Goal: Task Accomplishment & Management: Manage account settings

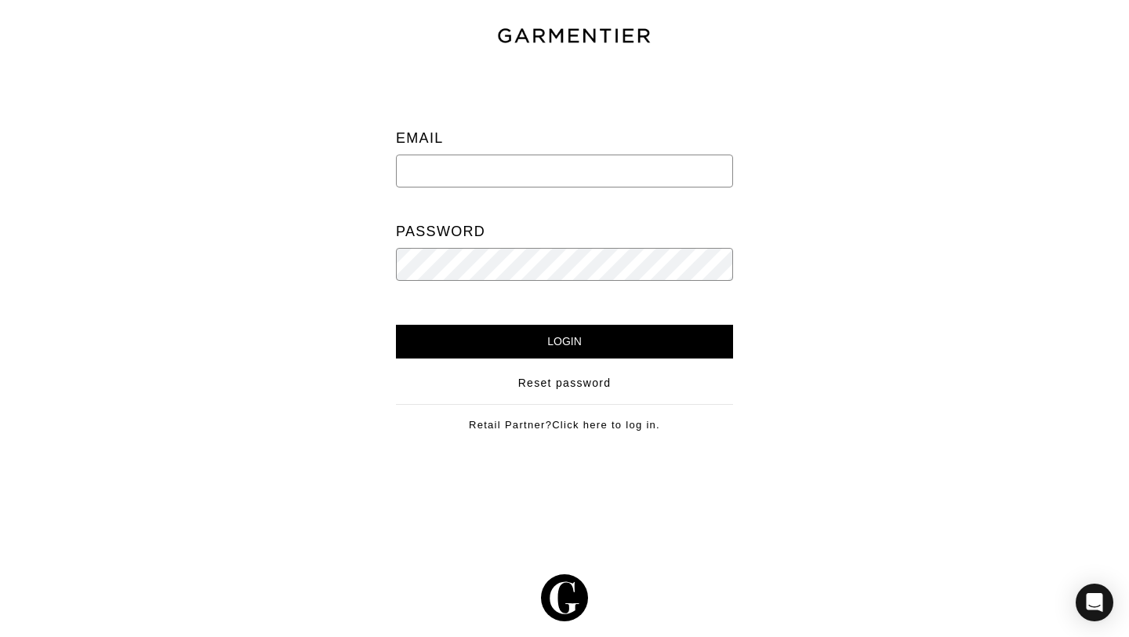
type input "sheena@onyxstylingco.com"
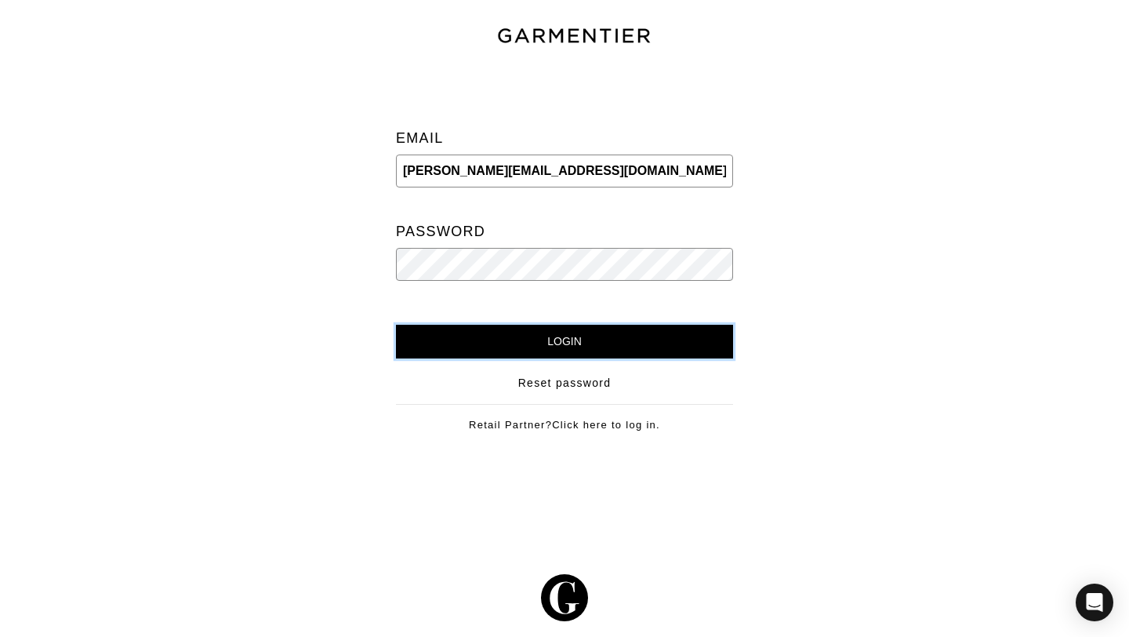
click at [591, 347] on input "Login" at bounding box center [564, 342] width 337 height 34
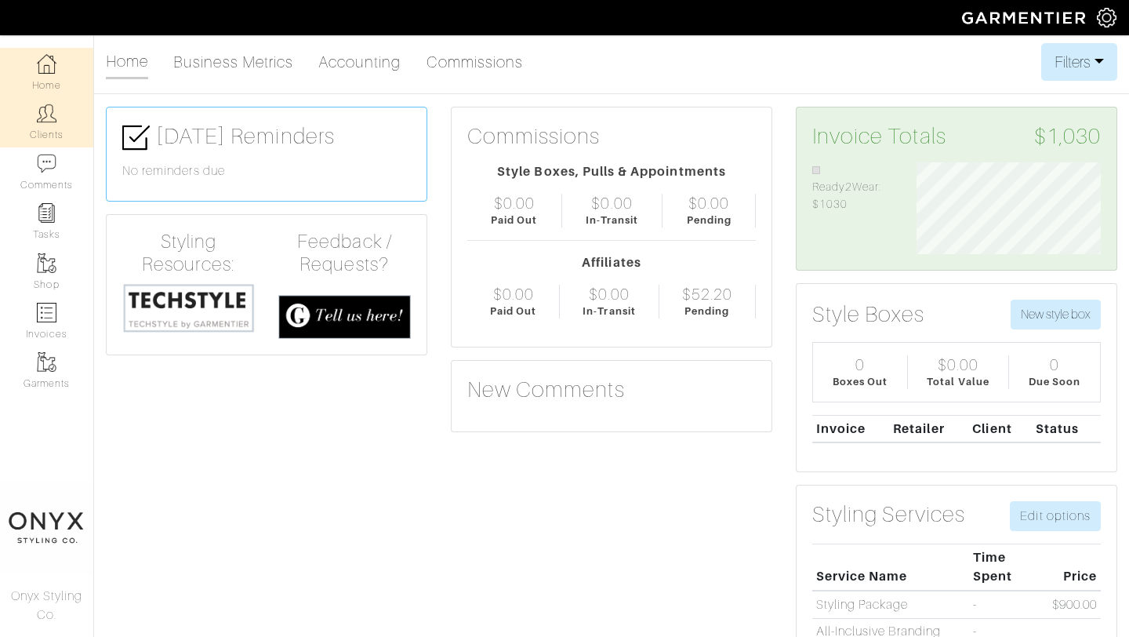
click at [55, 125] on link "Clients" at bounding box center [46, 121] width 93 height 49
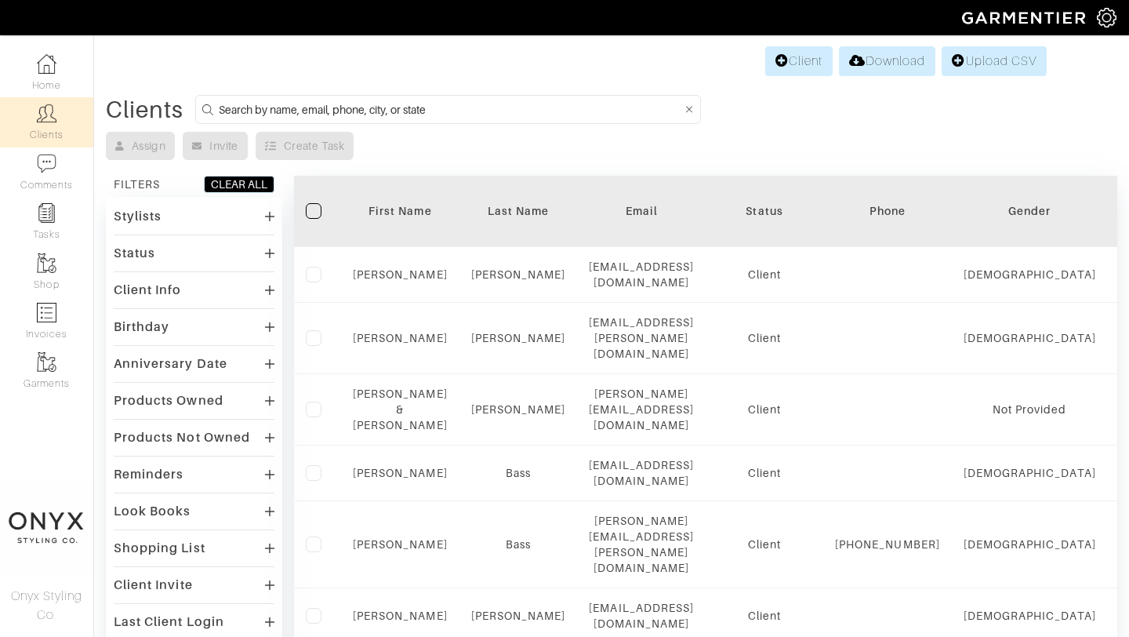
click at [291, 107] on input at bounding box center [450, 110] width 463 height 20
type input "[PERSON_NAME]"
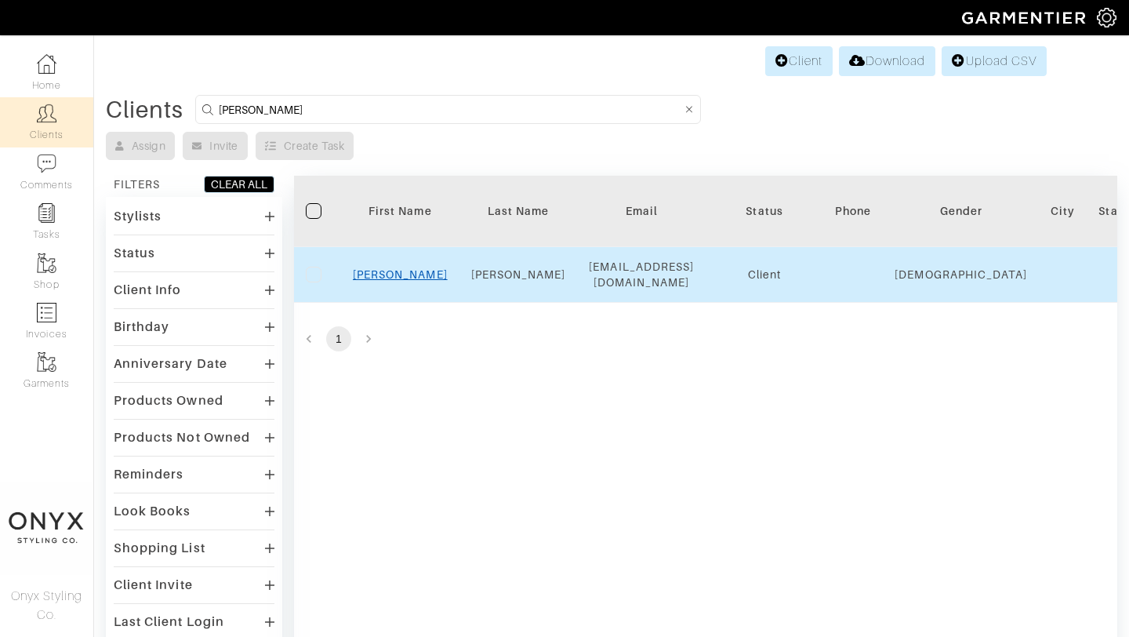
click at [396, 274] on link "Nicole" at bounding box center [400, 274] width 95 height 13
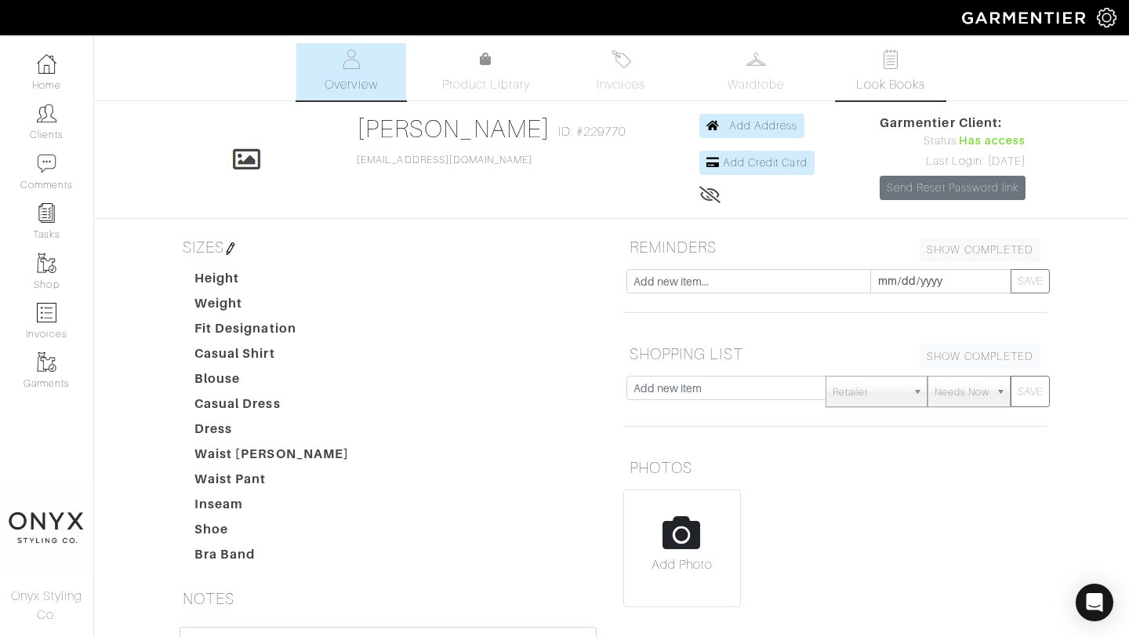
click at [889, 67] on img at bounding box center [891, 59] width 20 height 20
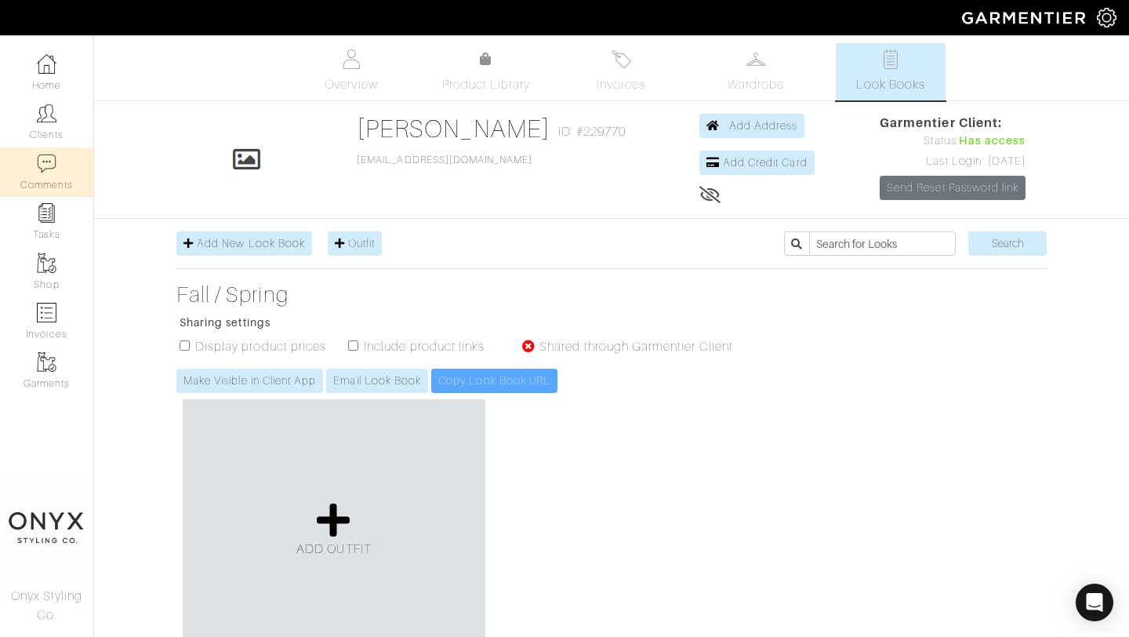
click at [63, 179] on link "Comments" at bounding box center [46, 171] width 93 height 49
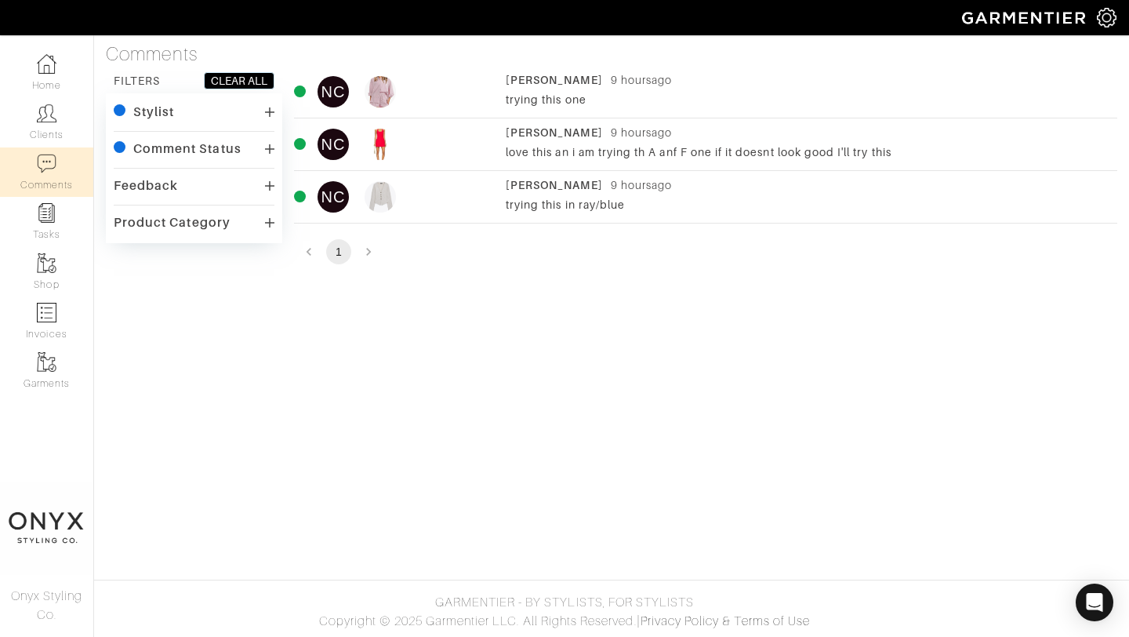
click at [540, 153] on div "love this an i am trying th A anf F one if it doesnt look good I'll try this" at bounding box center [808, 152] width 604 height 16
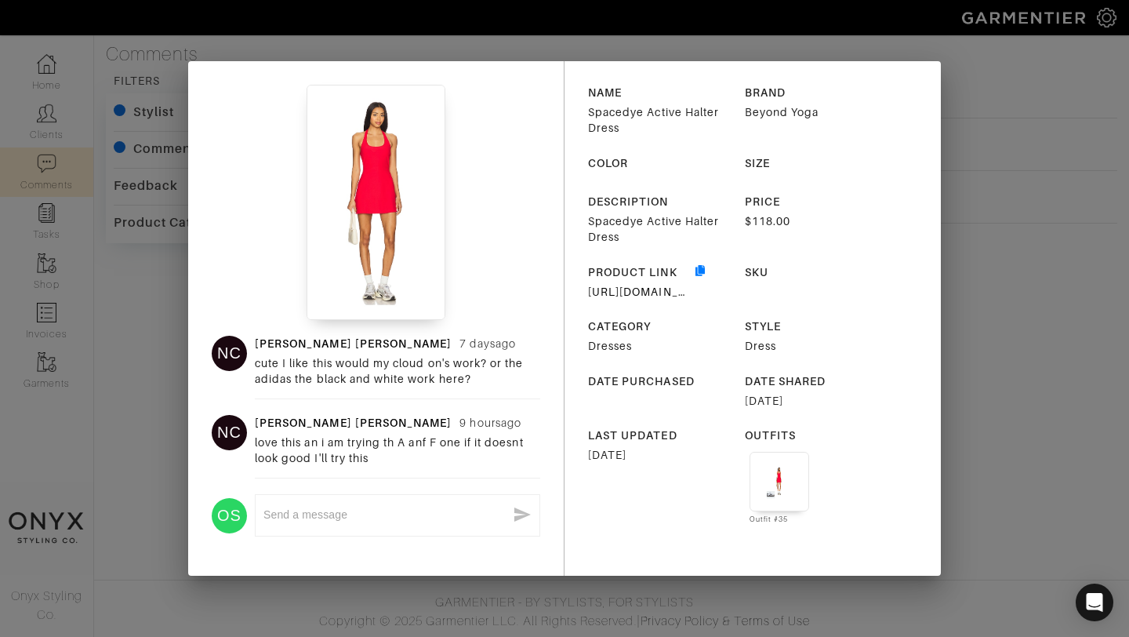
click at [956, 242] on div "NC Nicole Campagna 7 days ago cute I like this would my cloud on's work? or the…" at bounding box center [564, 318] width 1129 height 637
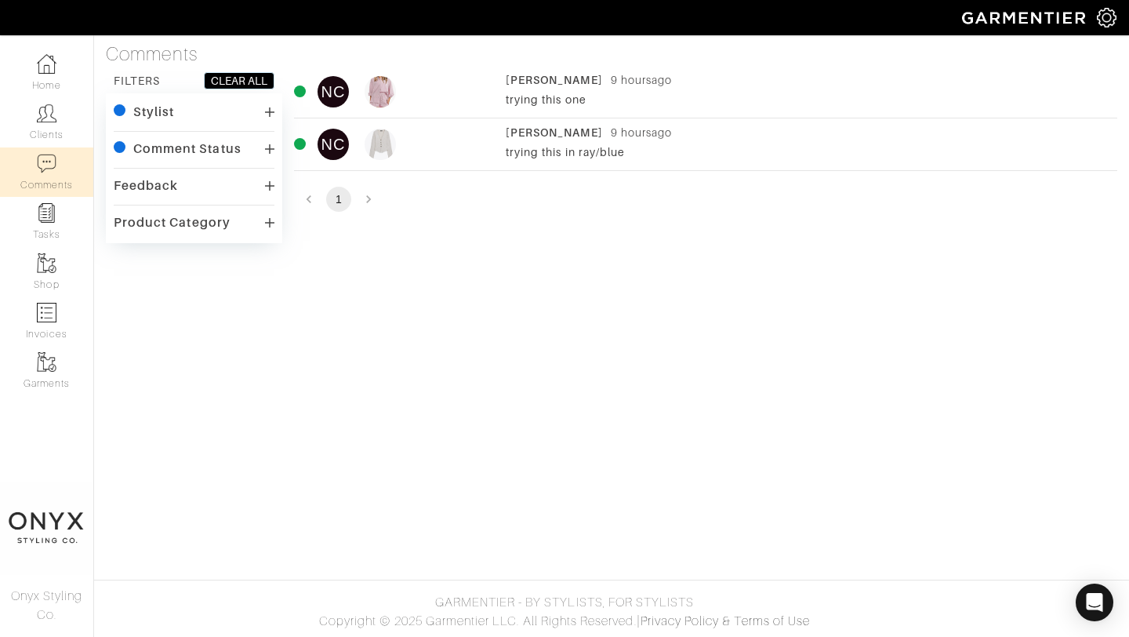
click at [543, 93] on div "trying this one" at bounding box center [808, 100] width 604 height 16
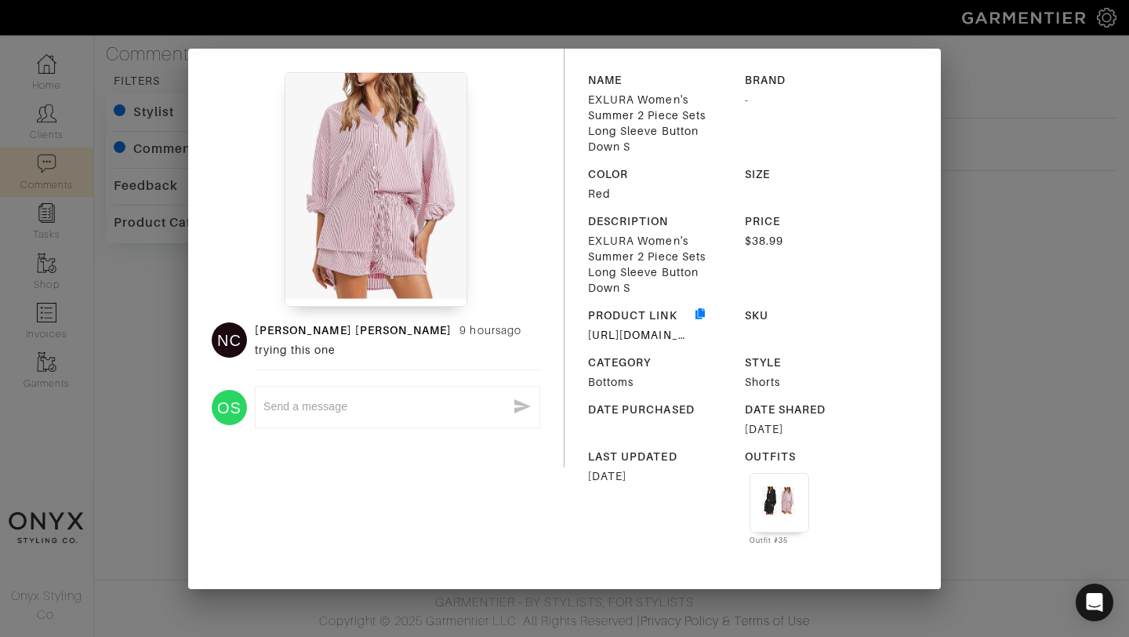
click at [973, 214] on div "NC Nicole Campagna 9 hours ago trying this one OS x NAME EXLURA Women's Summer …" at bounding box center [564, 318] width 1129 height 637
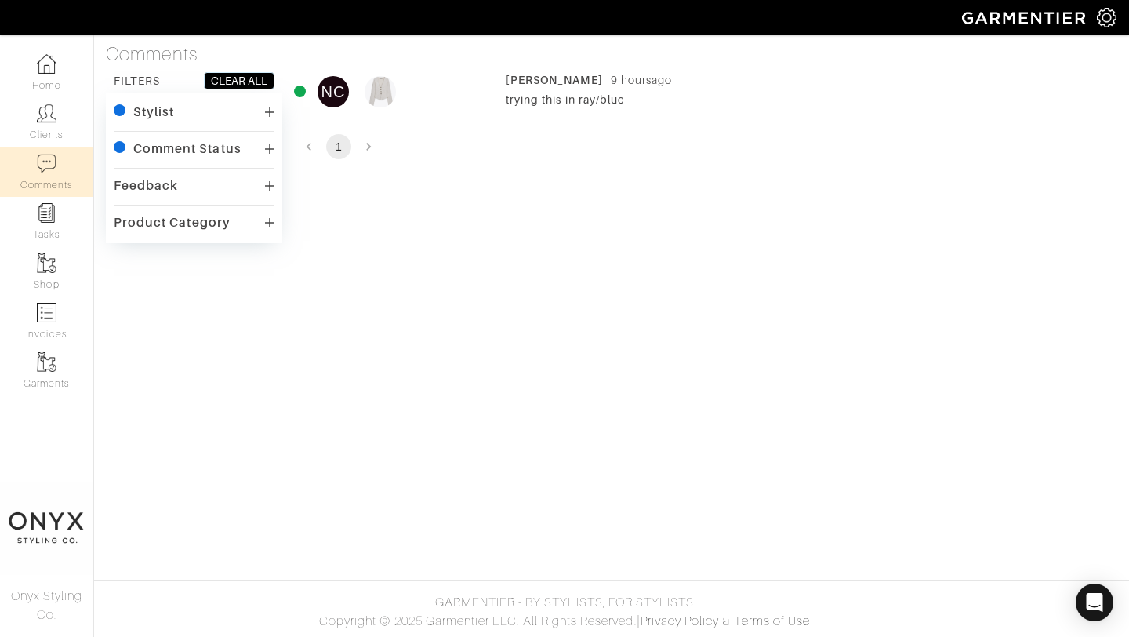
click at [603, 84] on div "[PERSON_NAME]" at bounding box center [554, 80] width 97 height 16
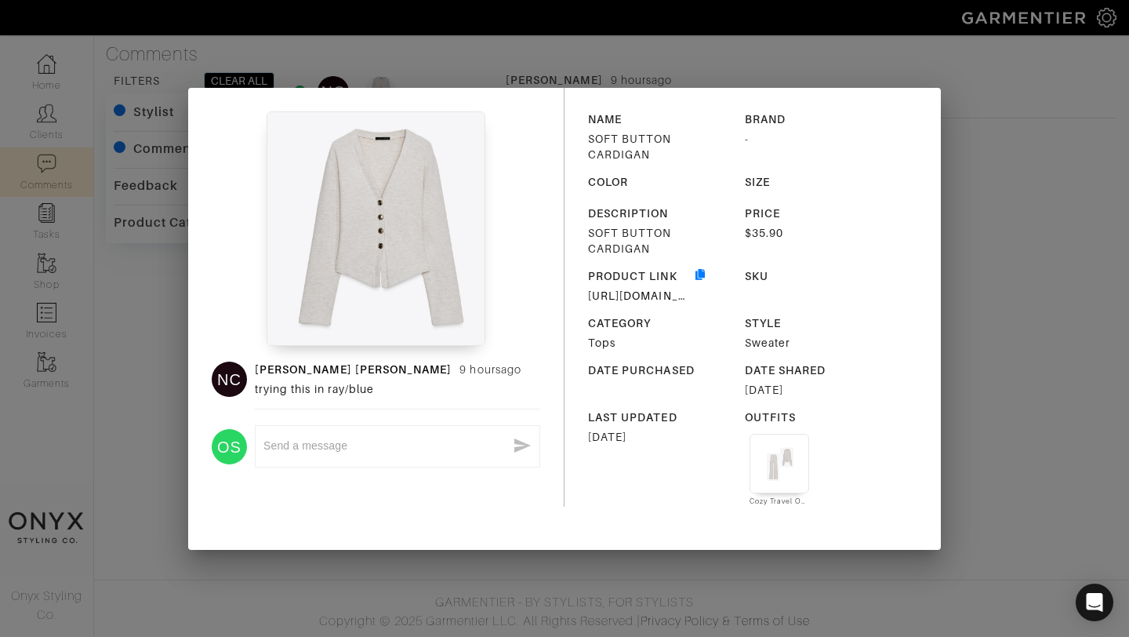
click at [1010, 265] on div "NC Nicole Campagna 9 hours ago trying this in ray/blue OS x NAME SOFT BUTTON CA…" at bounding box center [564, 318] width 1129 height 637
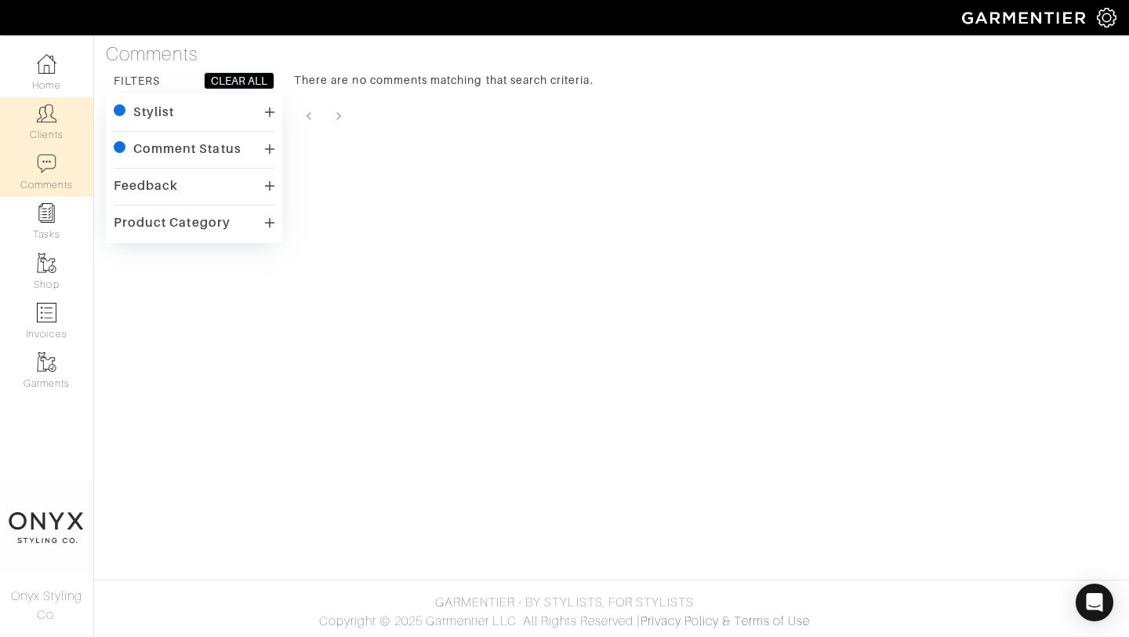
click at [65, 114] on link "Clients" at bounding box center [46, 121] width 93 height 49
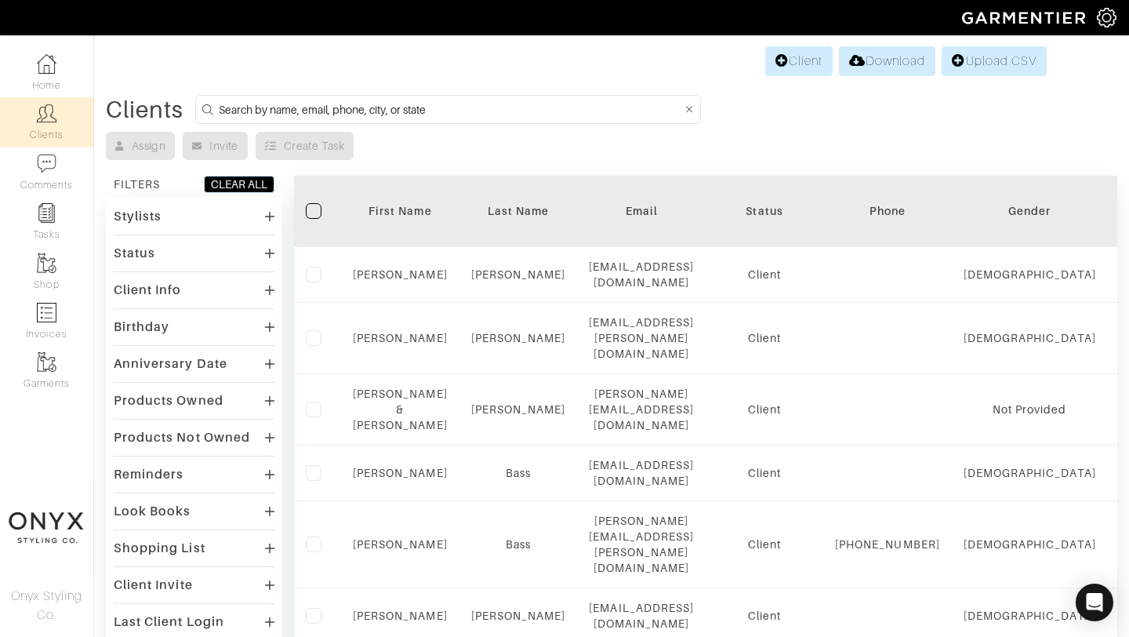
click at [342, 106] on input at bounding box center [450, 110] width 463 height 20
type input "nicole"
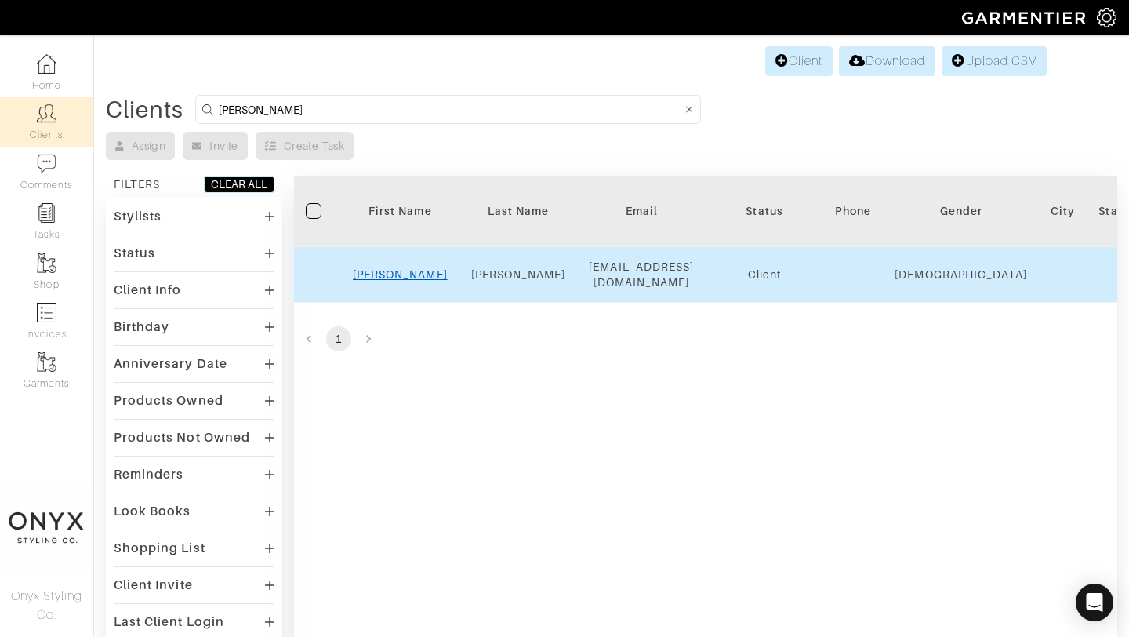
click at [402, 274] on link "Nicole" at bounding box center [400, 274] width 95 height 13
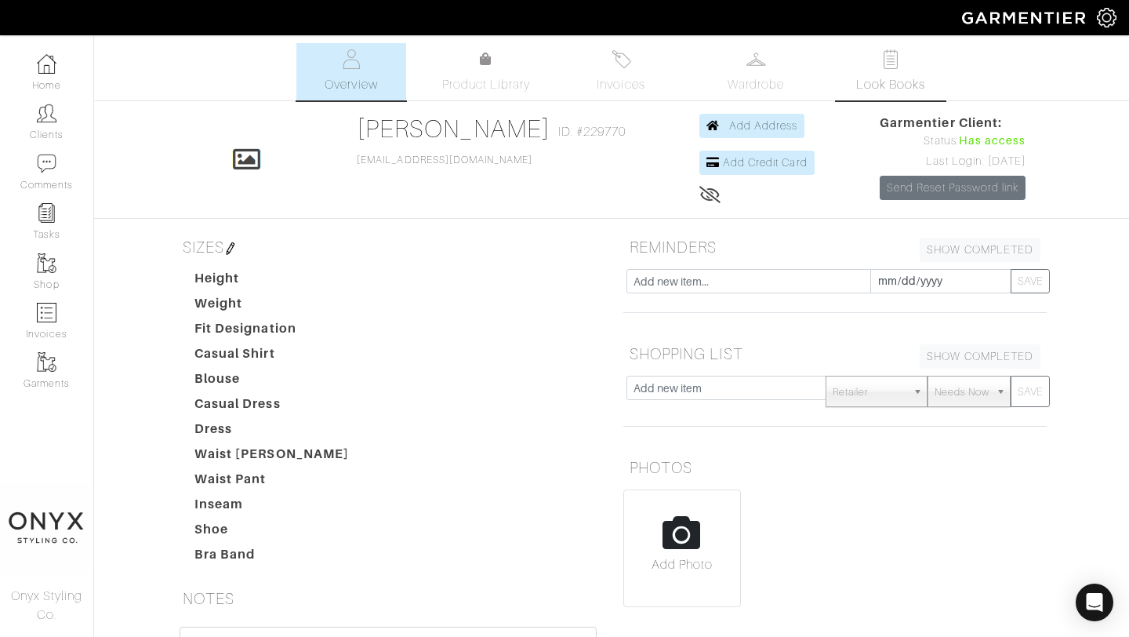
click at [892, 81] on span "Look Books" at bounding box center [891, 84] width 70 height 19
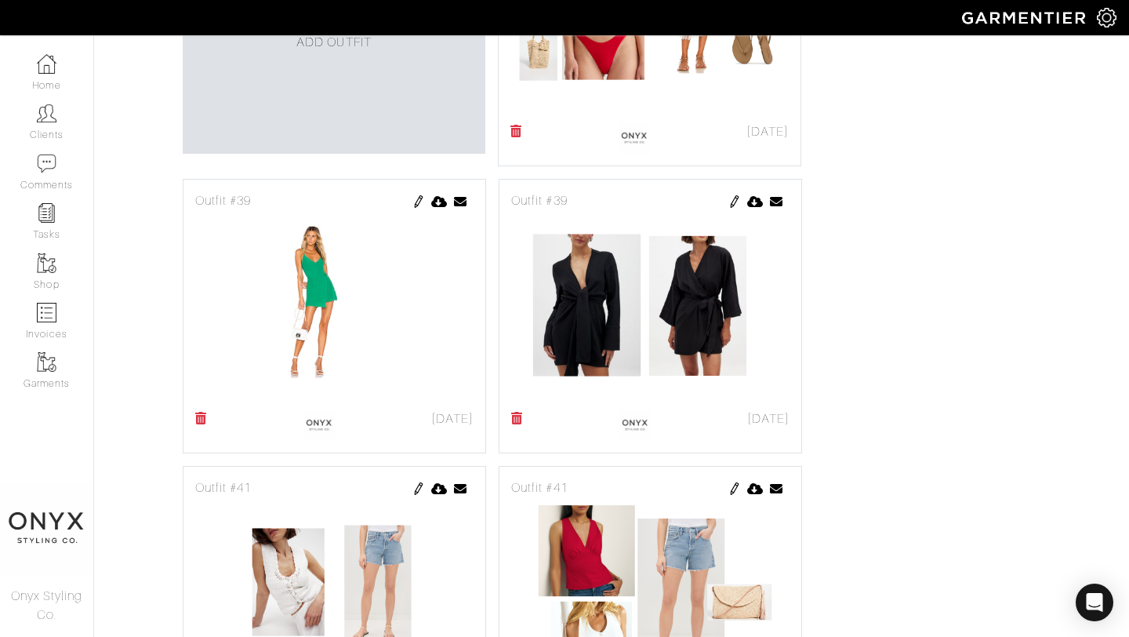
scroll to position [921, 0]
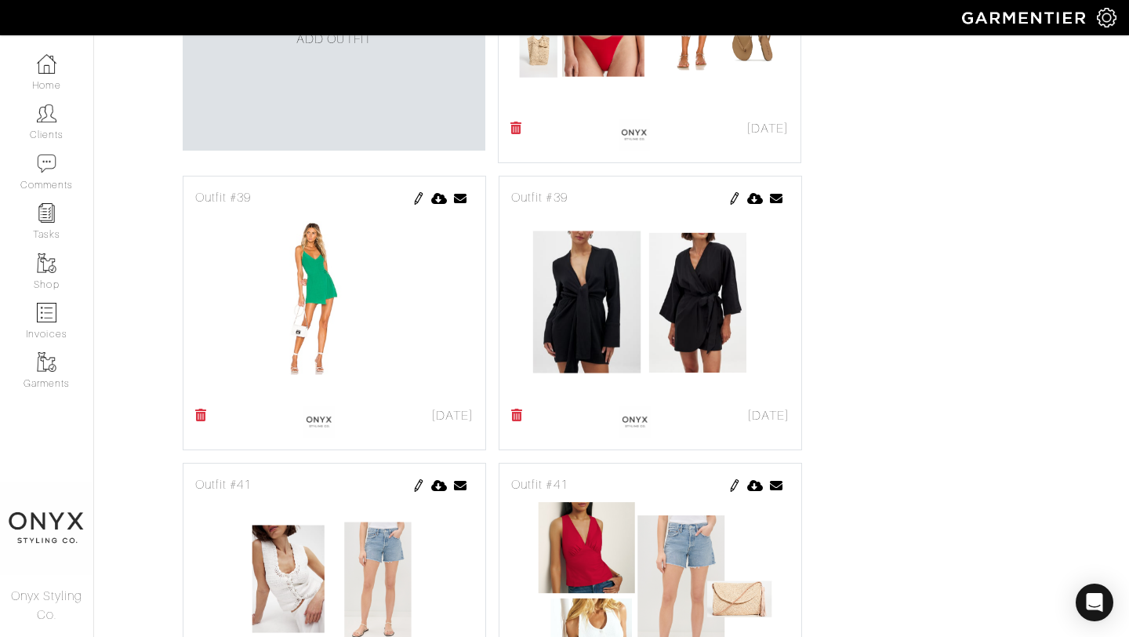
click at [732, 198] on img at bounding box center [735, 198] width 13 height 13
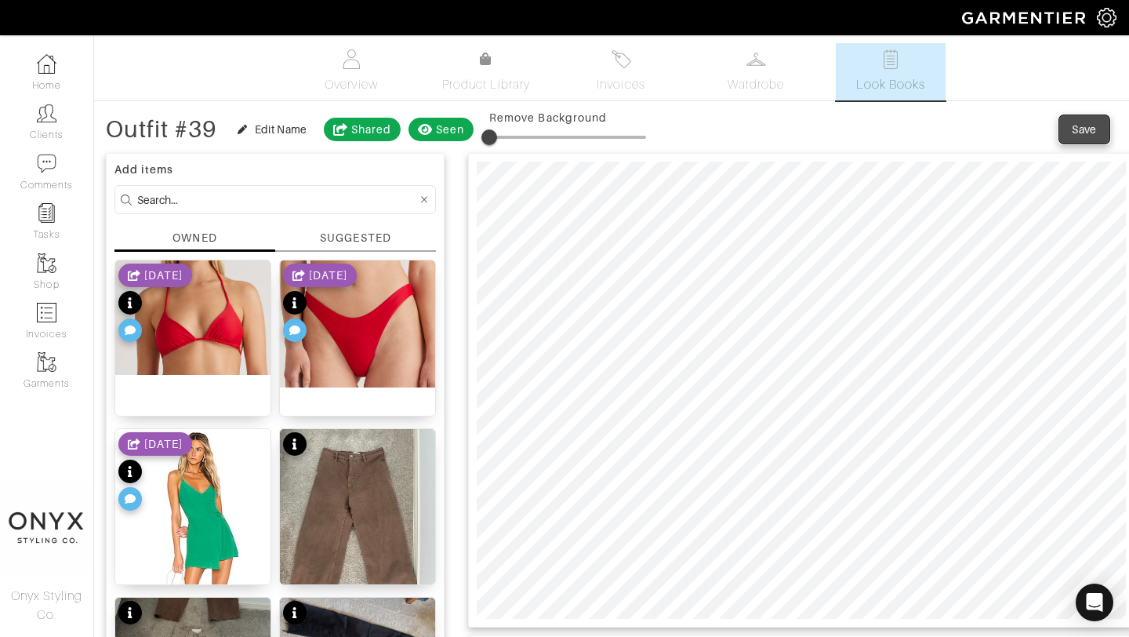
click at [1068, 130] on span "Save" at bounding box center [1084, 130] width 33 height 16
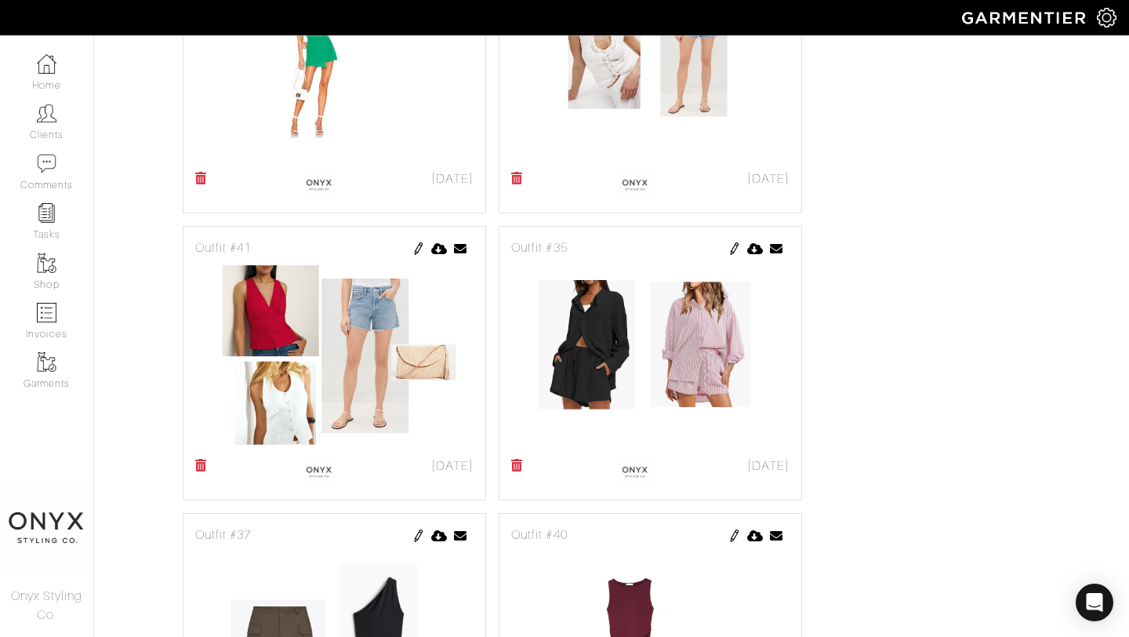
scroll to position [1158, 0]
click at [731, 251] on img at bounding box center [735, 249] width 13 height 13
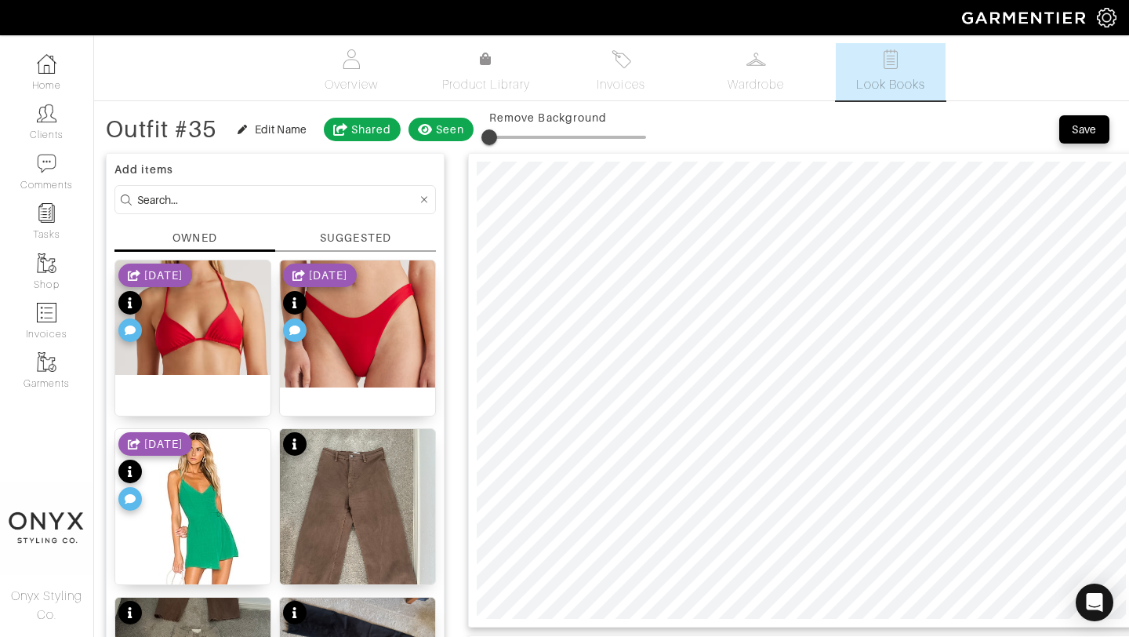
click at [365, 241] on div "SUGGESTED" at bounding box center [355, 238] width 71 height 16
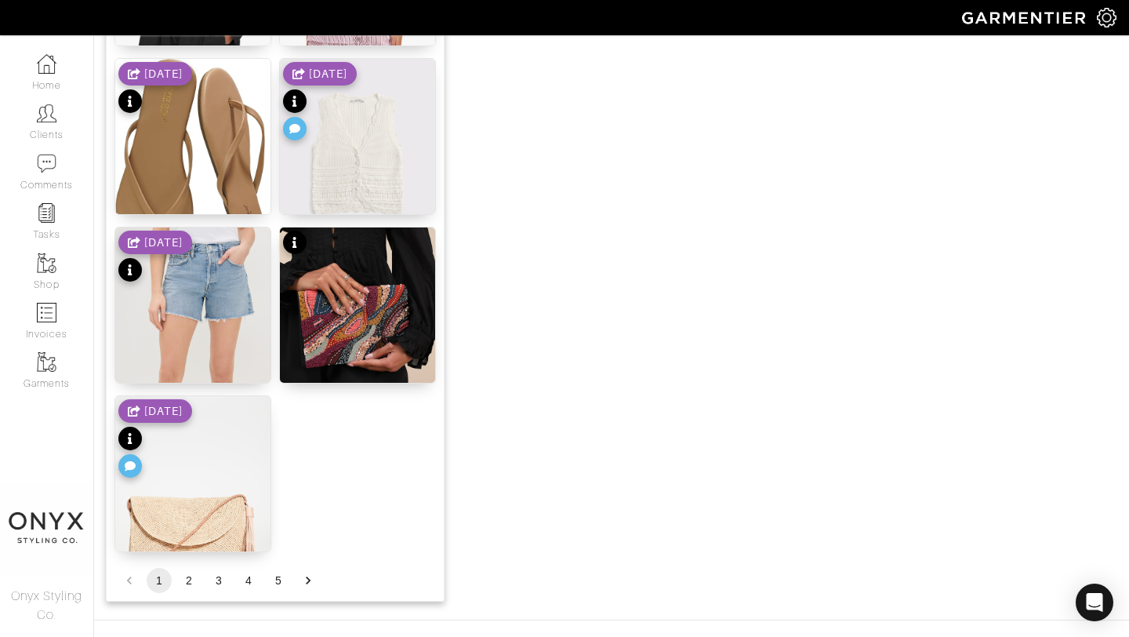
scroll to position [1928, 0]
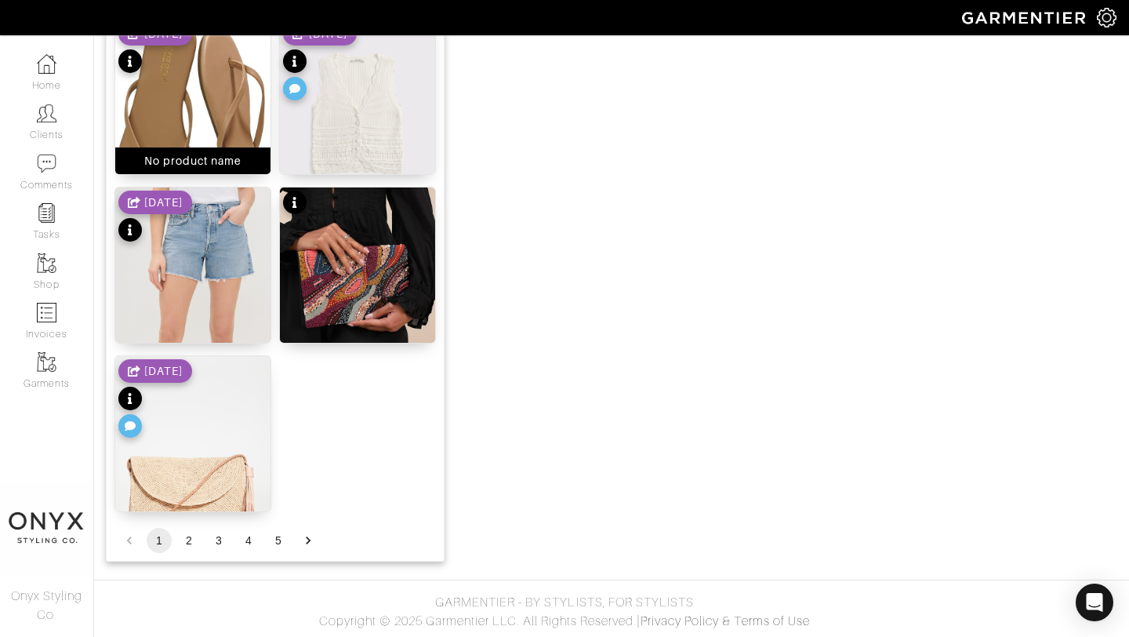
click at [219, 122] on img at bounding box center [192, 125] width 155 height 213
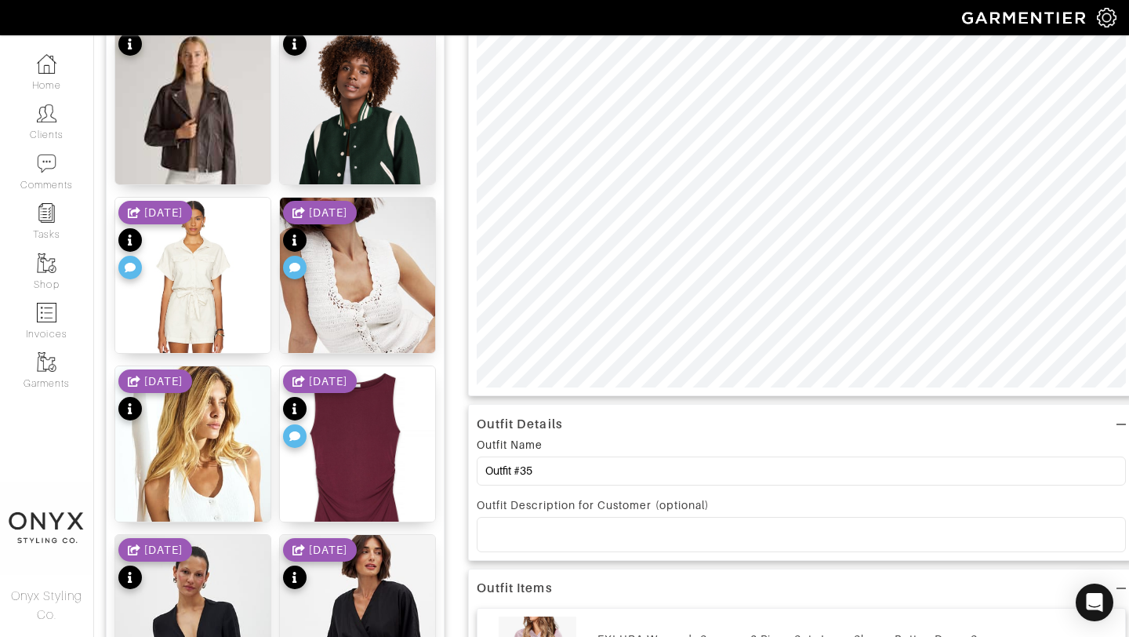
scroll to position [0, 0]
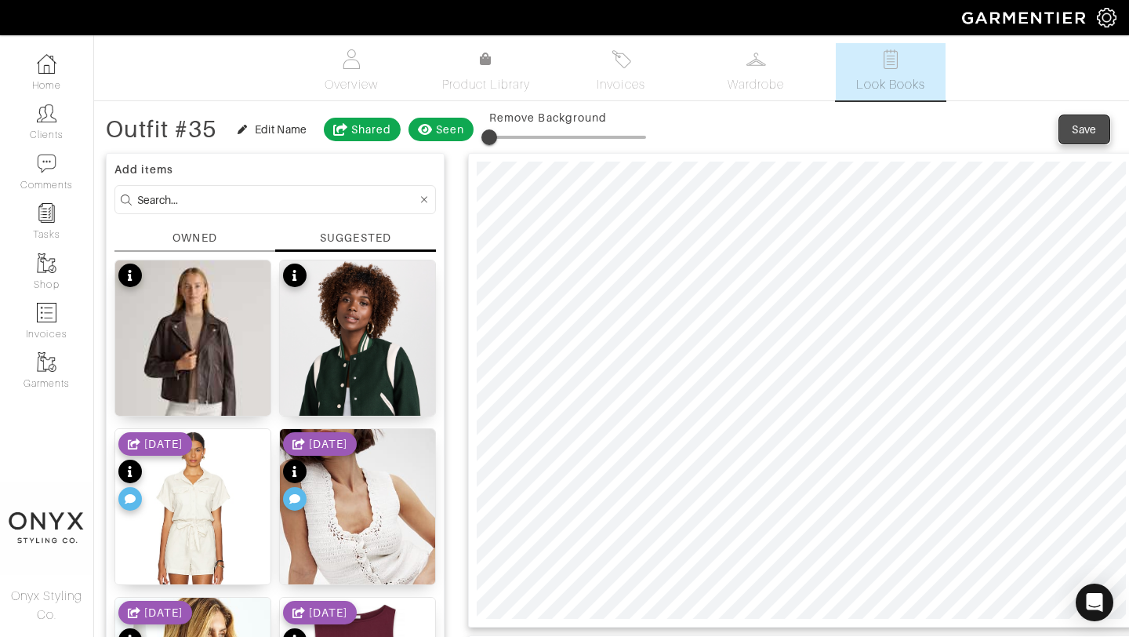
click at [1087, 129] on div "Save" at bounding box center [1084, 130] width 25 height 16
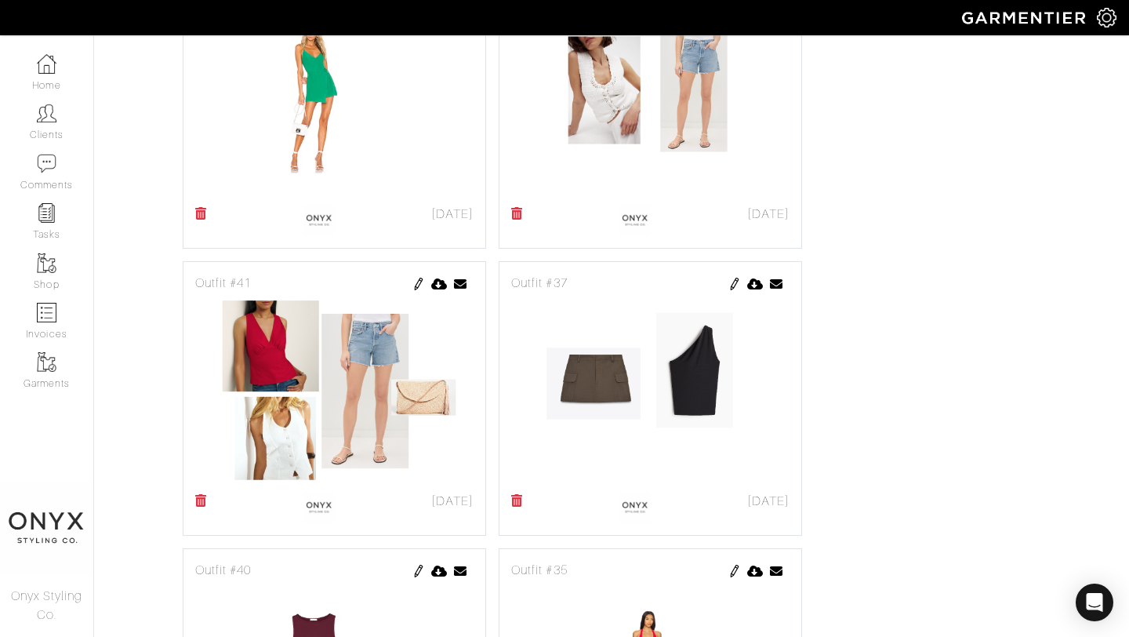
scroll to position [1147, 0]
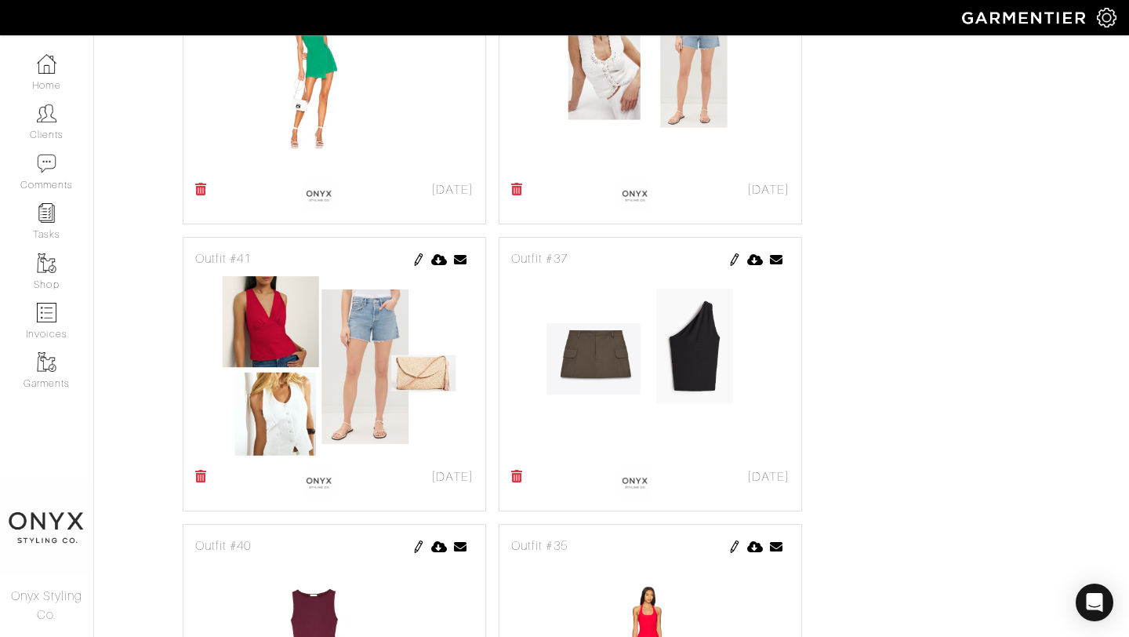
click at [414, 257] on img at bounding box center [419, 259] width 13 height 13
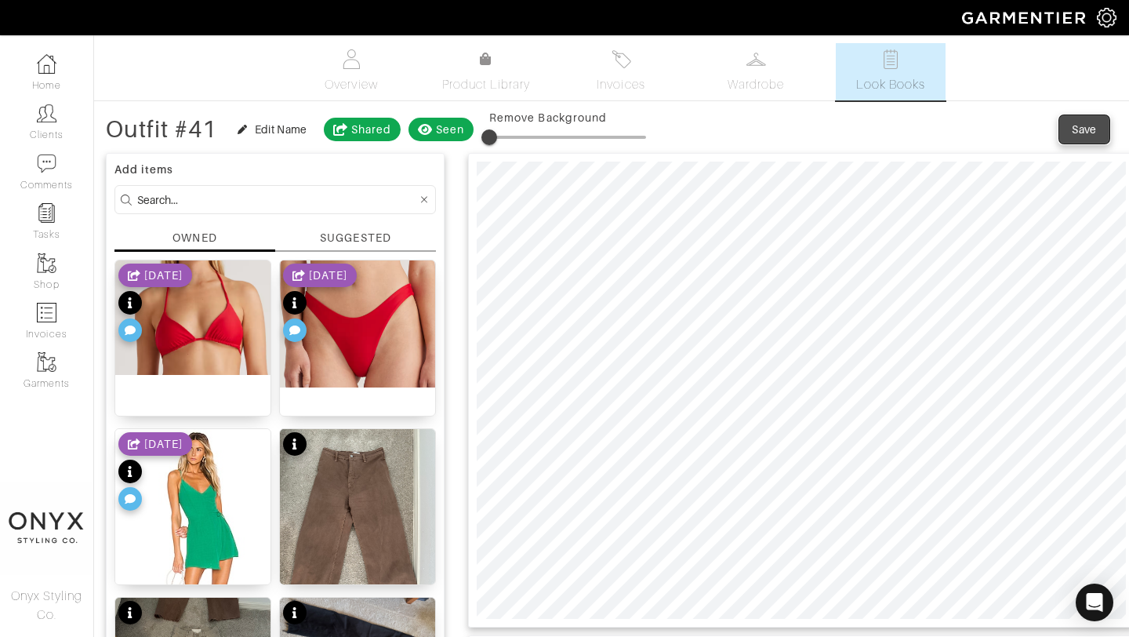
click at [1081, 133] on div "Save" at bounding box center [1084, 130] width 25 height 16
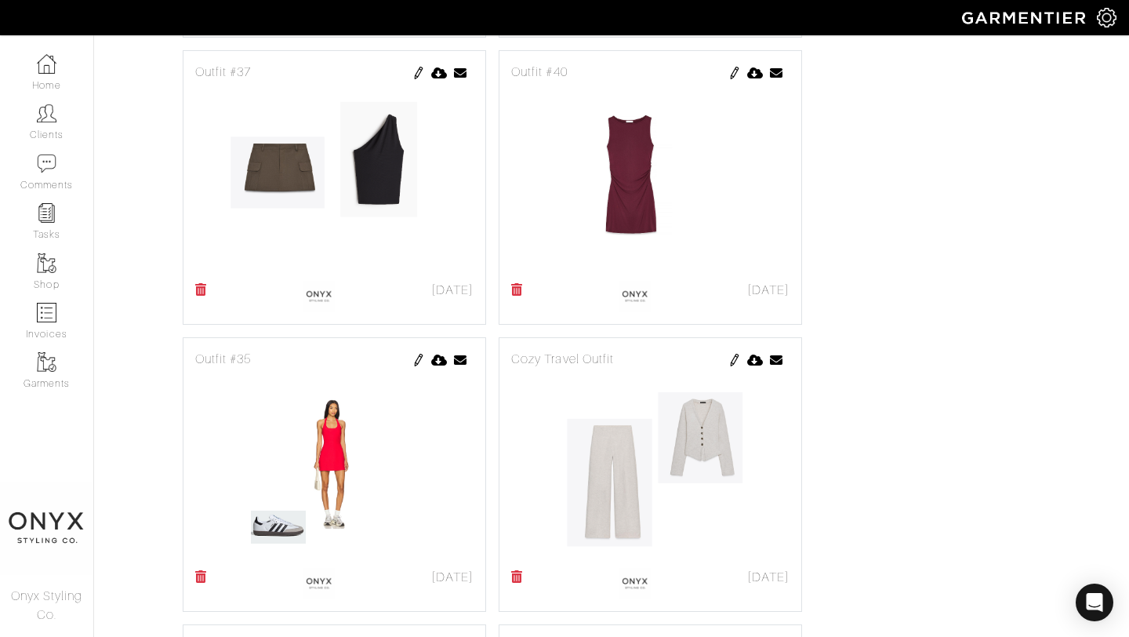
scroll to position [1398, 0]
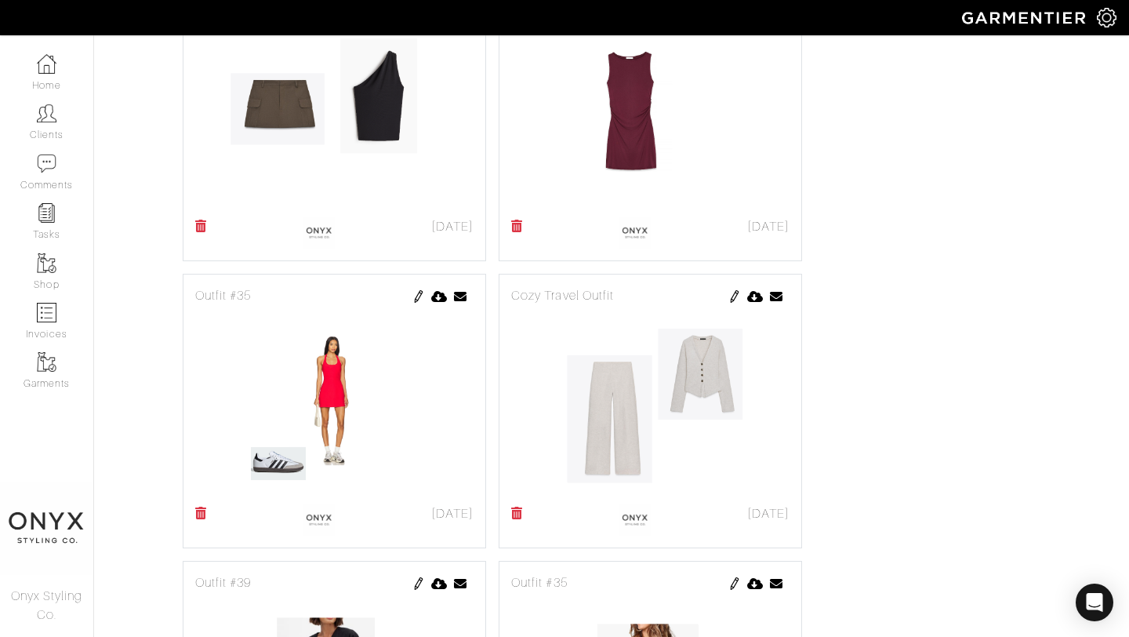
click at [419, 296] on img at bounding box center [419, 296] width 13 height 13
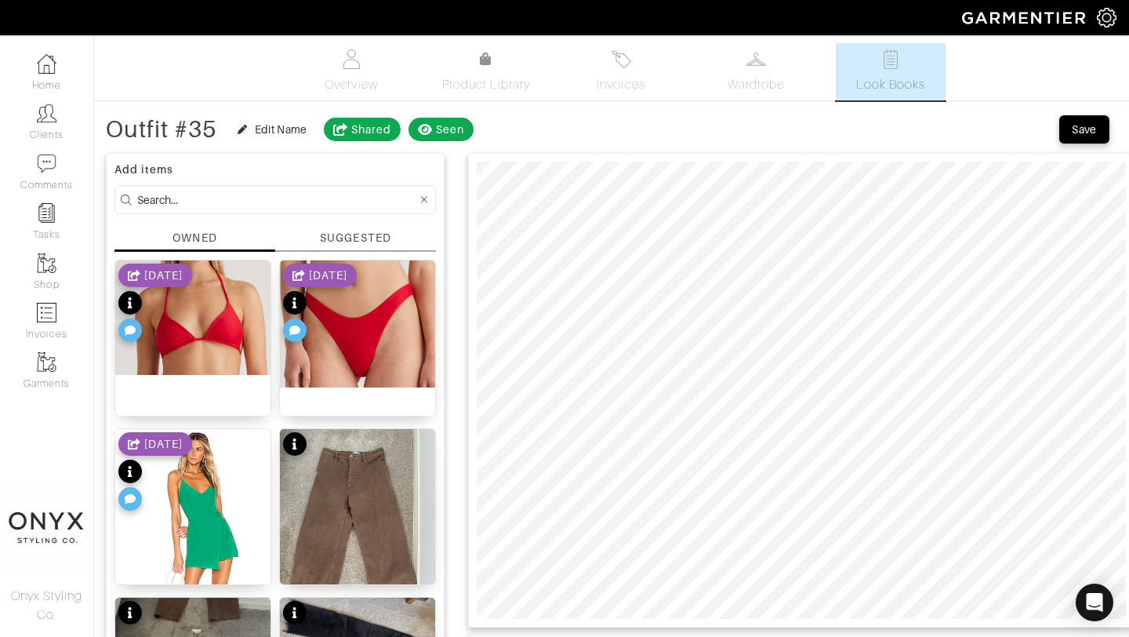
click at [364, 236] on div "SUGGESTED" at bounding box center [355, 238] width 71 height 16
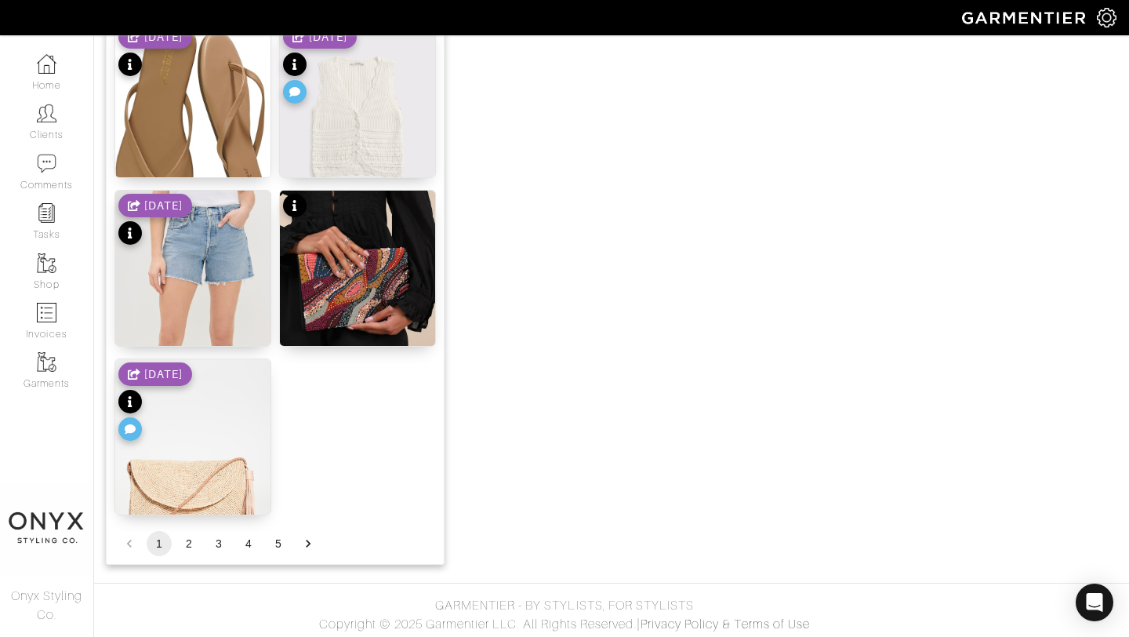
scroll to position [1928, 0]
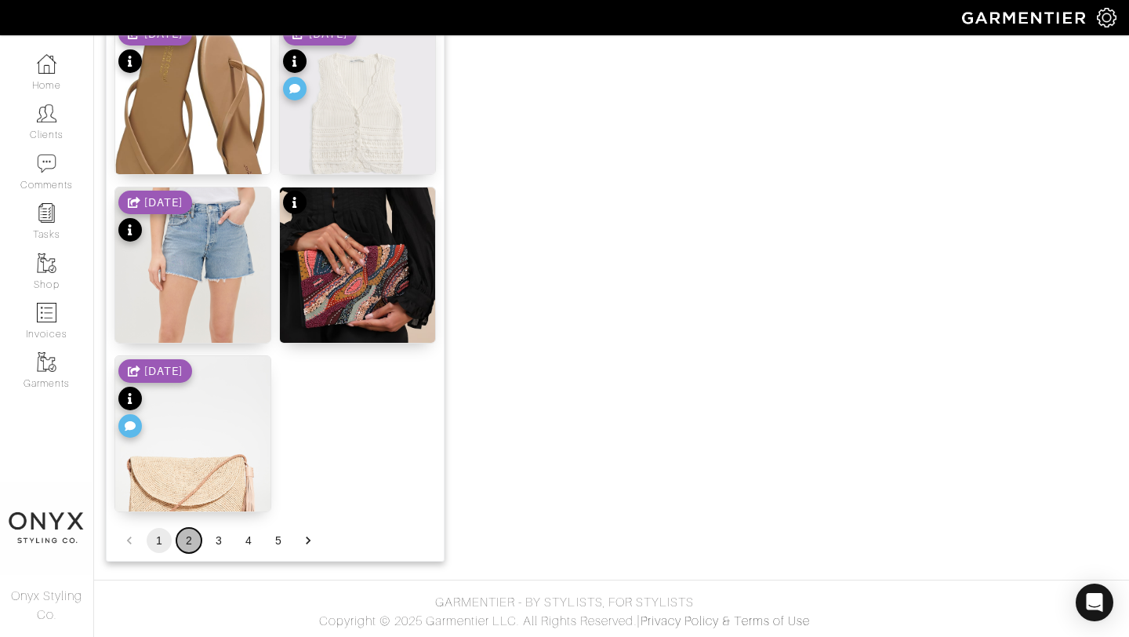
click at [187, 543] on button "2" at bounding box center [188, 540] width 25 height 25
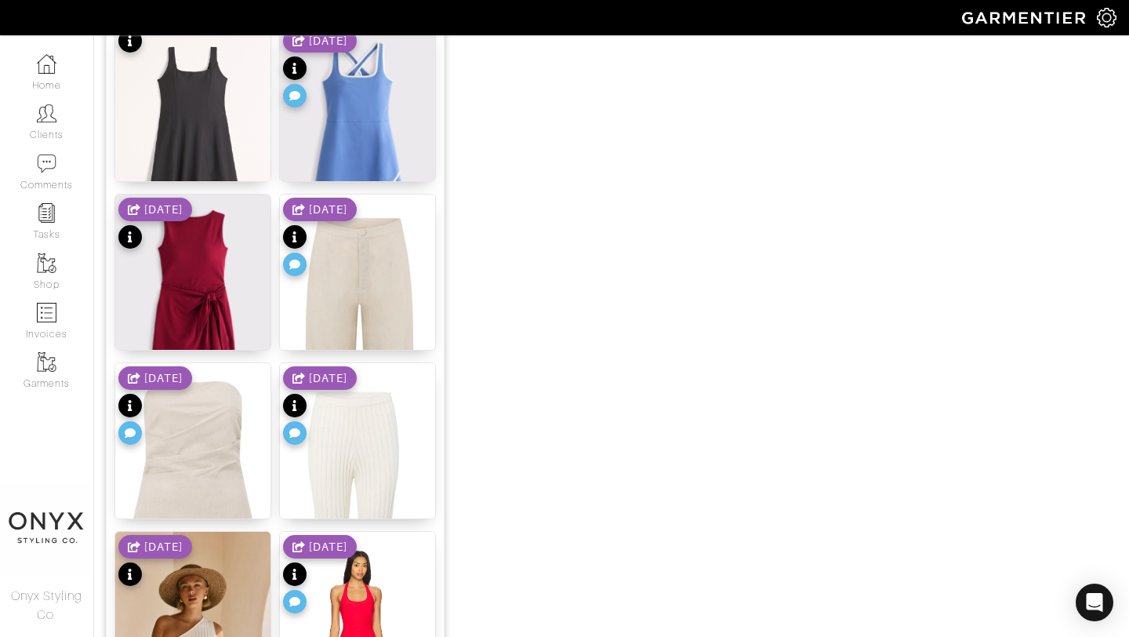
scroll to position [806, 0]
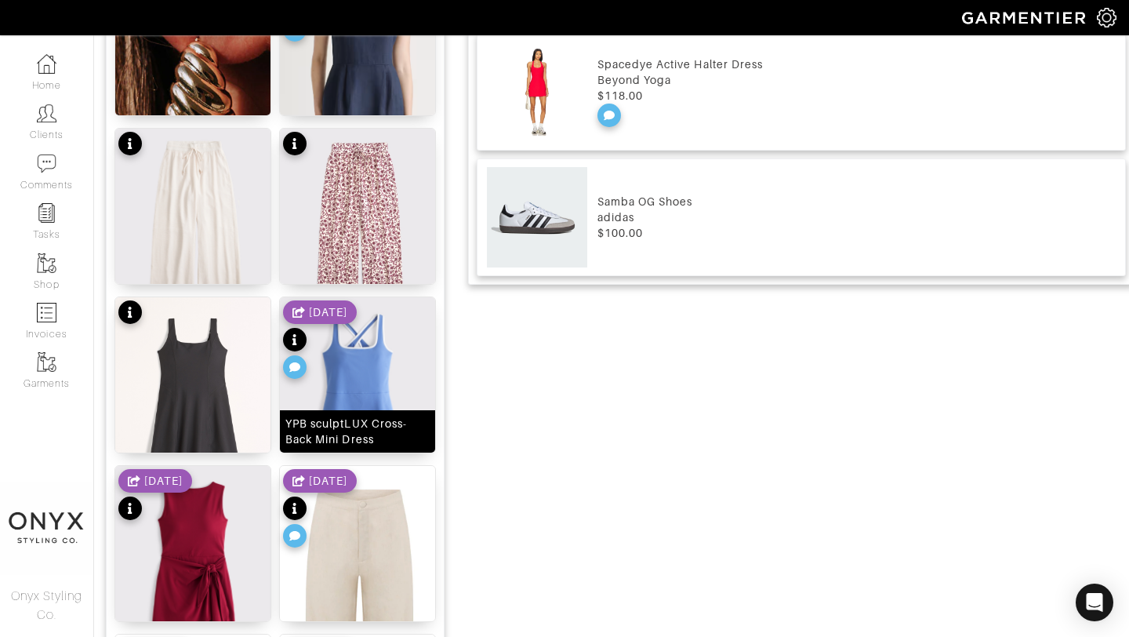
click at [362, 373] on img at bounding box center [357, 394] width 155 height 194
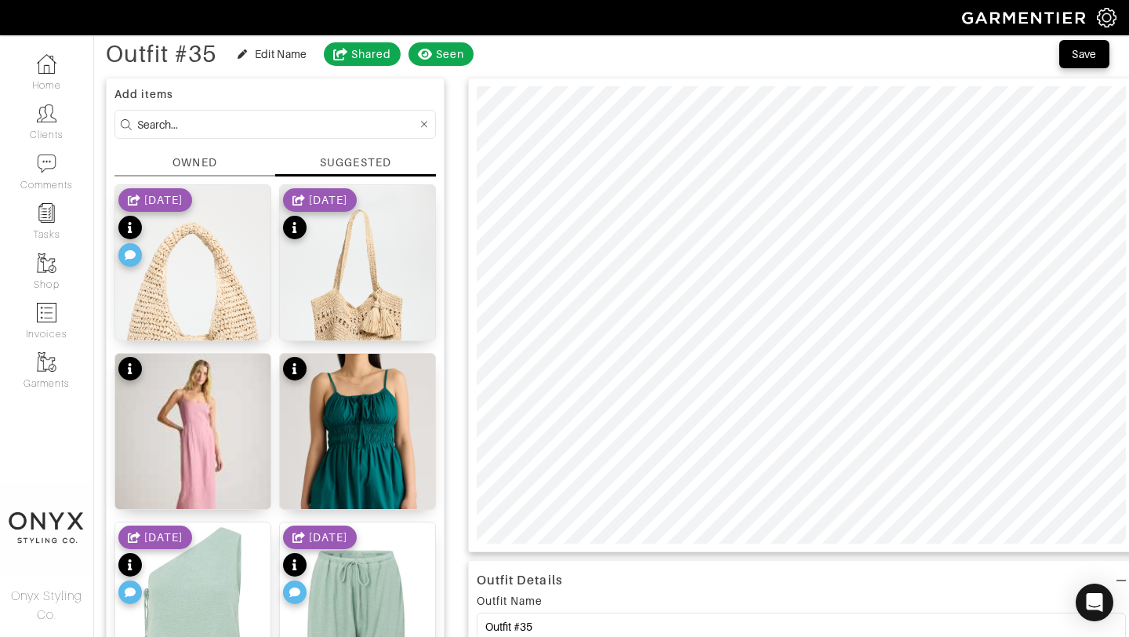
scroll to position [0, 0]
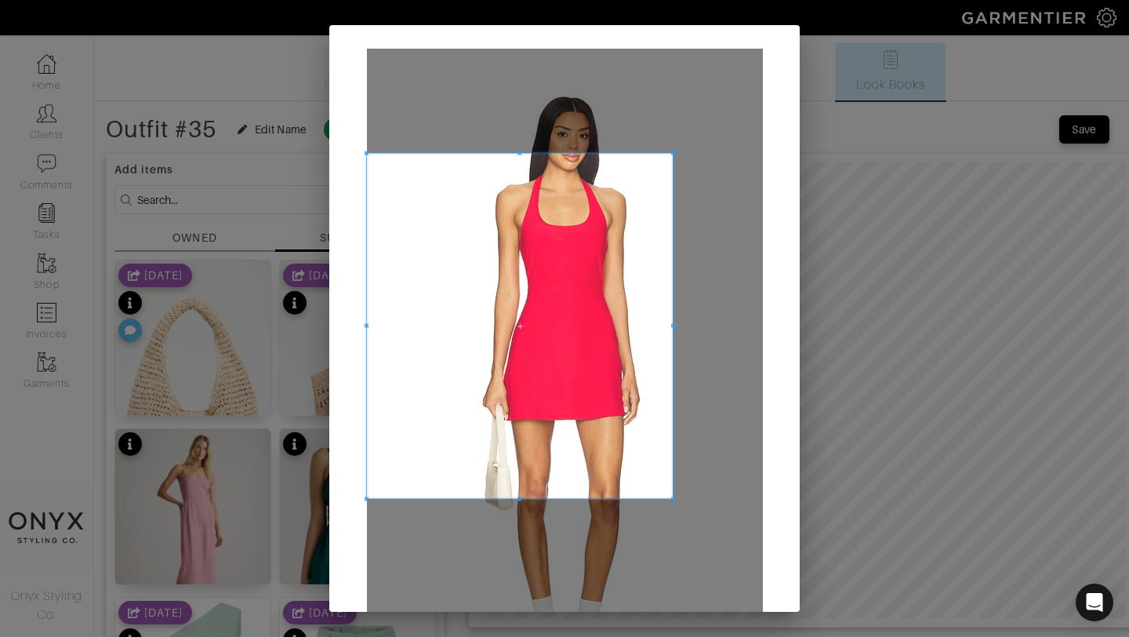
click at [672, 153] on span at bounding box center [673, 153] width 4 height 4
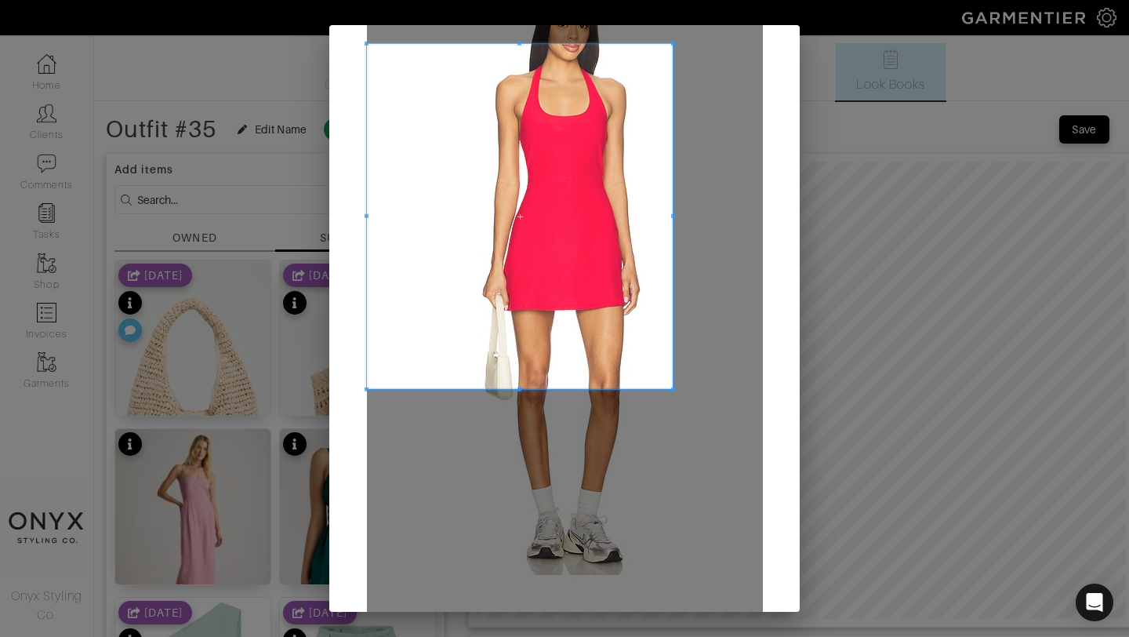
scroll to position [178, 0]
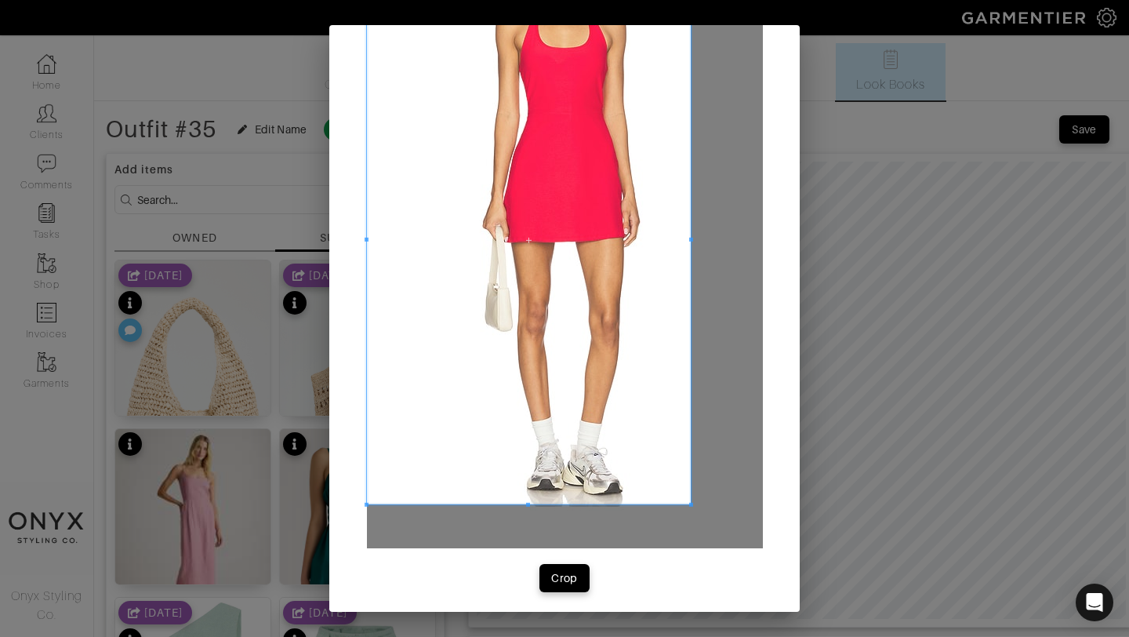
click at [691, 503] on span at bounding box center [691, 505] width 4 height 4
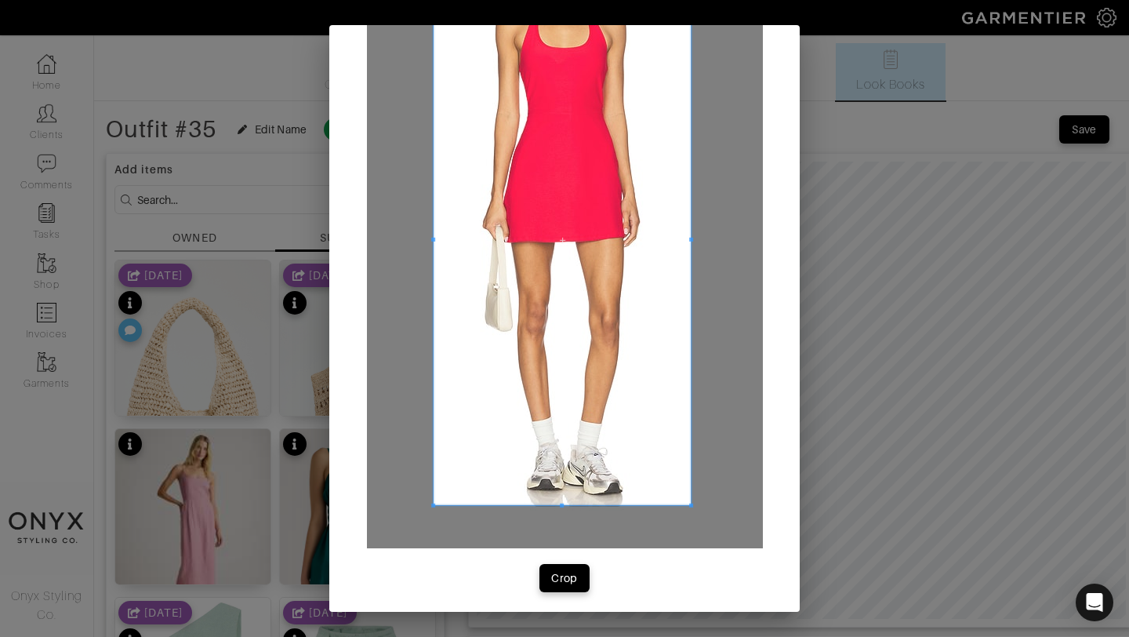
click at [433, 314] on span at bounding box center [433, 240] width 4 height 529
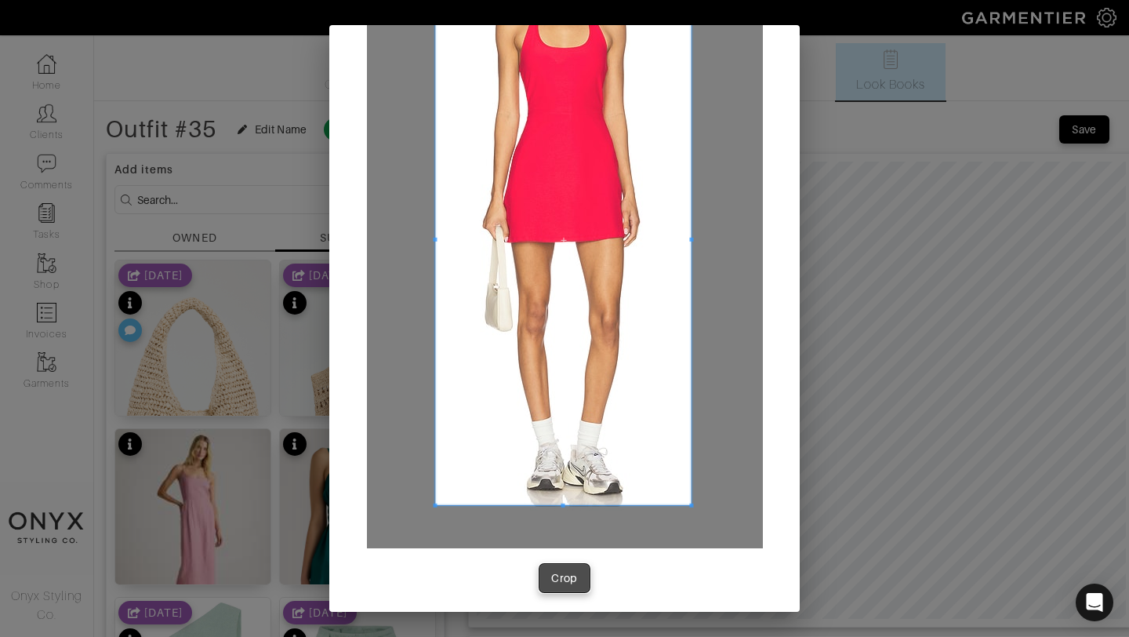
click at [572, 587] on button "Crop" at bounding box center [565, 578] width 50 height 28
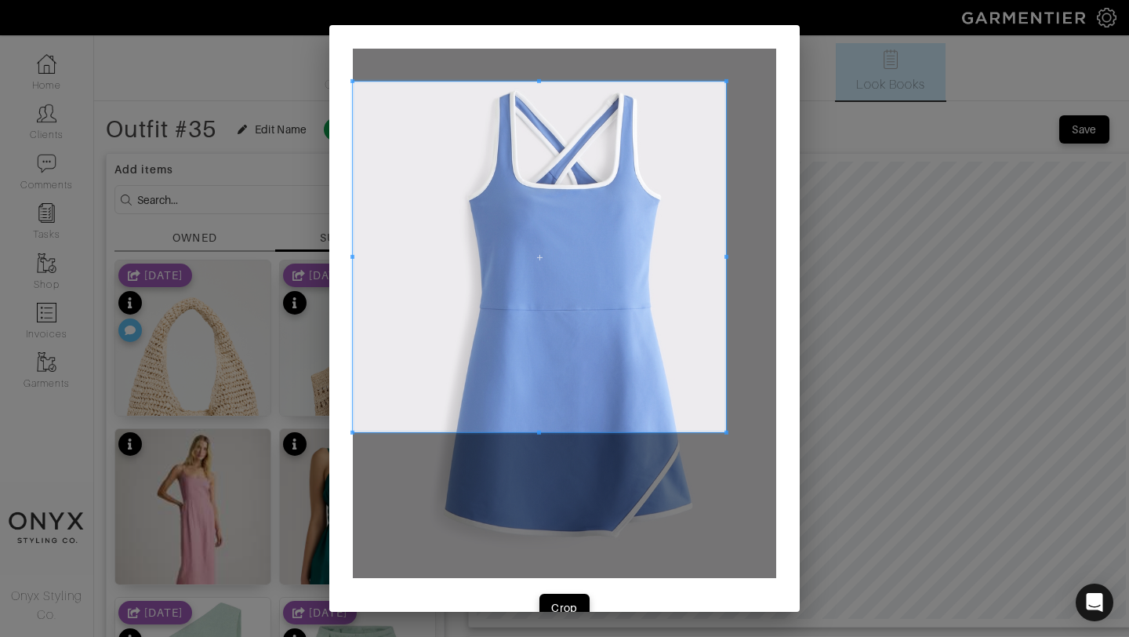
click at [726, 79] on span at bounding box center [727, 81] width 4 height 4
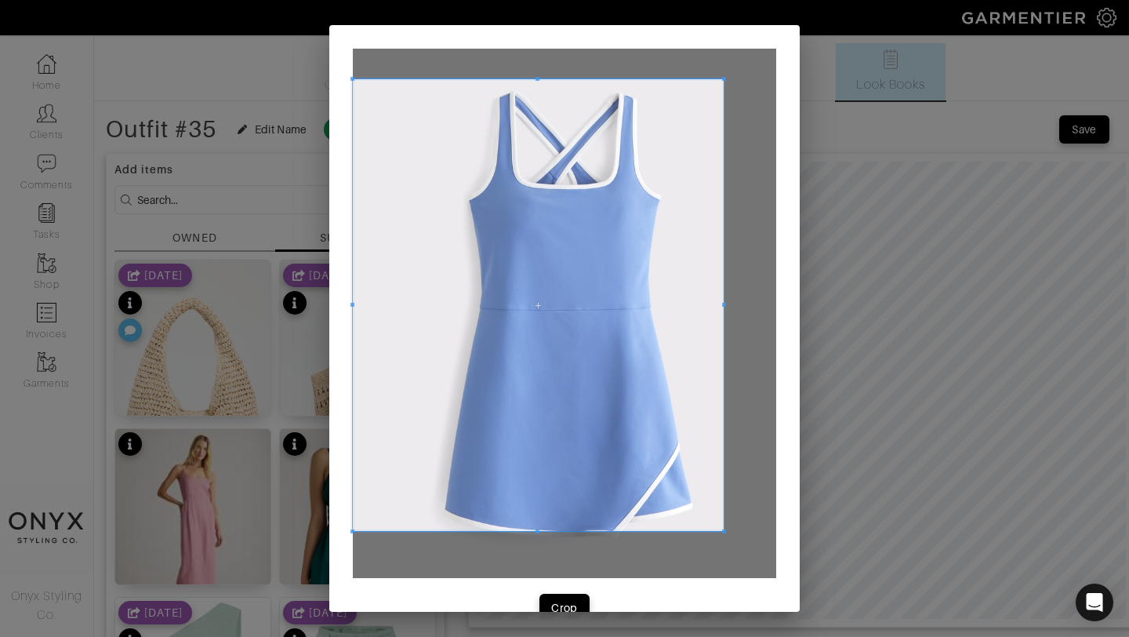
click at [723, 532] on span at bounding box center [724, 531] width 4 height 4
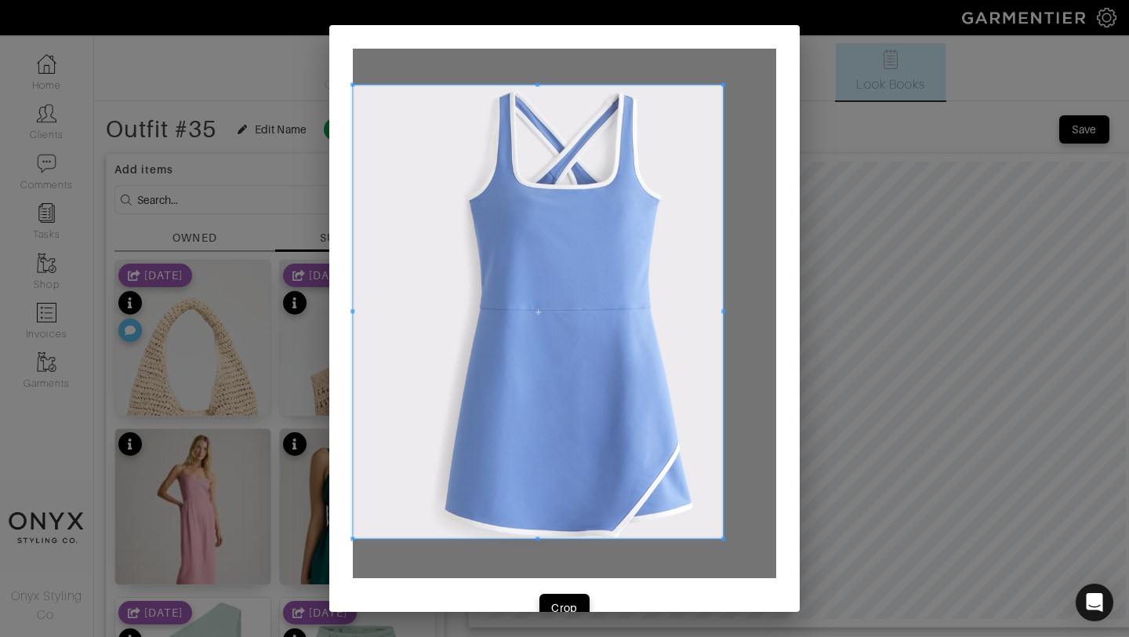
click at [554, 461] on span at bounding box center [538, 311] width 370 height 453
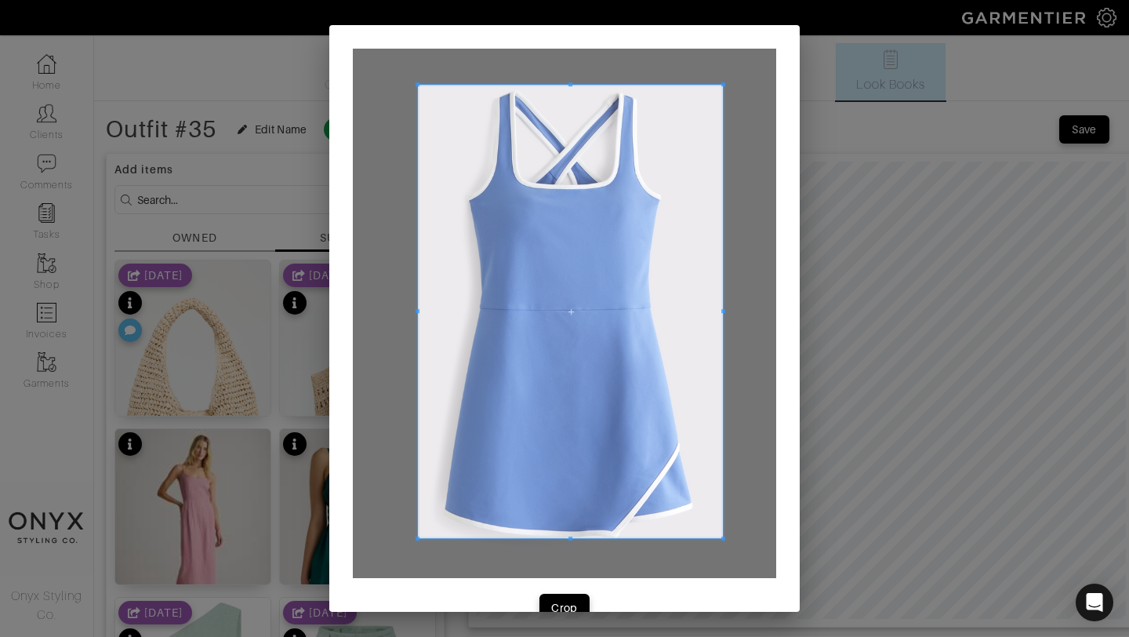
click at [419, 351] on span at bounding box center [418, 311] width 4 height 453
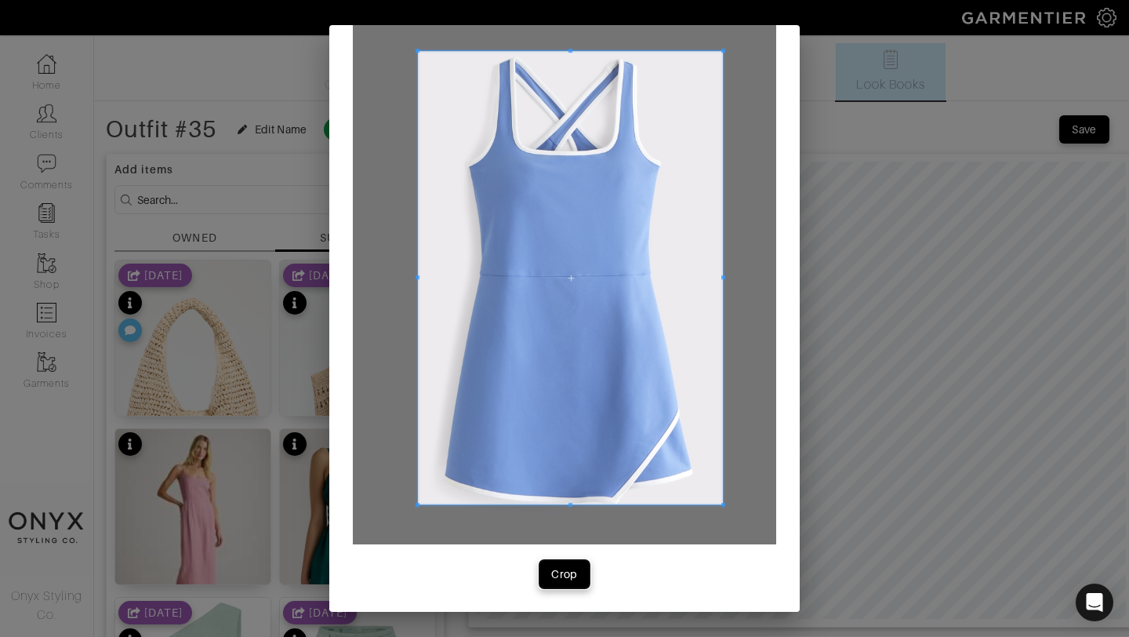
click at [569, 573] on div "Crop" at bounding box center [564, 574] width 27 height 16
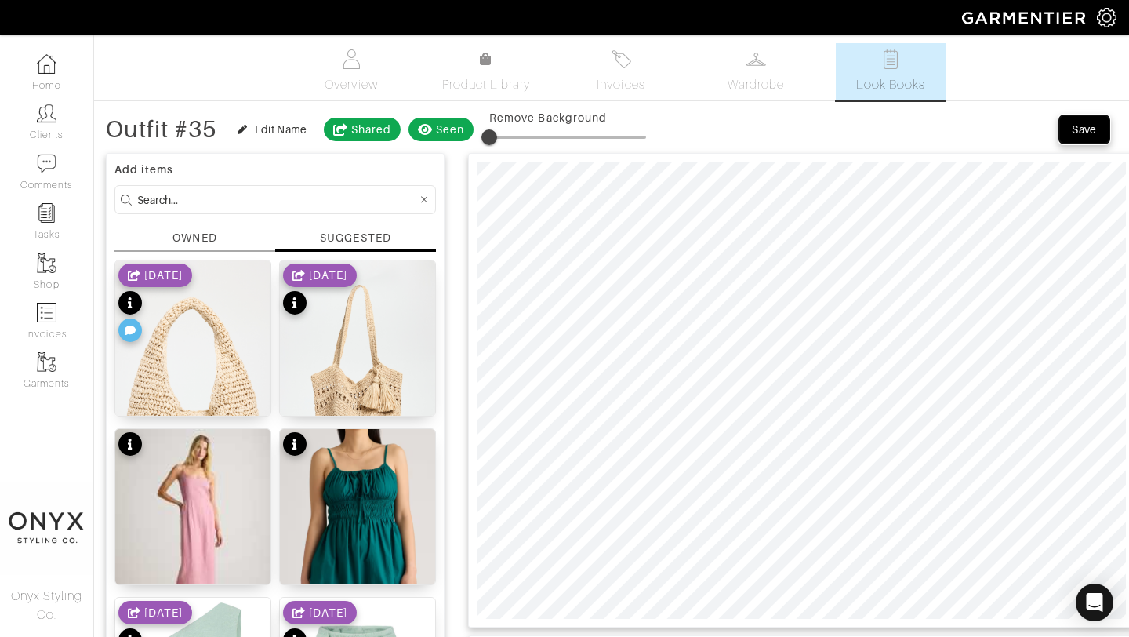
click at [1070, 133] on span "Save" at bounding box center [1084, 130] width 33 height 16
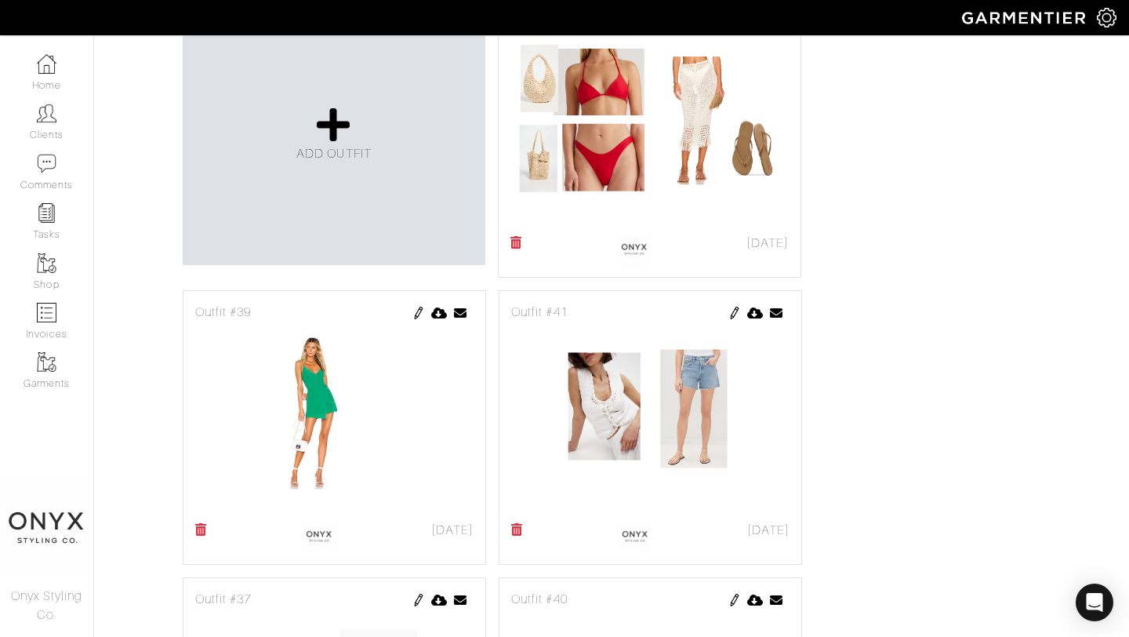
scroll to position [797, 0]
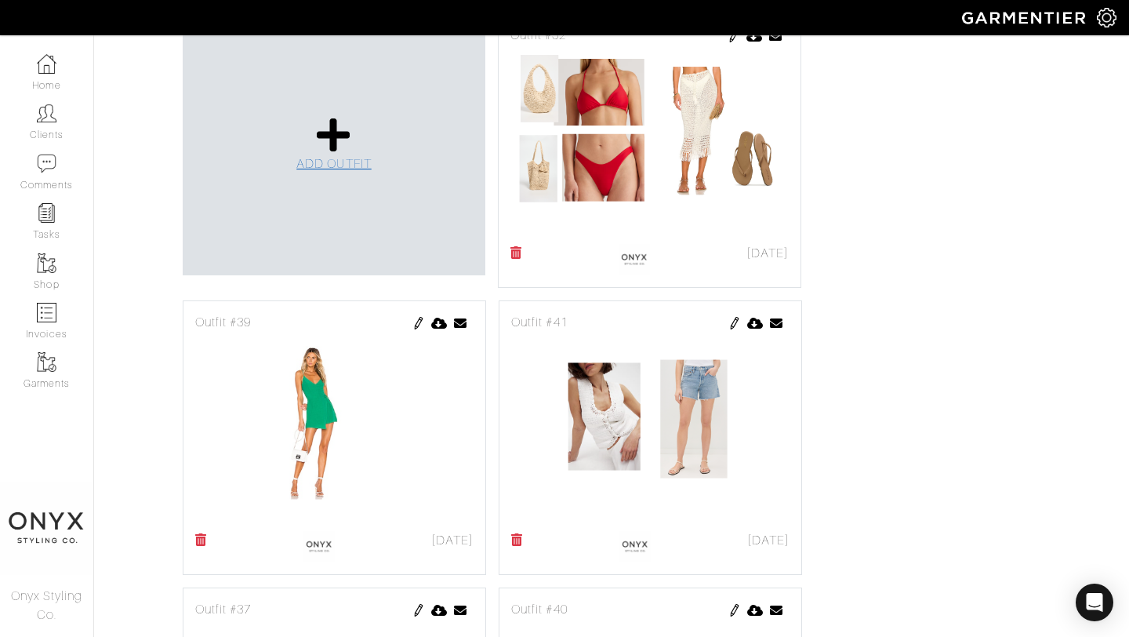
click at [333, 158] on span "ADD OUTFIT" at bounding box center [333, 164] width 75 height 14
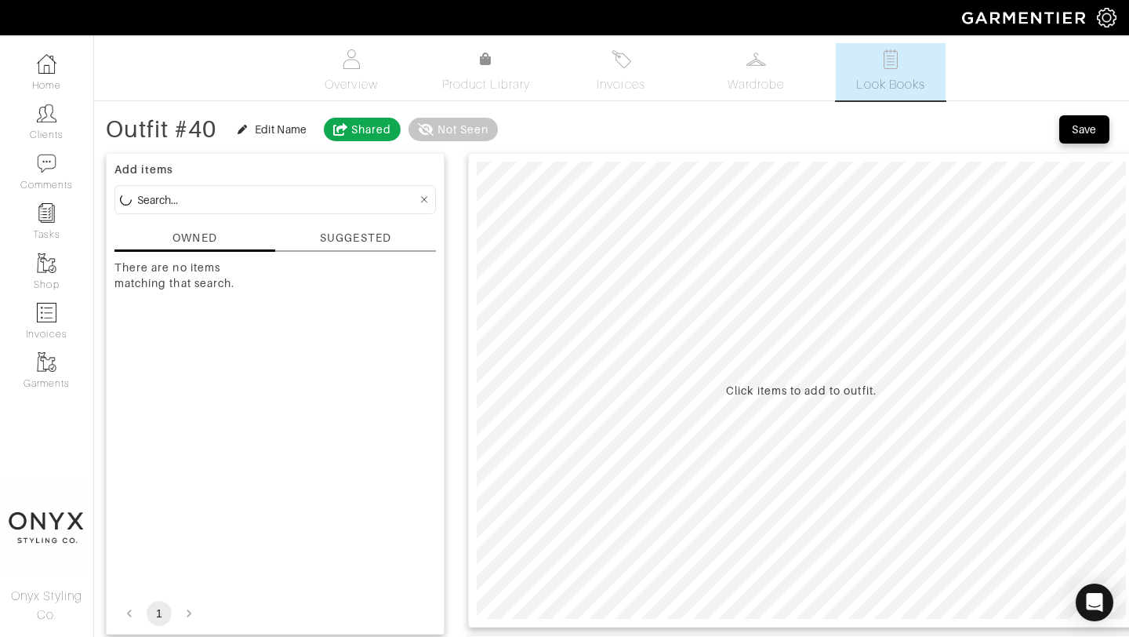
click at [376, 238] on div "SUGGESTED" at bounding box center [355, 238] width 71 height 16
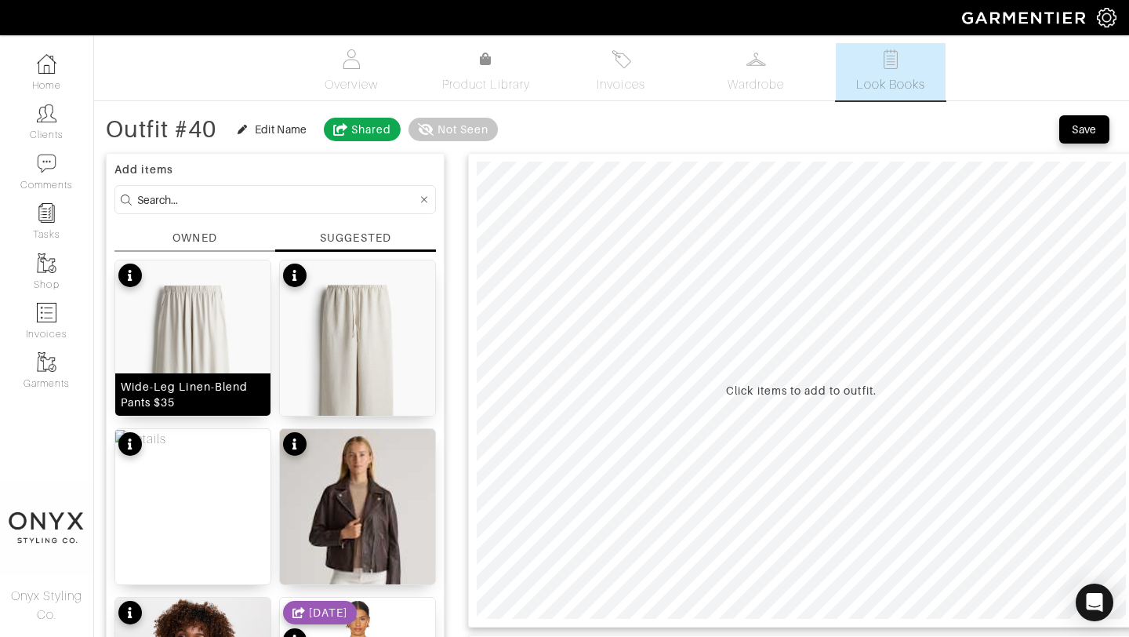
click at [219, 325] on img at bounding box center [192, 376] width 155 height 233
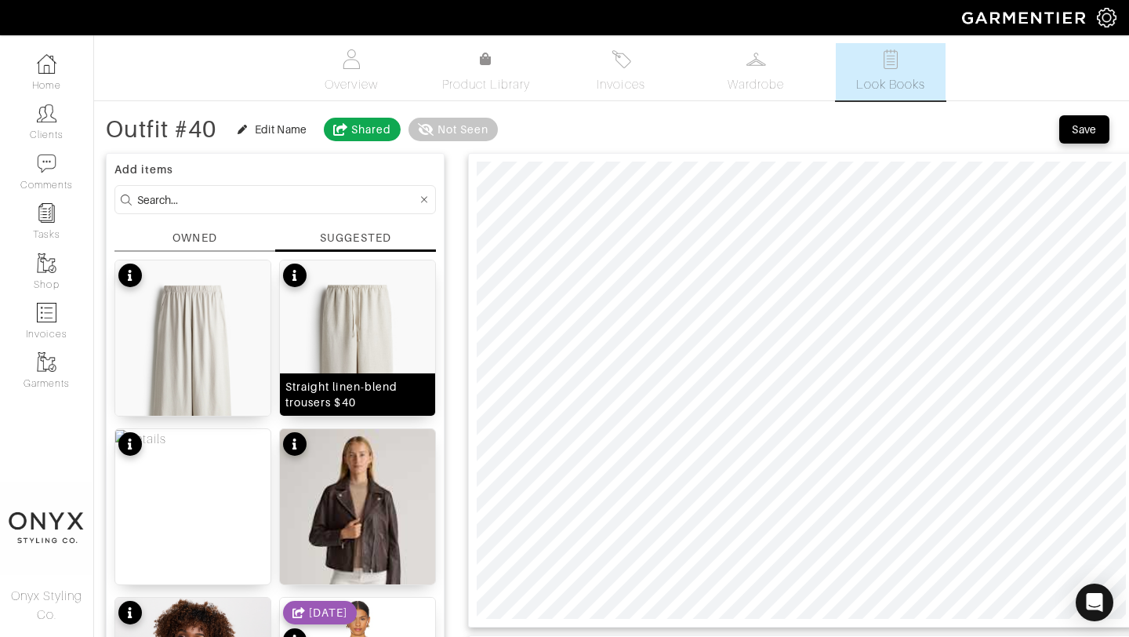
click at [387, 363] on img at bounding box center [357, 376] width 155 height 233
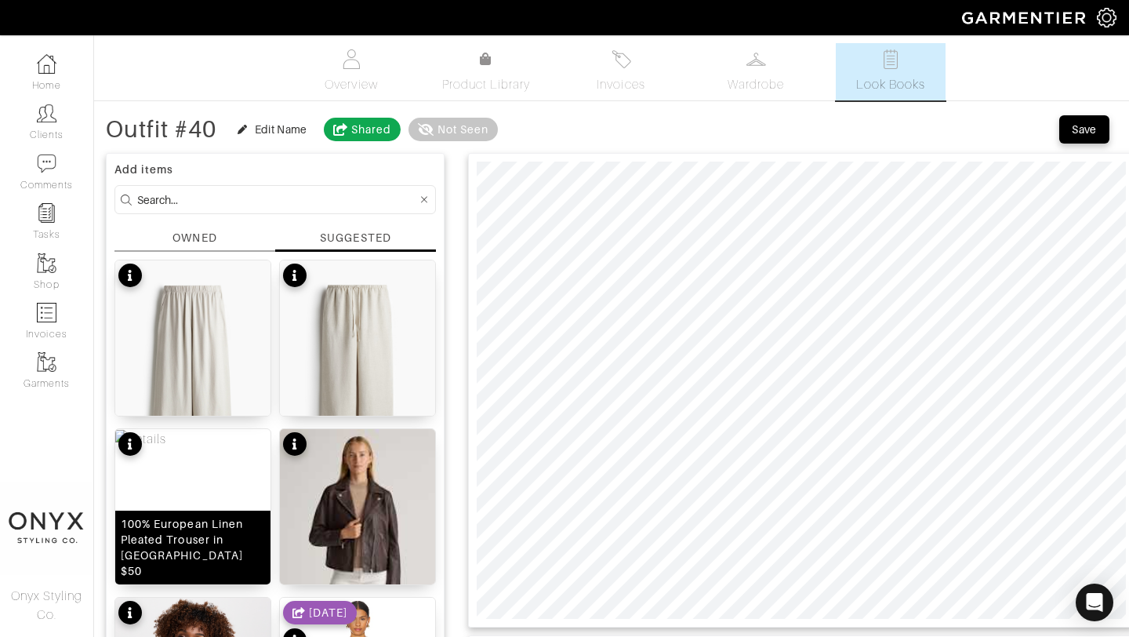
click at [166, 449] on img at bounding box center [140, 439] width 51 height 19
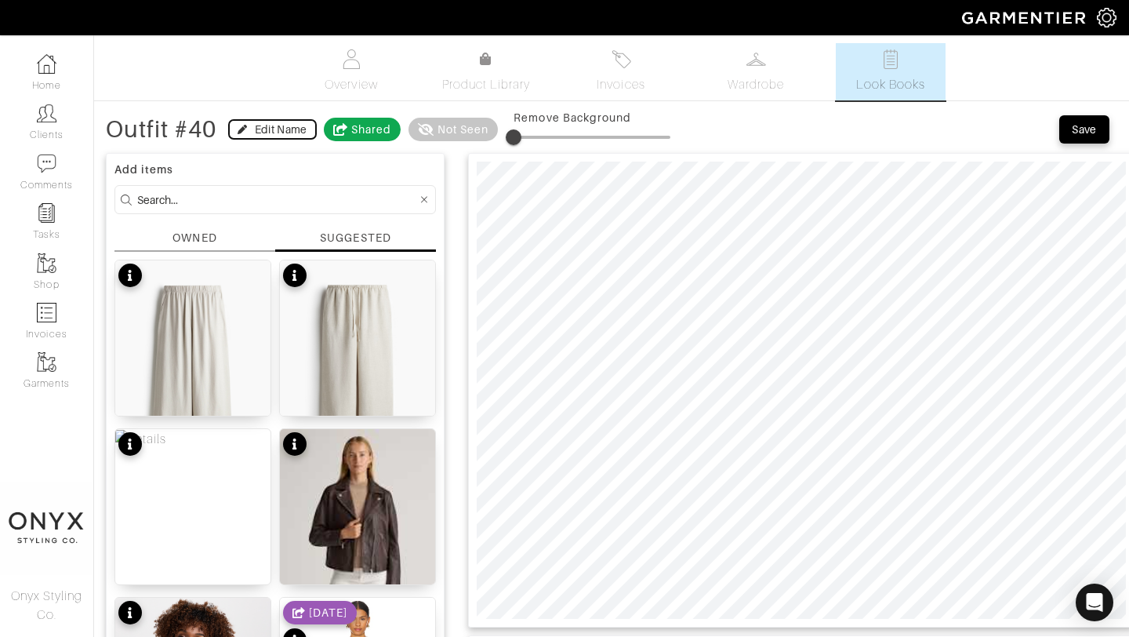
click at [289, 125] on div "Edit Name" at bounding box center [281, 130] width 53 height 16
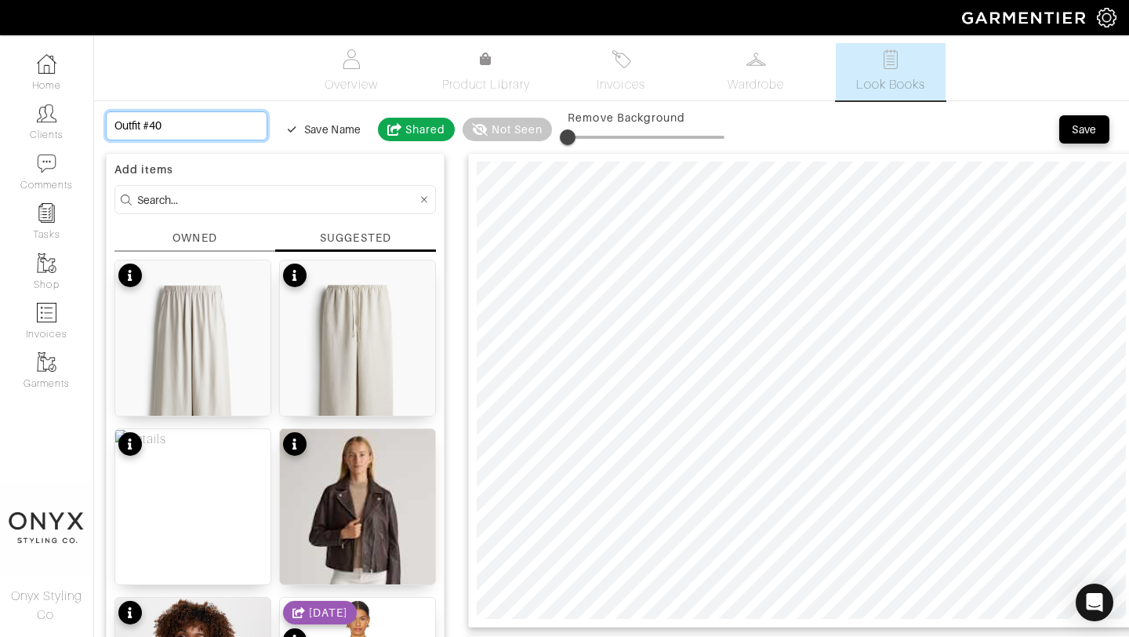
drag, startPoint x: 184, startPoint y: 127, endPoint x: 104, endPoint y: 125, distance: 80.8
type input "L"
type input "Li"
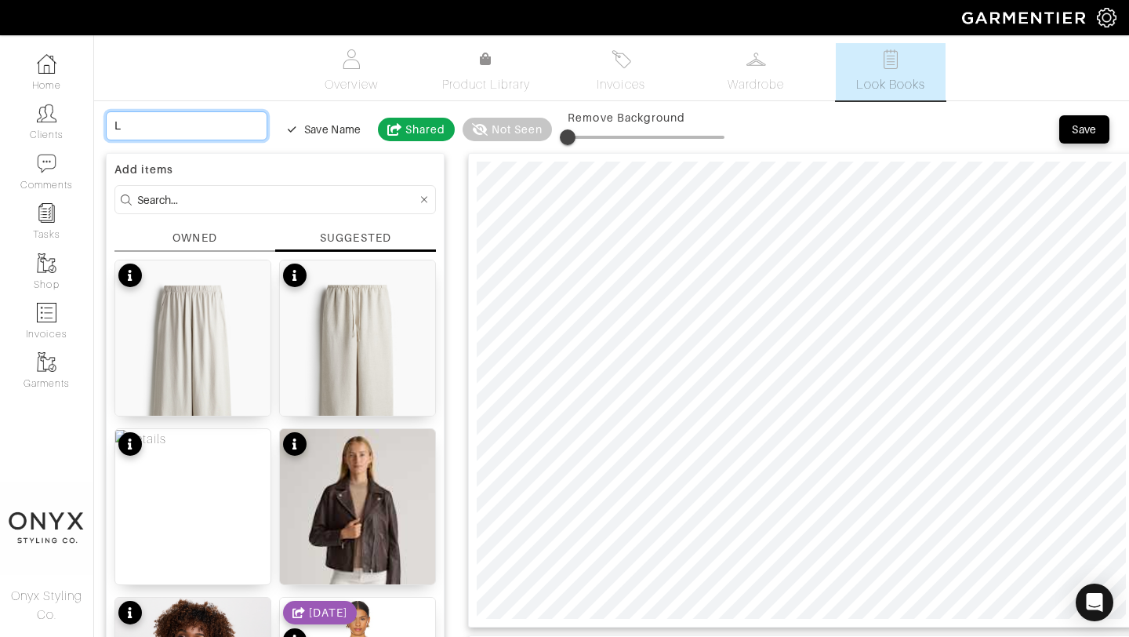
type input "Li"
type input "[PERSON_NAME]"
type input "Line"
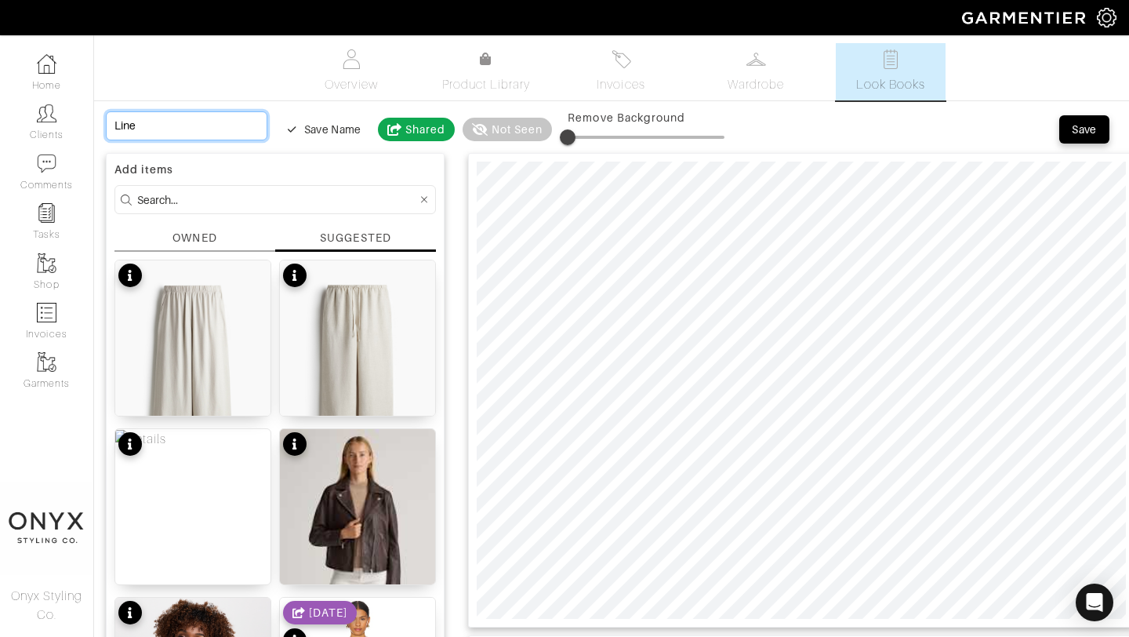
type input "Linen"
type input "Linen P"
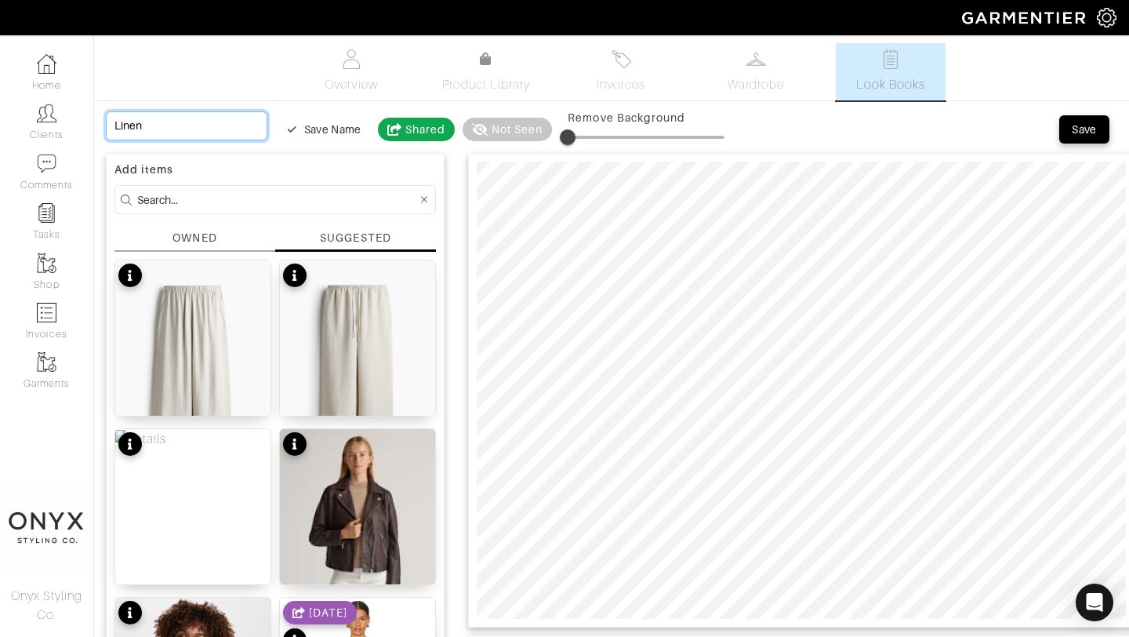
type input "Linen P"
type input "Linen Pa"
type input "Linen Pan"
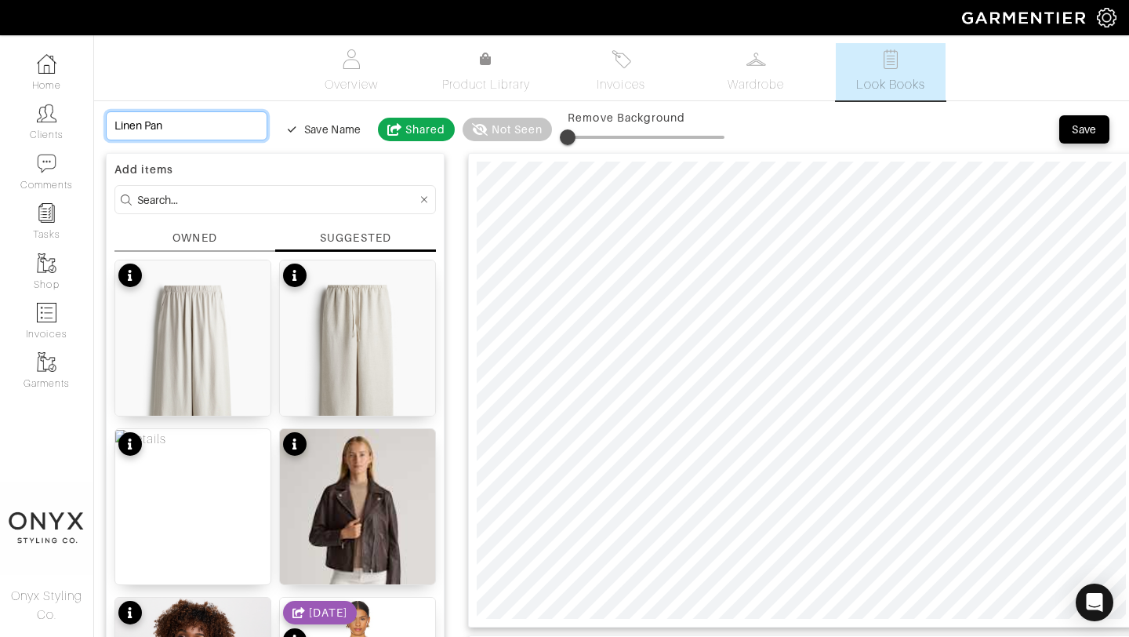
type input "Linen Pant"
click at [190, 135] on input "Linen Pant" at bounding box center [187, 125] width 162 height 29
type input "Linen Pant"
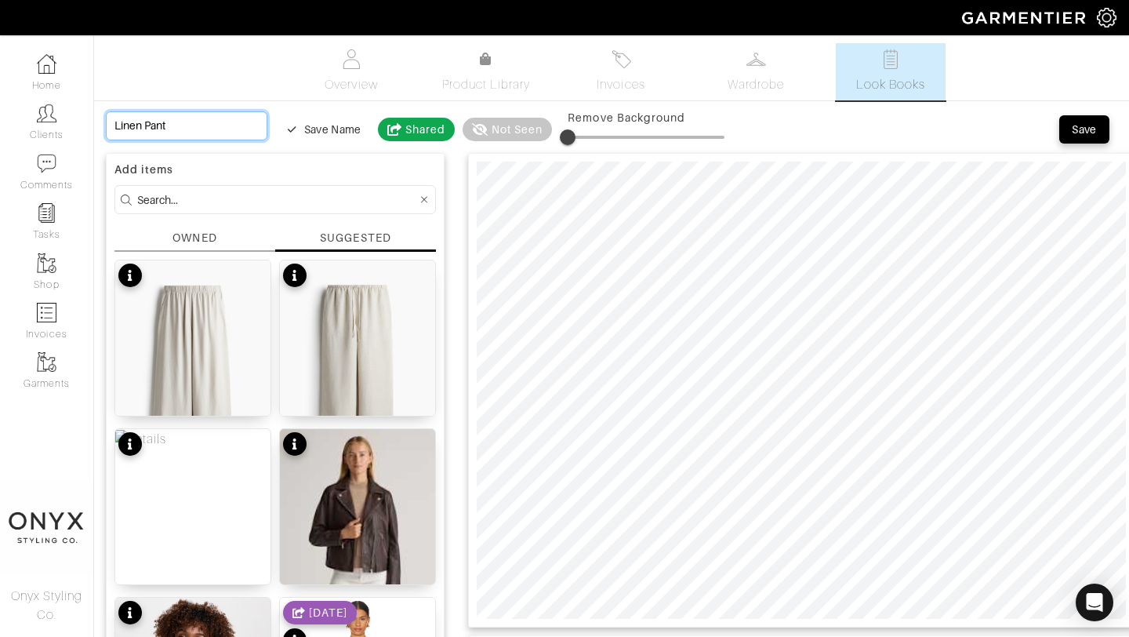
type input "Linen Pant"
type input "Linen Pant O"
type input "Linen Pant Op"
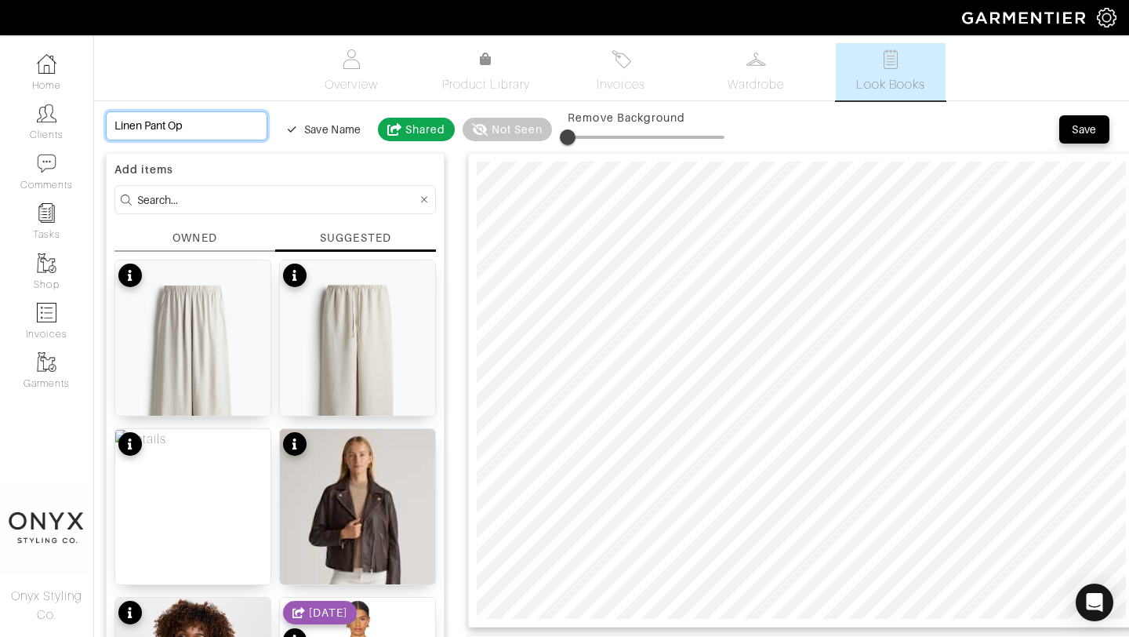
type input "Linen Pant Opt"
type input "Linen Pant Opti"
type input "Linen Pant Optio"
type input "Linen Pant Option"
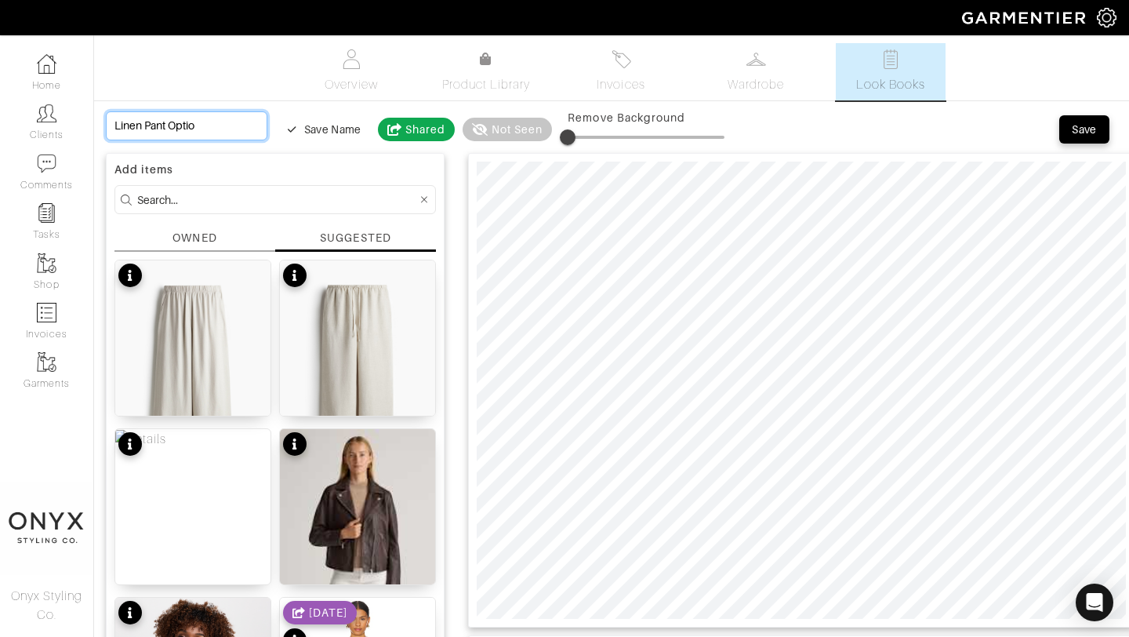
type input "Linen Pant Option"
type input "Linen Pant Options"
click at [1092, 133] on div "Save" at bounding box center [1084, 130] width 25 height 16
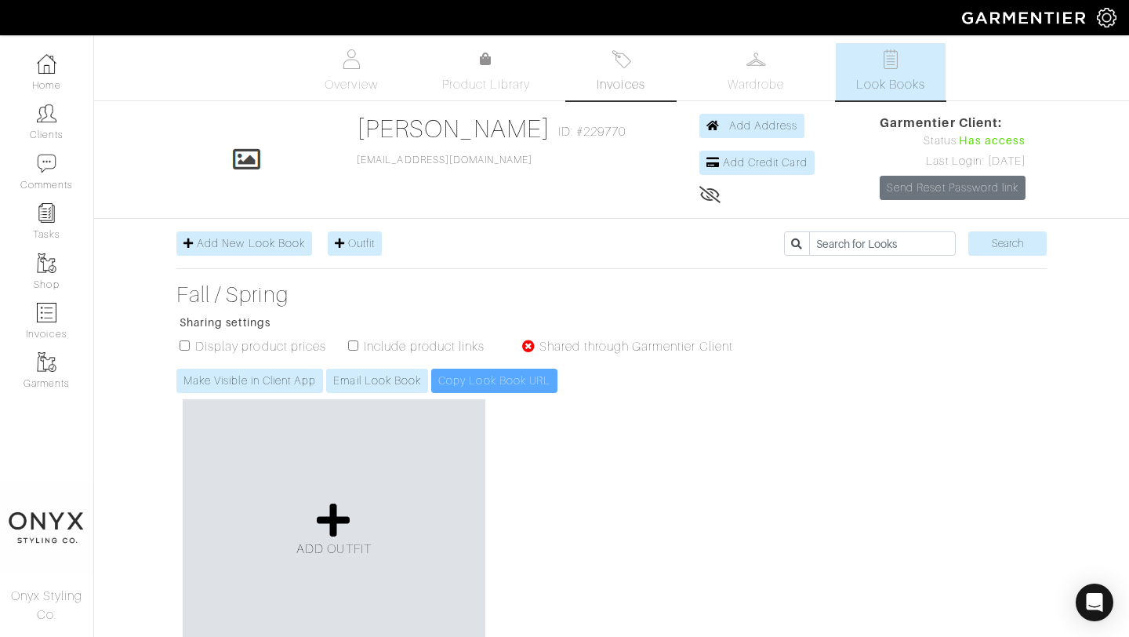
click at [627, 67] on img at bounding box center [622, 59] width 20 height 20
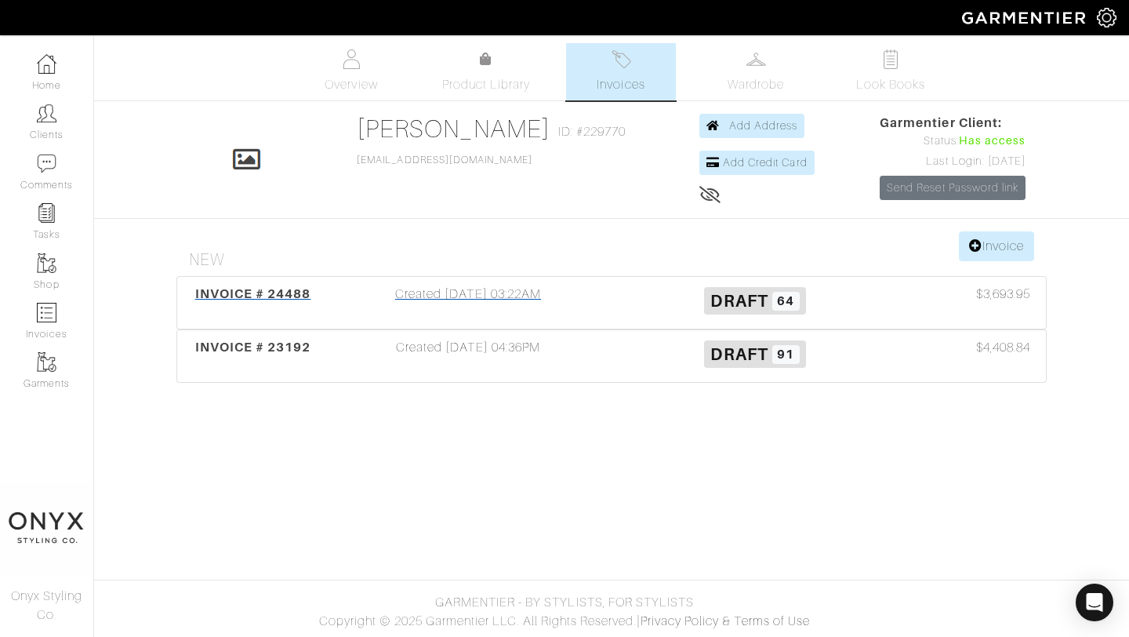
click at [283, 289] on span "INVOICE # 24488" at bounding box center [253, 293] width 116 height 15
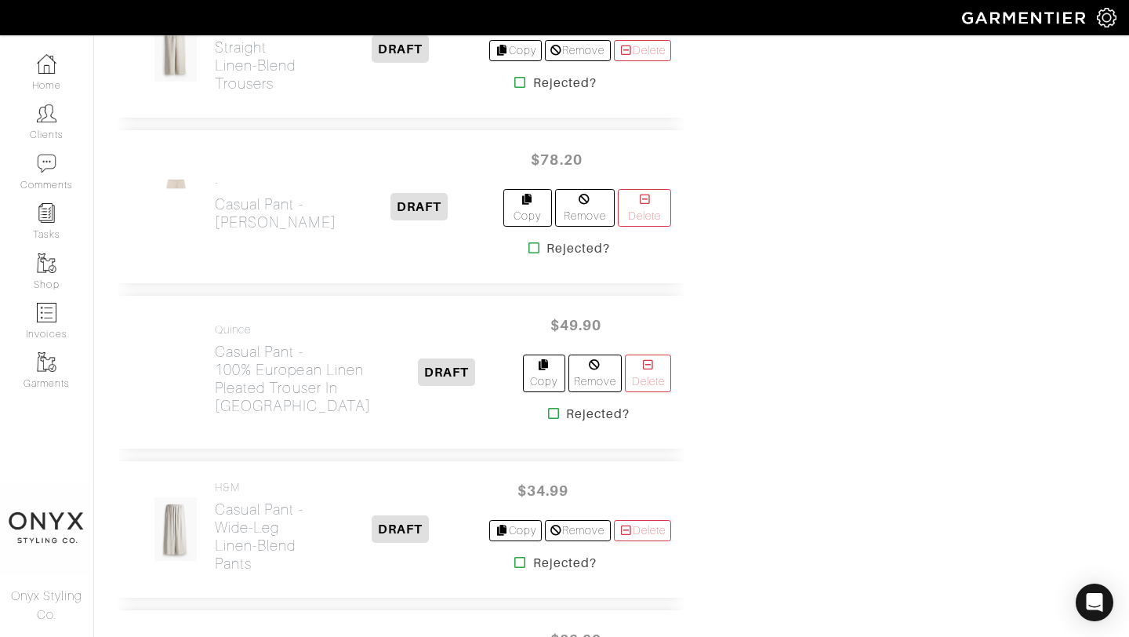
scroll to position [2584, 0]
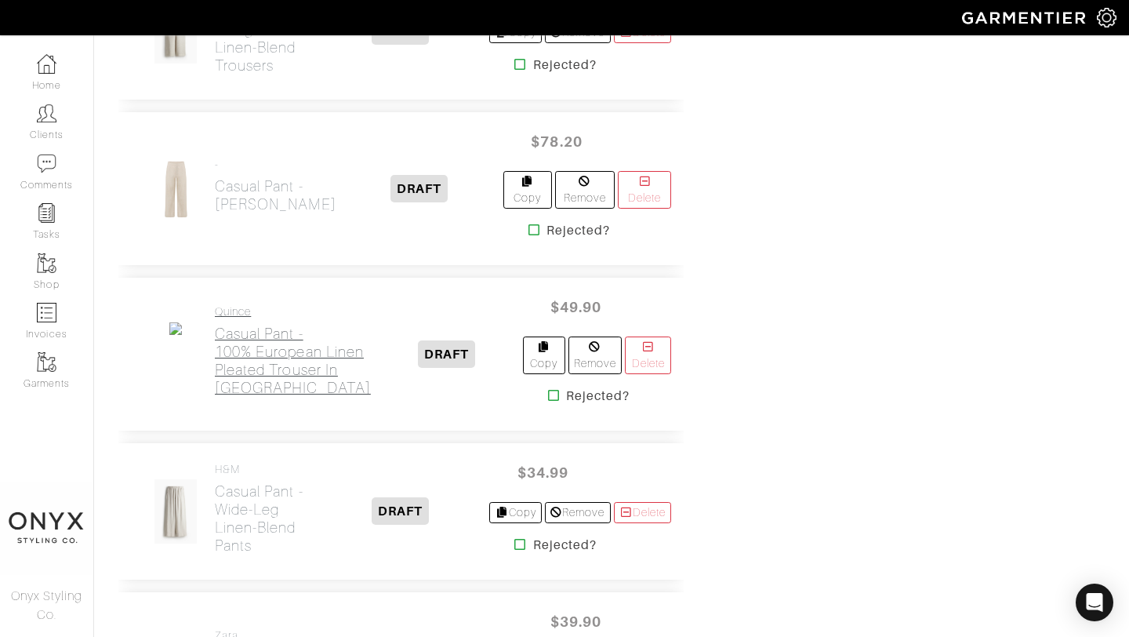
click at [256, 365] on h2 "Casual Pant - 100% European Linen Pleated Trouser in Flax" at bounding box center [293, 361] width 156 height 72
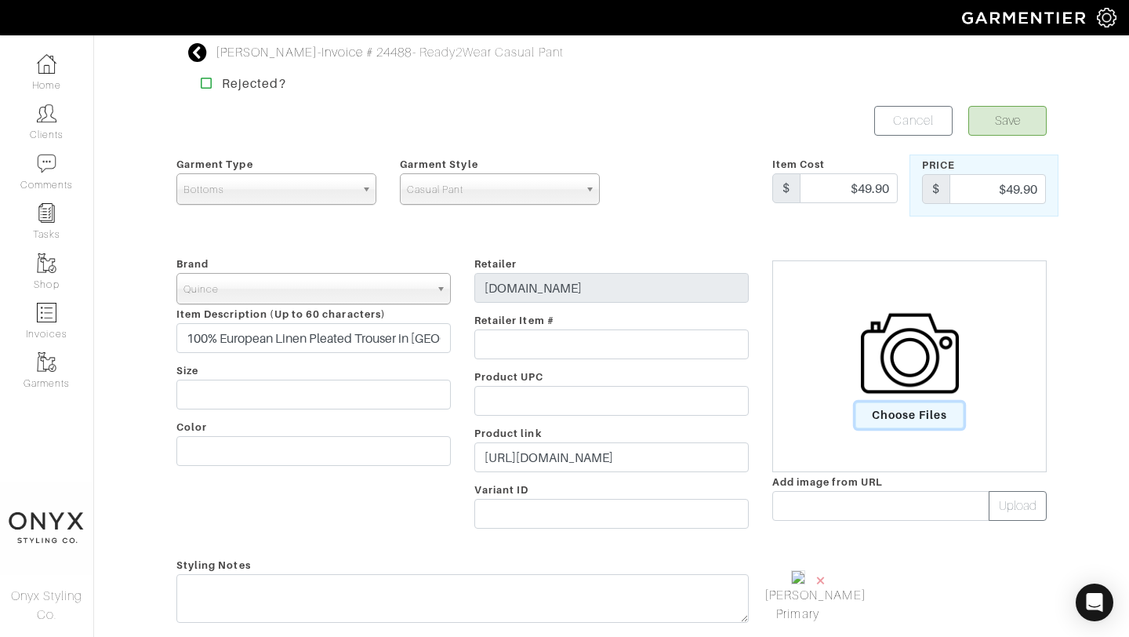
click at [881, 413] on span "Choose Files" at bounding box center [910, 415] width 109 height 26
click at [0, 0] on input "Choose Files" at bounding box center [0, 0] width 0 height 0
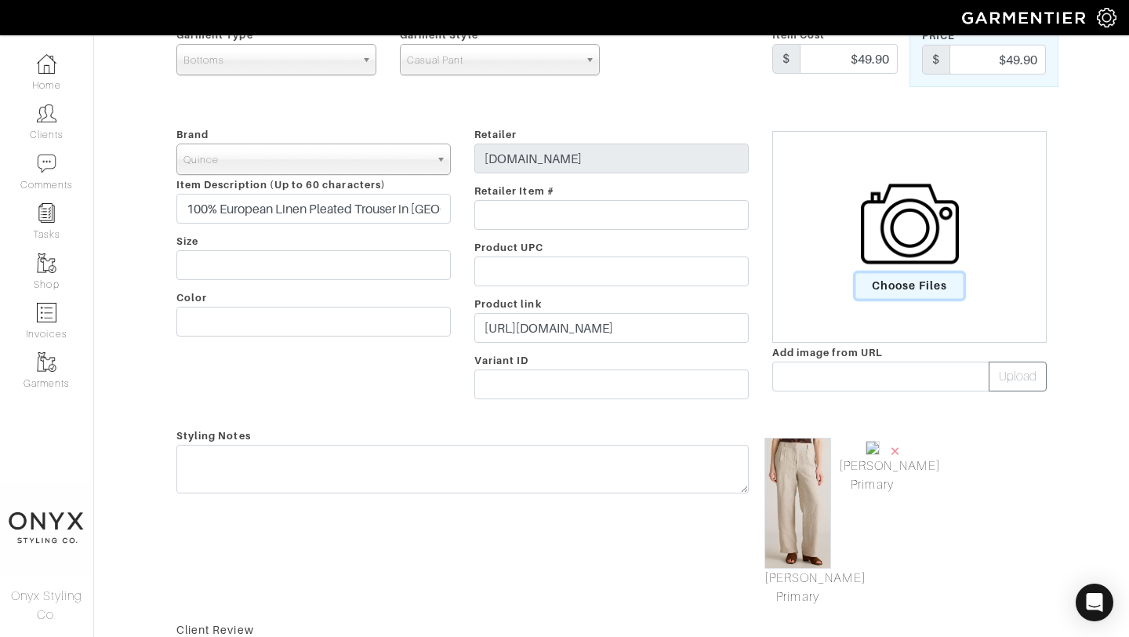
scroll to position [140, 0]
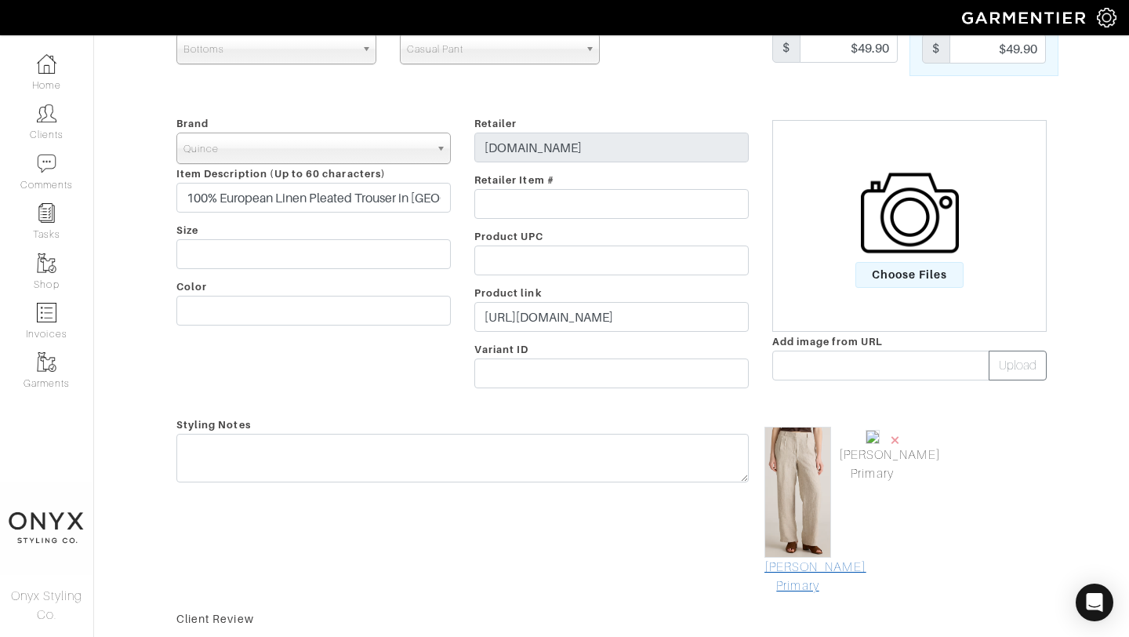
click at [816, 580] on link "[PERSON_NAME] Primary" at bounding box center [798, 577] width 67 height 38
click at [896, 437] on span "×" at bounding box center [895, 439] width 13 height 21
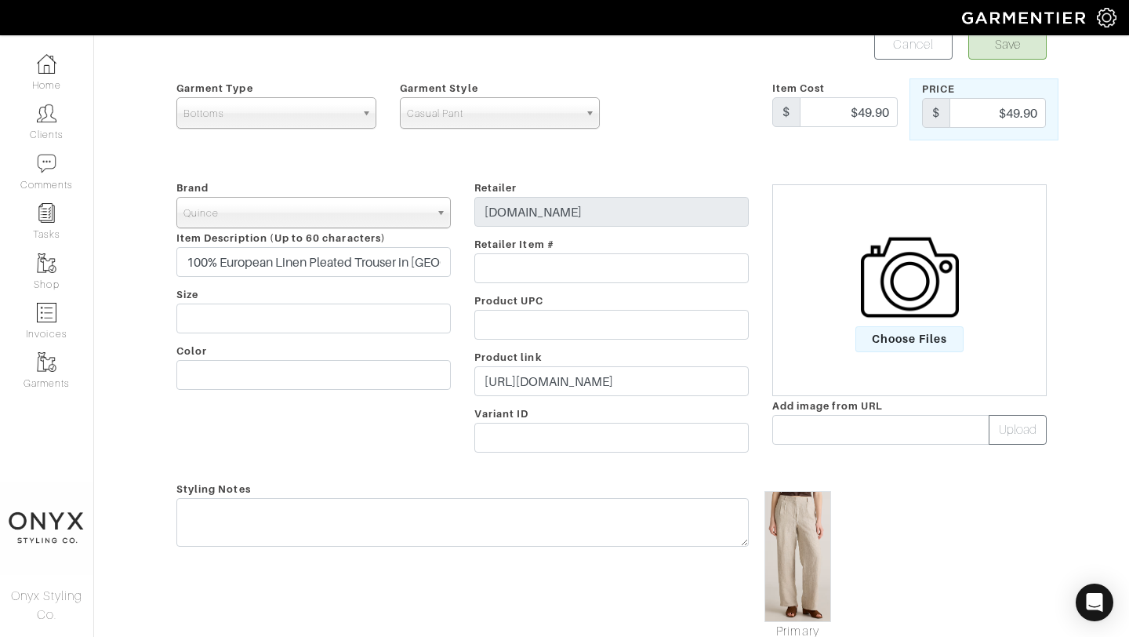
scroll to position [0, 0]
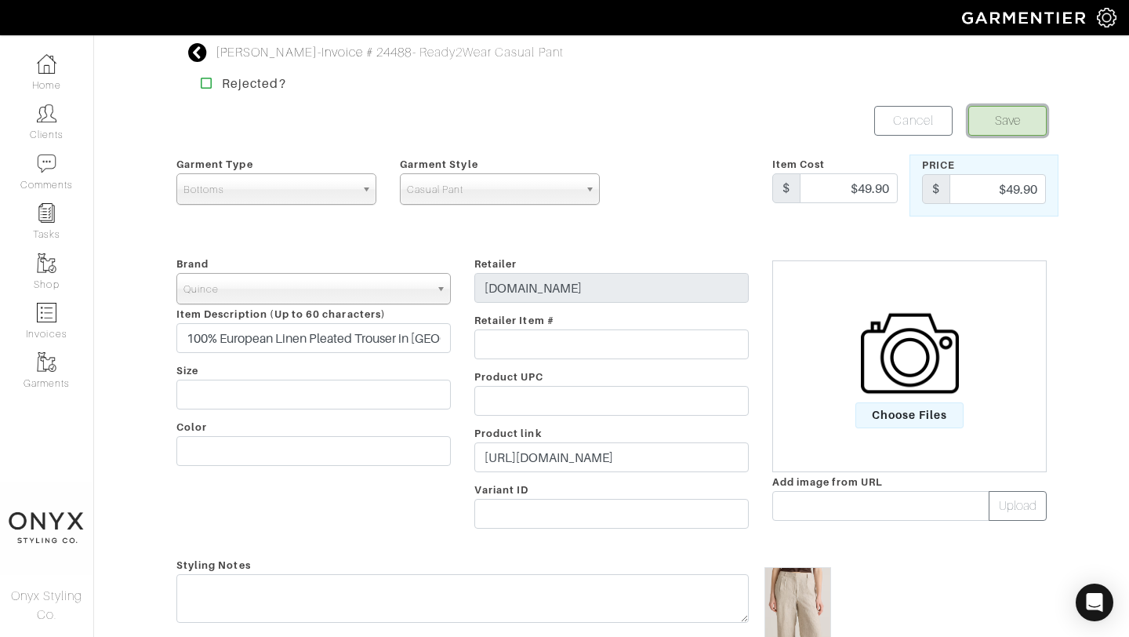
click at [1028, 122] on button "Save" at bounding box center [1008, 121] width 78 height 30
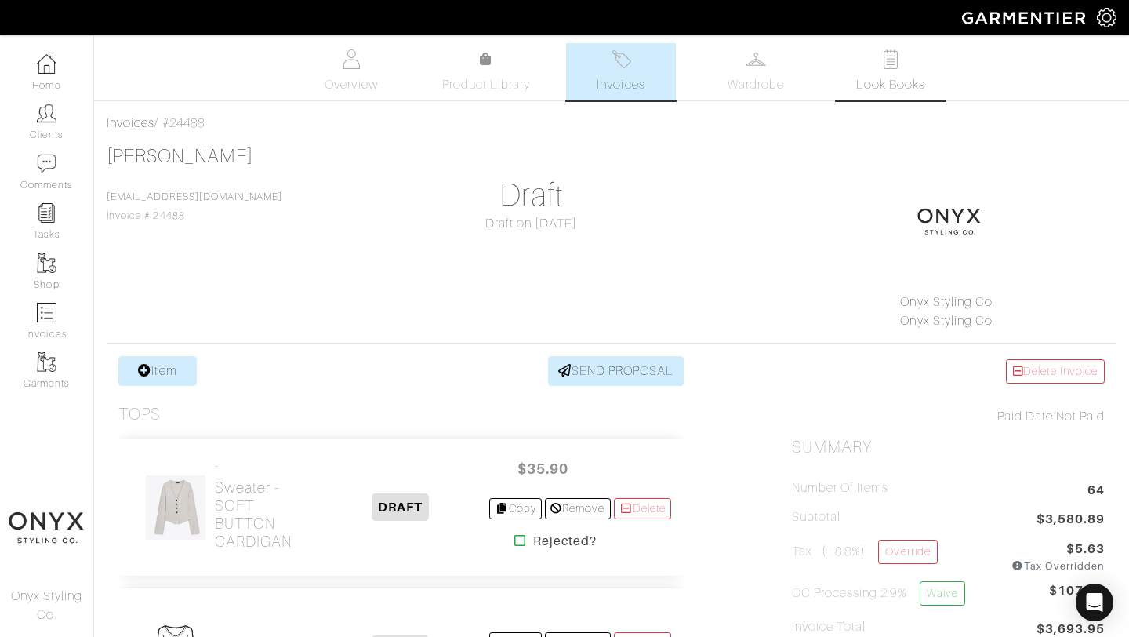
click at [903, 77] on span "Look Books" at bounding box center [891, 84] width 70 height 19
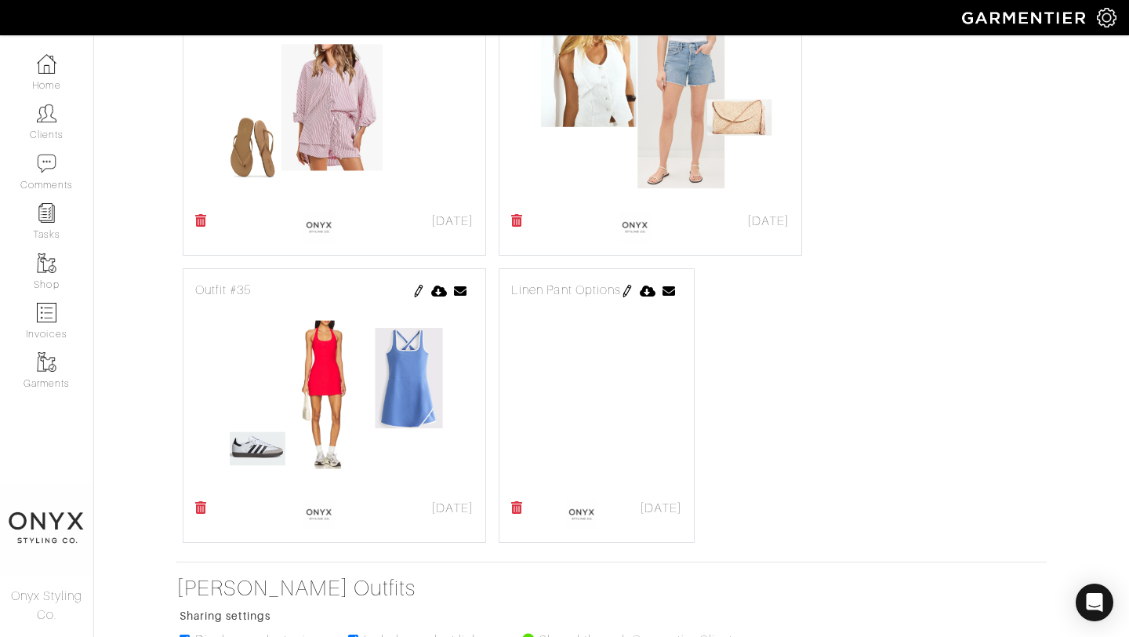
scroll to position [2093, 0]
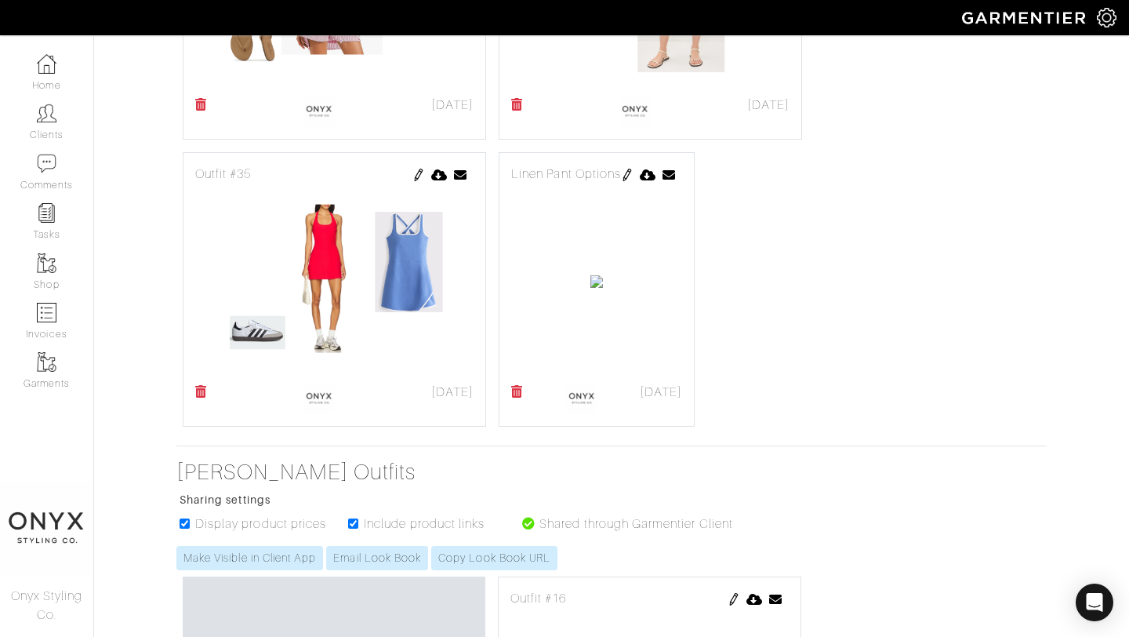
click at [634, 170] on img at bounding box center [627, 175] width 13 height 13
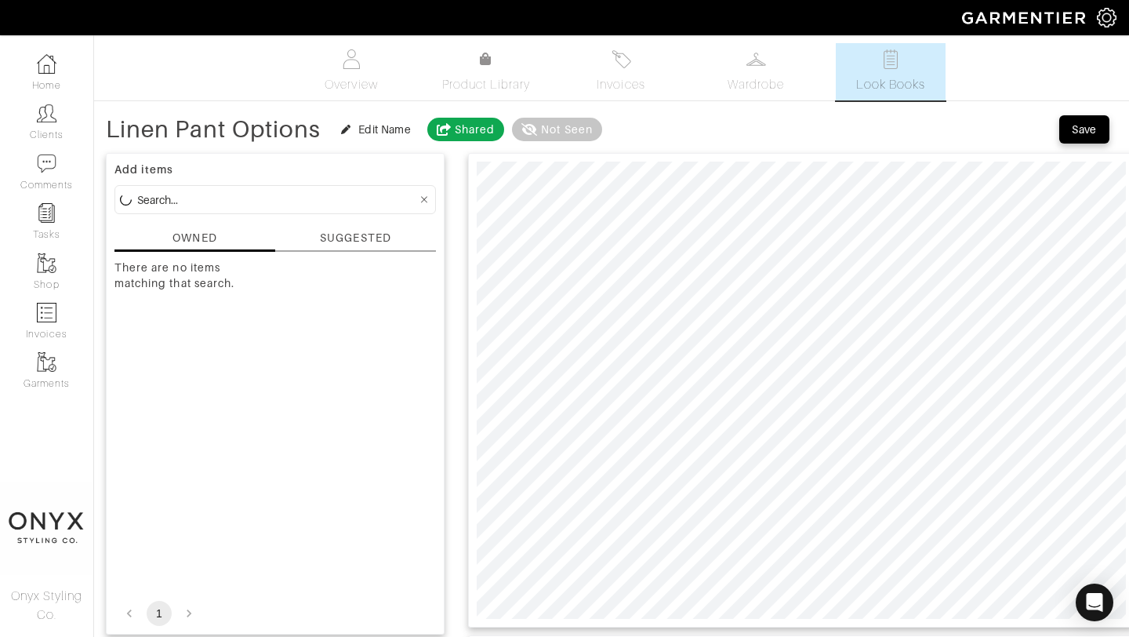
click at [373, 238] on div "SUGGESTED" at bounding box center [355, 238] width 71 height 16
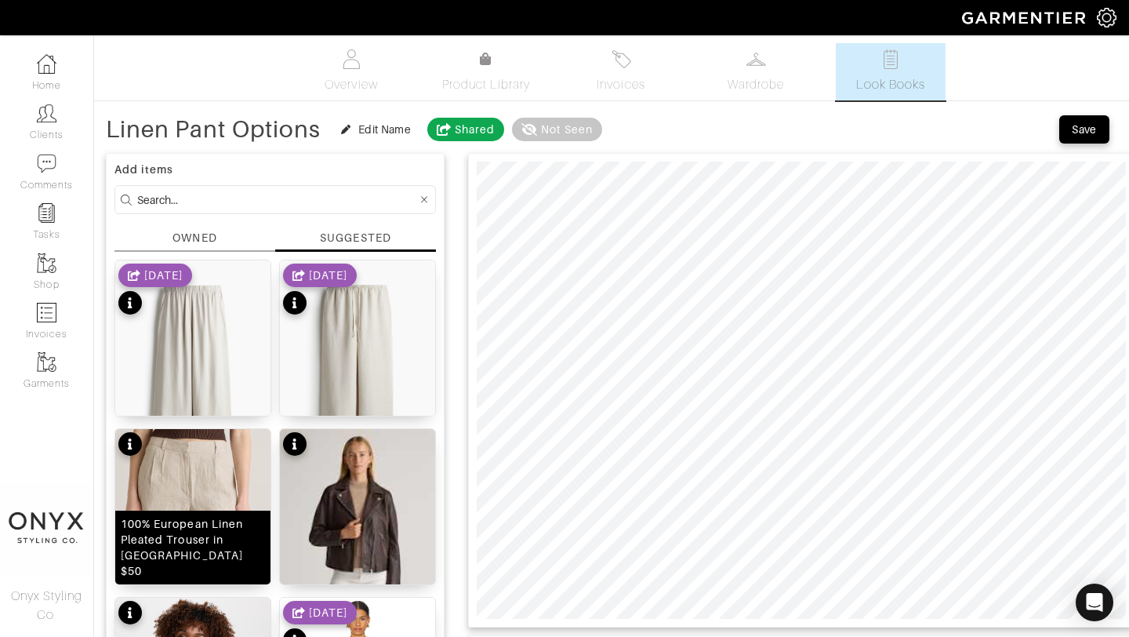
click at [208, 499] on img at bounding box center [192, 584] width 155 height 310
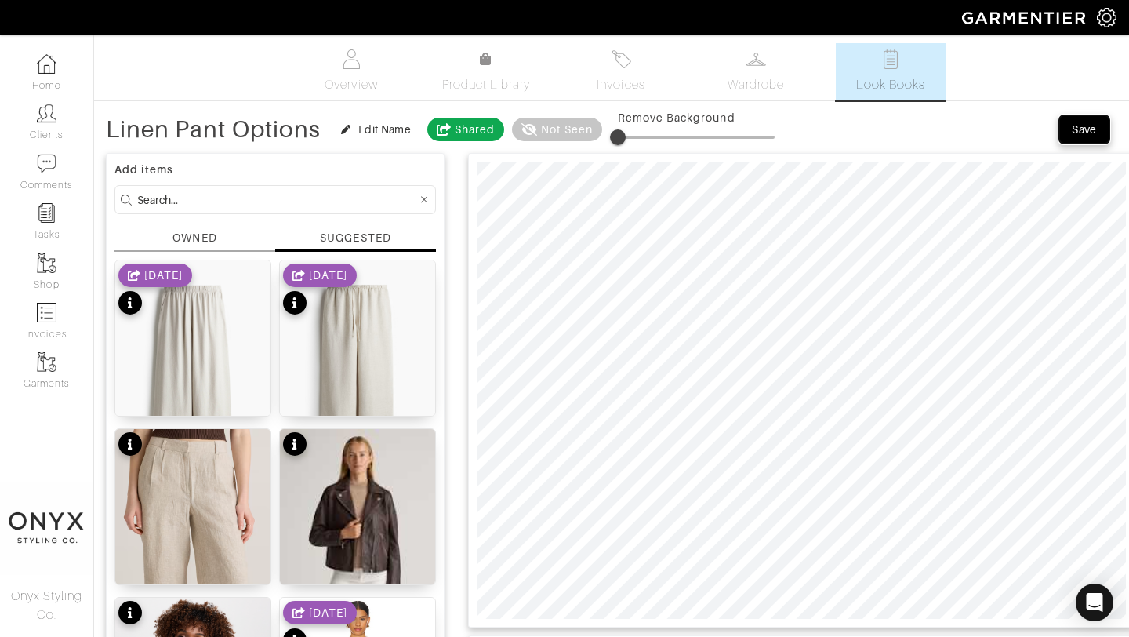
click at [1083, 137] on button "Save" at bounding box center [1084, 129] width 50 height 28
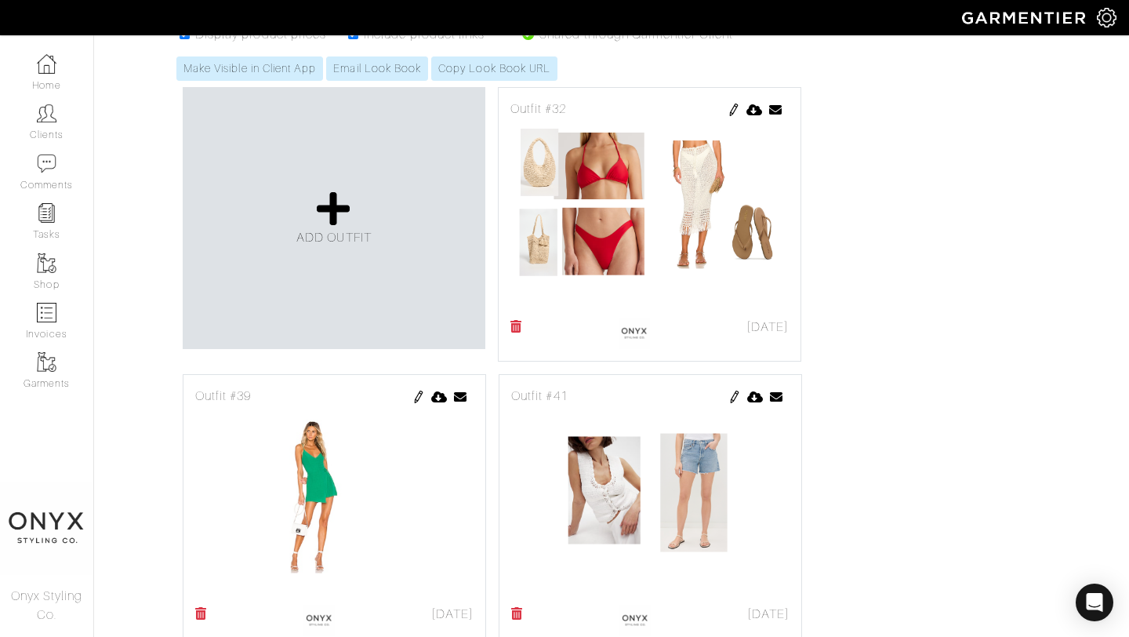
scroll to position [729, 0]
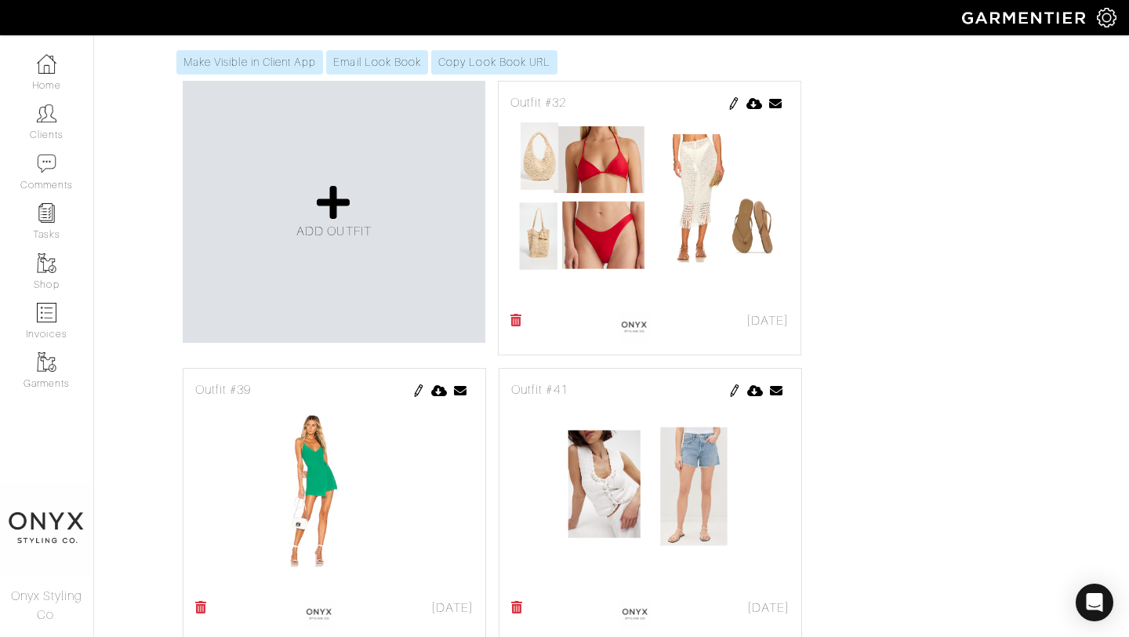
click at [733, 106] on img at bounding box center [734, 103] width 13 height 13
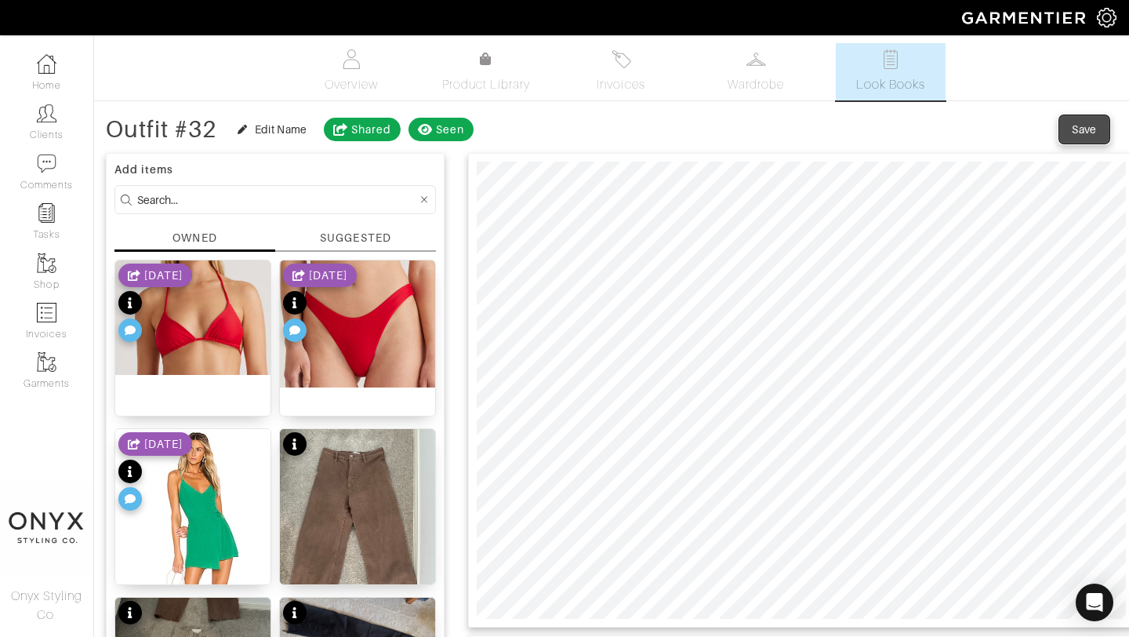
click at [1097, 125] on span "Save" at bounding box center [1084, 130] width 33 height 16
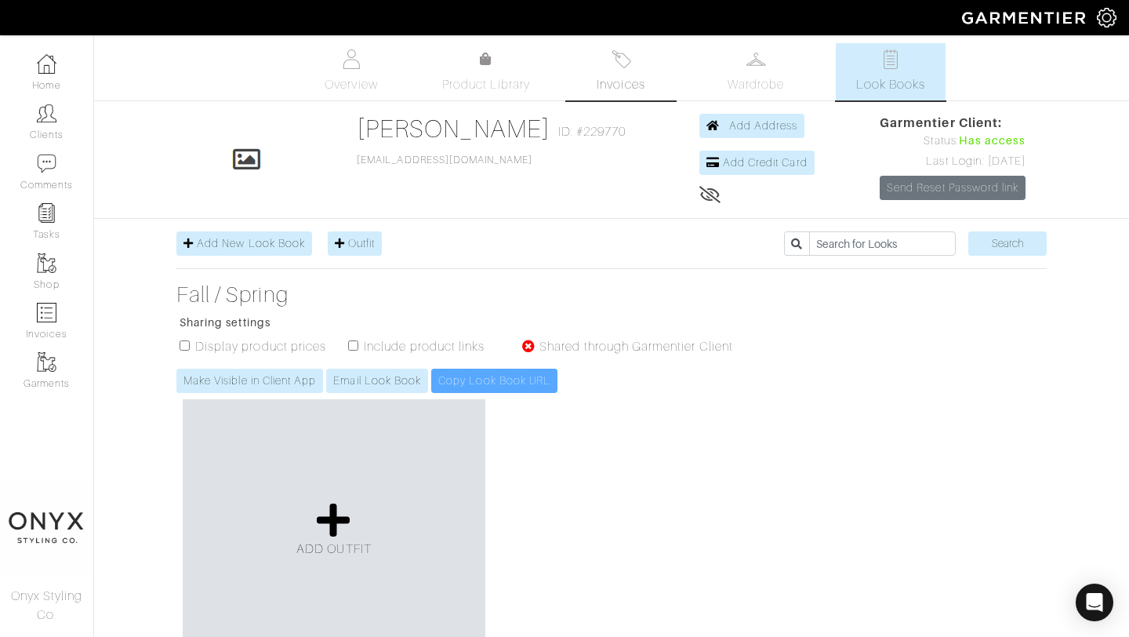
click at [622, 76] on span "Invoices" at bounding box center [621, 84] width 48 height 19
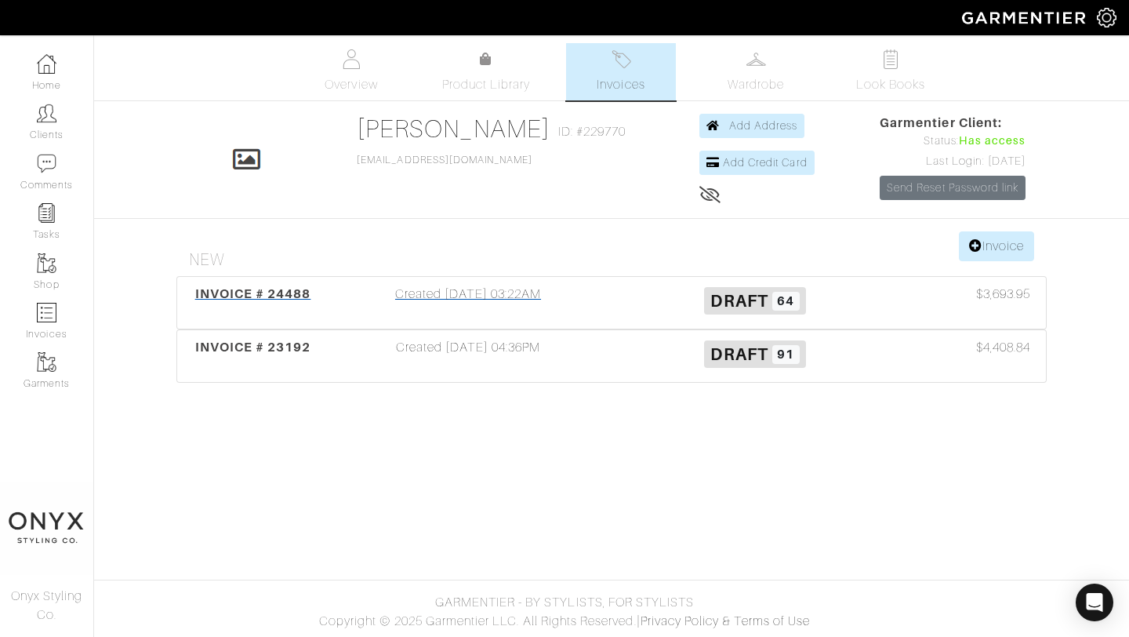
click at [293, 296] on span "INVOICE # 24488" at bounding box center [253, 293] width 116 height 15
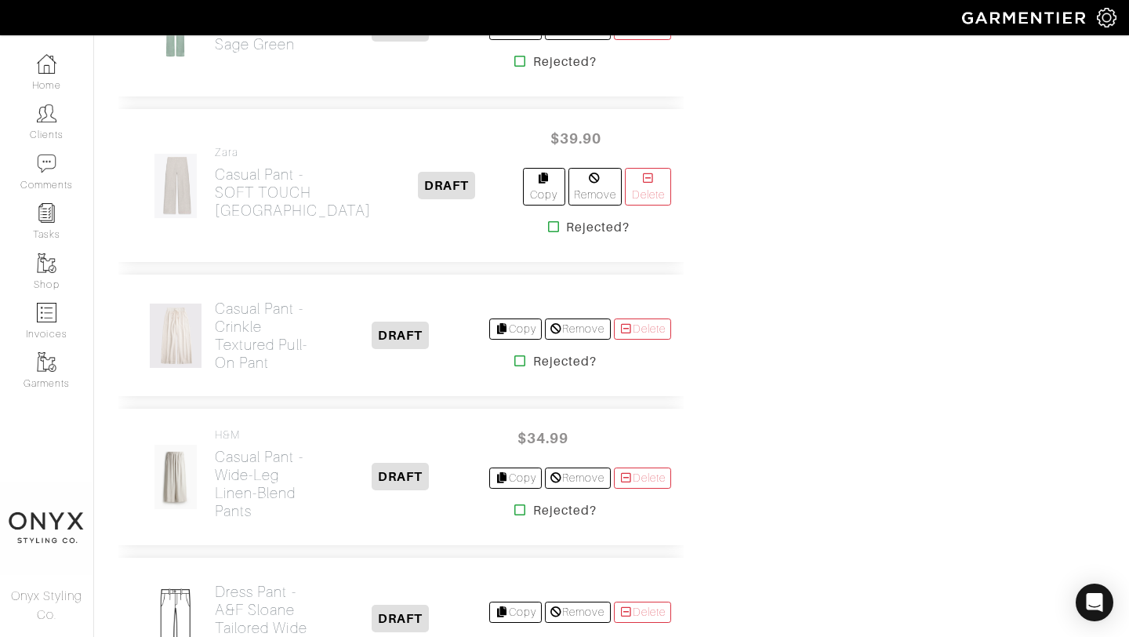
scroll to position [3073, 0]
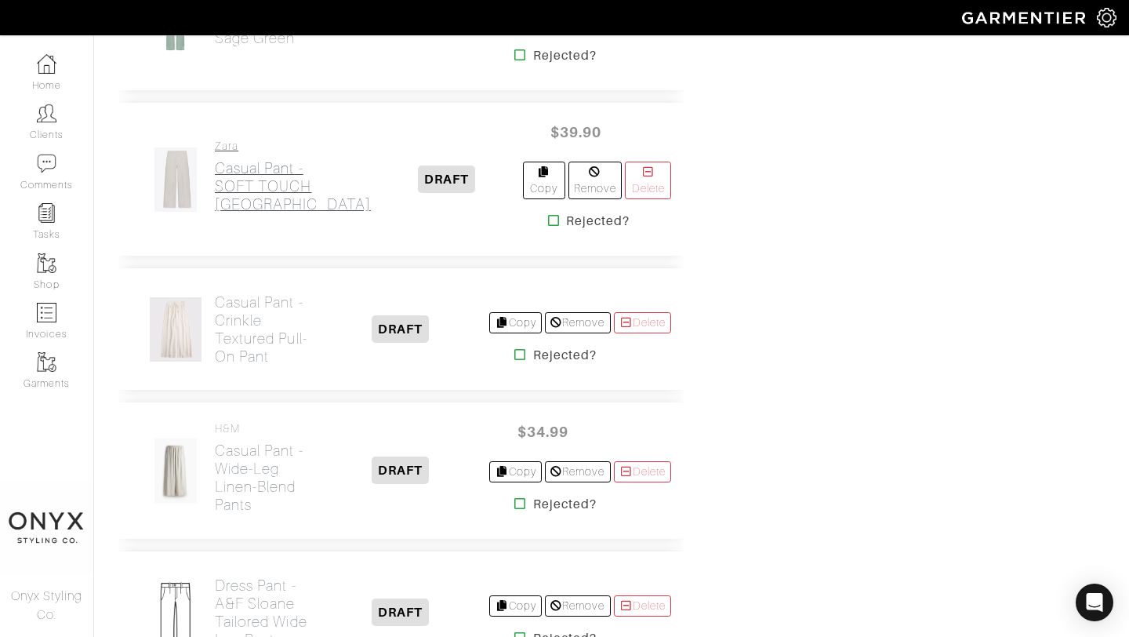
click at [242, 213] on h2 "Casual Pant - SOFT TOUCH [GEOGRAPHIC_DATA]" at bounding box center [293, 186] width 156 height 54
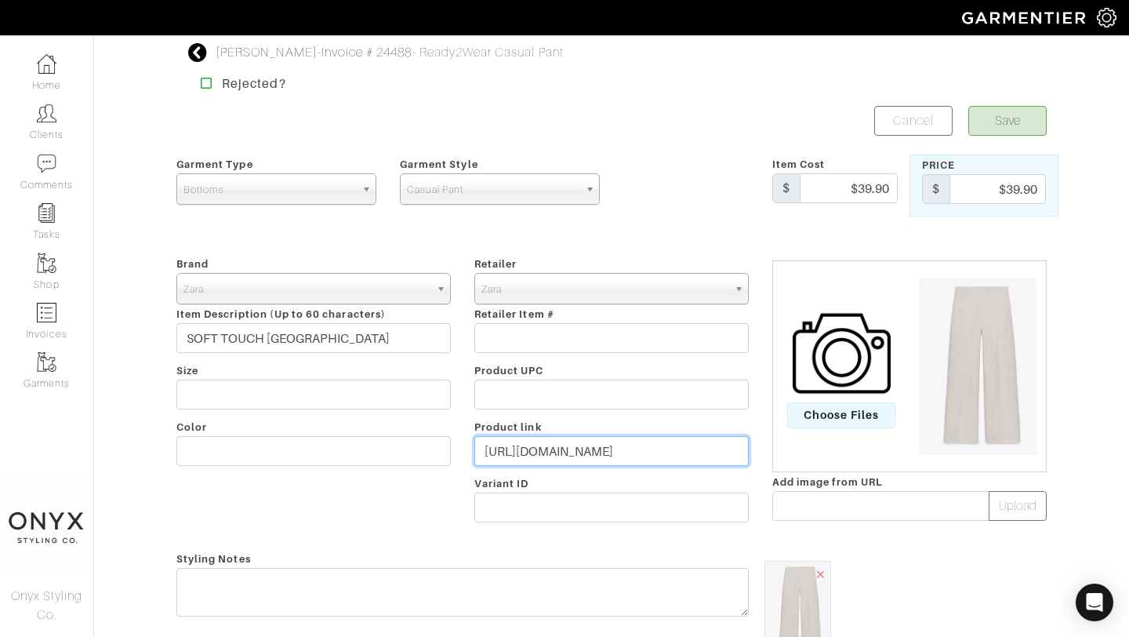
click at [655, 449] on input "[URL][DOMAIN_NAME]" at bounding box center [611, 451] width 274 height 30
click at [655, 449] on input "https://www.zara.com/us/en/soft-touch-palazzo-pants-p05039223.html?v1=480179687…" at bounding box center [611, 451] width 274 height 30
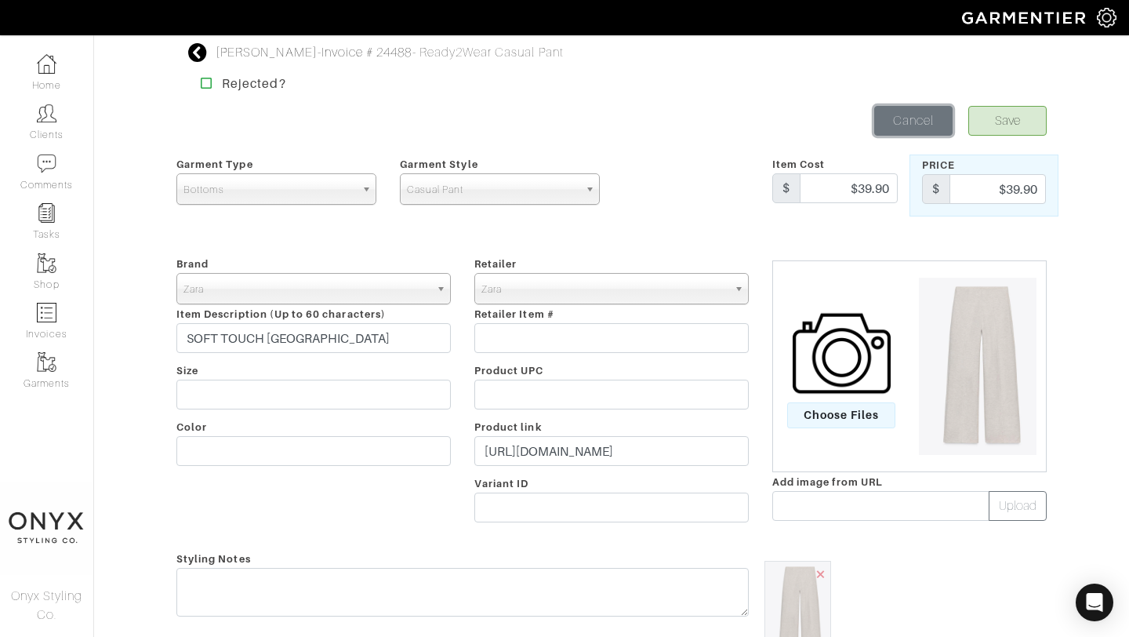
click at [918, 119] on link "Cancel" at bounding box center [913, 121] width 78 height 30
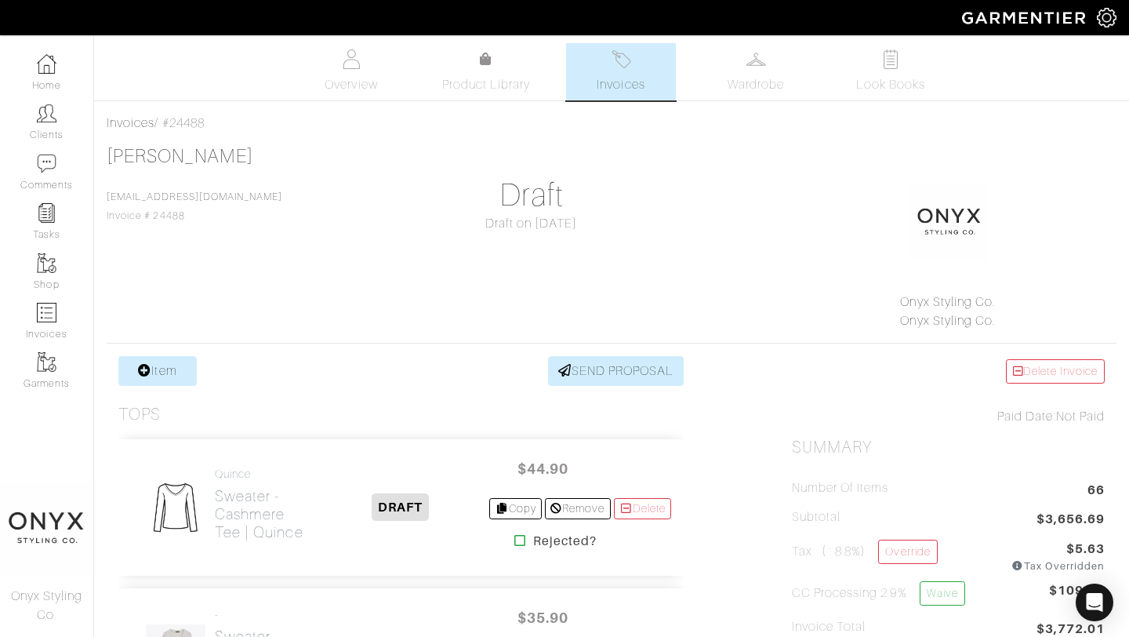
scroll to position [161, 0]
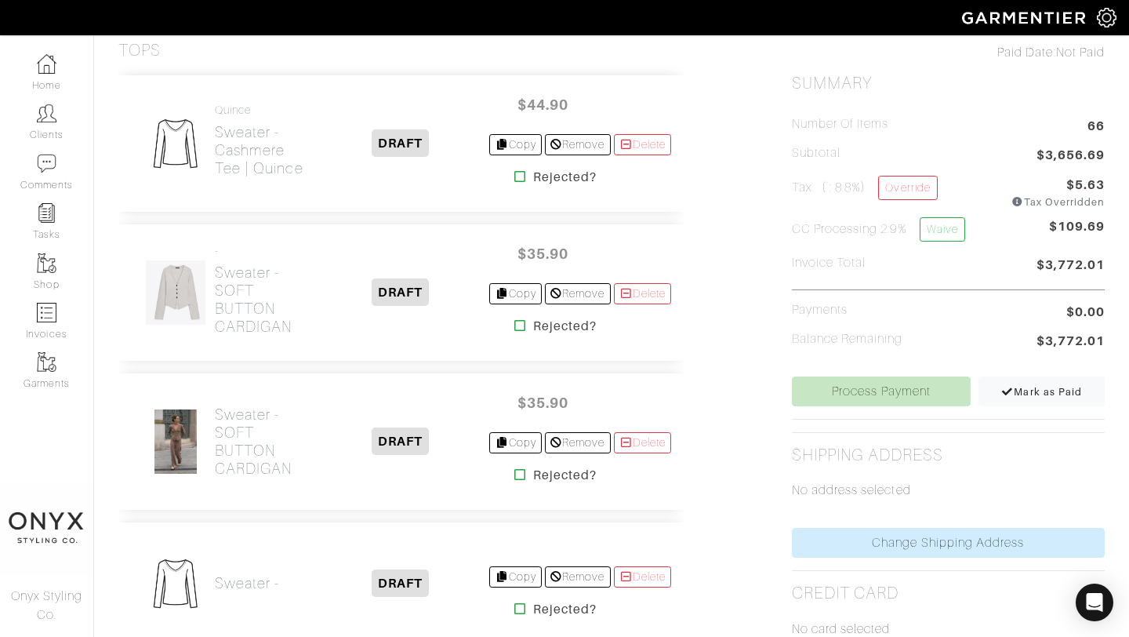
scroll to position [365, 0]
click at [252, 448] on h2 "Sweater - SOFT BUTTON CARDIGAN" at bounding box center [263, 441] width 96 height 72
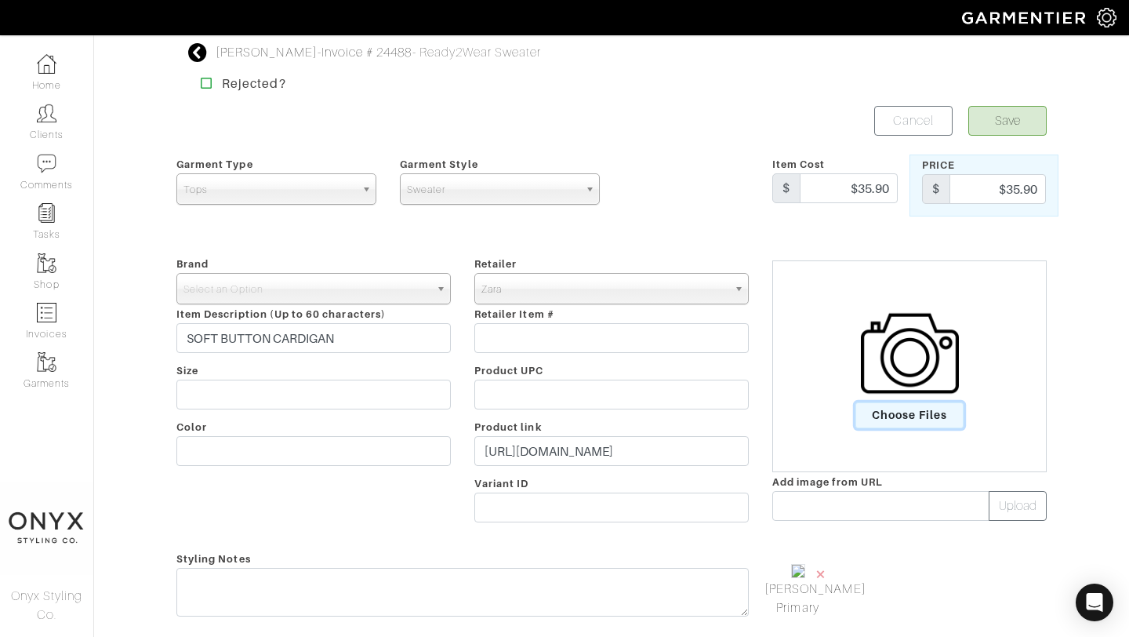
click at [941, 422] on span "Choose Files" at bounding box center [910, 415] width 109 height 26
click at [0, 0] on input "Choose Files" at bounding box center [0, 0] width 0 height 0
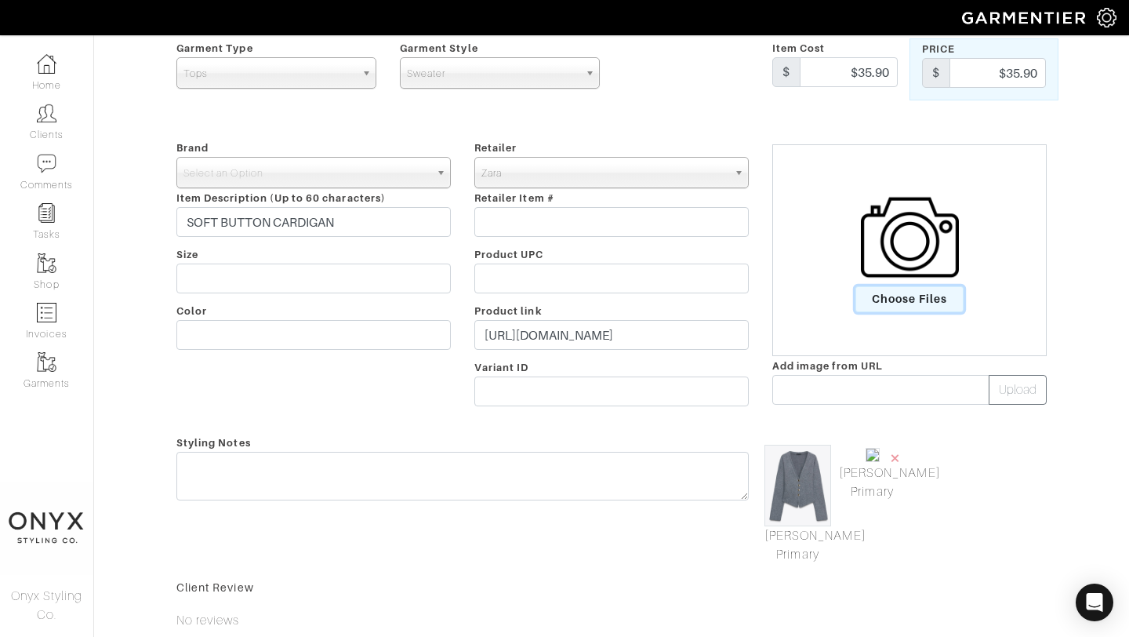
scroll to position [151, 0]
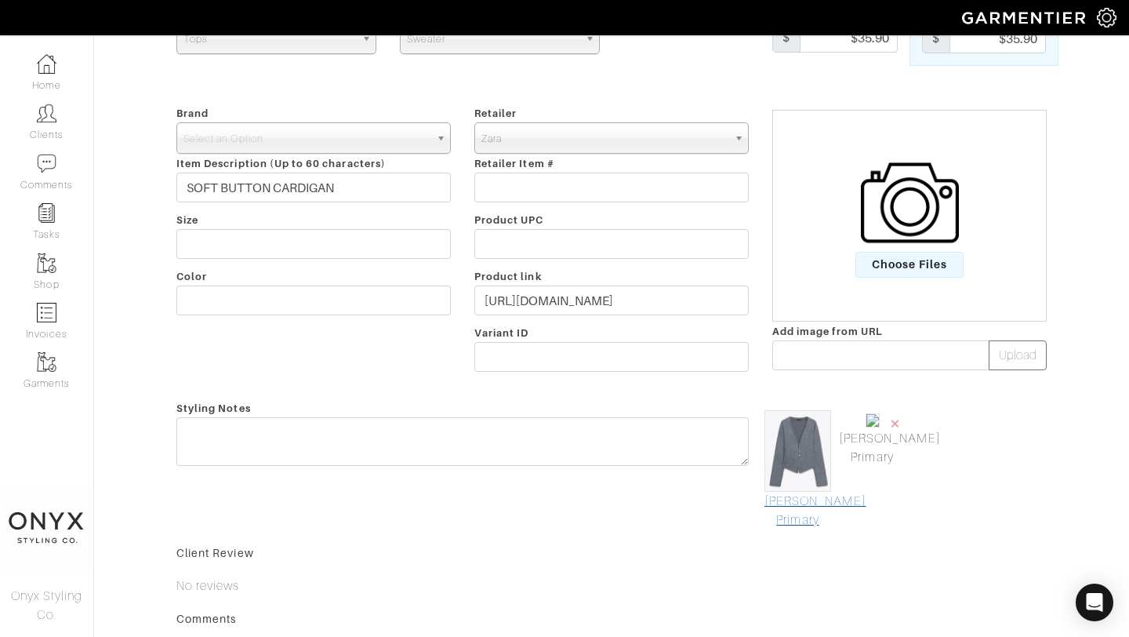
click at [813, 519] on link "Mark As Primary" at bounding box center [798, 511] width 67 height 38
click at [893, 423] on span "×" at bounding box center [895, 423] width 13 height 21
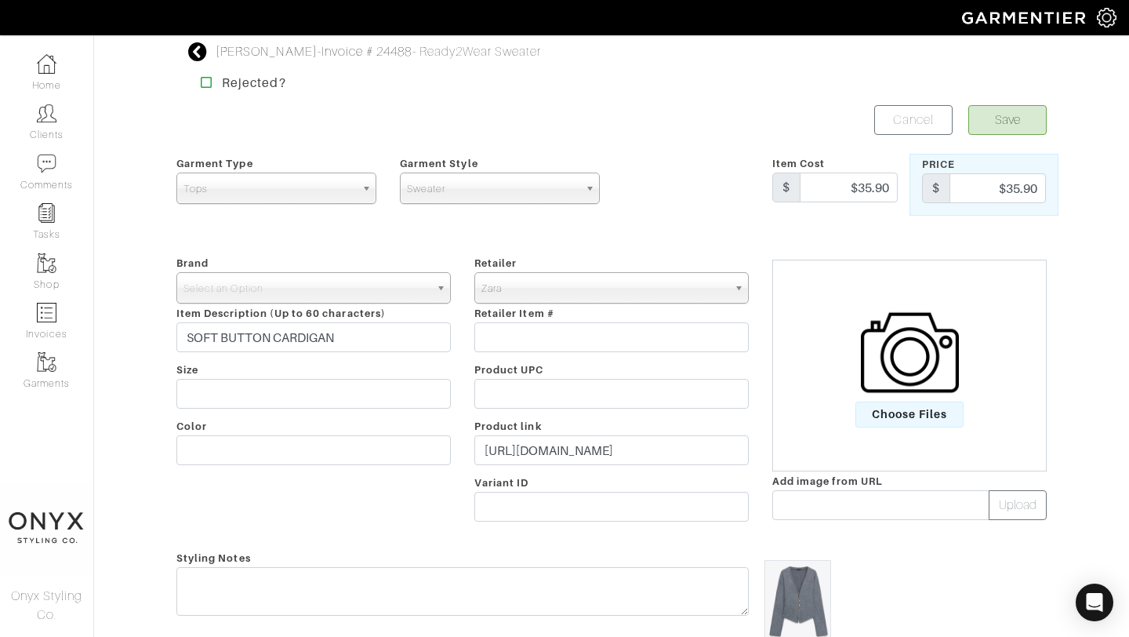
scroll to position [0, 0]
click at [1022, 111] on button "Save" at bounding box center [1008, 121] width 78 height 30
click at [313, 291] on span "Select an Option" at bounding box center [307, 289] width 246 height 31
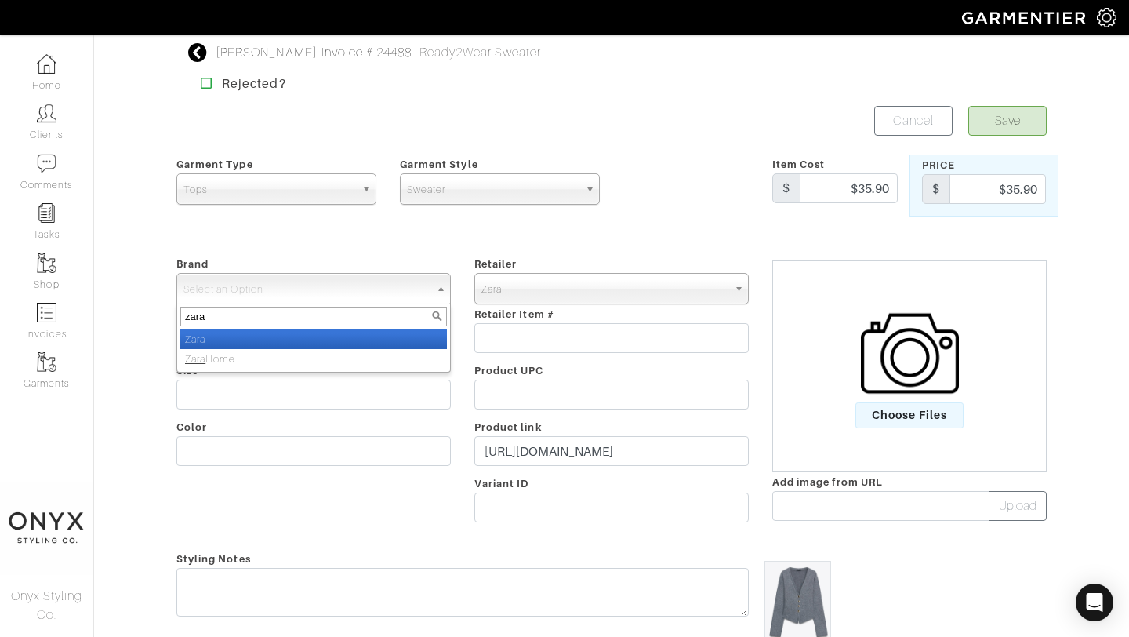
type input "zara"
click at [341, 340] on li "Zara" at bounding box center [313, 339] width 267 height 20
select select "Zara"
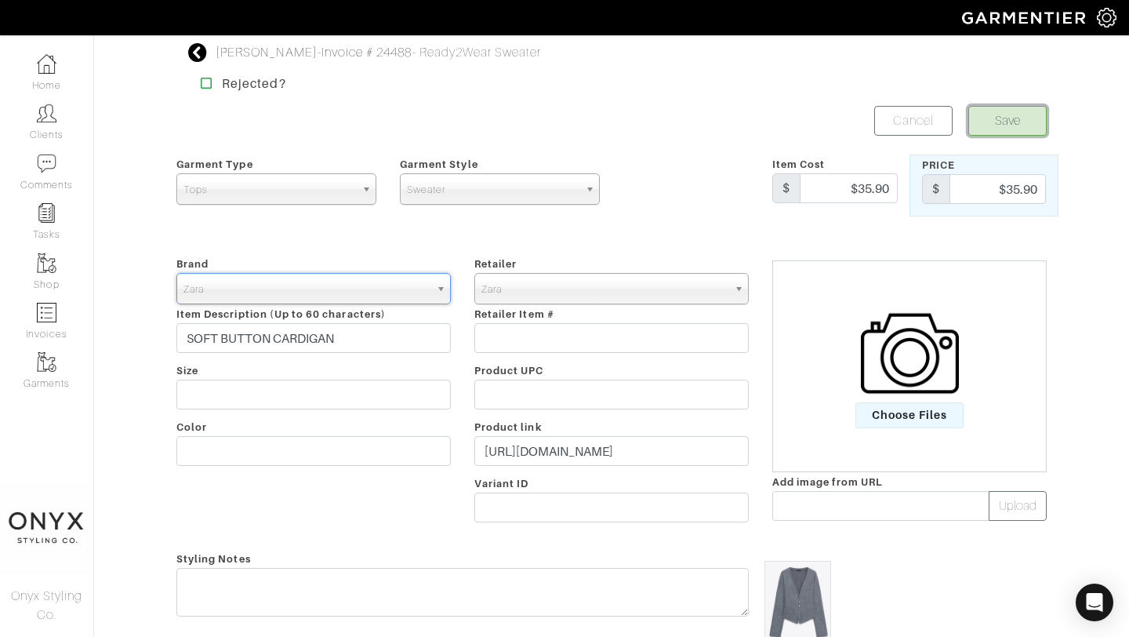
click at [1005, 123] on button "Save" at bounding box center [1008, 121] width 78 height 30
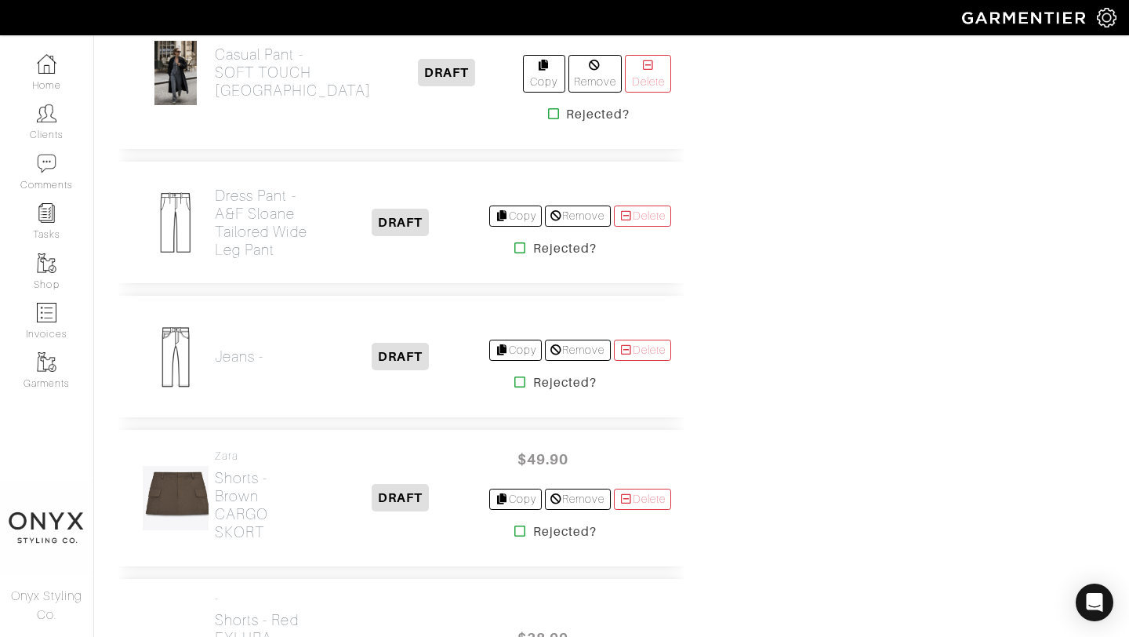
scroll to position [3786, 0]
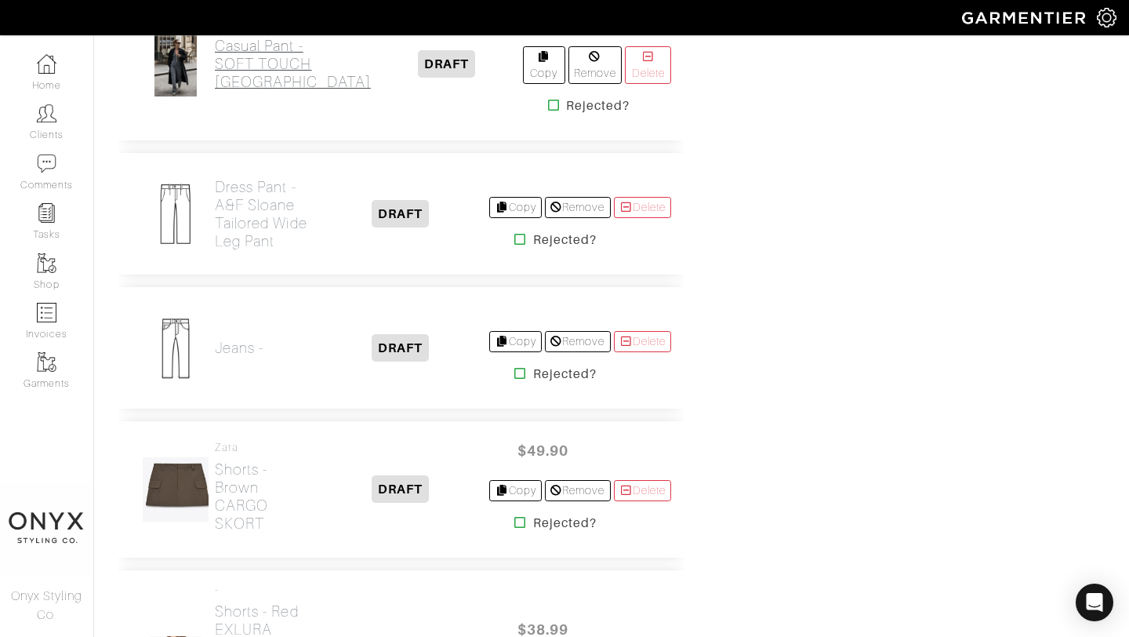
click at [267, 91] on h2 "Casual Pant - SOFT TOUCH [GEOGRAPHIC_DATA]" at bounding box center [293, 64] width 156 height 54
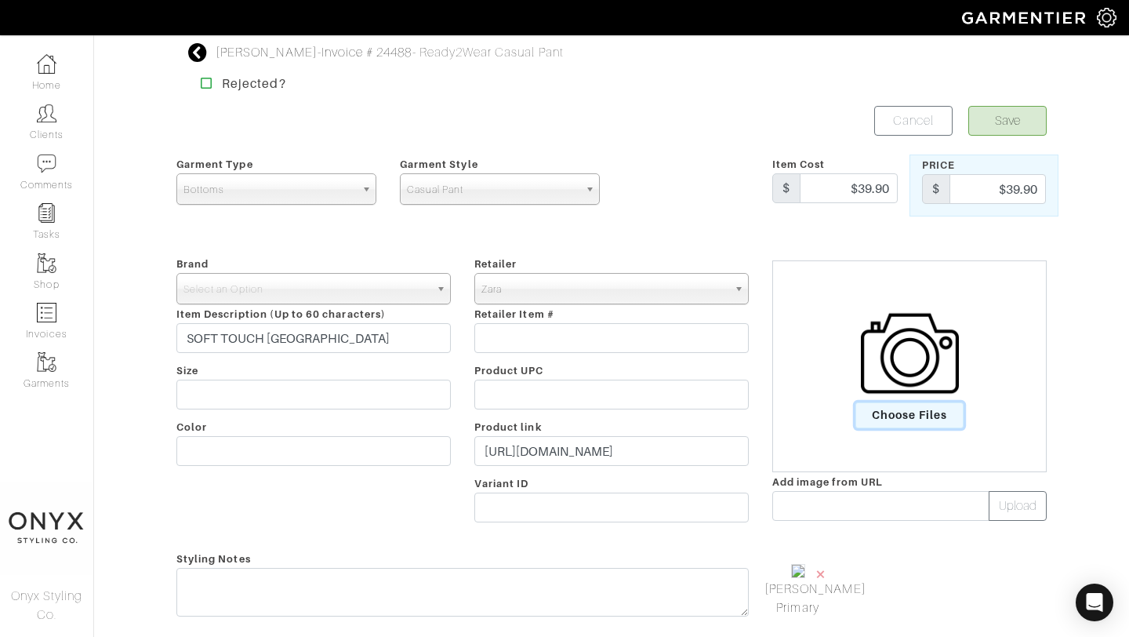
click at [906, 415] on span "Choose Files" at bounding box center [910, 415] width 109 height 26
click at [0, 0] on input "Choose Files" at bounding box center [0, 0] width 0 height 0
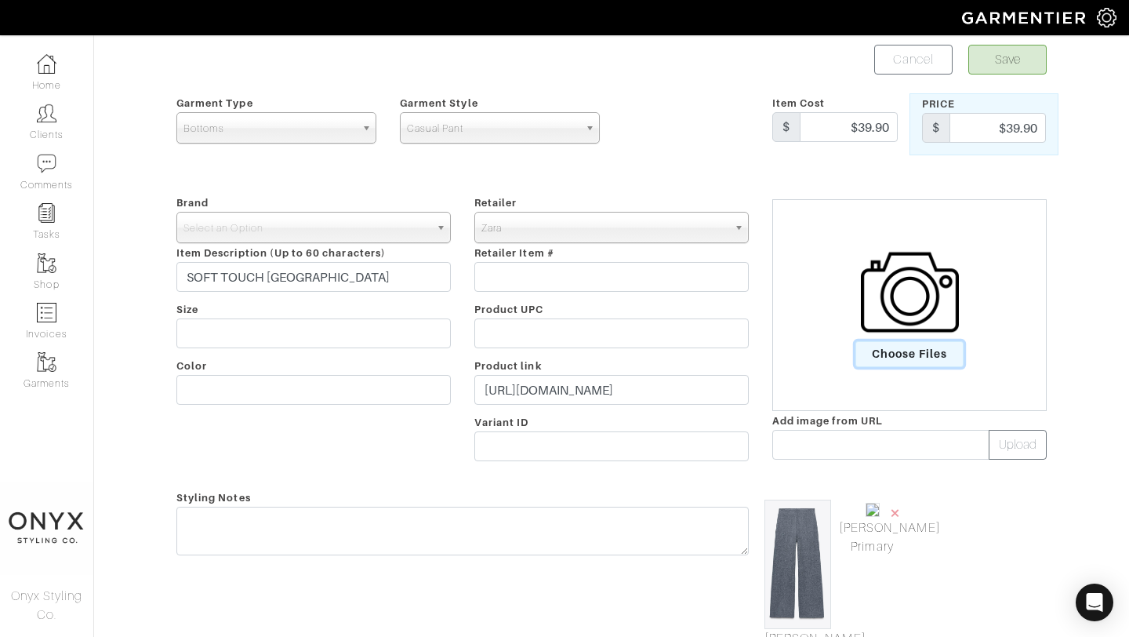
scroll to position [94, 0]
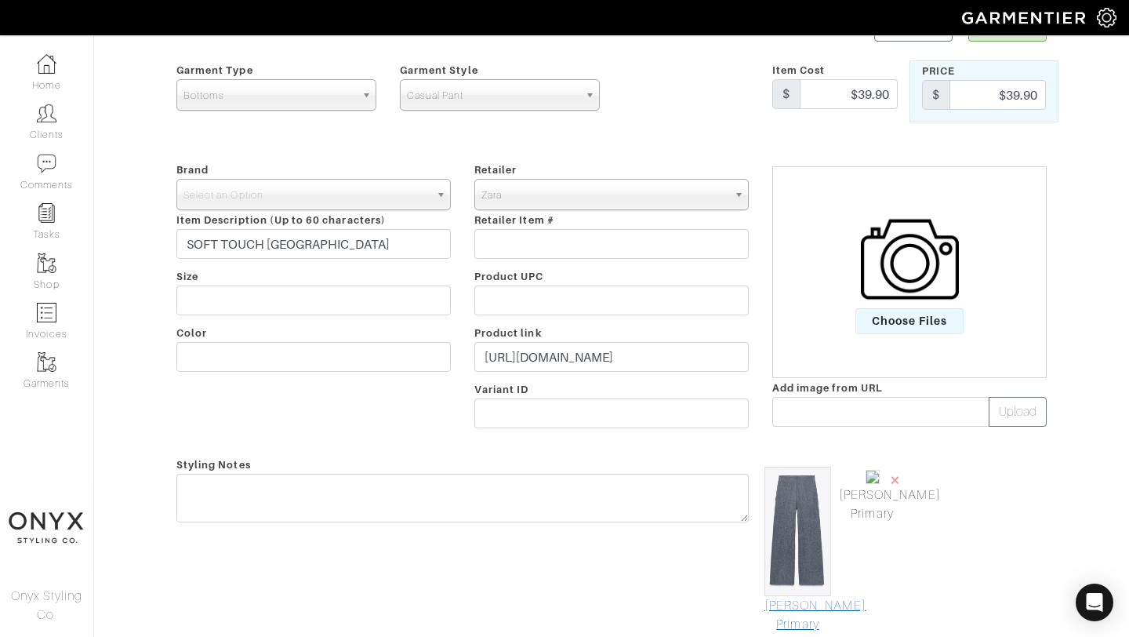
click at [809, 612] on link "Mark As Primary" at bounding box center [798, 615] width 67 height 38
click at [896, 483] on span "×" at bounding box center [895, 479] width 13 height 21
click at [439, 193] on b at bounding box center [443, 195] width 14 height 30
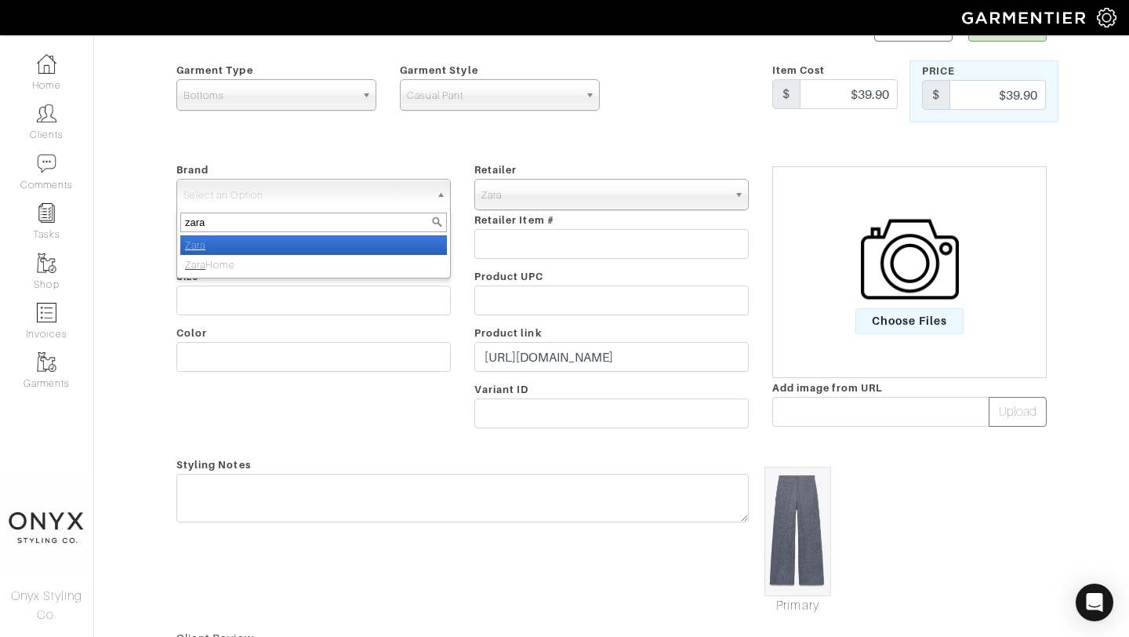
type input "zara"
click at [404, 242] on li "Zara" at bounding box center [313, 245] width 267 height 20
select select "Zara"
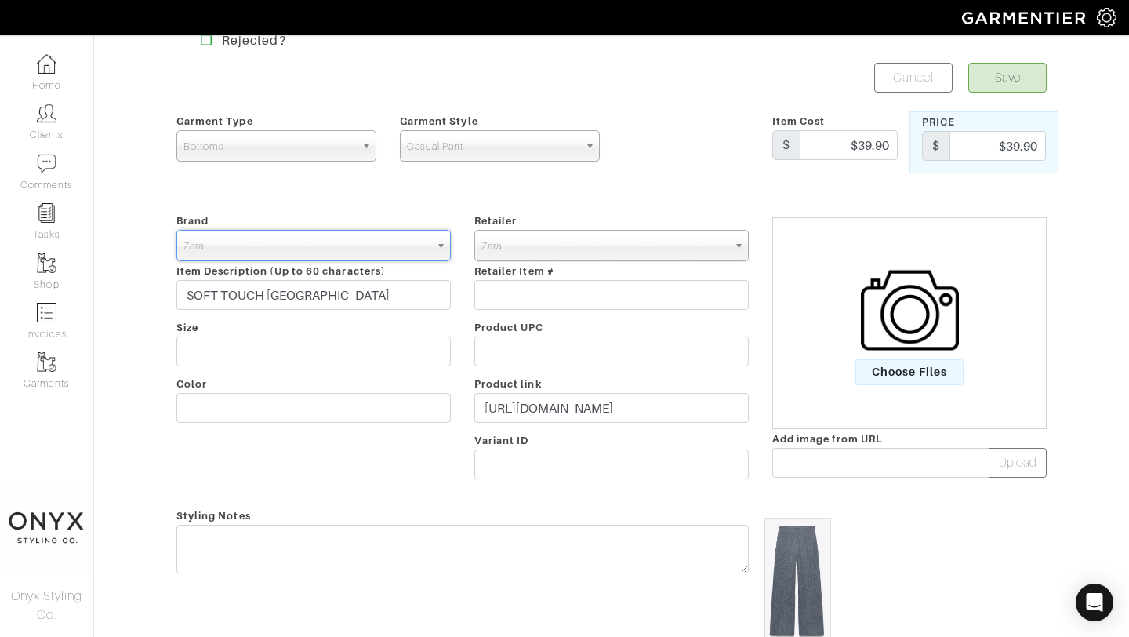
scroll to position [39, 0]
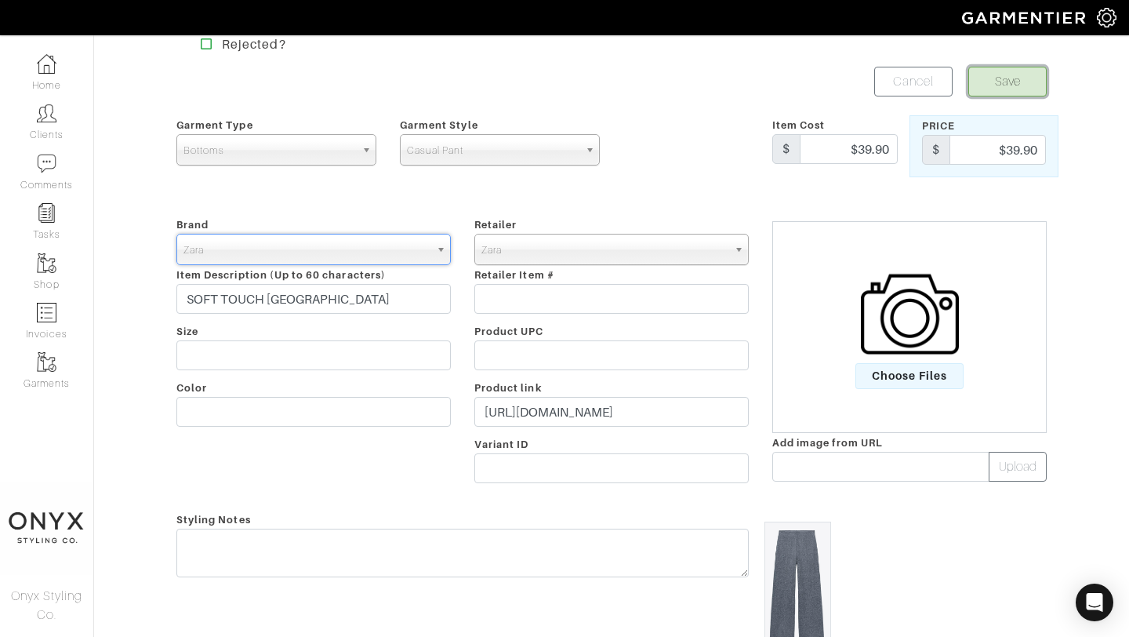
click at [1027, 77] on button "Save" at bounding box center [1008, 82] width 78 height 30
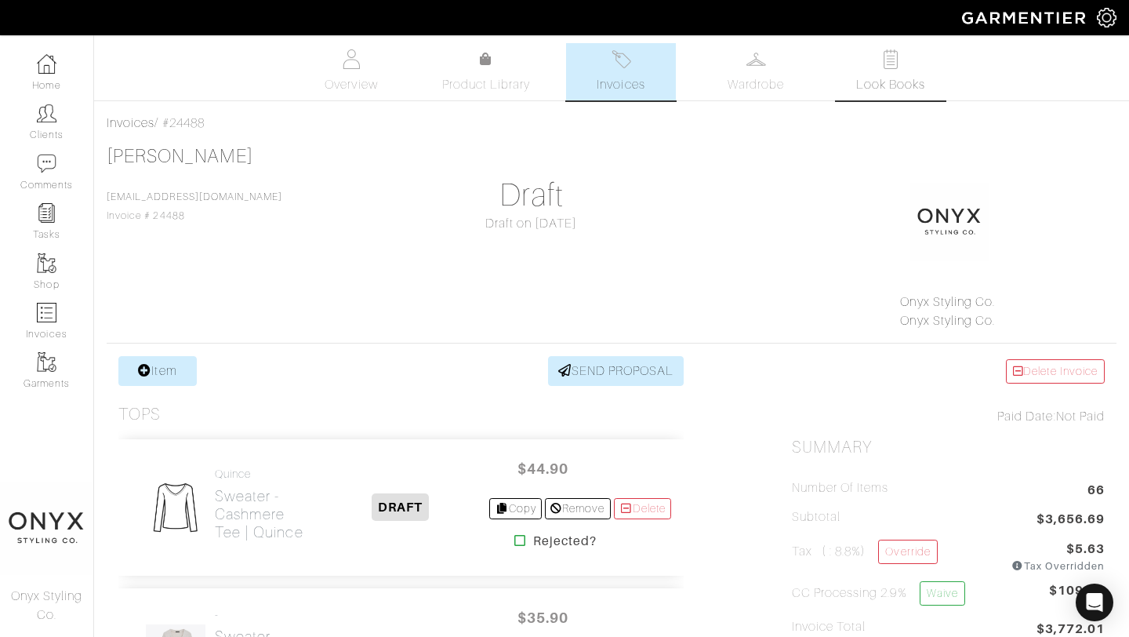
click at [841, 87] on link "Look Books" at bounding box center [891, 71] width 110 height 57
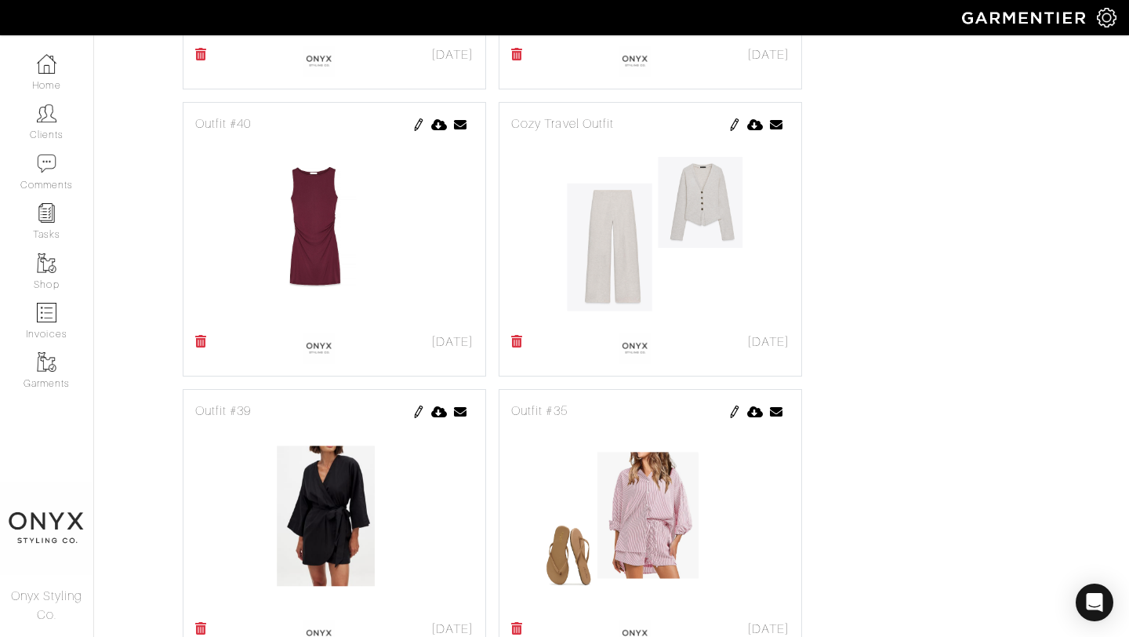
scroll to position [1292, 0]
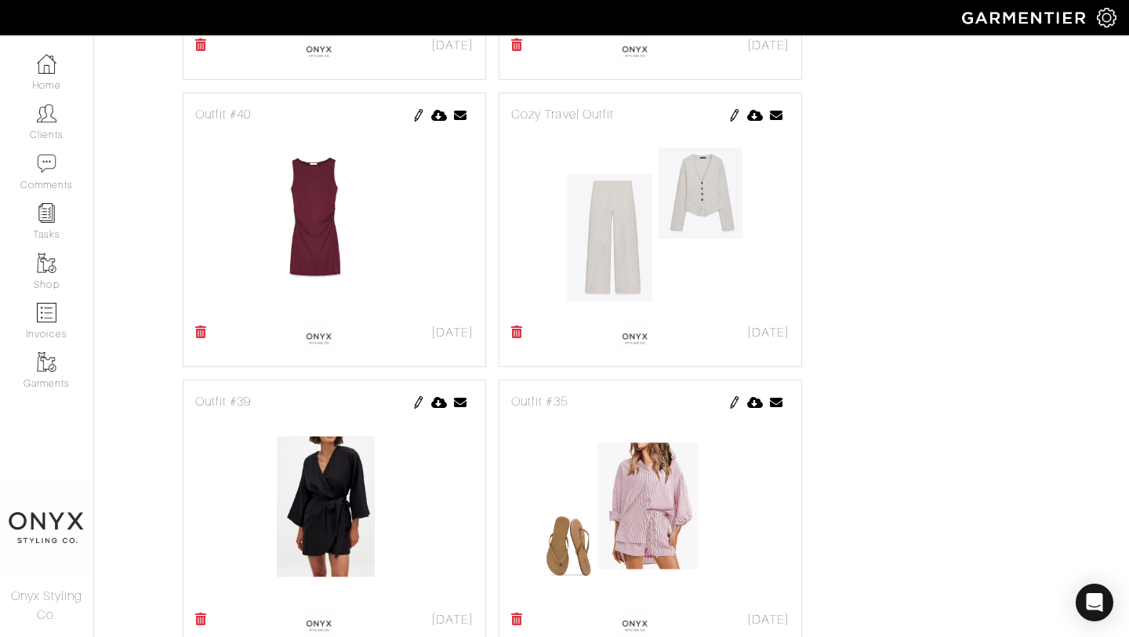
click at [734, 118] on img at bounding box center [735, 115] width 13 height 13
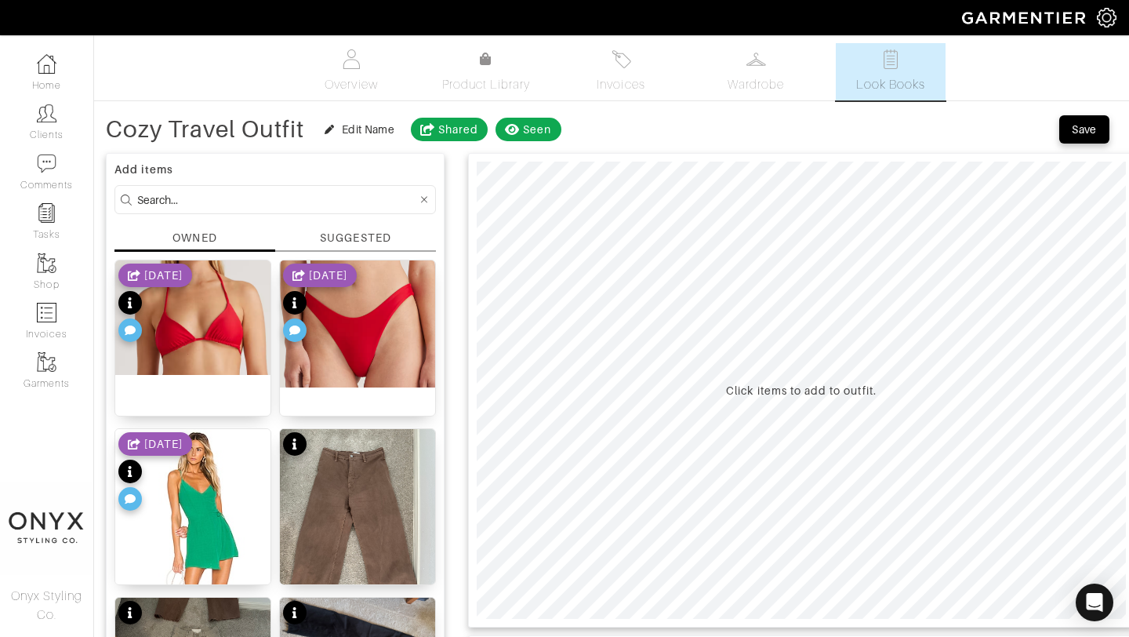
click at [343, 238] on div "SUGGESTED" at bounding box center [355, 238] width 71 height 16
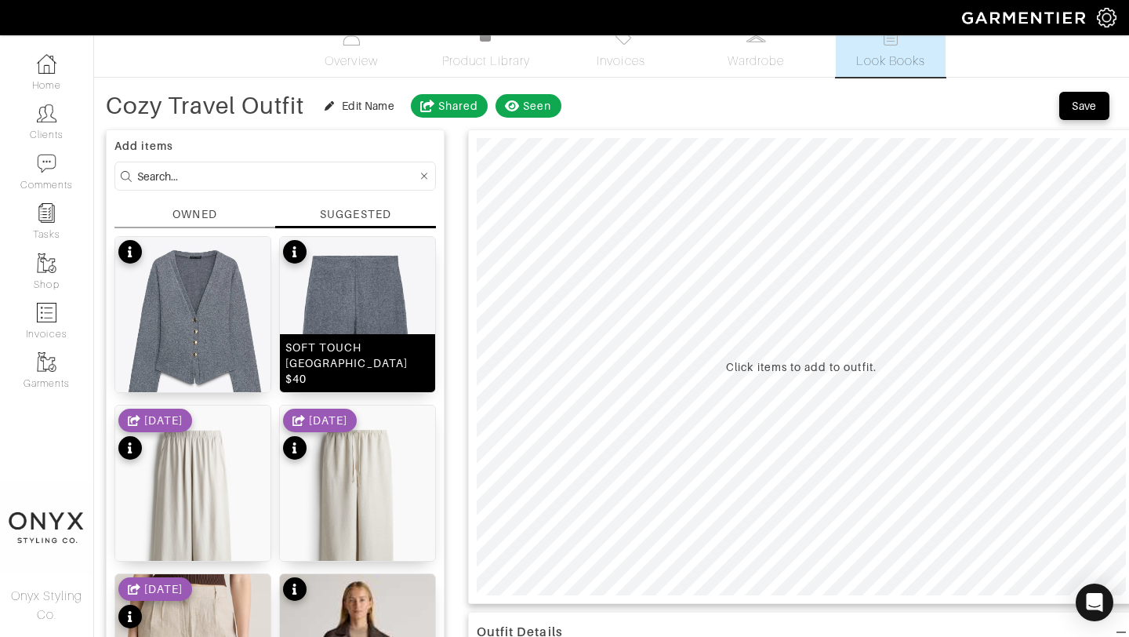
scroll to position [24, 0]
click at [354, 303] on img at bounding box center [357, 388] width 155 height 304
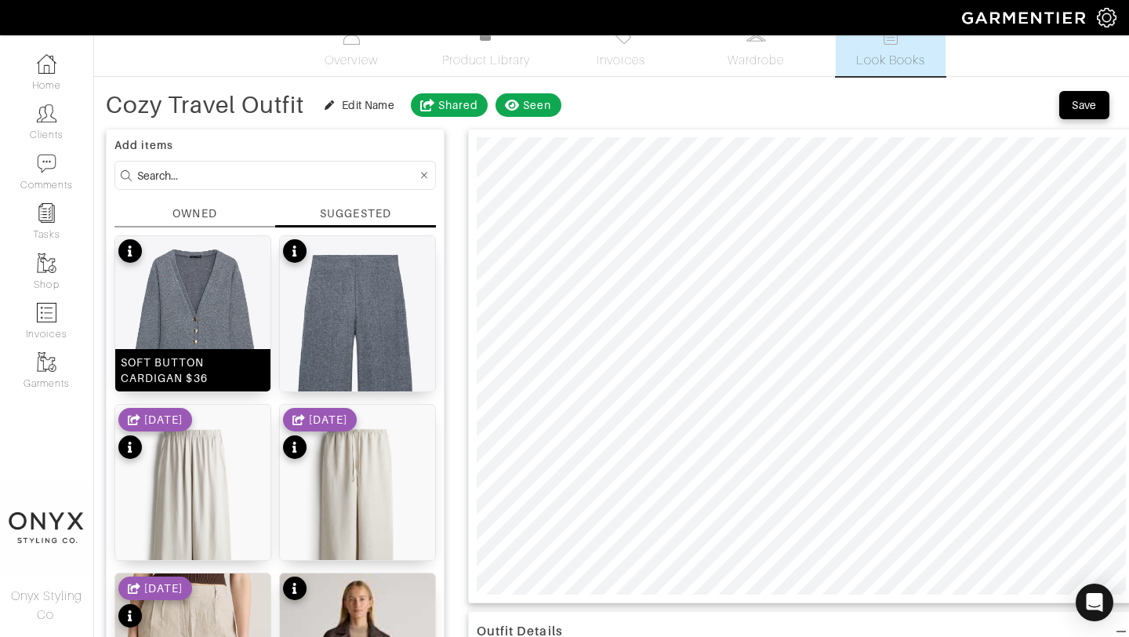
click at [216, 302] on img at bounding box center [192, 331] width 155 height 191
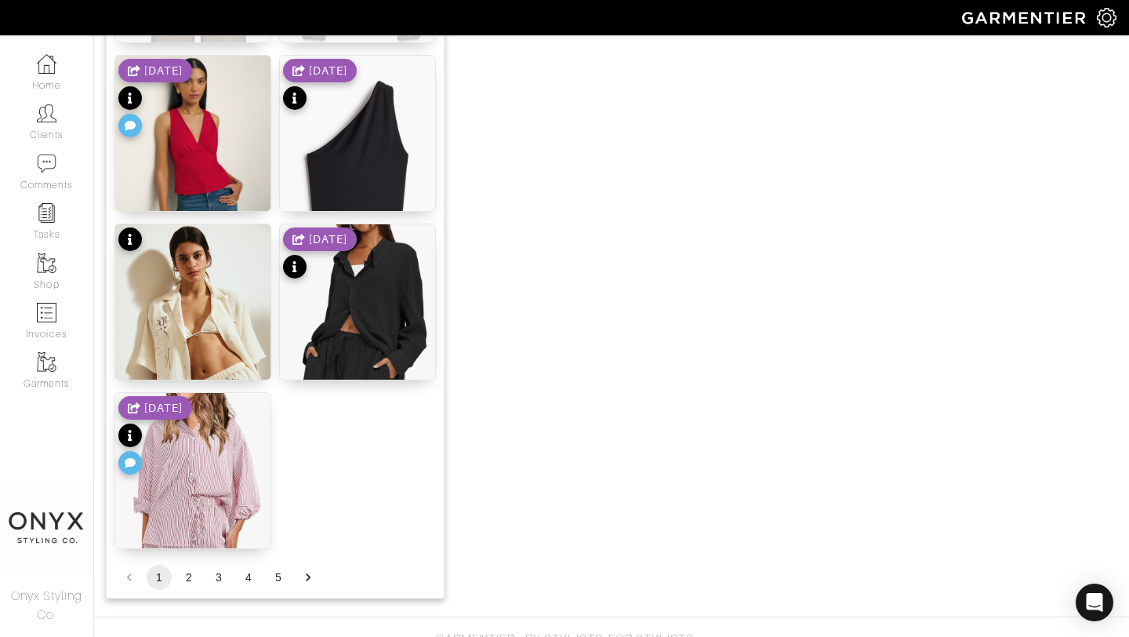
scroll to position [1928, 0]
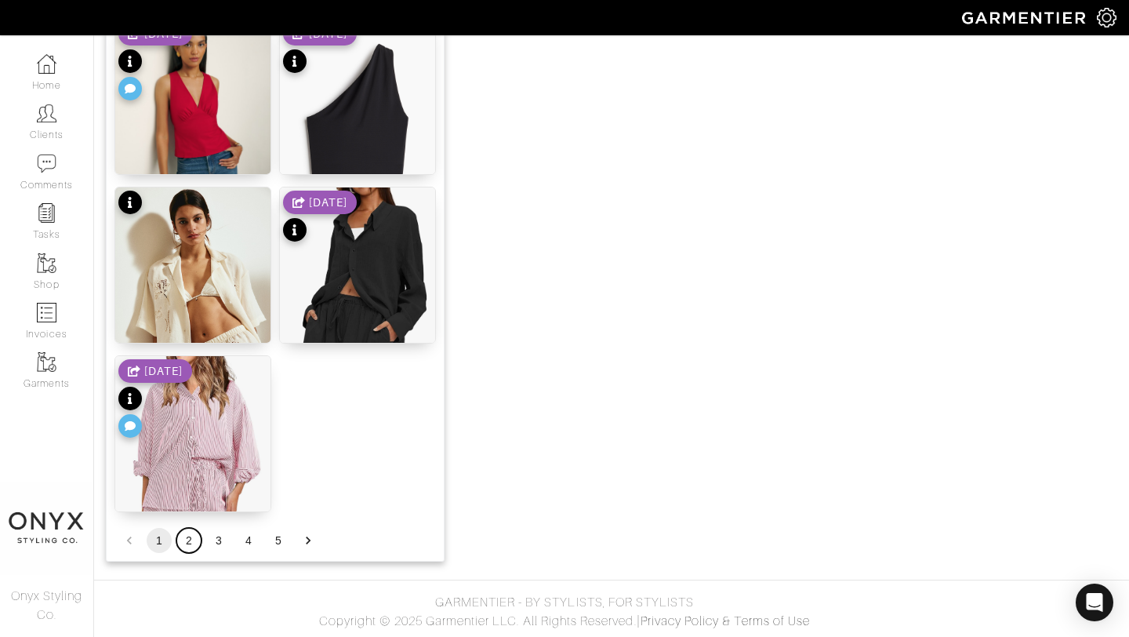
click at [192, 539] on button "2" at bounding box center [188, 540] width 25 height 25
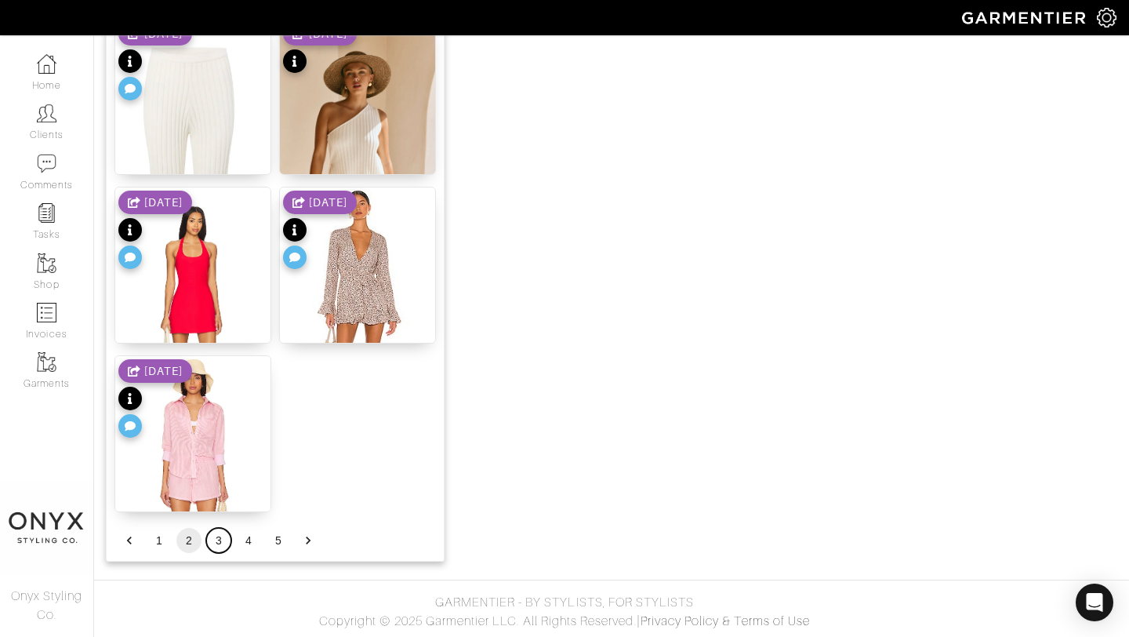
click at [222, 538] on button "3" at bounding box center [218, 540] width 25 height 25
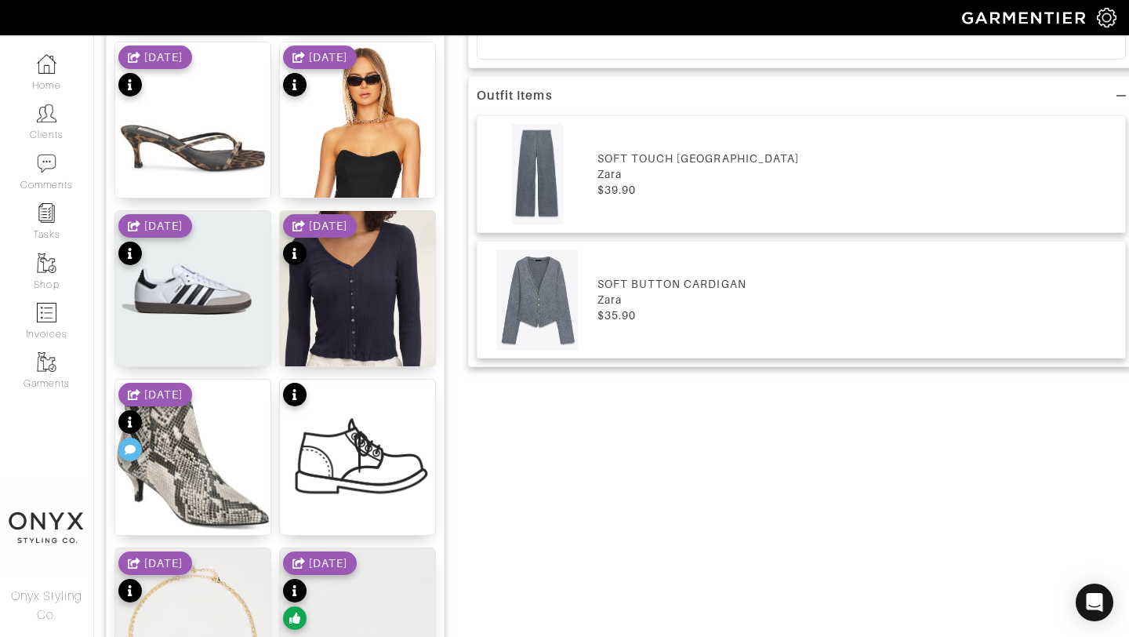
scroll to position [621, 0]
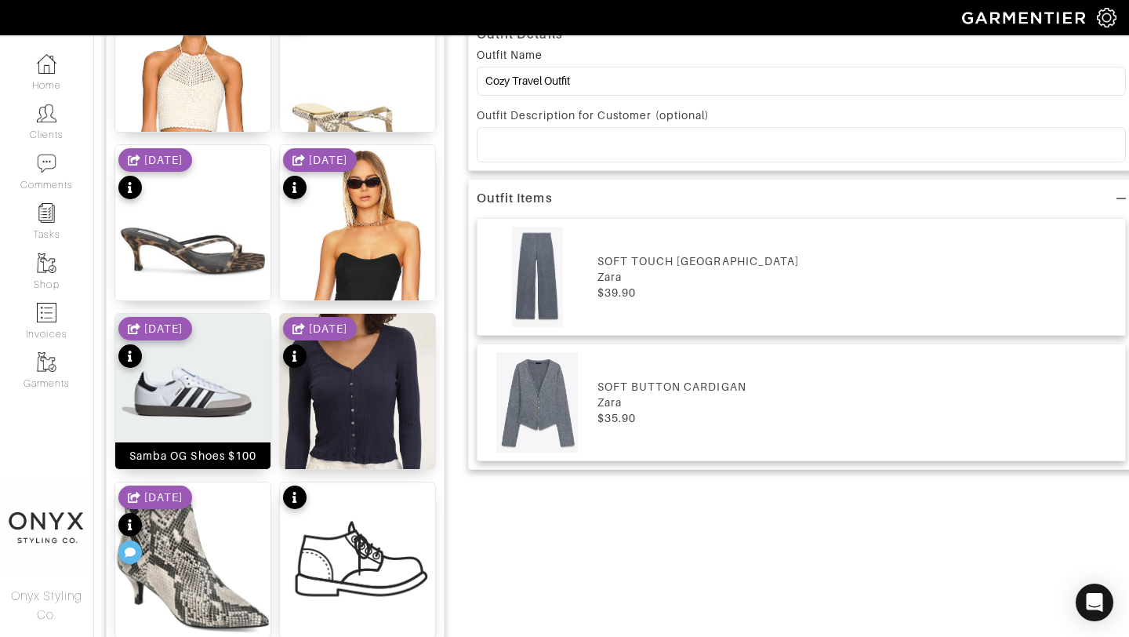
click at [227, 392] on img at bounding box center [192, 391] width 155 height 155
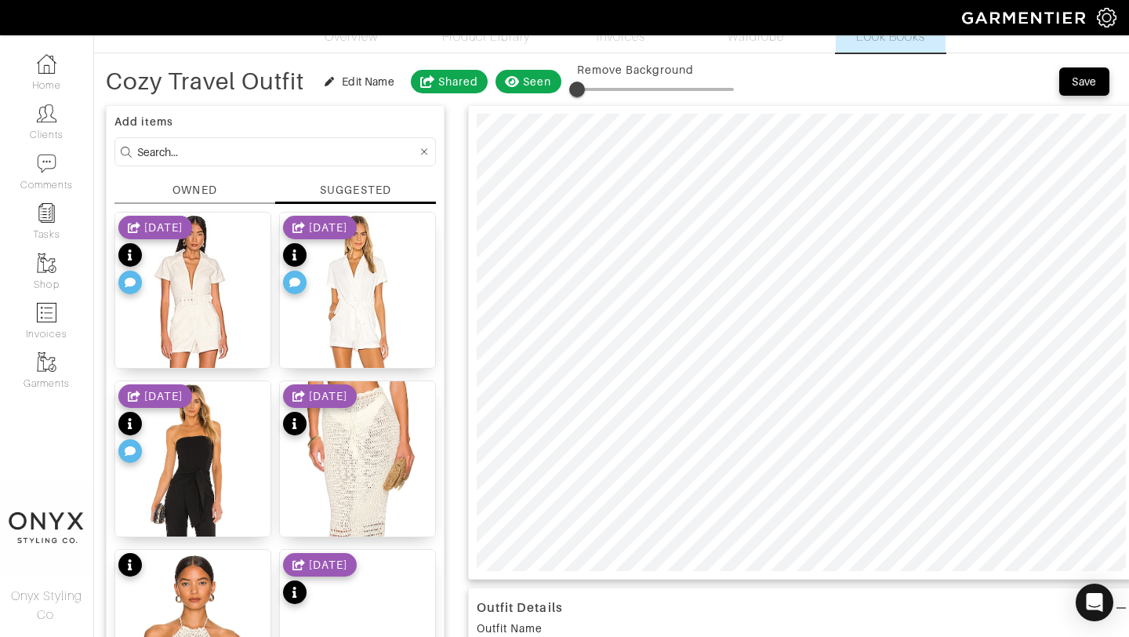
scroll to position [0, 0]
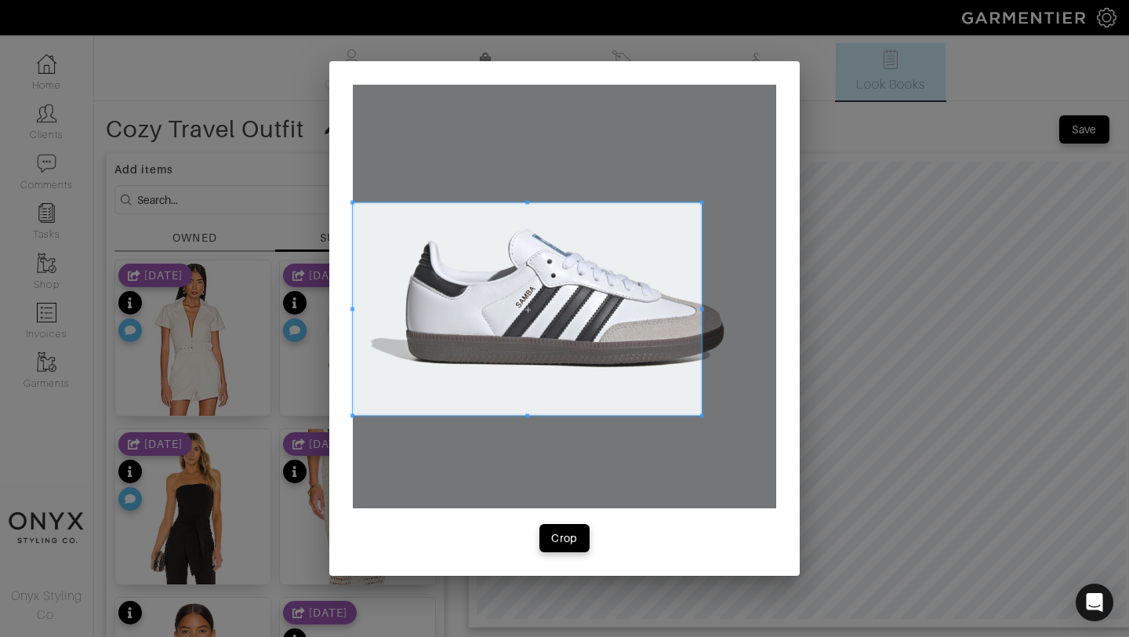
click at [700, 205] on span at bounding box center [702, 203] width 4 height 4
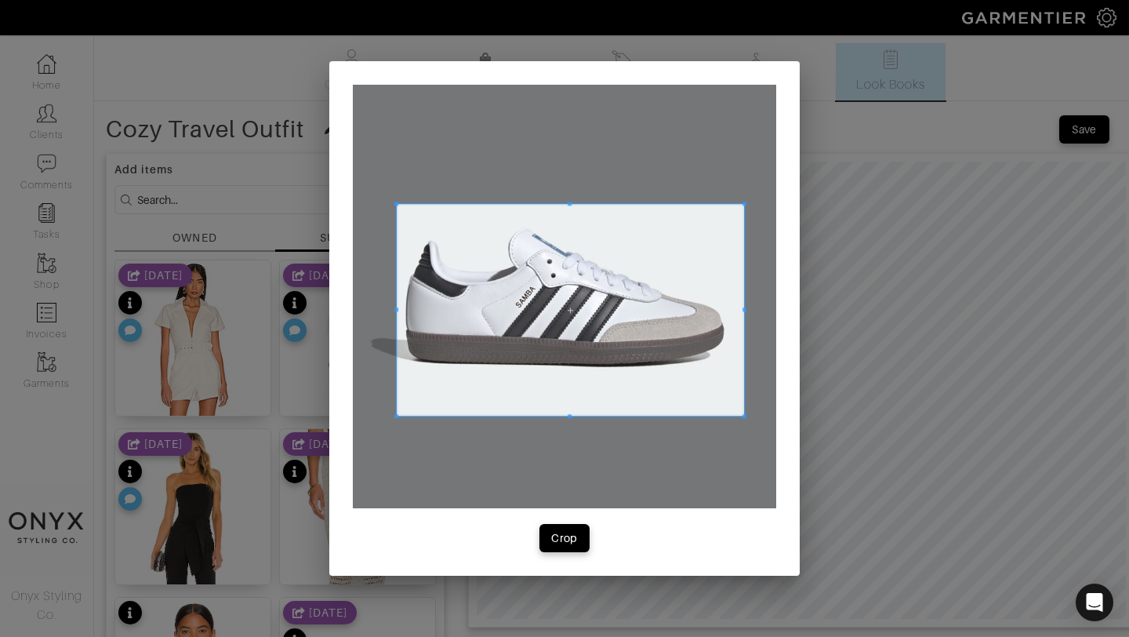
click at [681, 255] on span at bounding box center [570, 310] width 347 height 212
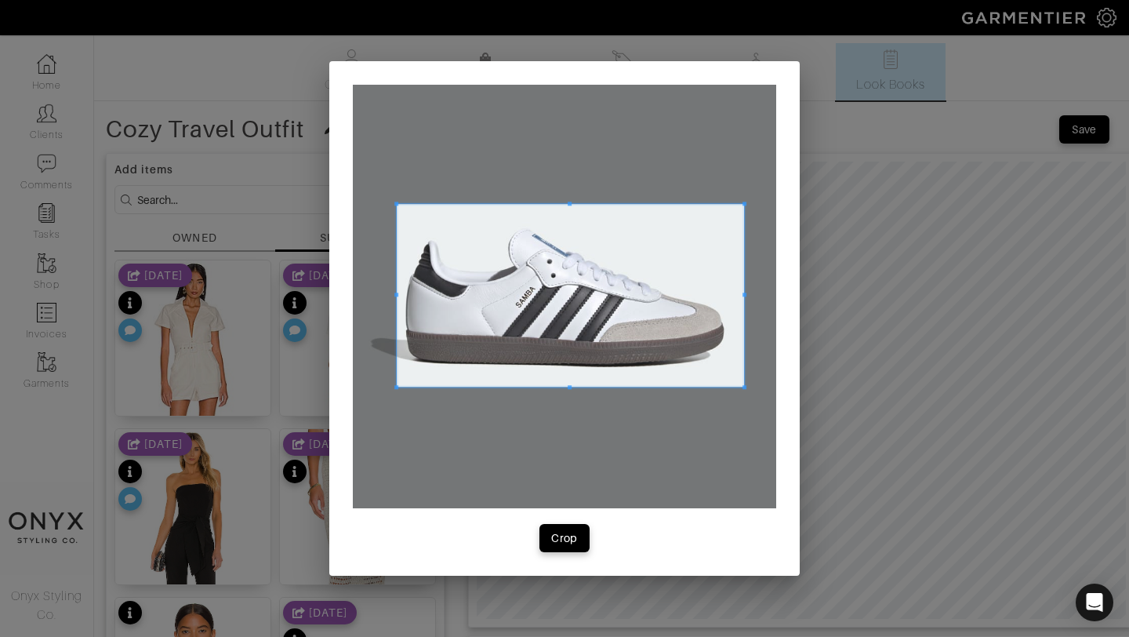
click at [571, 387] on div at bounding box center [570, 295] width 347 height 183
click at [568, 530] on div "Crop" at bounding box center [564, 538] width 27 height 16
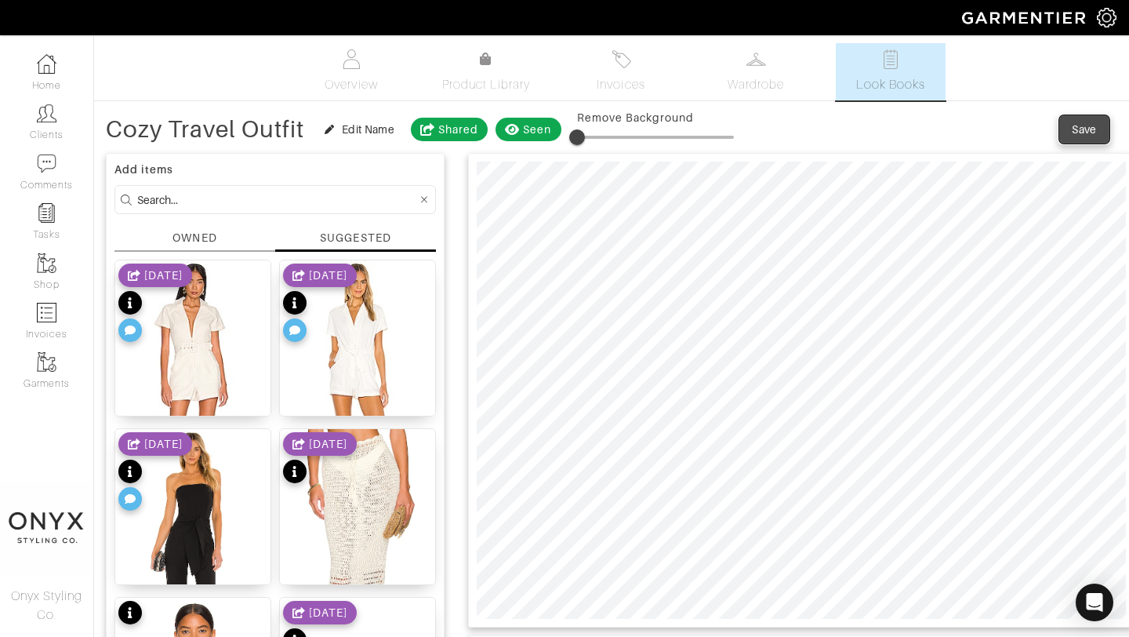
click at [1082, 125] on div "Save" at bounding box center [1084, 130] width 25 height 16
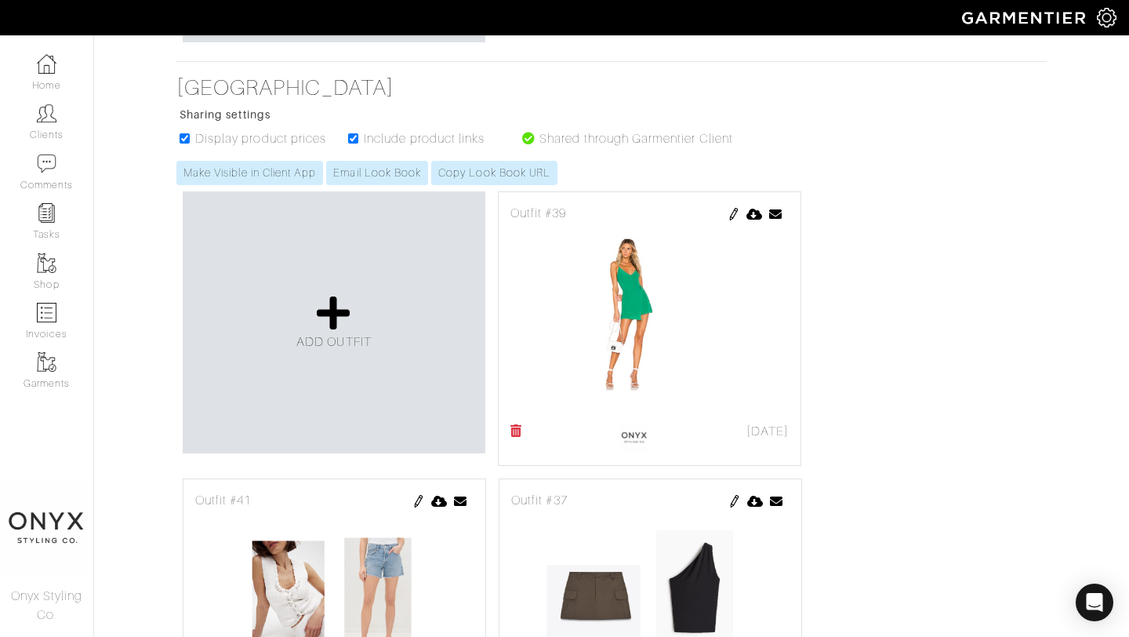
scroll to position [625, 0]
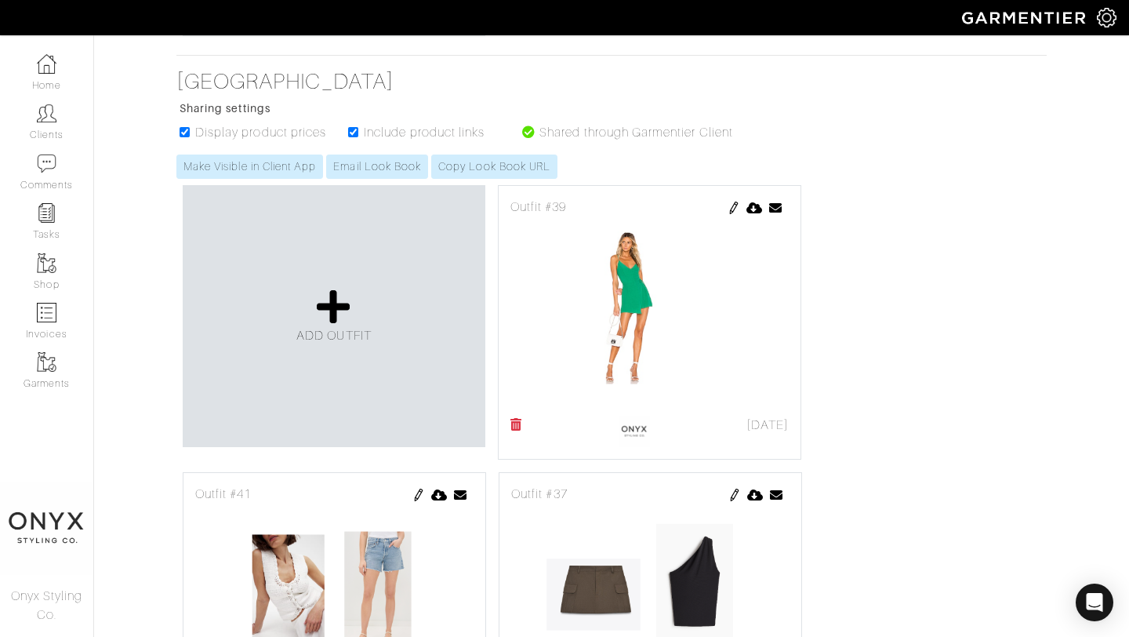
click at [733, 204] on img at bounding box center [734, 208] width 13 height 13
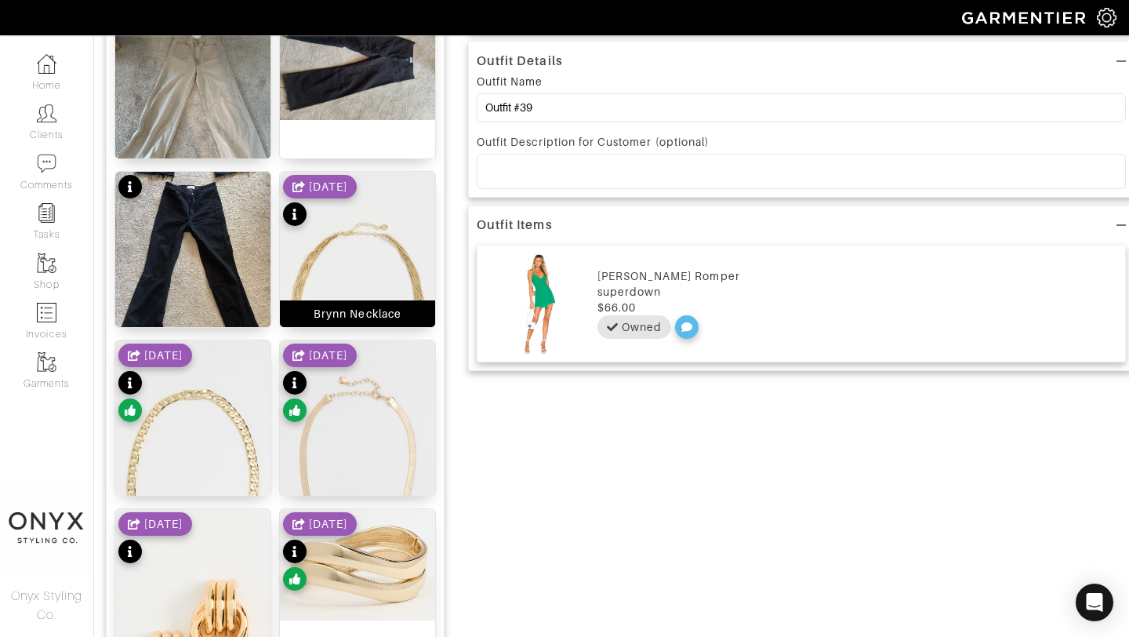
scroll to position [678, 0]
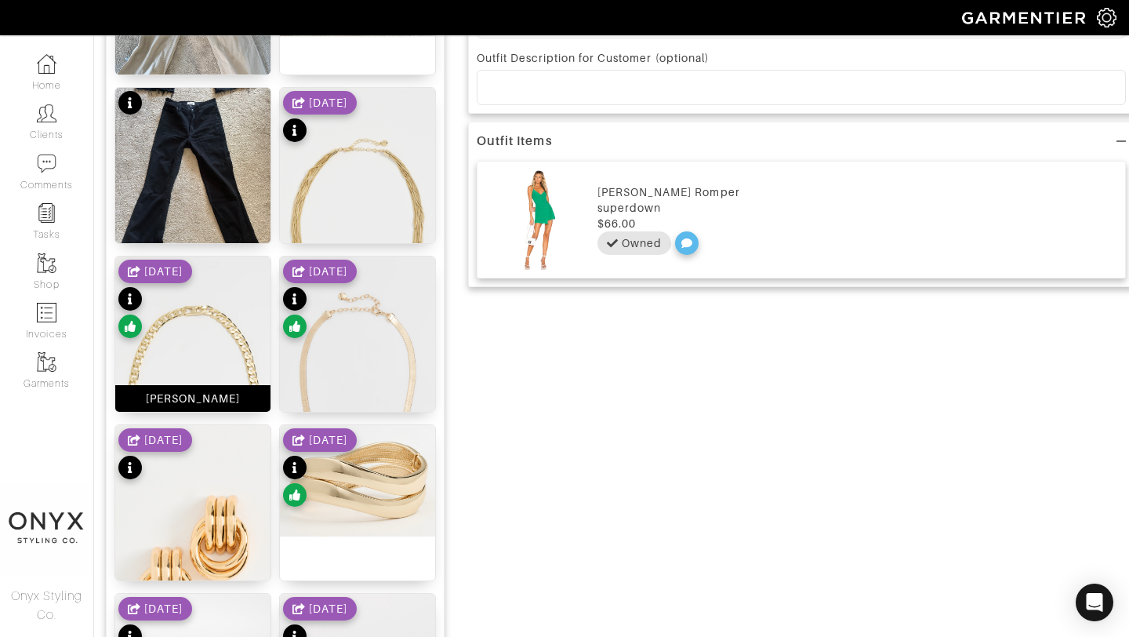
click at [224, 361] on img at bounding box center [192, 393] width 155 height 275
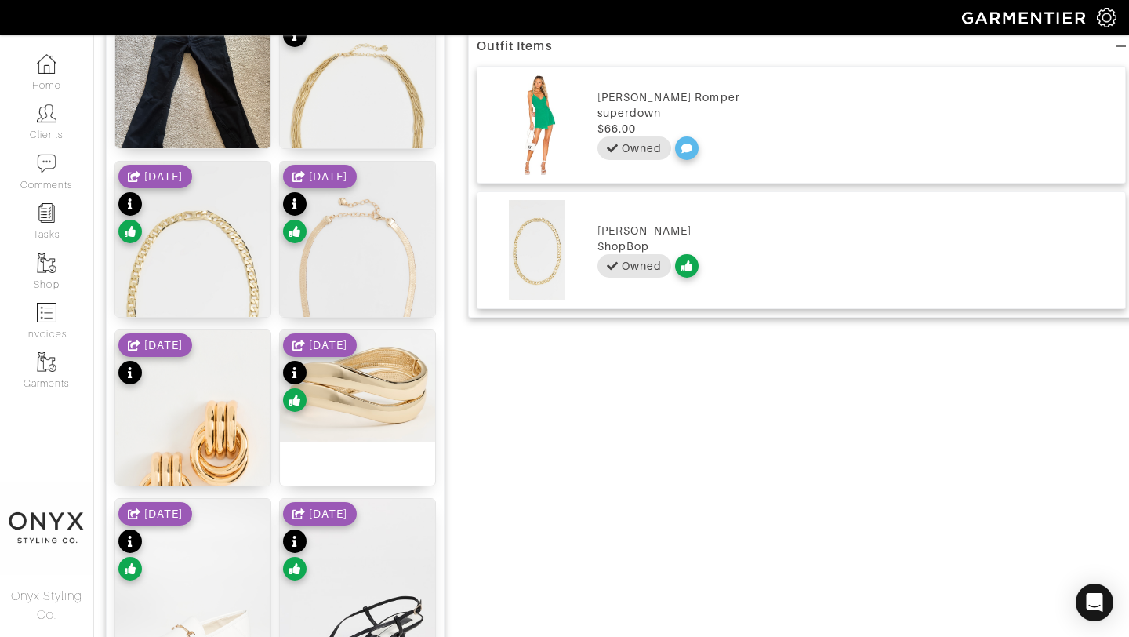
scroll to position [736, 0]
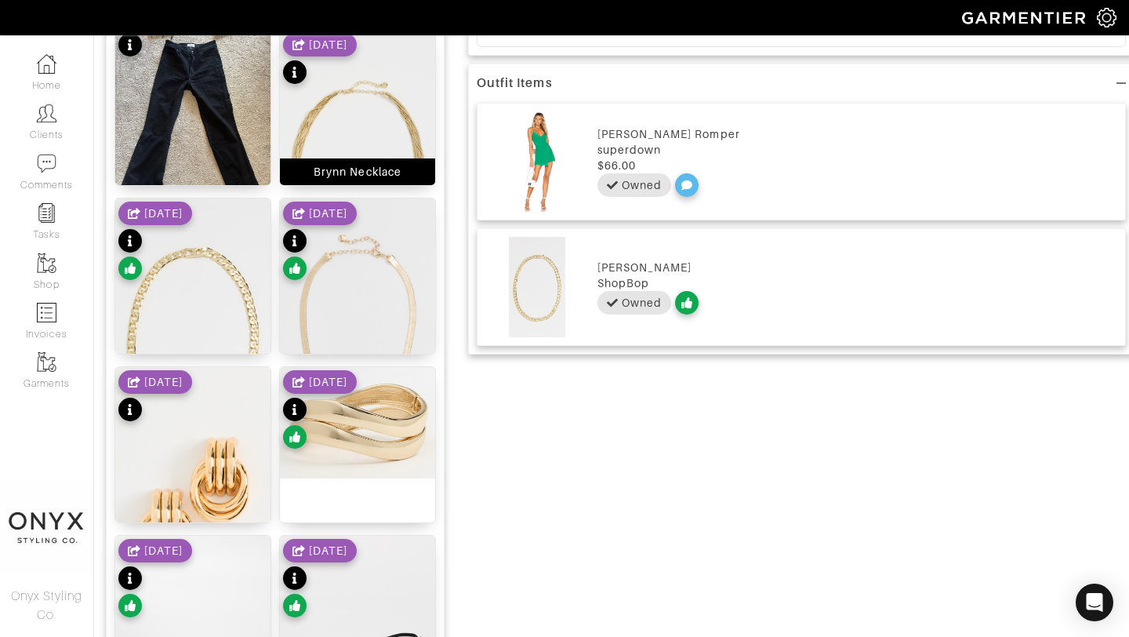
click at [373, 144] on img at bounding box center [357, 167] width 155 height 275
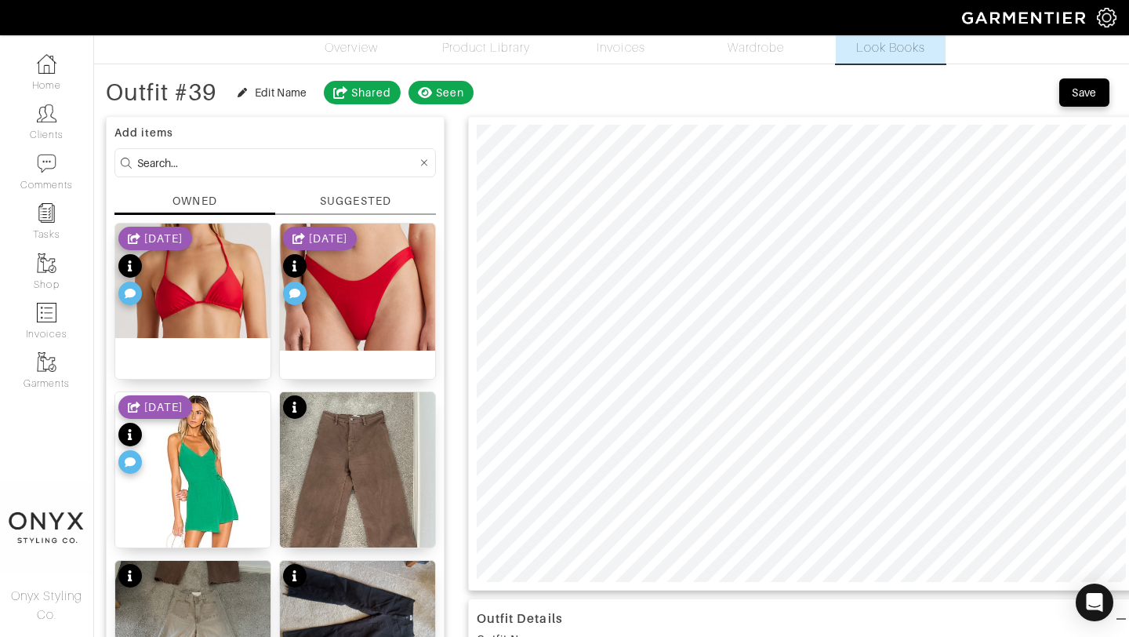
scroll to position [11, 0]
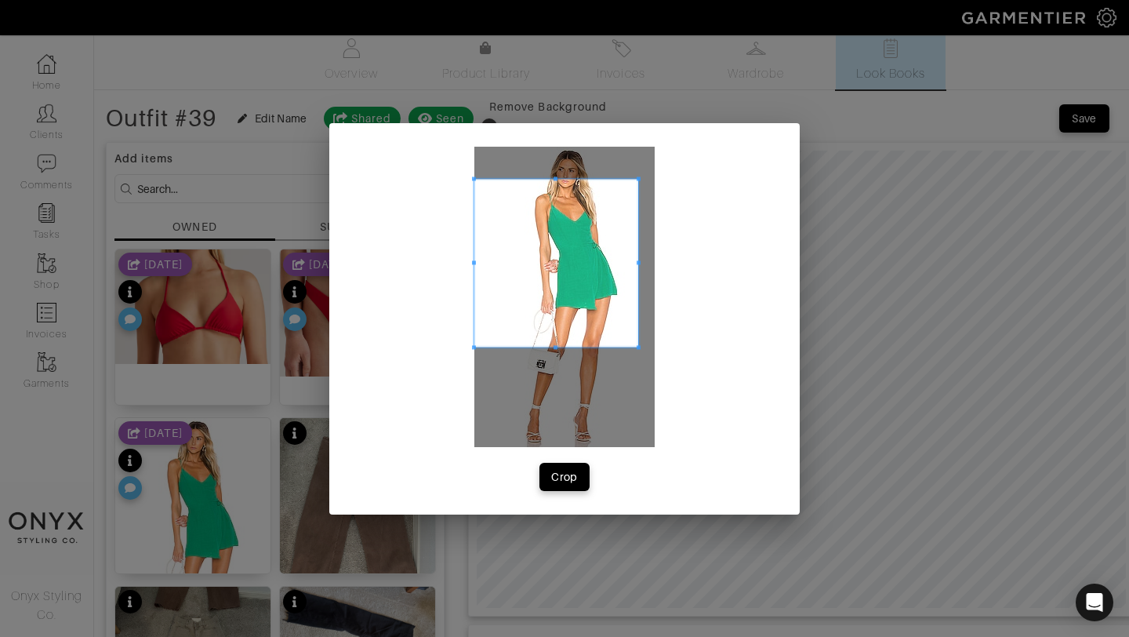
click at [637, 179] on span at bounding box center [639, 178] width 4 height 4
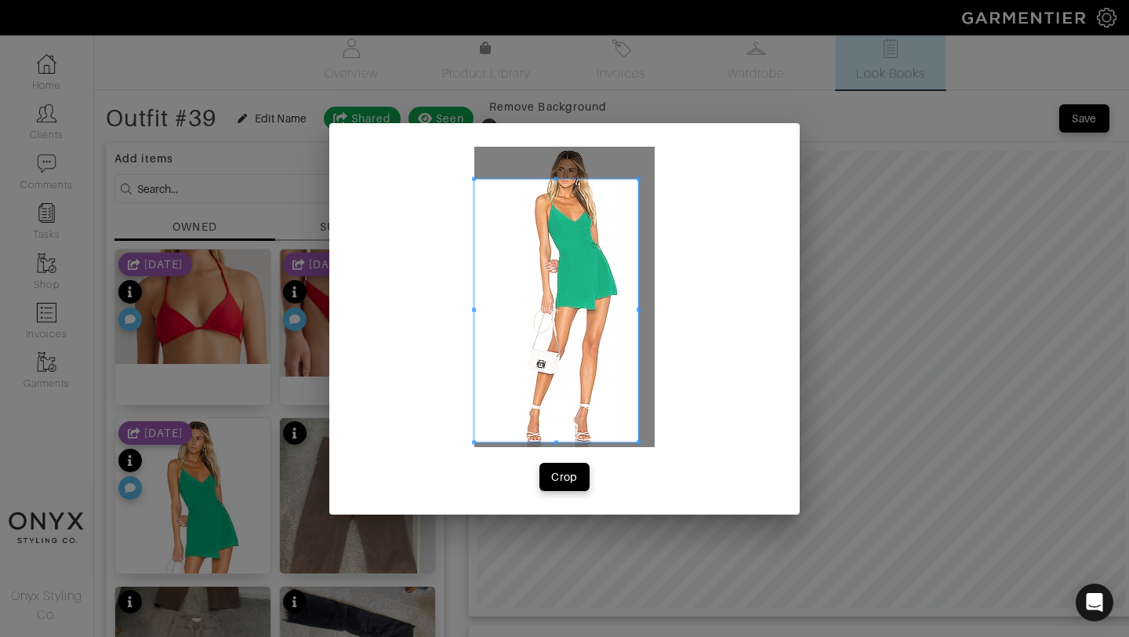
click at [638, 442] on span at bounding box center [639, 442] width 4 height 4
click at [498, 309] on span at bounding box center [498, 310] width 4 height 4
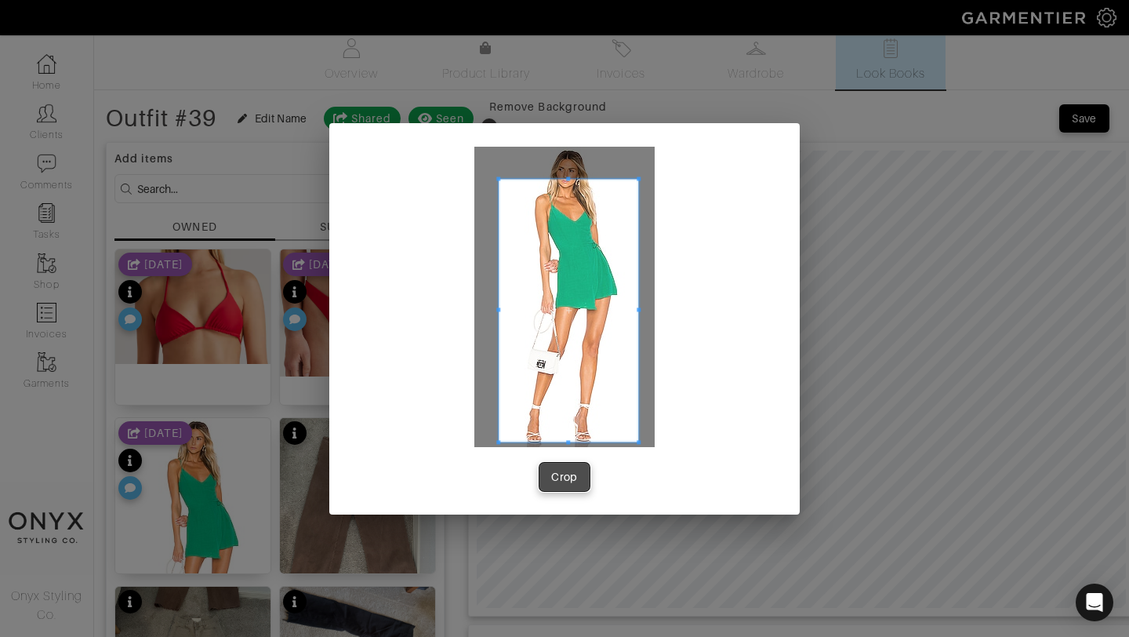
click at [572, 477] on div "Crop" at bounding box center [564, 477] width 27 height 16
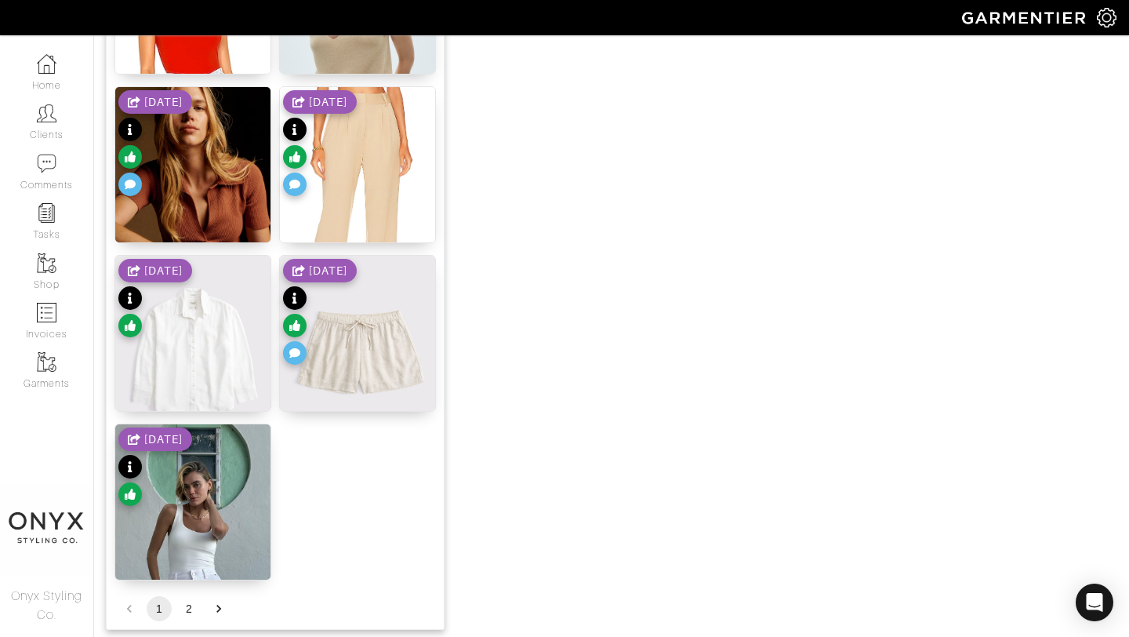
scroll to position [1928, 0]
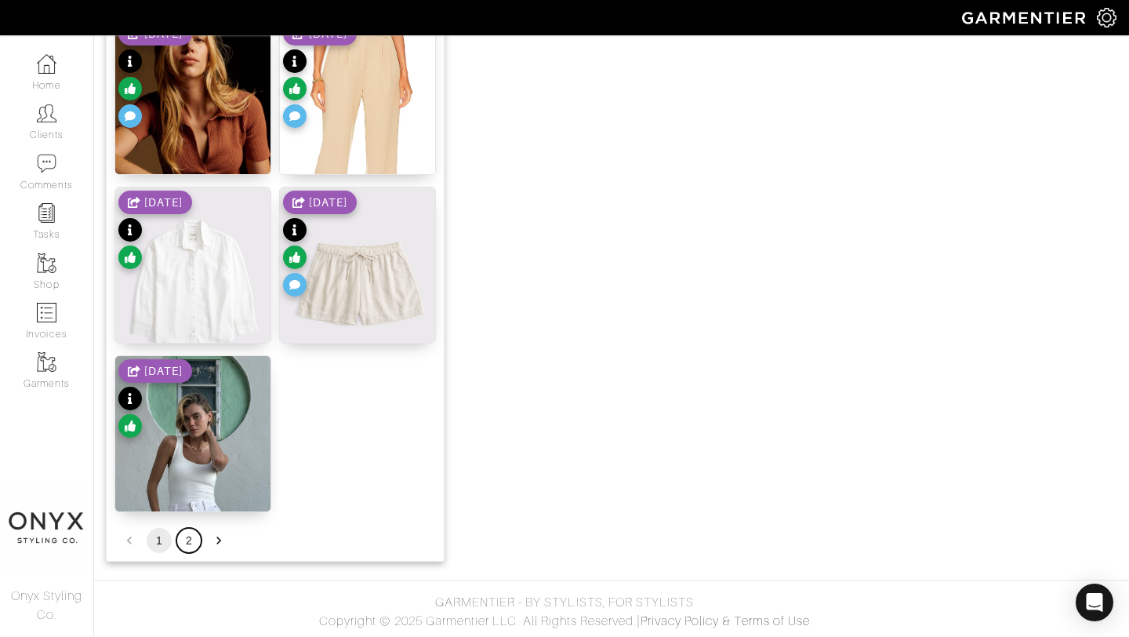
click at [190, 540] on button "2" at bounding box center [188, 540] width 25 height 25
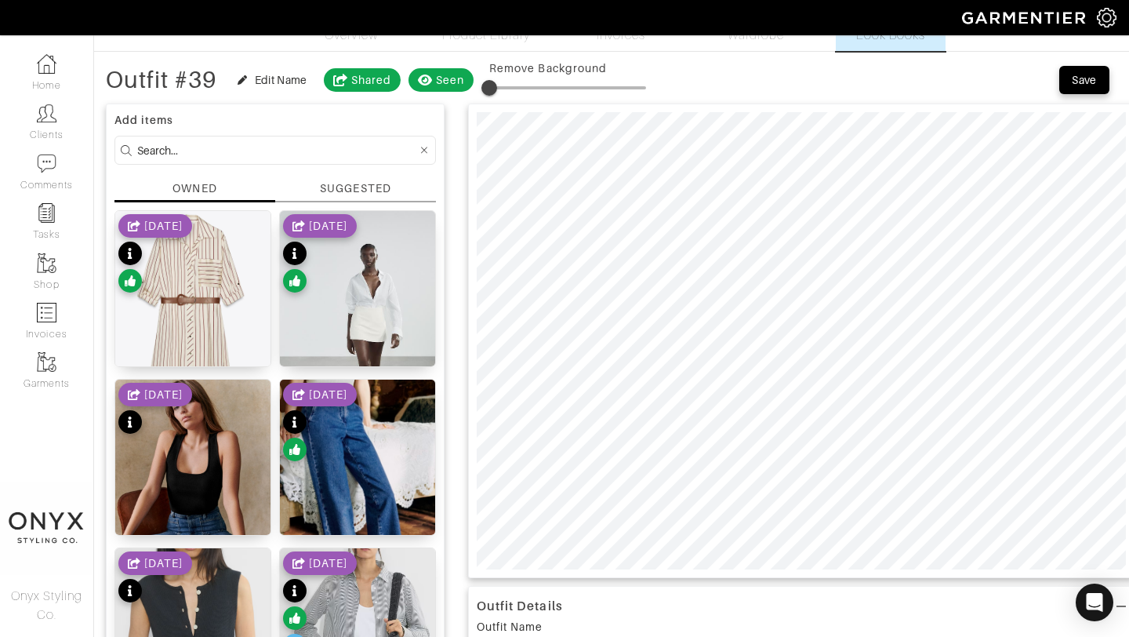
scroll to position [0, 0]
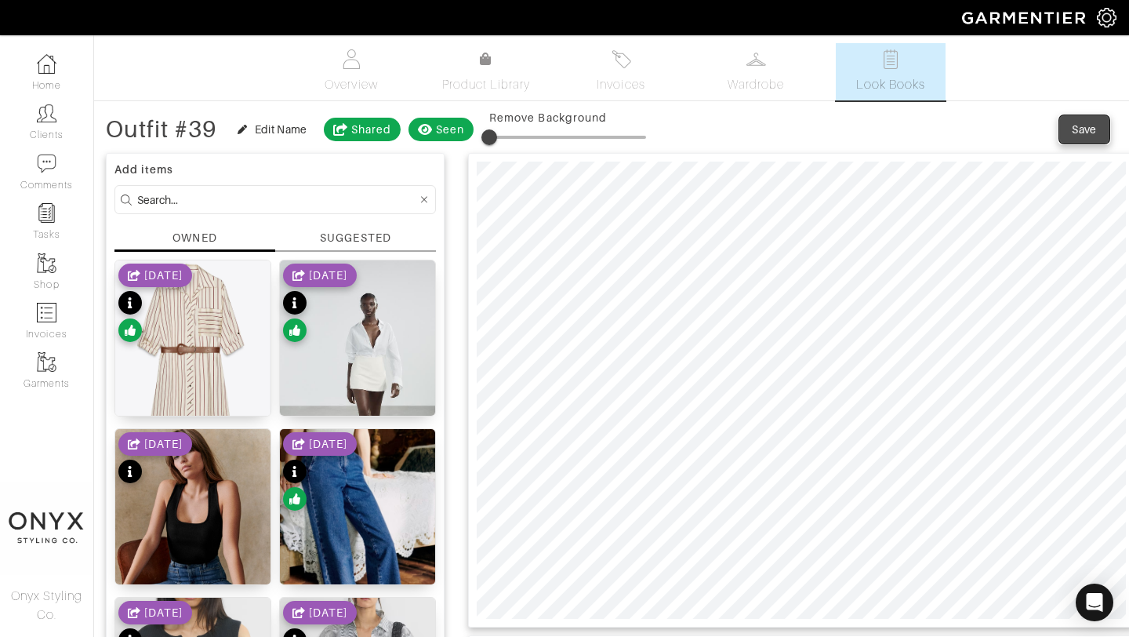
click at [1089, 131] on div "Save" at bounding box center [1084, 130] width 25 height 16
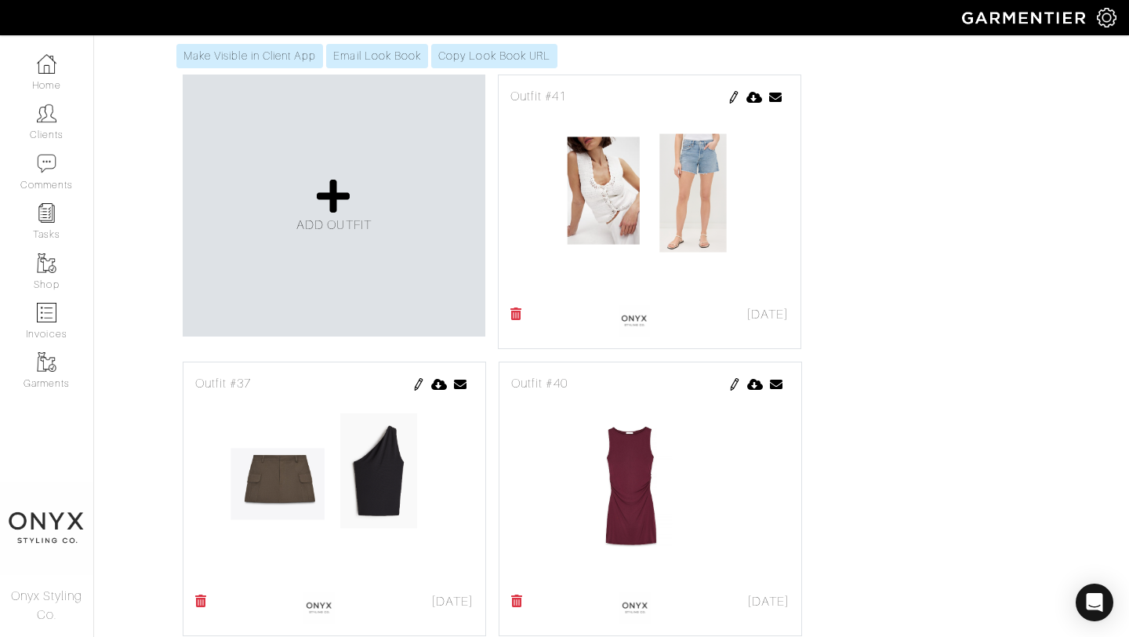
scroll to position [729, 0]
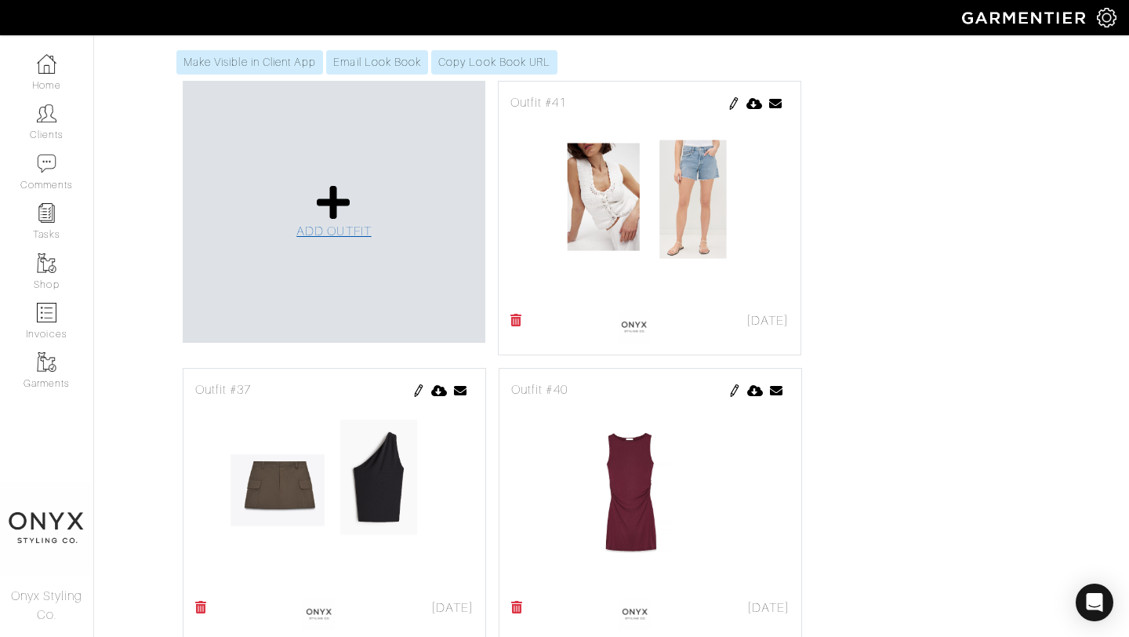
click at [322, 220] on icon at bounding box center [334, 203] width 34 height 38
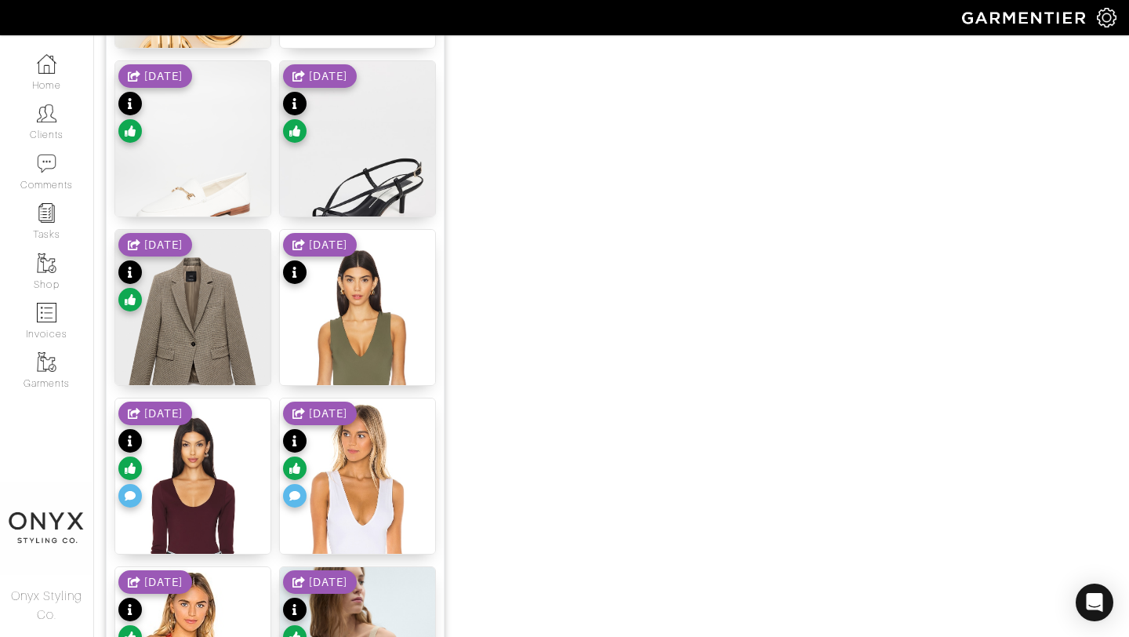
scroll to position [1214, 0]
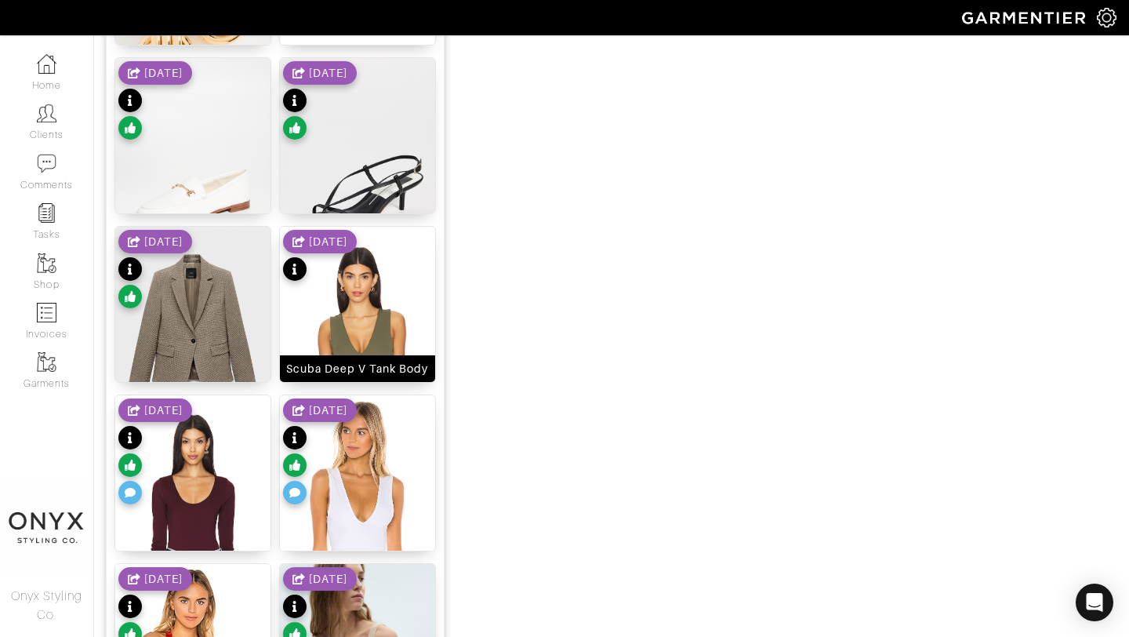
click at [359, 303] on img at bounding box center [357, 360] width 155 height 266
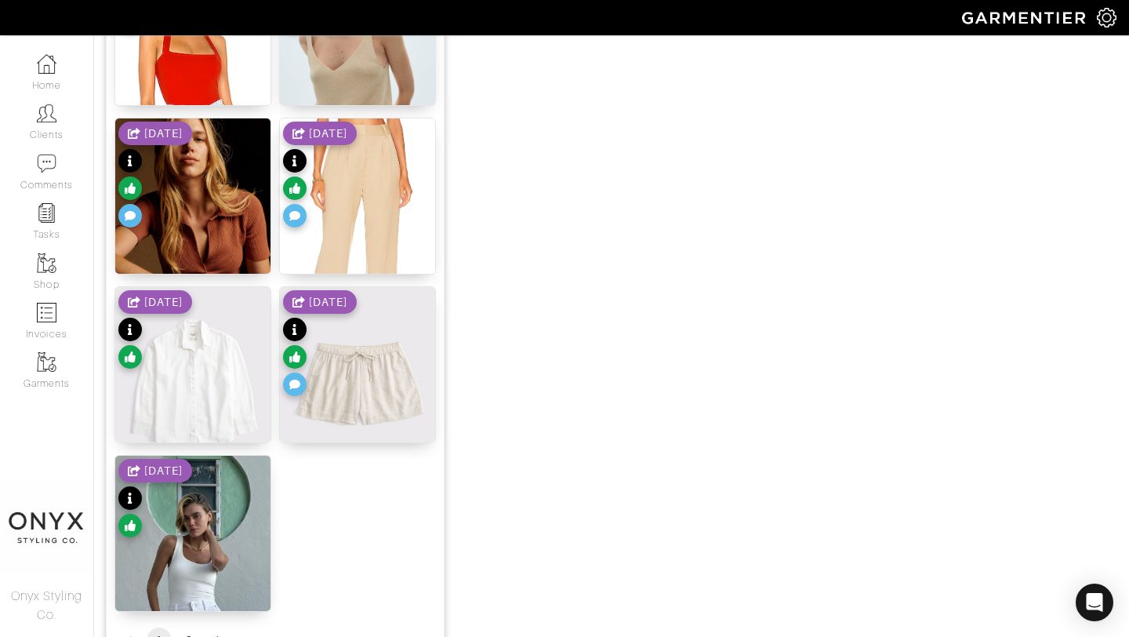
scroll to position [1928, 0]
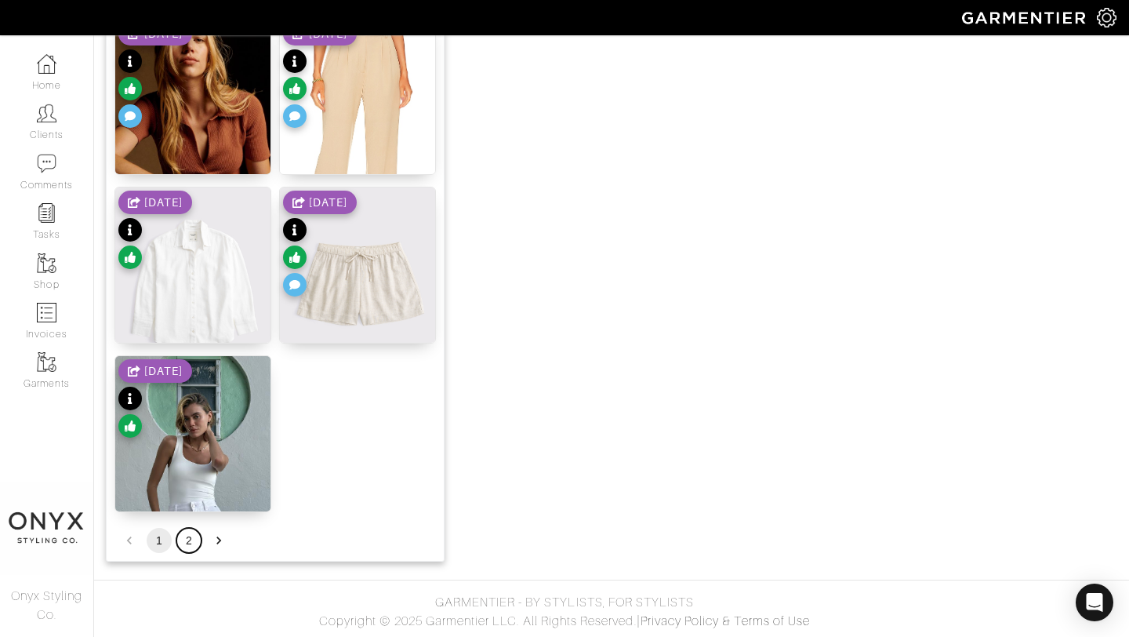
click at [184, 543] on button "2" at bounding box center [188, 540] width 25 height 25
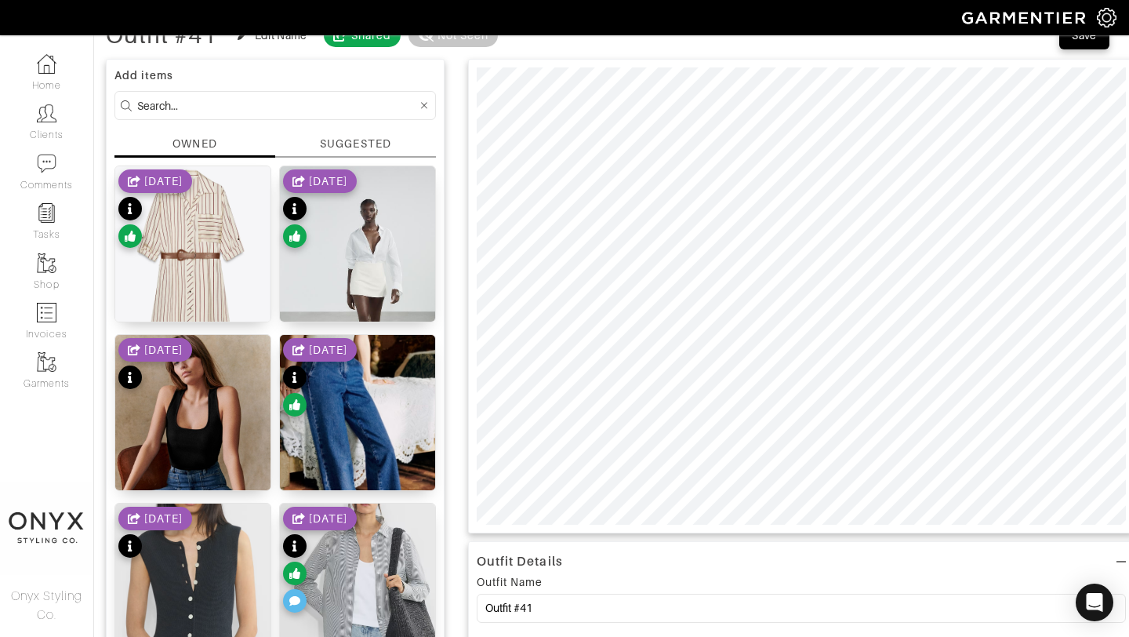
scroll to position [93, 0]
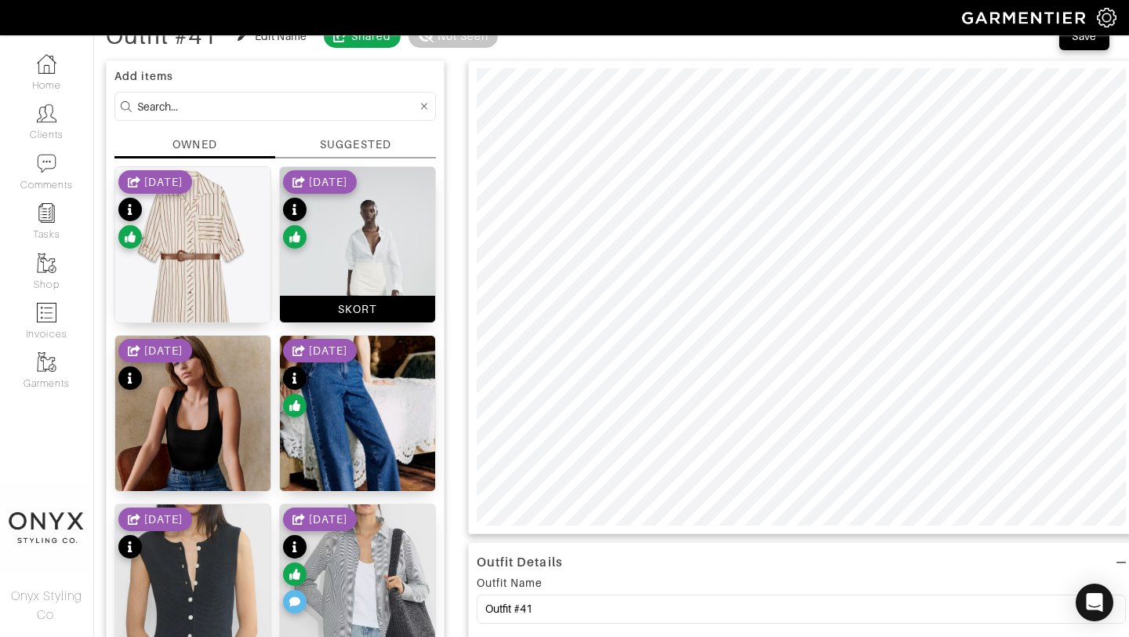
click at [378, 238] on img at bounding box center [357, 283] width 155 height 233
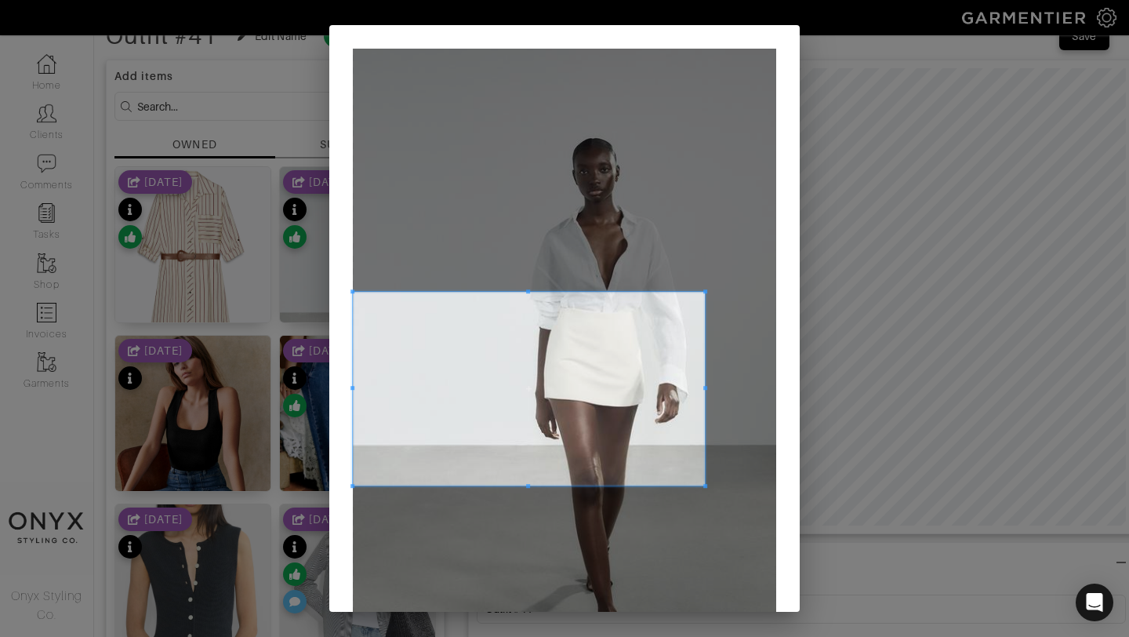
click at [703, 289] on span at bounding box center [705, 291] width 4 height 4
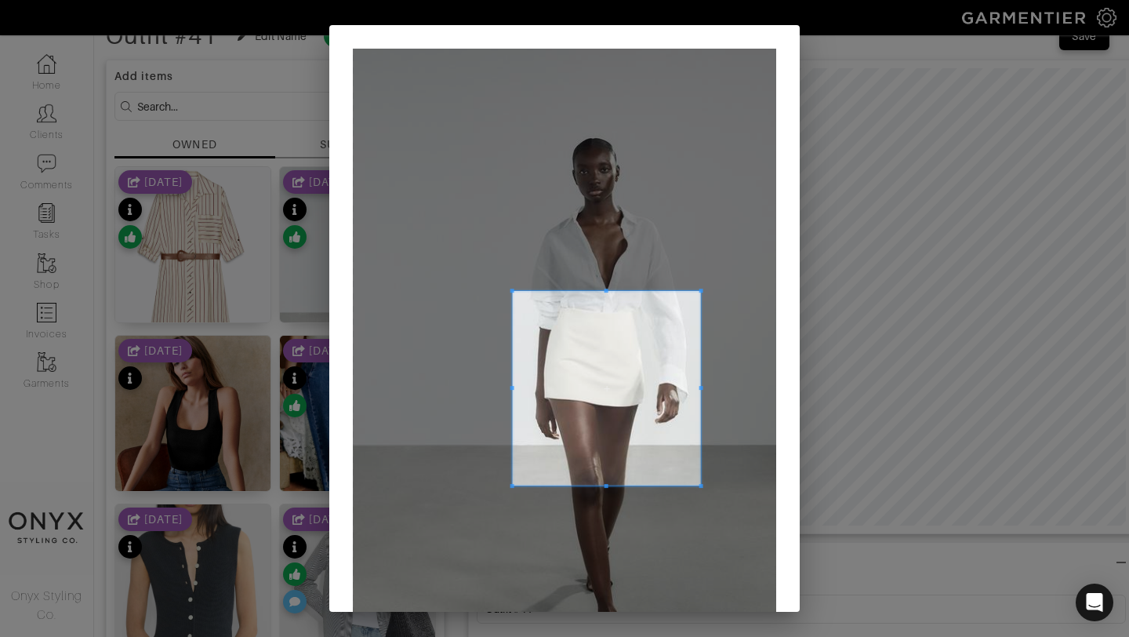
click at [514, 349] on span at bounding box center [513, 388] width 4 height 194
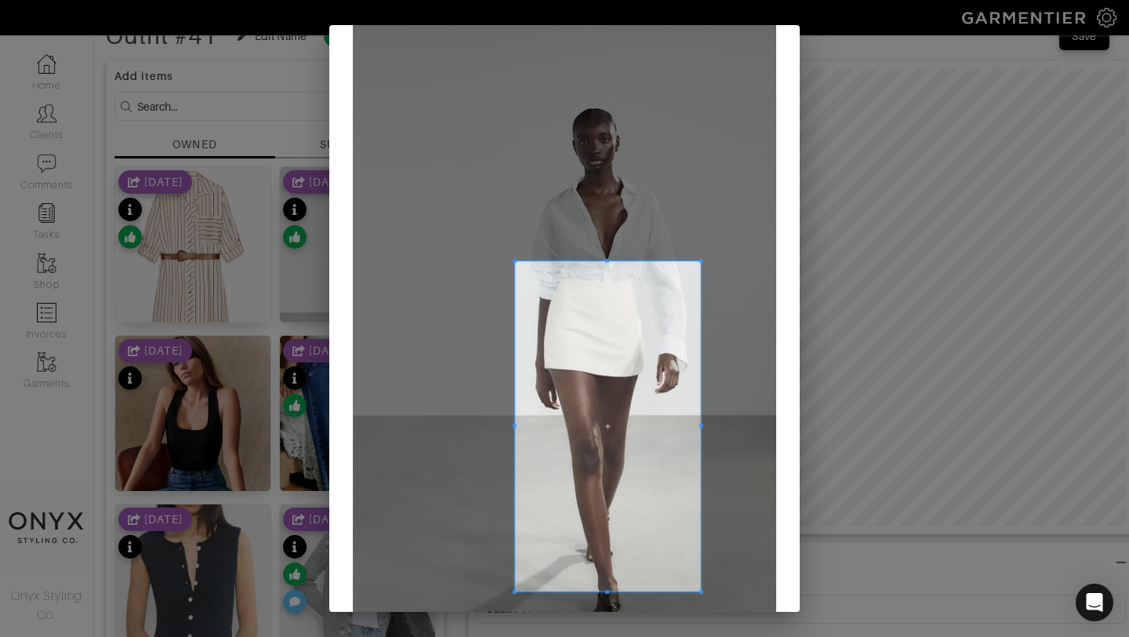
click at [612, 591] on div at bounding box center [608, 426] width 186 height 330
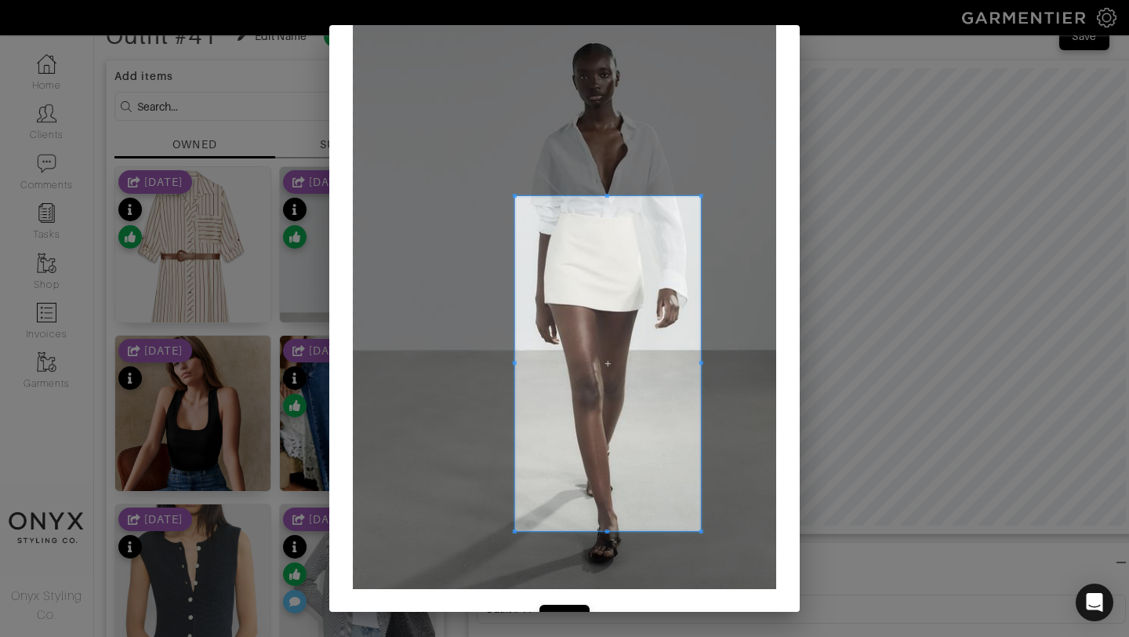
scroll to position [140, 0]
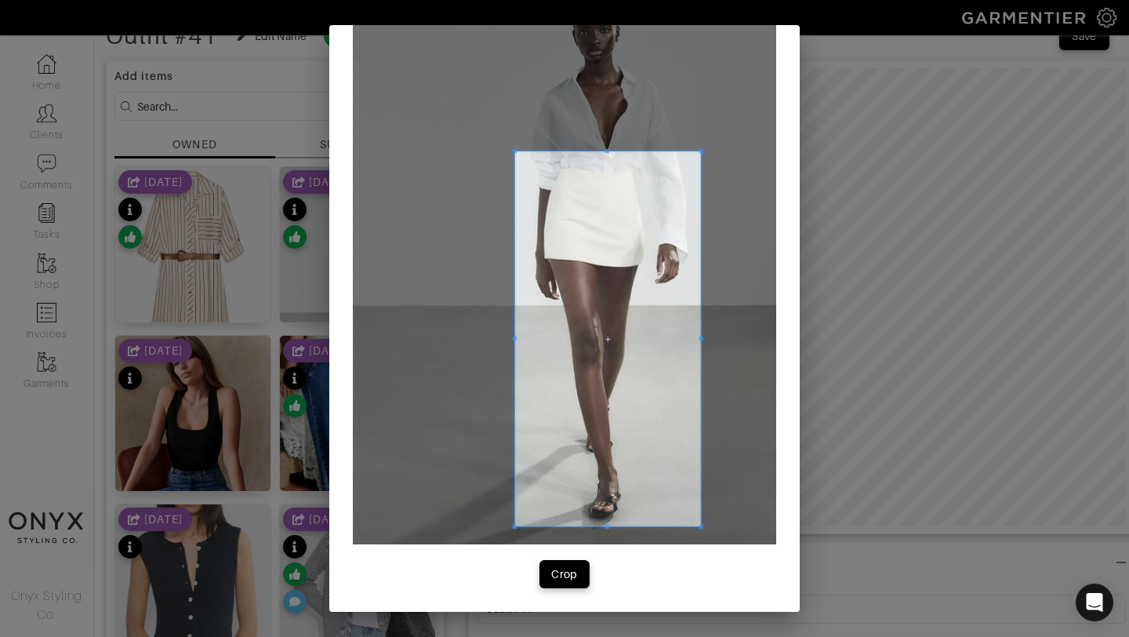
click at [609, 529] on span at bounding box center [607, 527] width 4 height 4
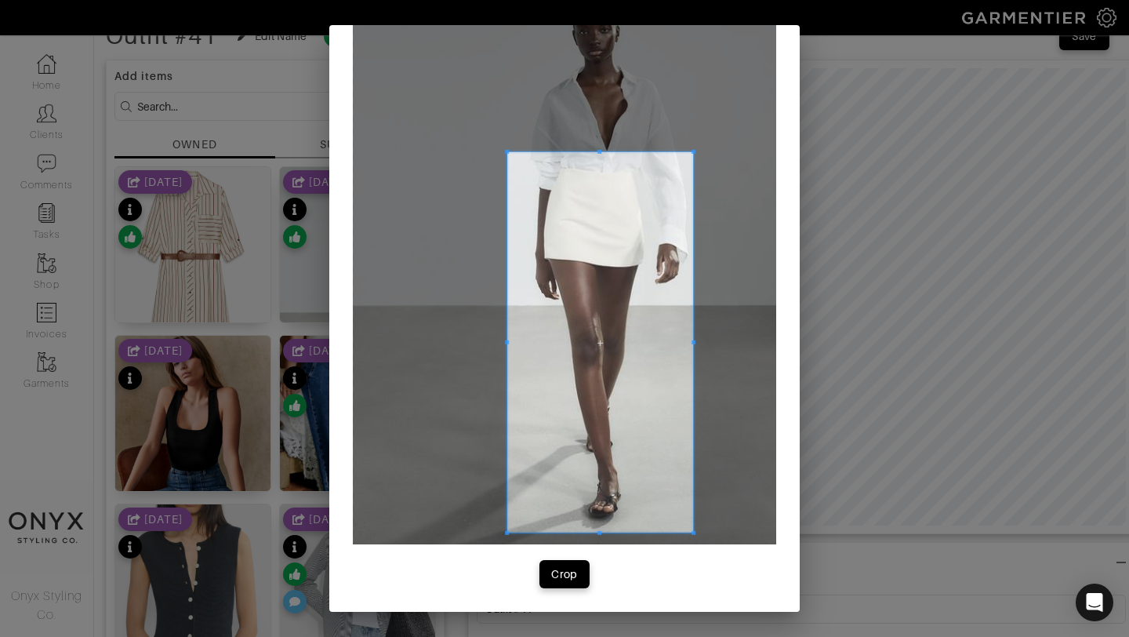
click at [651, 384] on span at bounding box center [600, 342] width 186 height 380
click at [576, 574] on div "Crop" at bounding box center [564, 574] width 27 height 16
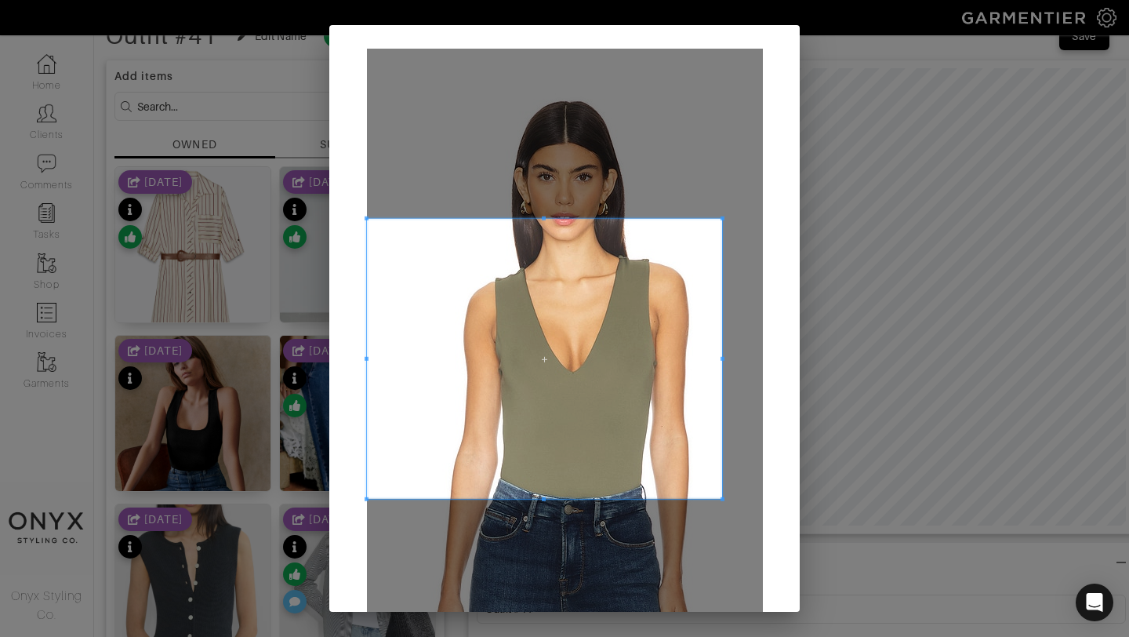
click at [724, 220] on span at bounding box center [723, 218] width 4 height 4
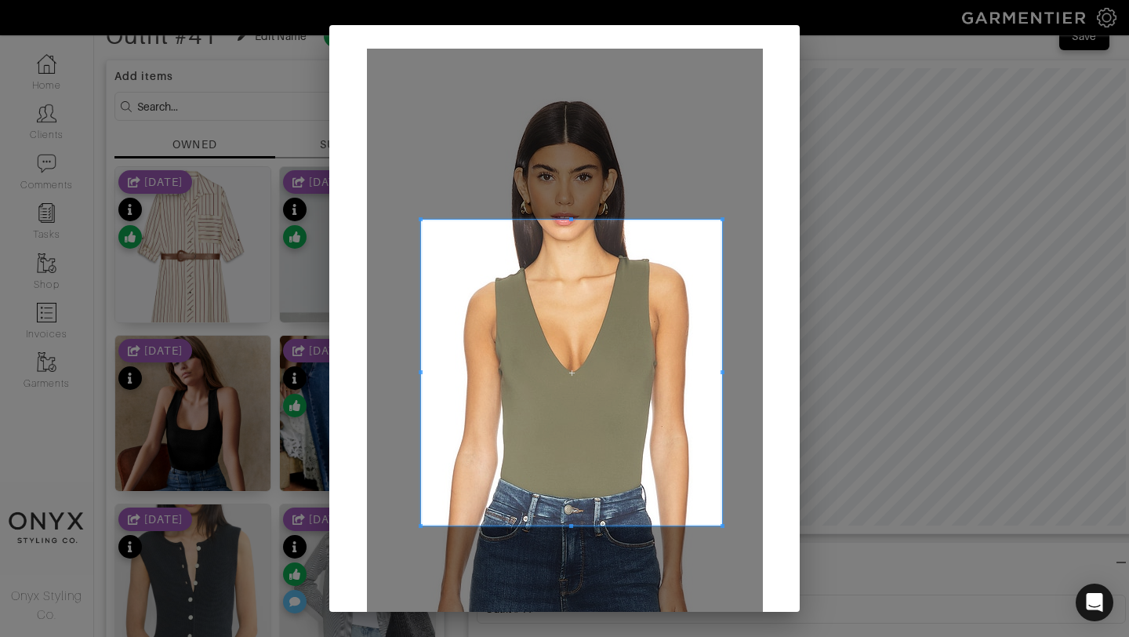
click at [419, 525] on span at bounding box center [421, 526] width 4 height 4
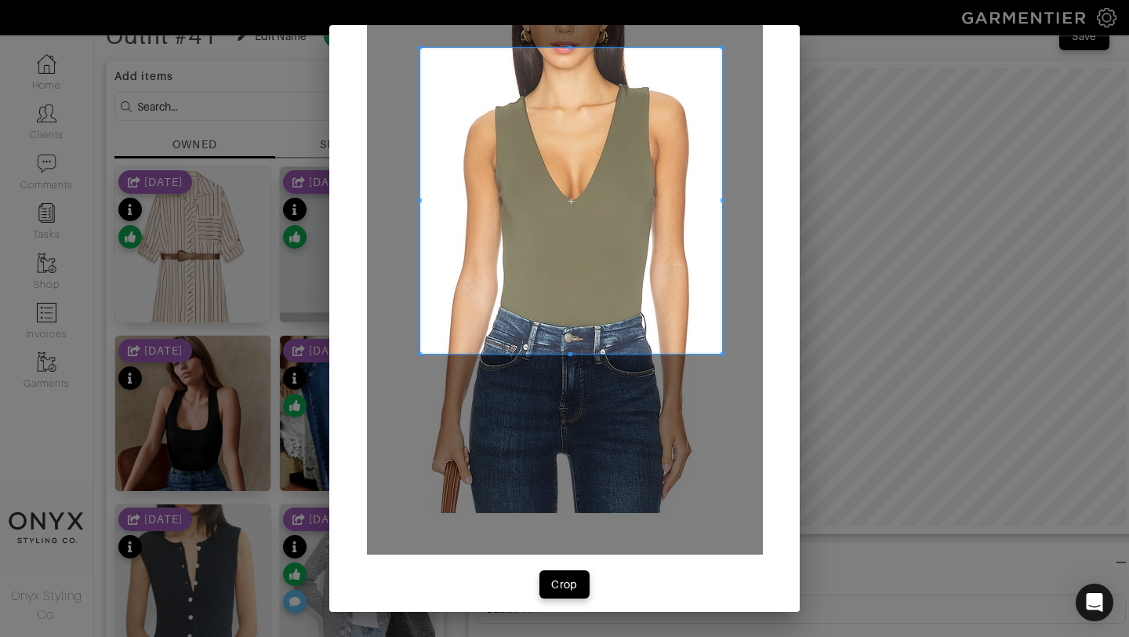
scroll to position [182, 0]
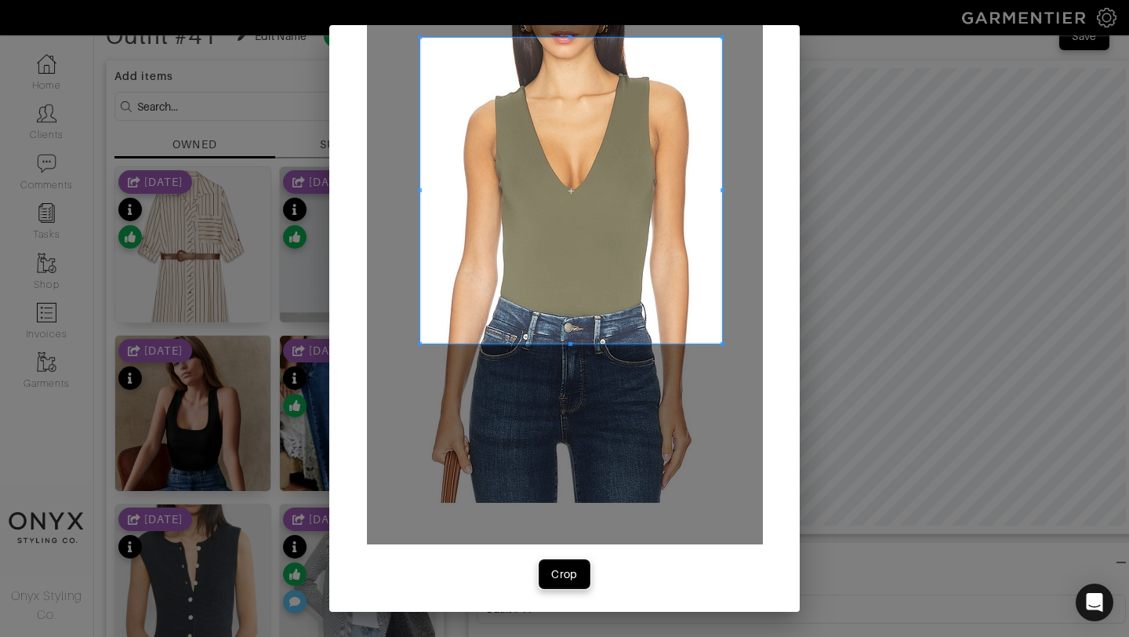
click at [567, 583] on button "Crop" at bounding box center [565, 574] width 50 height 28
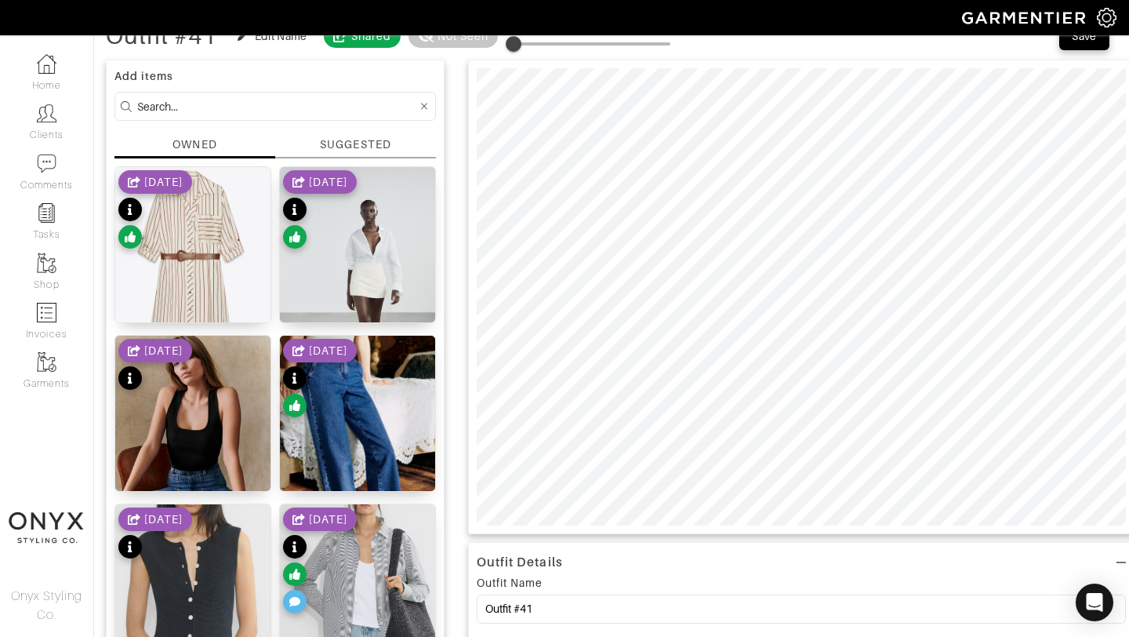
click at [348, 140] on div "SUGGESTED" at bounding box center [355, 144] width 71 height 16
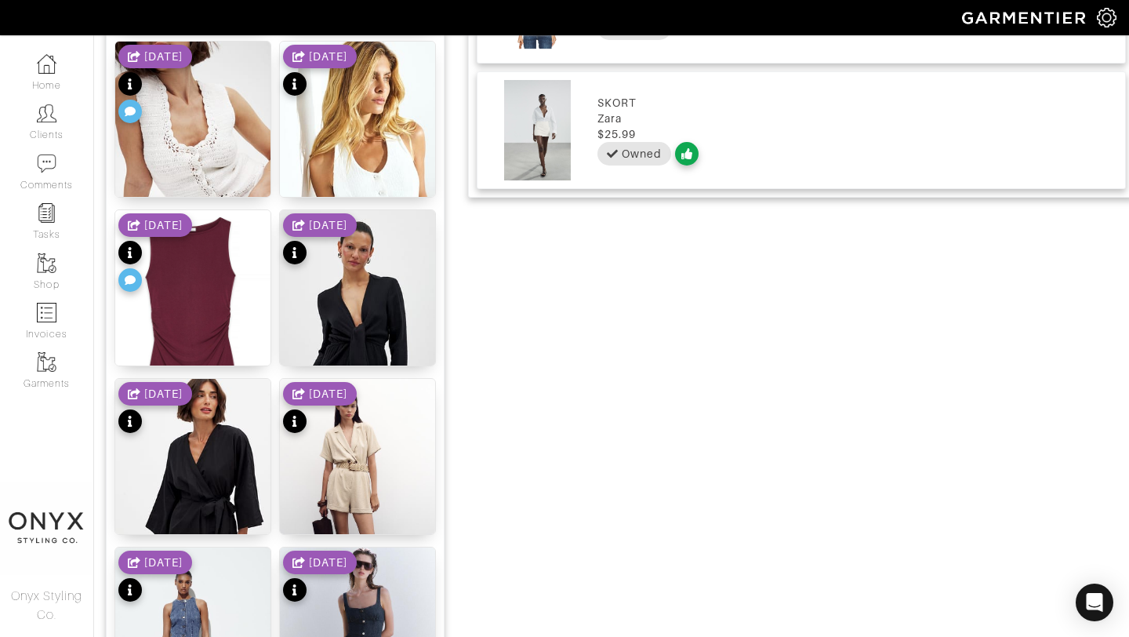
scroll to position [0, 0]
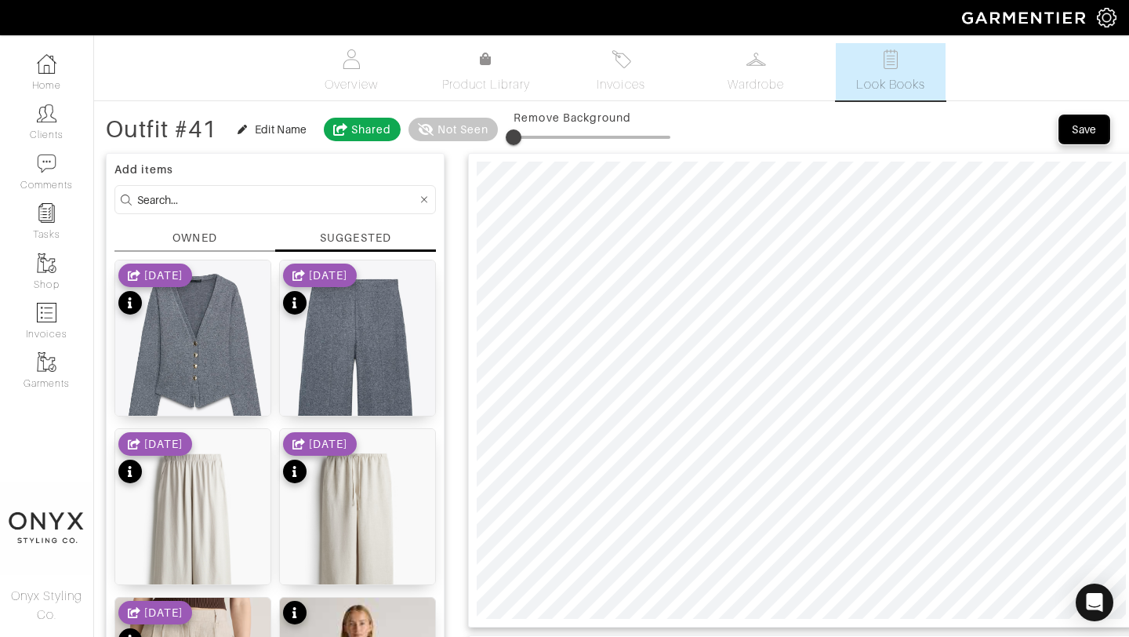
click at [1081, 126] on div "Save" at bounding box center [1084, 130] width 25 height 16
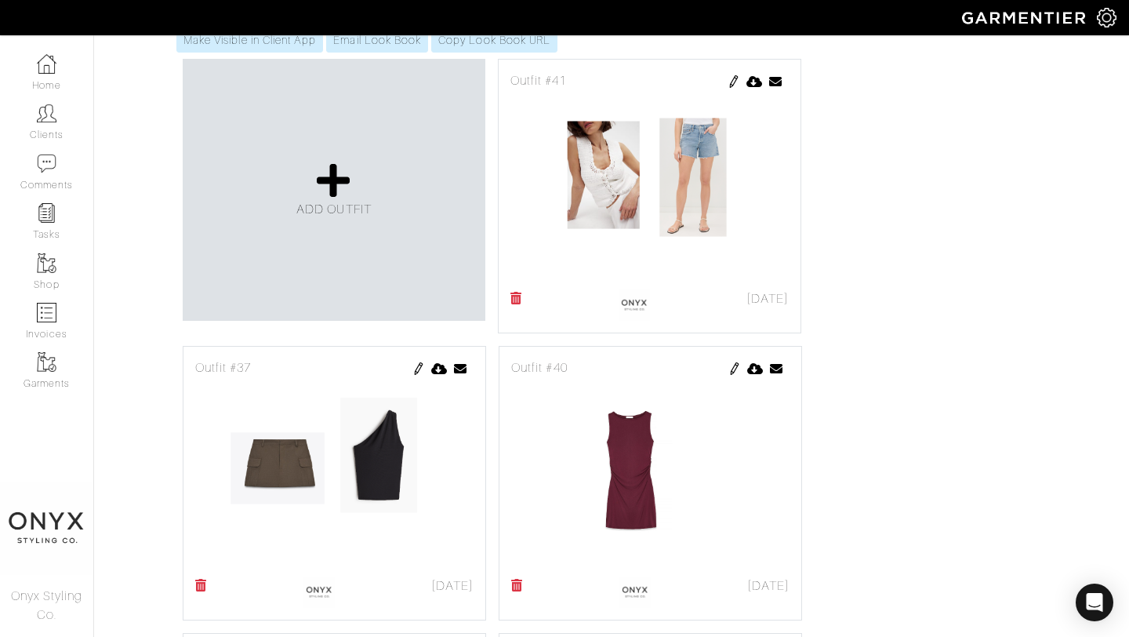
scroll to position [753, 0]
click at [733, 78] on img at bounding box center [734, 80] width 13 height 13
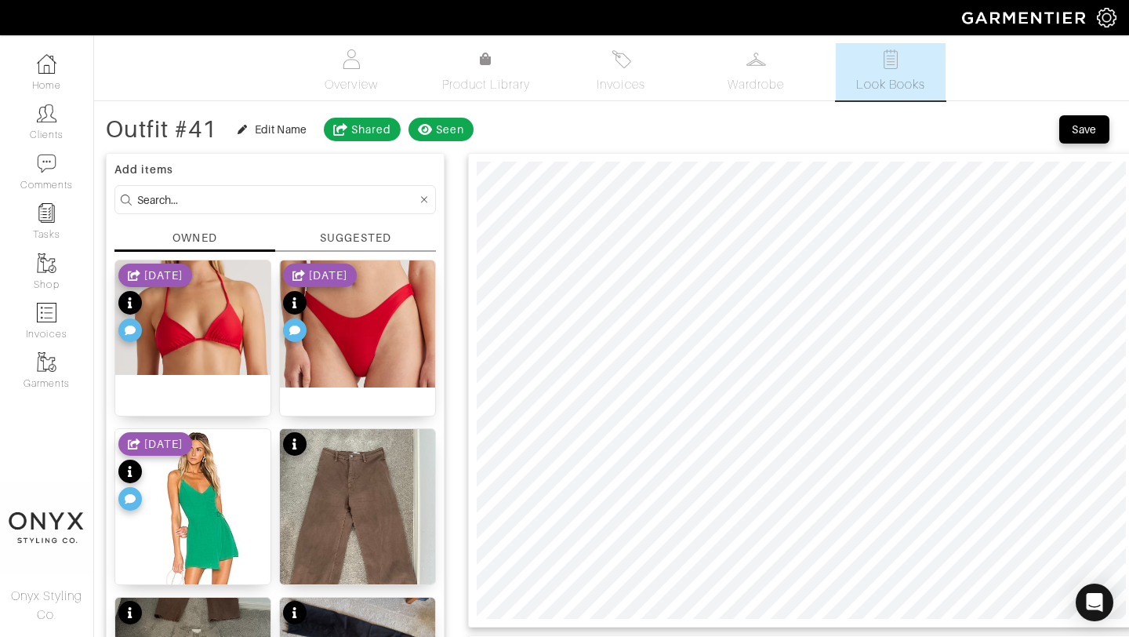
click at [363, 231] on div "SUGGESTED" at bounding box center [355, 238] width 71 height 16
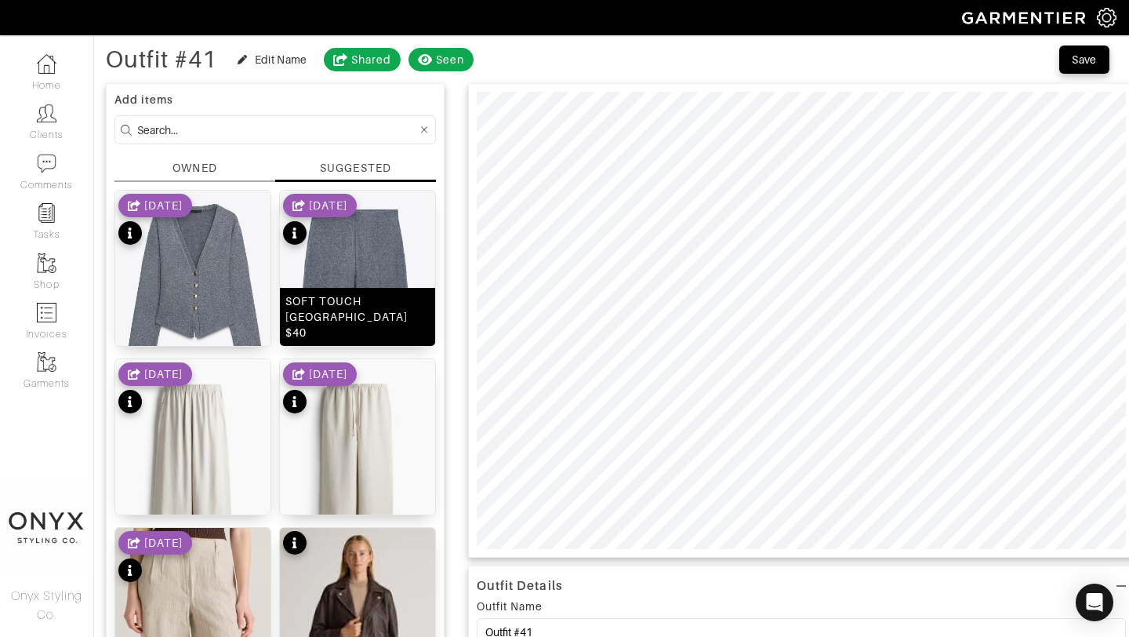
scroll to position [76, 0]
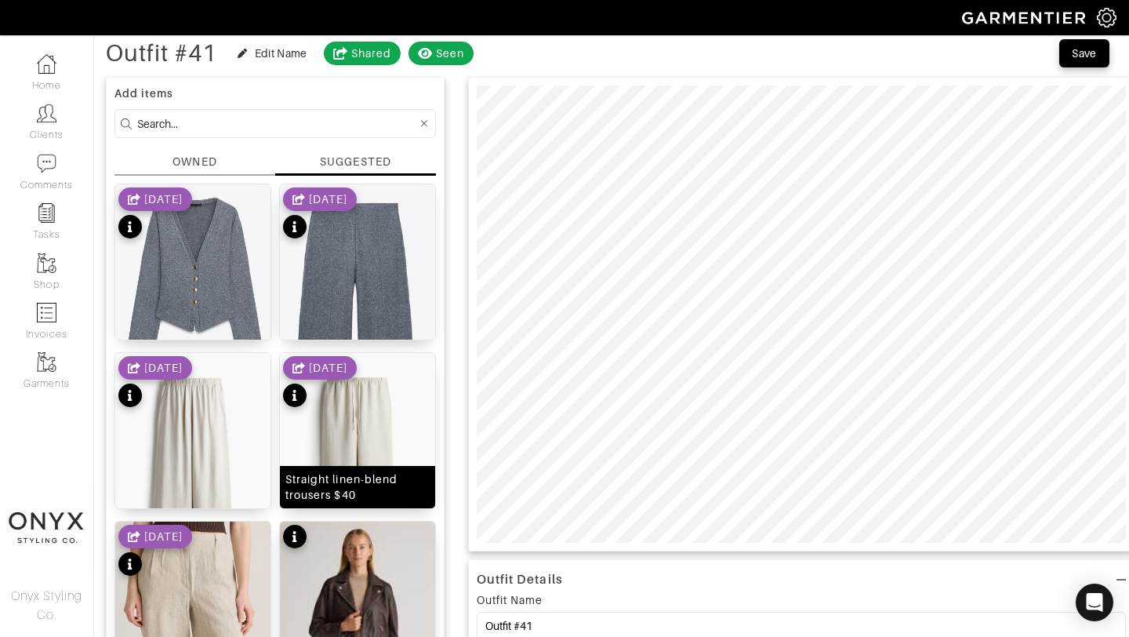
click at [380, 407] on img at bounding box center [357, 469] width 155 height 233
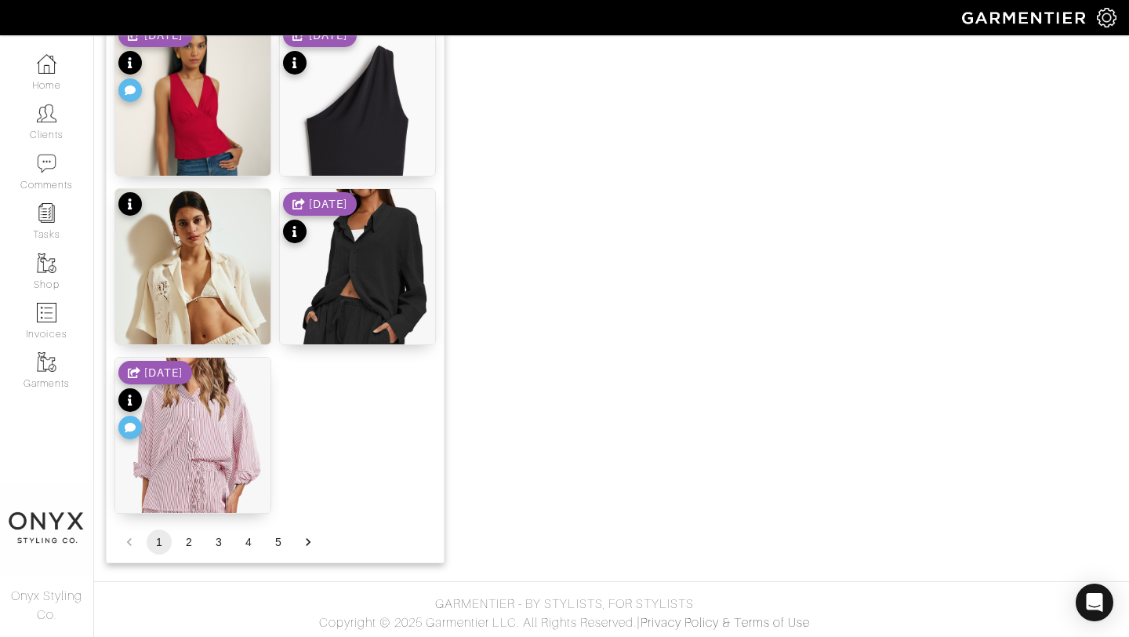
scroll to position [1928, 0]
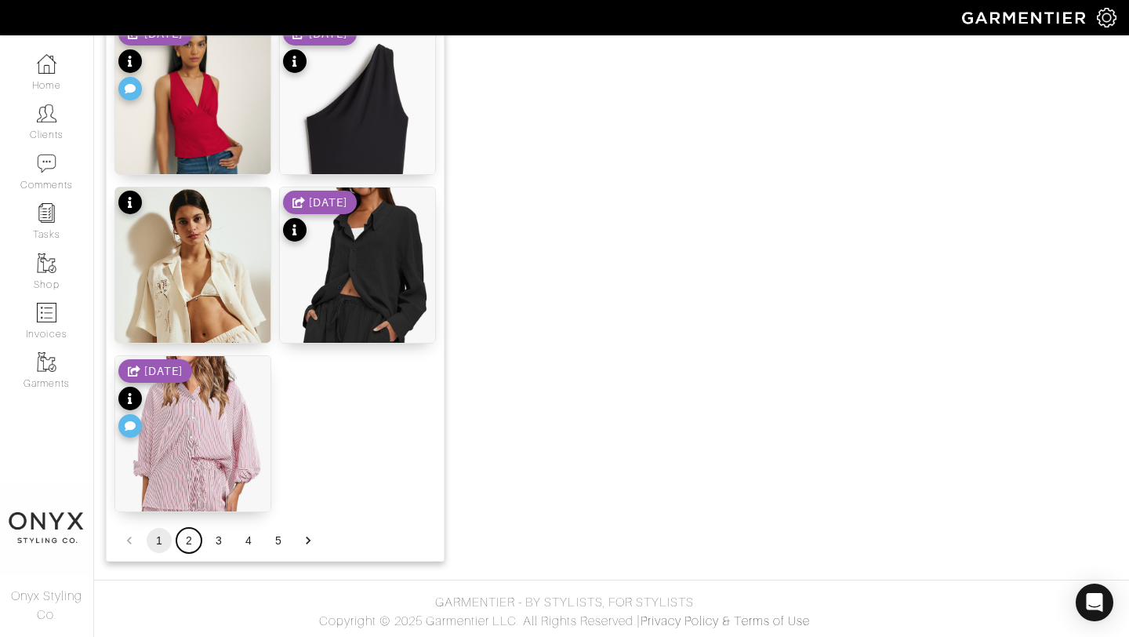
click at [189, 540] on button "2" at bounding box center [188, 540] width 25 height 25
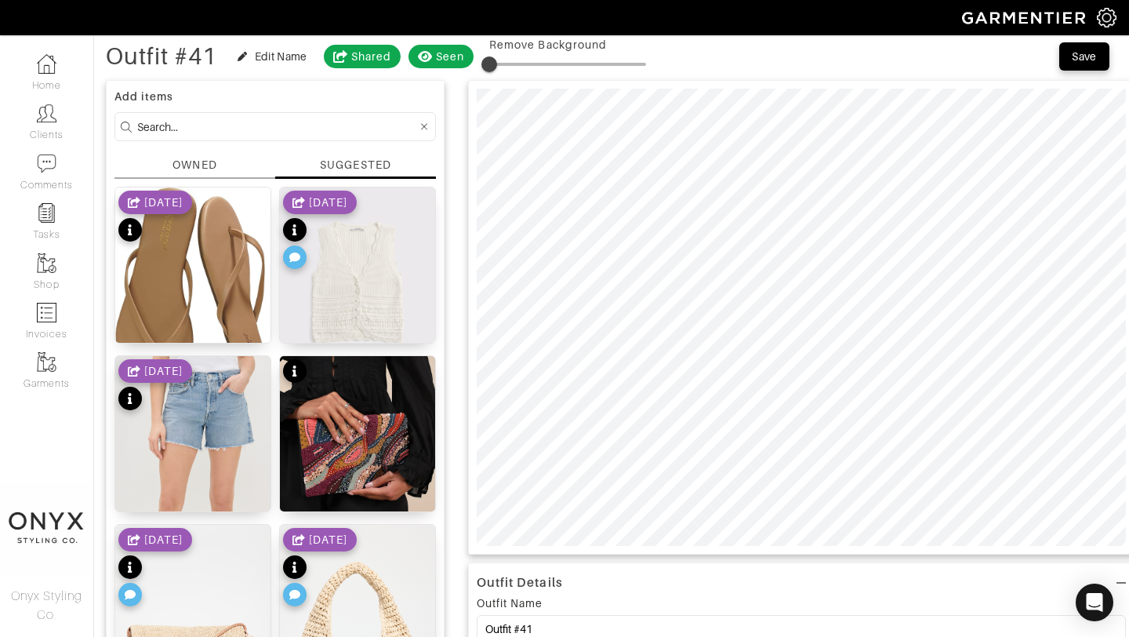
scroll to position [69, 0]
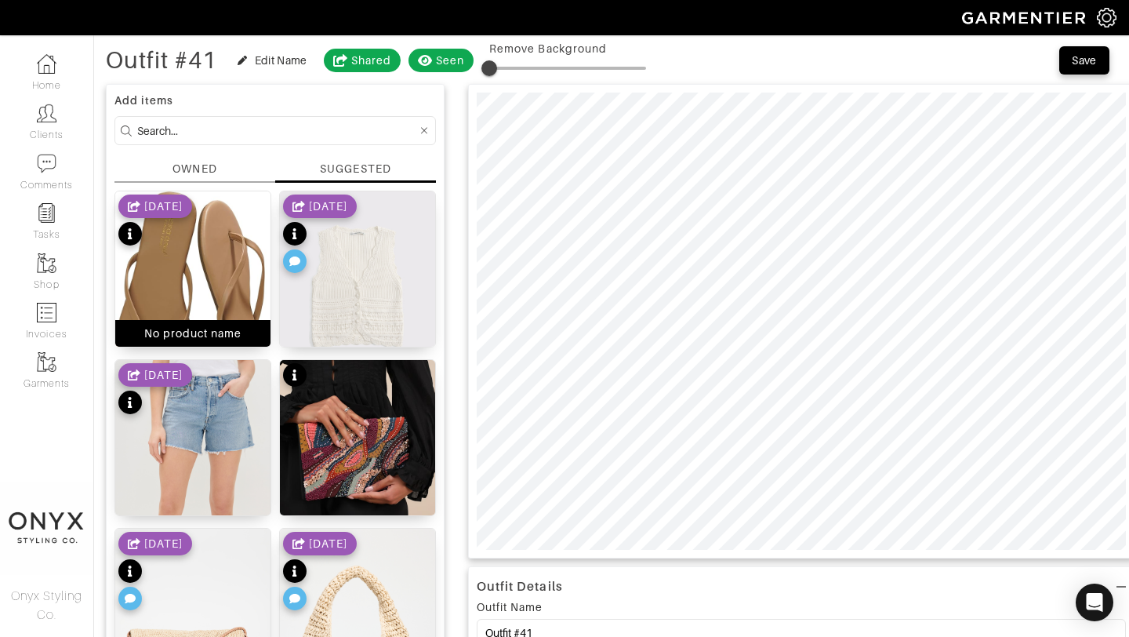
click at [191, 274] on img at bounding box center [192, 297] width 155 height 213
click at [1084, 63] on div "Save" at bounding box center [1084, 61] width 25 height 16
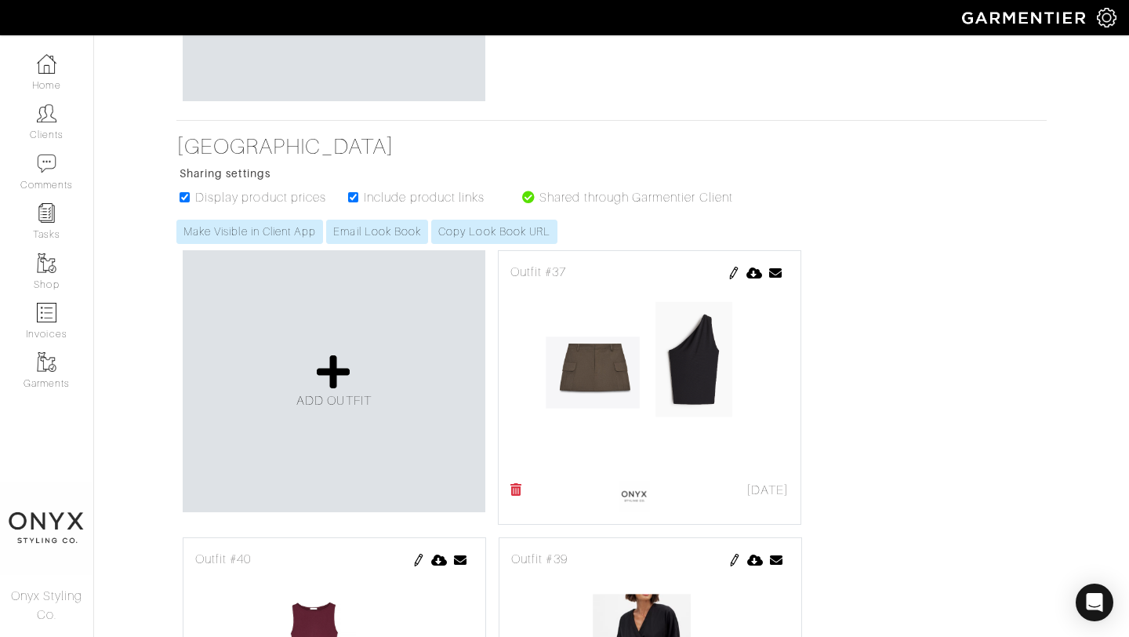
scroll to position [604, 0]
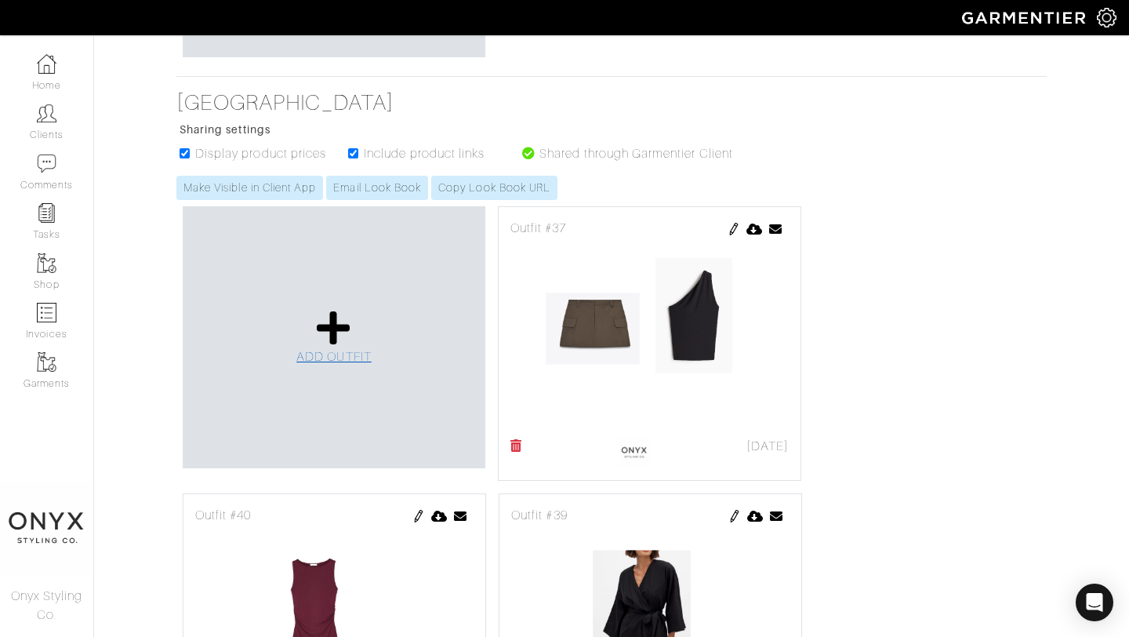
click at [336, 315] on icon at bounding box center [334, 328] width 34 height 38
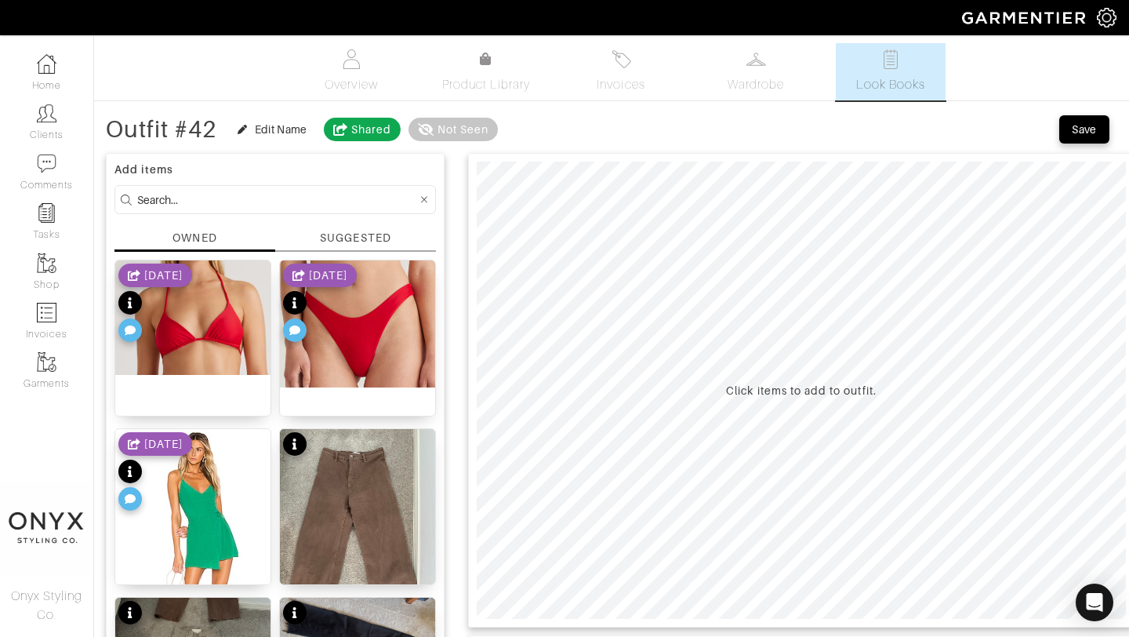
click at [368, 234] on div "SUGGESTED" at bounding box center [355, 238] width 71 height 16
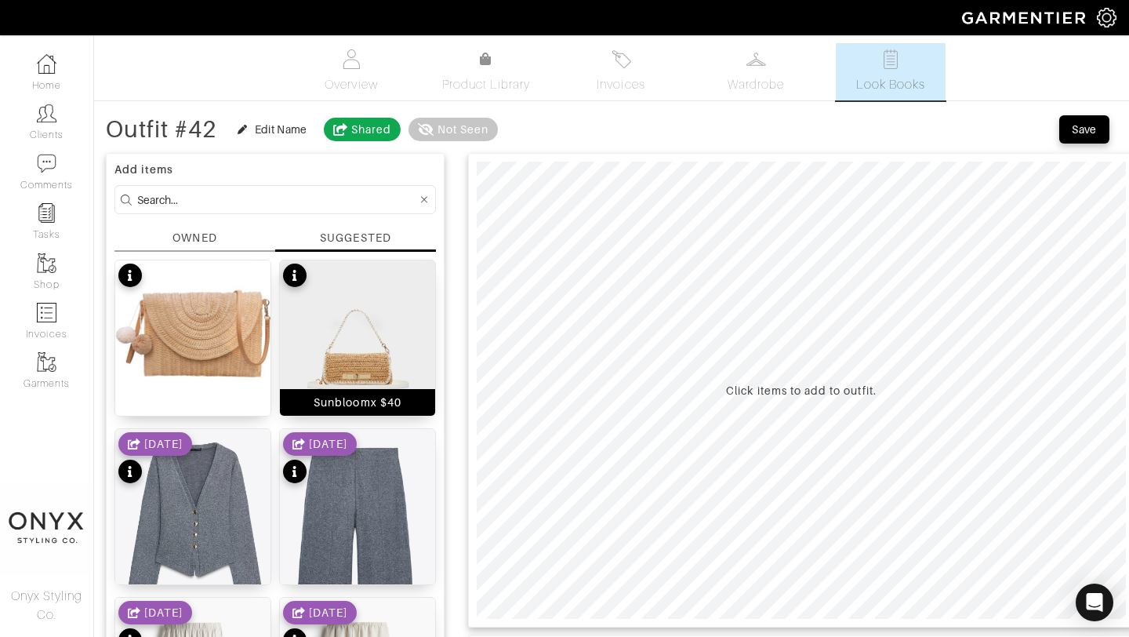
scroll to position [33, 0]
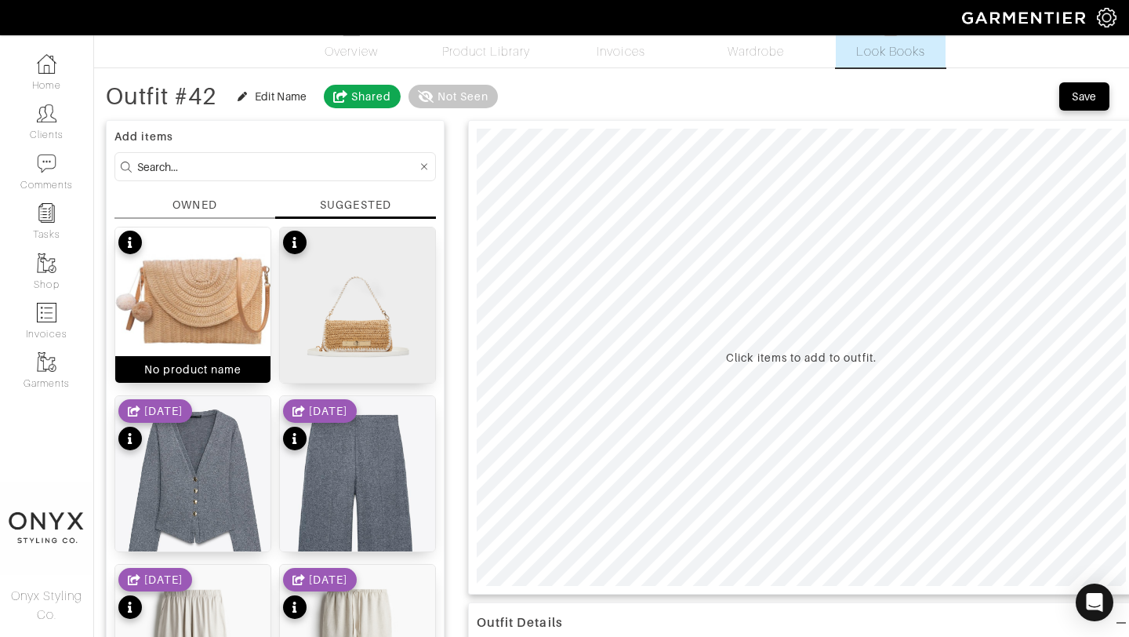
click at [193, 303] on img at bounding box center [192, 304] width 155 height 155
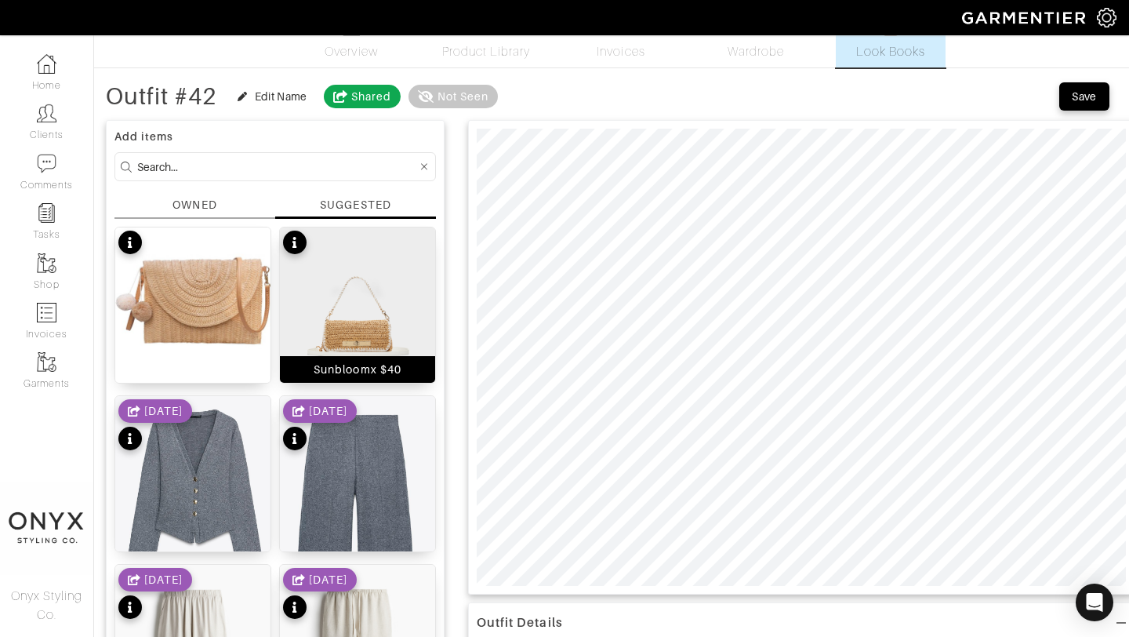
click at [380, 310] on img at bounding box center [357, 304] width 155 height 155
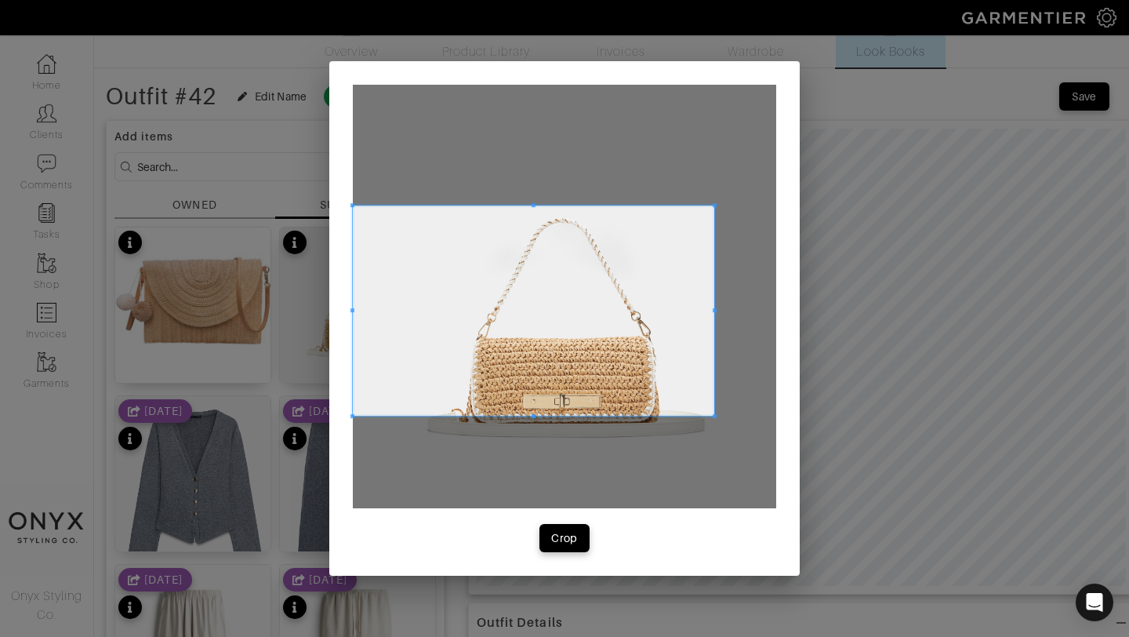
click at [714, 205] on span at bounding box center [715, 205] width 4 height 4
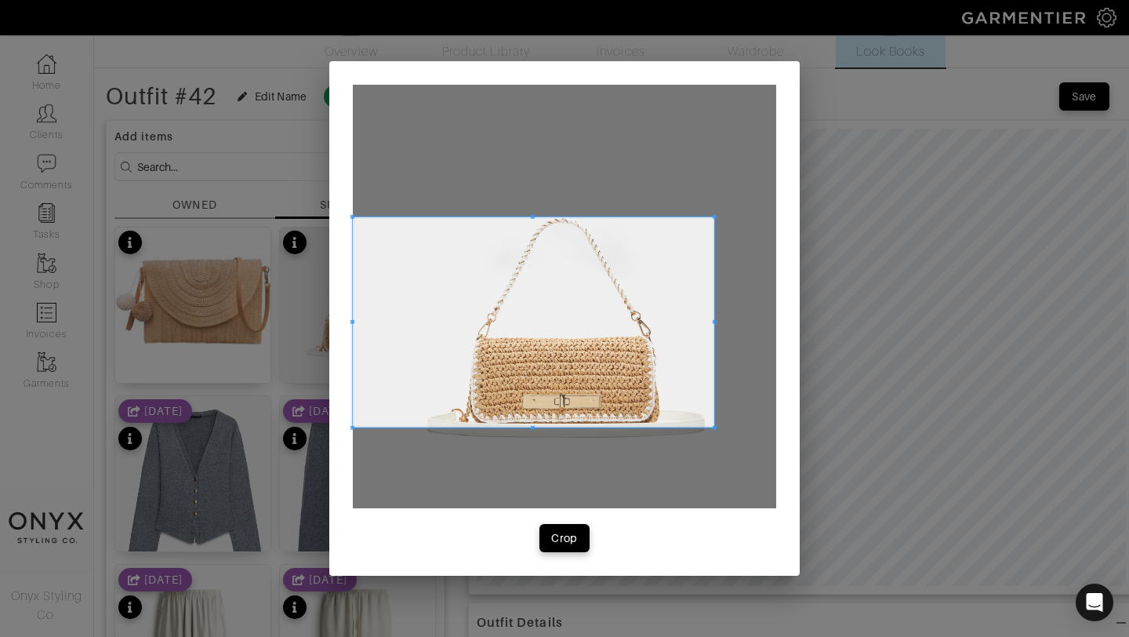
click at [682, 401] on span at bounding box center [534, 322] width 362 height 210
click at [714, 446] on span at bounding box center [715, 444] width 4 height 4
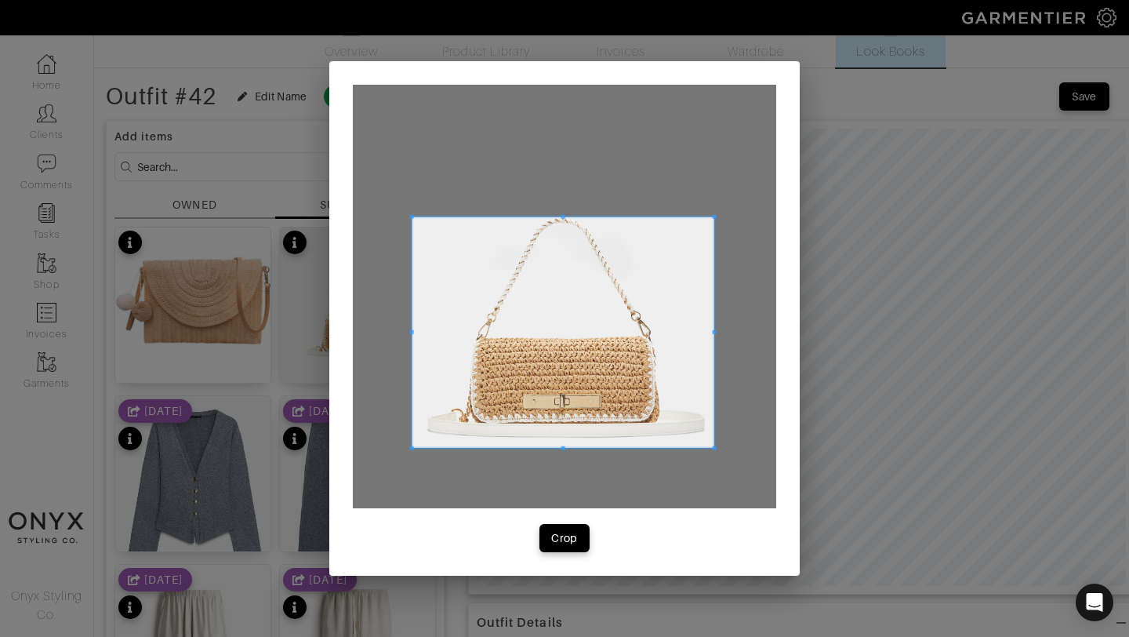
click at [414, 346] on span at bounding box center [412, 332] width 4 height 231
click at [569, 534] on div "Crop" at bounding box center [564, 538] width 27 height 16
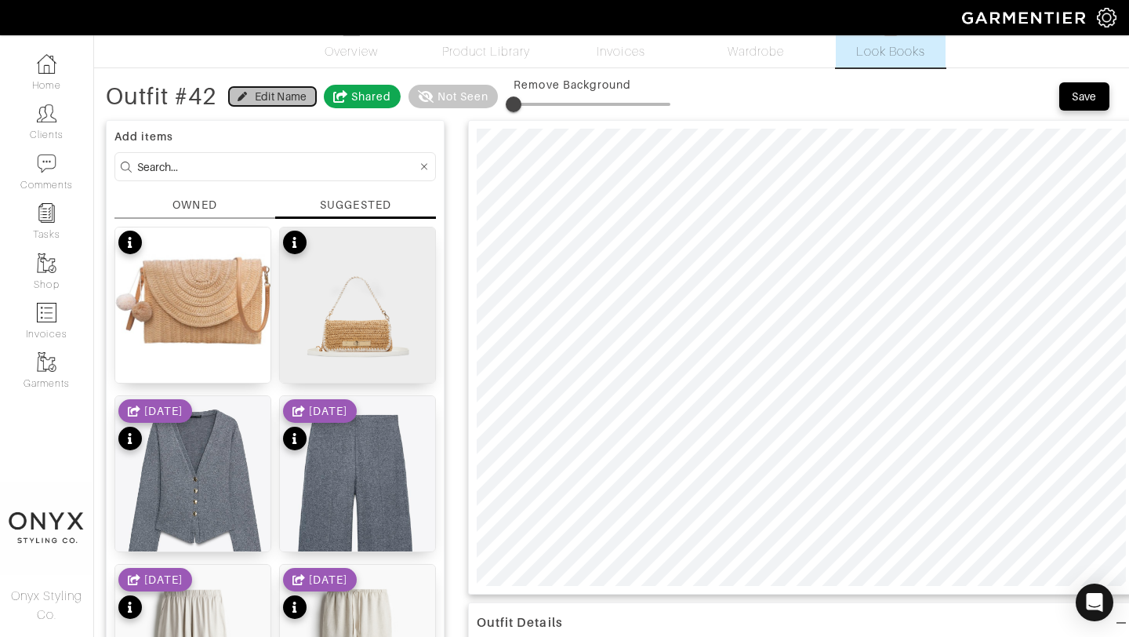
click at [284, 104] on div "Edit Name" at bounding box center [281, 97] width 53 height 16
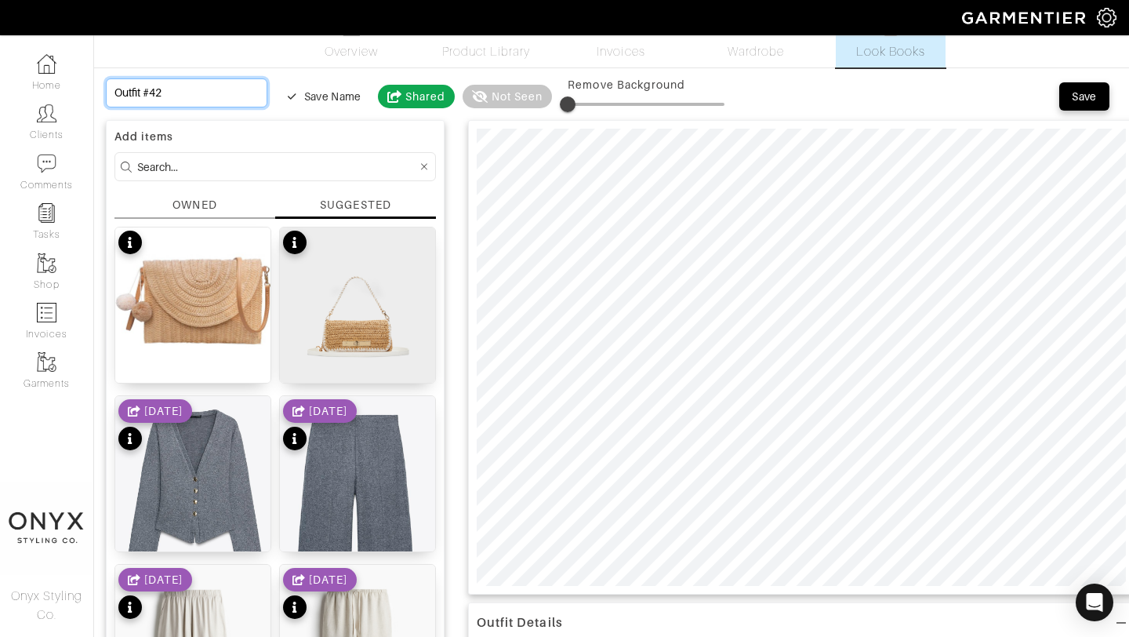
drag, startPoint x: 209, startPoint y: 94, endPoint x: 103, endPoint y: 96, distance: 106.7
type input "C"
type input "Co"
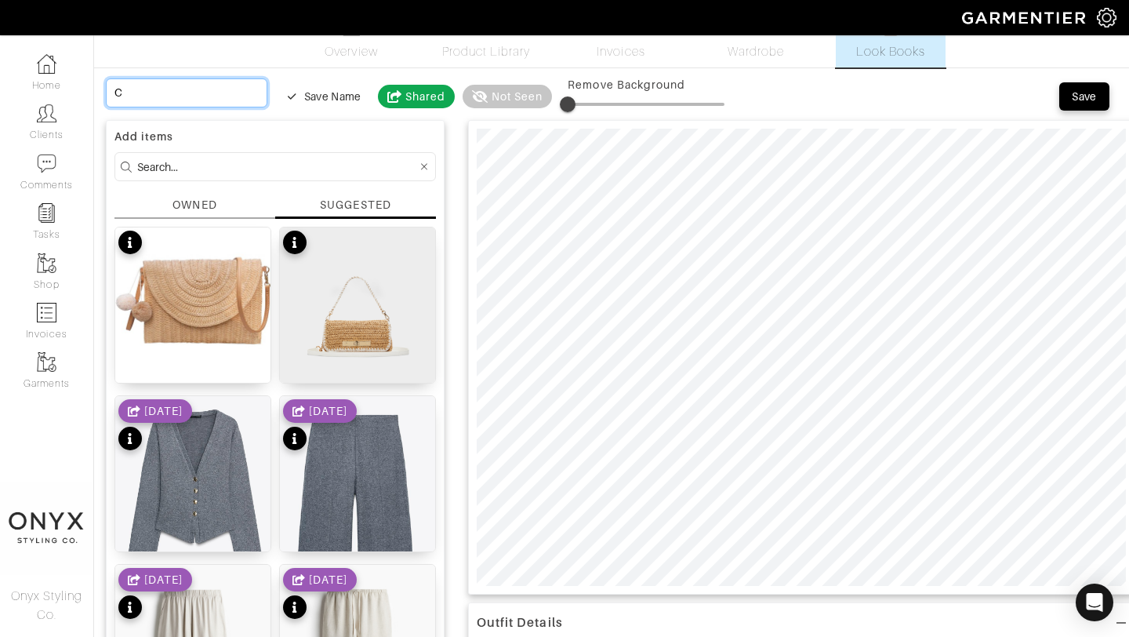
type input "Co"
type input "C"
type input "Cr"
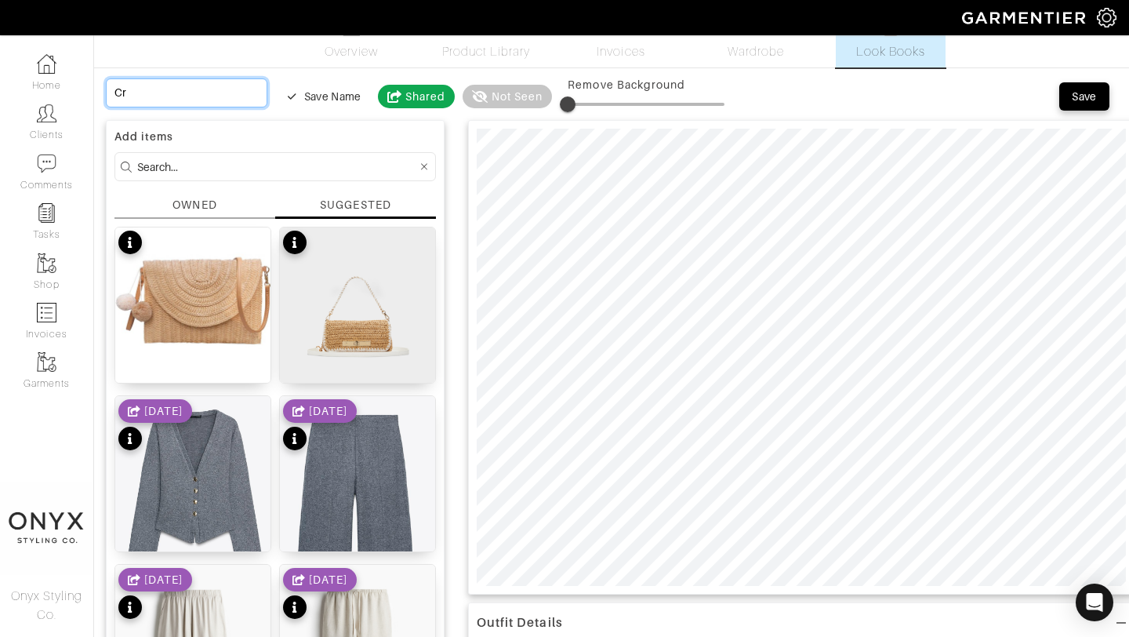
type input "Cro"
type input "Cros"
type input "Cross"
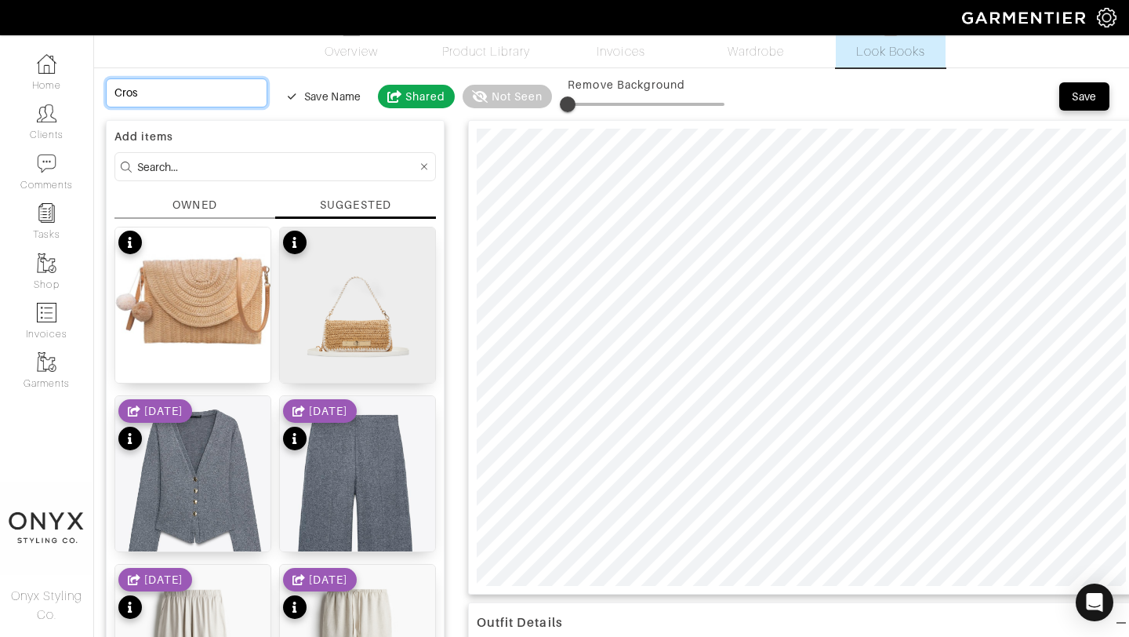
type input "Cross"
type input "Crossb"
type input "Crossbo"
type input "Crossbod"
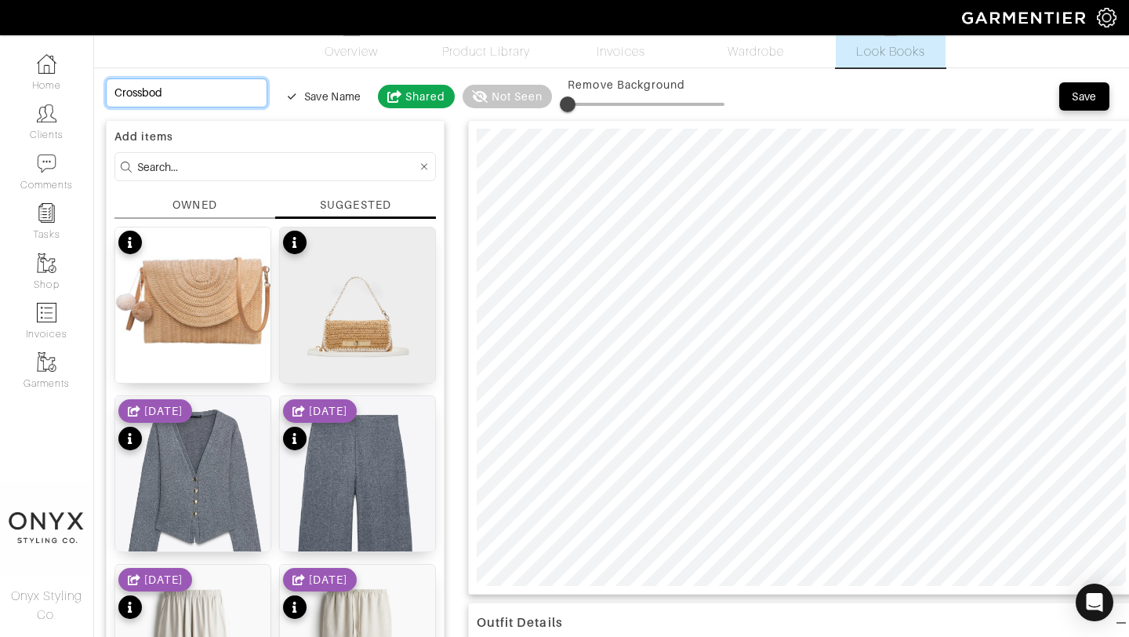
type input "Crossbody"
type input "Crossbody o"
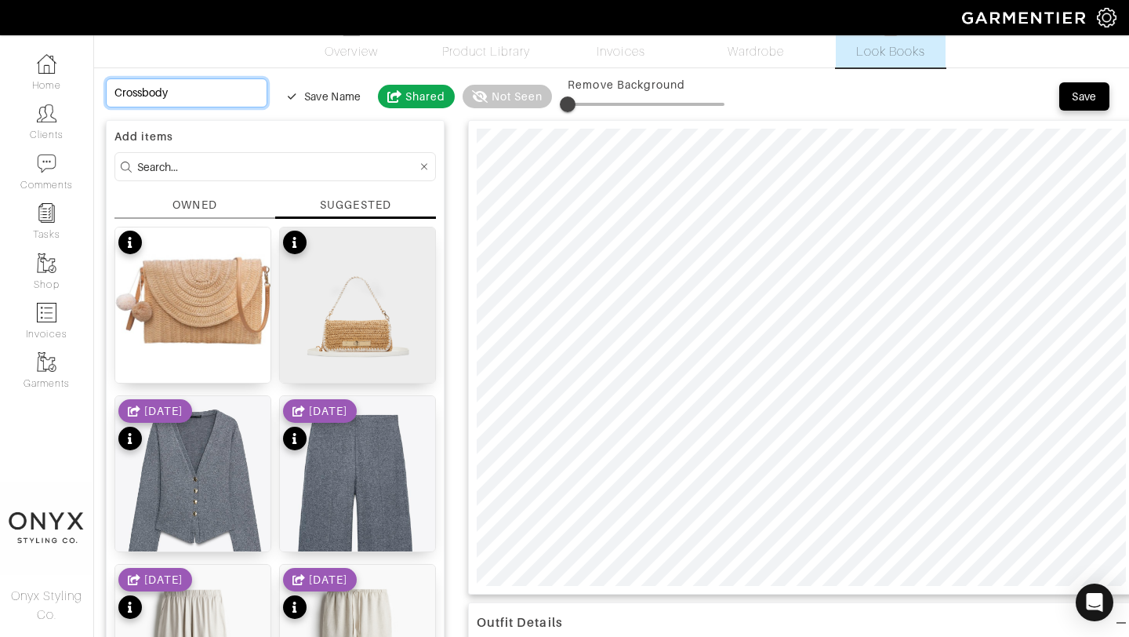
type input "Crossbody o"
type input "Crossbody op"
type input "Crossbody opt"
type input "Crossbody opti"
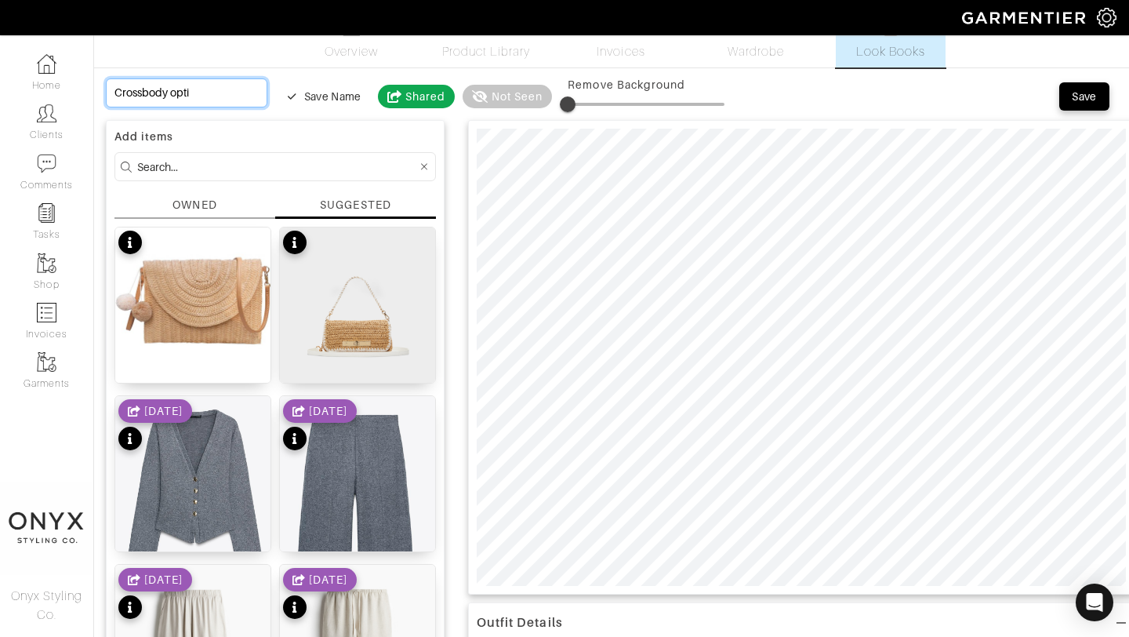
type input "Crossbody optio"
type input "Crossbody option"
type input "Crossbody options"
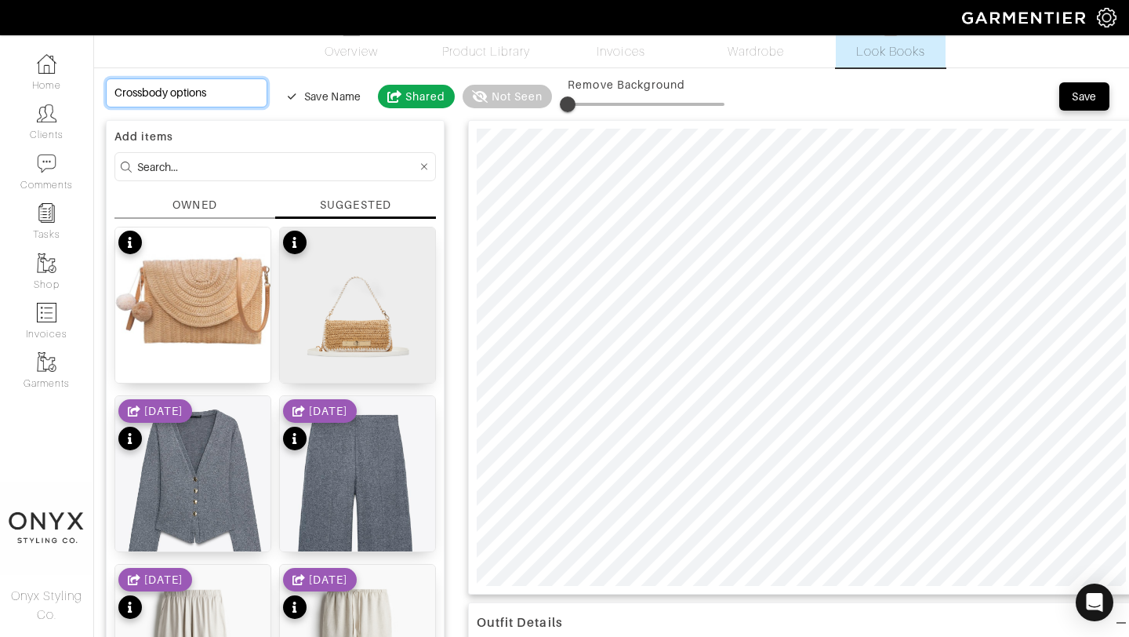
type input "Crossbody options"
click at [1088, 104] on button "Save" at bounding box center [1084, 96] width 50 height 28
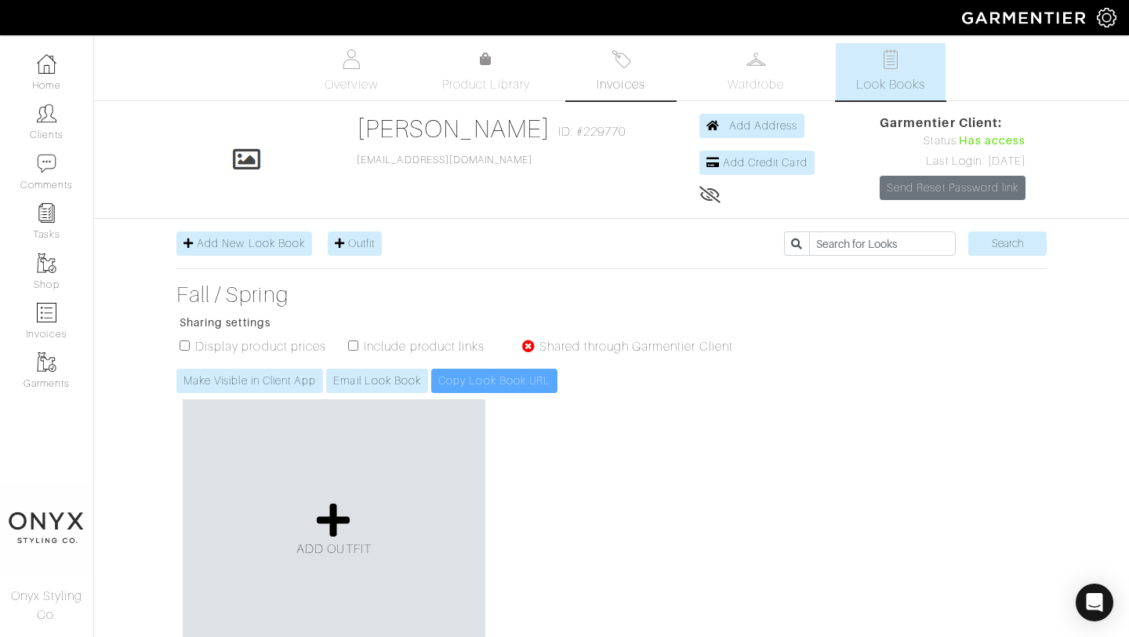
click at [617, 67] on img at bounding box center [622, 59] width 20 height 20
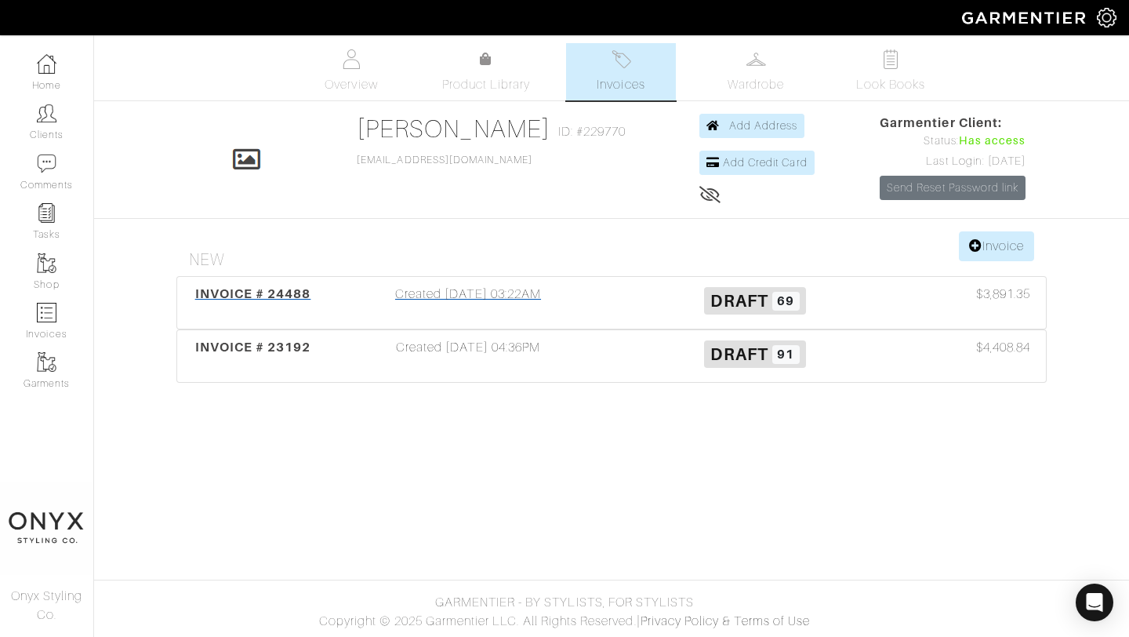
click at [272, 296] on span "INVOICE # 24488" at bounding box center [253, 293] width 116 height 15
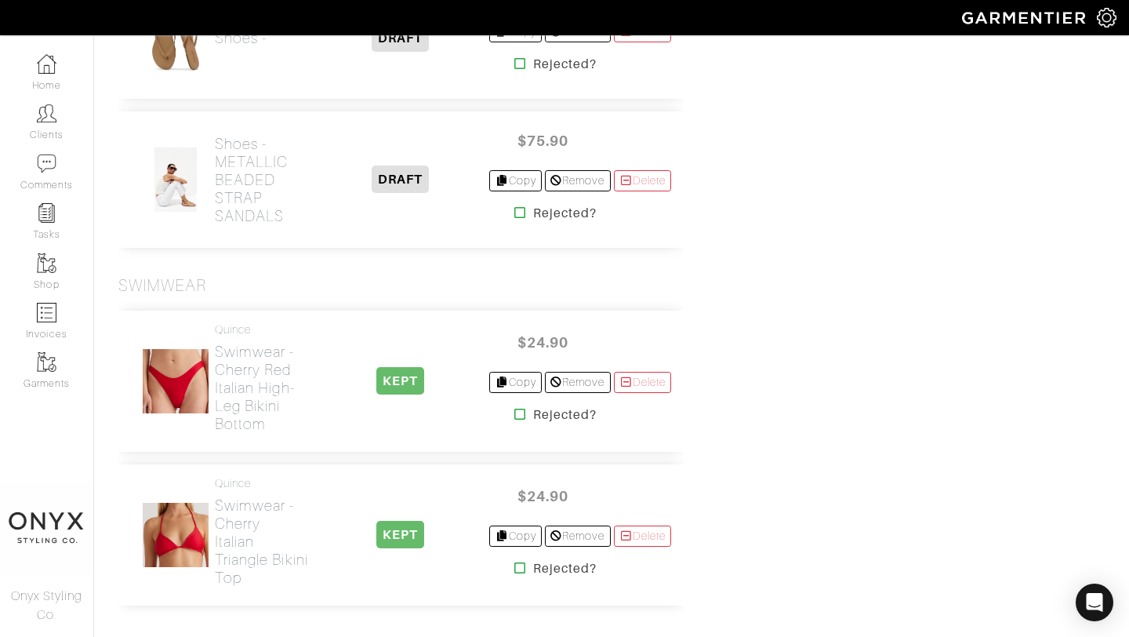
scroll to position [9476, 0]
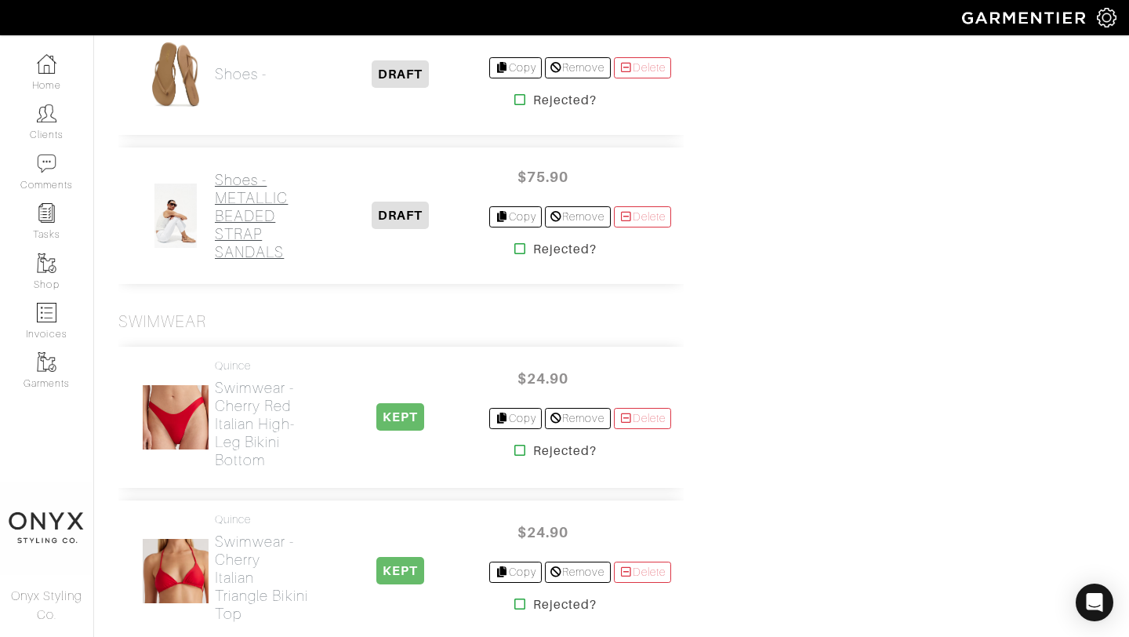
click at [260, 261] on h2 "Shoes - METALLIC BEADED STRAP SANDALS" at bounding box center [263, 216] width 96 height 90
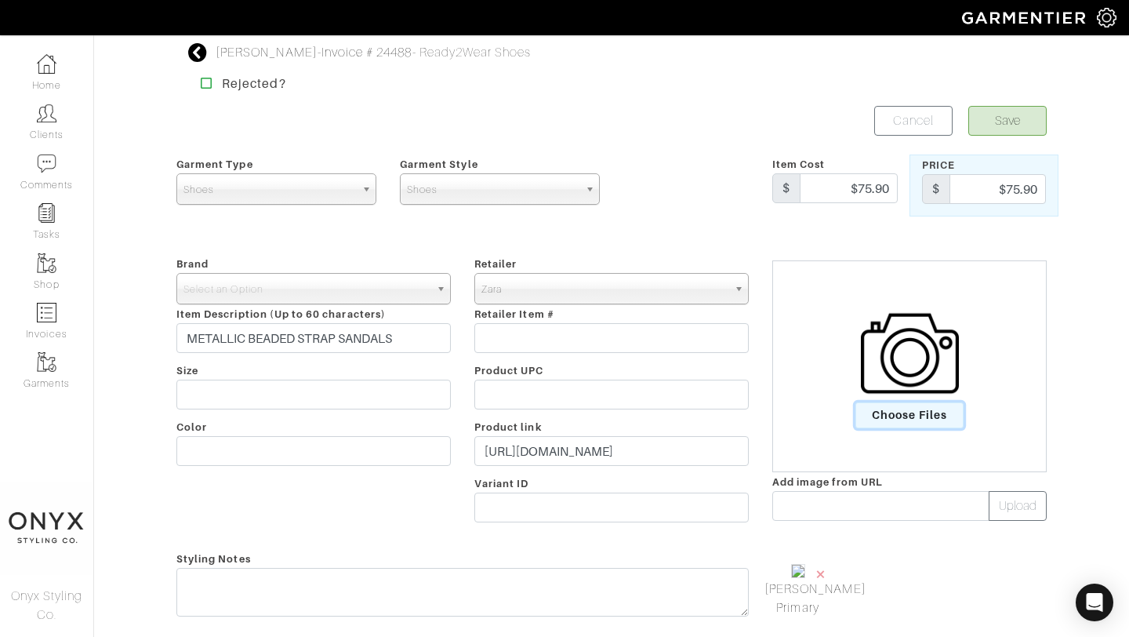
click at [914, 413] on span "Choose Files" at bounding box center [910, 415] width 109 height 26
click at [0, 0] on input "Choose Files" at bounding box center [0, 0] width 0 height 0
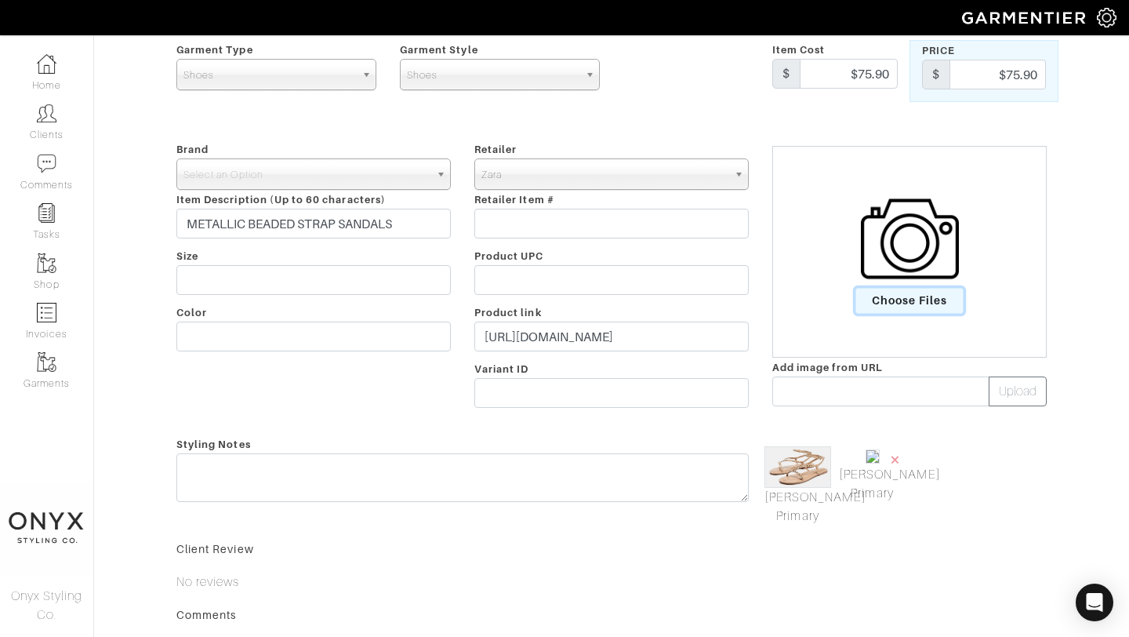
scroll to position [125, 0]
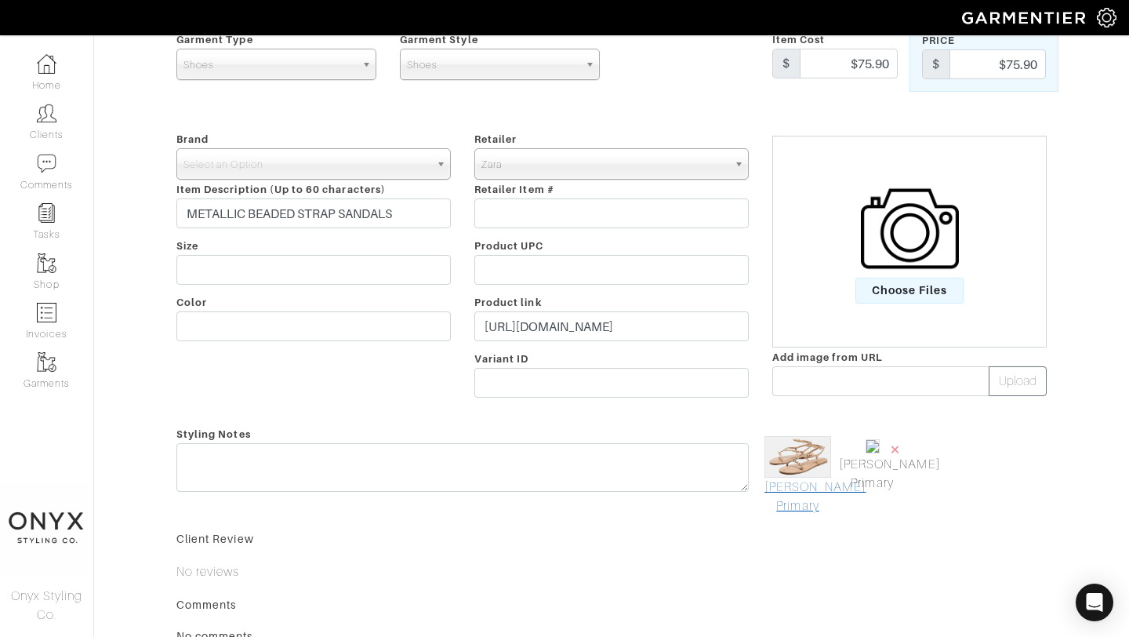
click at [814, 499] on link "Mark As Primary" at bounding box center [798, 497] width 67 height 38
click at [893, 448] on span "×" at bounding box center [895, 448] width 13 height 21
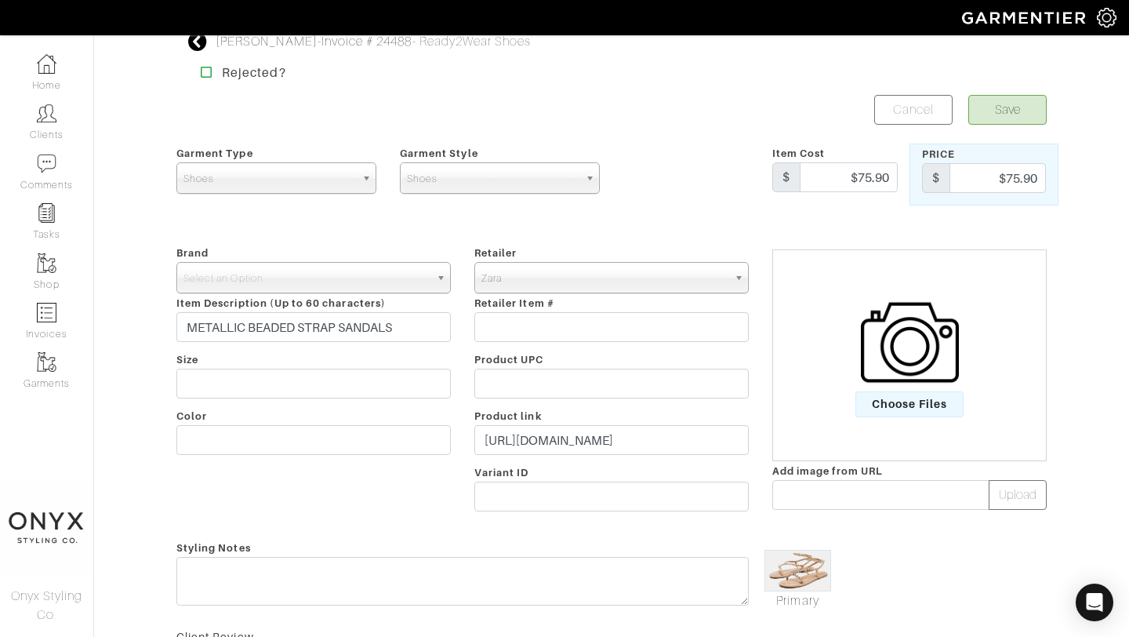
scroll to position [0, 0]
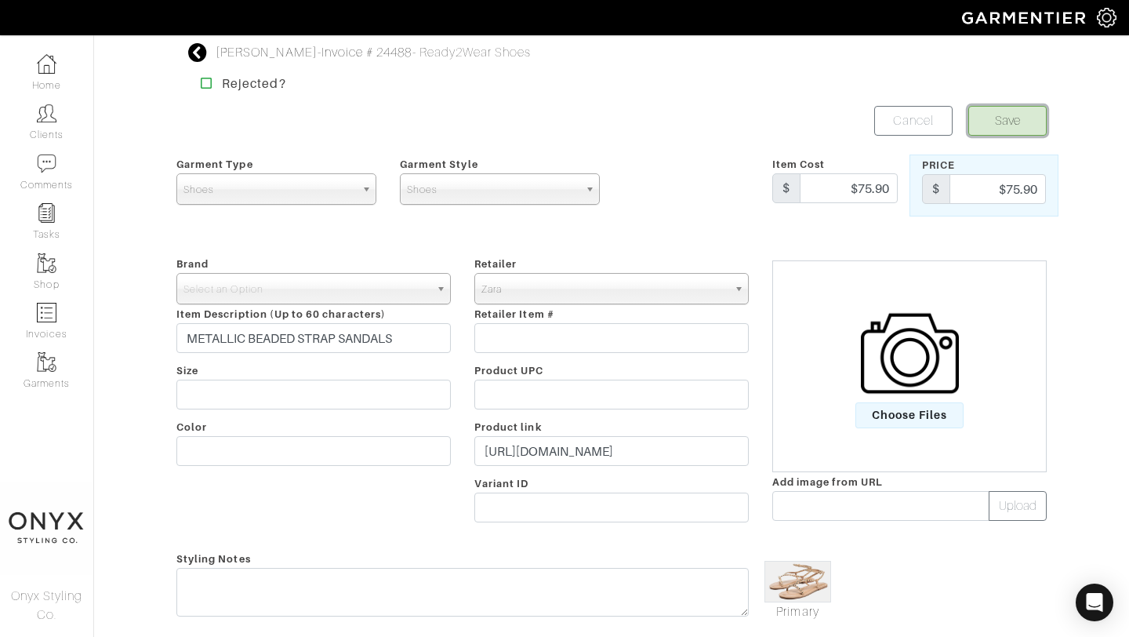
click at [1015, 120] on button "Save" at bounding box center [1008, 121] width 78 height 30
click at [442, 289] on b at bounding box center [443, 289] width 14 height 30
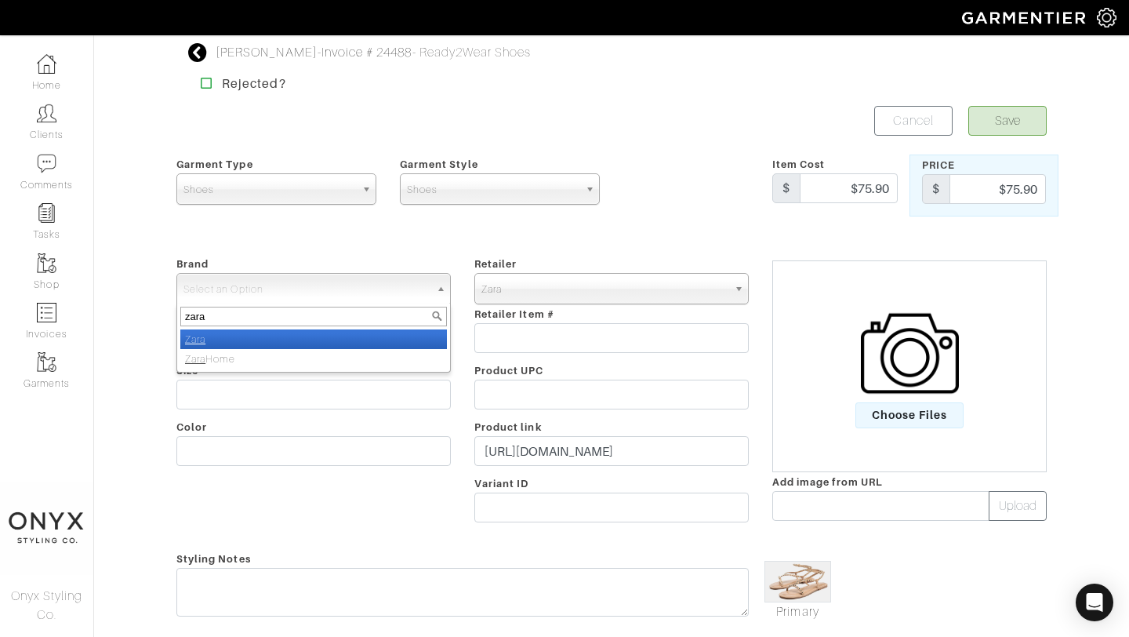
type input "zara"
click at [256, 338] on li "Zara" at bounding box center [313, 339] width 267 height 20
select select "Zara"
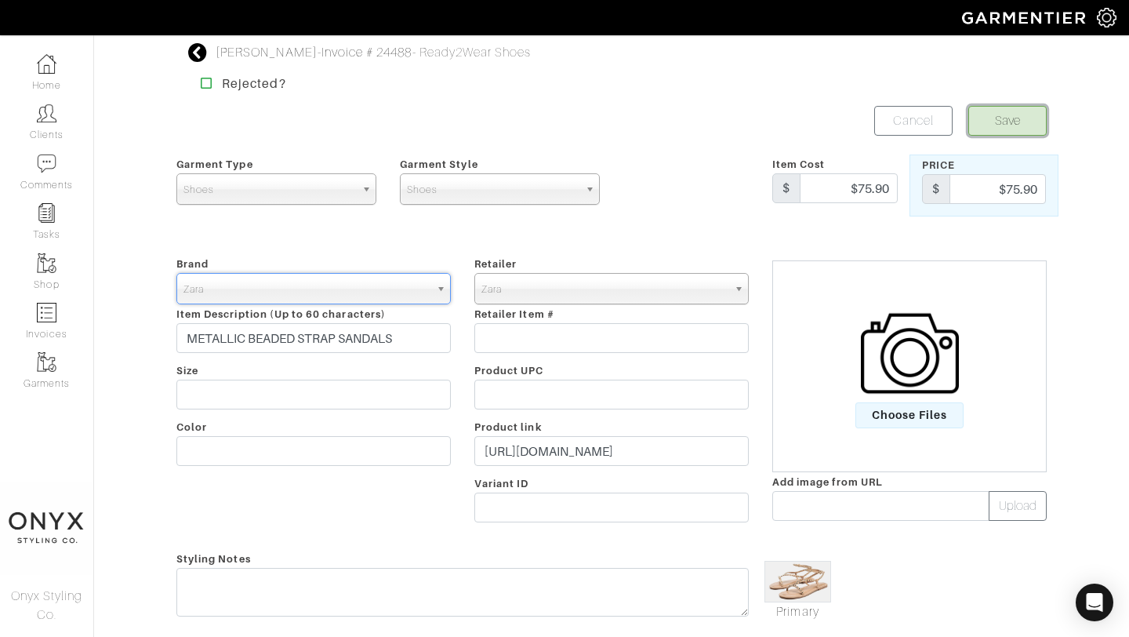
click at [1004, 119] on button "Save" at bounding box center [1008, 121] width 78 height 30
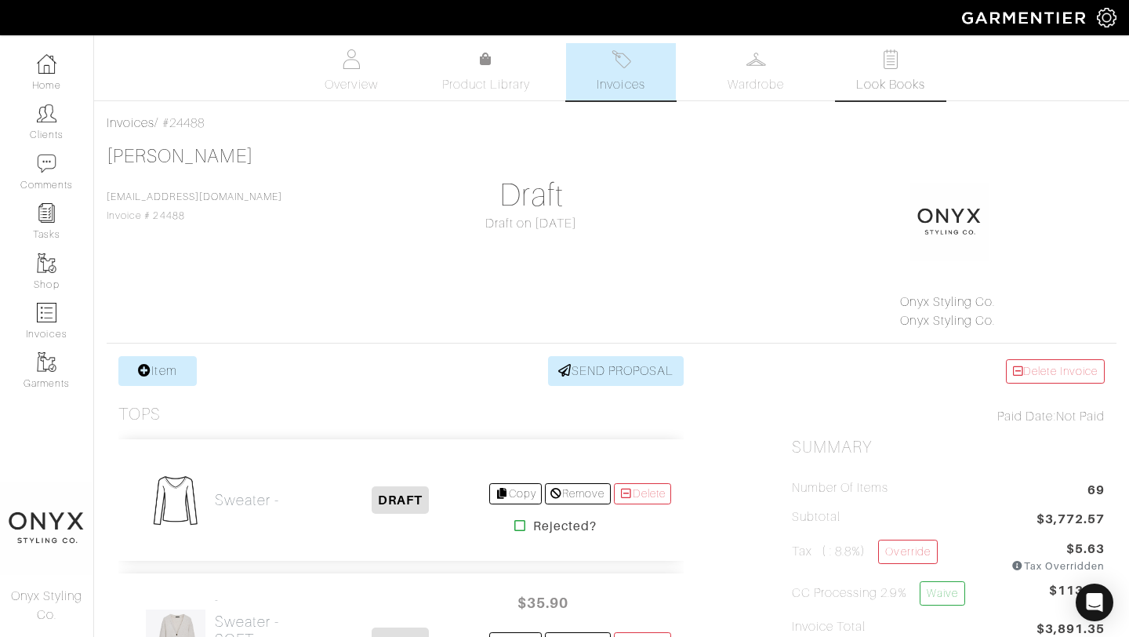
click at [893, 75] on link "Look Books" at bounding box center [891, 71] width 110 height 57
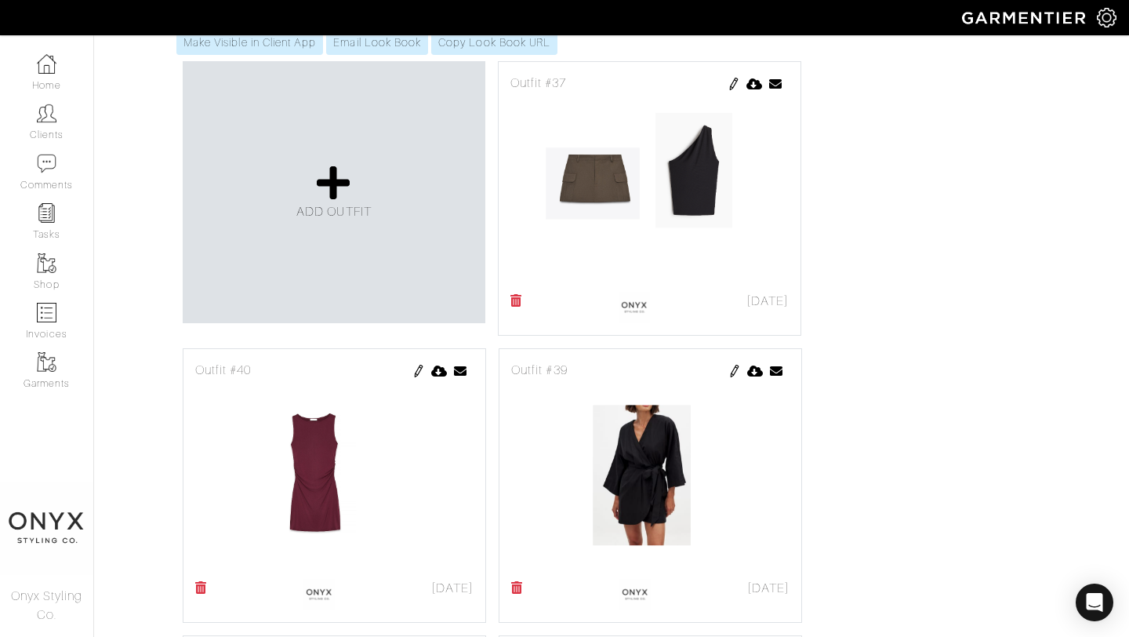
scroll to position [755, 0]
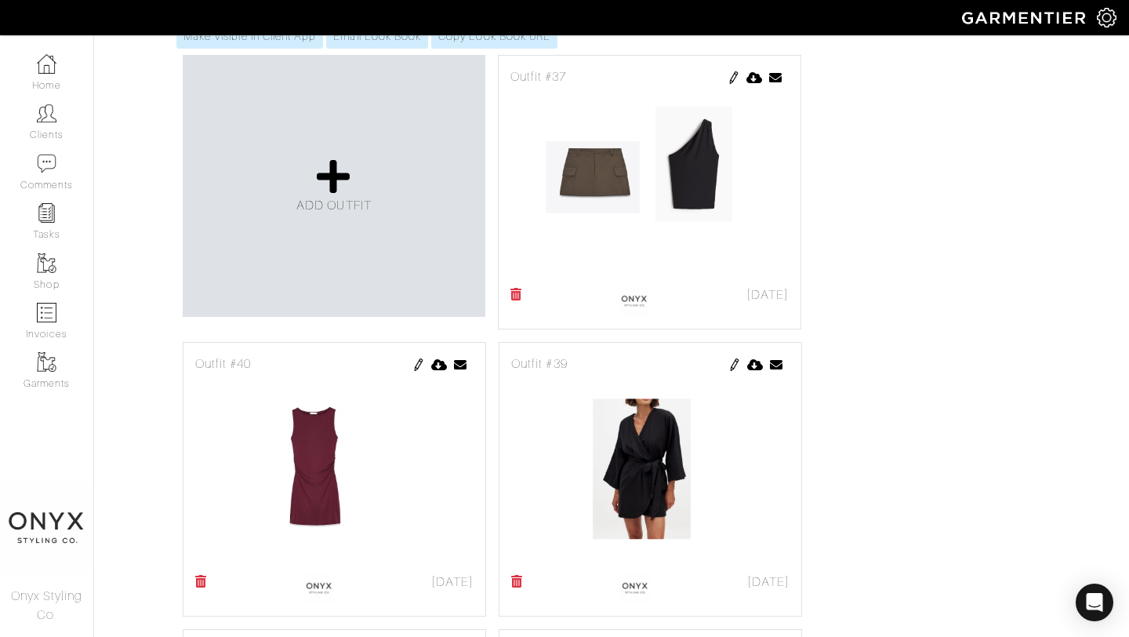
click at [735, 362] on img at bounding box center [735, 364] width 13 height 13
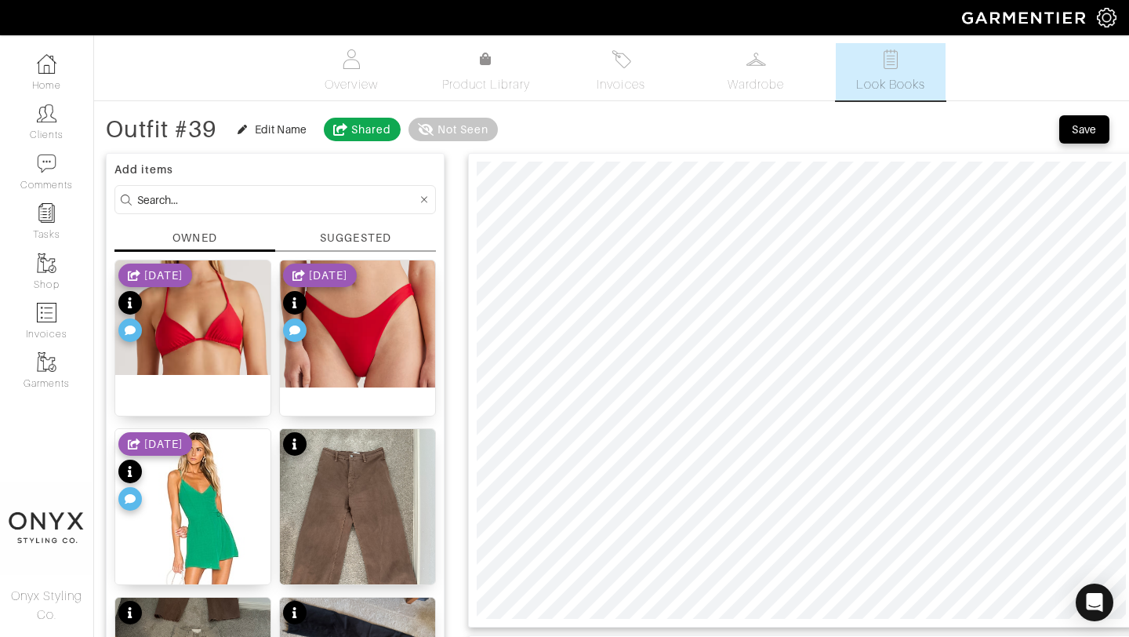
click at [375, 231] on div "SUGGESTED" at bounding box center [355, 238] width 71 height 16
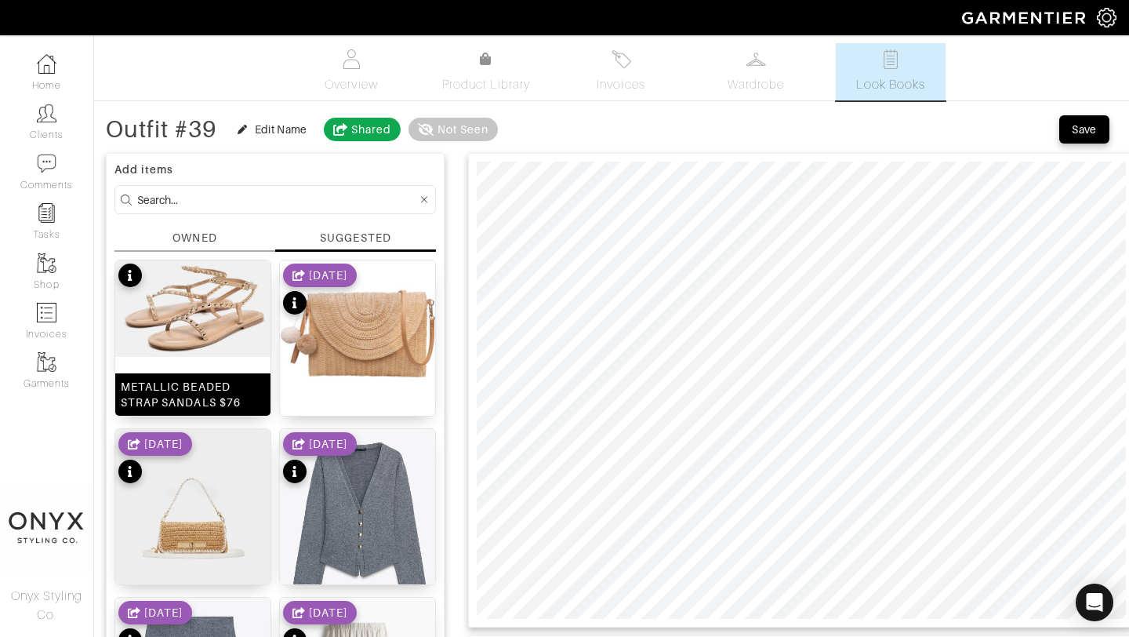
click at [217, 304] on img at bounding box center [192, 308] width 155 height 96
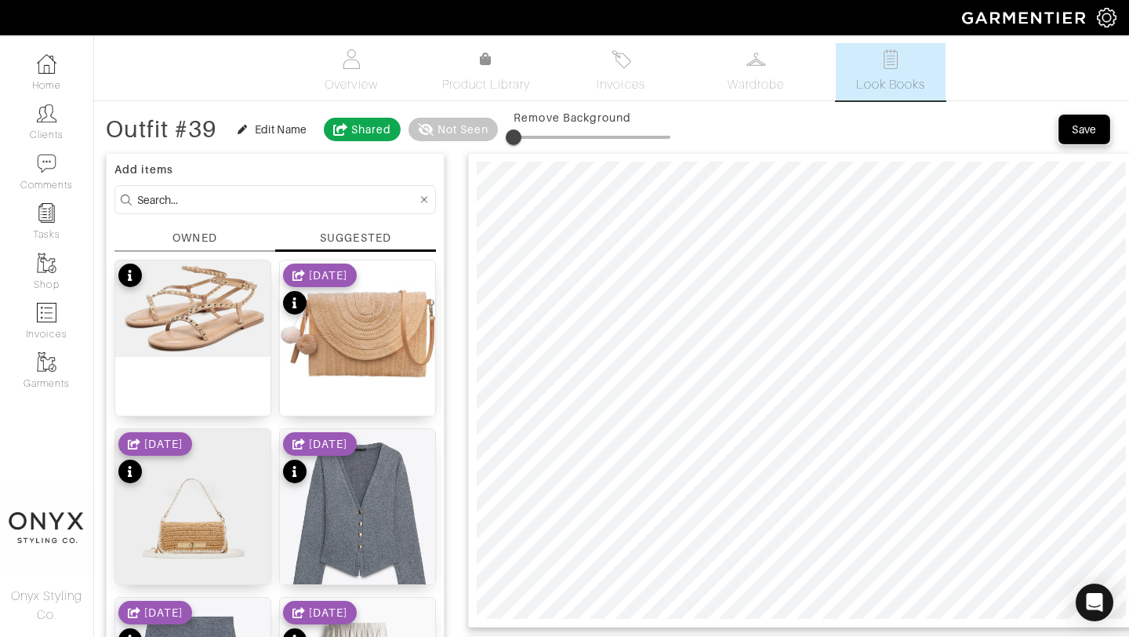
click at [1072, 130] on div "Save" at bounding box center [1084, 130] width 25 height 16
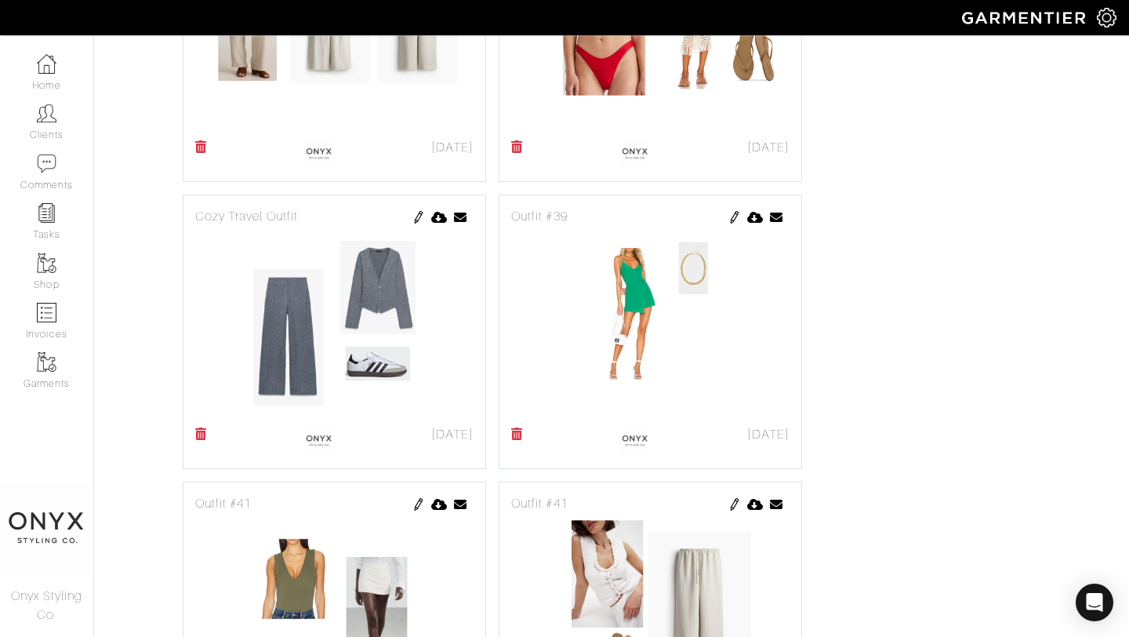
scroll to position [1817, 0]
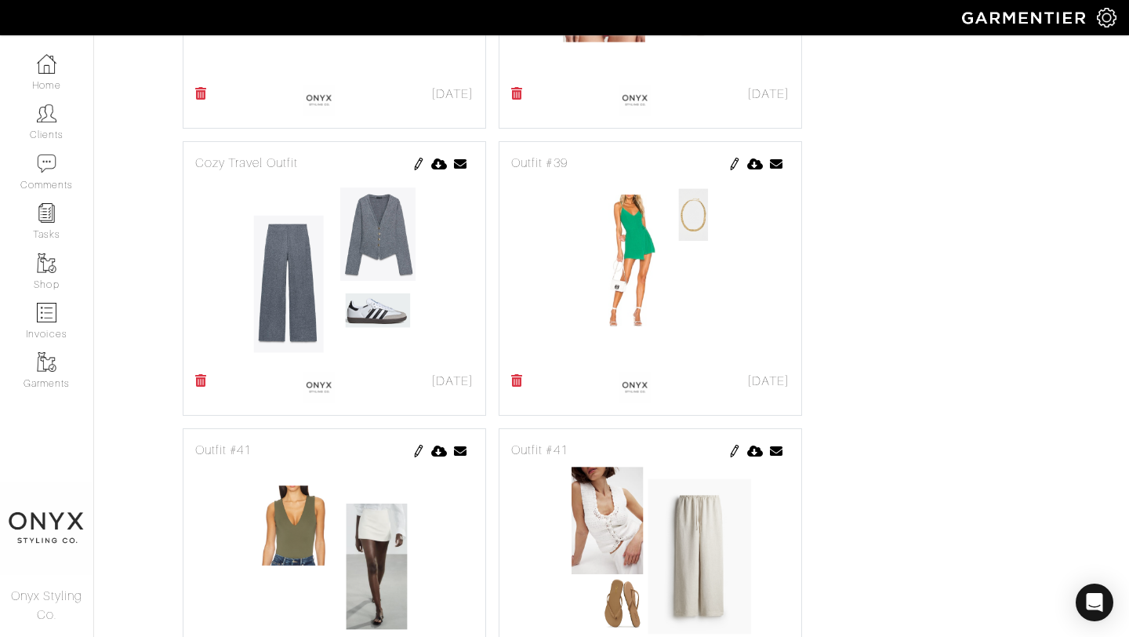
click at [732, 165] on img at bounding box center [735, 164] width 13 height 13
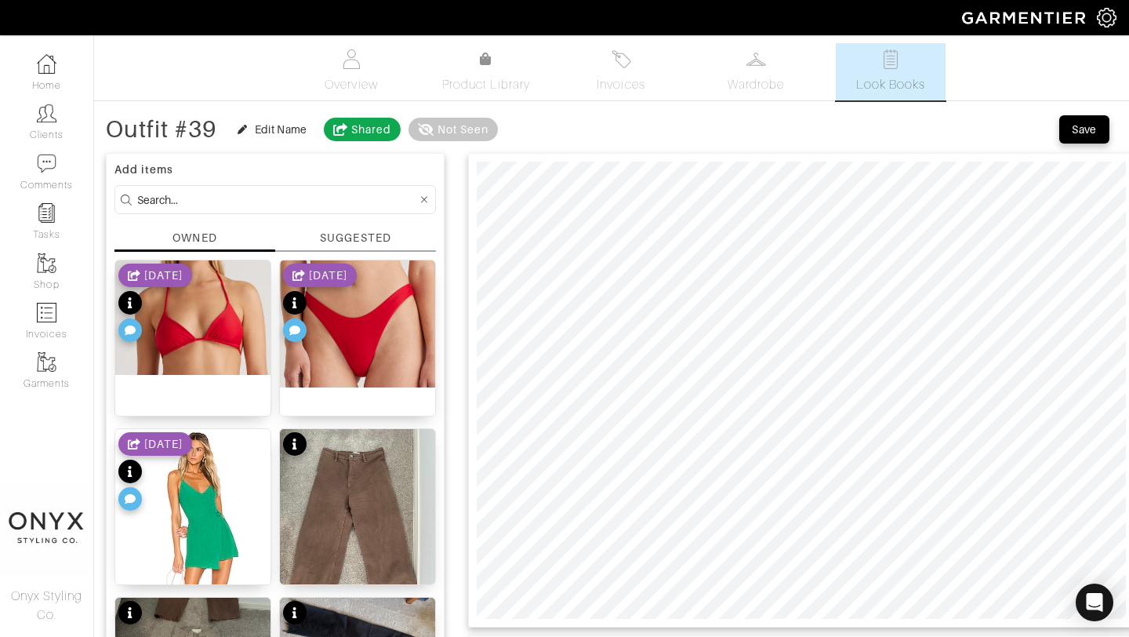
click at [354, 233] on div "SUGGESTED" at bounding box center [355, 238] width 71 height 16
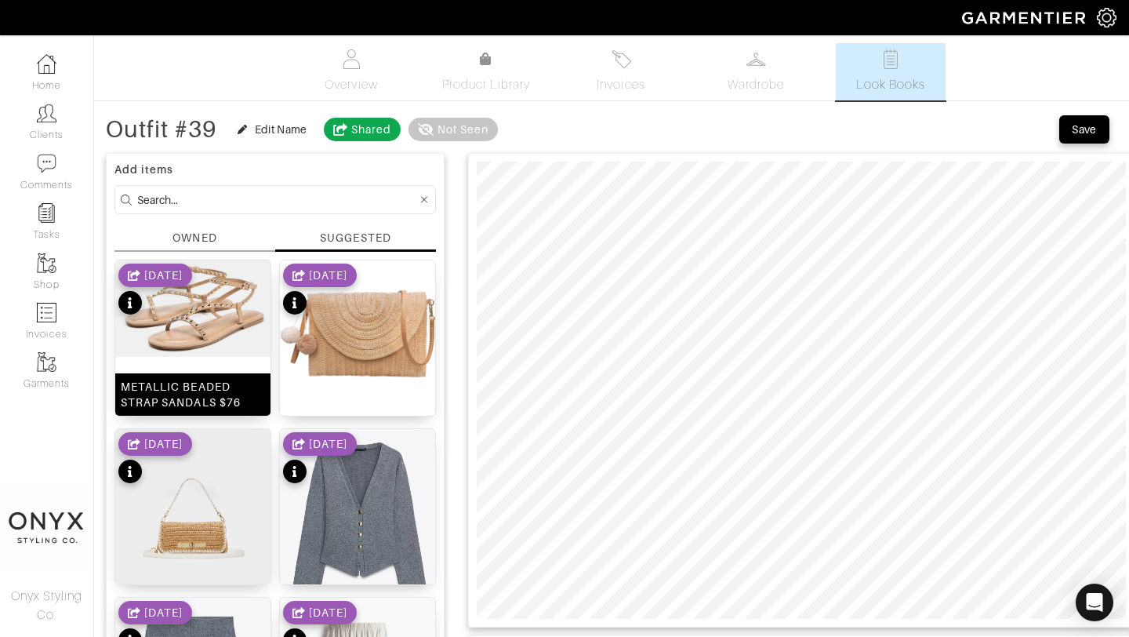
click at [224, 308] on img at bounding box center [192, 308] width 155 height 96
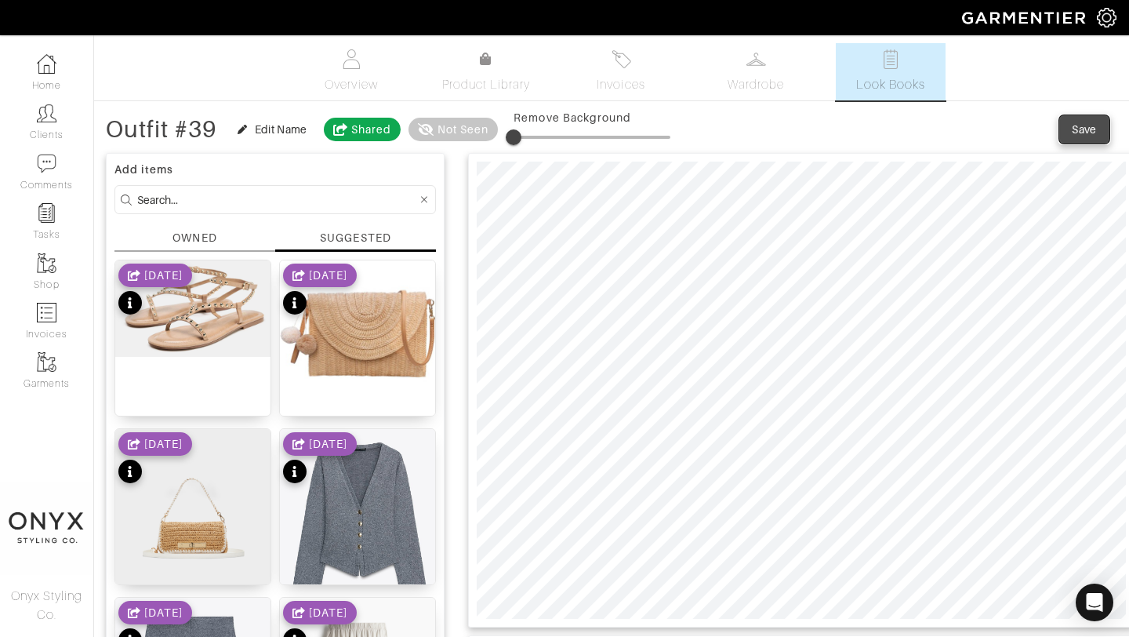
click at [1081, 135] on div "Save" at bounding box center [1084, 130] width 25 height 16
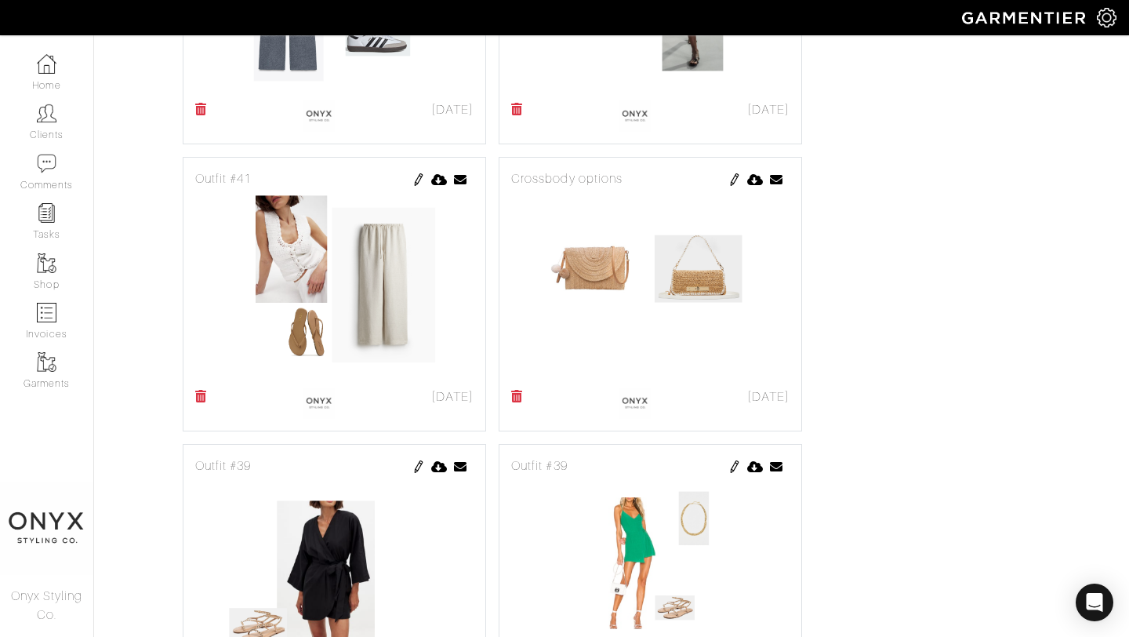
scroll to position [2168, 0]
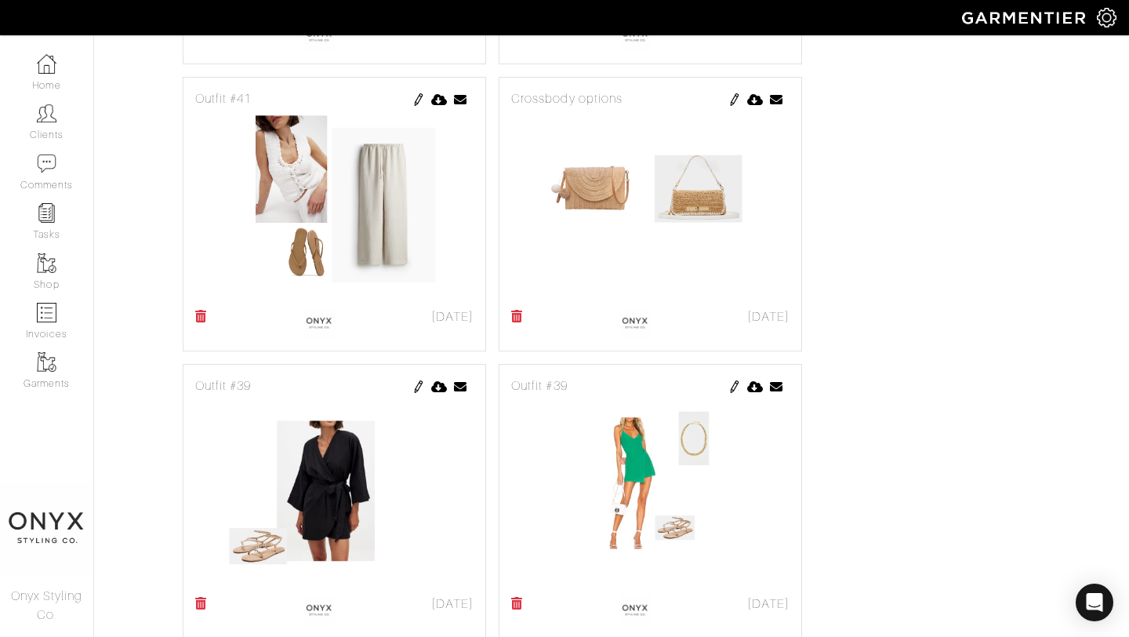
click at [734, 388] on img at bounding box center [735, 386] width 13 height 13
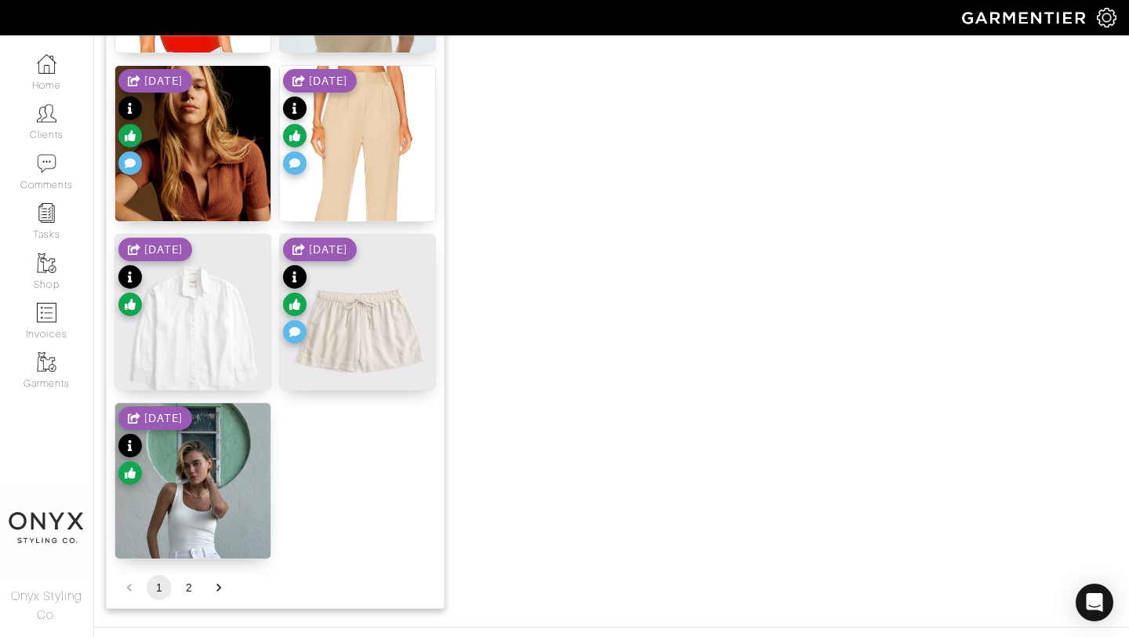
scroll to position [1928, 0]
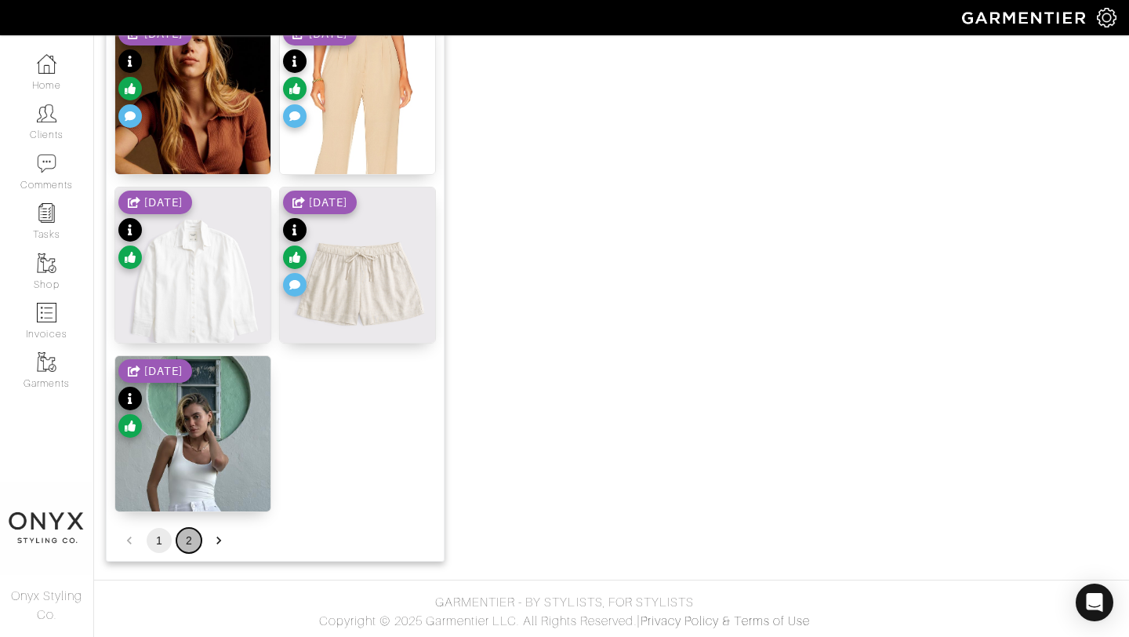
click at [190, 537] on button "2" at bounding box center [188, 540] width 25 height 25
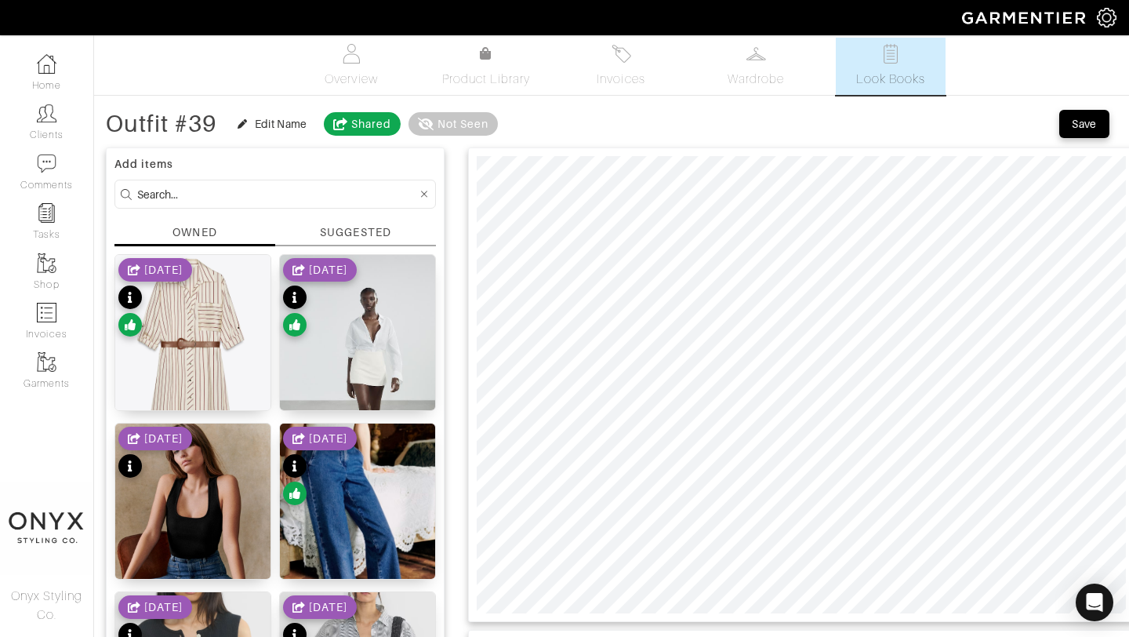
scroll to position [0, 0]
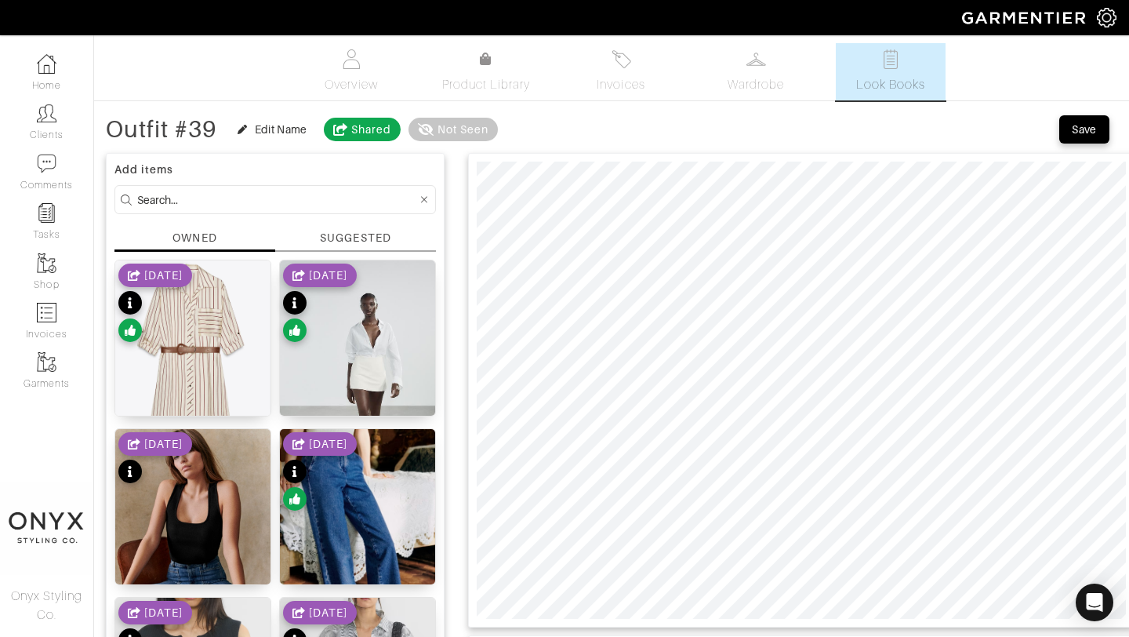
click at [375, 242] on div "SUGGESTED" at bounding box center [355, 238] width 71 height 16
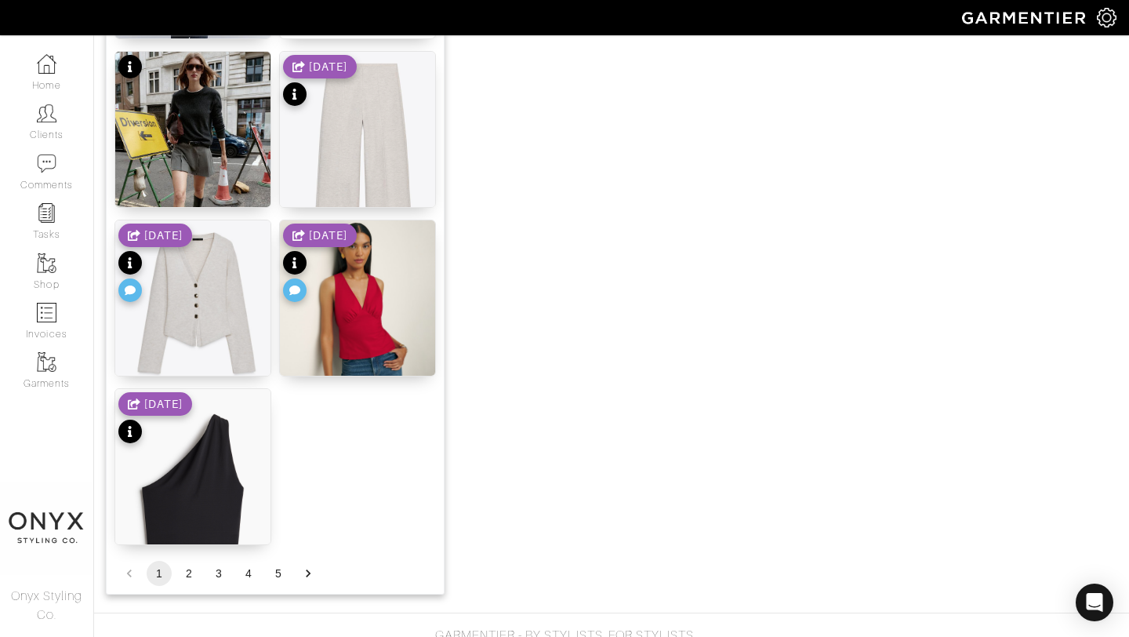
scroll to position [1928, 0]
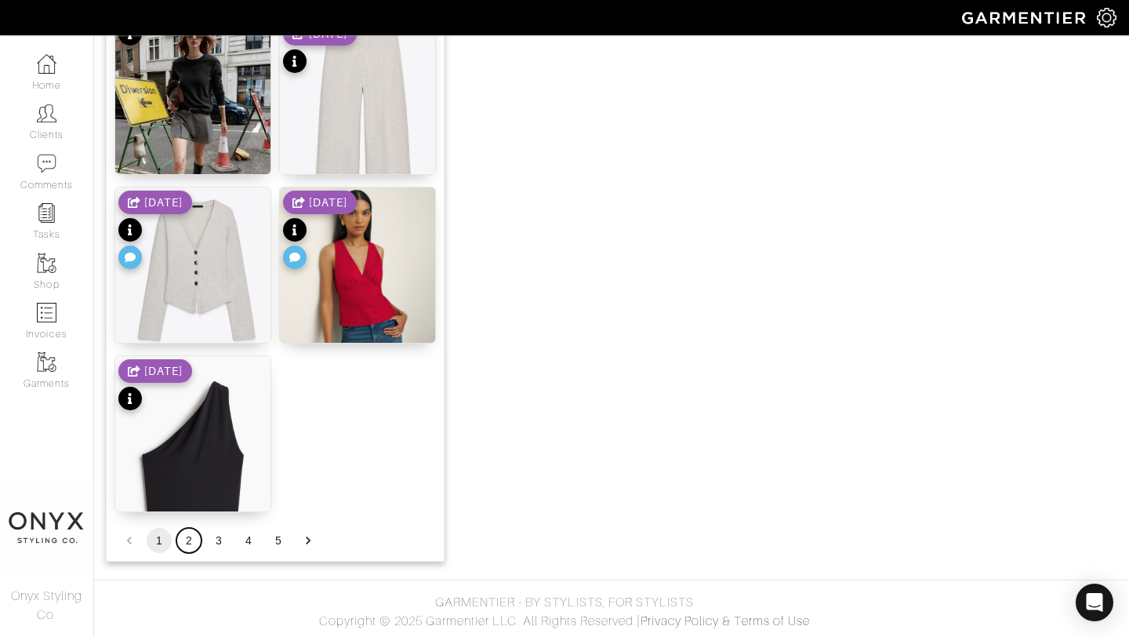
click at [191, 544] on button "2" at bounding box center [188, 540] width 25 height 25
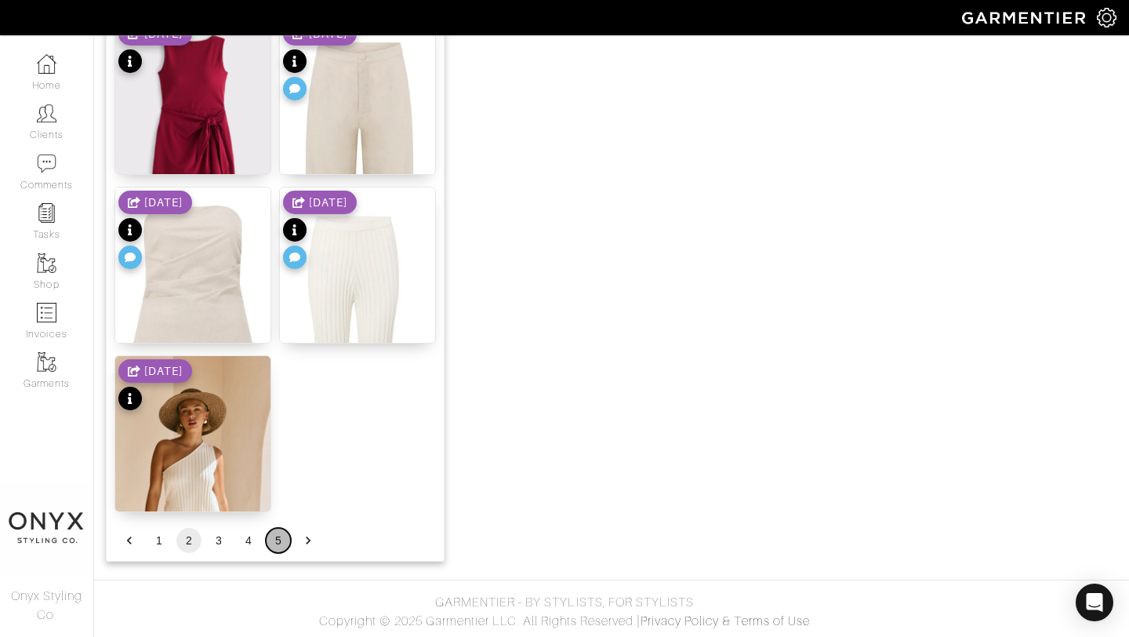
click at [281, 540] on button "5" at bounding box center [278, 540] width 25 height 25
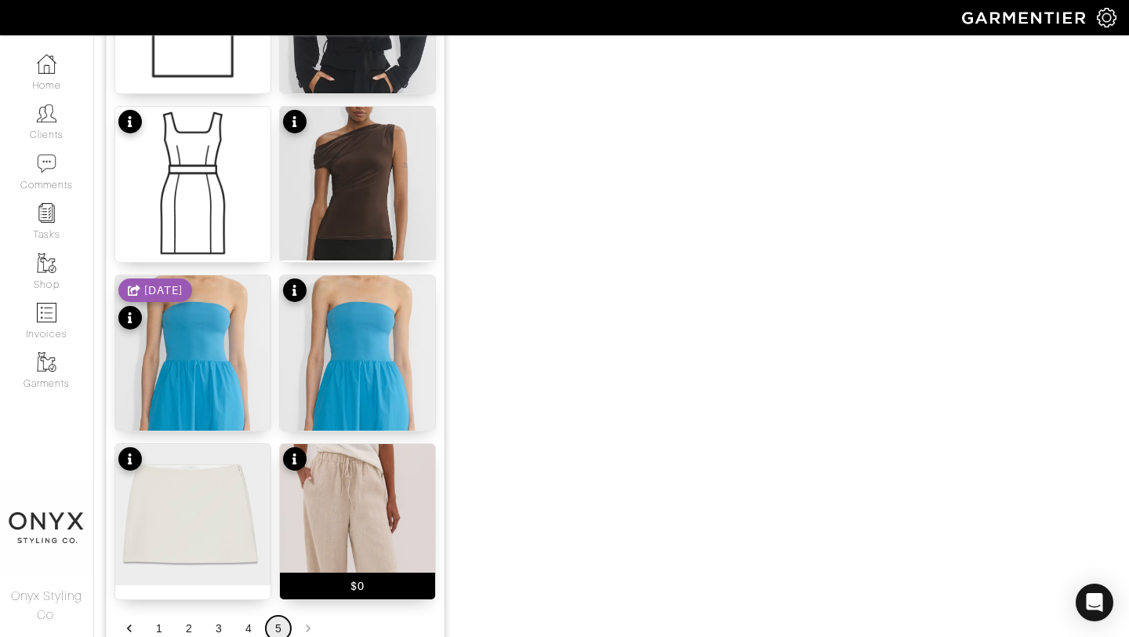
scroll to position [1590, 0]
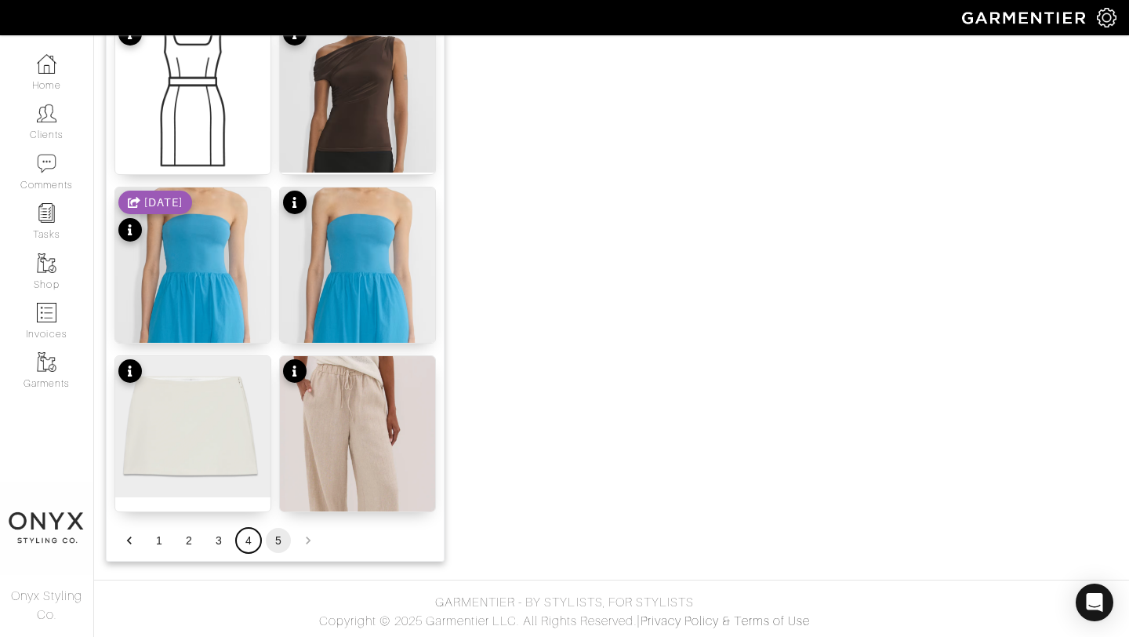
click at [253, 538] on button "4" at bounding box center [248, 540] width 25 height 25
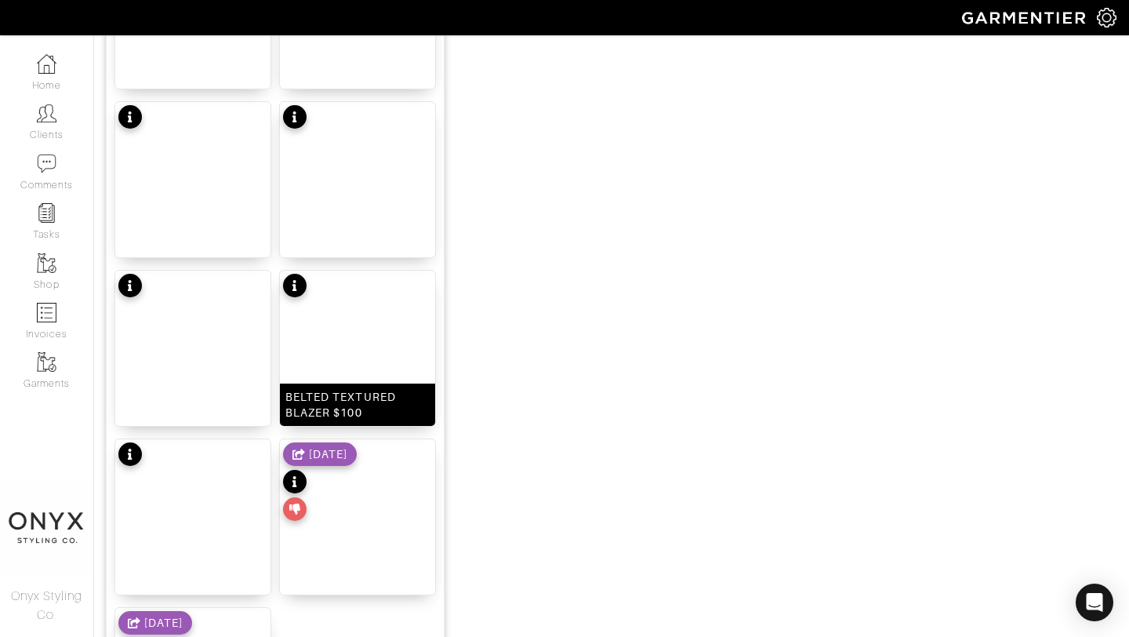
scroll to position [1928, 0]
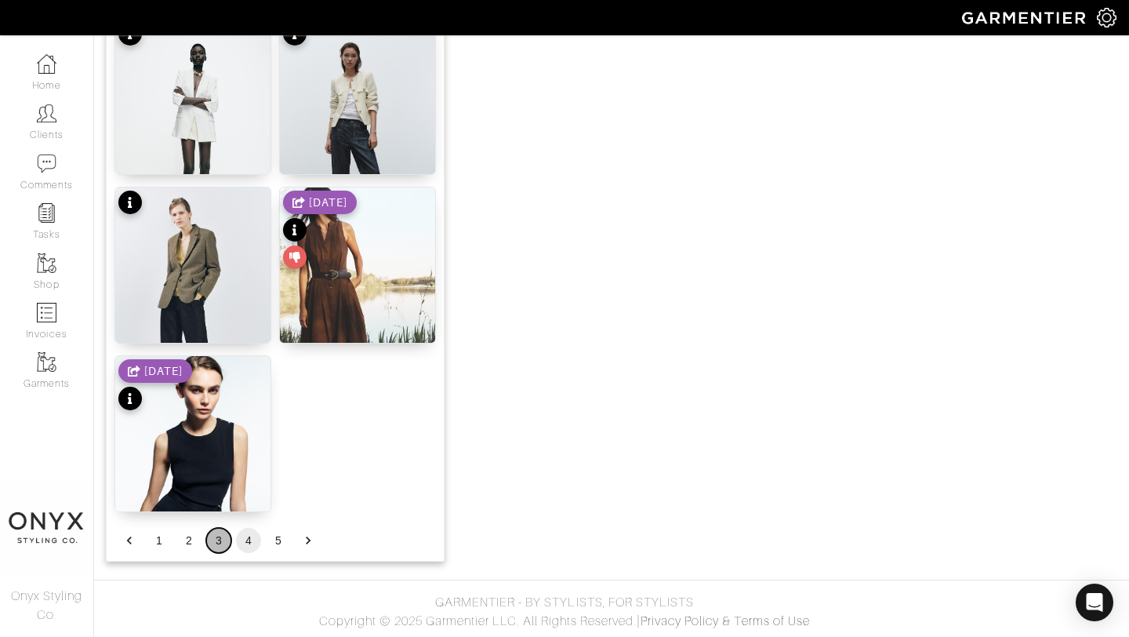
click at [218, 541] on button "3" at bounding box center [218, 540] width 25 height 25
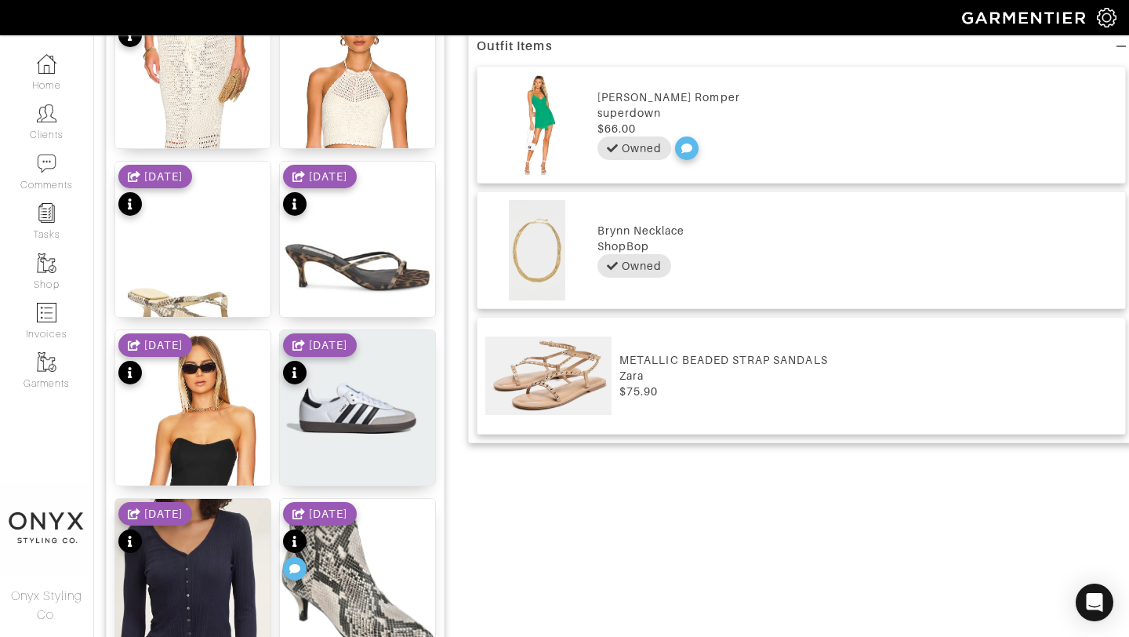
scroll to position [731, 0]
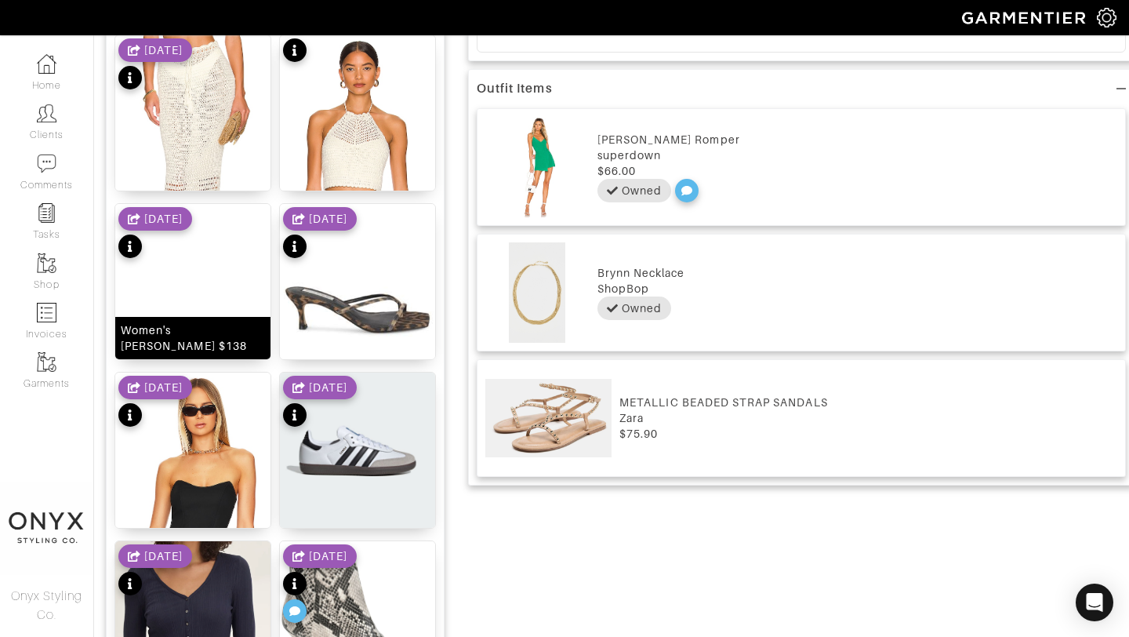
click at [200, 303] on img at bounding box center [192, 301] width 155 height 194
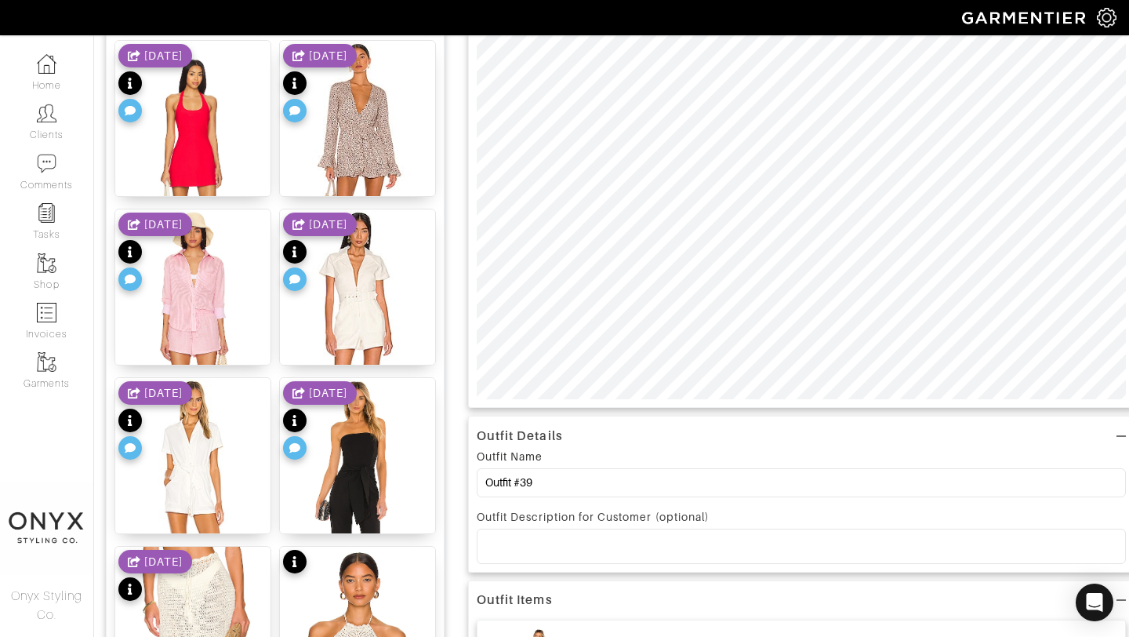
scroll to position [118, 0]
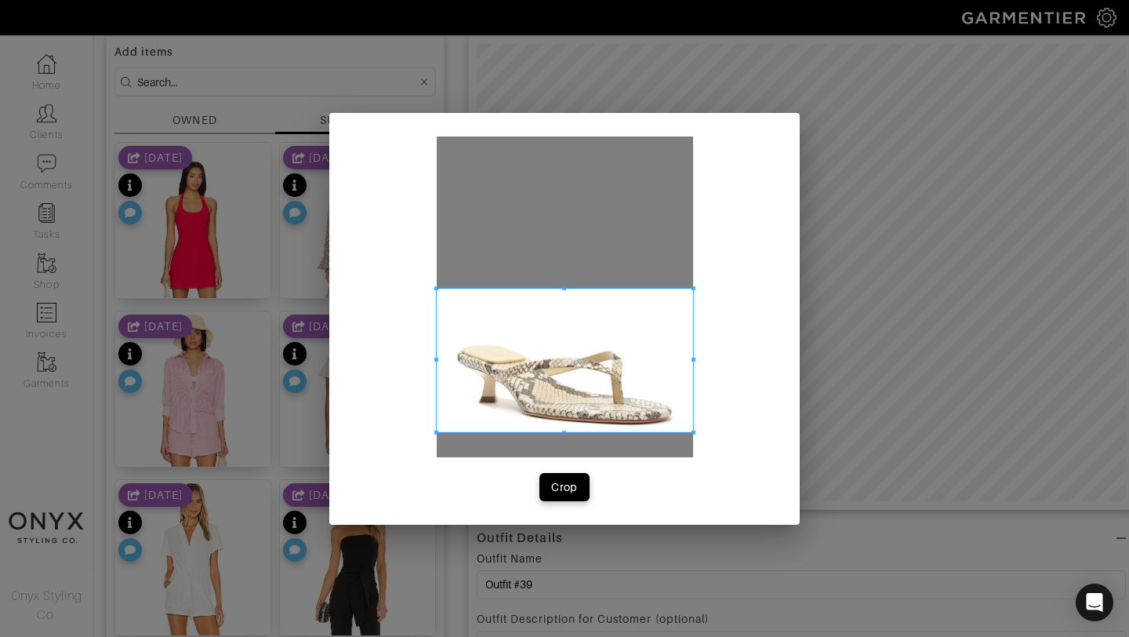
click at [614, 362] on span at bounding box center [565, 360] width 256 height 144
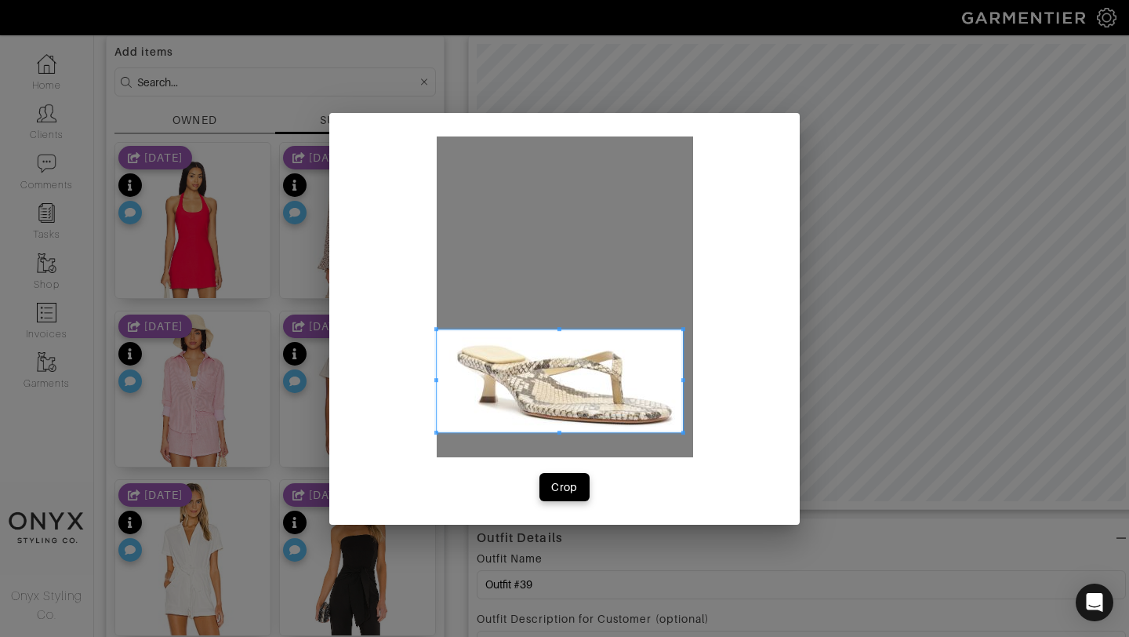
click at [682, 329] on span at bounding box center [683, 329] width 4 height 4
click at [563, 476] on button "Crop" at bounding box center [565, 487] width 50 height 28
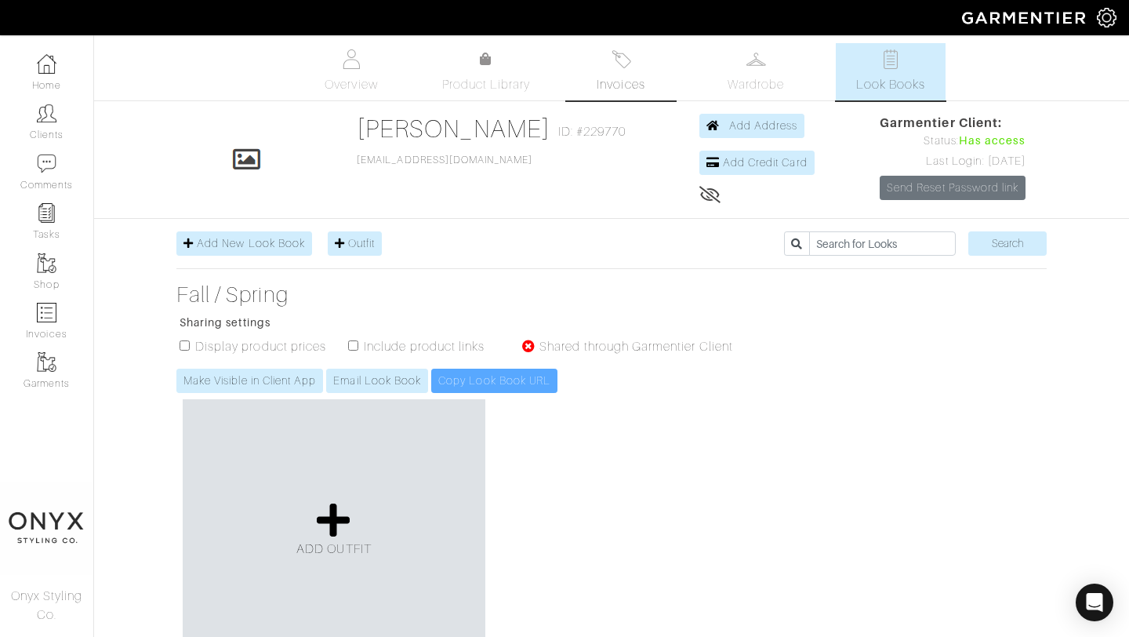
click at [631, 57] on link "Invoices" at bounding box center [621, 71] width 110 height 57
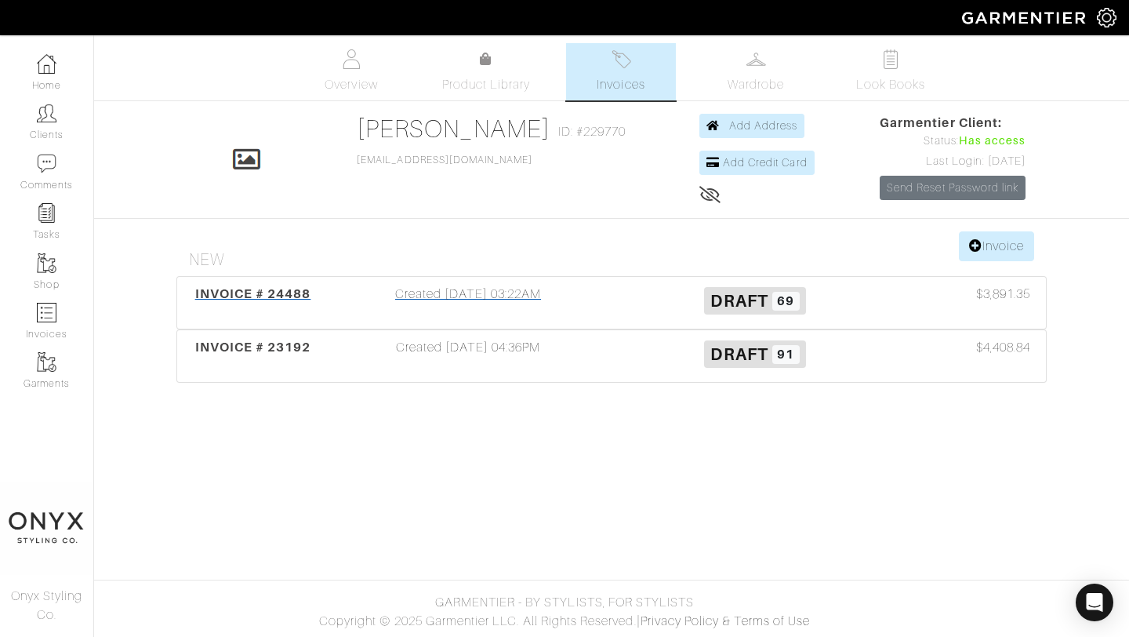
click at [288, 298] on span "INVOICE # 24488" at bounding box center [253, 293] width 116 height 15
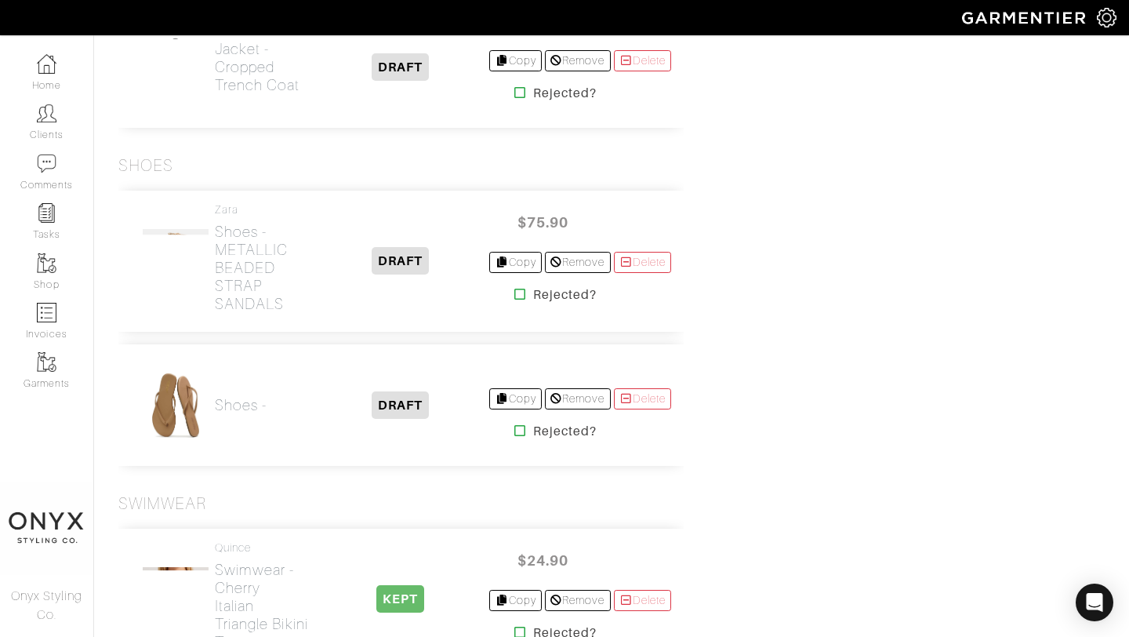
scroll to position [9296, 0]
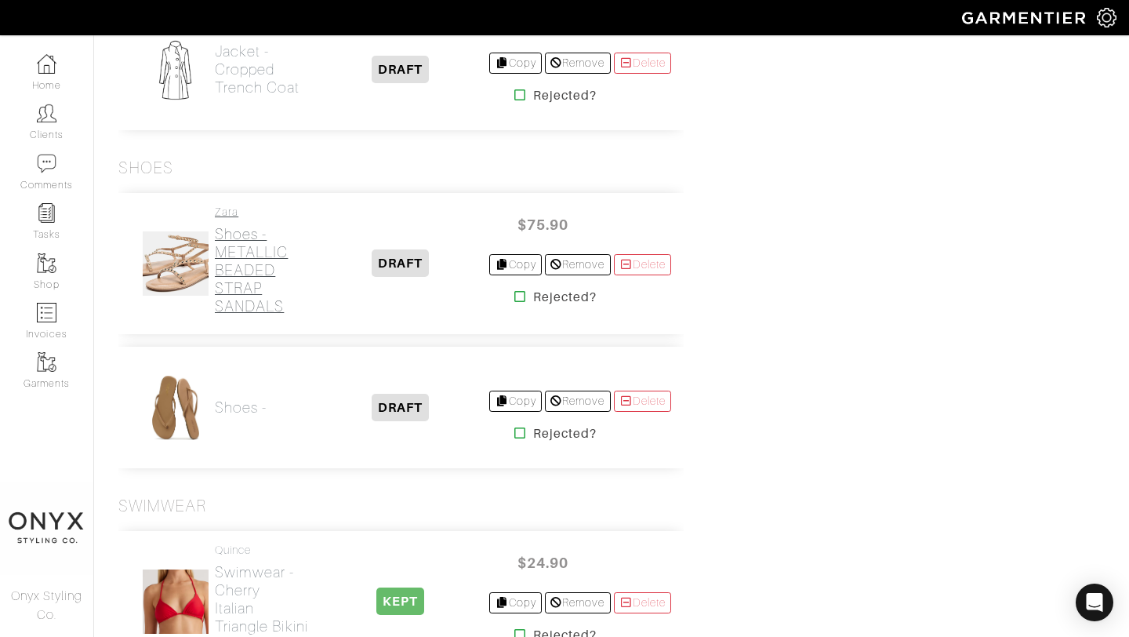
click at [261, 315] on h2 "Shoes - METALLIC BEADED STRAP SANDALS" at bounding box center [263, 270] width 96 height 90
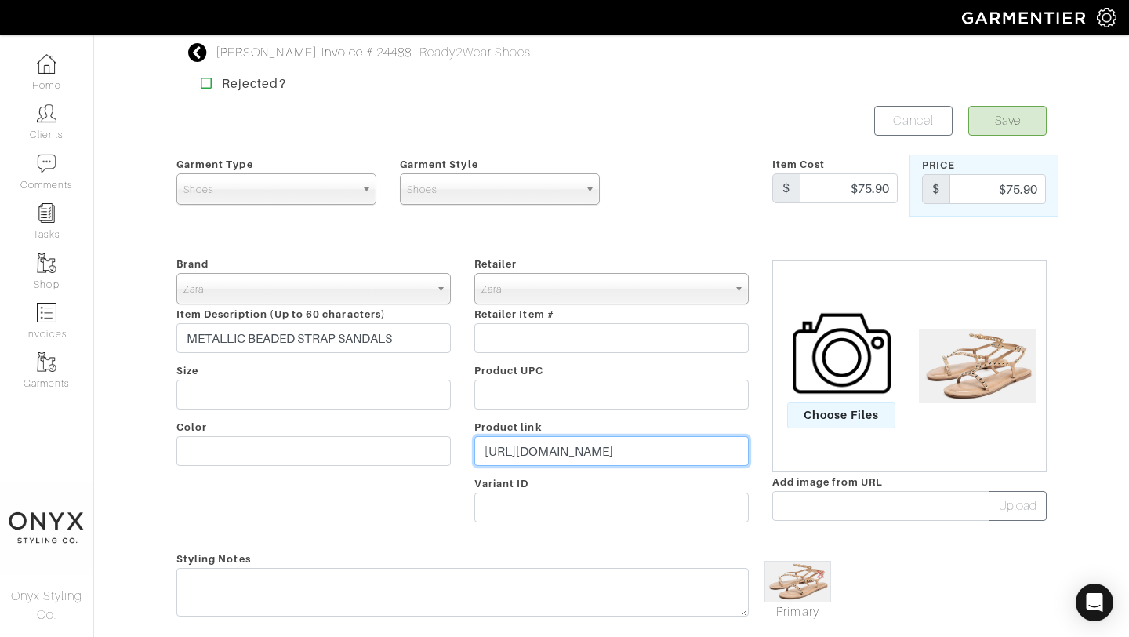
click at [547, 455] on input "https://www.zara.com/us/en/metallic-beaded-strap-sandals-p12629510.html?v1=4604…" at bounding box center [611, 451] width 274 height 30
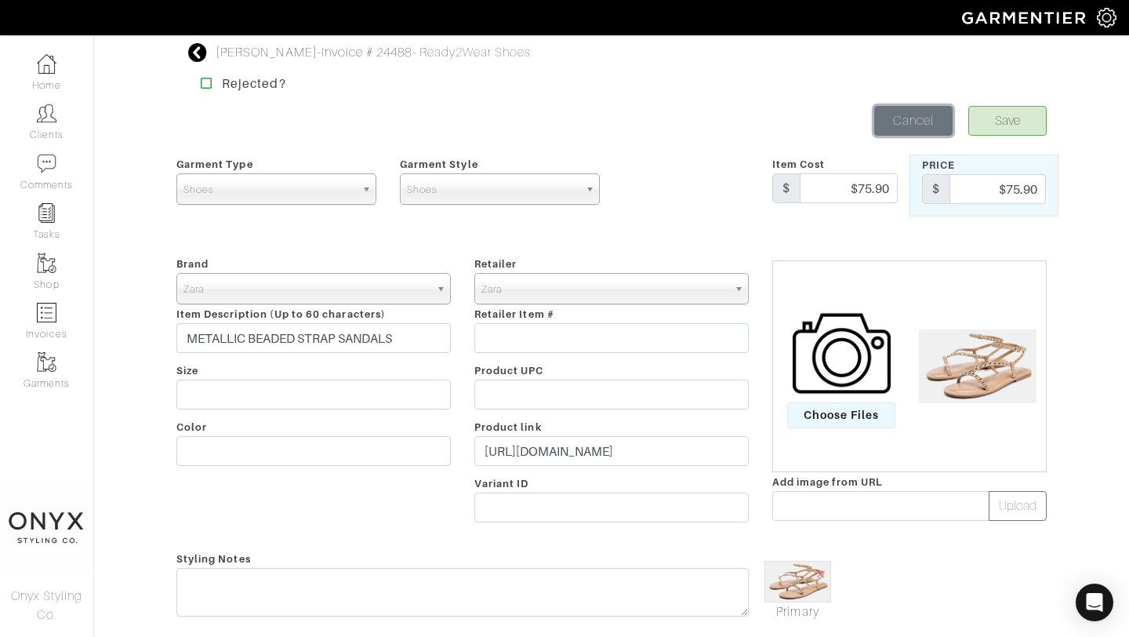
click at [911, 121] on link "Cancel" at bounding box center [913, 121] width 78 height 30
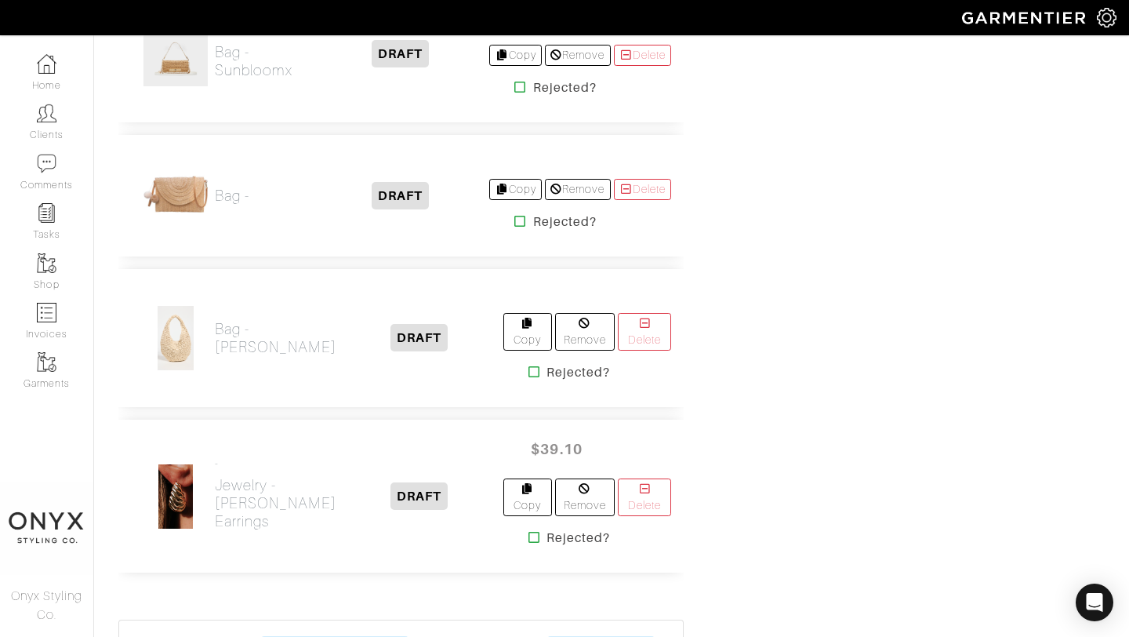
scroll to position [10677, 0]
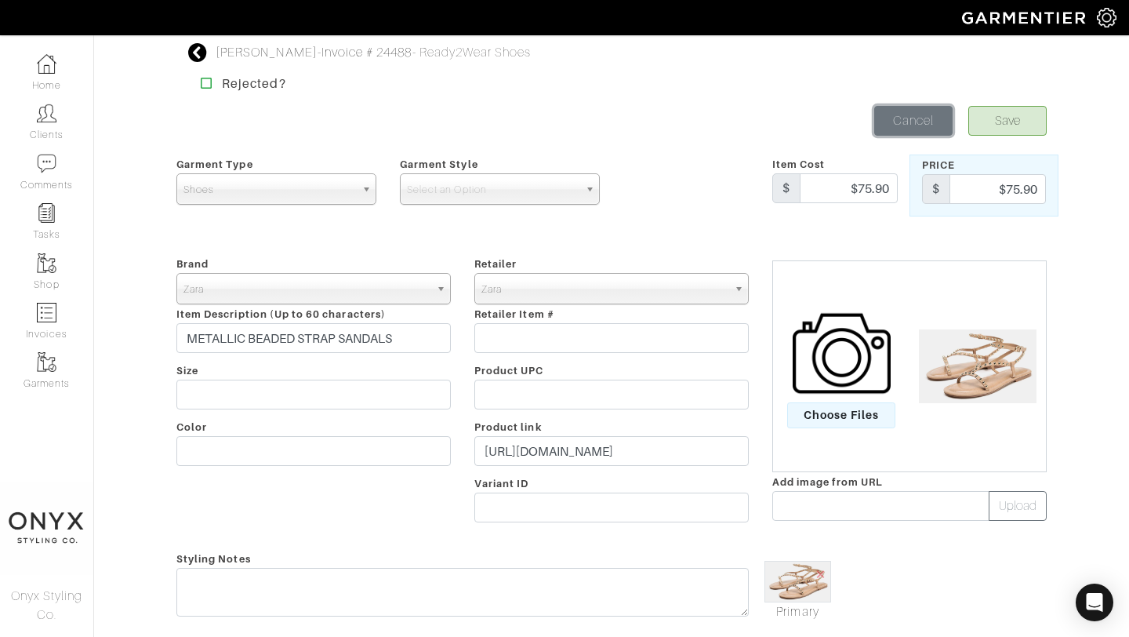
click at [908, 107] on link "Cancel" at bounding box center [913, 121] width 78 height 30
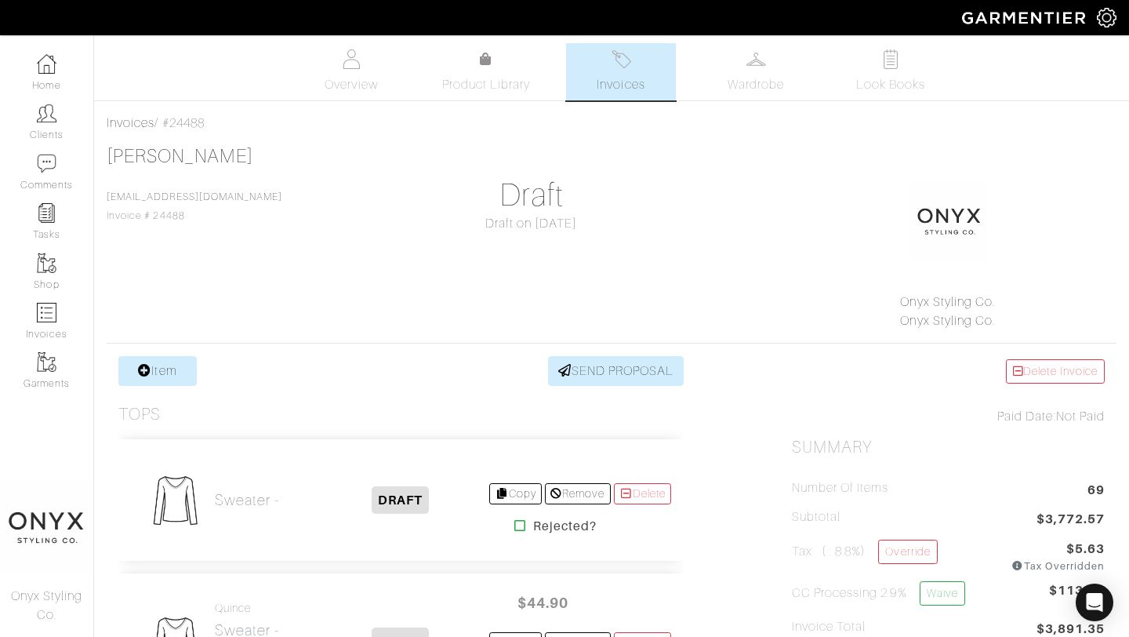
click at [620, 67] on img at bounding box center [622, 59] width 20 height 20
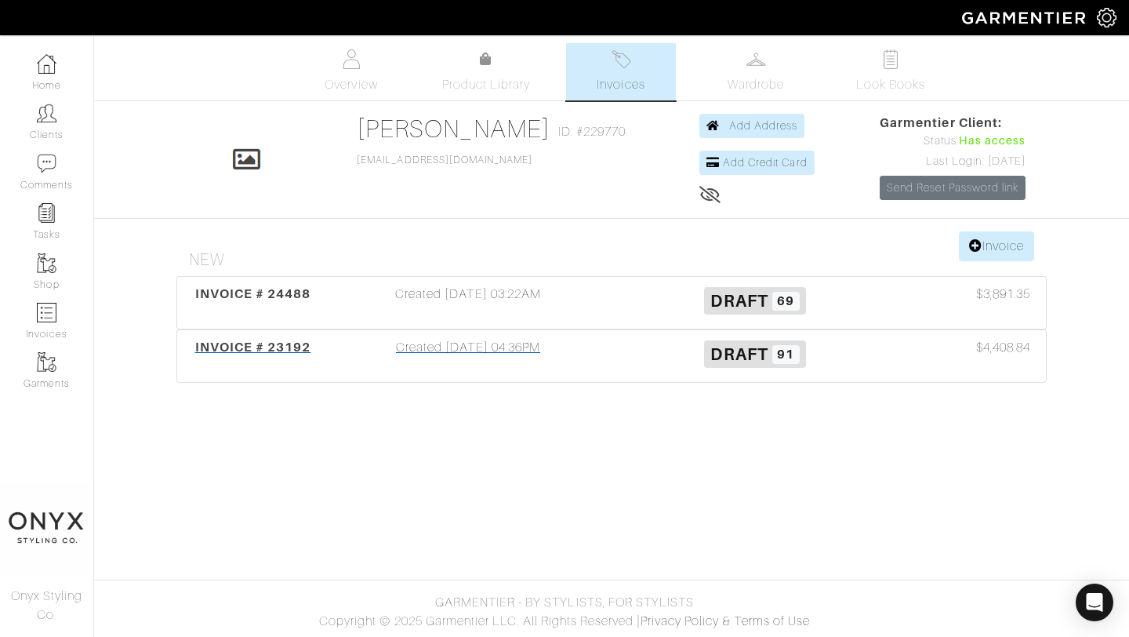
click at [282, 338] on div "INVOICE # 23192" at bounding box center [253, 356] width 144 height 36
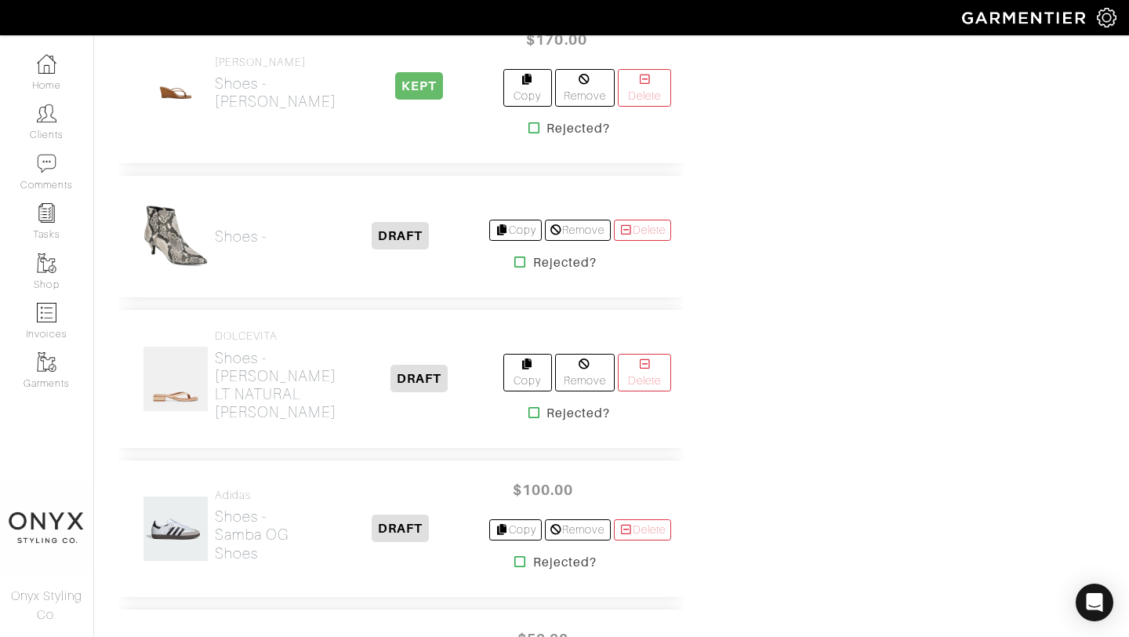
scroll to position [11748, 0]
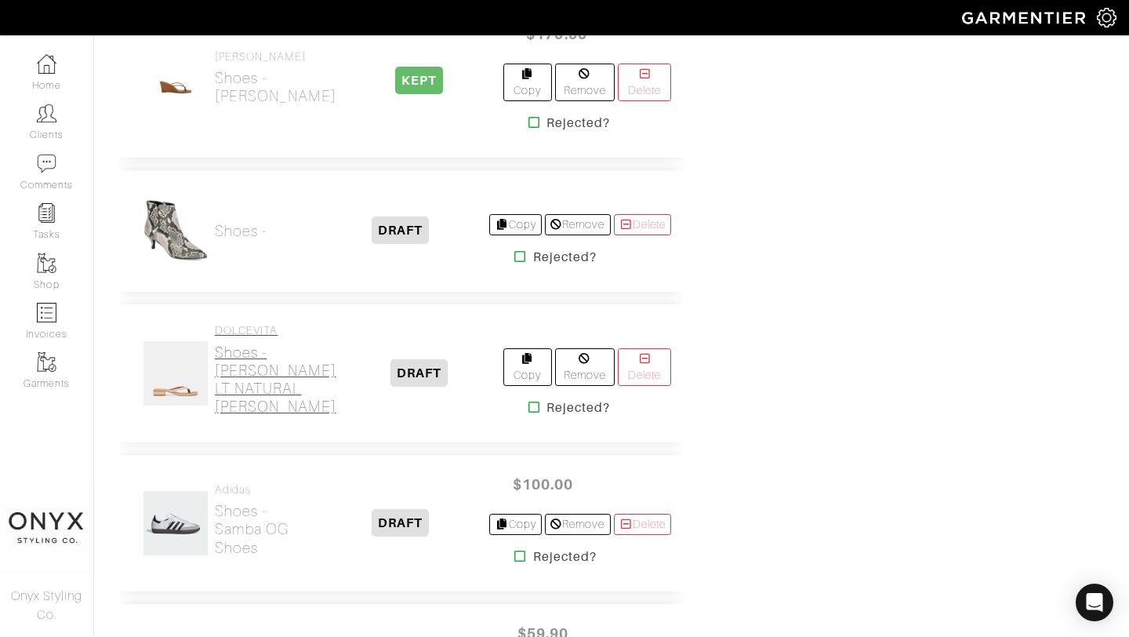
click at [245, 377] on h2 "Shoes - BARTY SANDALS LT NATURAL RAFFIA" at bounding box center [276, 379] width 122 height 72
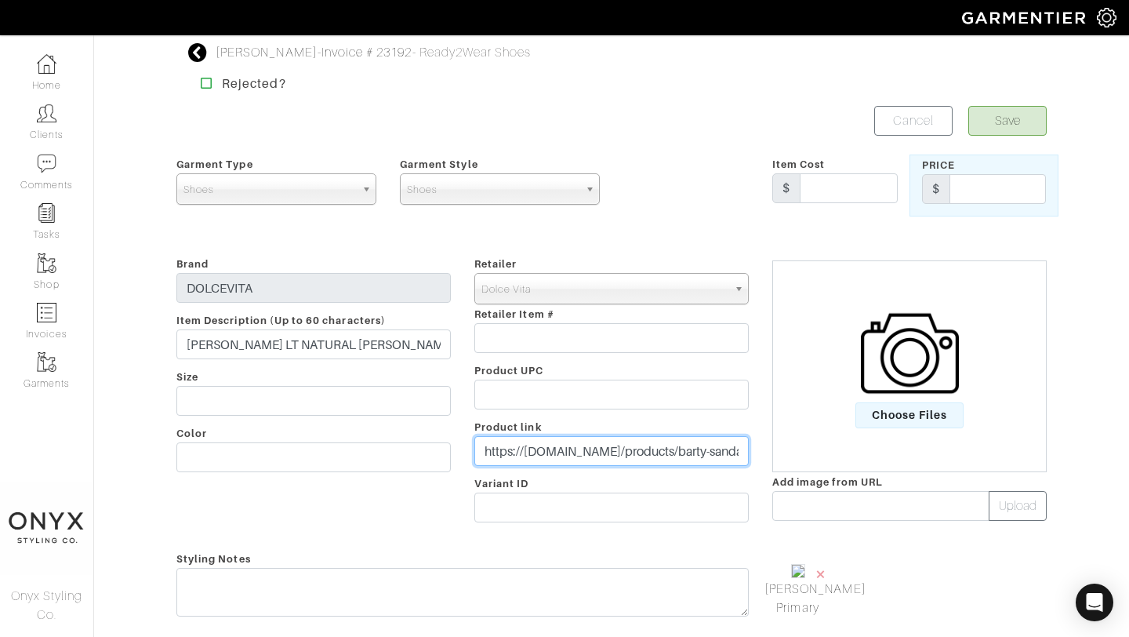
click at [564, 450] on input "https://www.dolcevita.com/products/barty-sandals-lt-natural-raffia?variant=4154…" at bounding box center [611, 451] width 274 height 30
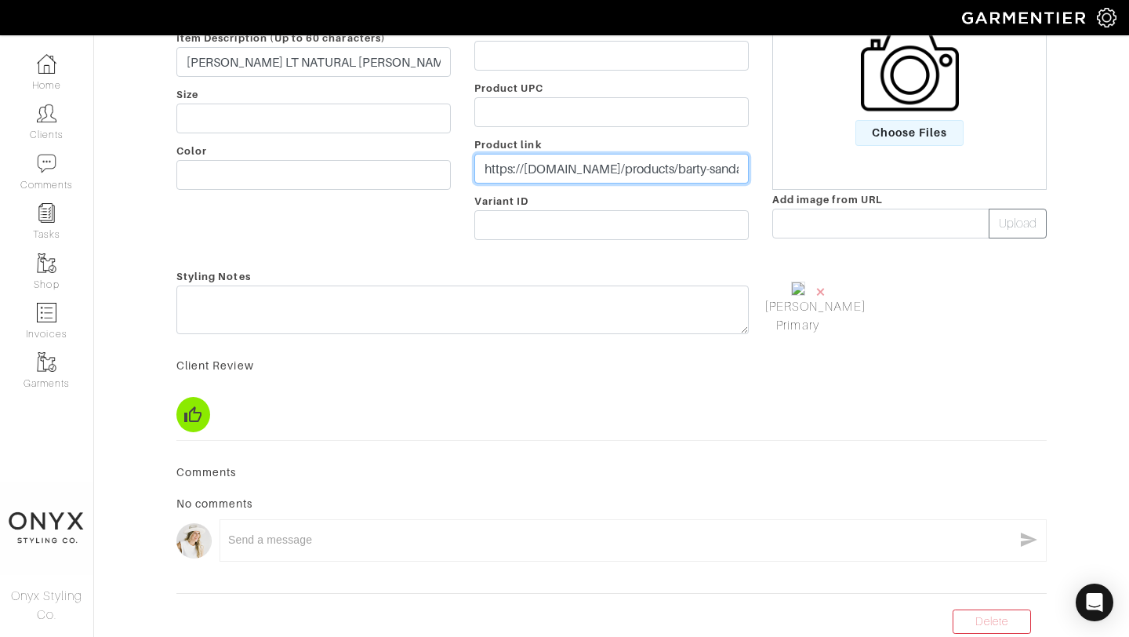
scroll to position [368, 0]
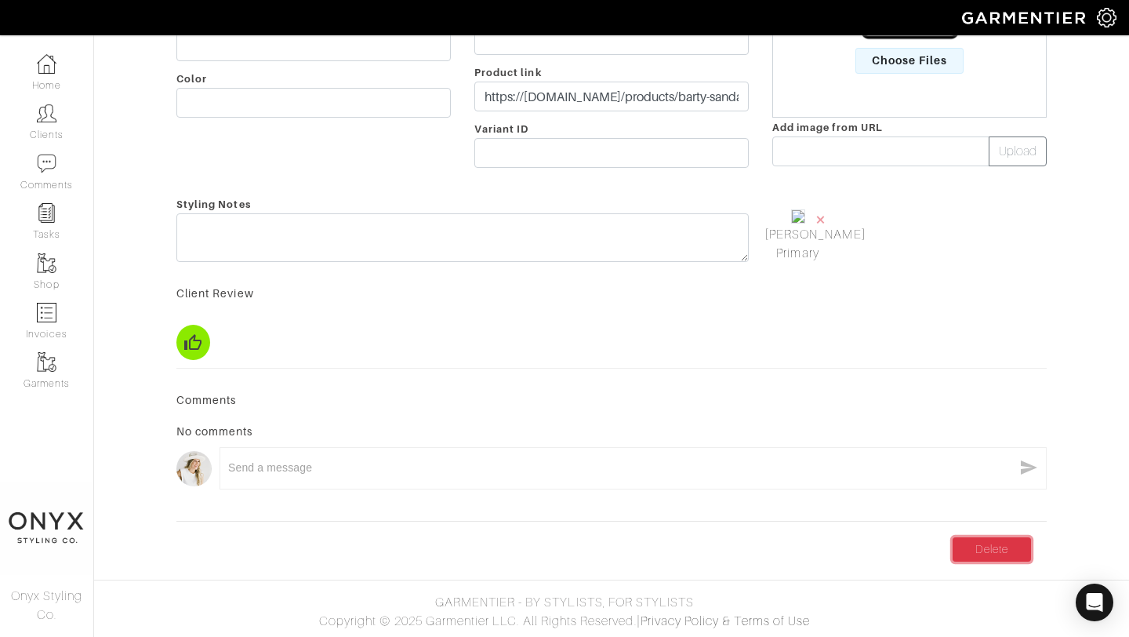
click at [986, 562] on link "Delete" at bounding box center [992, 549] width 78 height 24
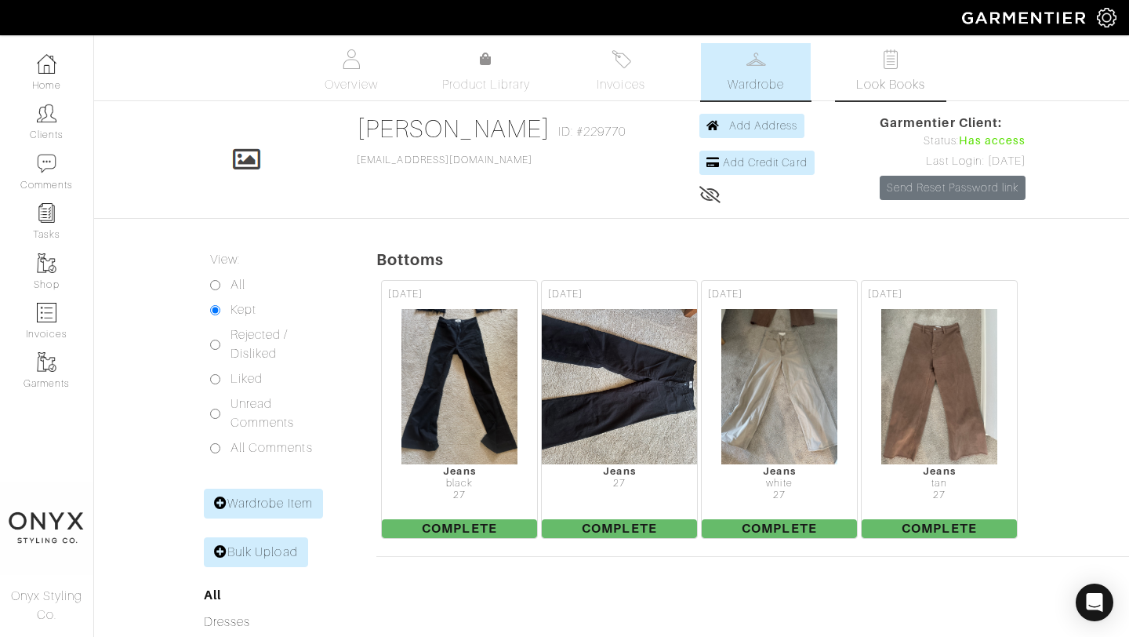
click at [877, 83] on span "Look Books" at bounding box center [891, 84] width 70 height 19
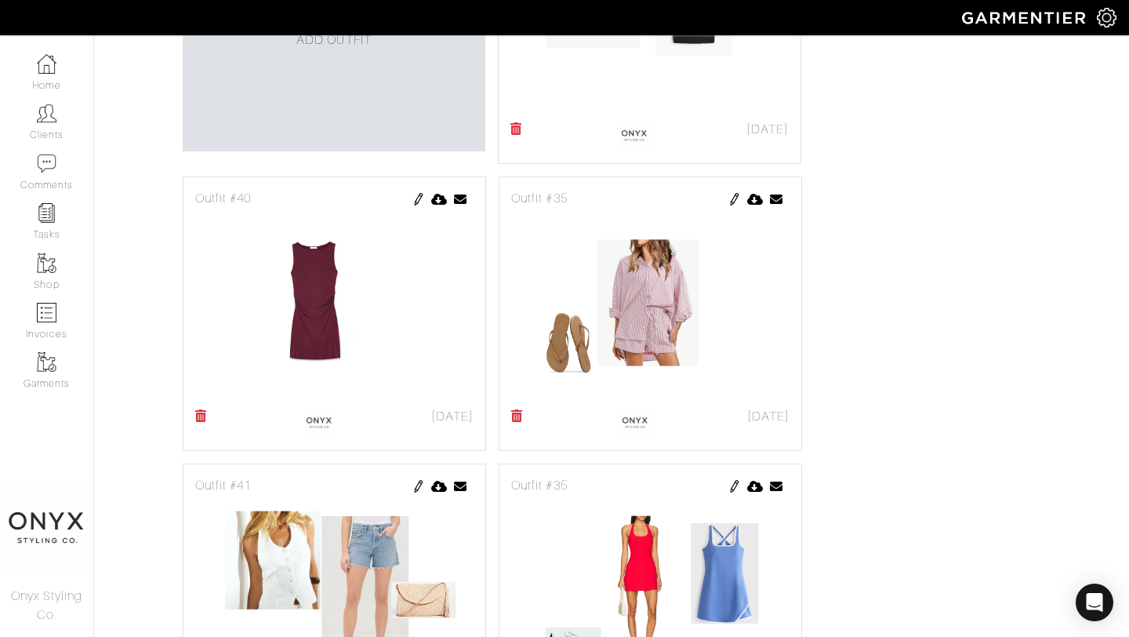
scroll to position [988, 0]
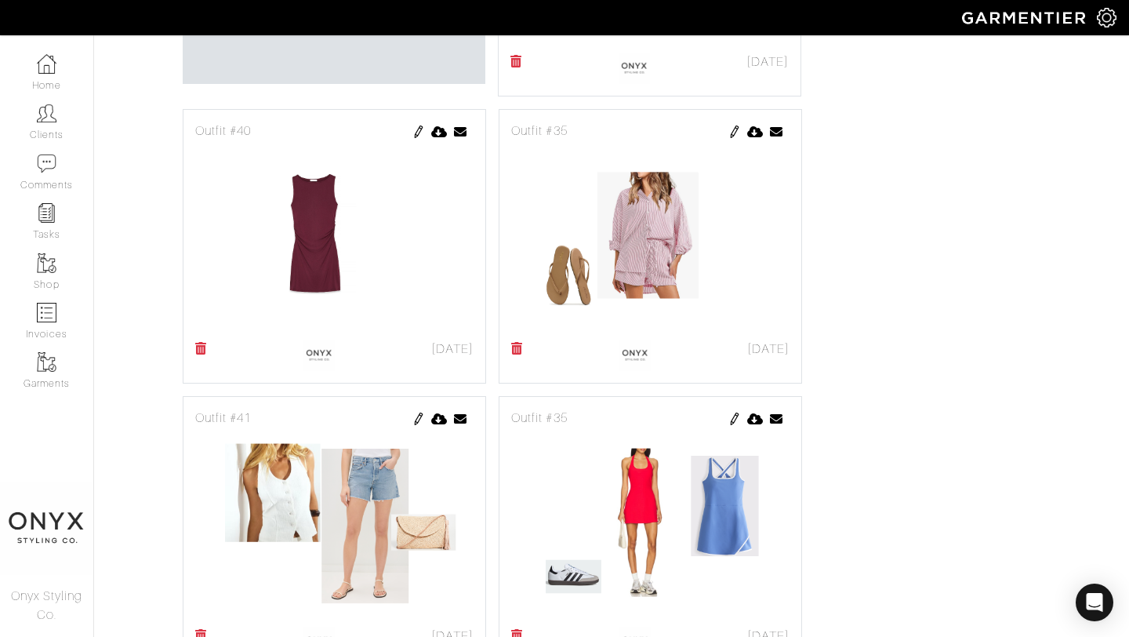
click at [419, 131] on img at bounding box center [419, 131] width 13 height 13
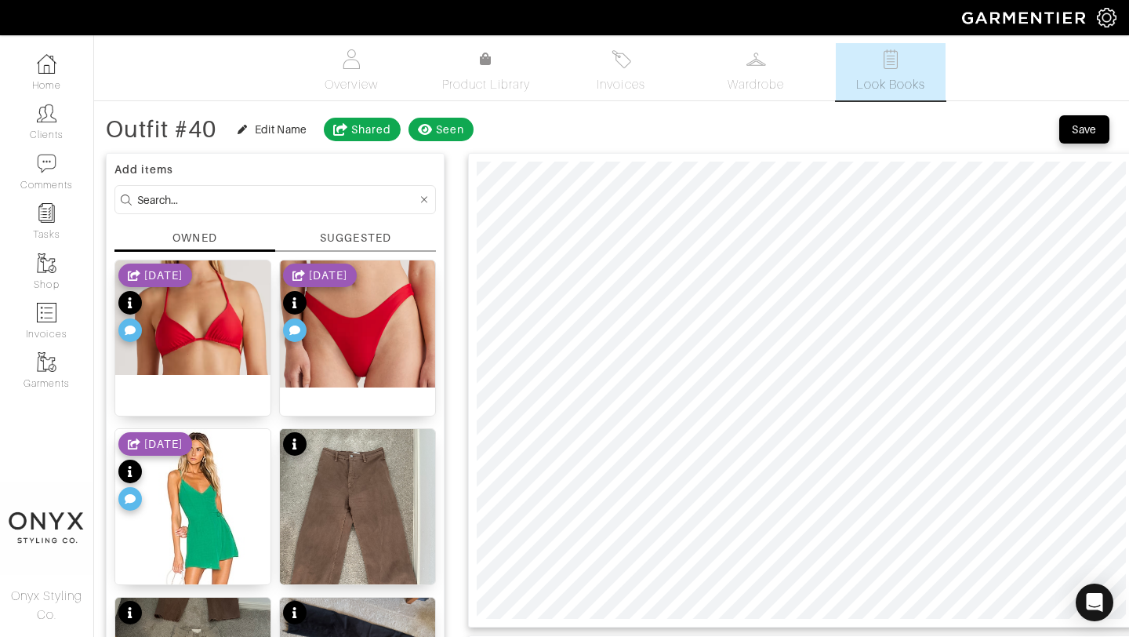
click at [354, 237] on div "SUGGESTED" at bounding box center [355, 238] width 71 height 16
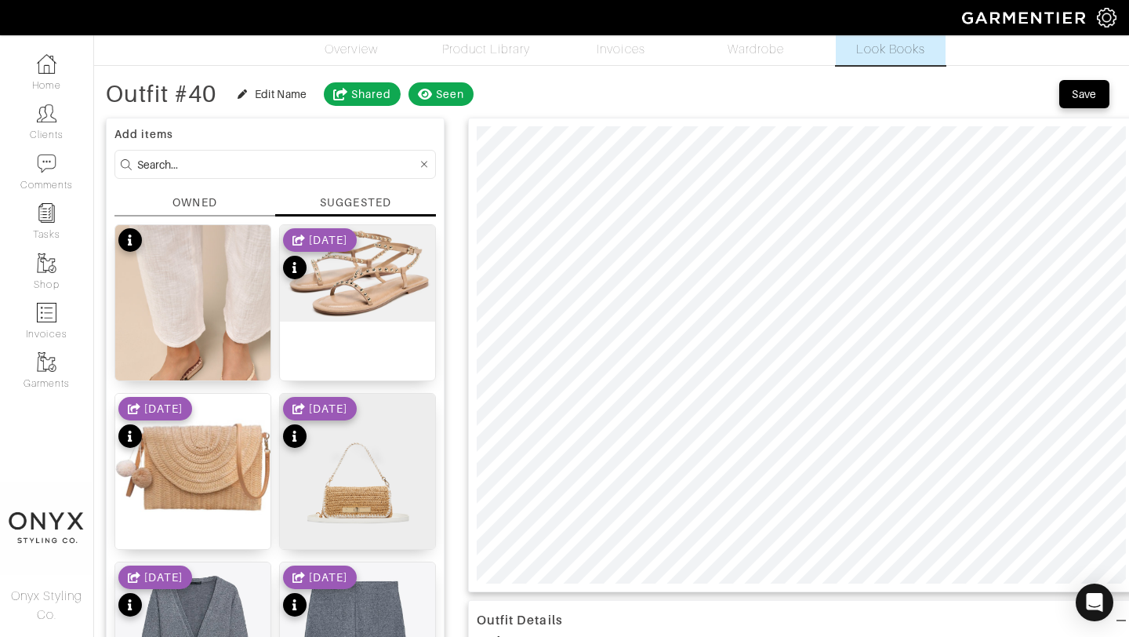
scroll to position [38, 0]
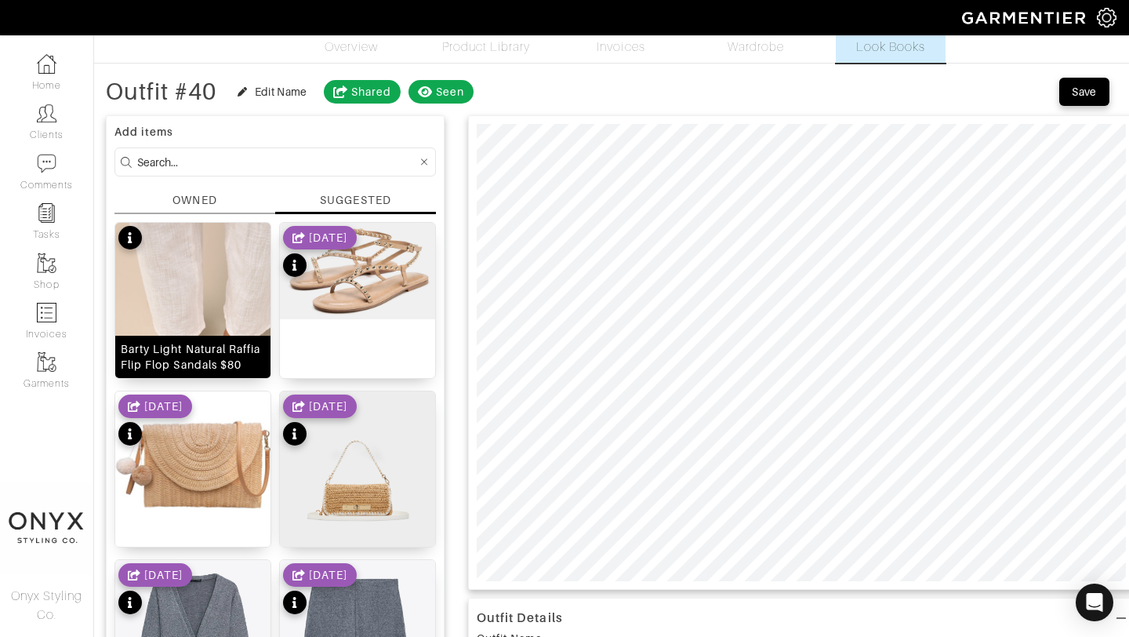
click at [225, 303] on img at bounding box center [192, 339] width 155 height 233
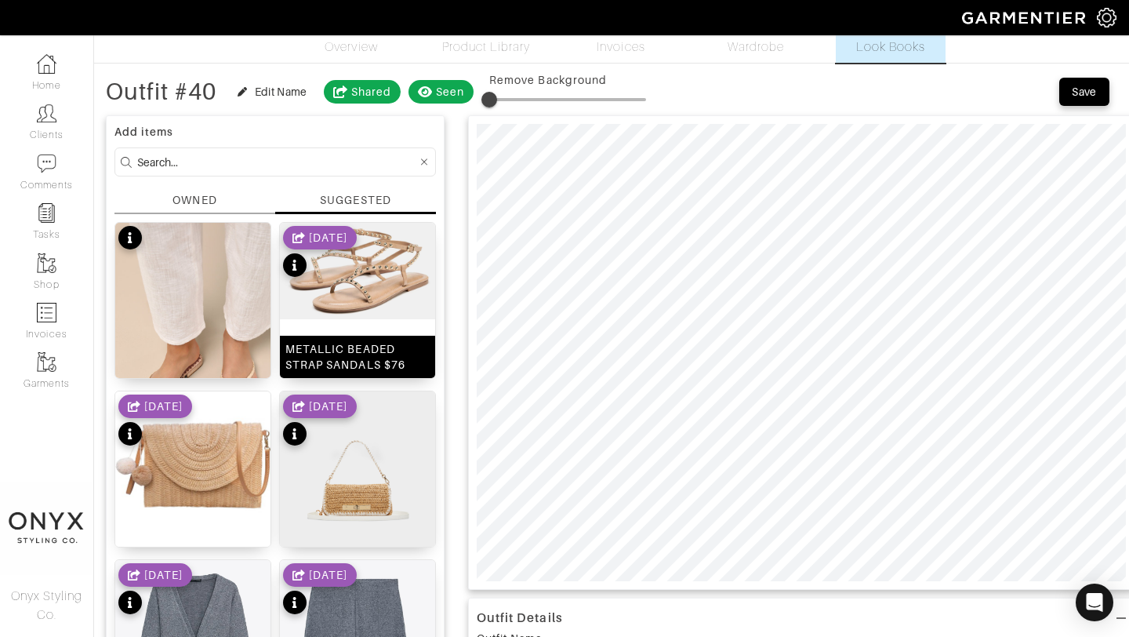
click at [382, 271] on img at bounding box center [357, 271] width 155 height 96
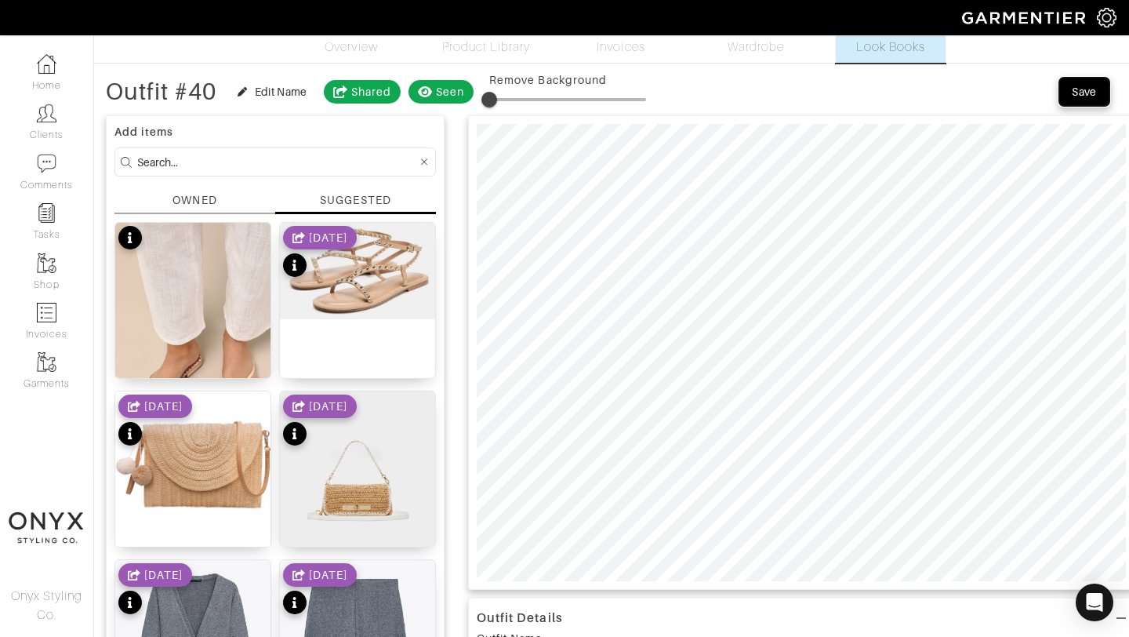
click at [1092, 92] on div "Save" at bounding box center [1084, 92] width 25 height 16
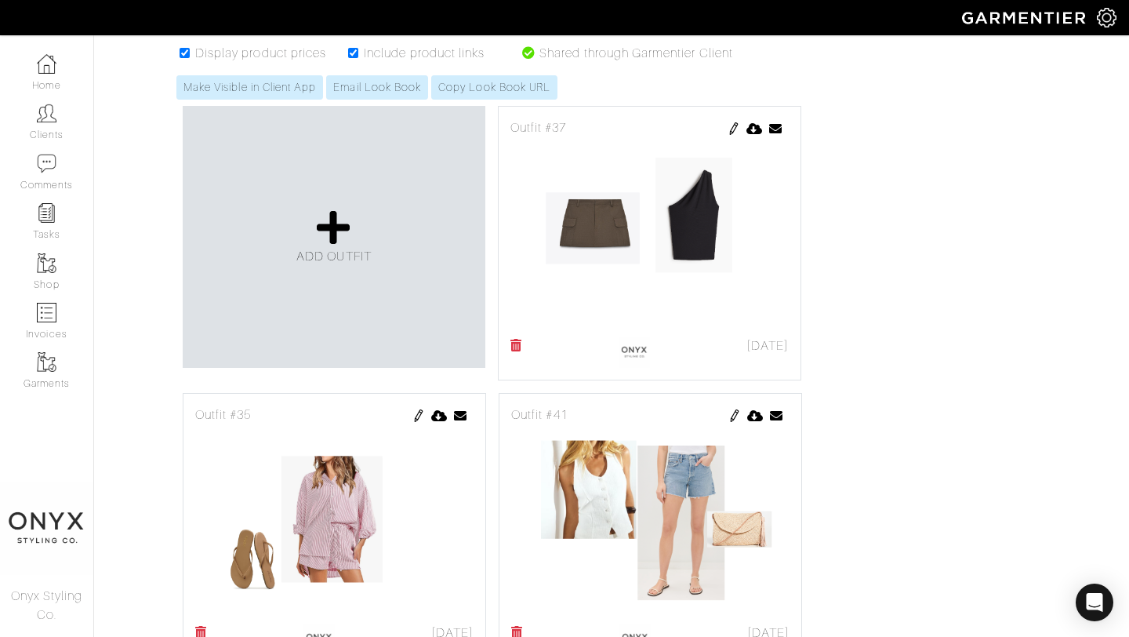
scroll to position [707, 0]
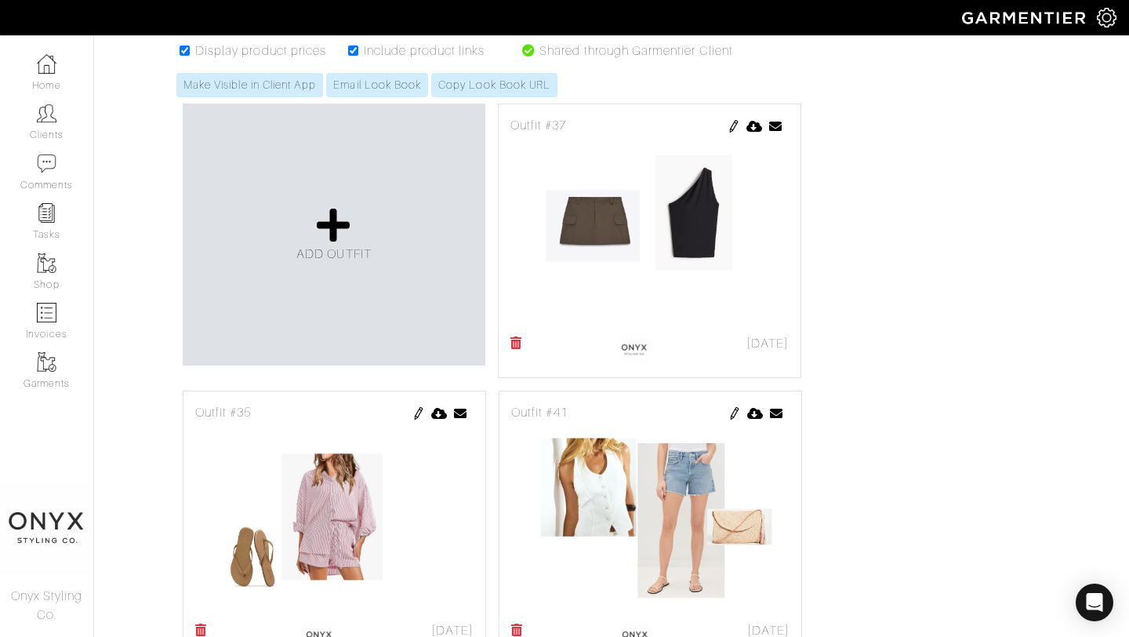
click at [735, 128] on img at bounding box center [734, 126] width 13 height 13
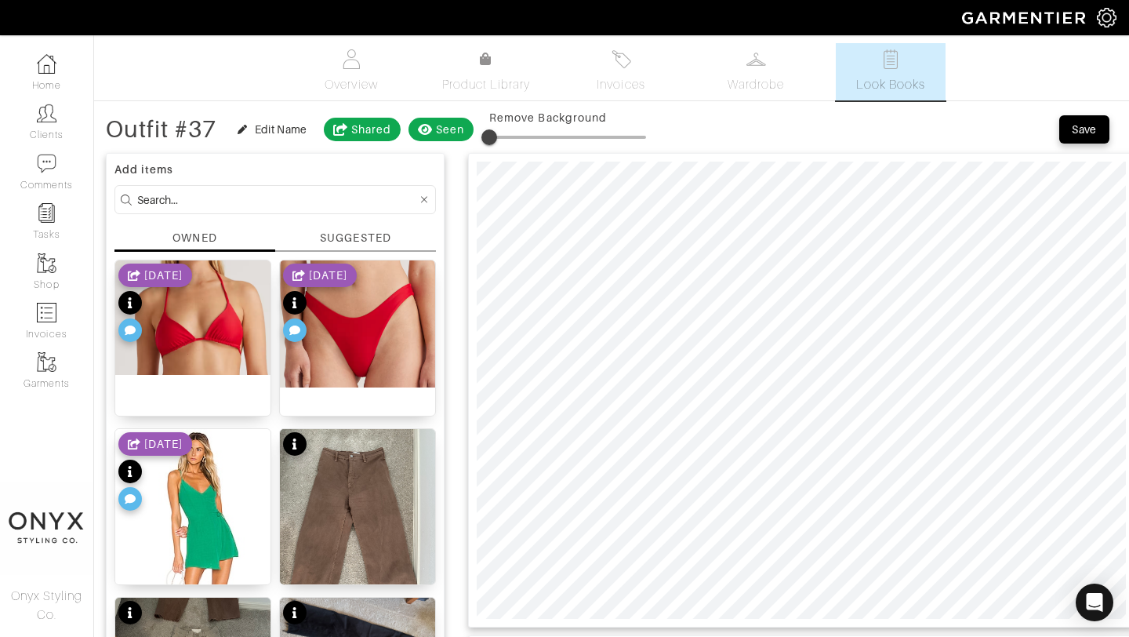
click at [377, 236] on div "SUGGESTED" at bounding box center [355, 238] width 71 height 16
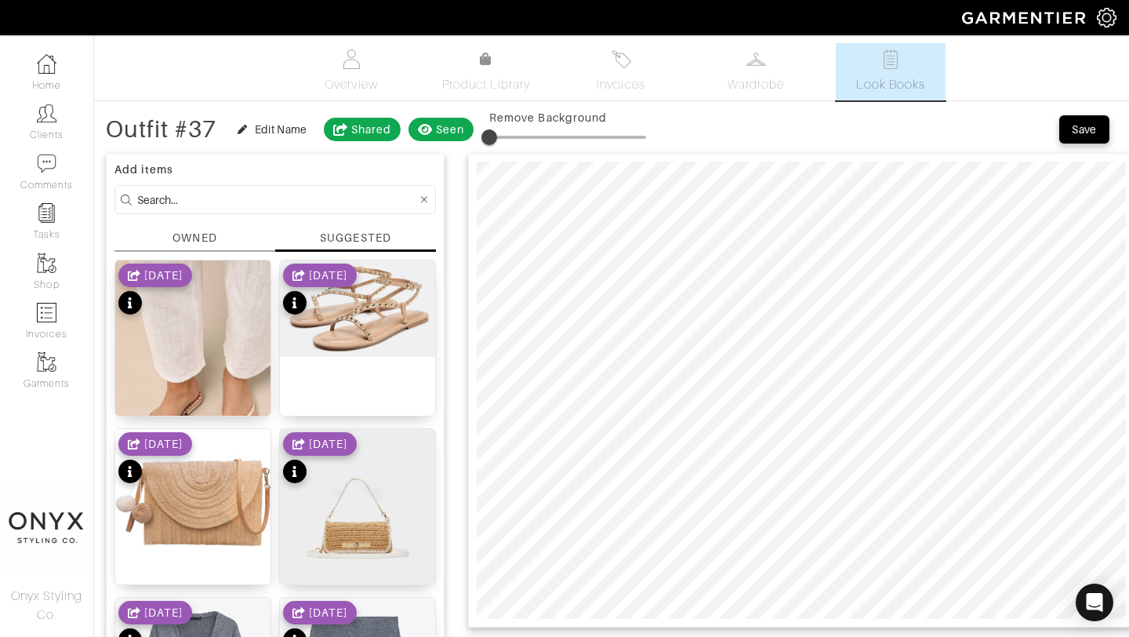
click at [353, 314] on div "[DATE]" at bounding box center [320, 291] width 74 height 55
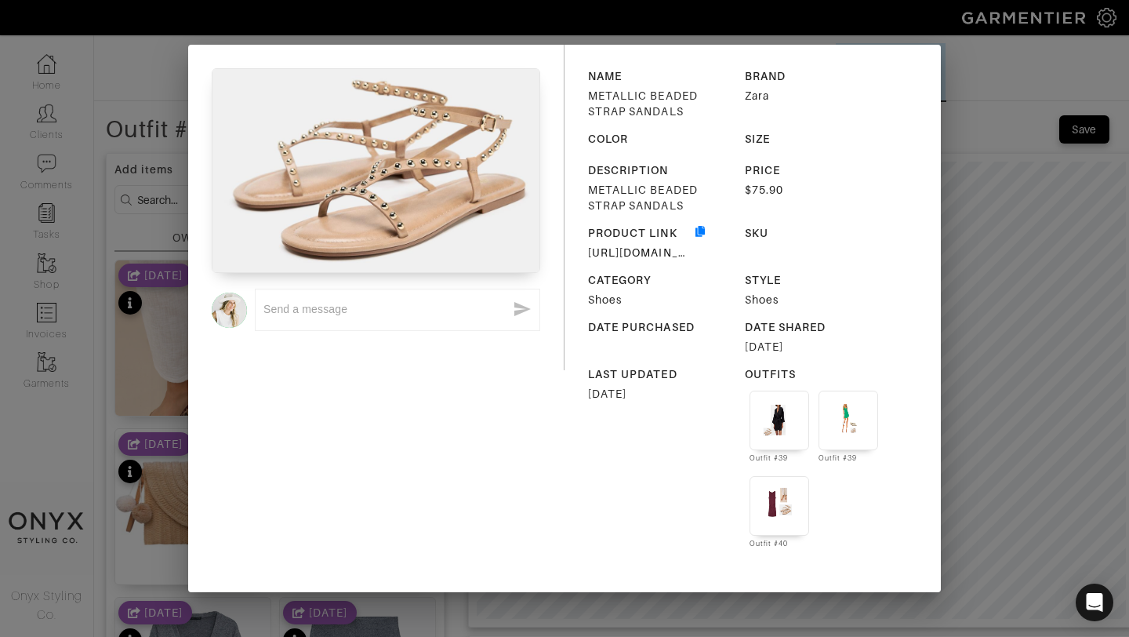
click at [998, 530] on div "x NAME METALLIC BEADED STRAP SANDALS BRAND Zara COLOR SIZE DESCRIPTION METALLIC…" at bounding box center [564, 318] width 1129 height 637
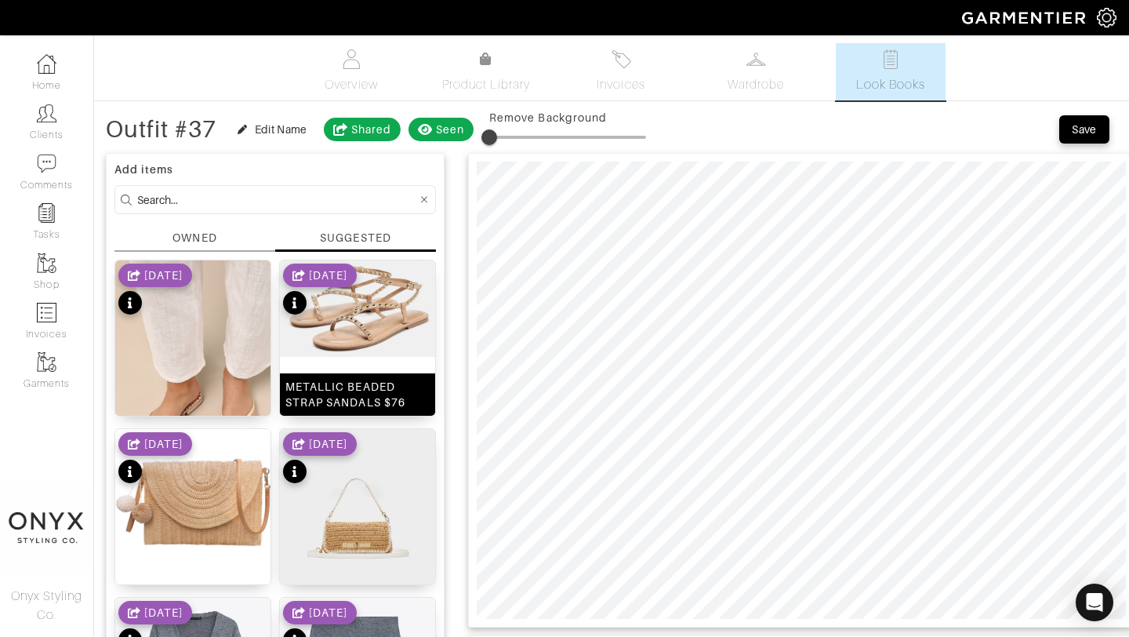
click at [394, 312] on img at bounding box center [357, 308] width 155 height 96
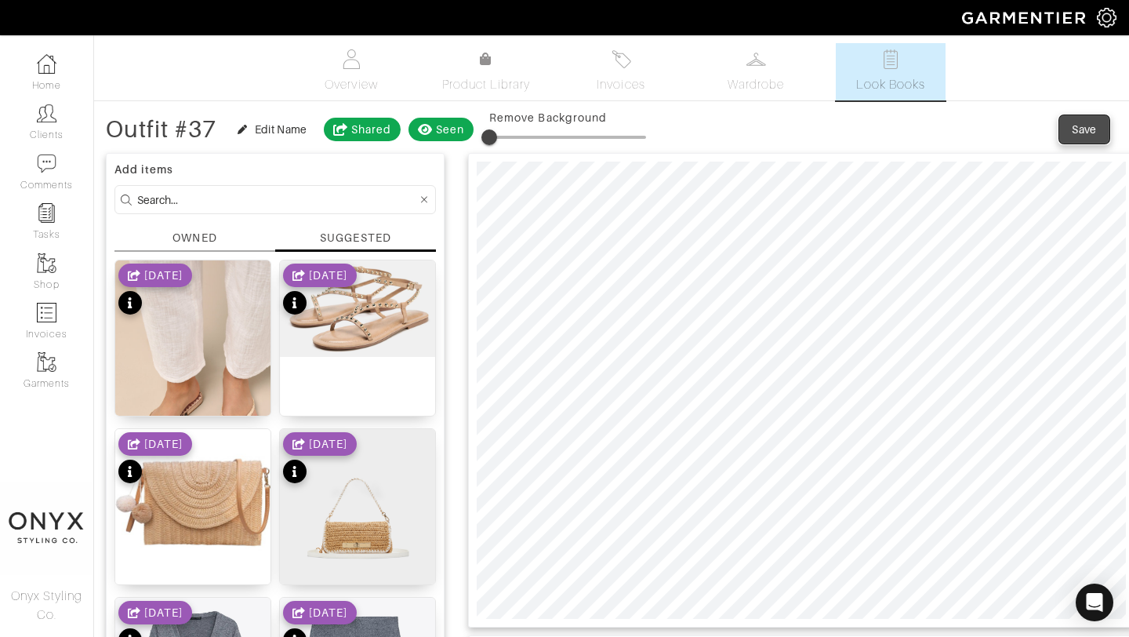
click at [1073, 133] on div "Save" at bounding box center [1084, 130] width 25 height 16
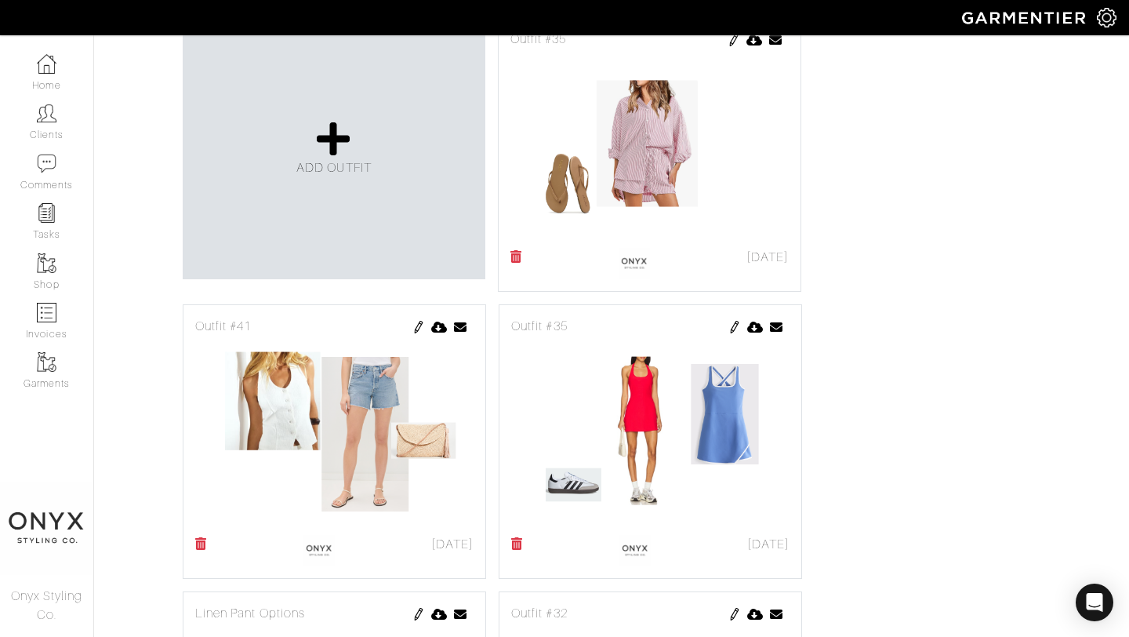
scroll to position [834, 0]
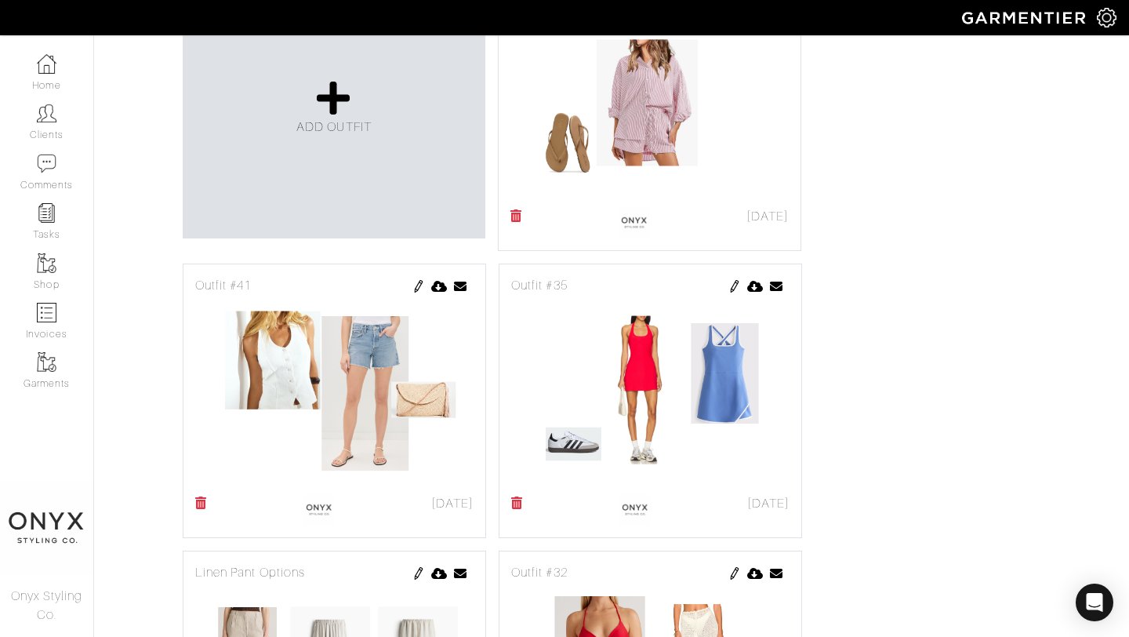
click at [414, 291] on img at bounding box center [419, 286] width 13 height 13
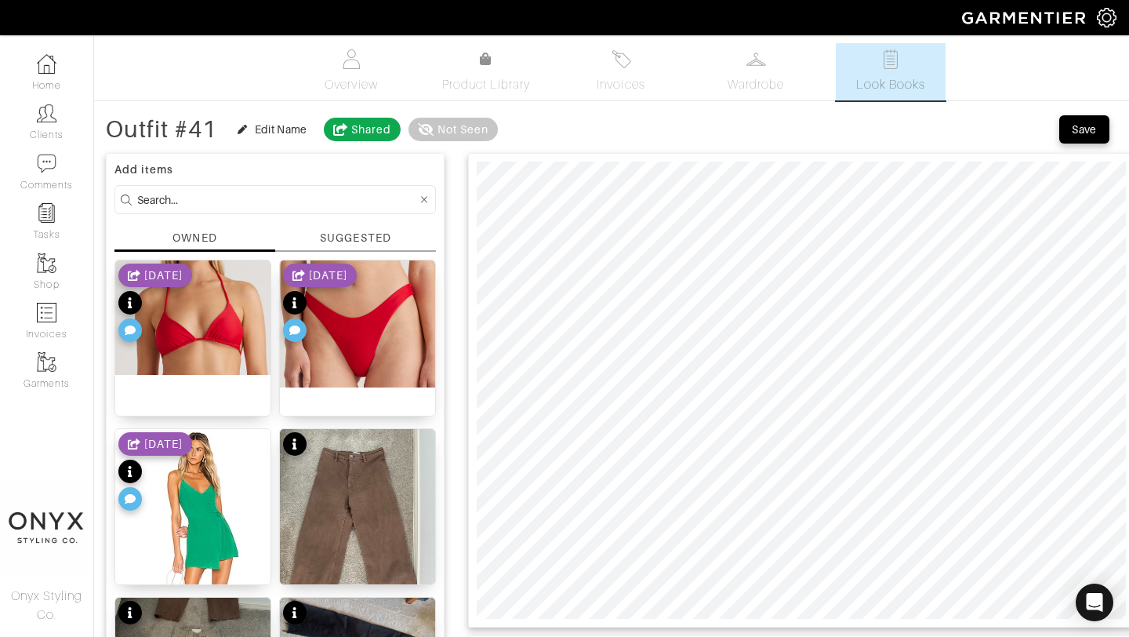
click at [370, 238] on div "SUGGESTED" at bounding box center [355, 238] width 71 height 16
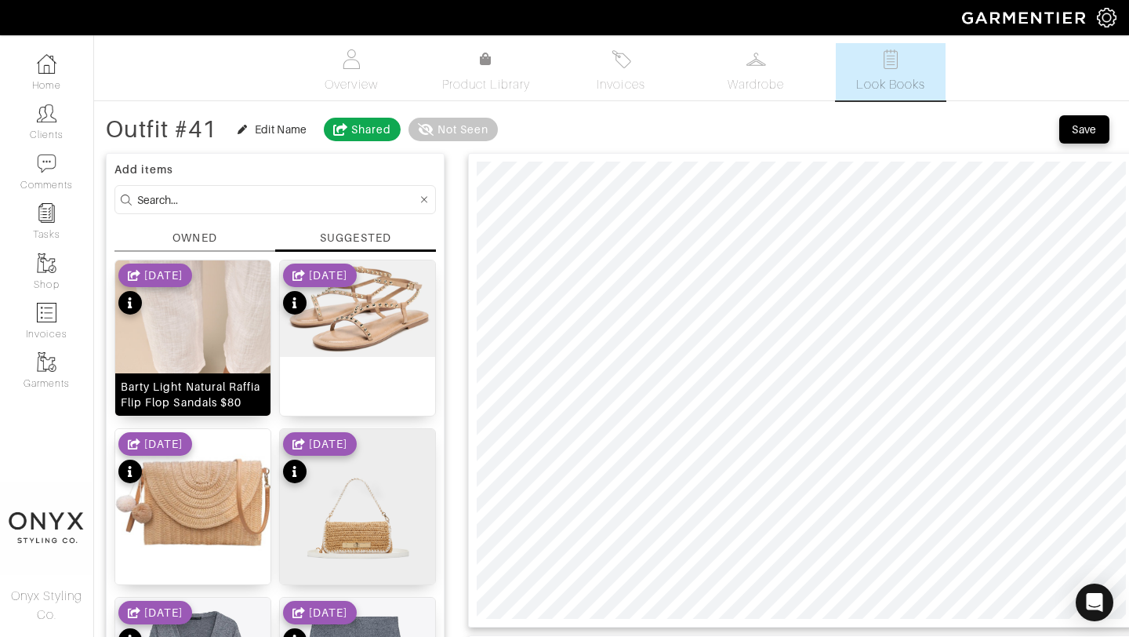
click at [213, 336] on img at bounding box center [192, 376] width 155 height 233
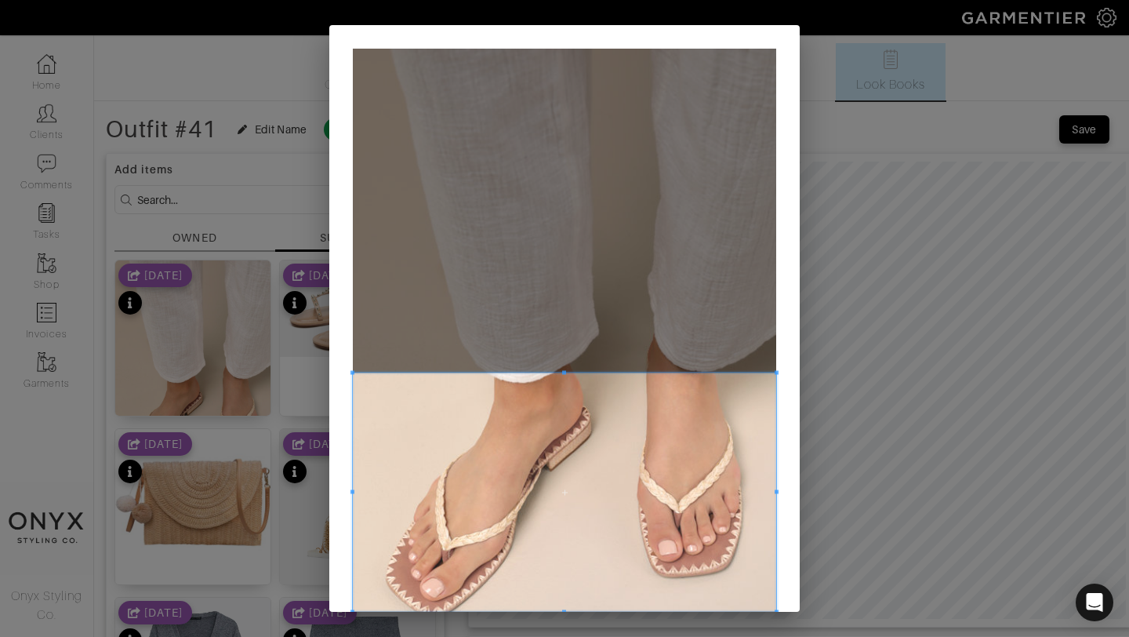
click at [656, 466] on span at bounding box center [564, 492] width 423 height 238
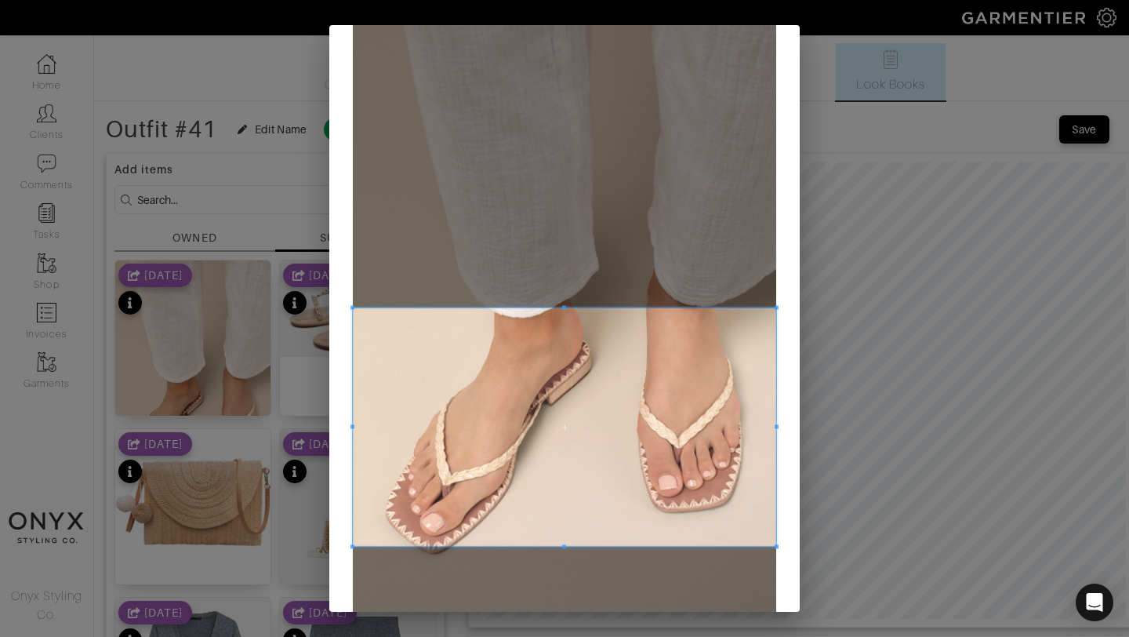
scroll to position [106, 0]
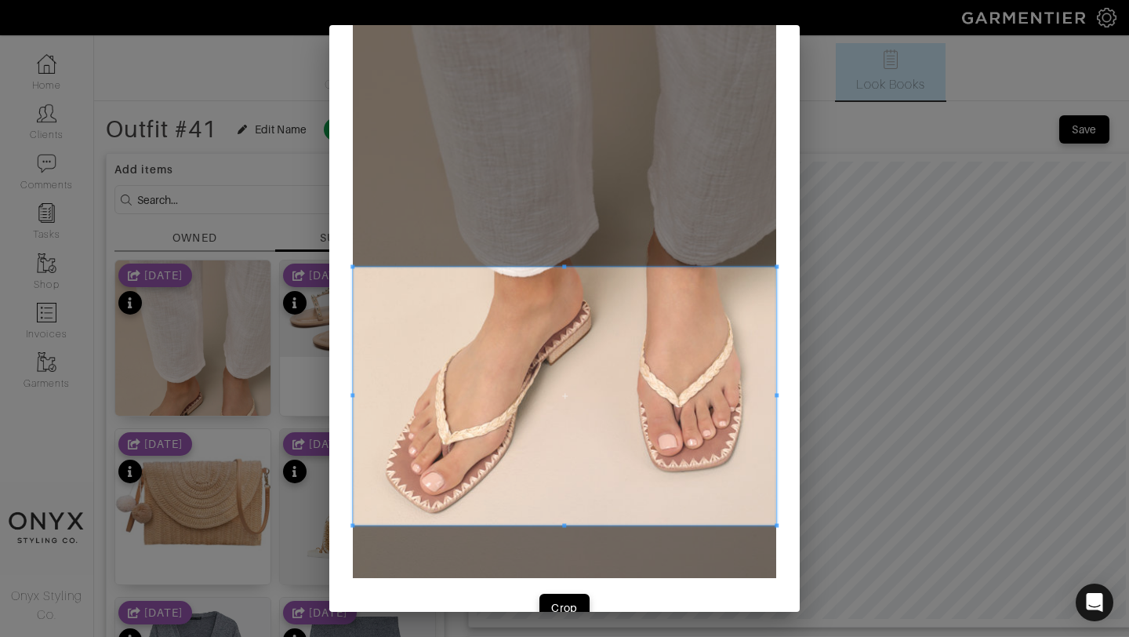
click at [352, 525] on span at bounding box center [353, 525] width 4 height 4
click at [554, 603] on div "Crop" at bounding box center [564, 608] width 27 height 16
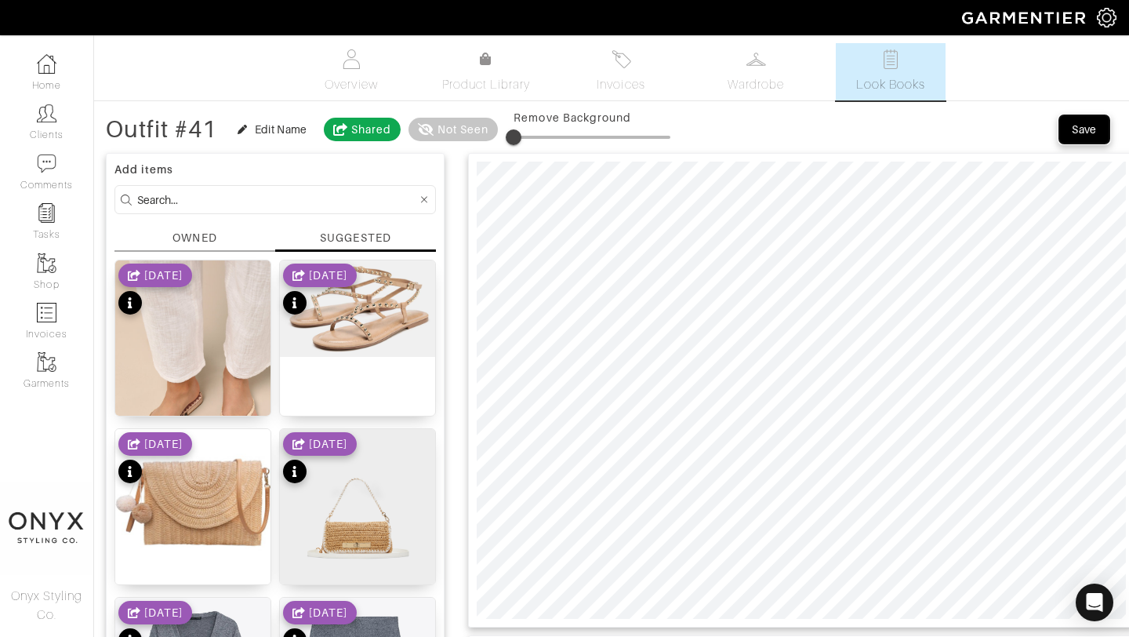
click at [1076, 134] on div "Save" at bounding box center [1084, 130] width 25 height 16
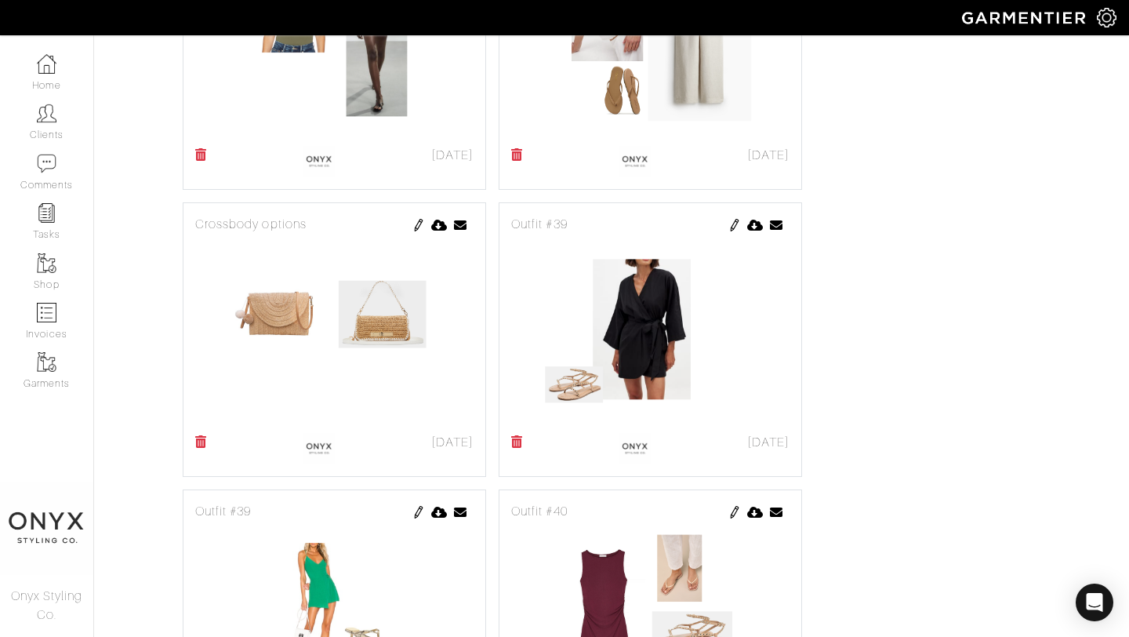
scroll to position [1765, 0]
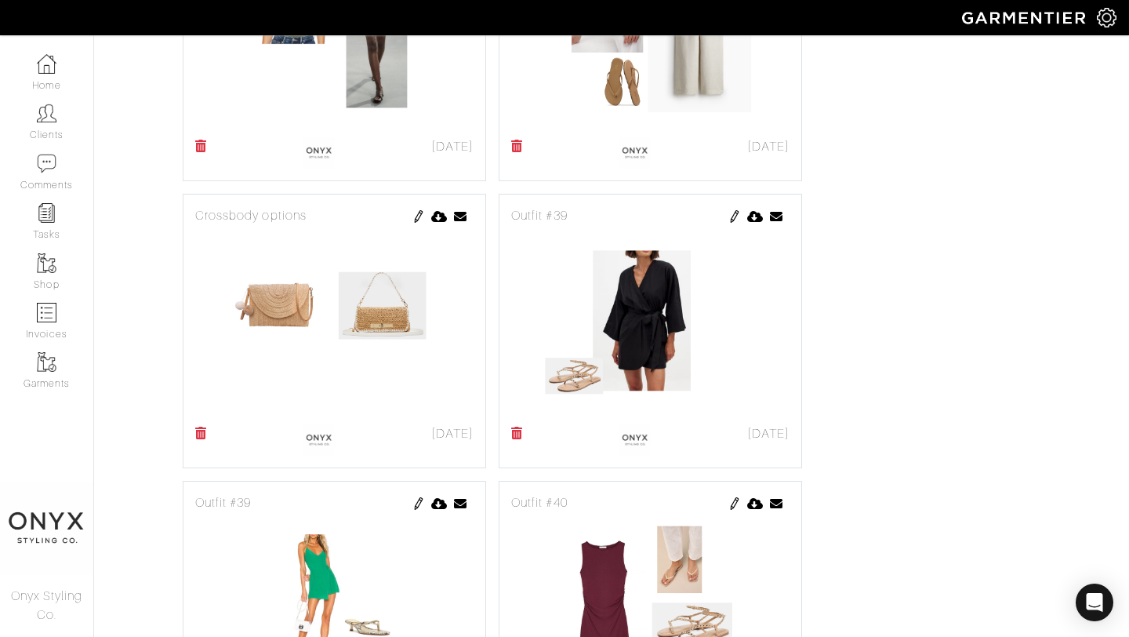
click at [415, 218] on img at bounding box center [419, 216] width 13 height 13
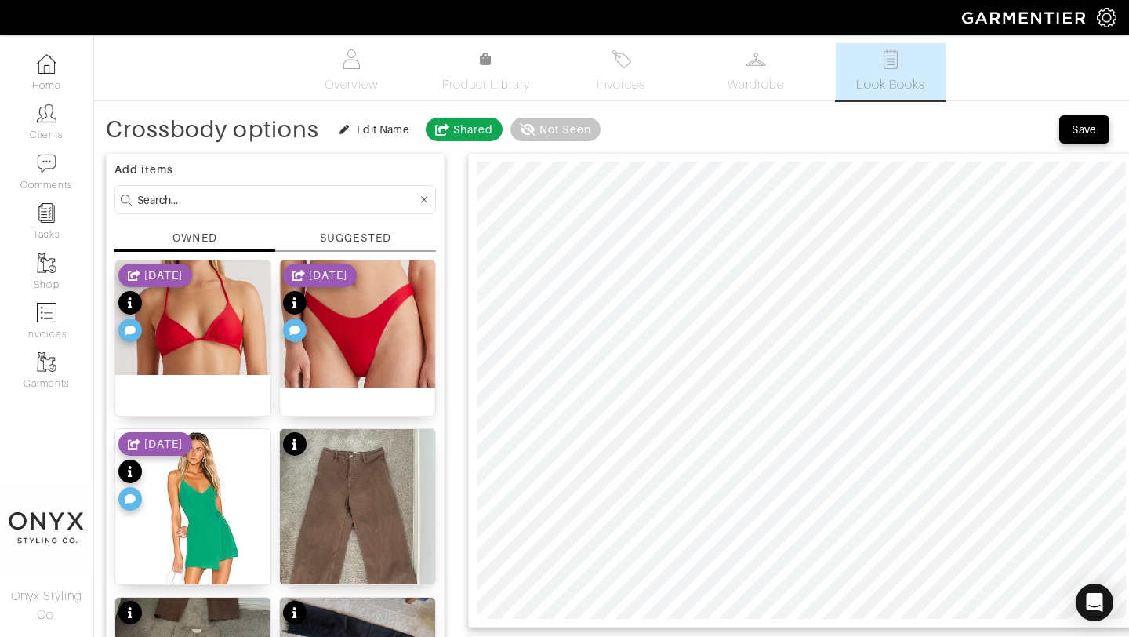
click at [360, 241] on div "SUGGESTED" at bounding box center [355, 238] width 71 height 16
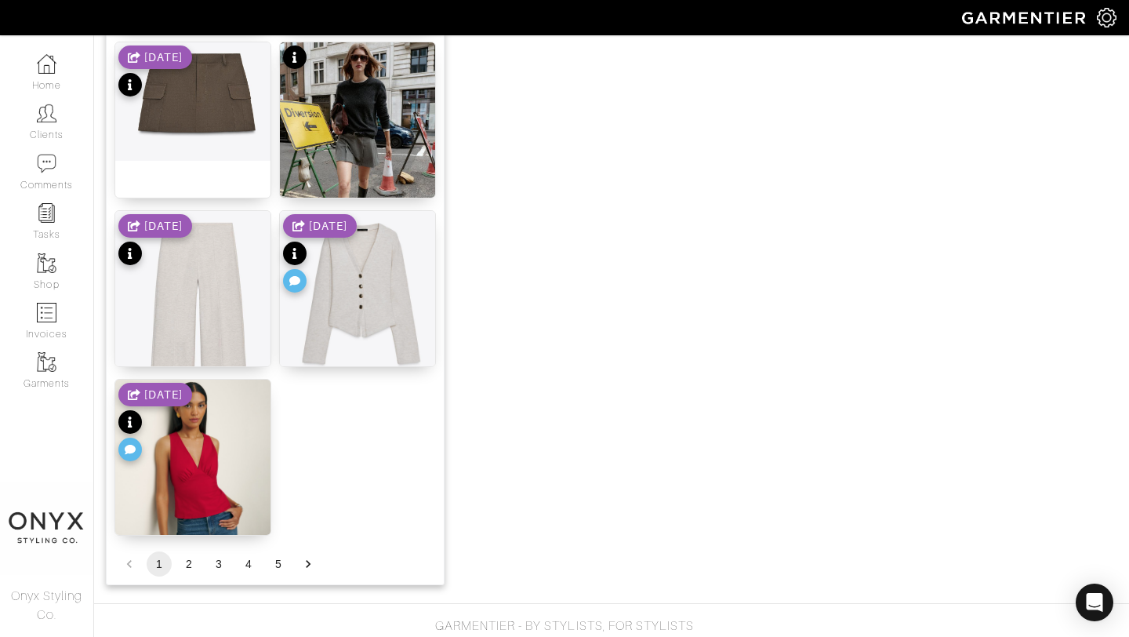
scroll to position [1928, 0]
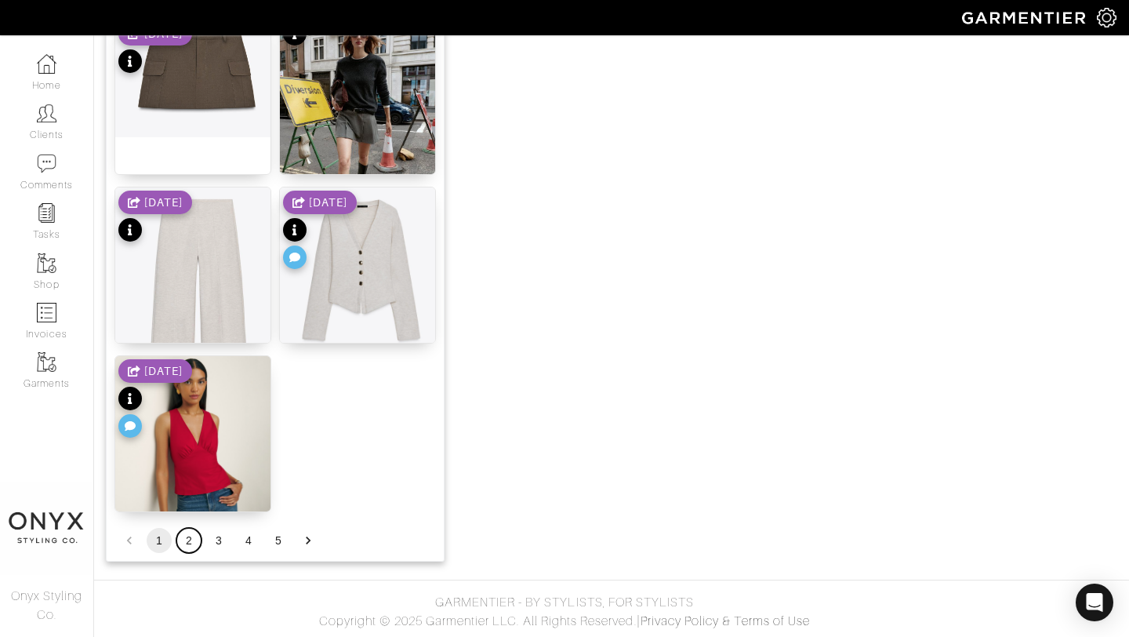
click at [192, 543] on button "2" at bounding box center [188, 540] width 25 height 25
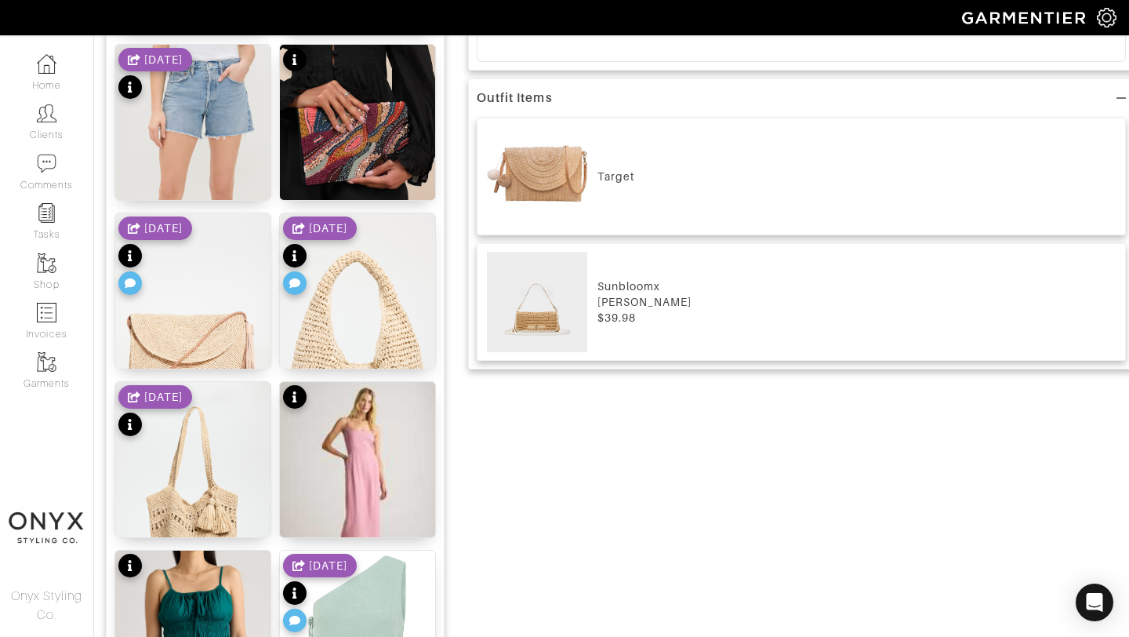
scroll to position [674, 0]
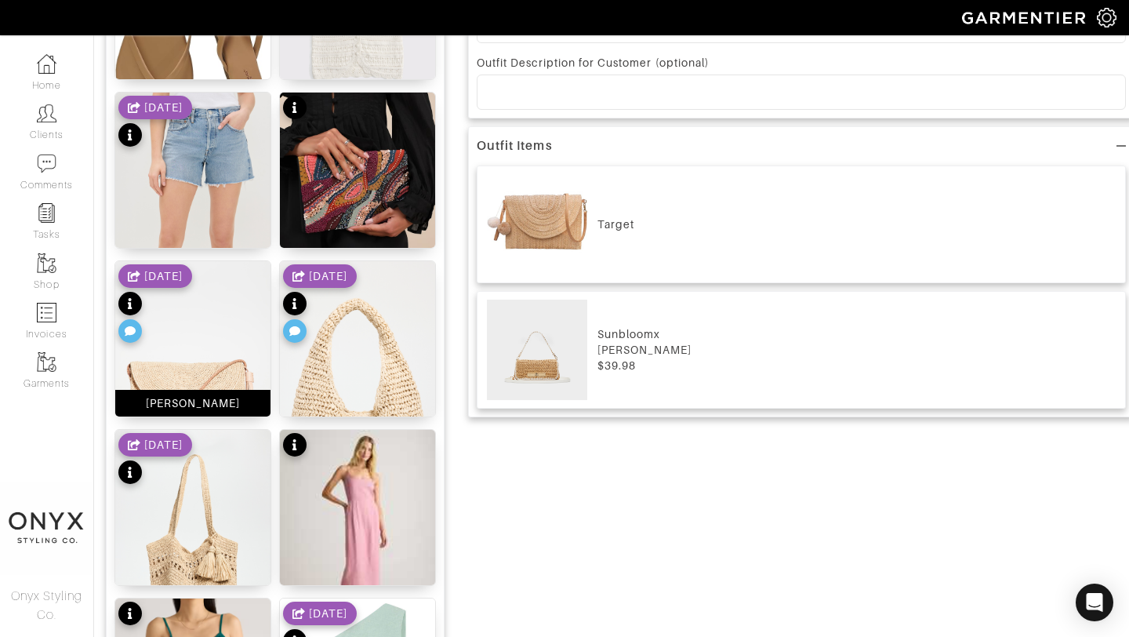
click at [220, 358] on img at bounding box center [192, 398] width 155 height 275
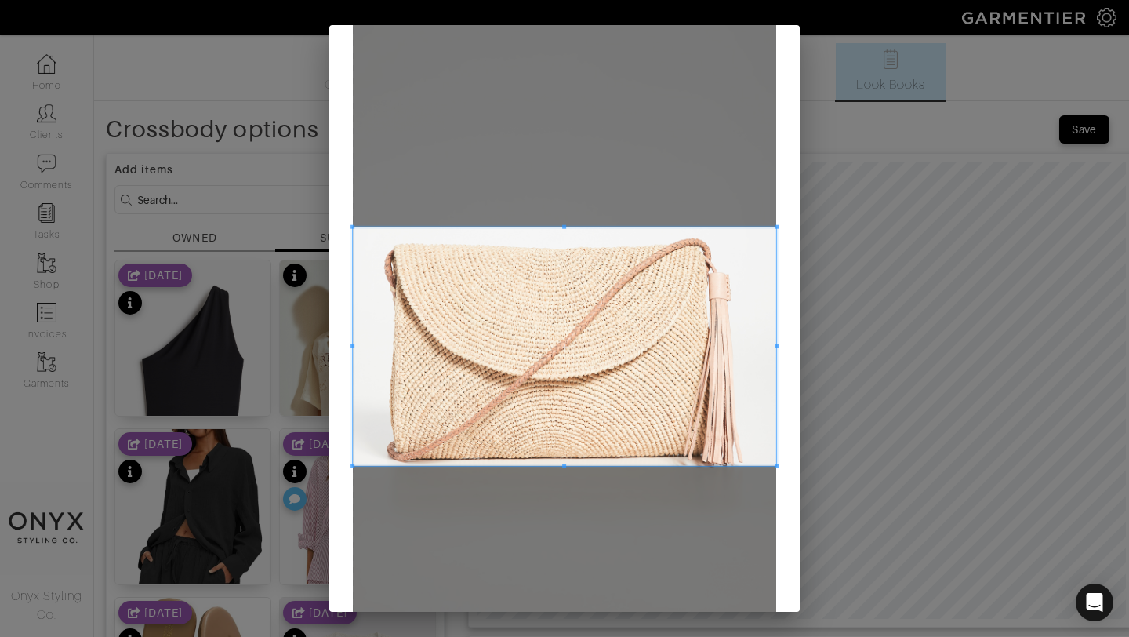
scroll to position [94, 0]
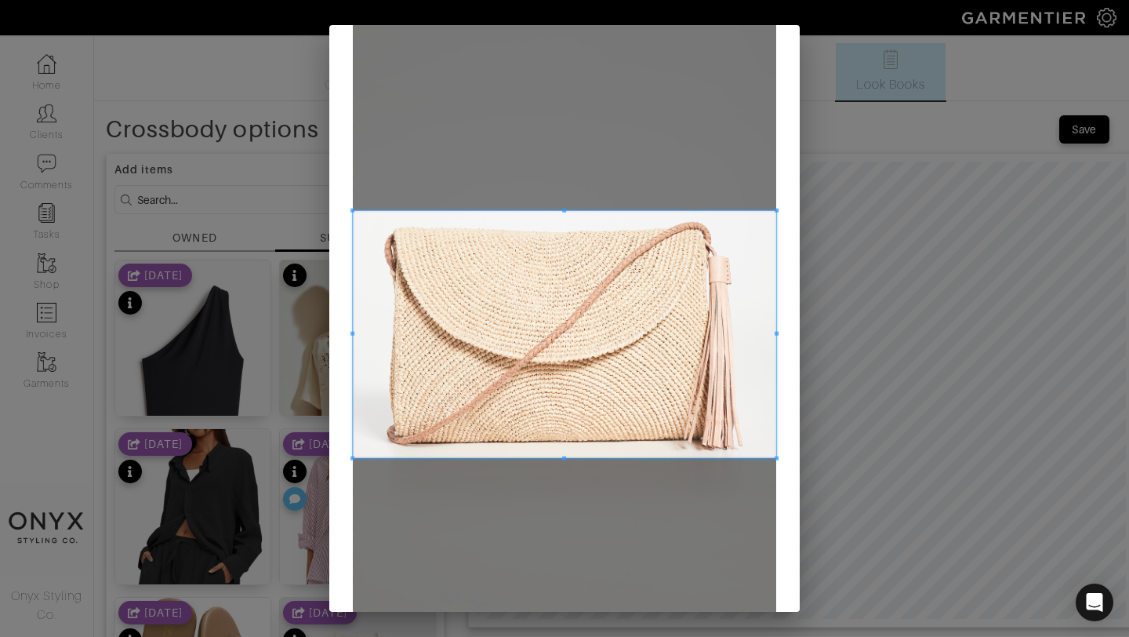
click at [563, 459] on span at bounding box center [564, 458] width 4 height 4
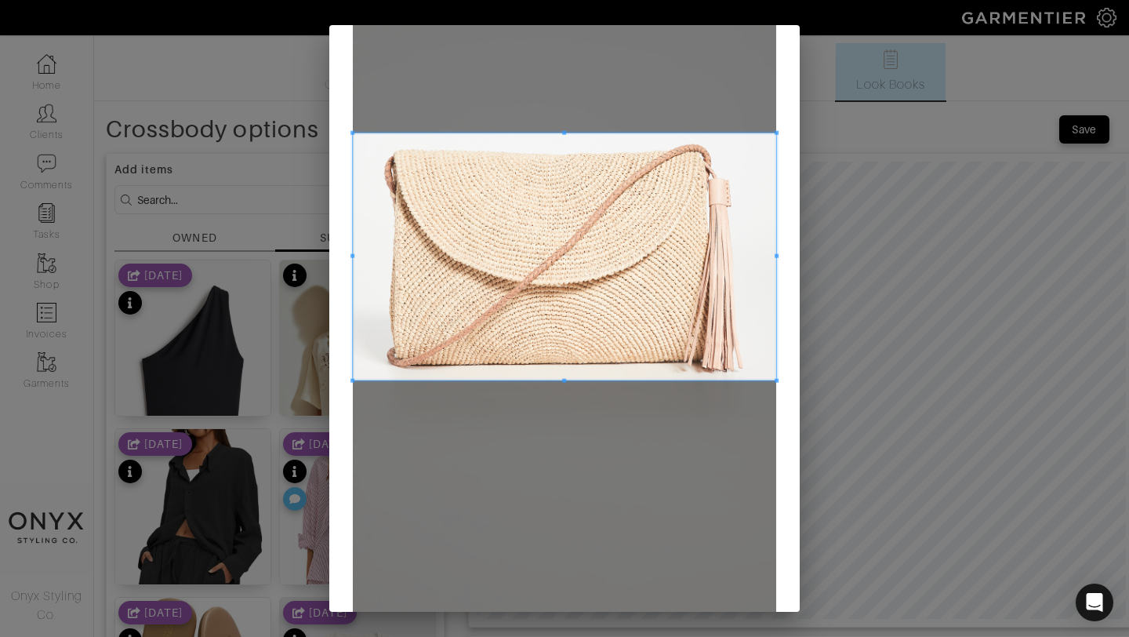
scroll to position [255, 0]
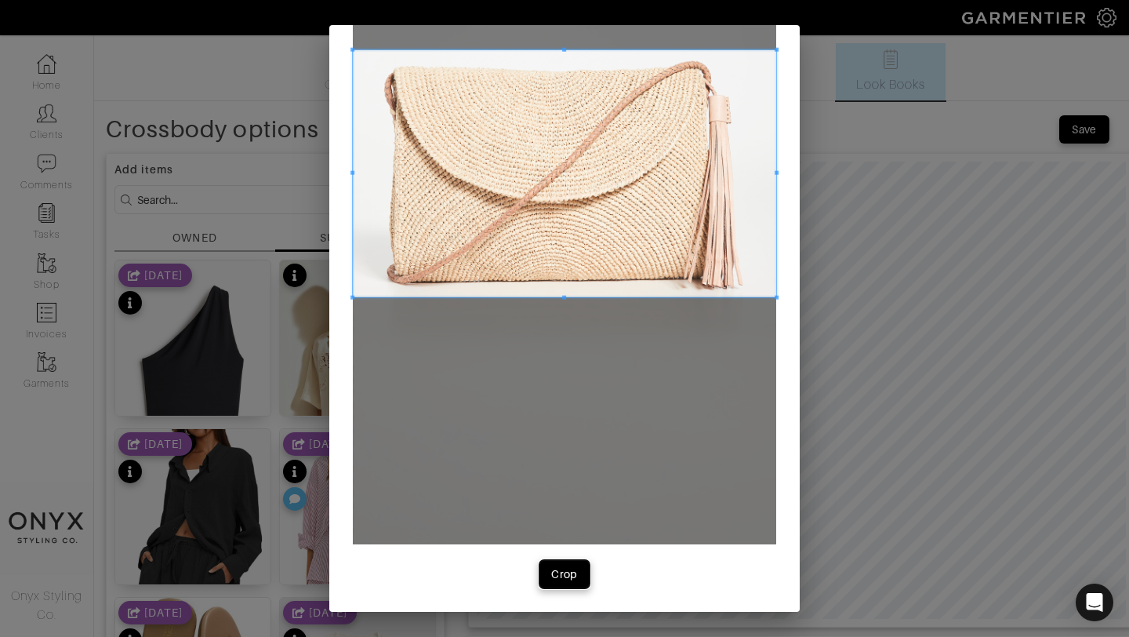
click at [570, 576] on div "Crop" at bounding box center [564, 574] width 27 height 16
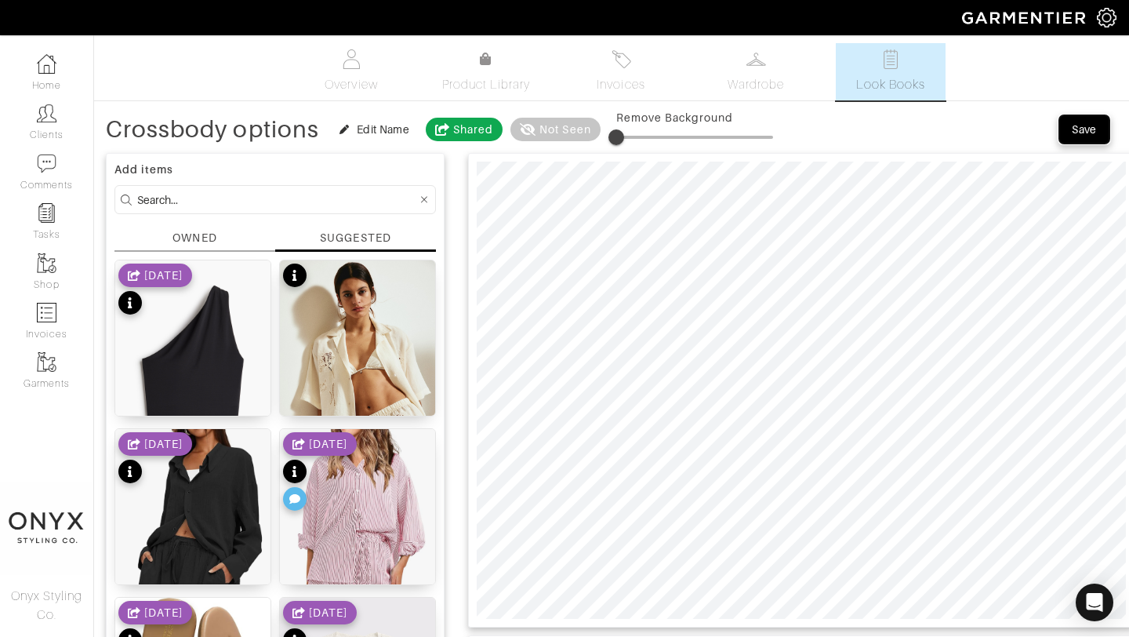
click at [1081, 125] on div "Save" at bounding box center [1084, 130] width 25 height 16
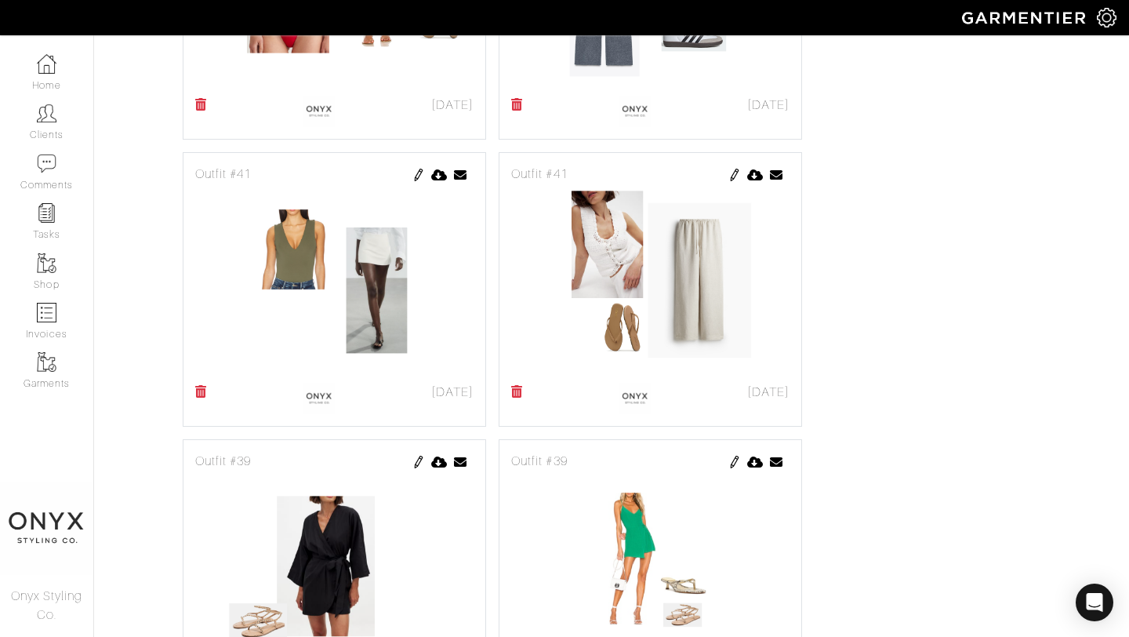
scroll to position [1522, 0]
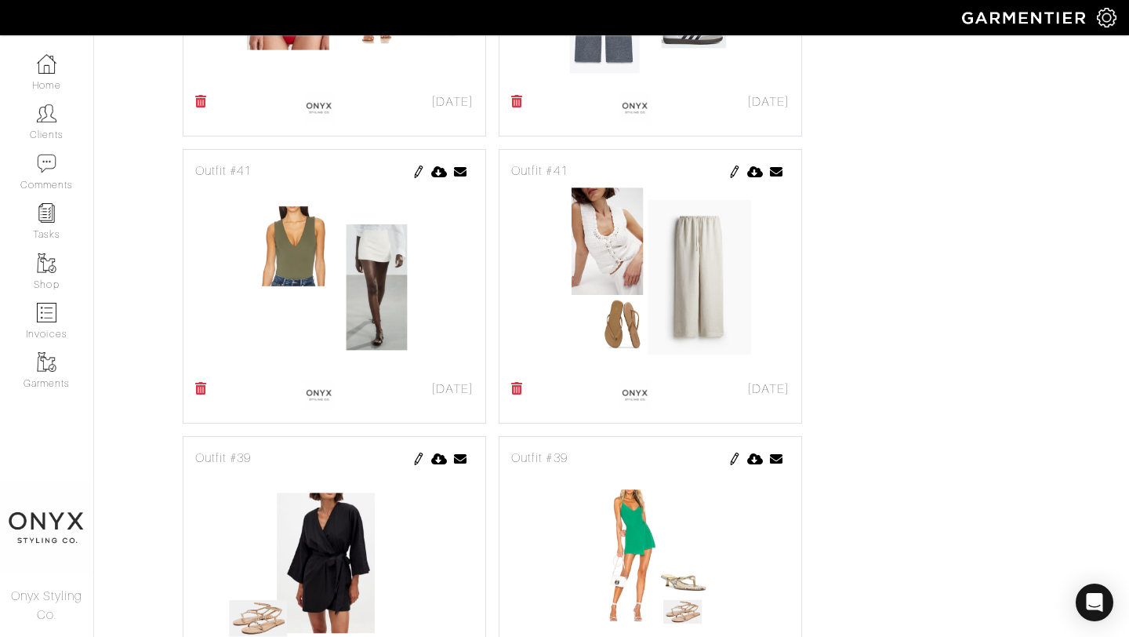
click at [417, 172] on img at bounding box center [419, 171] width 13 height 13
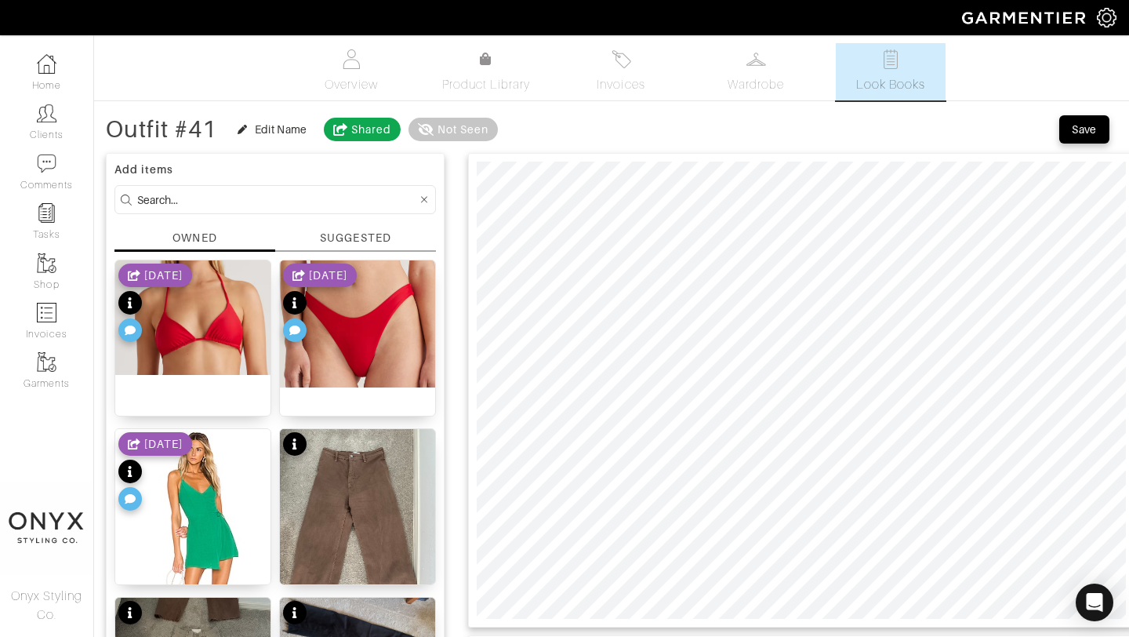
click at [347, 235] on div "SUGGESTED" at bounding box center [355, 238] width 71 height 16
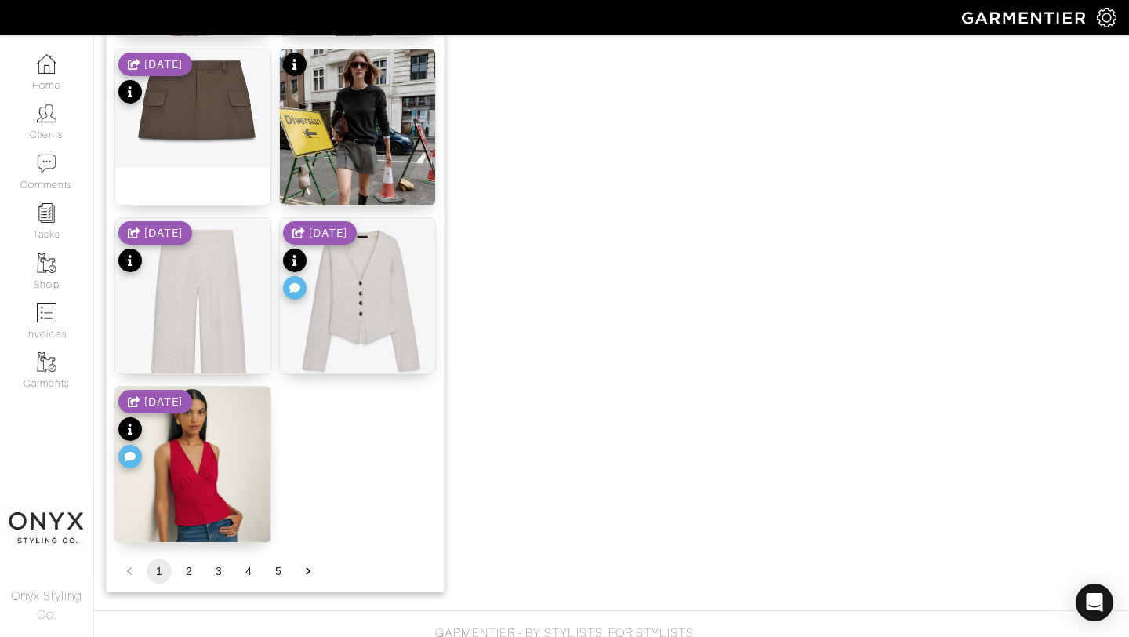
scroll to position [1928, 0]
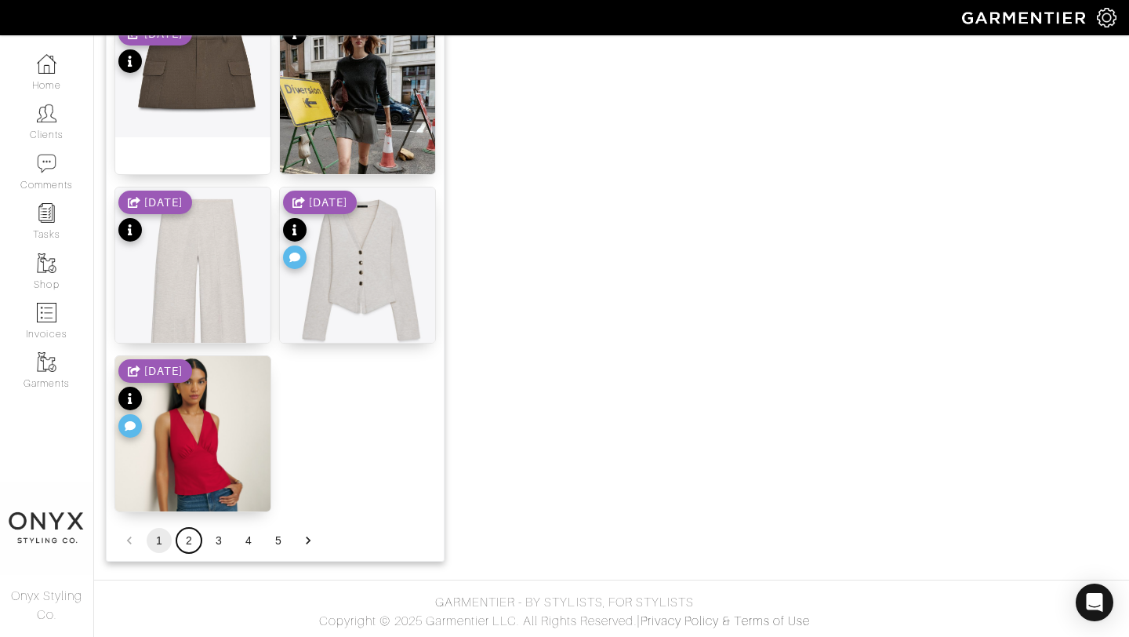
click at [190, 540] on button "2" at bounding box center [188, 540] width 25 height 25
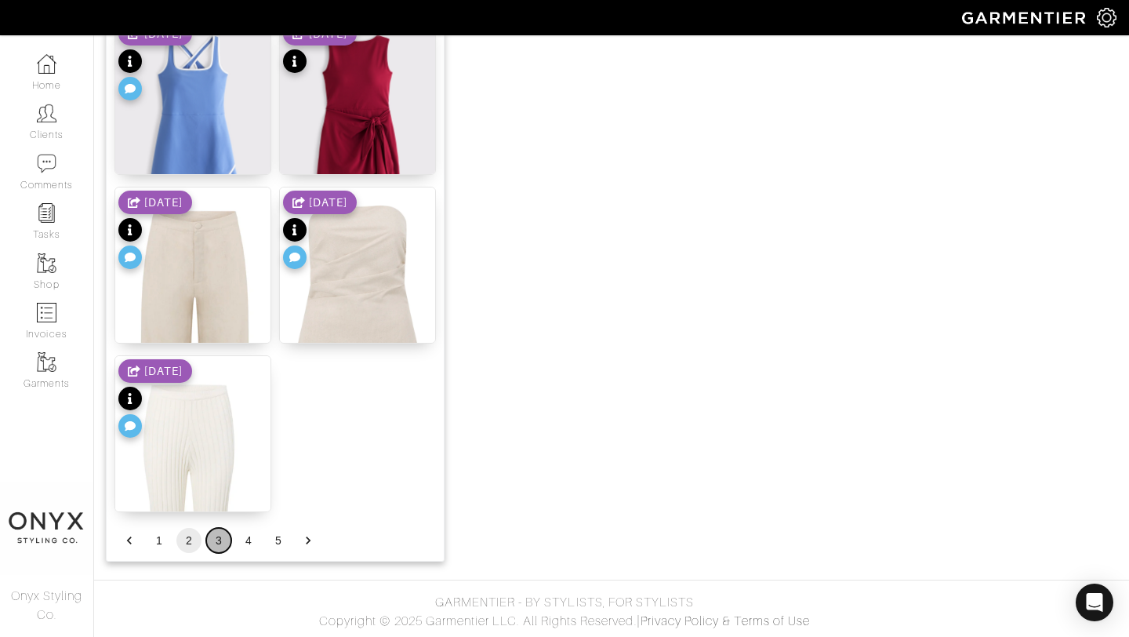
click at [215, 538] on button "3" at bounding box center [218, 540] width 25 height 25
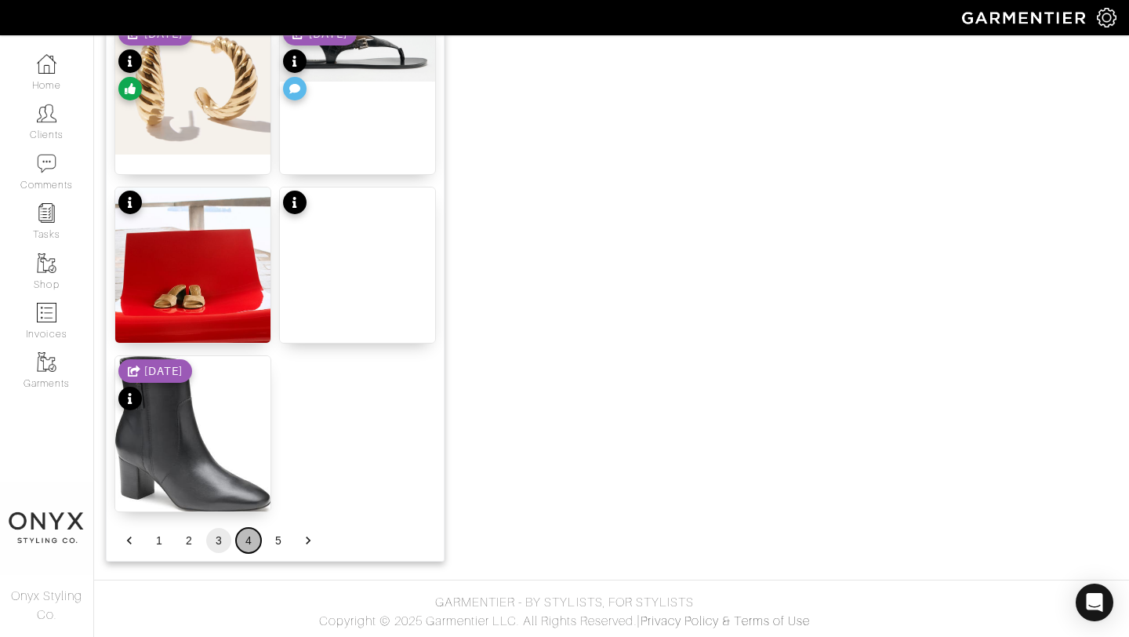
click at [246, 543] on button "4" at bounding box center [248, 540] width 25 height 25
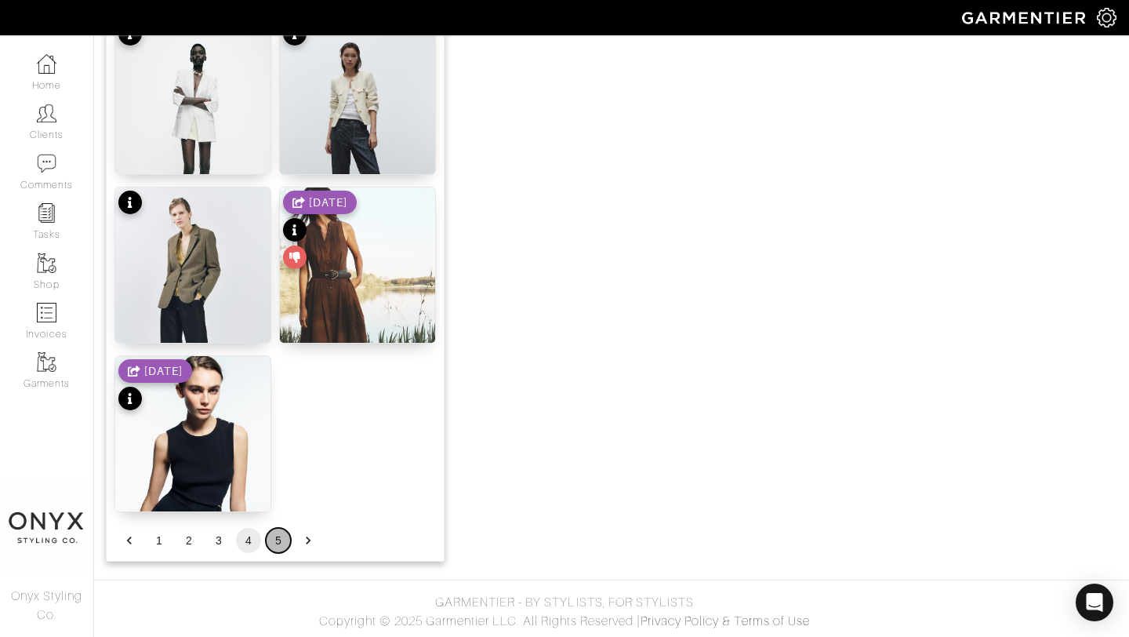
click at [278, 543] on button "5" at bounding box center [278, 540] width 25 height 25
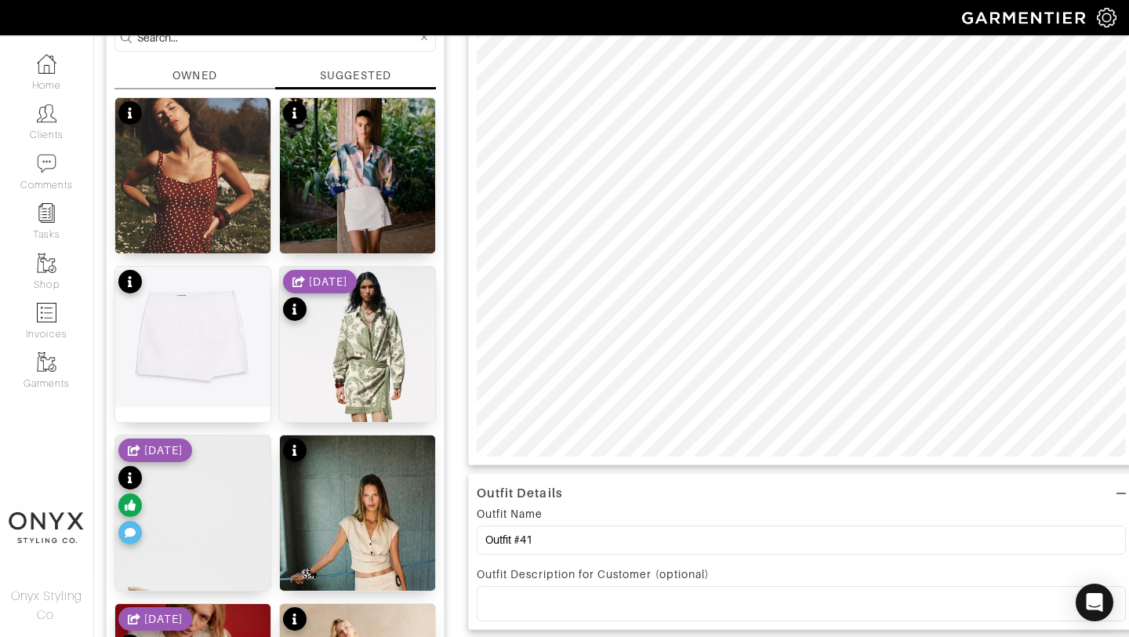
scroll to position [137, 0]
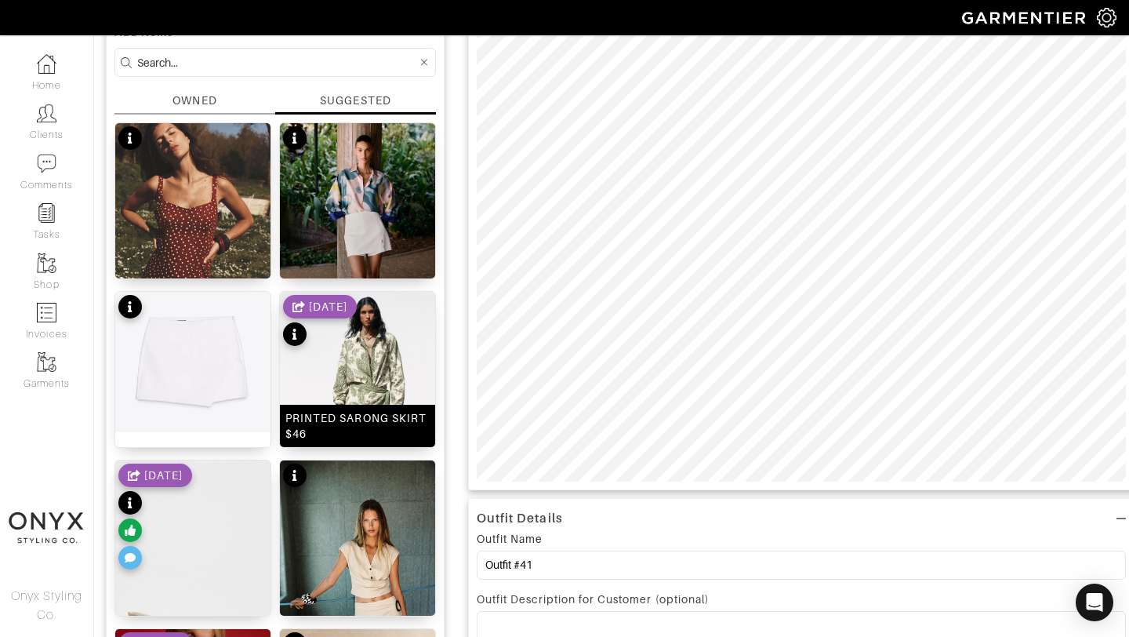
click at [376, 369] on img at bounding box center [357, 408] width 155 height 233
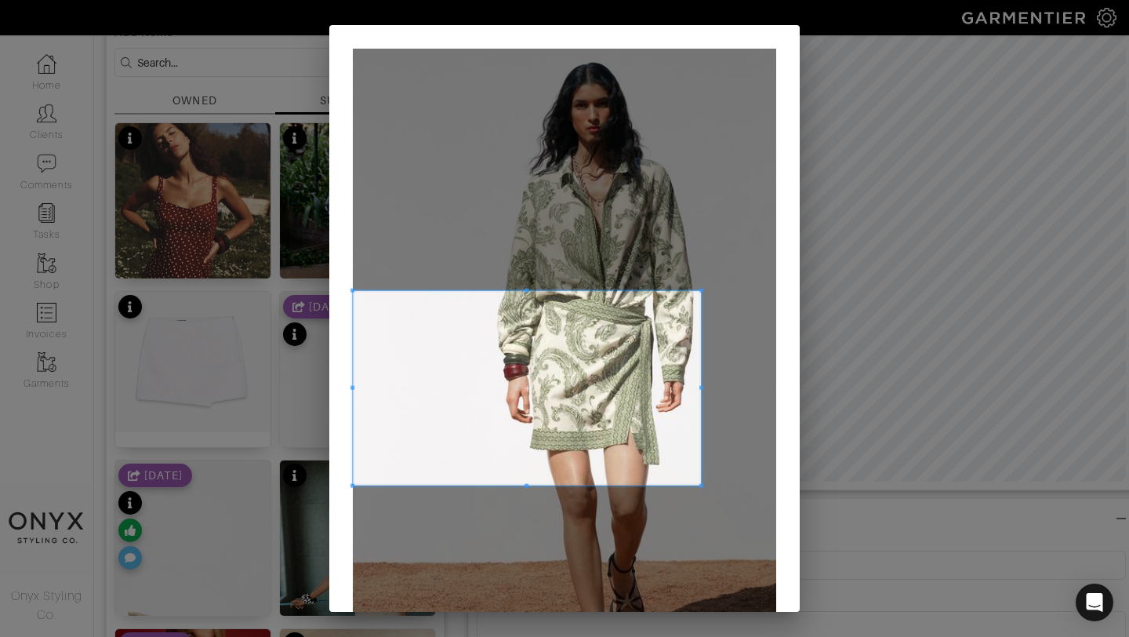
click at [701, 290] on span at bounding box center [702, 291] width 4 height 4
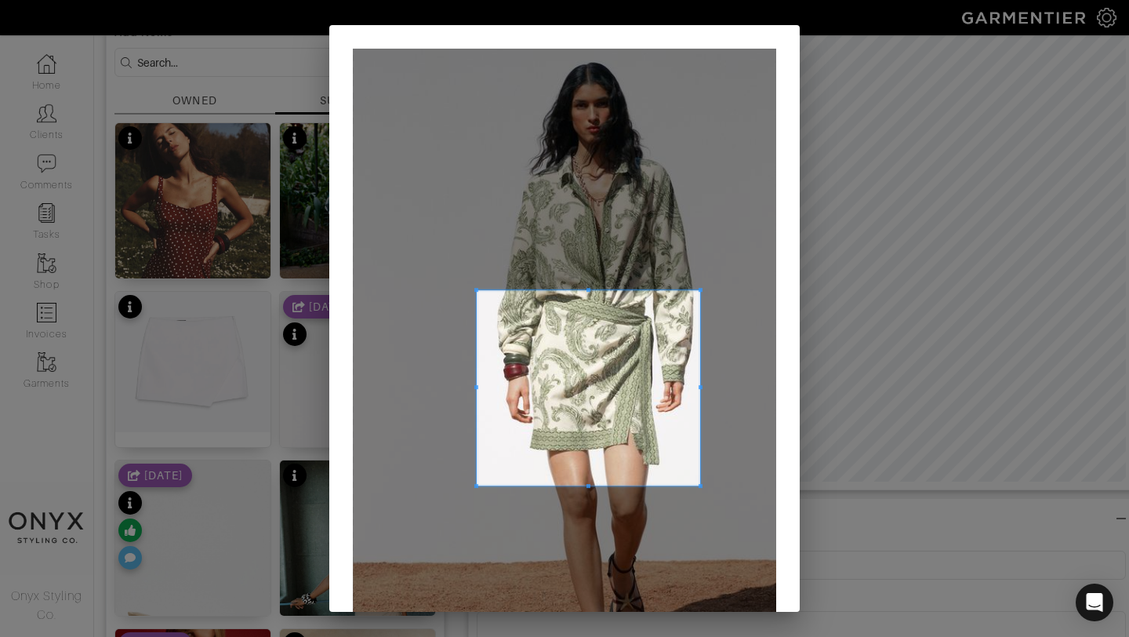
click at [477, 387] on div at bounding box center [589, 387] width 224 height 195
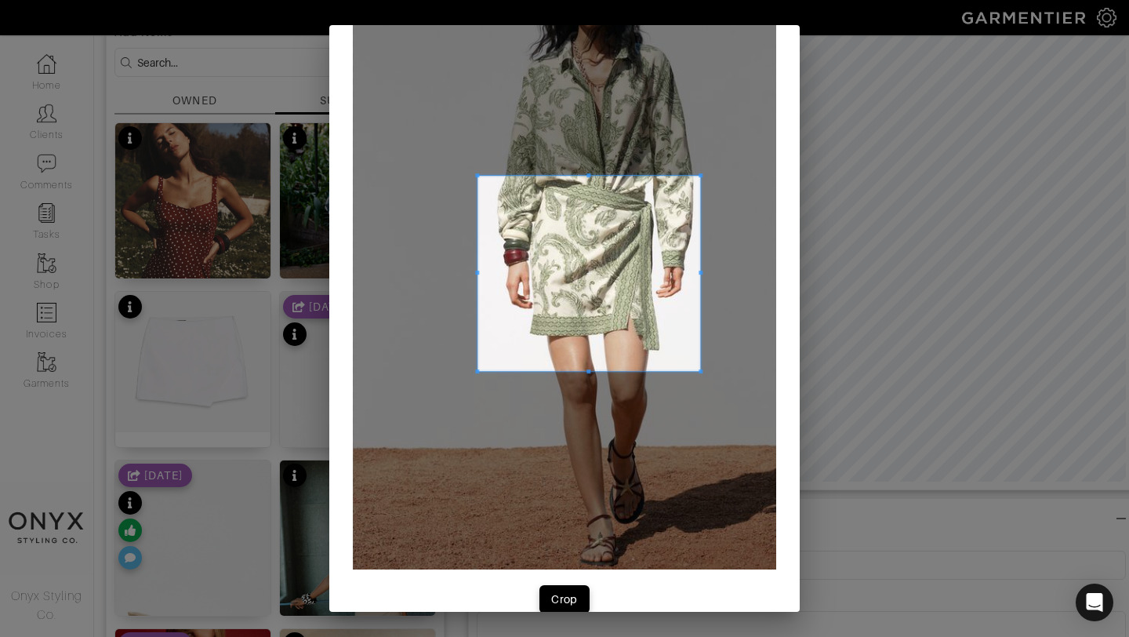
scroll to position [140, 0]
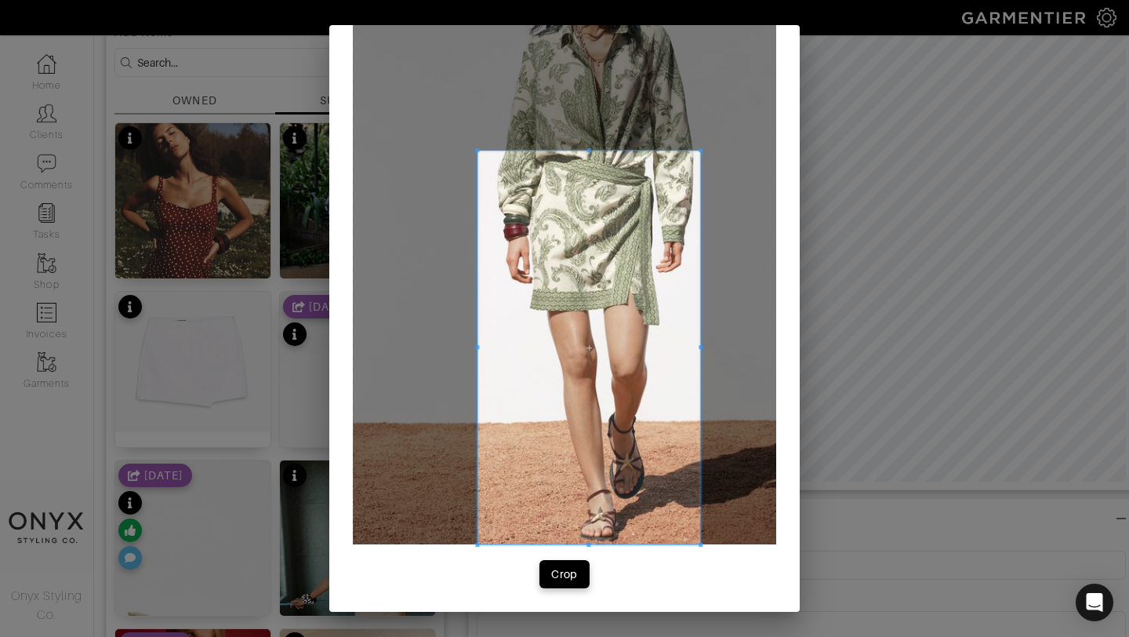
click at [609, 550] on div "Crop" at bounding box center [564, 249] width 471 height 726
click at [569, 574] on div "Crop" at bounding box center [564, 574] width 27 height 16
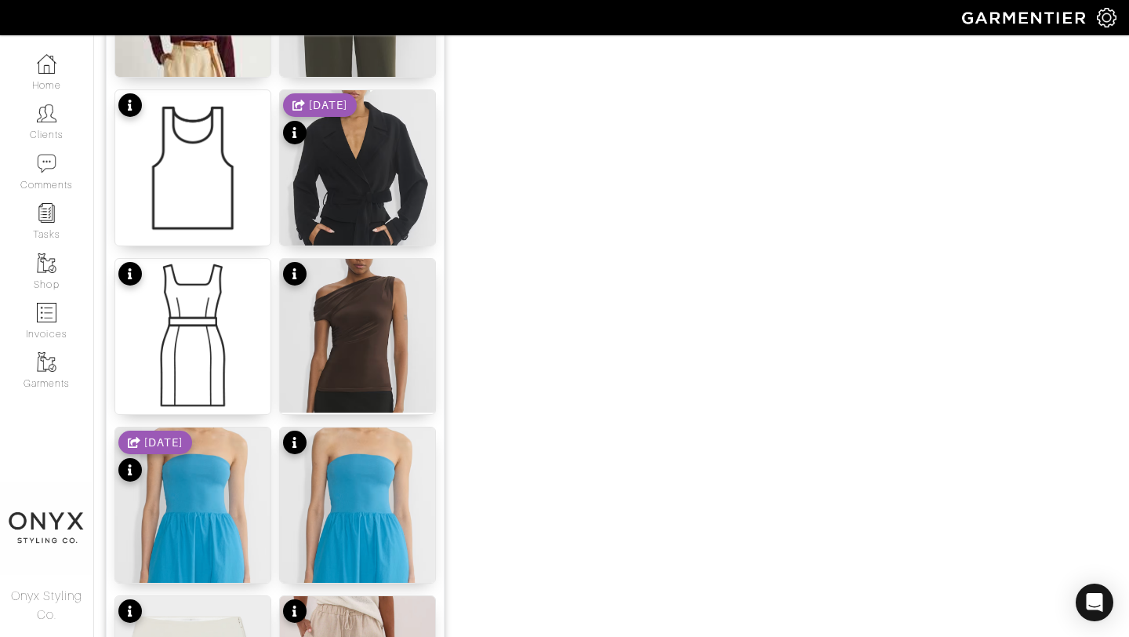
scroll to position [1590, 0]
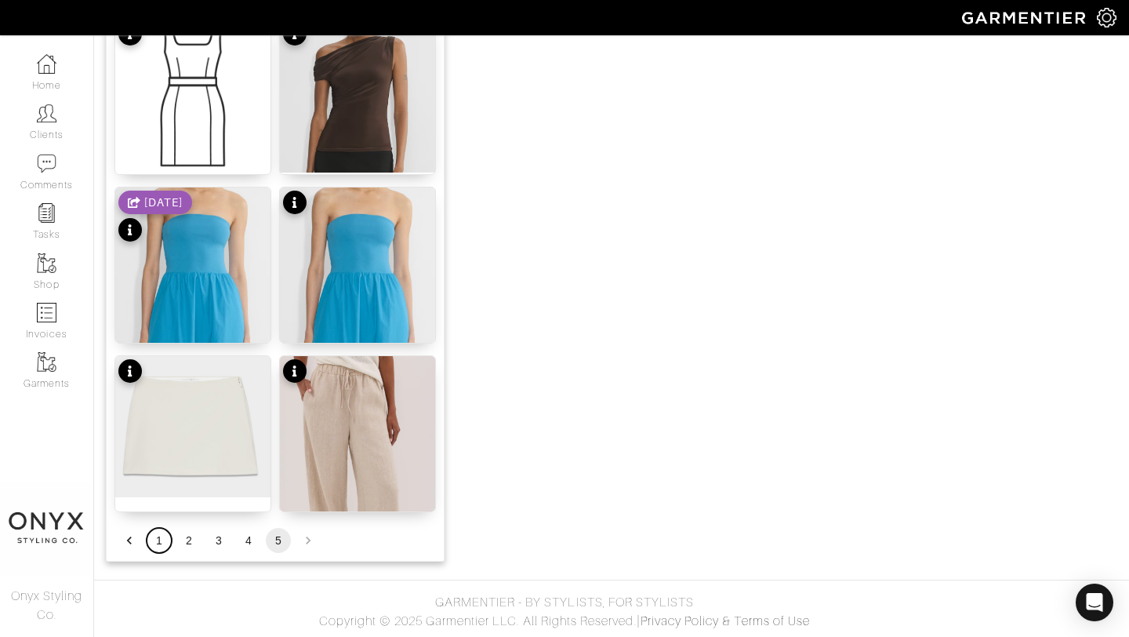
click at [162, 537] on button "1" at bounding box center [159, 540] width 25 height 25
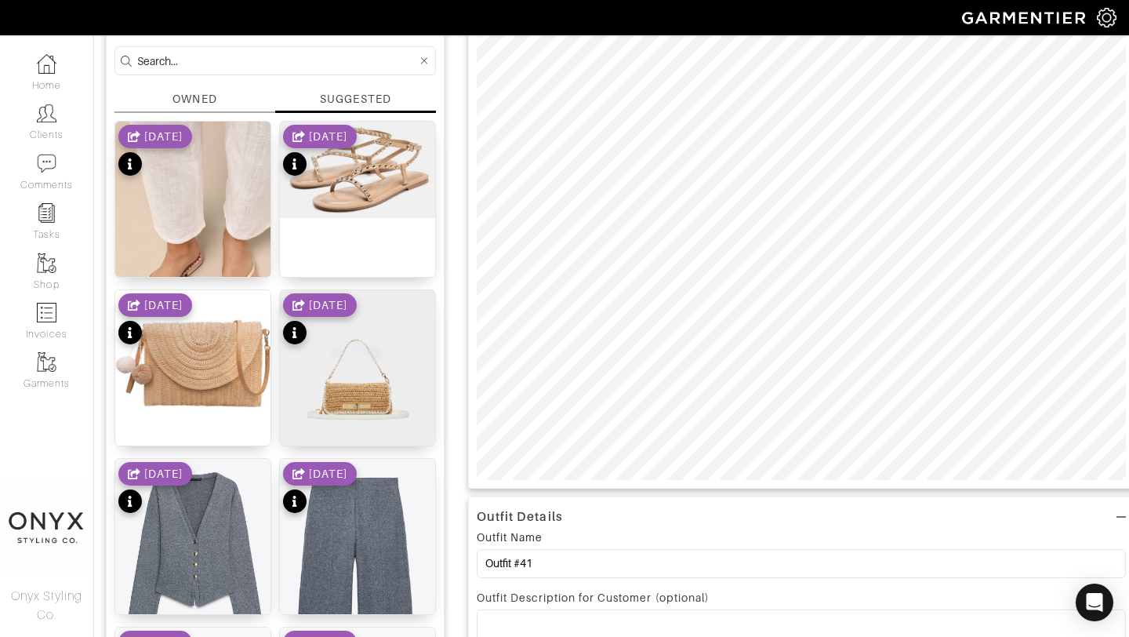
scroll to position [27, 0]
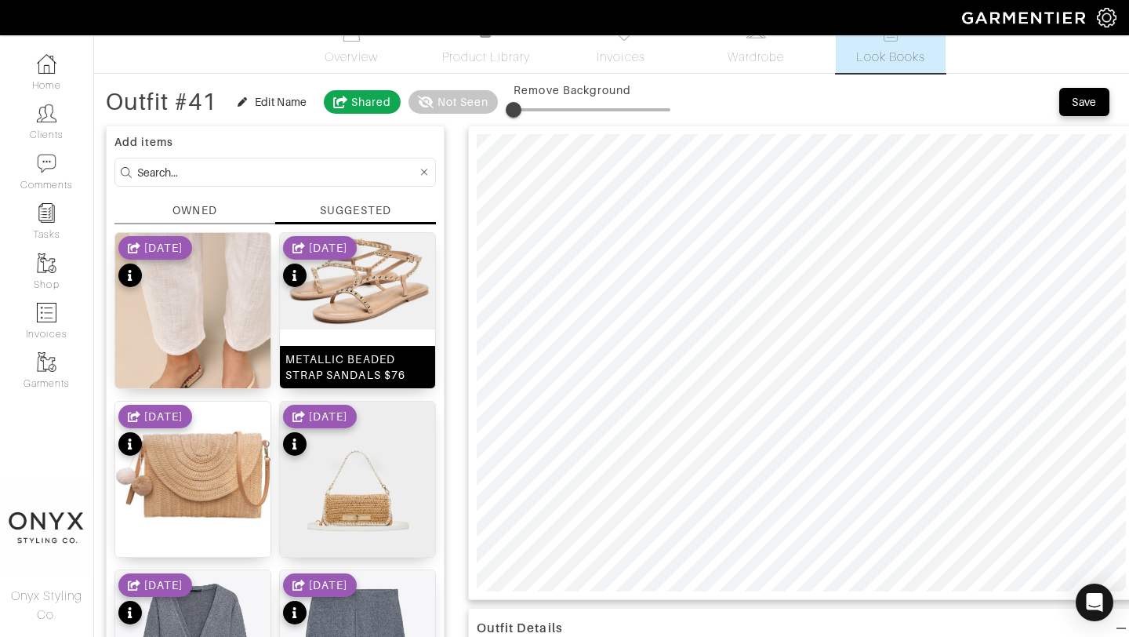
click at [380, 284] on img at bounding box center [357, 281] width 155 height 96
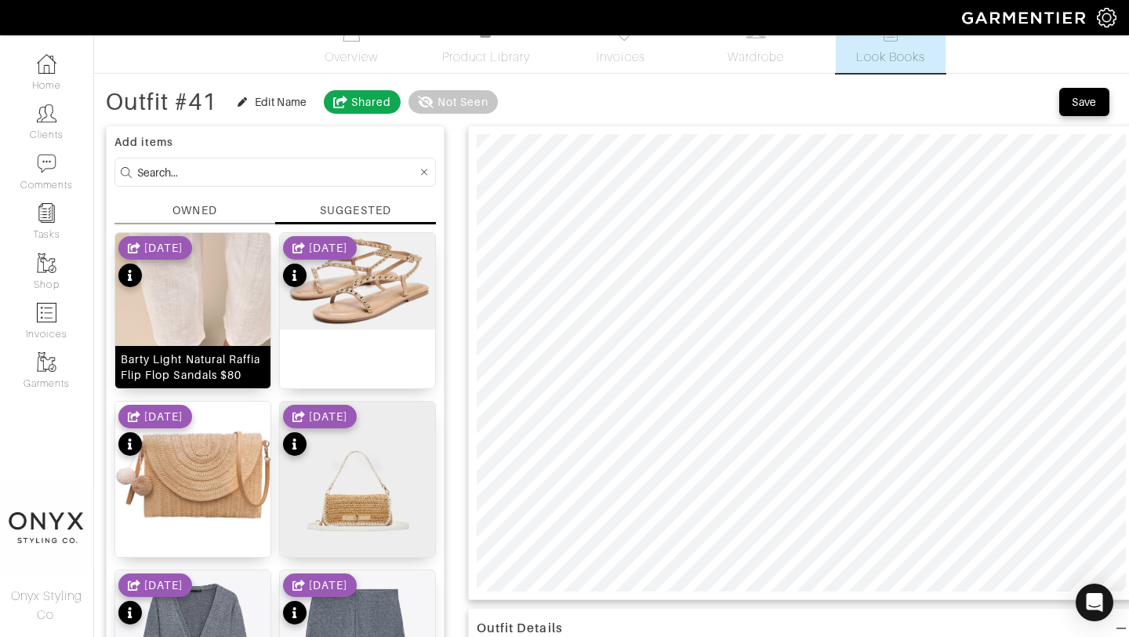
click at [220, 306] on img at bounding box center [192, 349] width 155 height 233
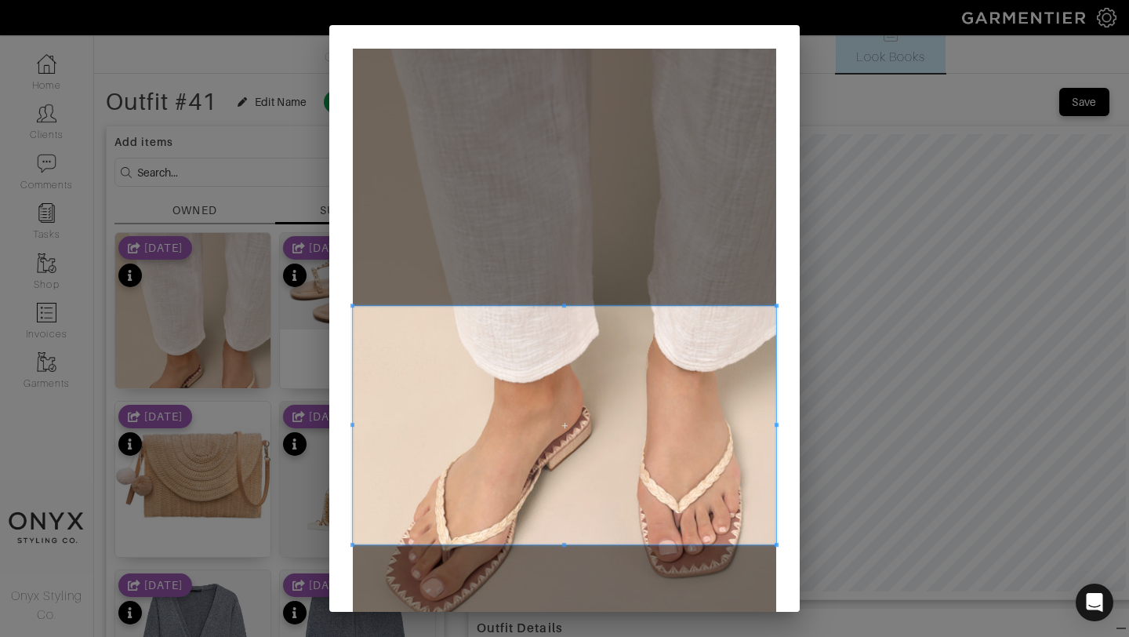
click at [594, 331] on span at bounding box center [564, 425] width 423 height 238
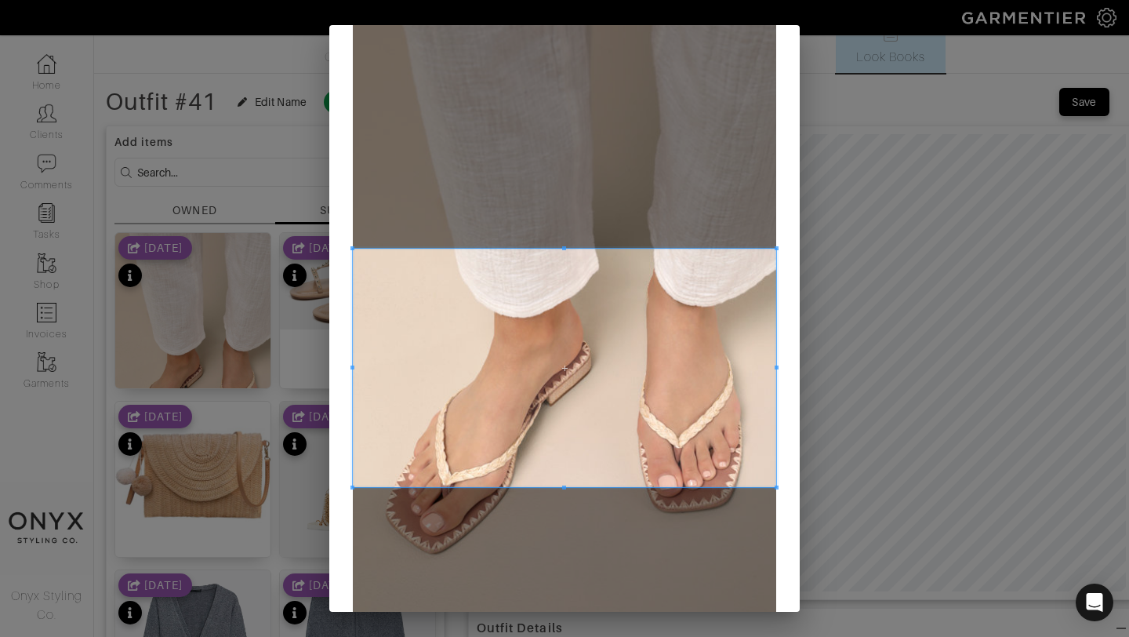
scroll to position [82, 0]
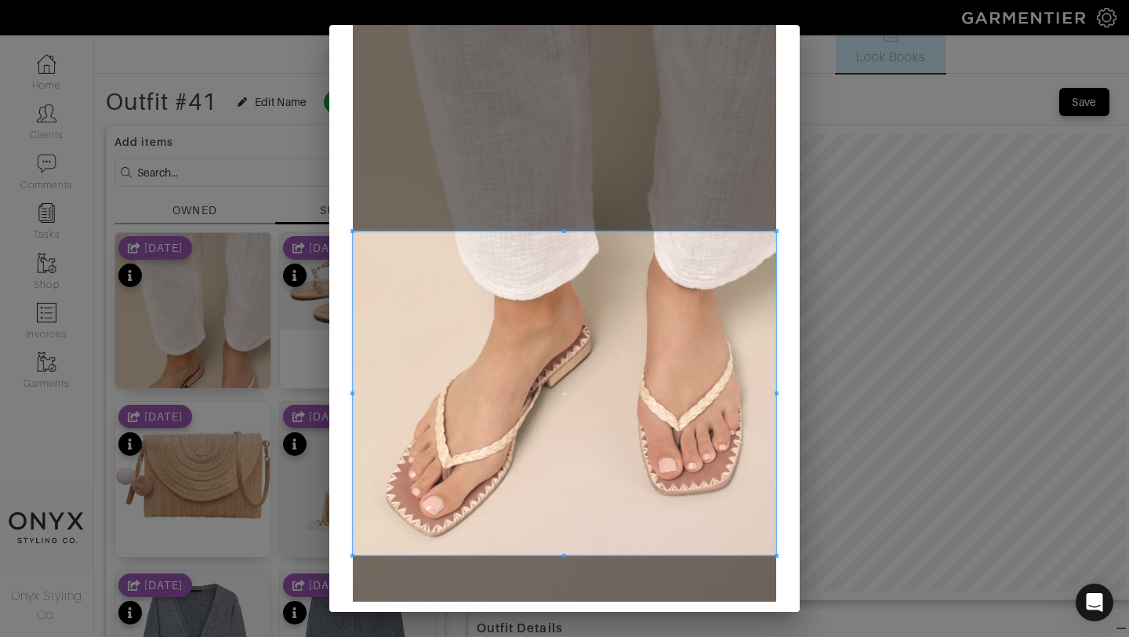
click at [569, 555] on div at bounding box center [564, 393] width 423 height 324
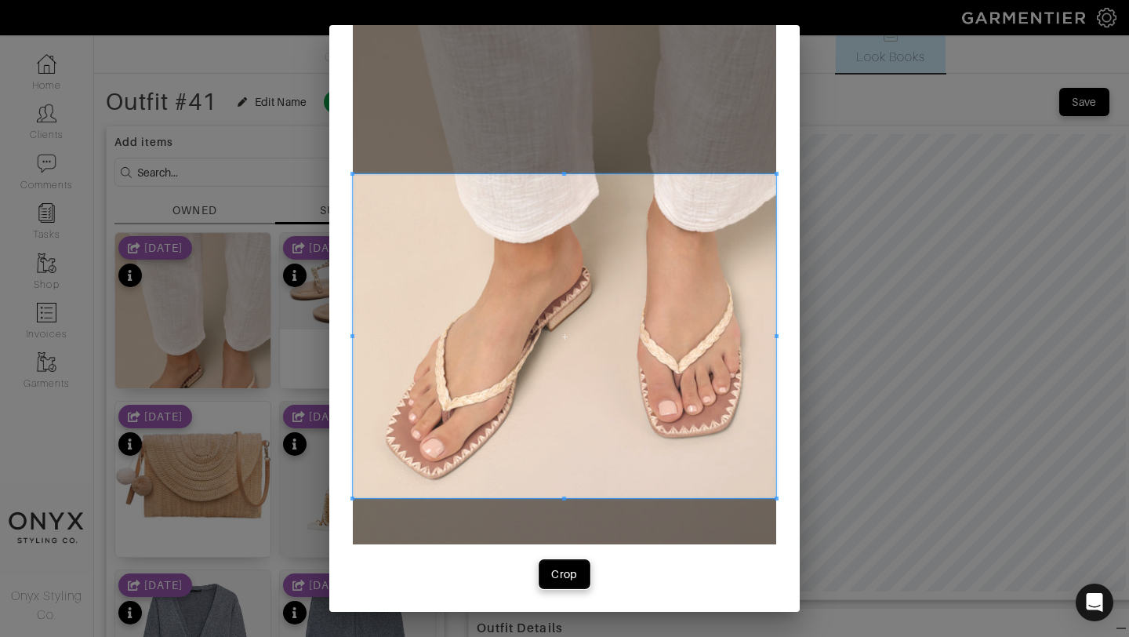
click at [567, 572] on div "Crop" at bounding box center [564, 574] width 27 height 16
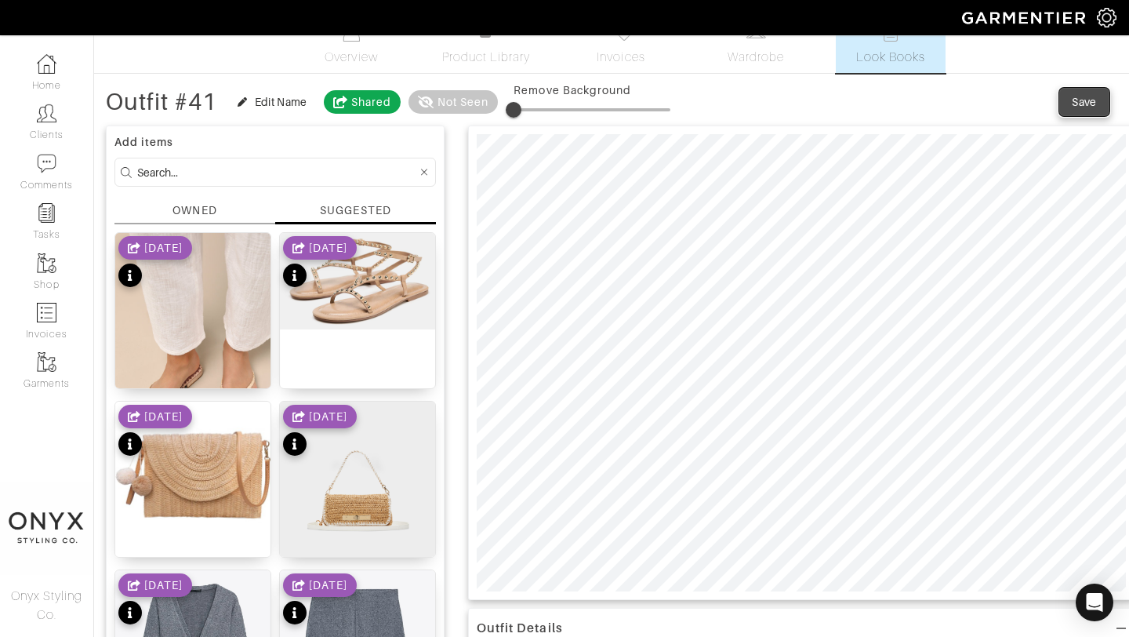
click at [1099, 102] on span "Save" at bounding box center [1084, 102] width 33 height 16
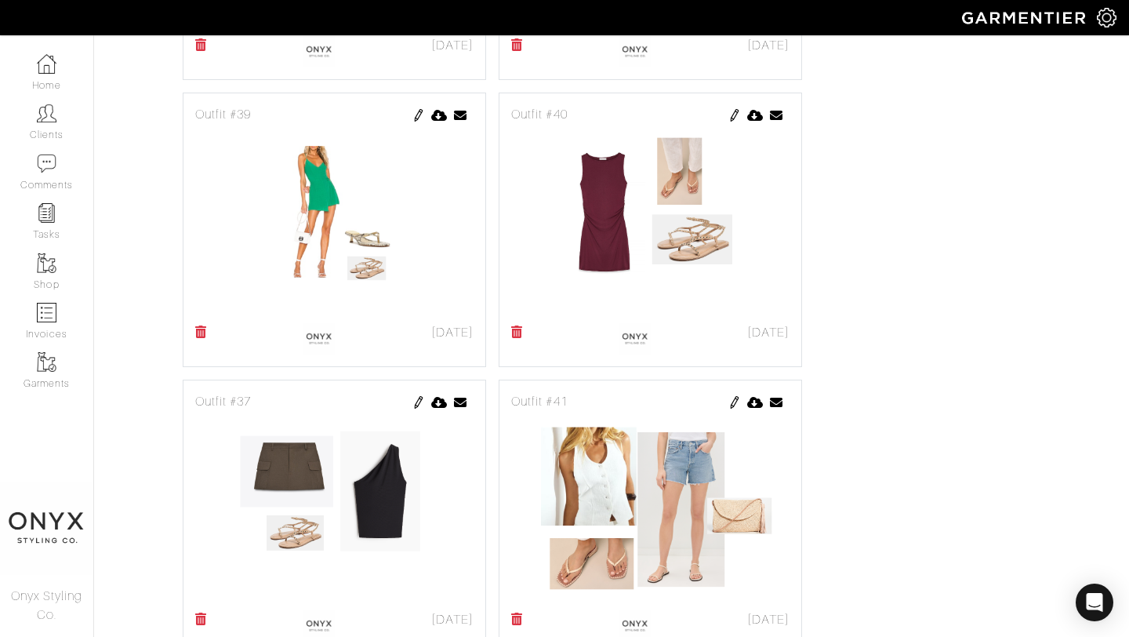
scroll to position [1794, 0]
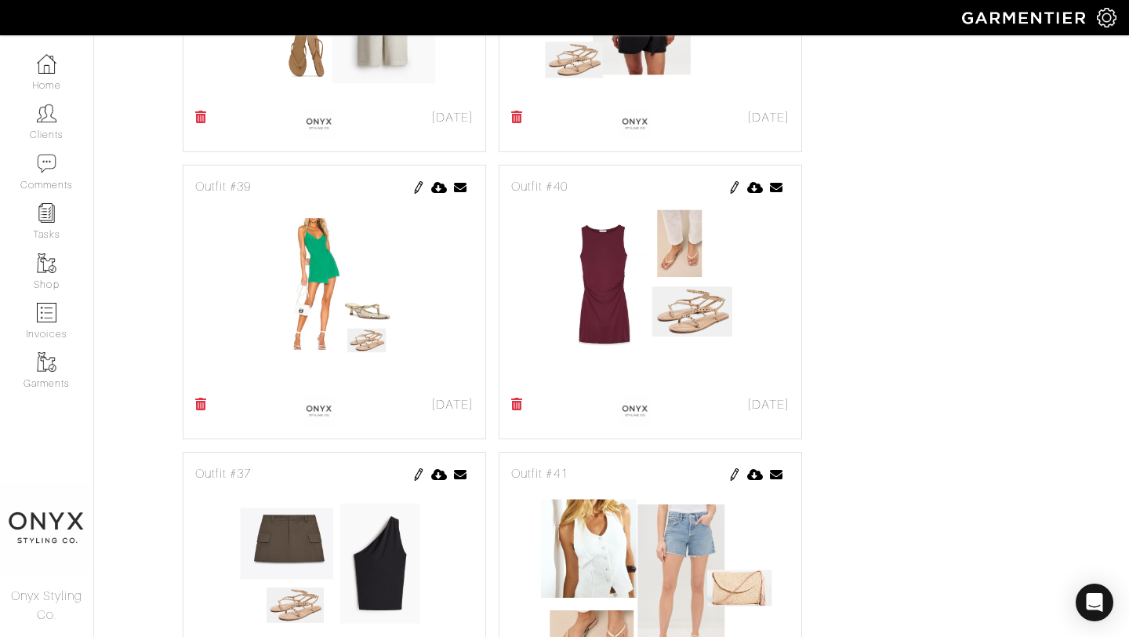
click at [419, 185] on img at bounding box center [419, 187] width 13 height 13
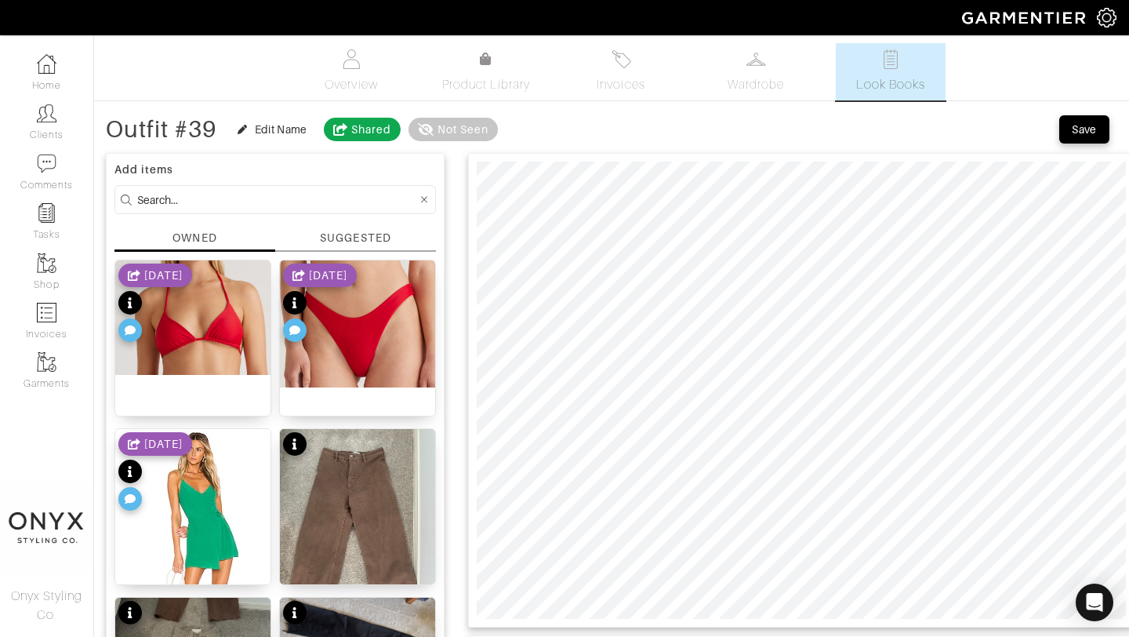
click at [374, 239] on div "SUGGESTED" at bounding box center [355, 238] width 71 height 16
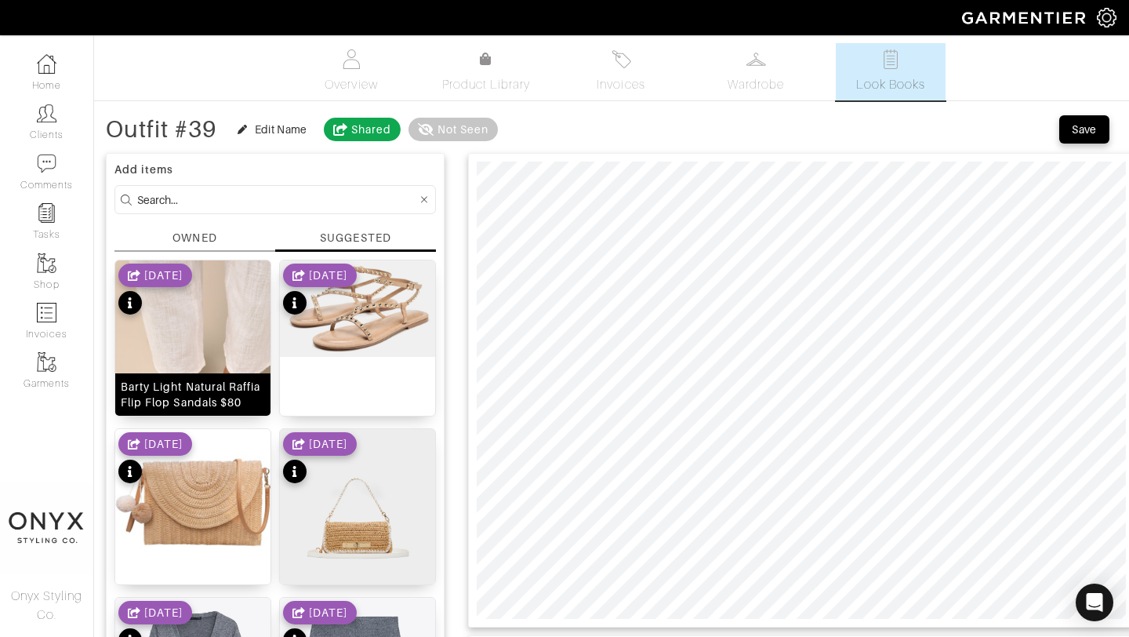
click at [209, 321] on img at bounding box center [192, 376] width 155 height 233
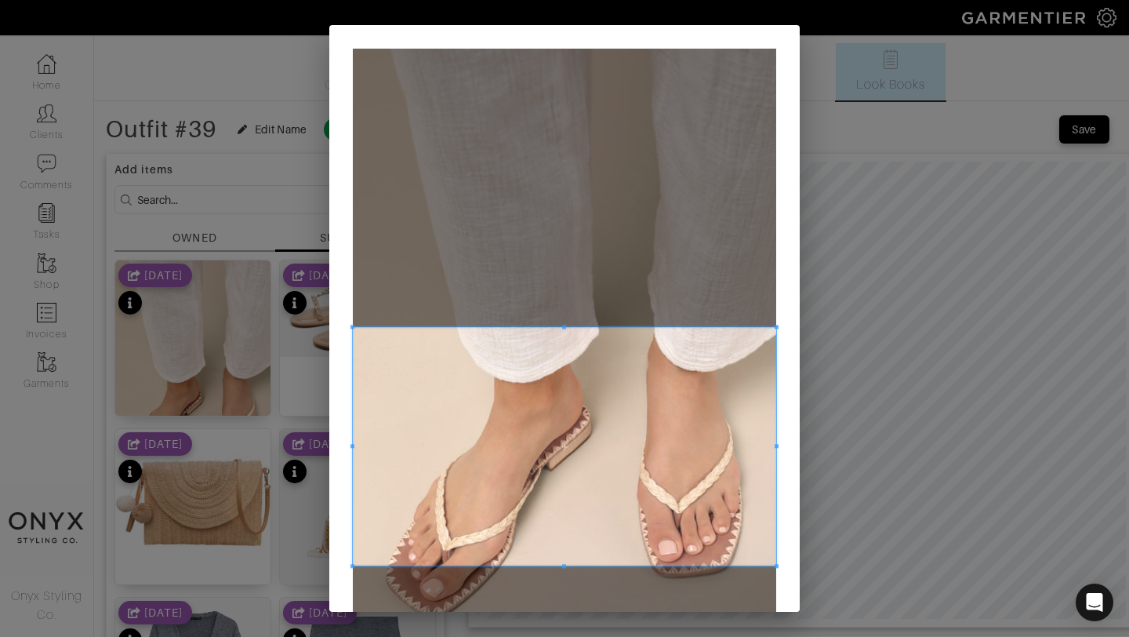
click at [569, 408] on span at bounding box center [564, 446] width 423 height 238
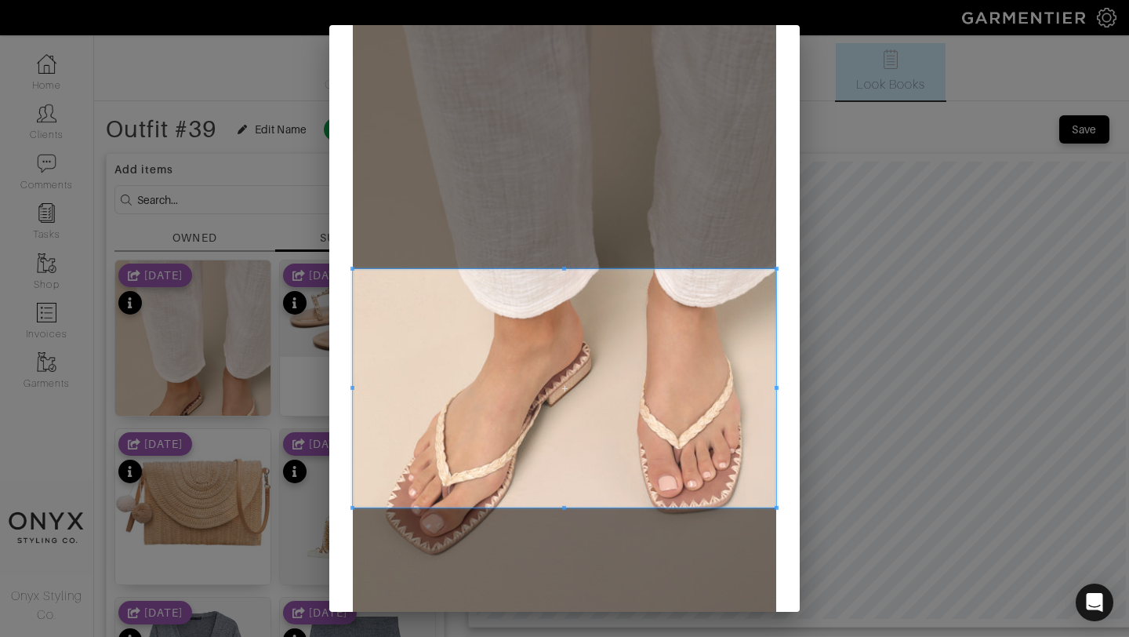
scroll to position [104, 0]
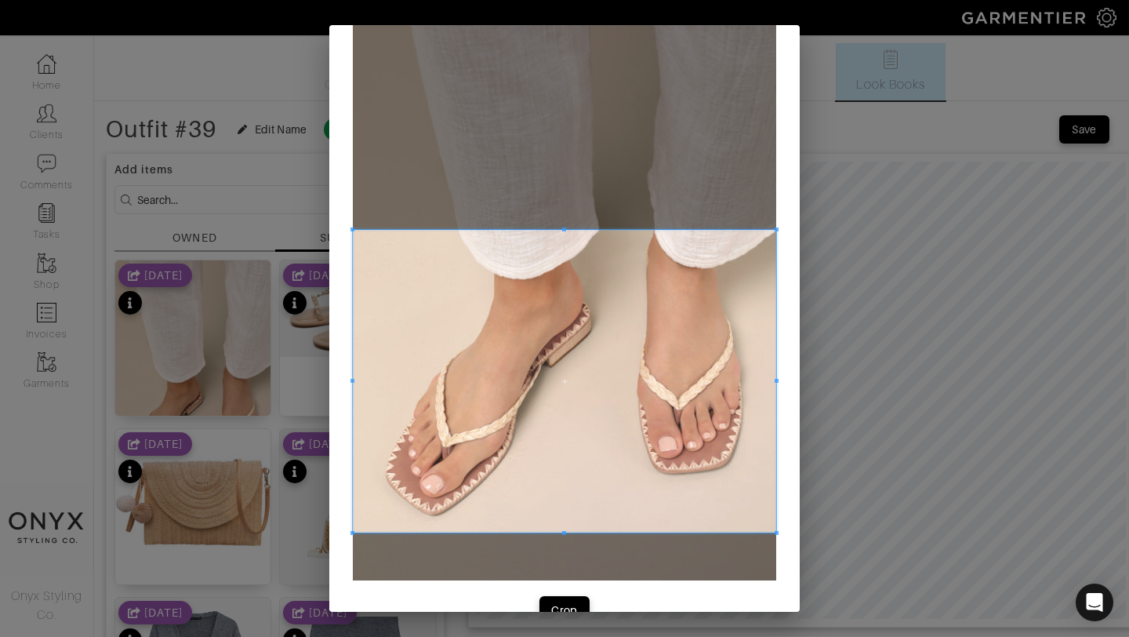
click at [573, 532] on span at bounding box center [564, 532] width 423 height 4
click at [571, 608] on div "Crop" at bounding box center [564, 610] width 27 height 16
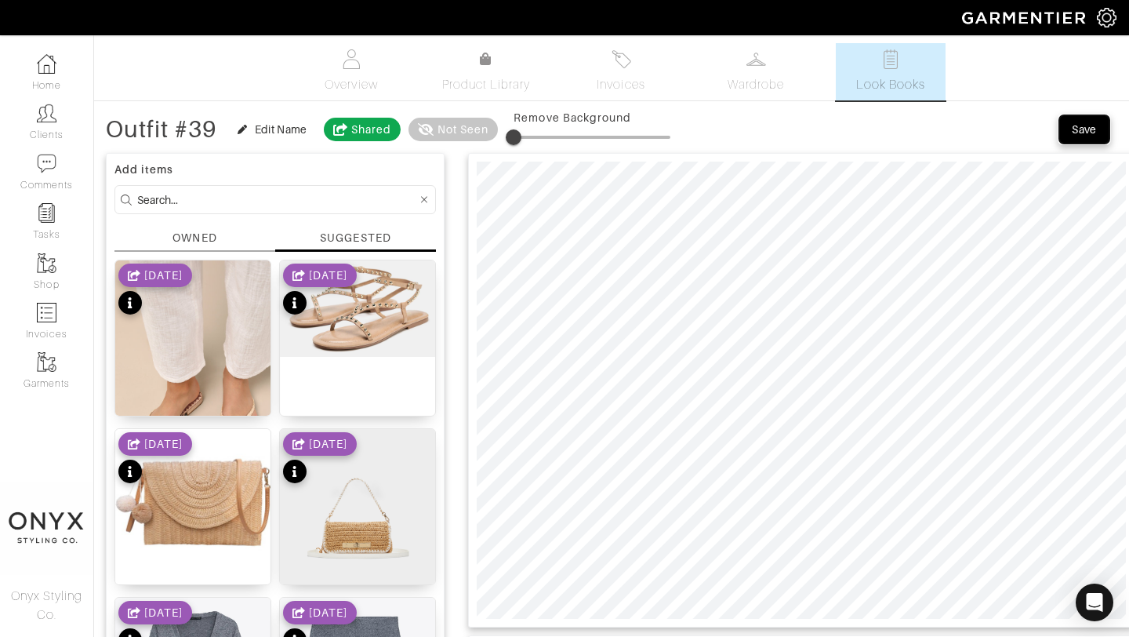
click at [1084, 129] on div "Save" at bounding box center [1084, 130] width 25 height 16
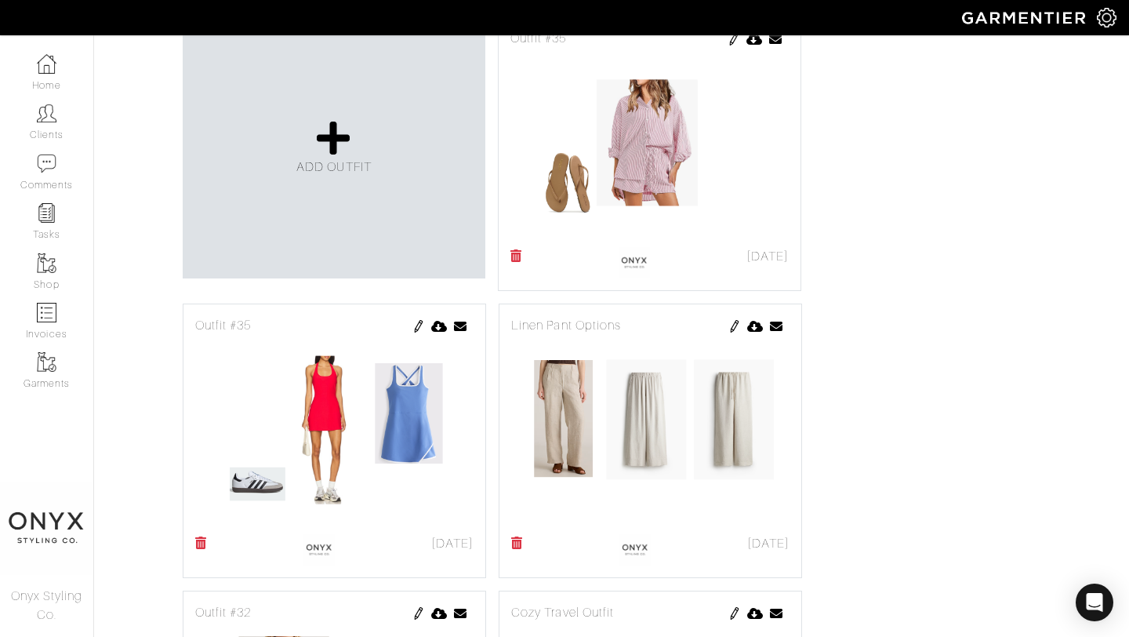
scroll to position [788, 0]
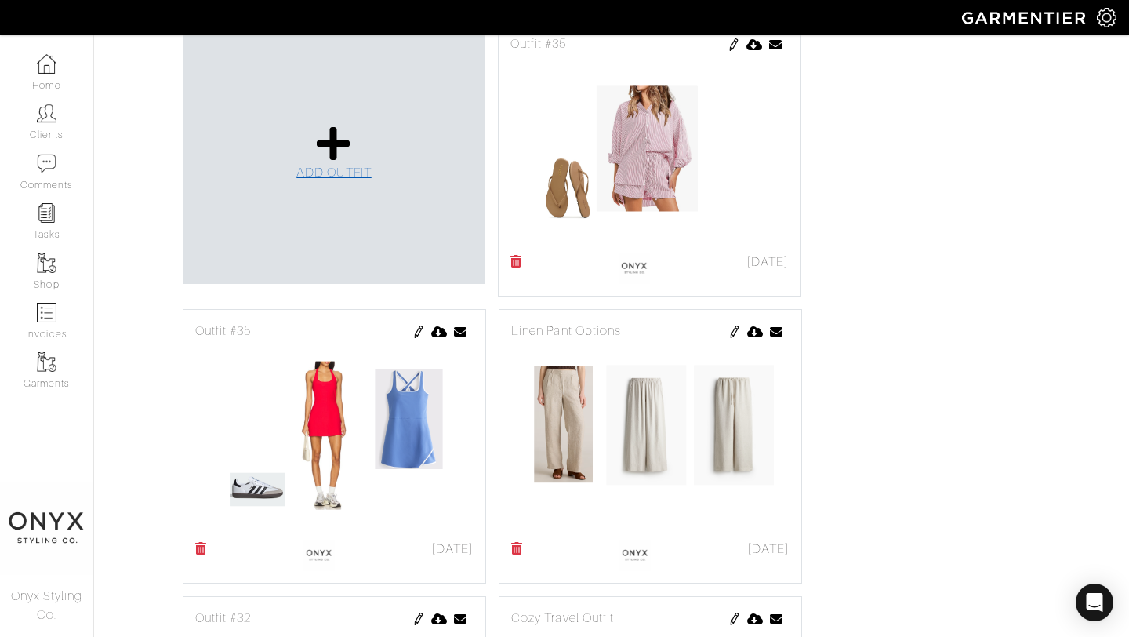
click at [347, 174] on span "ADD OUTFIT" at bounding box center [333, 172] width 75 height 14
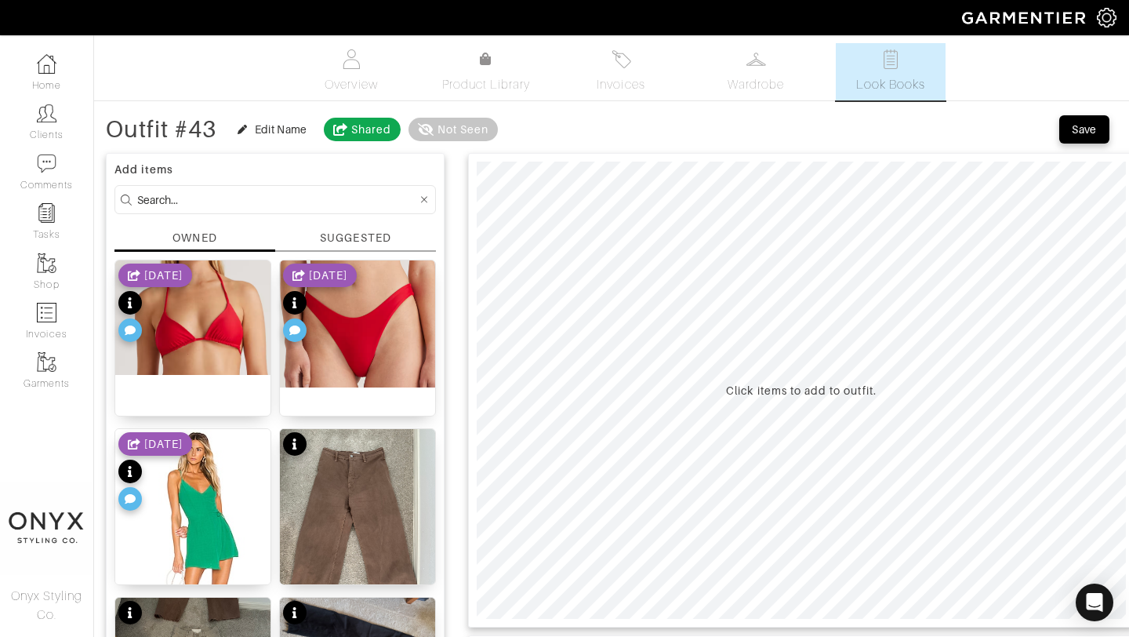
click at [374, 242] on div "SUGGESTED" at bounding box center [355, 238] width 71 height 16
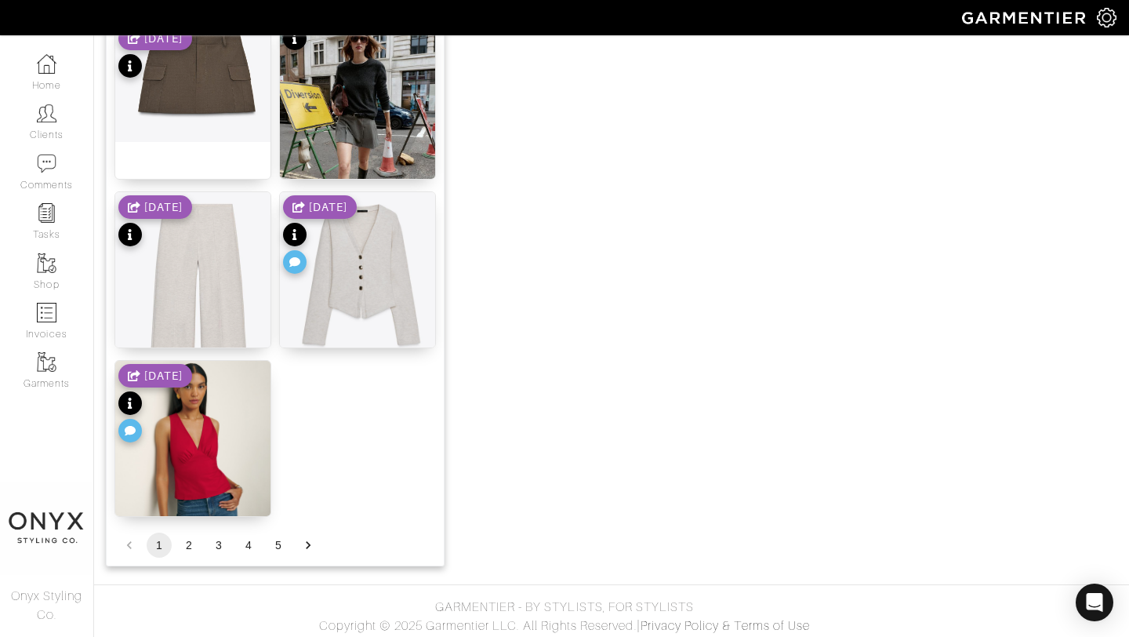
scroll to position [1928, 0]
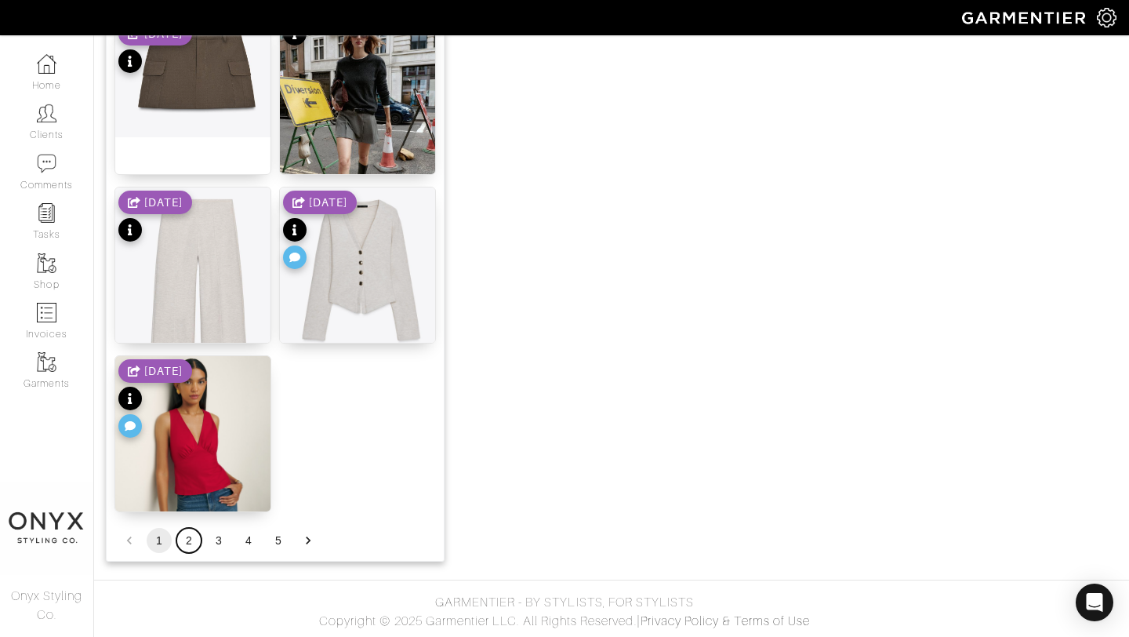
click at [187, 535] on button "2" at bounding box center [188, 540] width 25 height 25
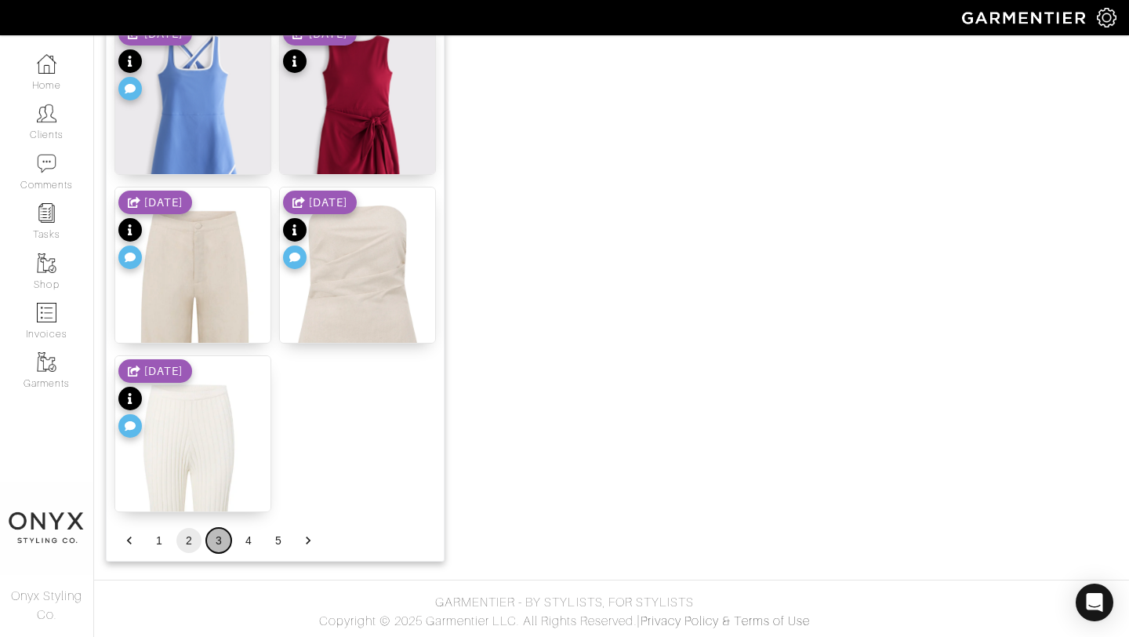
click at [224, 539] on button "3" at bounding box center [218, 540] width 25 height 25
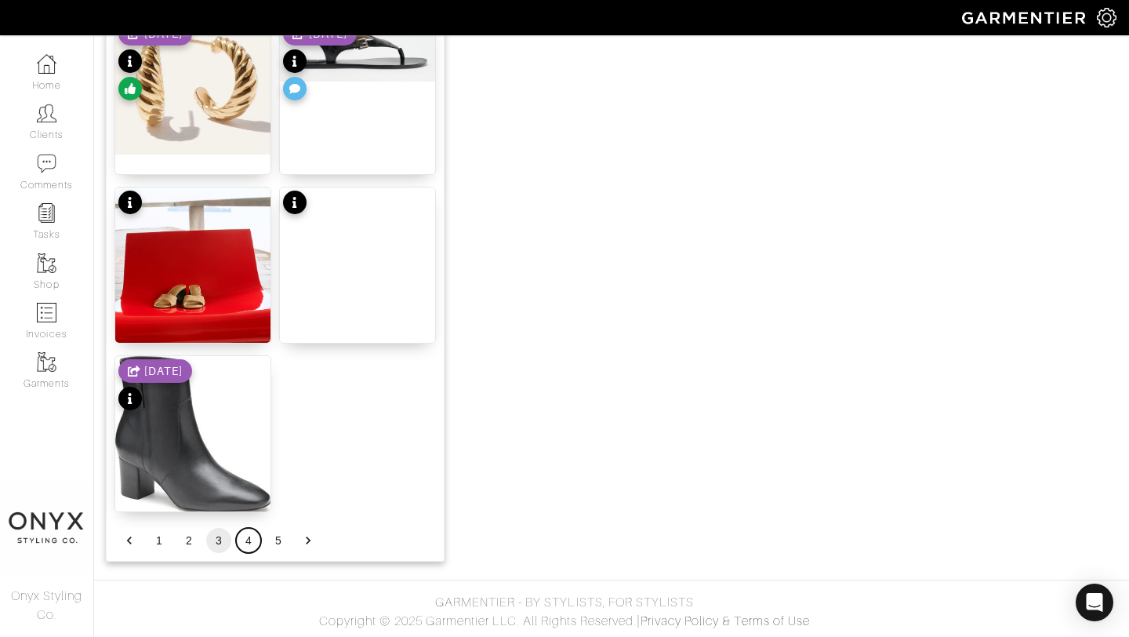
click at [253, 542] on button "4" at bounding box center [248, 540] width 25 height 25
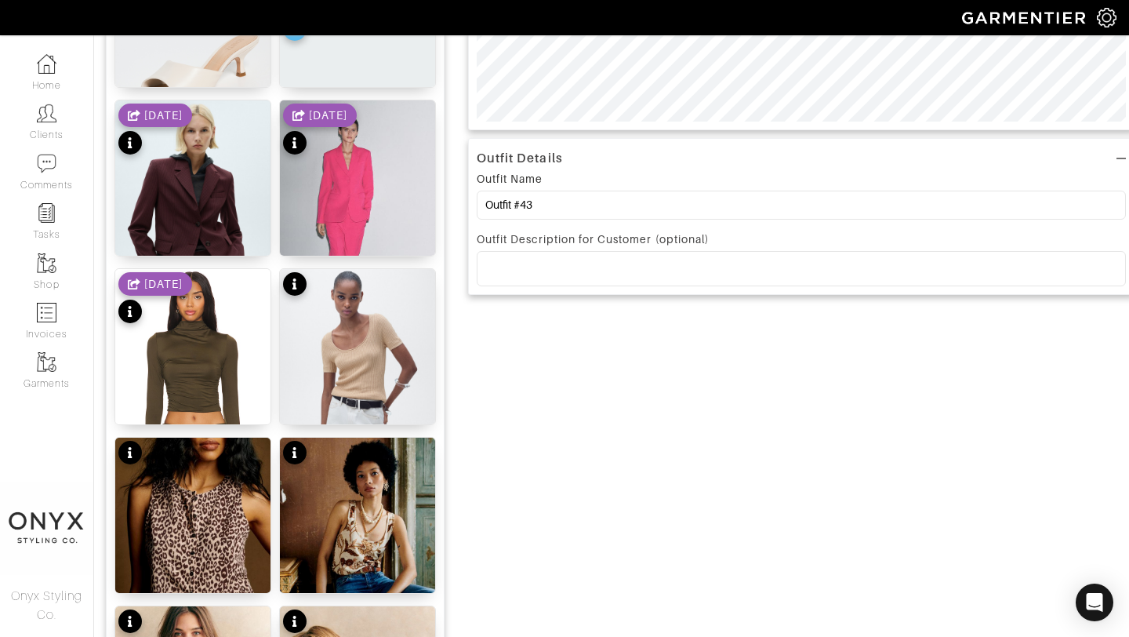
scroll to position [0, 0]
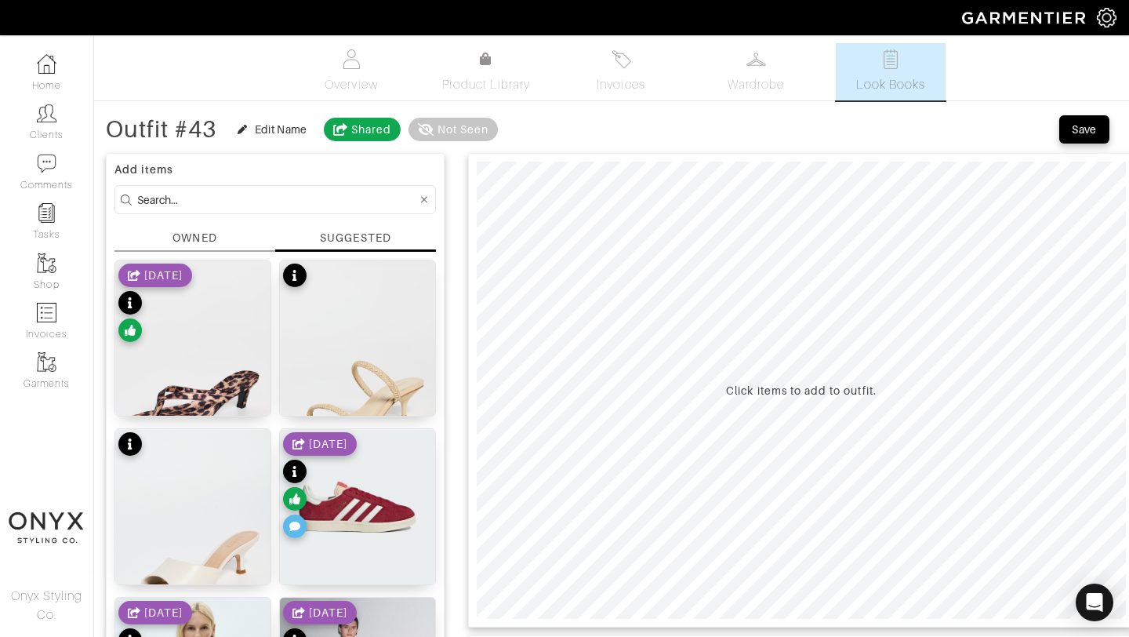
click at [201, 243] on div "OWNED" at bounding box center [195, 238] width 44 height 16
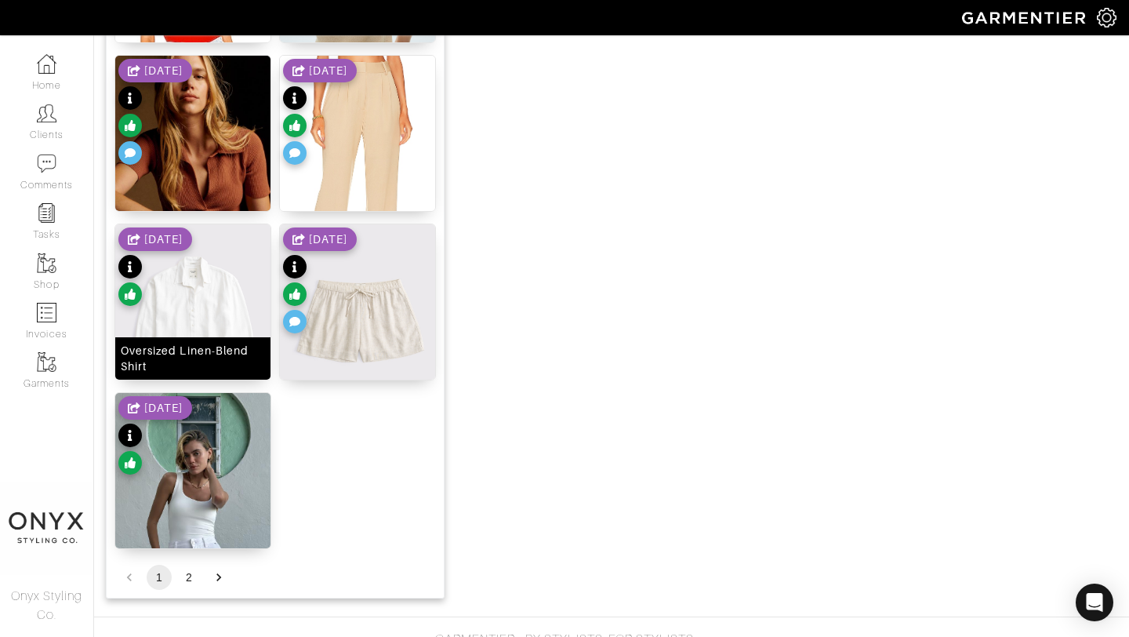
scroll to position [1928, 0]
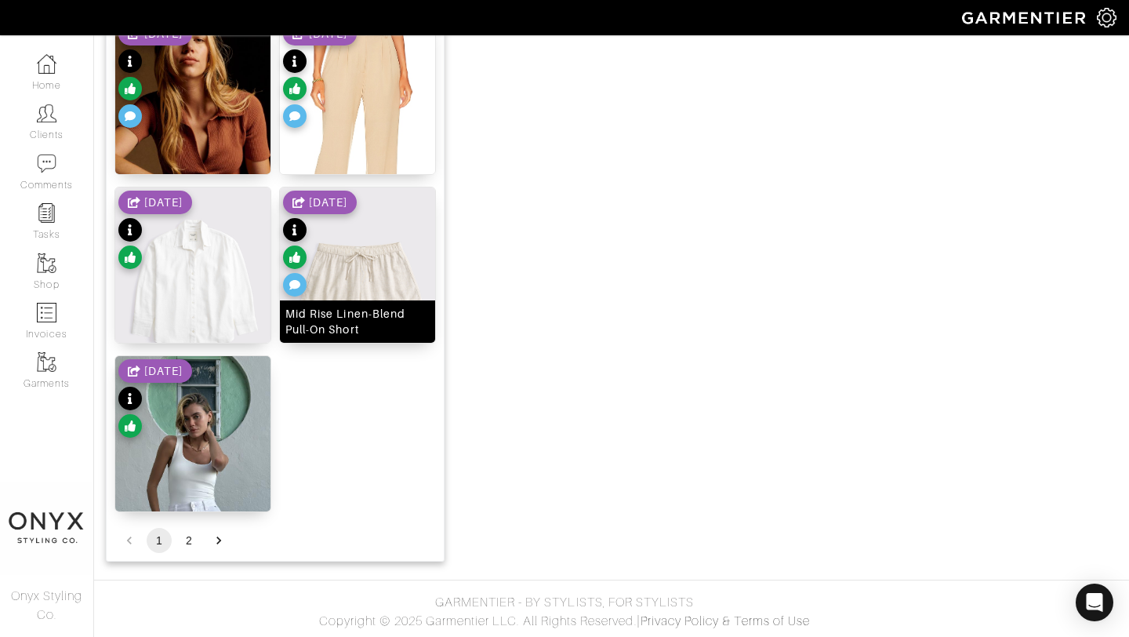
click at [366, 277] on img at bounding box center [357, 284] width 155 height 194
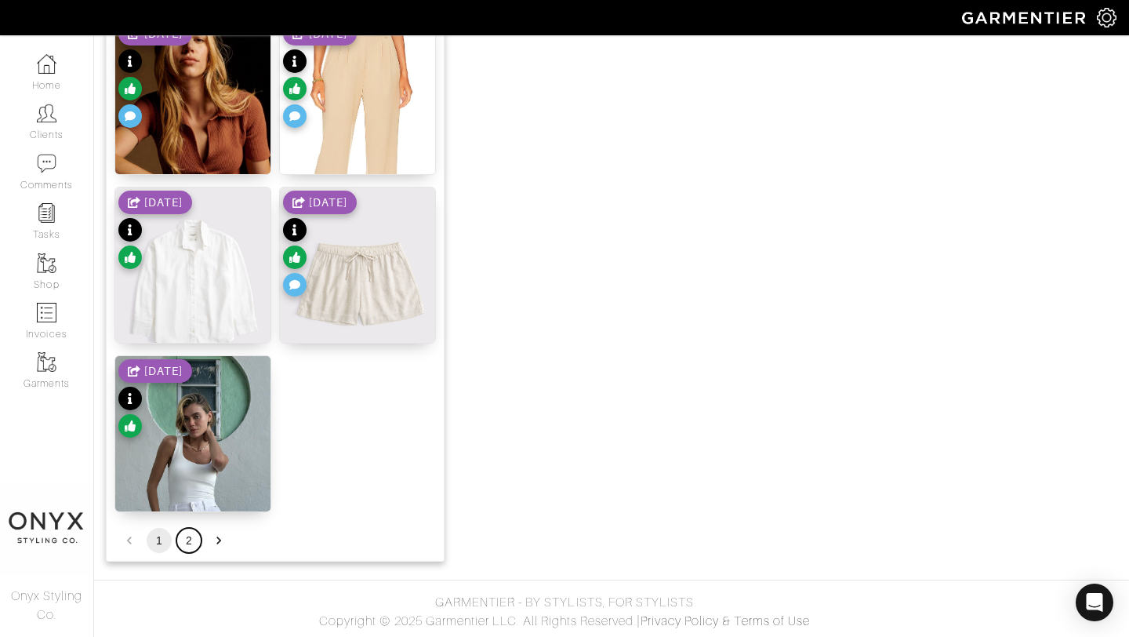
click at [189, 544] on button "2" at bounding box center [188, 540] width 25 height 25
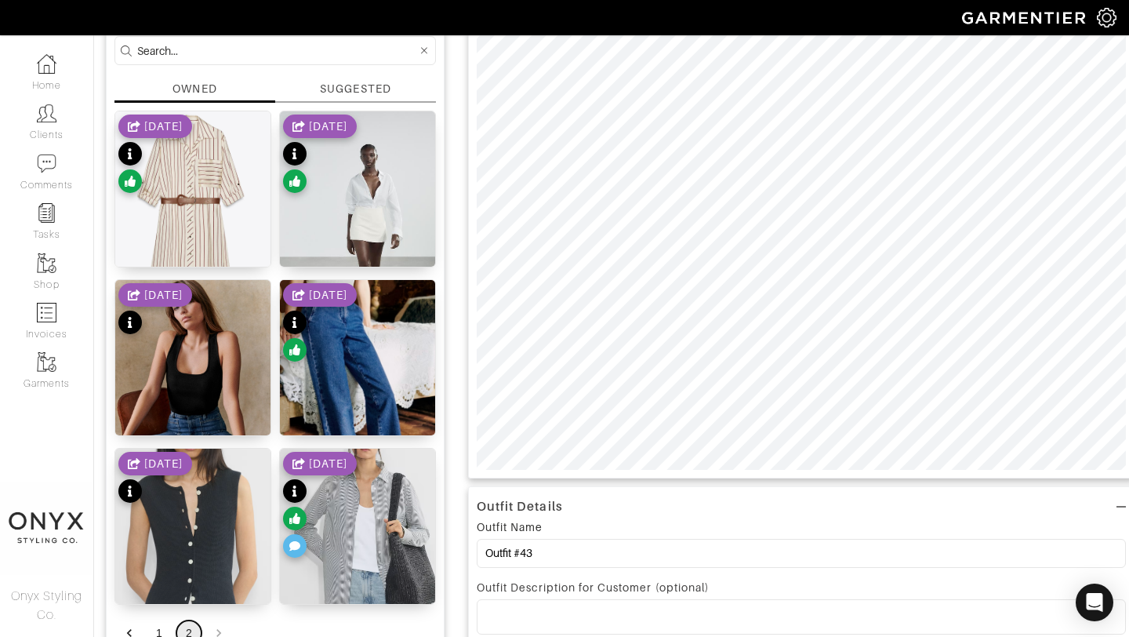
scroll to position [140, 0]
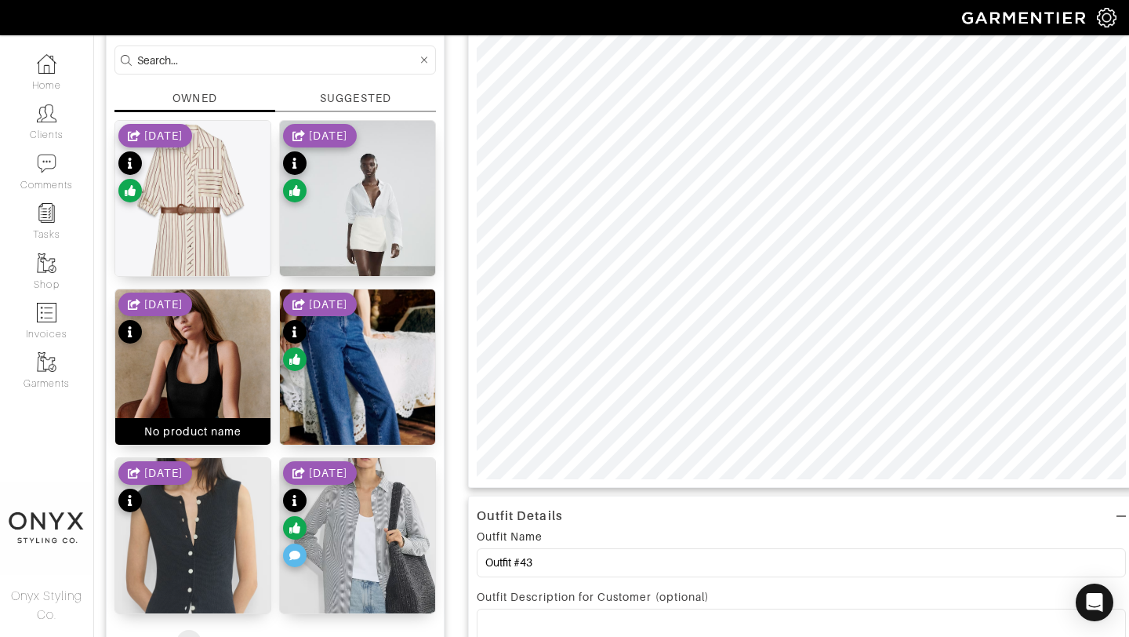
click at [205, 369] on img at bounding box center [192, 398] width 155 height 218
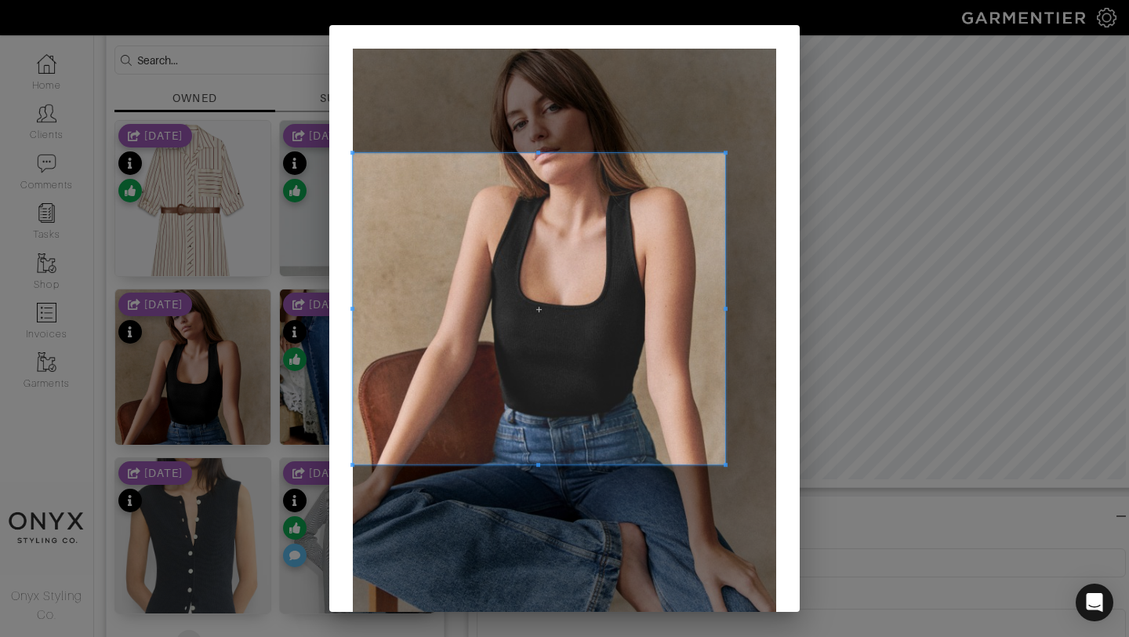
click at [724, 151] on span at bounding box center [726, 153] width 4 height 4
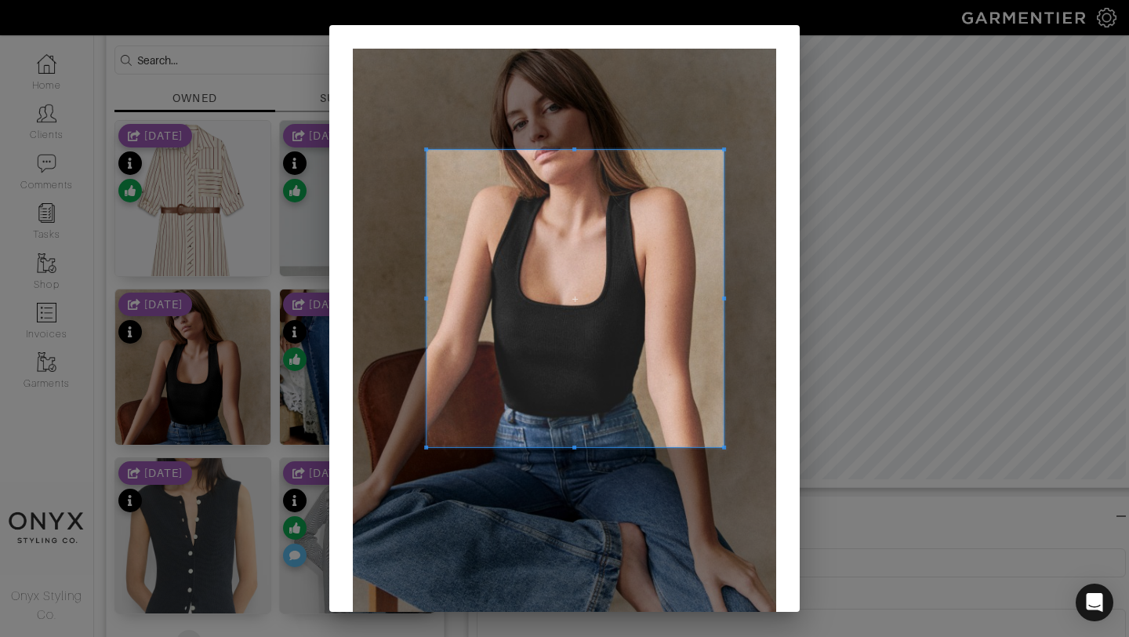
click at [426, 447] on span at bounding box center [426, 447] width 4 height 4
click at [586, 387] on span at bounding box center [571, 299] width 297 height 297
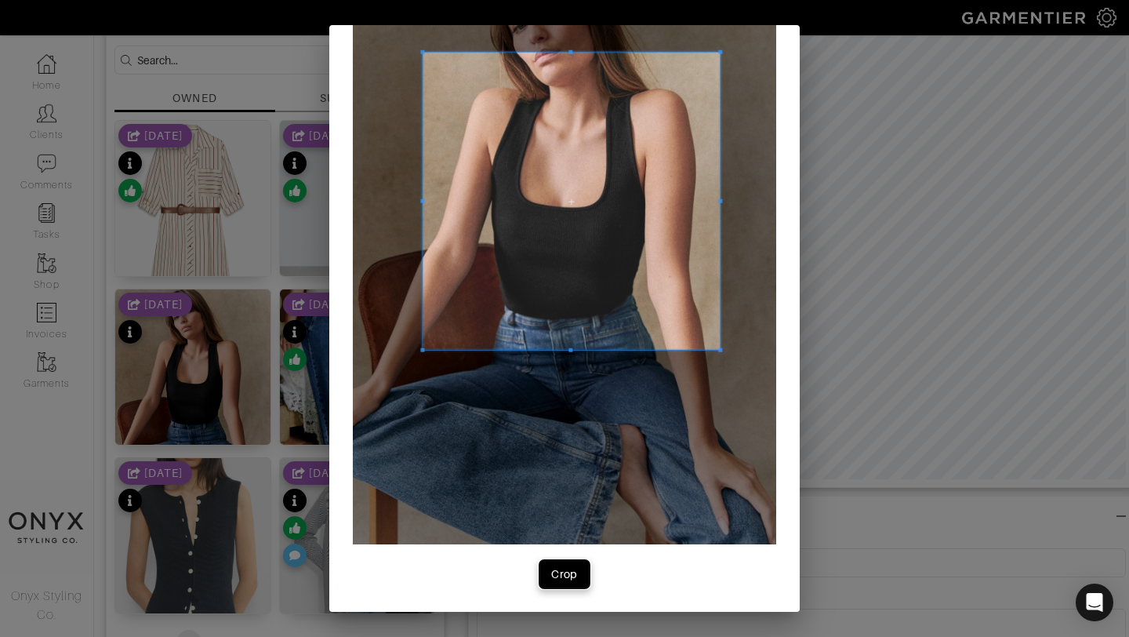
click at [564, 581] on div "Crop" at bounding box center [564, 574] width 27 height 16
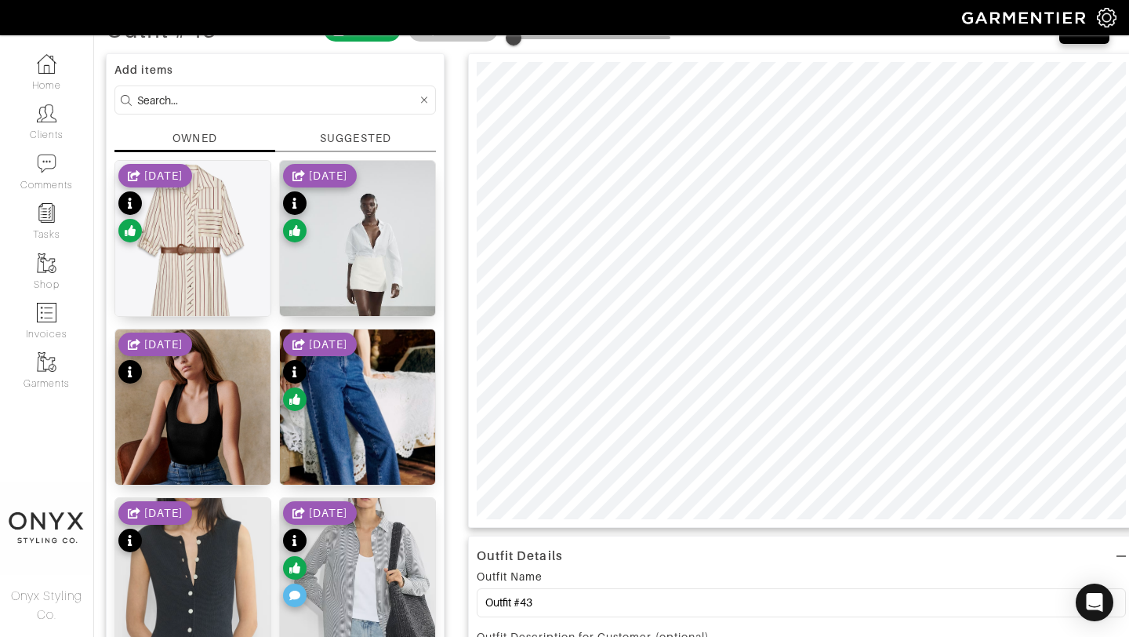
scroll to position [99, 0]
click at [376, 137] on div "SUGGESTED" at bounding box center [355, 139] width 71 height 16
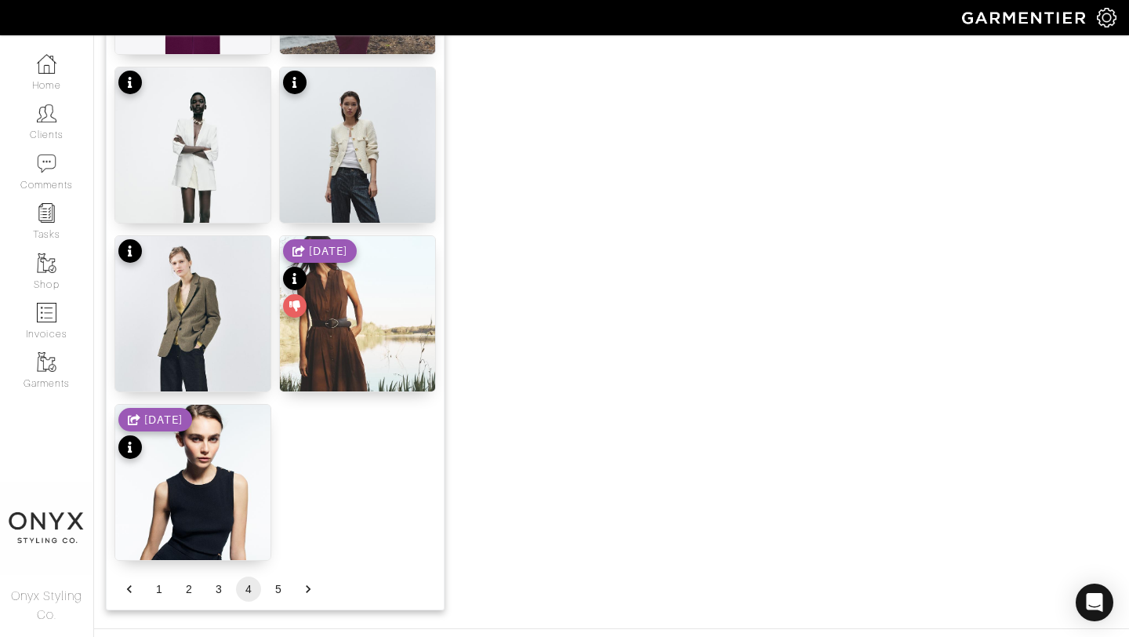
scroll to position [1928, 0]
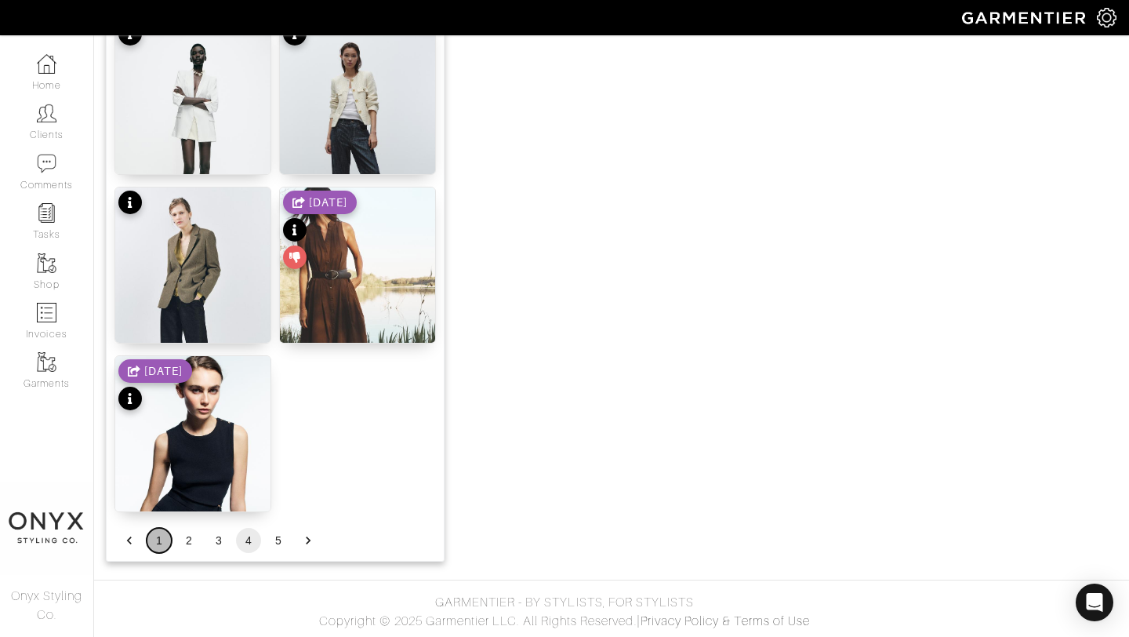
click at [163, 542] on button "1" at bounding box center [159, 540] width 25 height 25
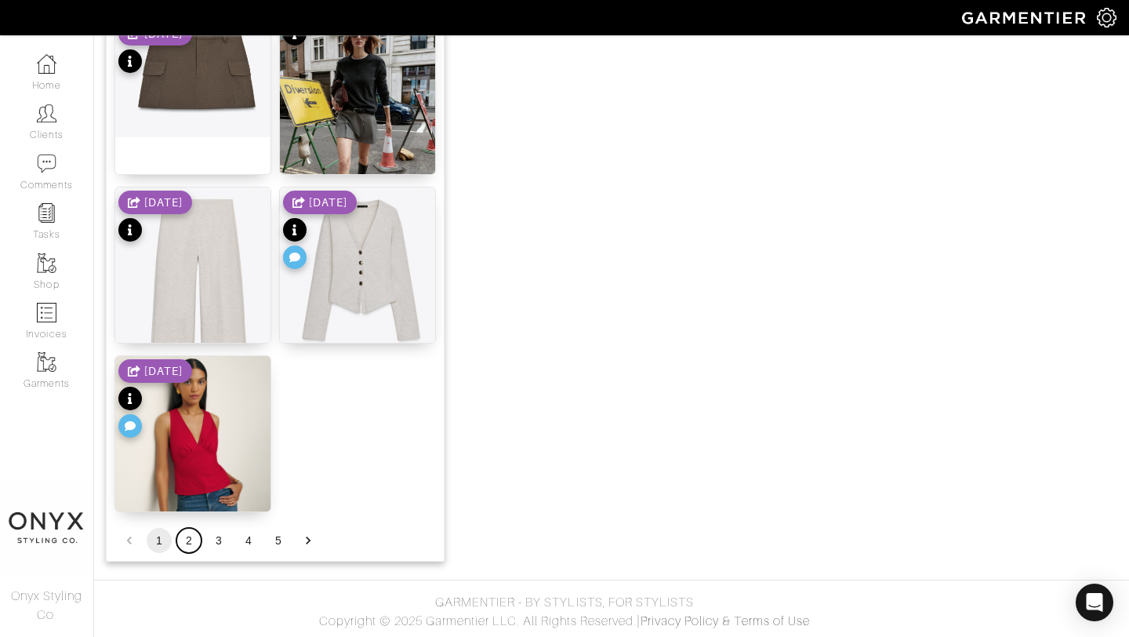
click at [191, 538] on button "2" at bounding box center [188, 540] width 25 height 25
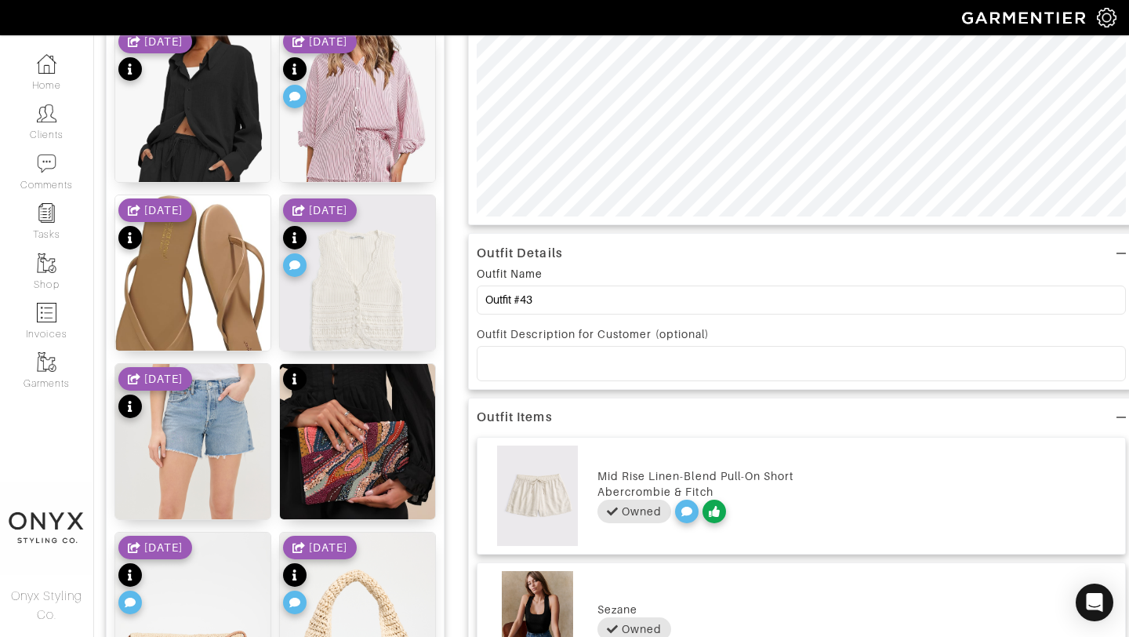
scroll to position [370, 0]
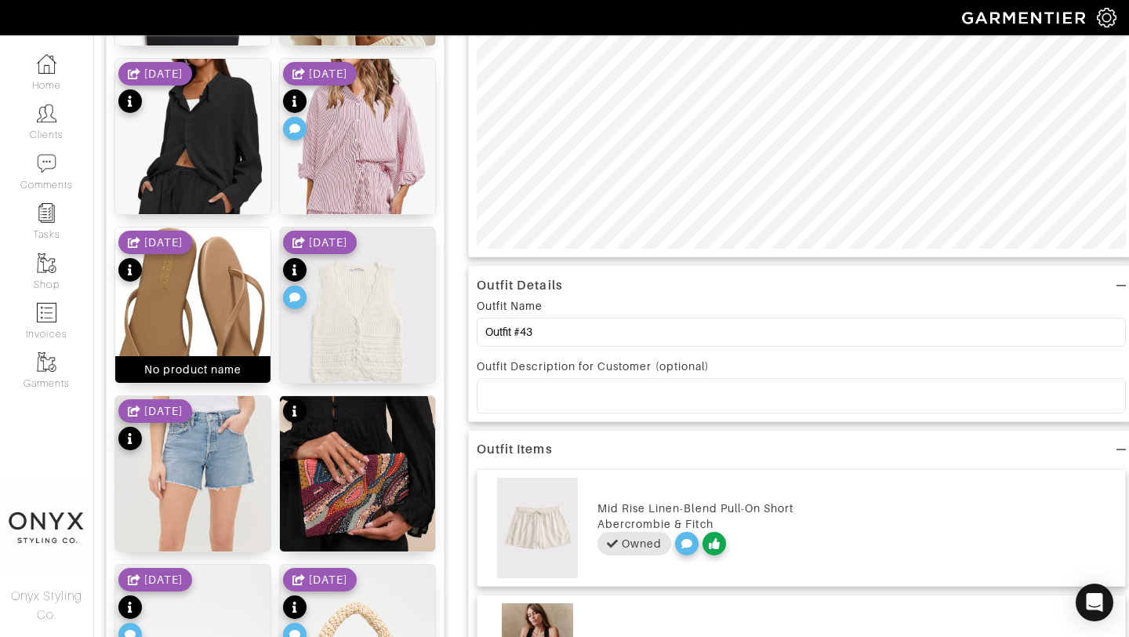
click at [207, 324] on img at bounding box center [192, 333] width 155 height 213
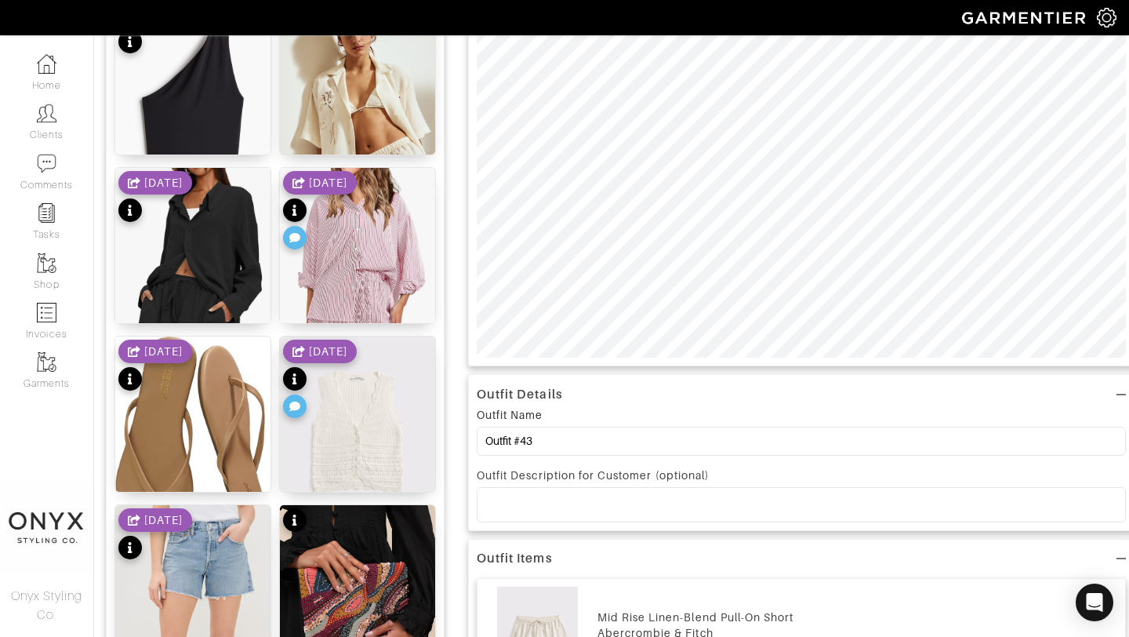
scroll to position [0, 0]
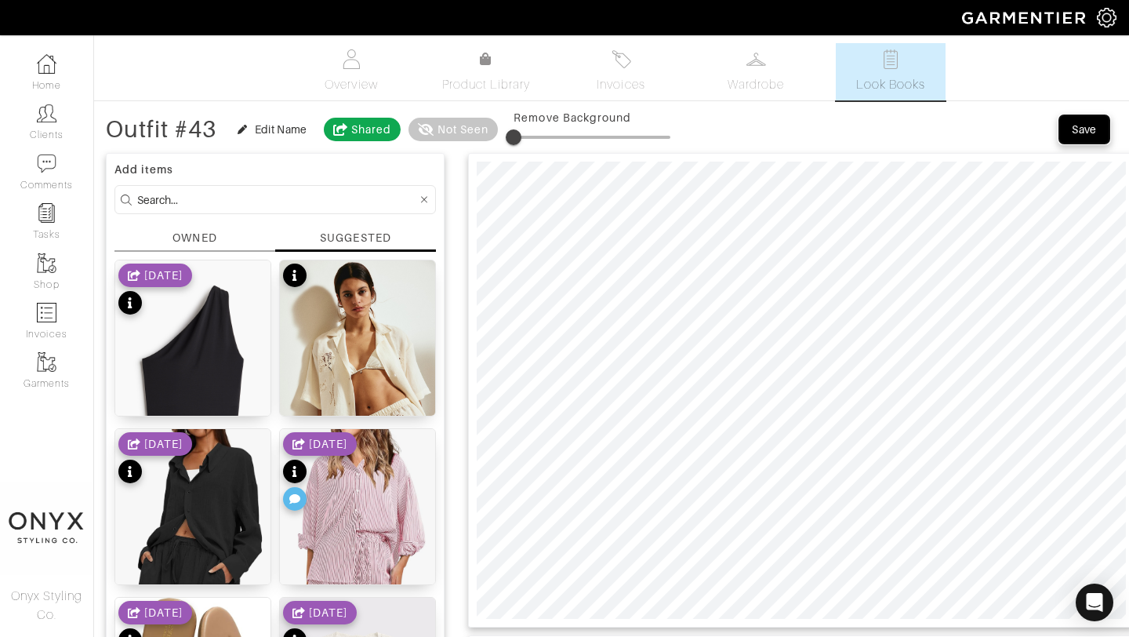
click at [1085, 141] on button "Save" at bounding box center [1084, 129] width 50 height 28
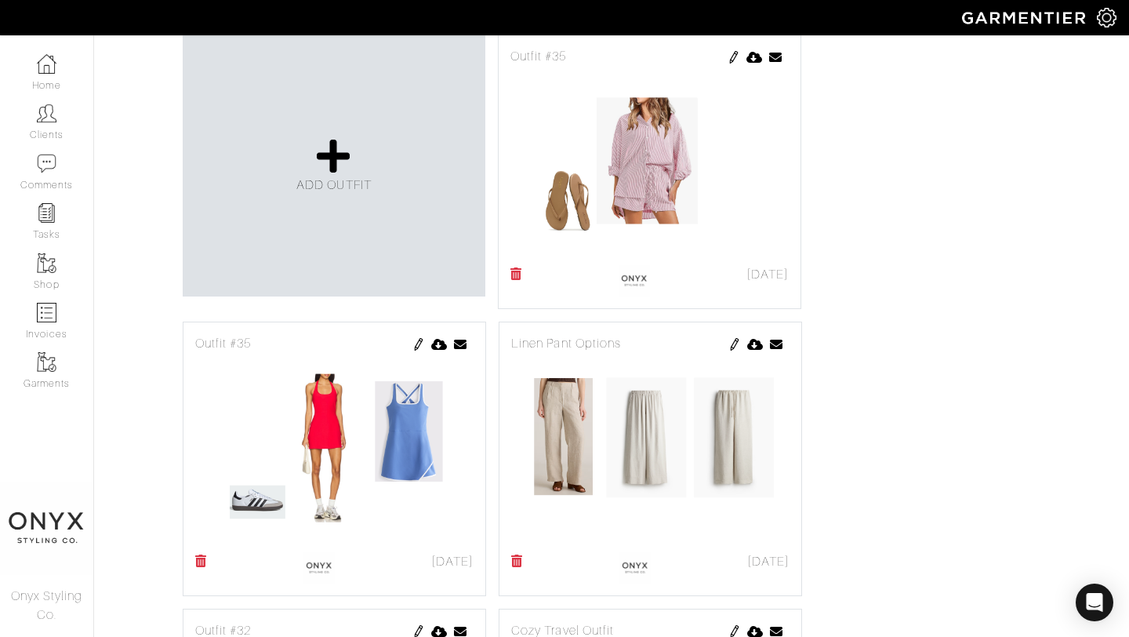
scroll to position [712, 0]
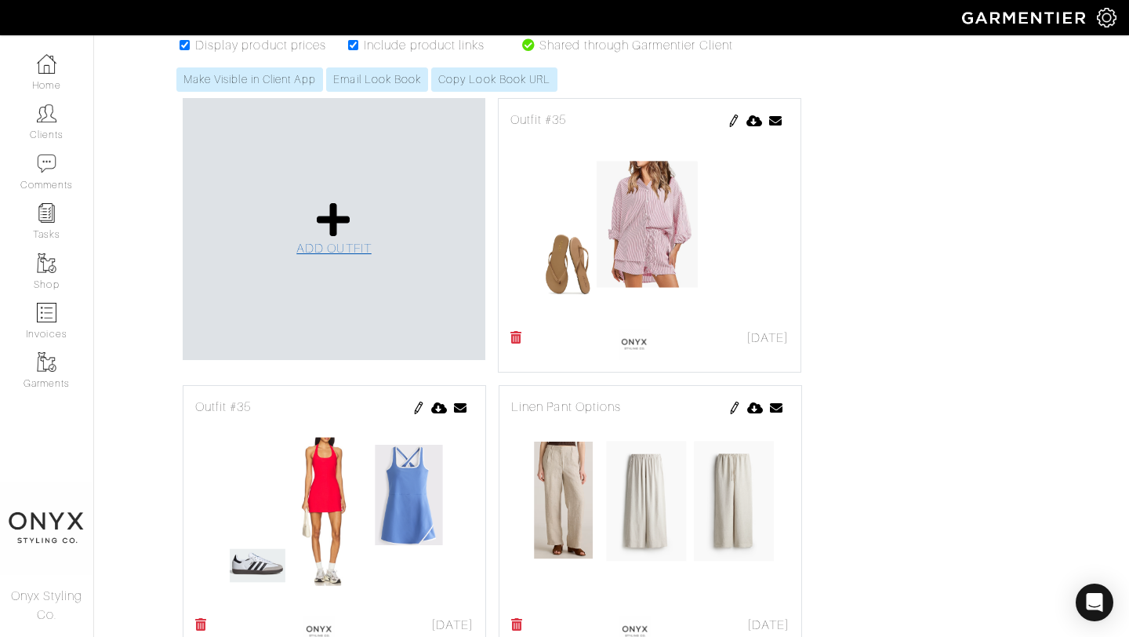
click at [357, 247] on span "ADD OUTFIT" at bounding box center [333, 249] width 75 height 14
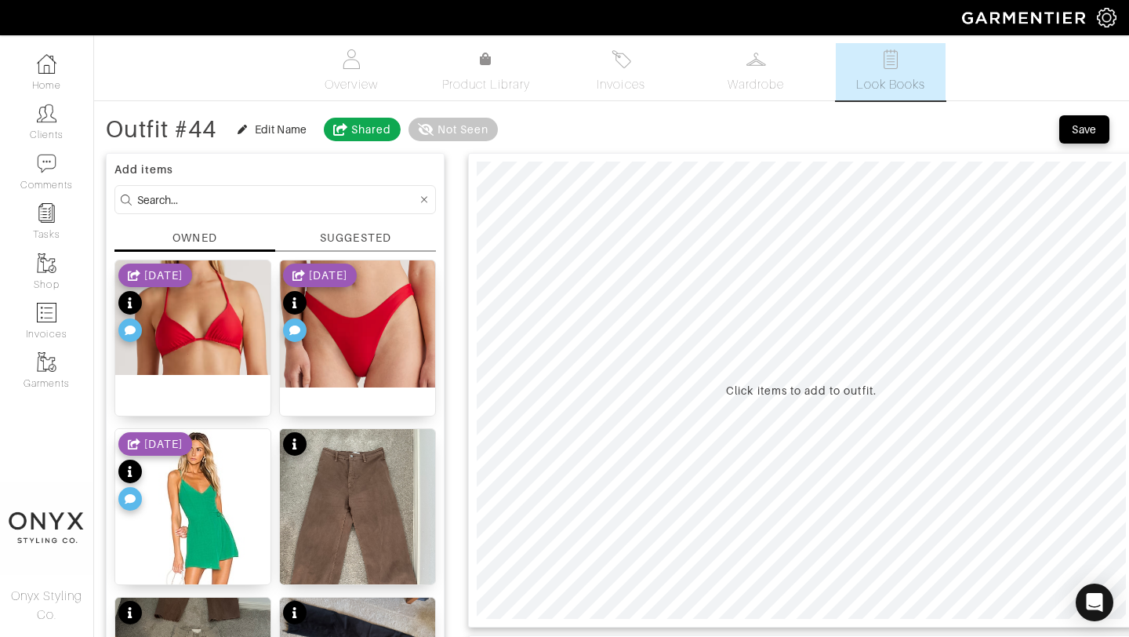
click at [354, 238] on div "SUGGESTED" at bounding box center [355, 238] width 71 height 16
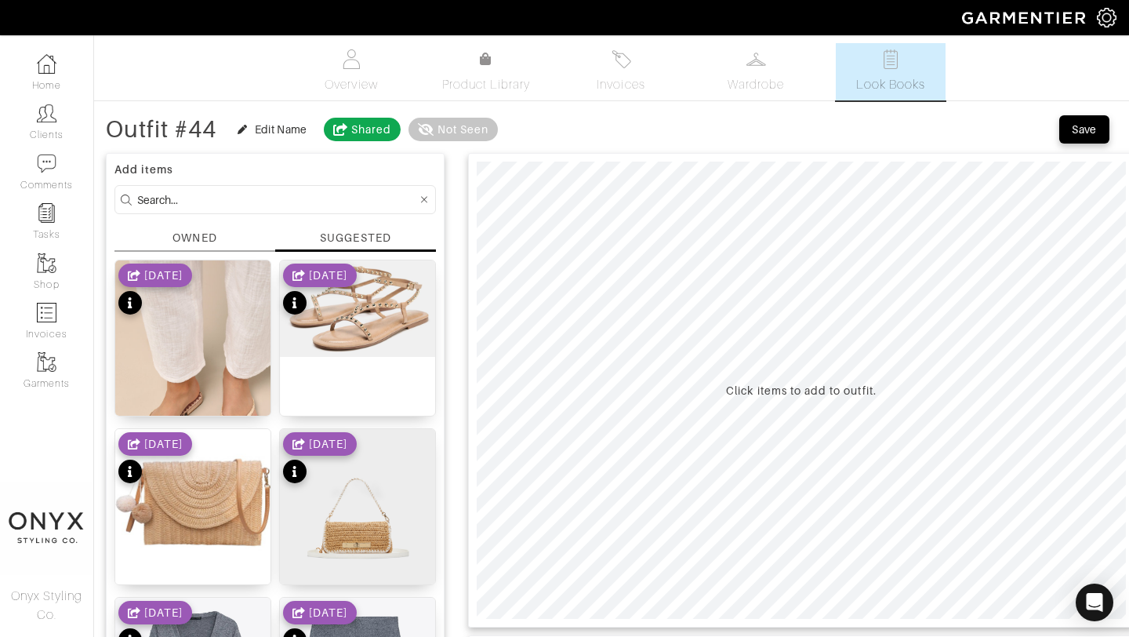
click at [207, 231] on div "OWNED" at bounding box center [195, 238] width 44 height 16
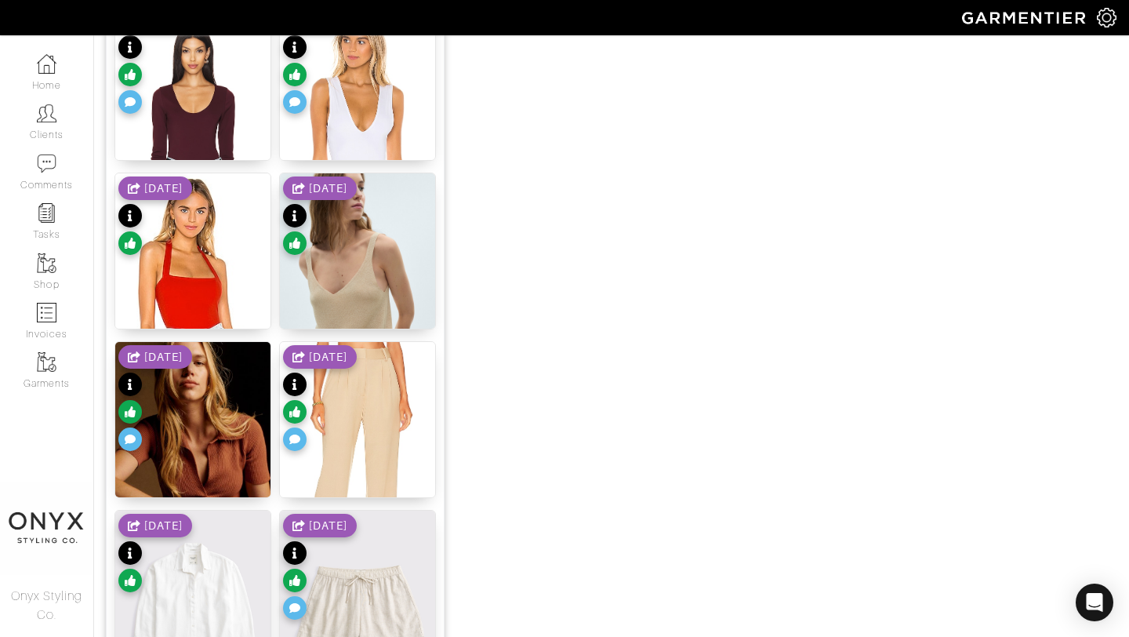
scroll to position [1611, 0]
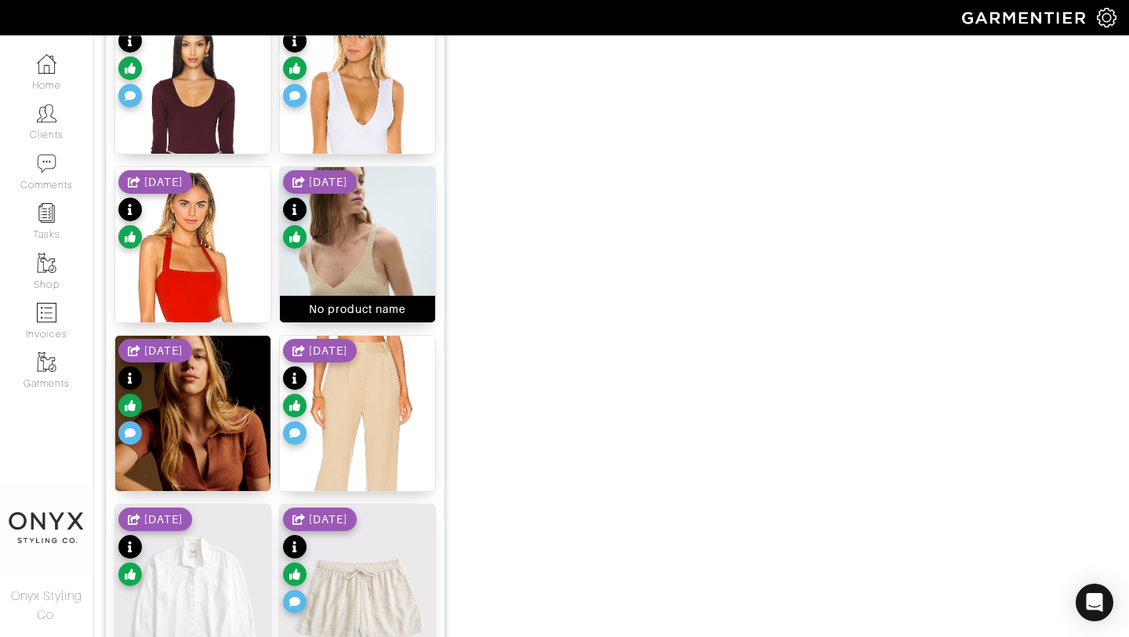
click at [357, 258] on img at bounding box center [357, 275] width 155 height 217
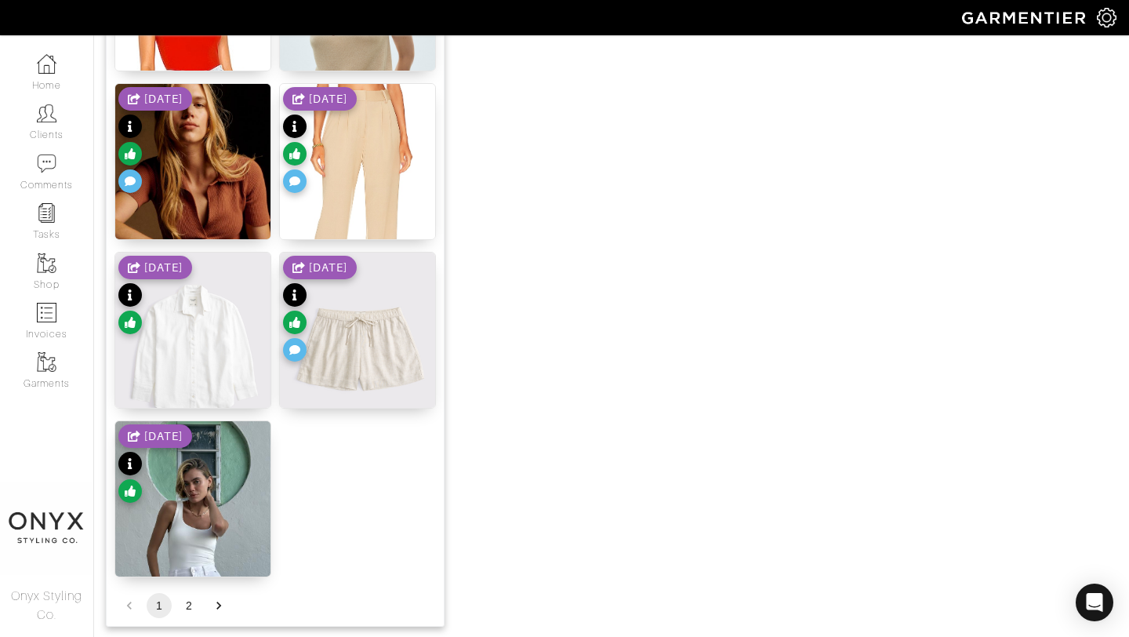
scroll to position [1928, 0]
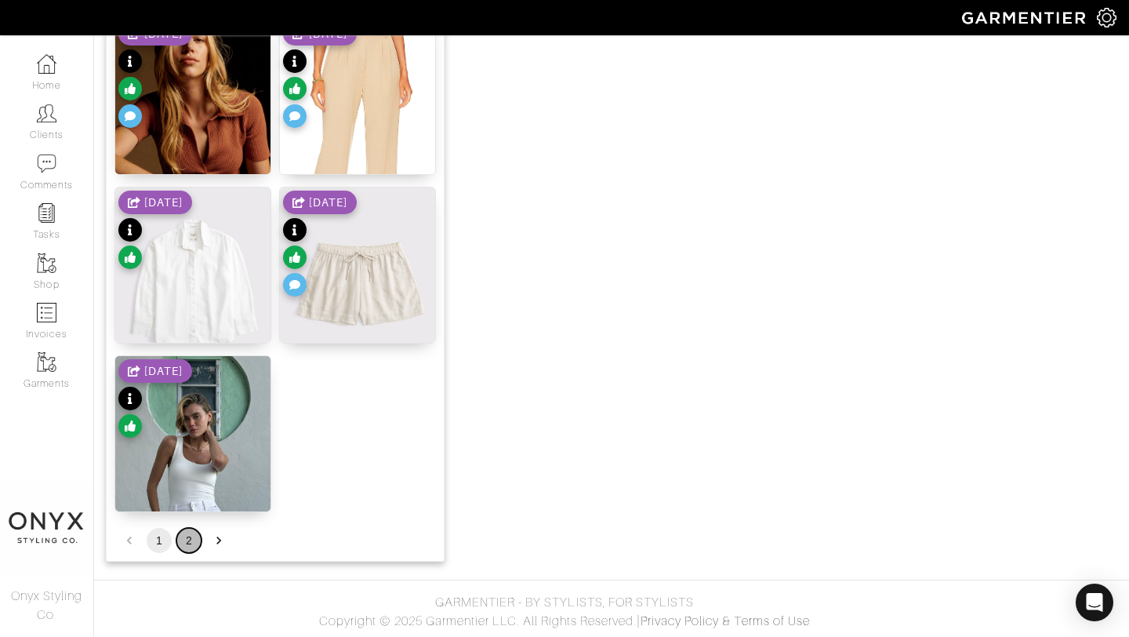
click at [186, 543] on button "2" at bounding box center [188, 540] width 25 height 25
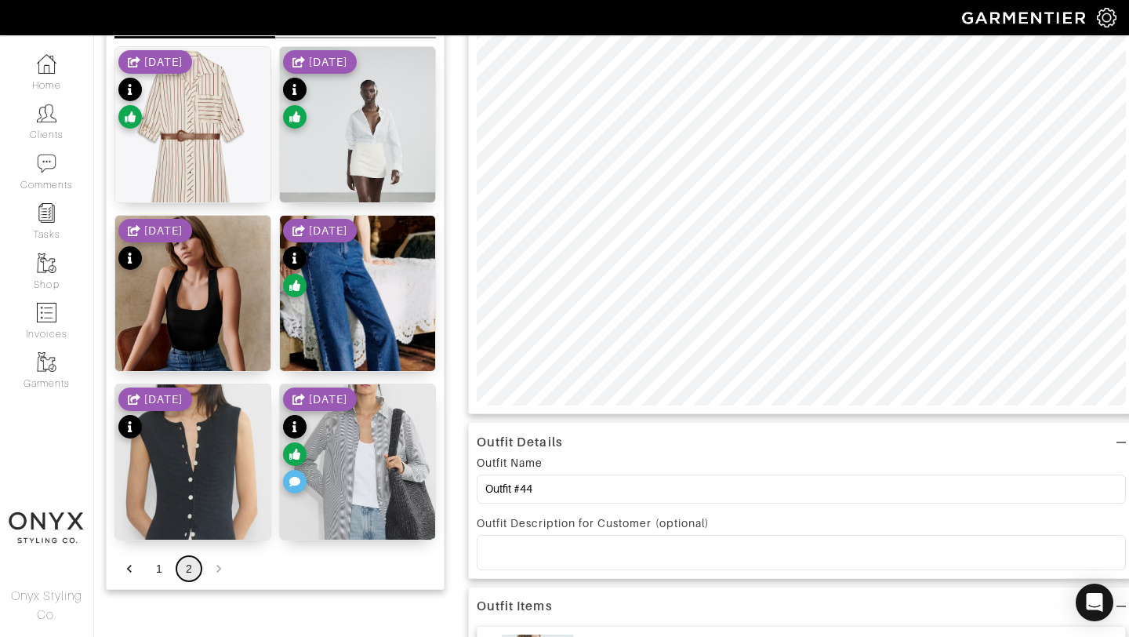
scroll to position [0, 0]
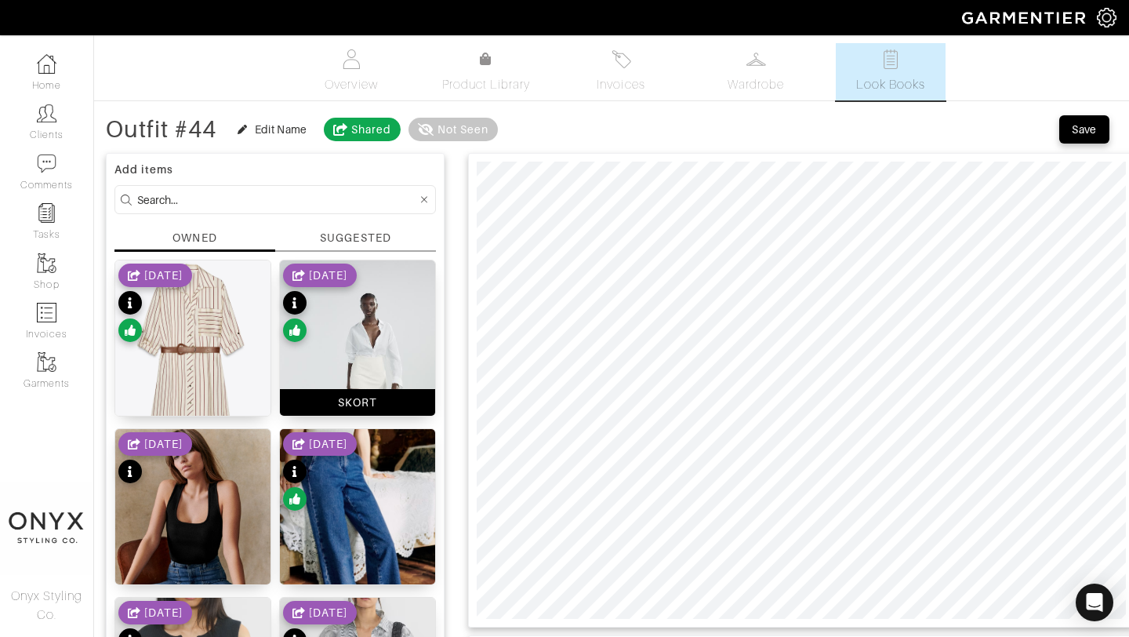
click at [380, 342] on img at bounding box center [357, 376] width 155 height 233
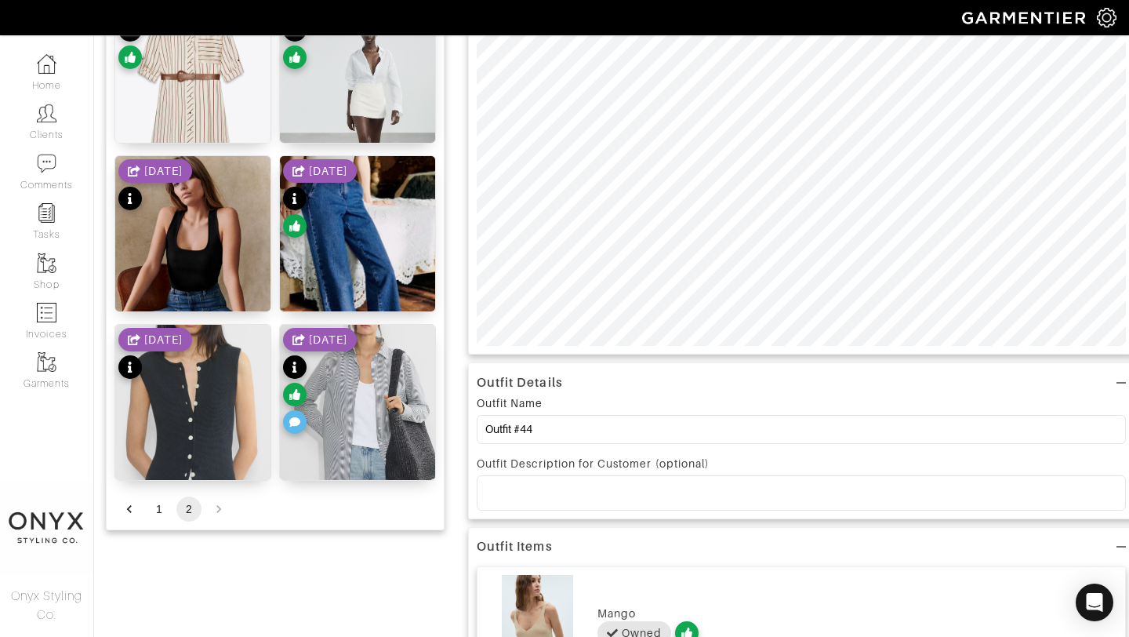
scroll to position [333, 0]
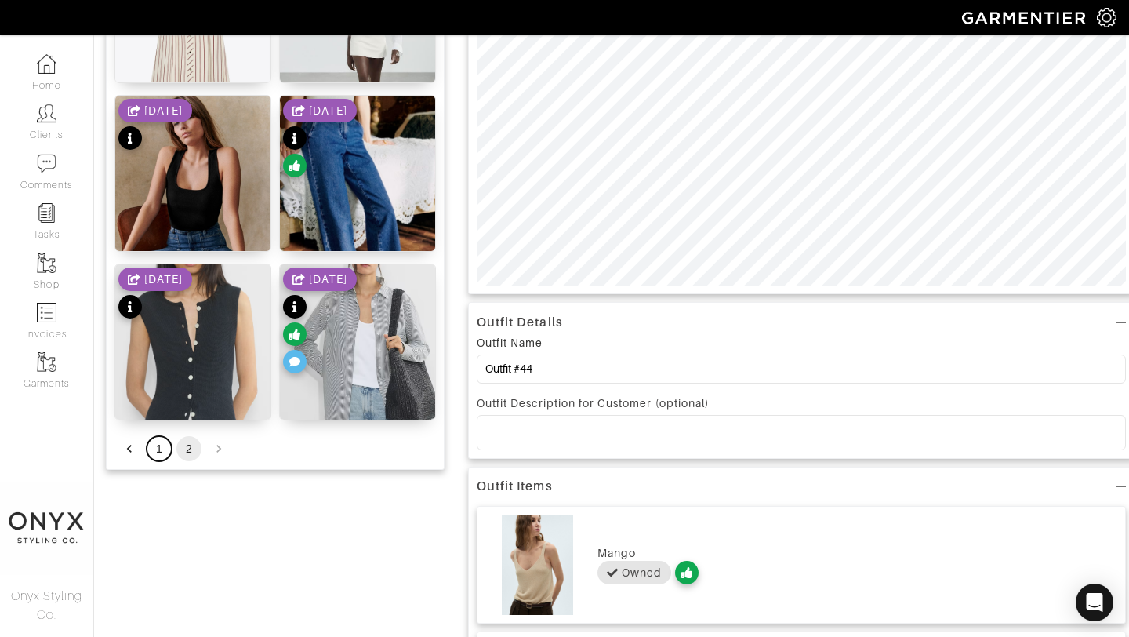
click at [165, 448] on button "1" at bounding box center [159, 448] width 25 height 25
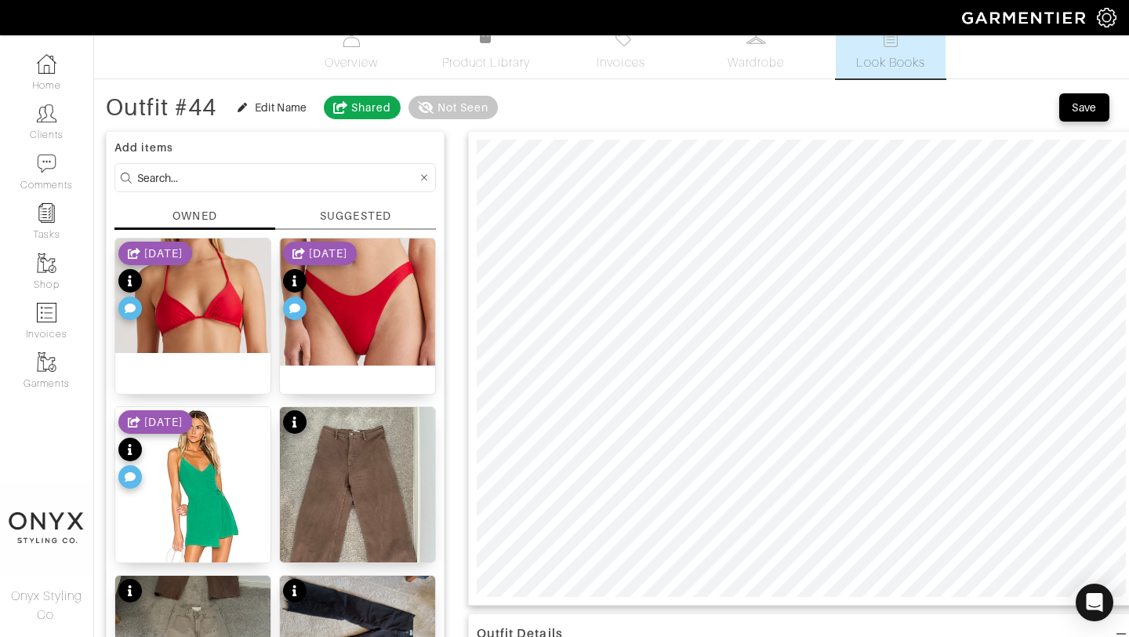
scroll to position [0, 0]
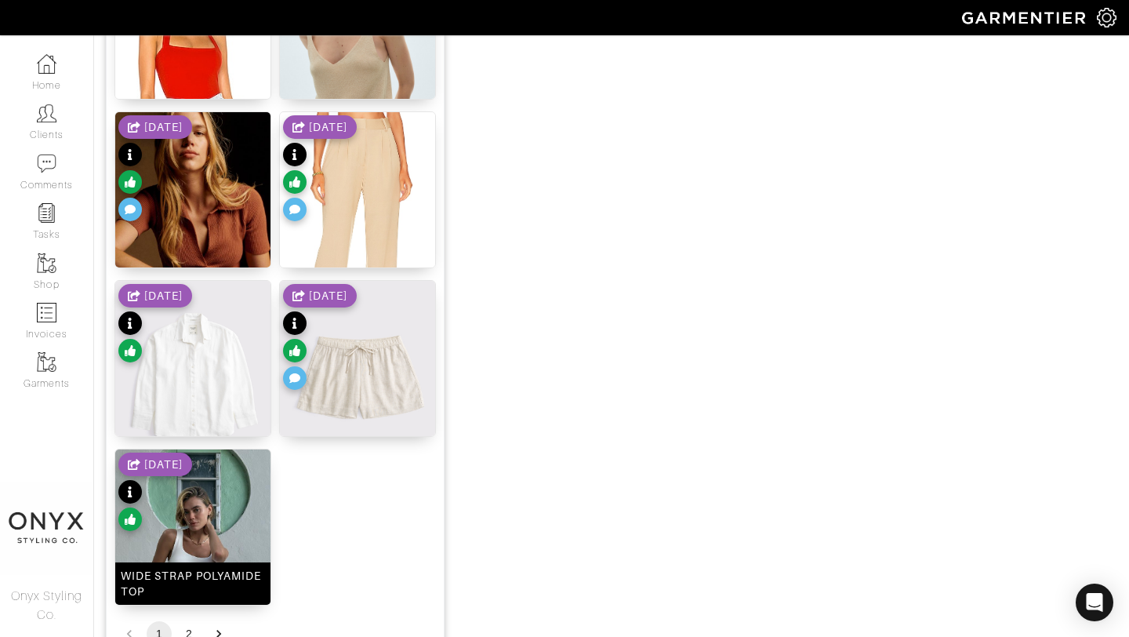
click at [190, 547] on img at bounding box center [192, 565] width 155 height 233
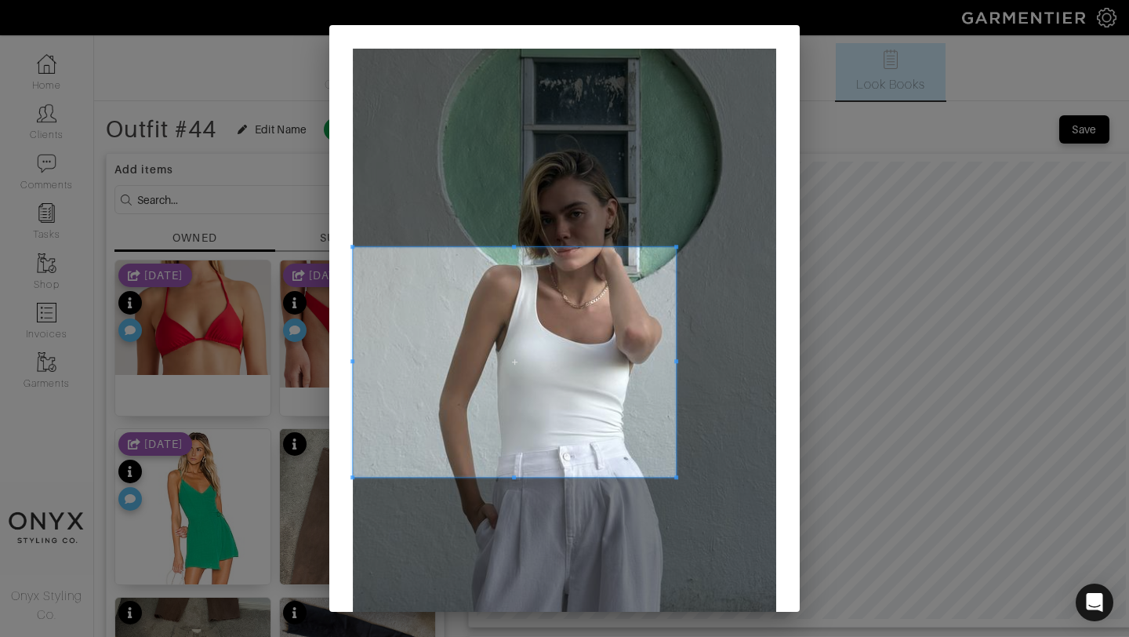
click at [675, 476] on span at bounding box center [676, 477] width 4 height 4
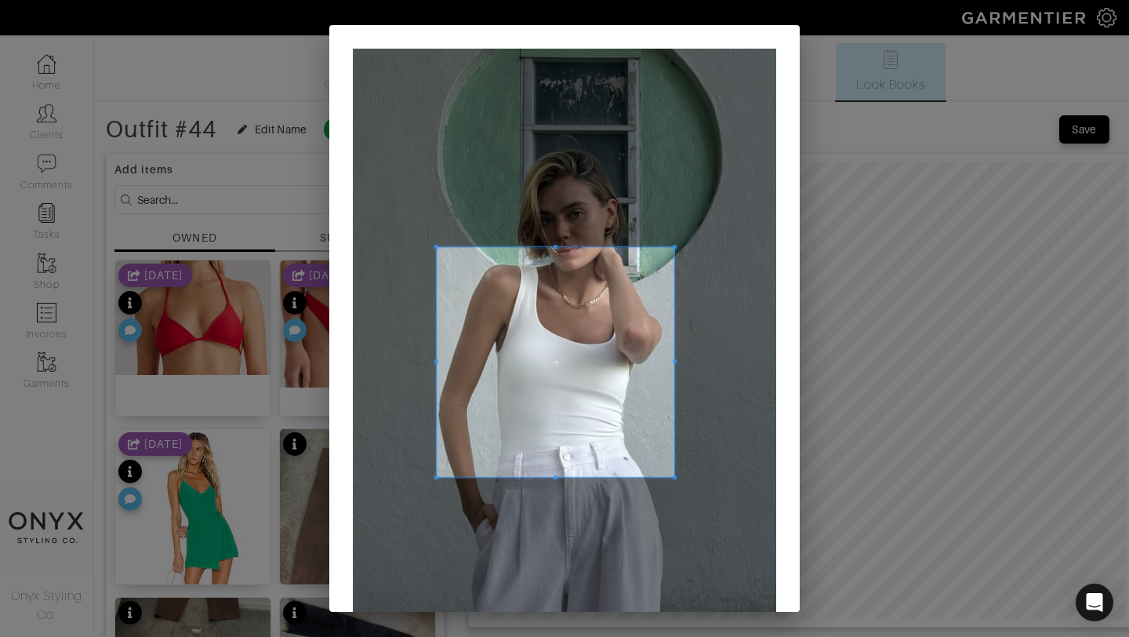
click at [434, 393] on span at bounding box center [436, 362] width 4 height 230
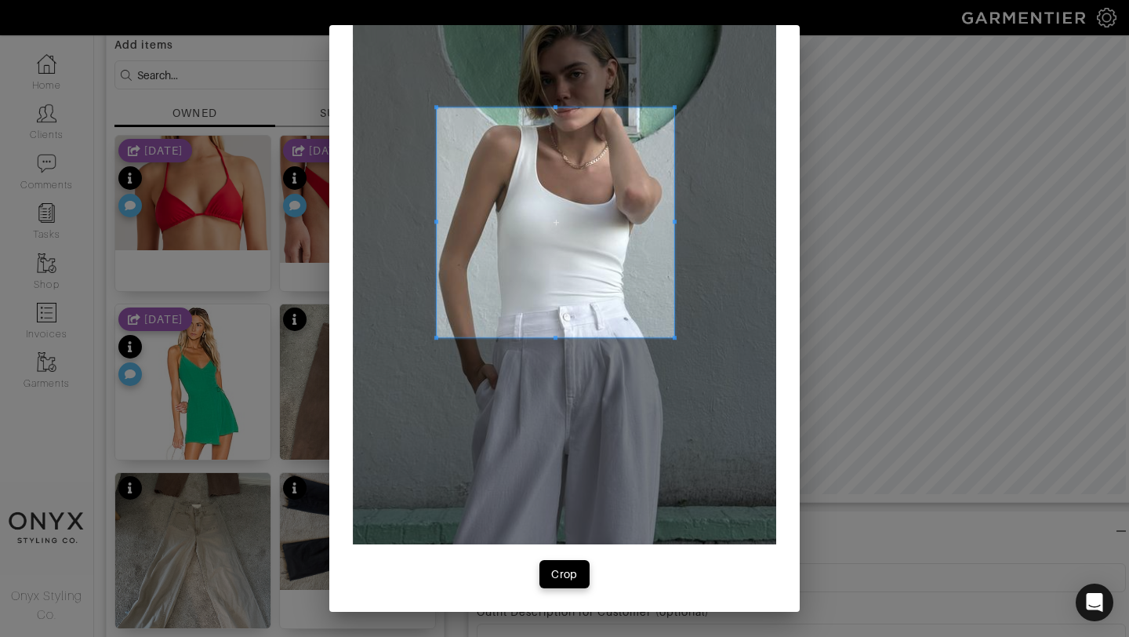
scroll to position [148, 0]
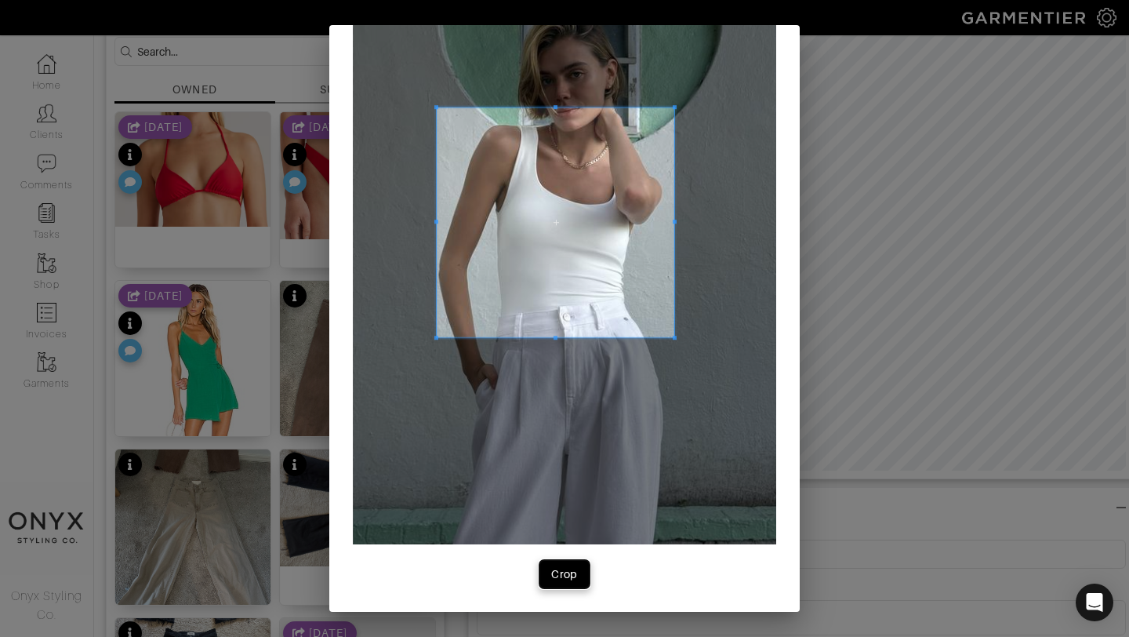
click at [572, 576] on div "Crop" at bounding box center [564, 574] width 27 height 16
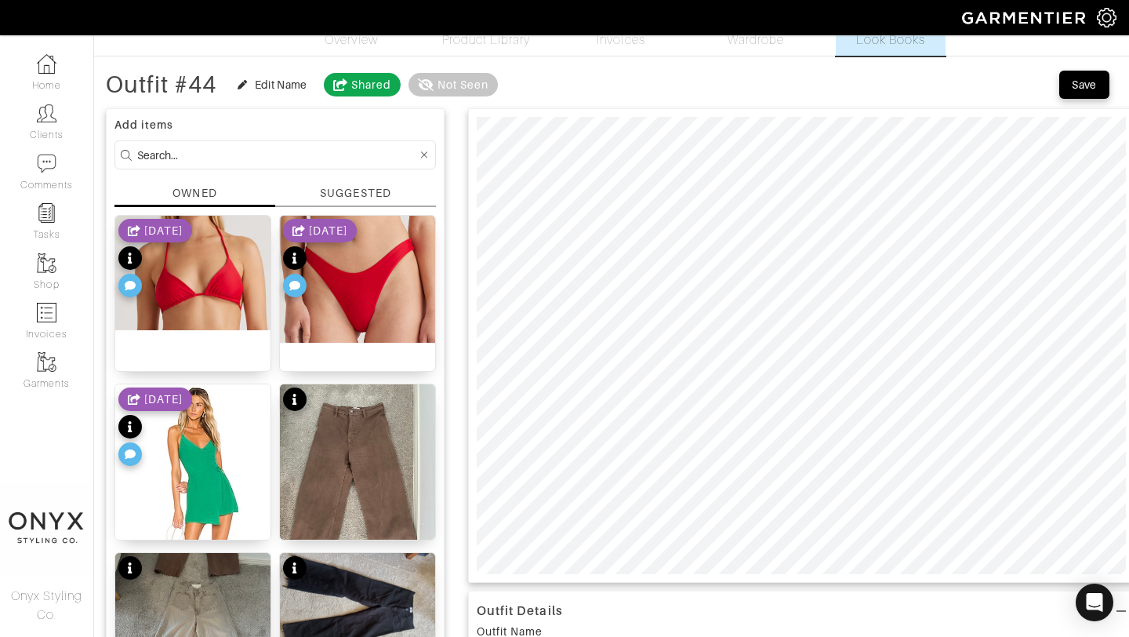
scroll to position [27, 0]
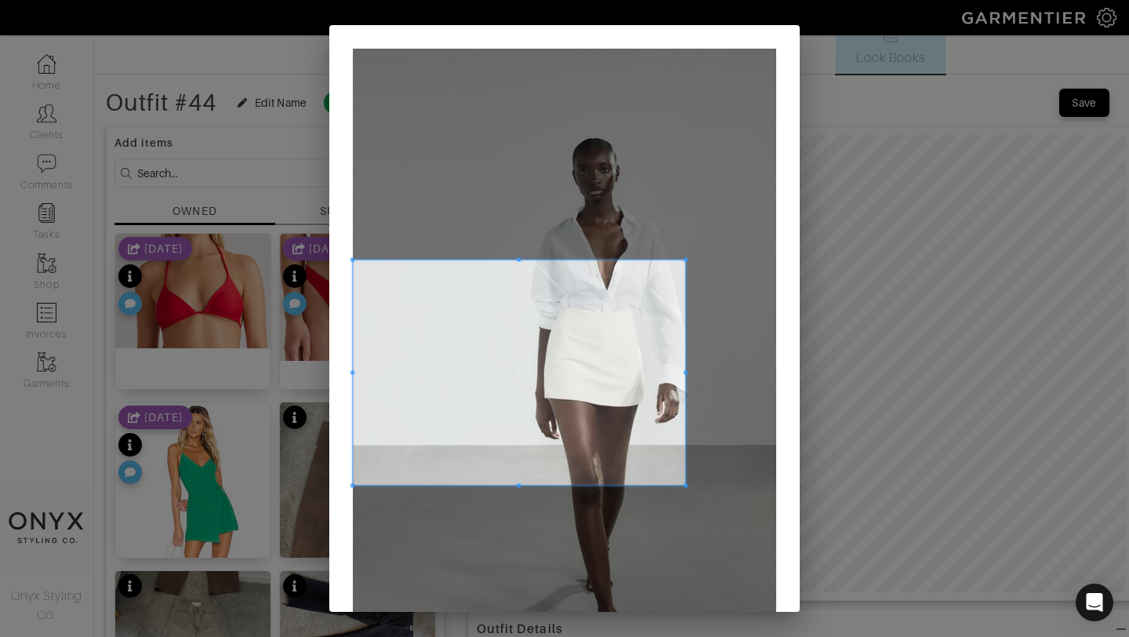
click at [685, 261] on span at bounding box center [686, 260] width 4 height 4
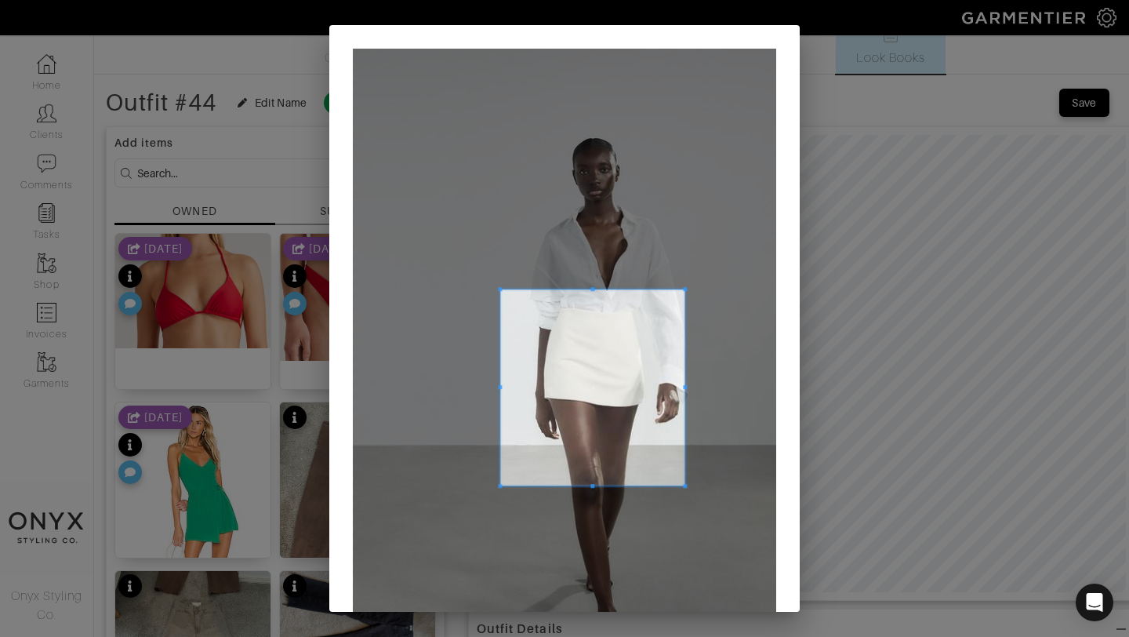
click at [500, 287] on span at bounding box center [500, 289] width 4 height 4
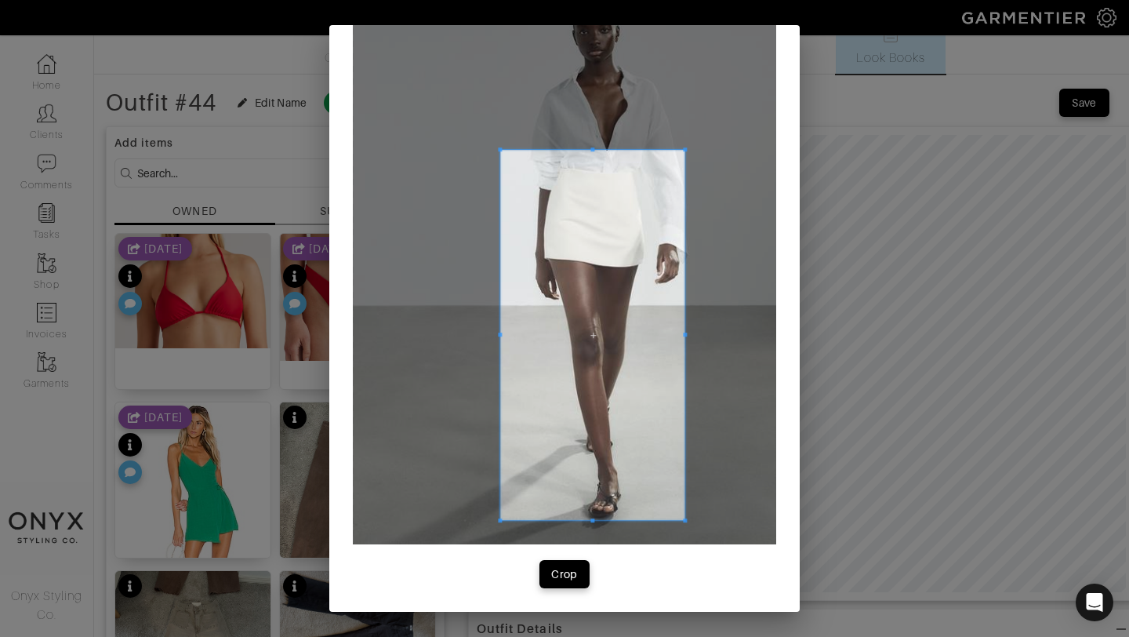
click at [598, 522] on span at bounding box center [592, 520] width 184 height 4
click at [572, 571] on div "Crop" at bounding box center [564, 574] width 27 height 16
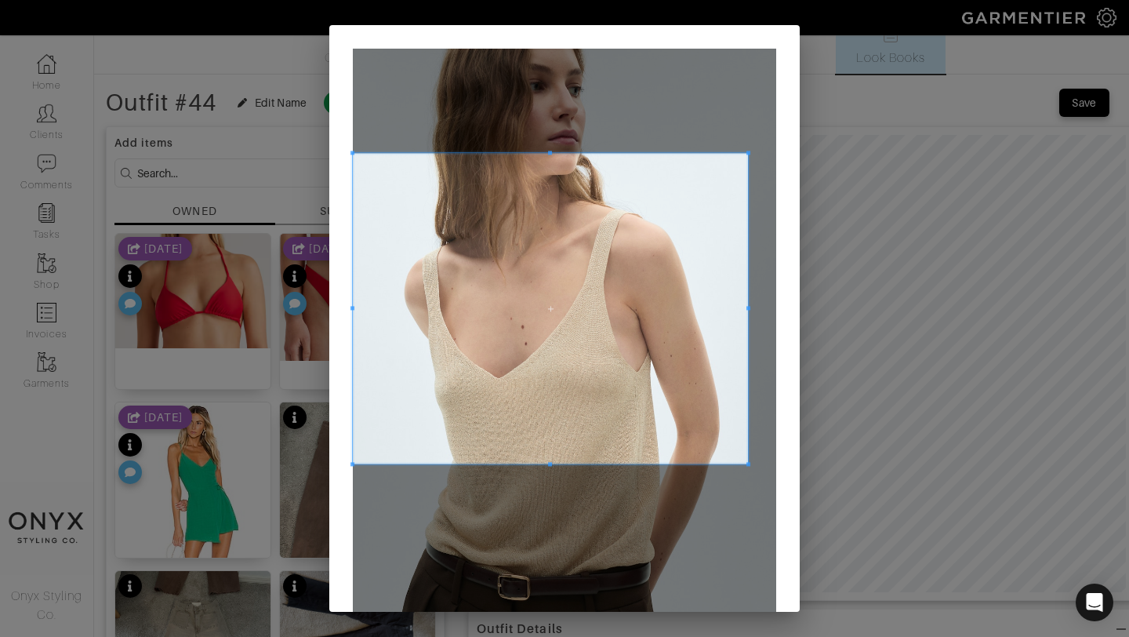
click at [747, 151] on span at bounding box center [749, 153] width 4 height 4
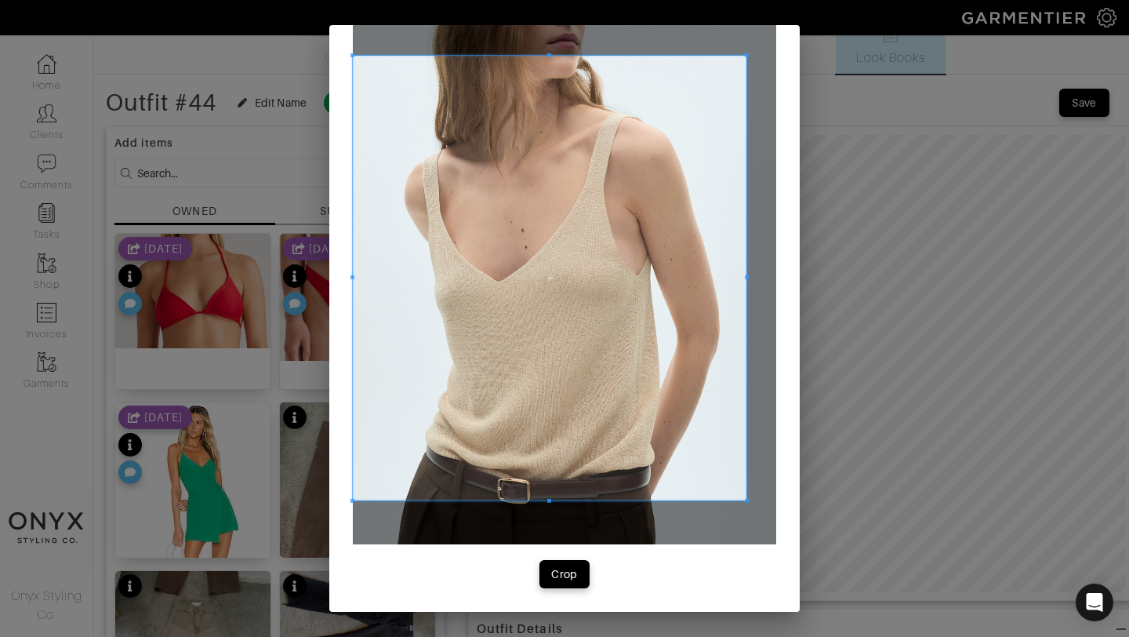
click at [748, 502] on span at bounding box center [747, 500] width 4 height 4
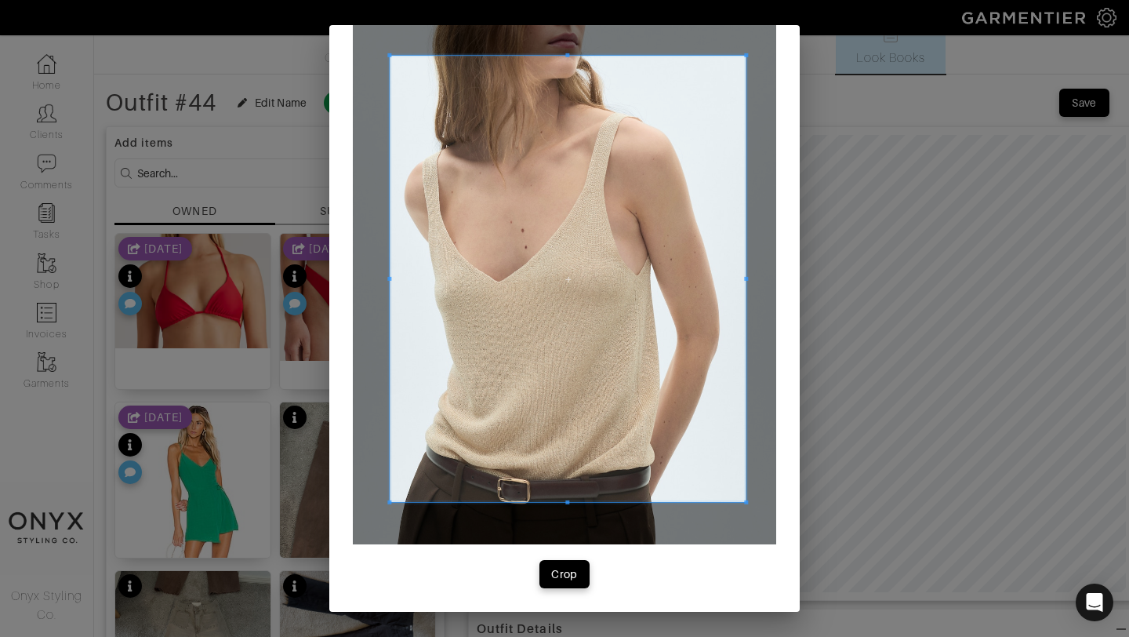
click at [390, 278] on div at bounding box center [568, 279] width 356 height 446
click at [559, 577] on div "Crop" at bounding box center [564, 574] width 27 height 16
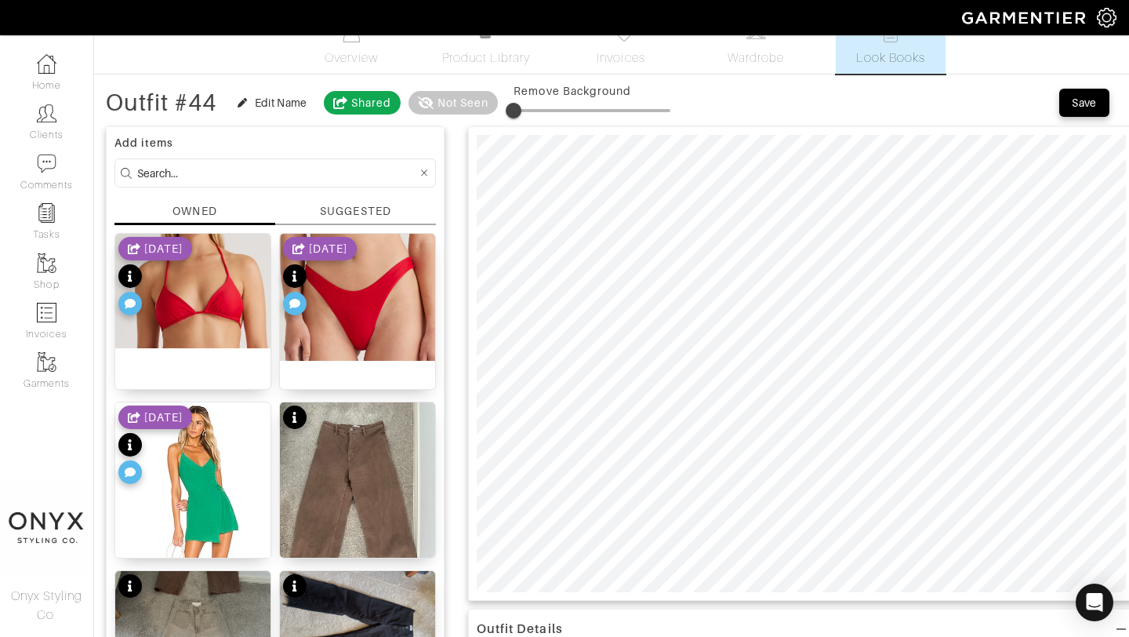
click at [365, 213] on div "SUGGESTED" at bounding box center [355, 211] width 71 height 16
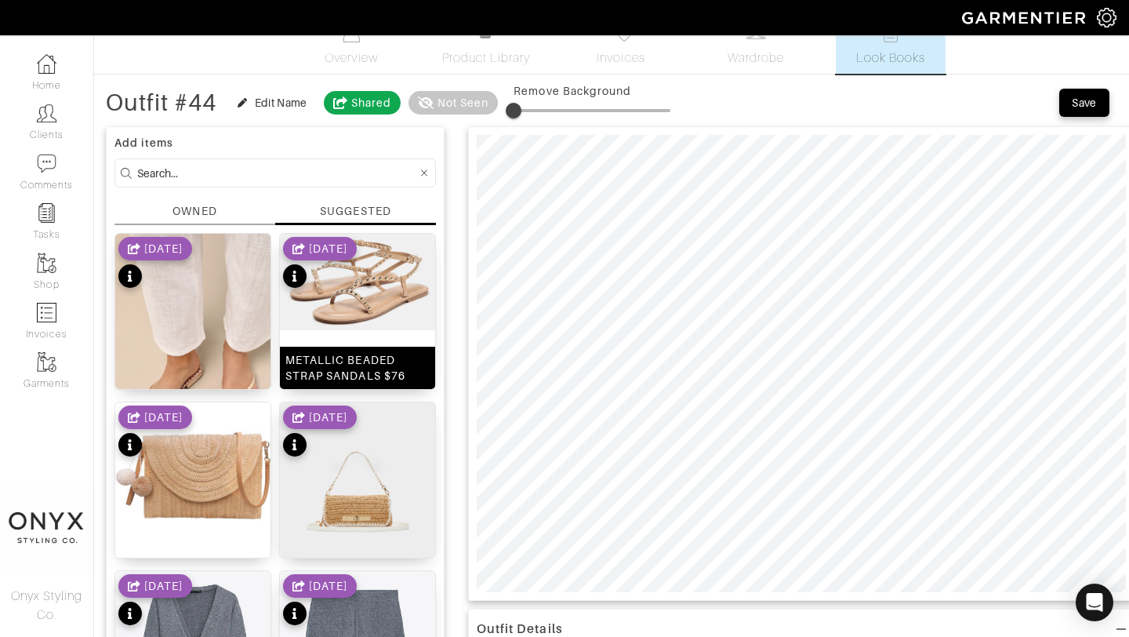
click at [350, 296] on img at bounding box center [357, 282] width 155 height 96
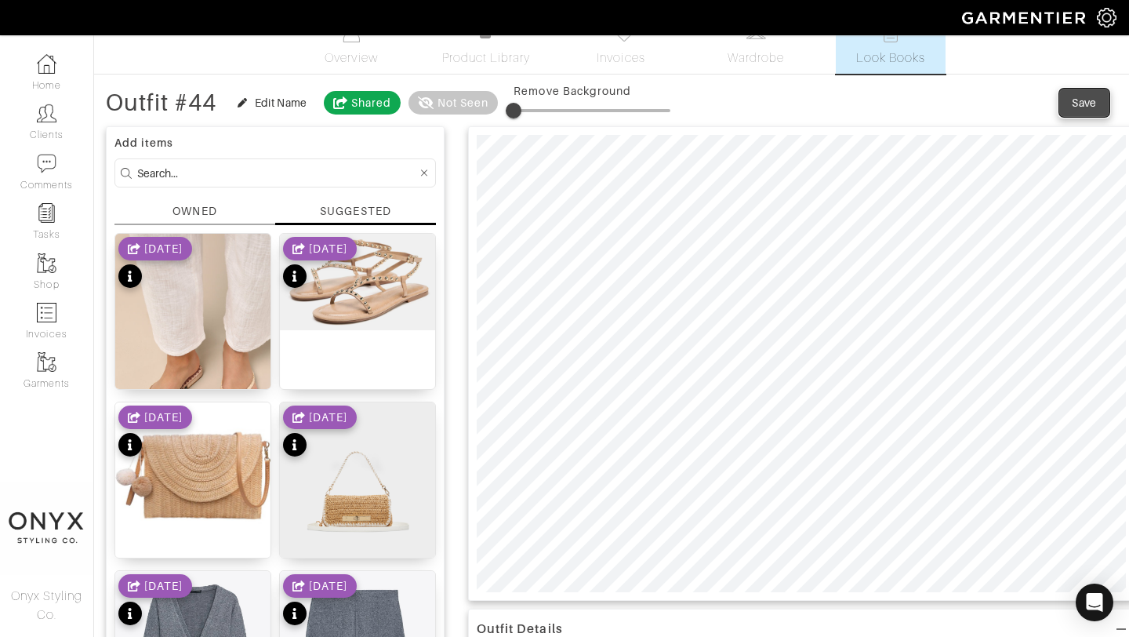
click at [1070, 102] on span "Save" at bounding box center [1084, 103] width 33 height 16
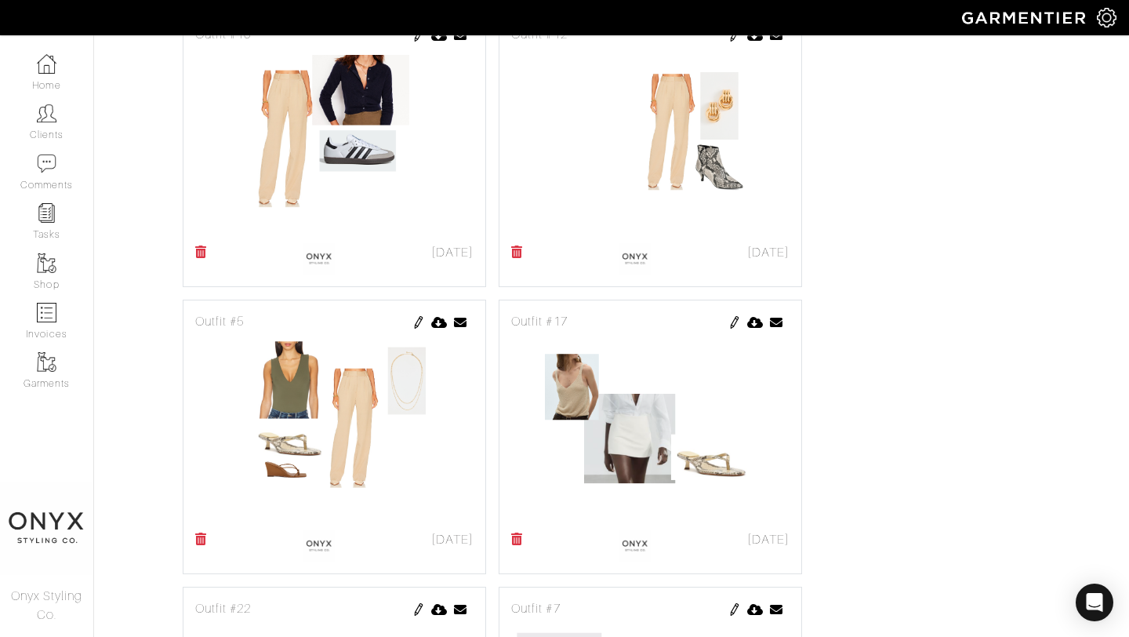
scroll to position [6448, 0]
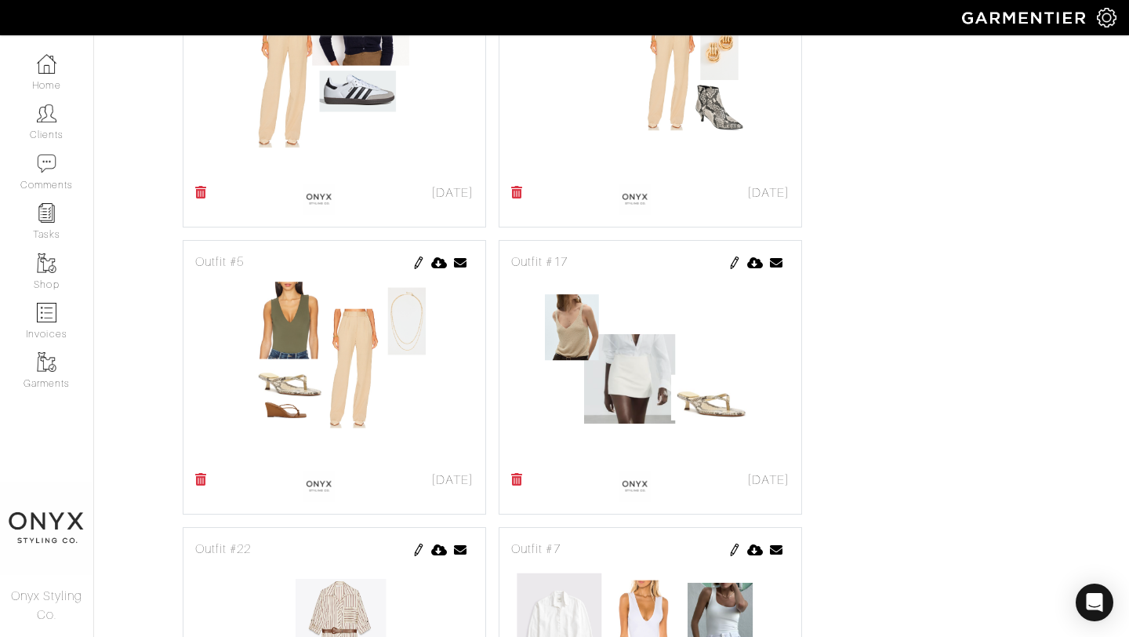
click at [518, 189] on icon at bounding box center [517, 192] width 12 height 13
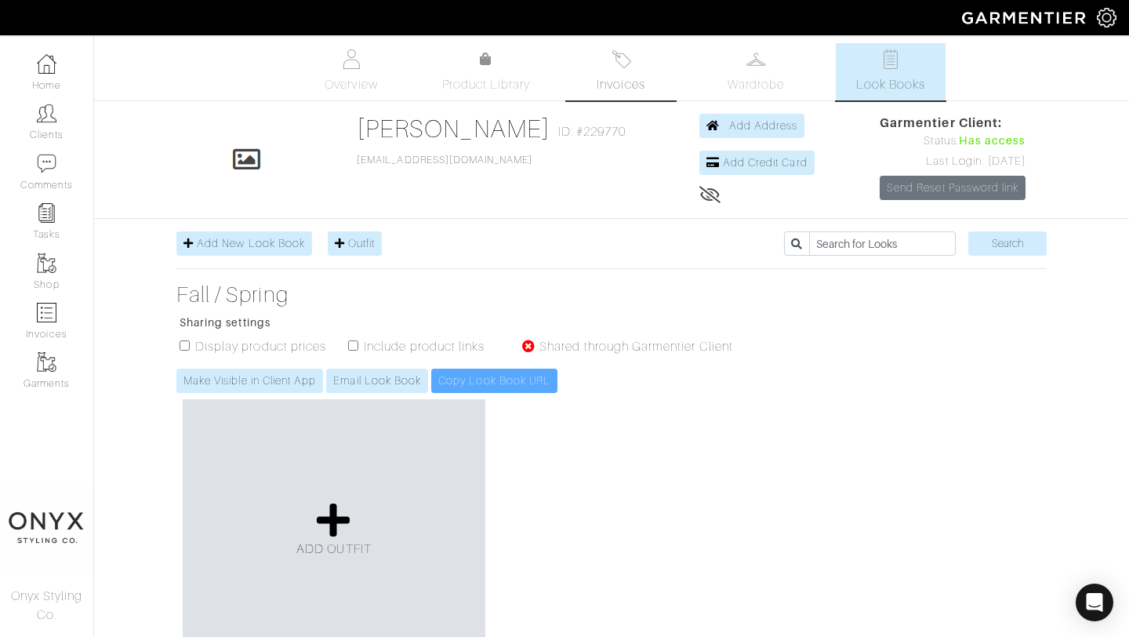
click at [624, 63] on img at bounding box center [622, 59] width 20 height 20
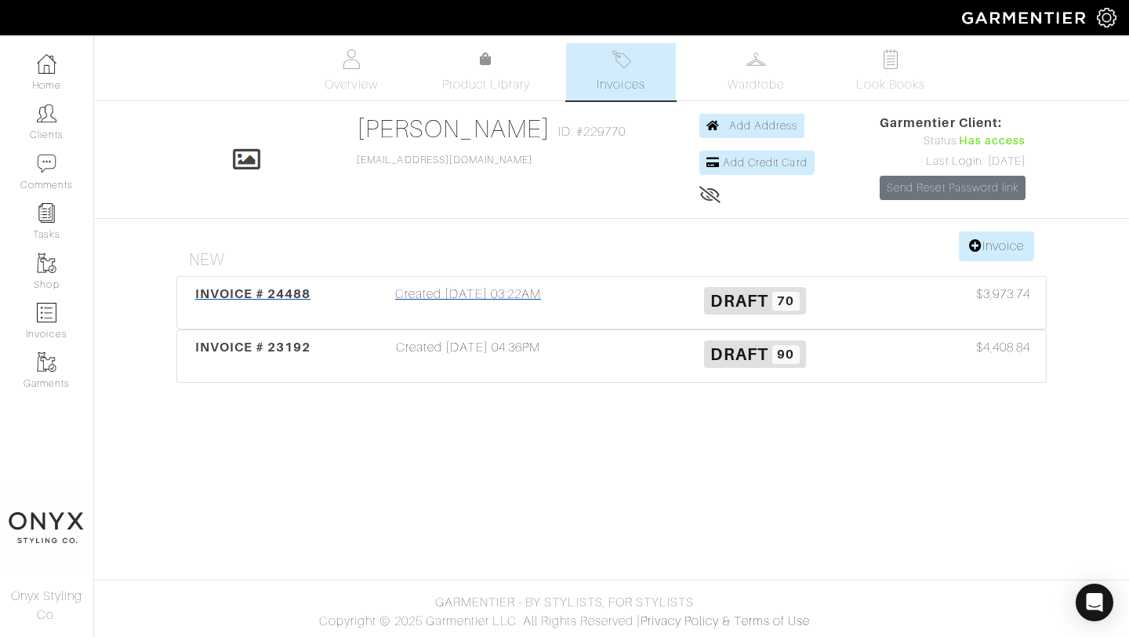
click at [306, 292] on span "INVOICE # 24488" at bounding box center [253, 293] width 116 height 15
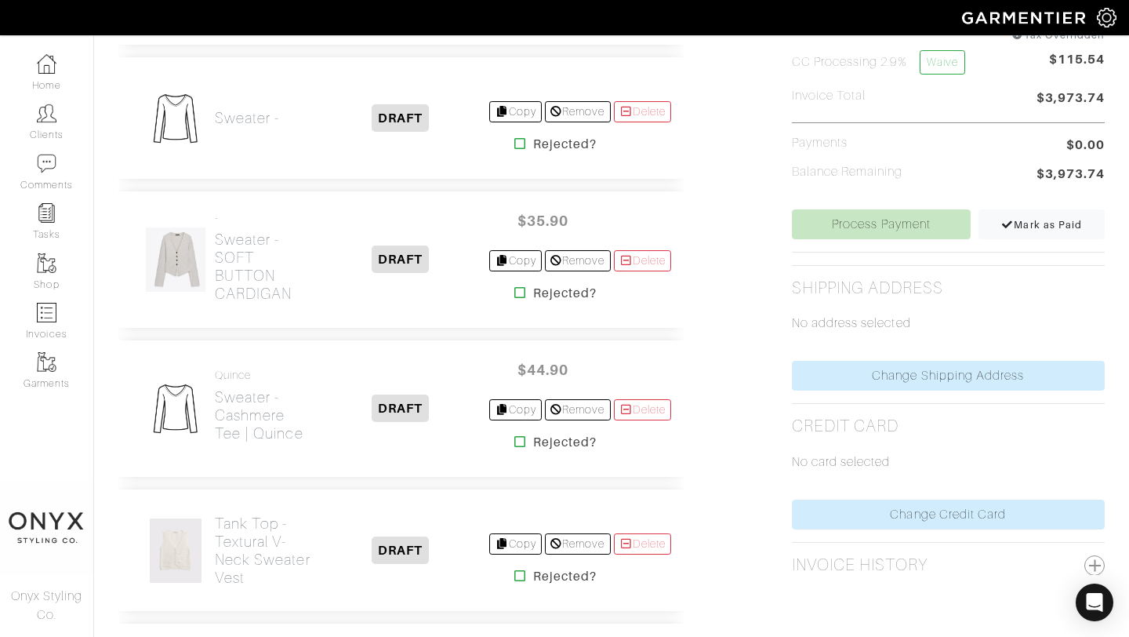
scroll to position [532, 0]
click at [231, 114] on h2 "Sweater -" at bounding box center [247, 116] width 64 height 18
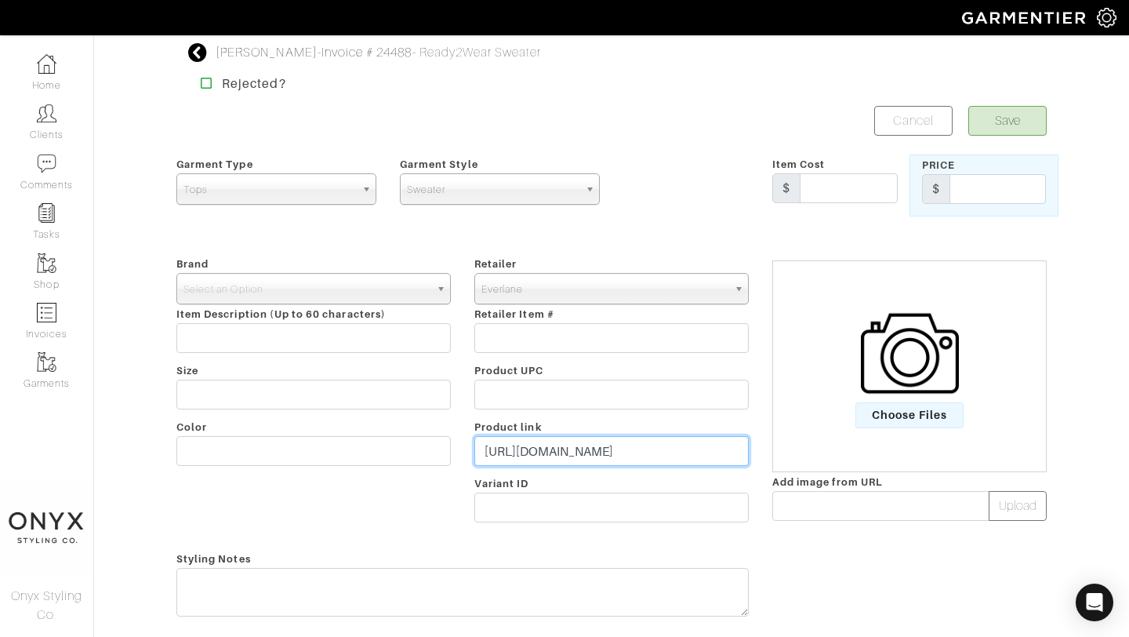
click at [561, 453] on input "https://www.everlane.com/products/womens-paper-merino-wool-cardigan-navy" at bounding box center [611, 451] width 274 height 30
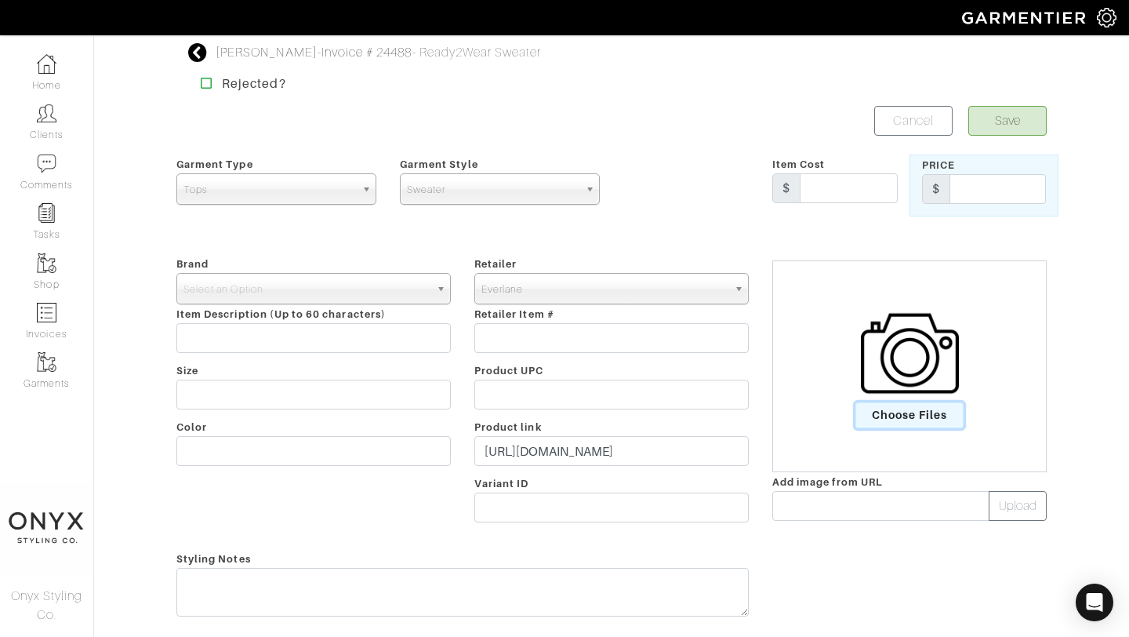
click at [901, 416] on span "Choose Files" at bounding box center [910, 415] width 109 height 26
click at [0, 0] on input "Choose Files" at bounding box center [0, 0] width 0 height 0
click at [833, 189] on input "text" at bounding box center [849, 188] width 98 height 30
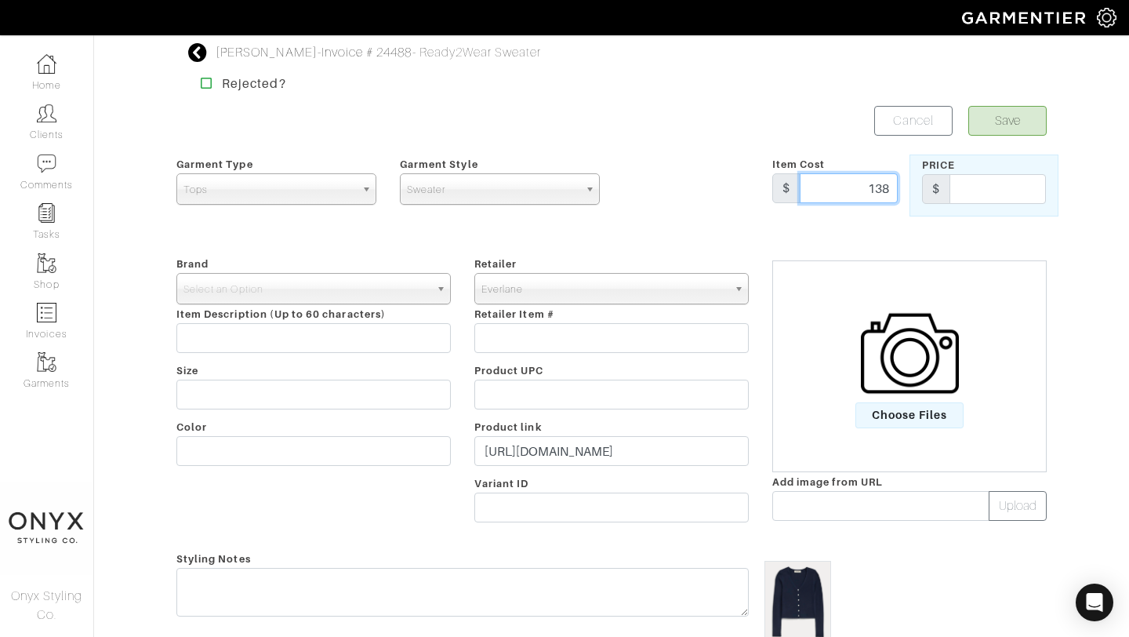
type input "138"
click at [977, 183] on input "text" at bounding box center [998, 189] width 96 height 30
type input "138"
click at [425, 302] on span "Select an Option" at bounding box center [307, 289] width 246 height 31
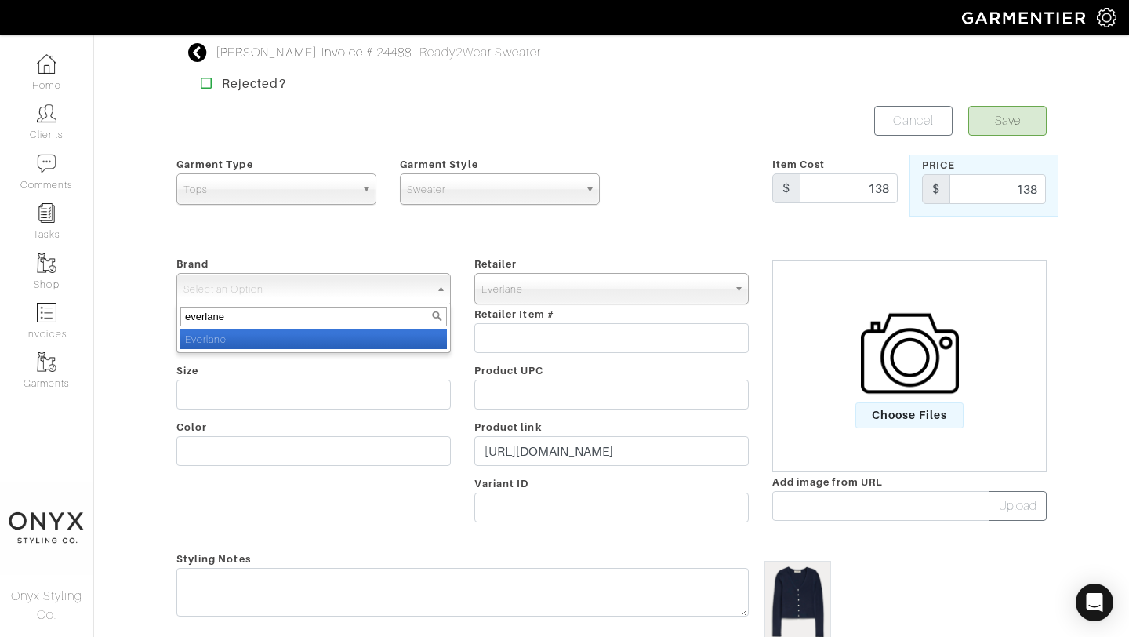
type input "everlane"
click at [399, 338] on li "Everlane" at bounding box center [313, 339] width 267 height 20
select select "Everlane"
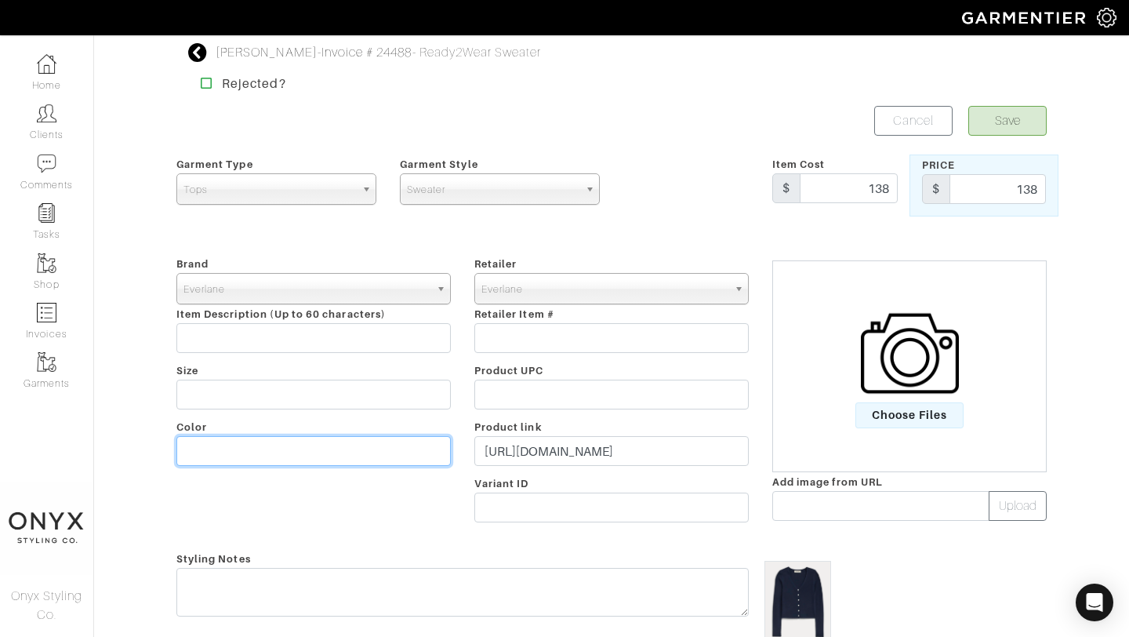
click at [297, 448] on input "text" at bounding box center [313, 451] width 274 height 30
type input "Navy"
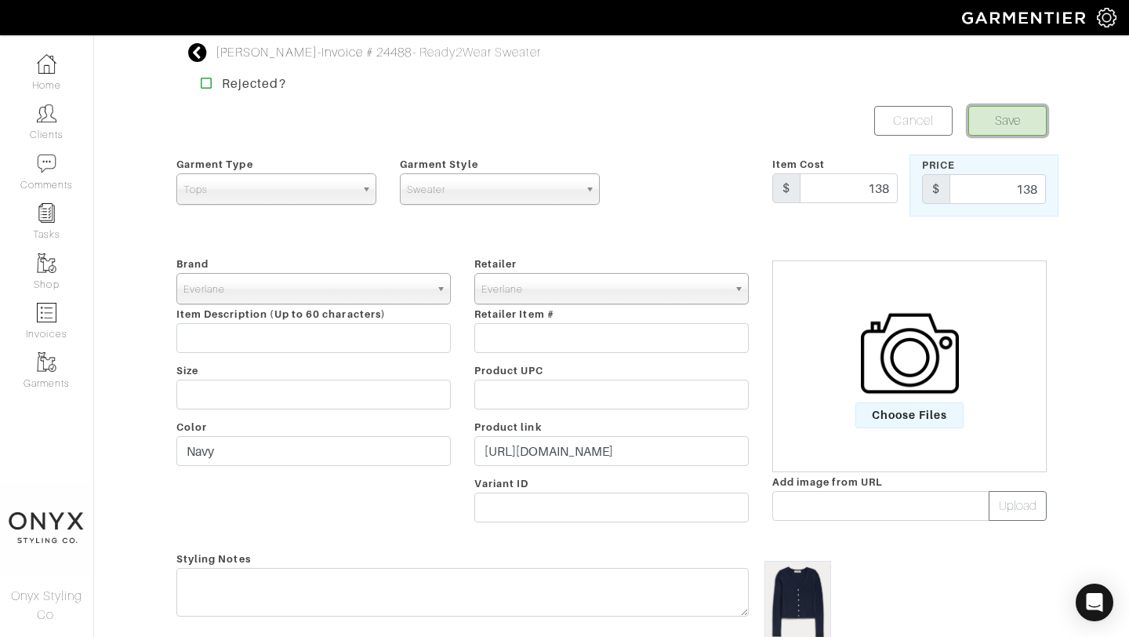
click at [1021, 119] on button "Save" at bounding box center [1008, 121] width 78 height 30
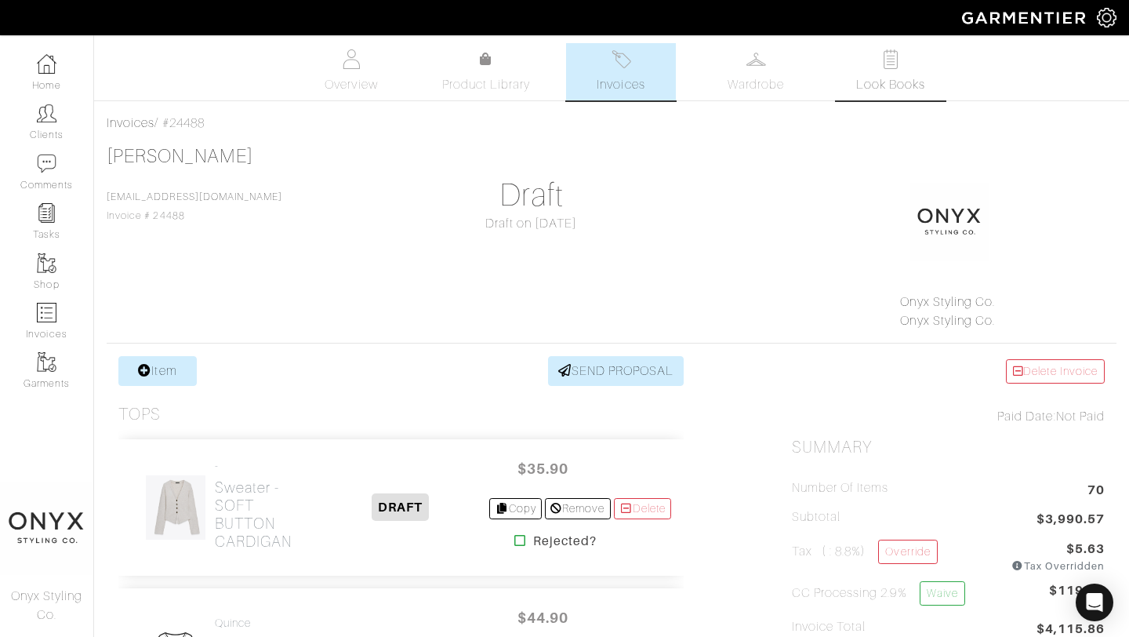
click at [897, 72] on link "Look Books" at bounding box center [891, 71] width 110 height 57
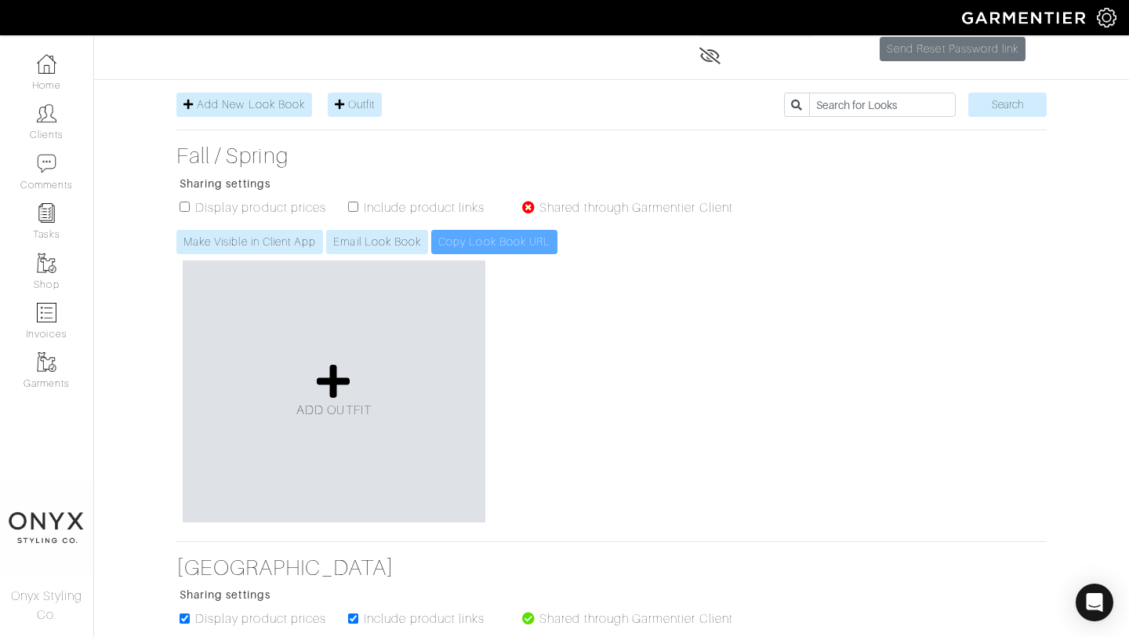
scroll to position [220, 0]
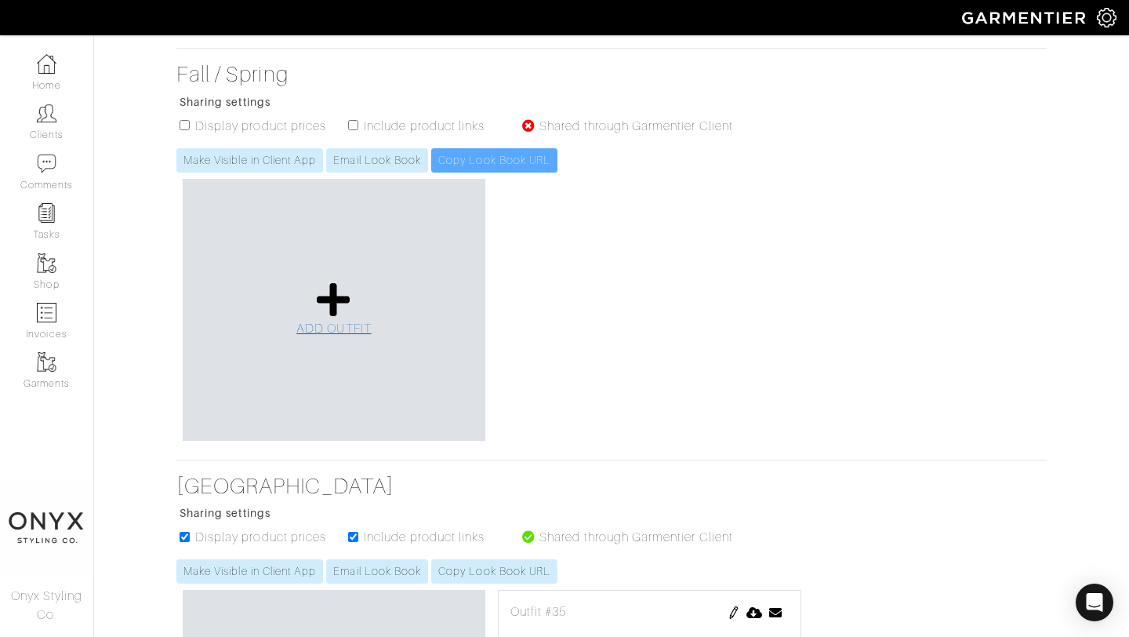
click at [335, 321] on link "ADD OUTFIT" at bounding box center [333, 309] width 75 height 57
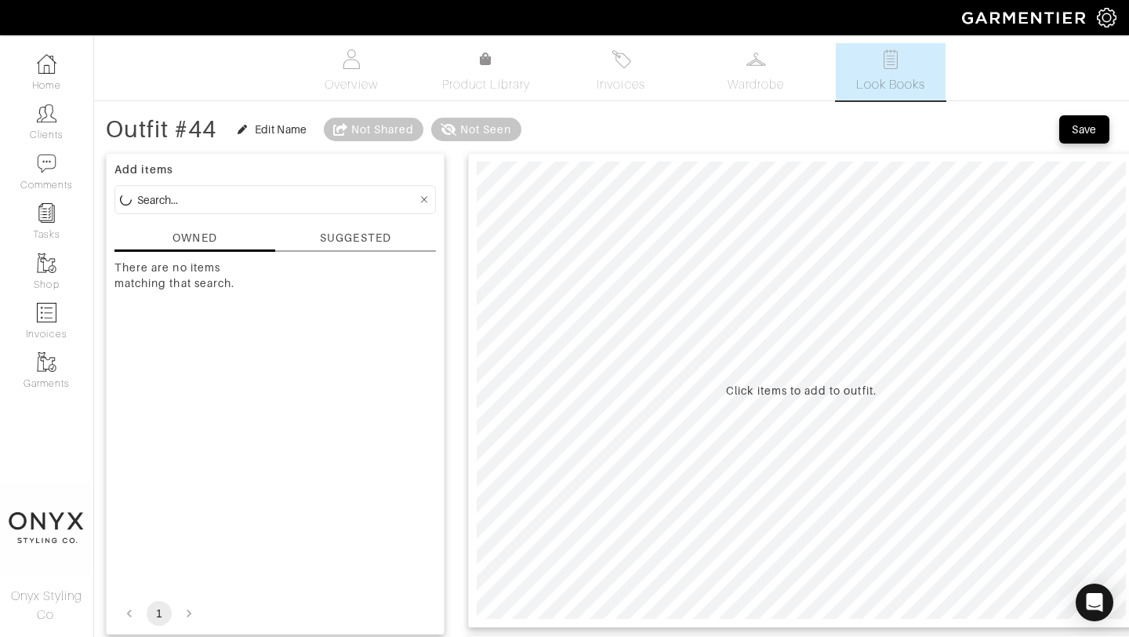
click at [368, 241] on div "SUGGESTED" at bounding box center [355, 238] width 71 height 16
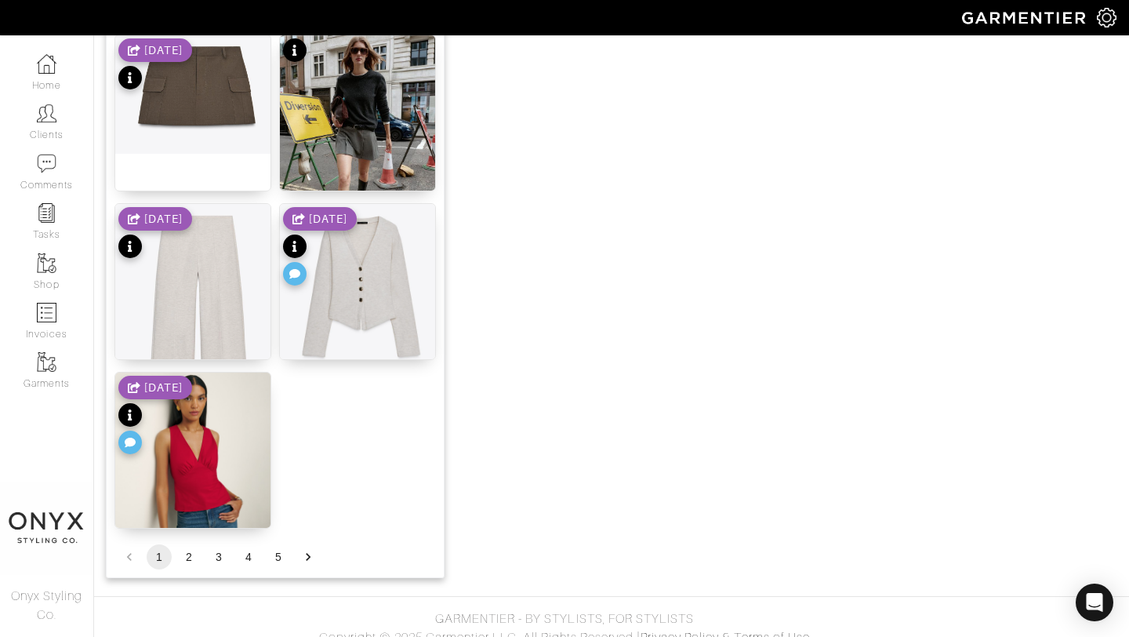
scroll to position [1928, 0]
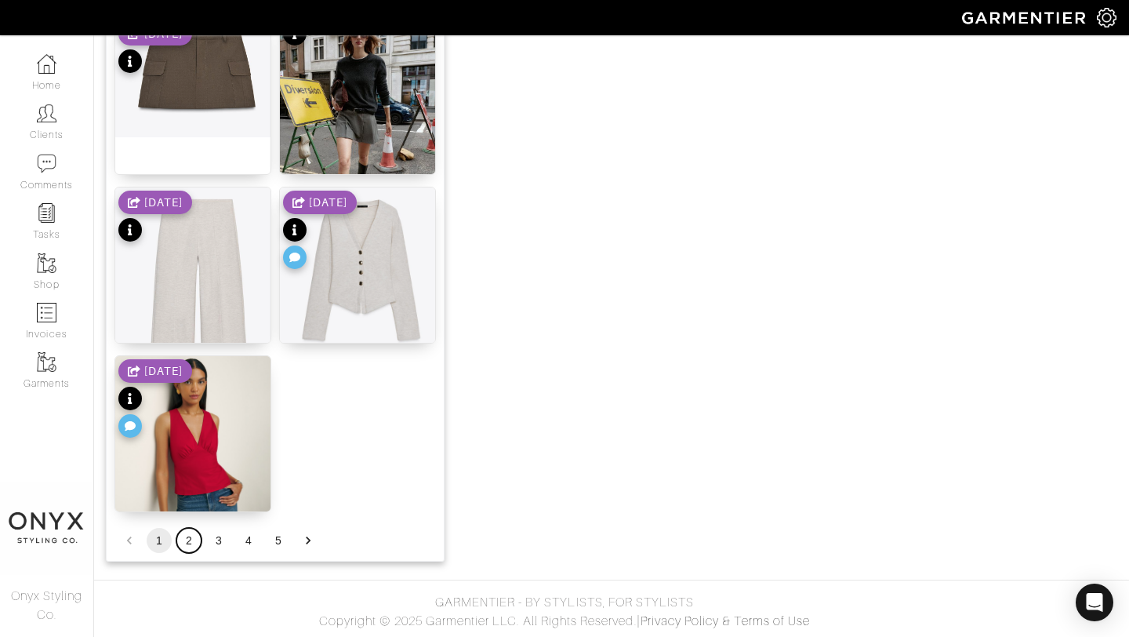
click at [191, 544] on button "2" at bounding box center [188, 540] width 25 height 25
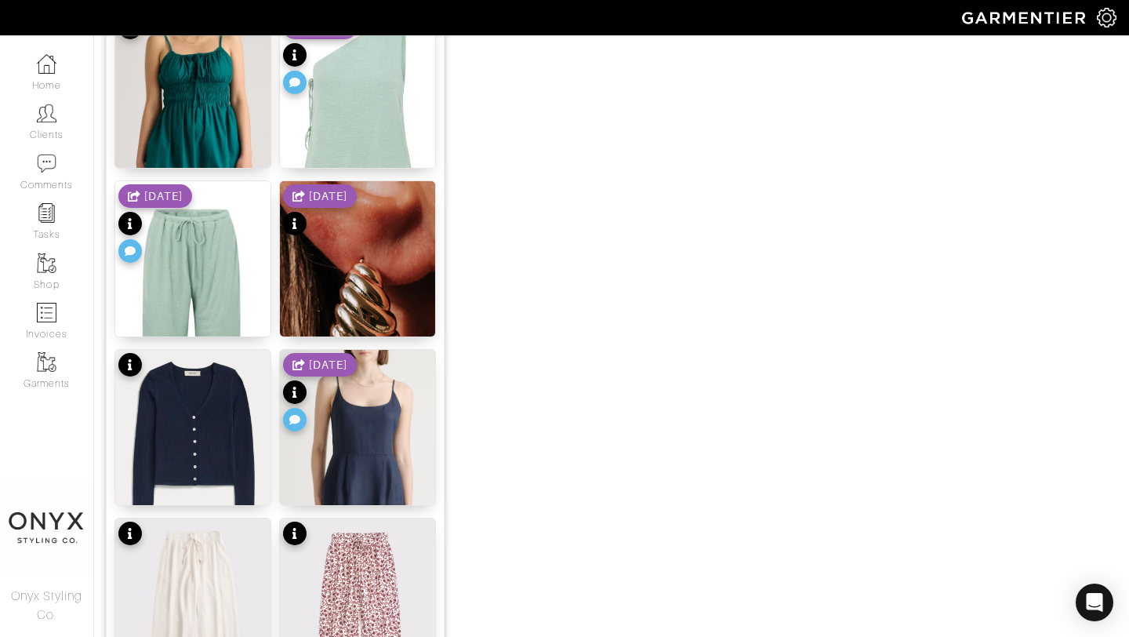
scroll to position [1246, 0]
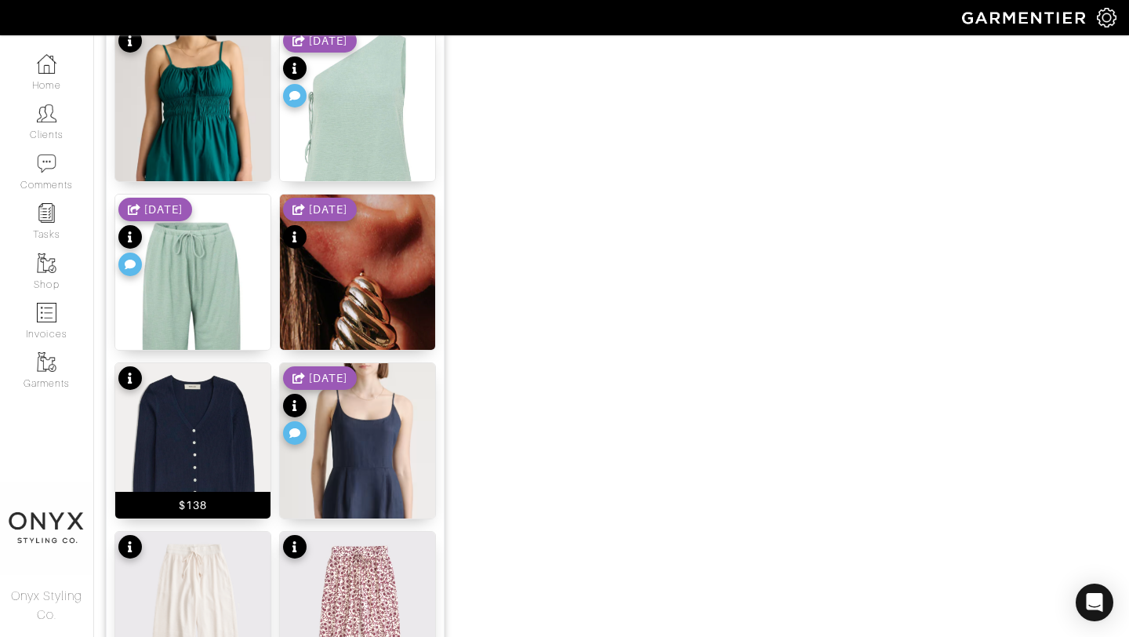
click at [205, 434] on img at bounding box center [192, 461] width 155 height 197
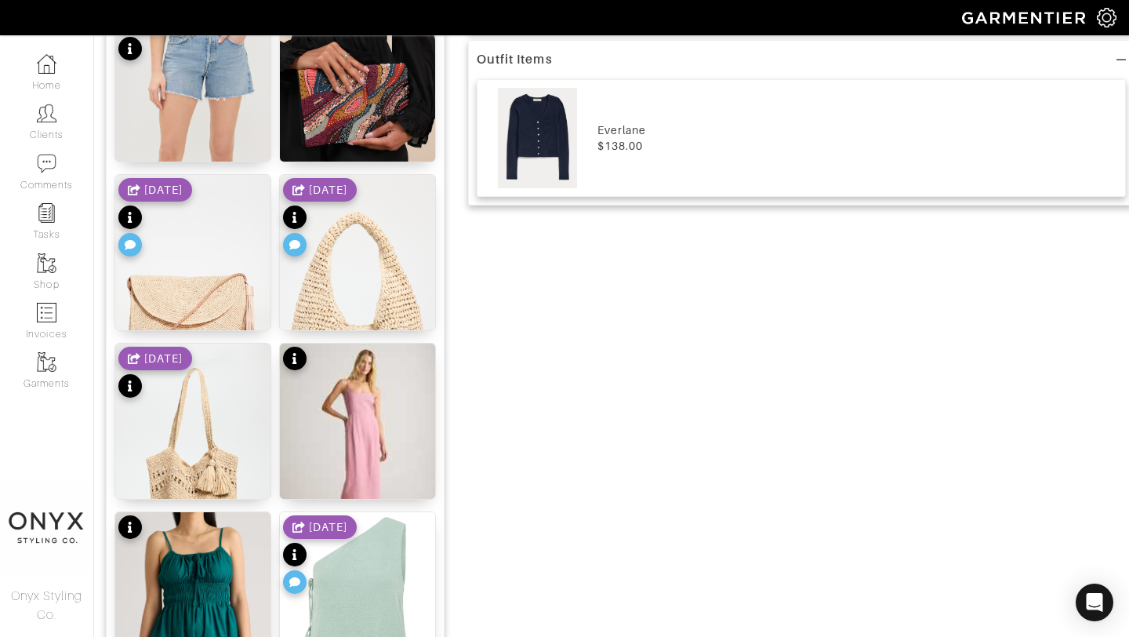
scroll to position [0, 0]
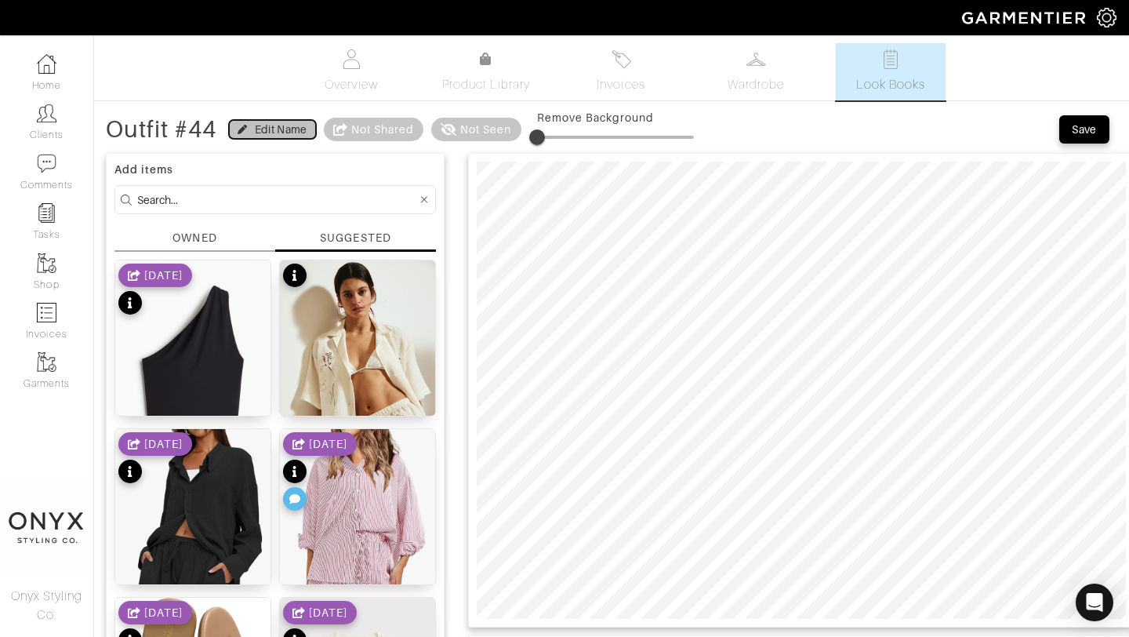
click at [274, 134] on div "Edit Name" at bounding box center [281, 130] width 53 height 16
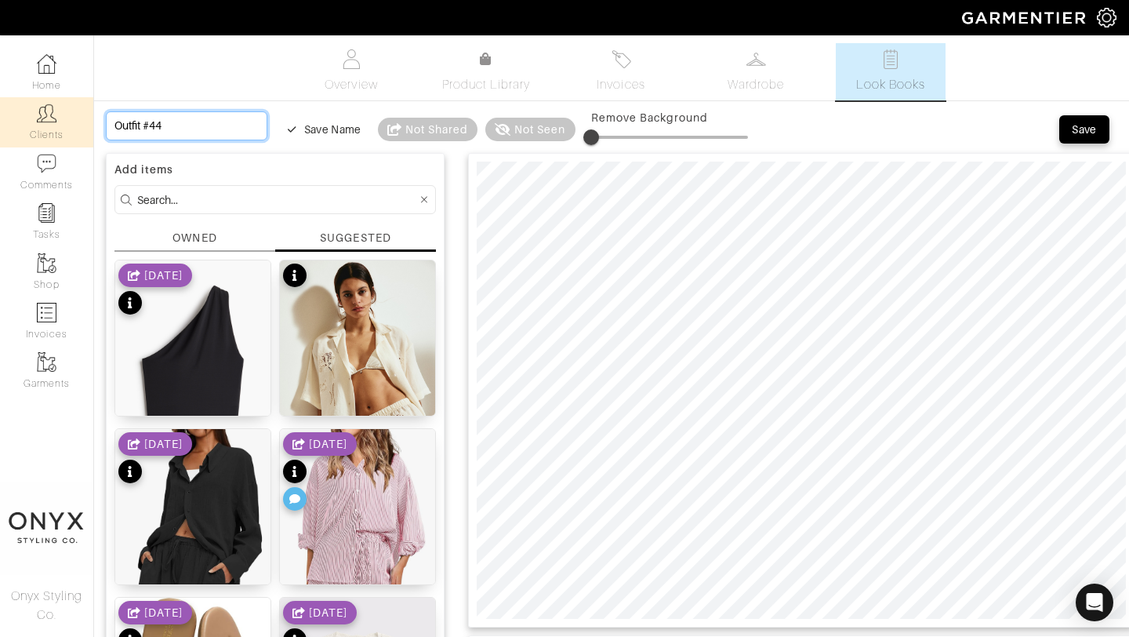
drag, startPoint x: 228, startPoint y: 123, endPoint x: 82, endPoint y: 120, distance: 145.9
type input "B"
type input "Bo"
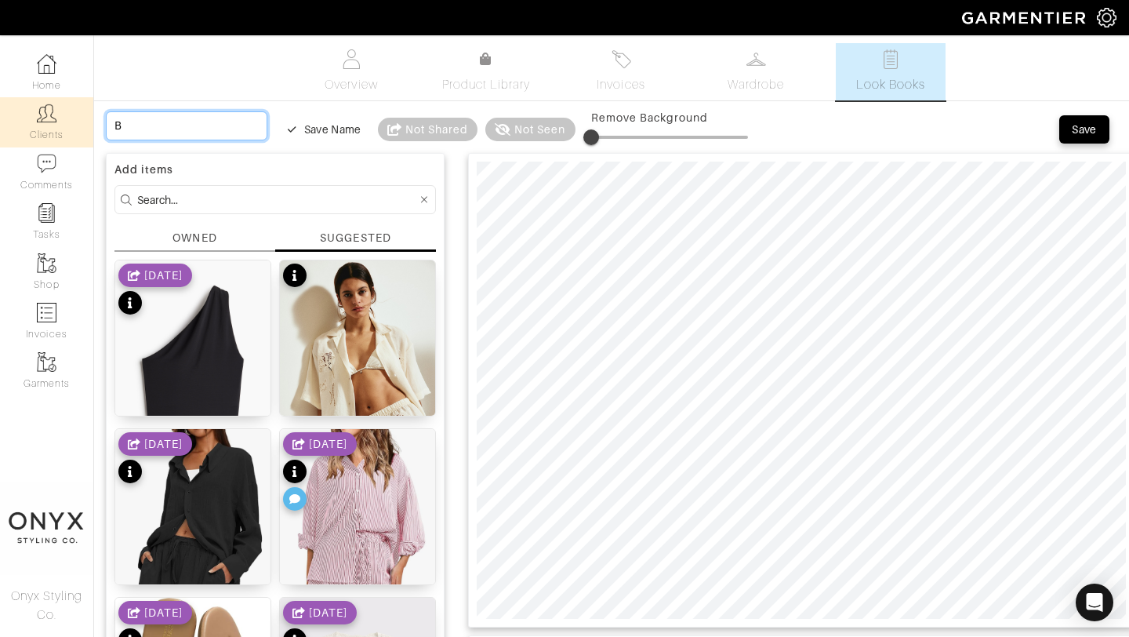
type input "Bo"
type input "Bod"
type input "Bode"
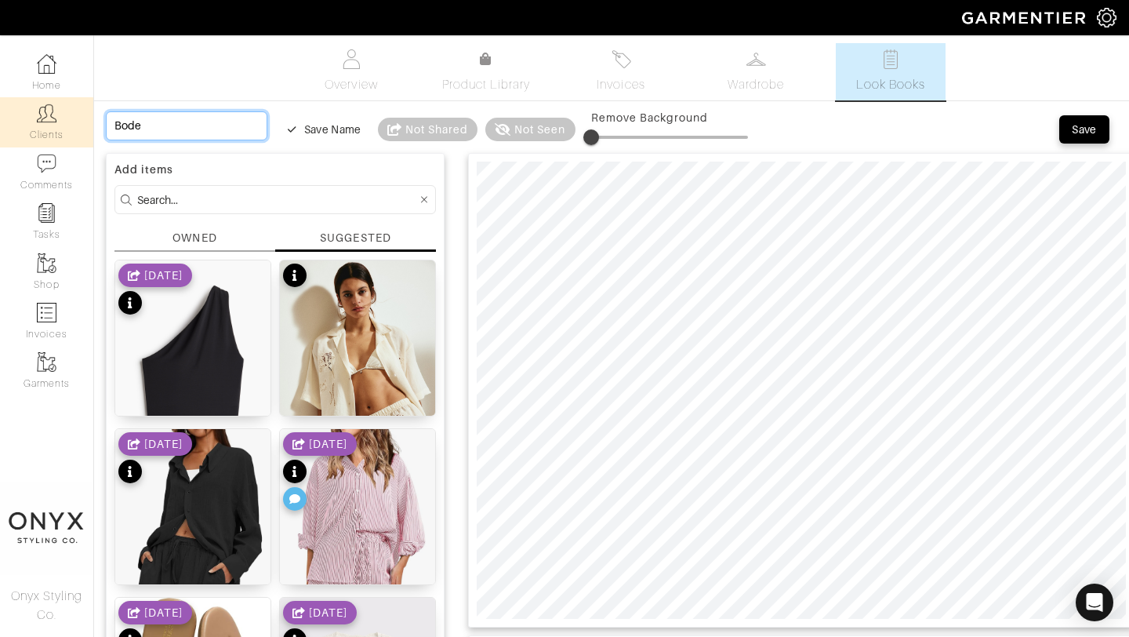
type input "Boden"
type input "Boden c"
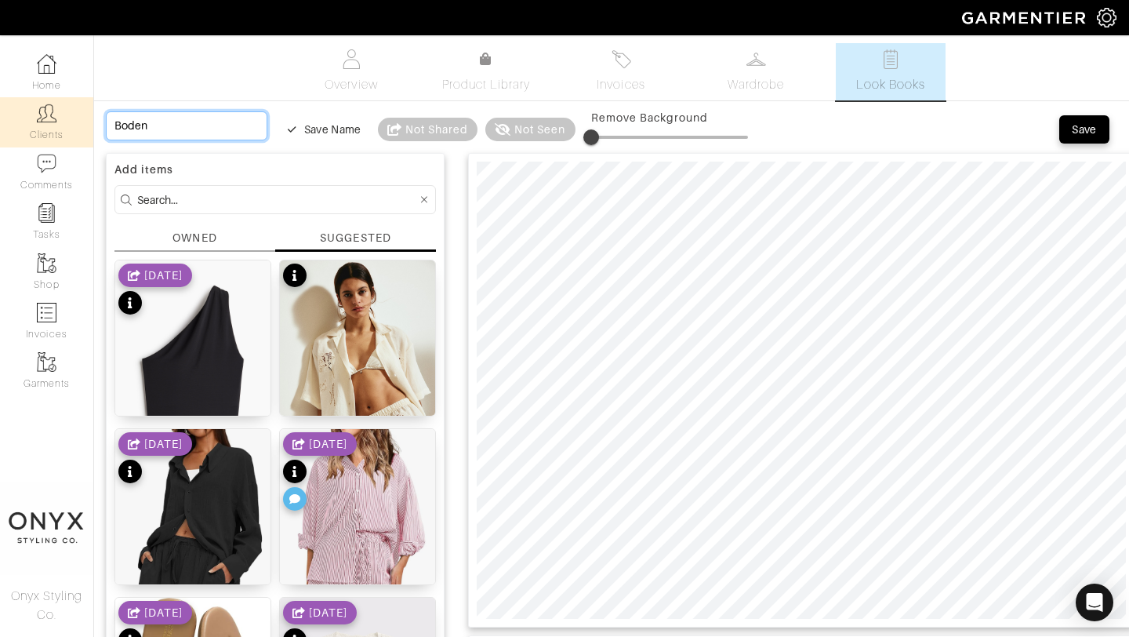
type input "Boden c"
type input "Boden ca"
type input "Boden car"
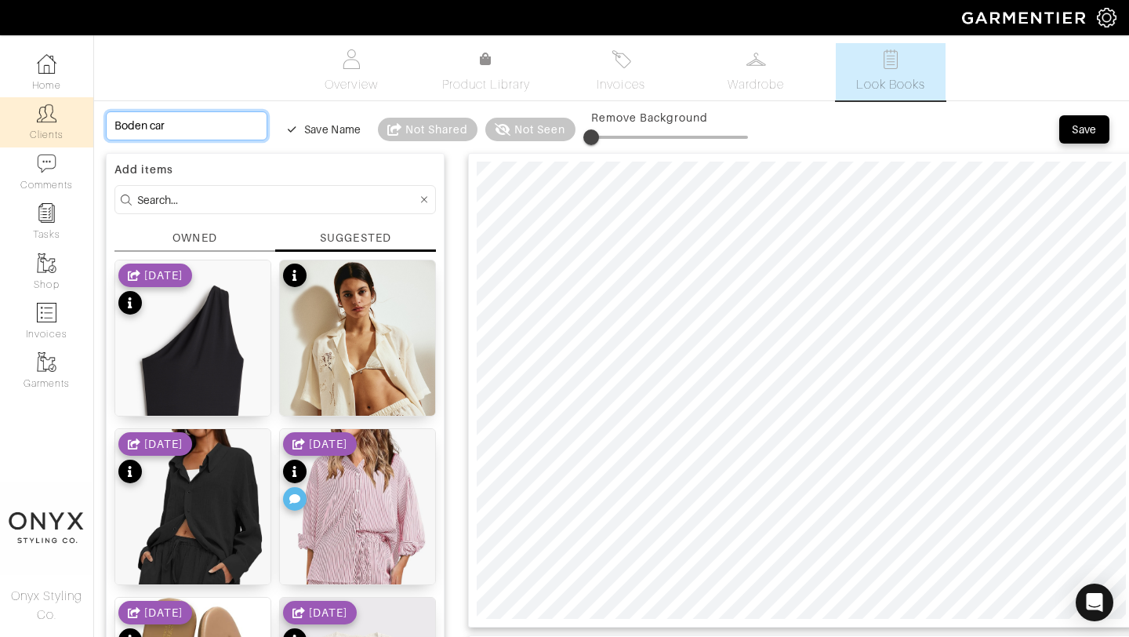
type input "Boden card"
type input "Boden cardi"
type input "Boden cardig"
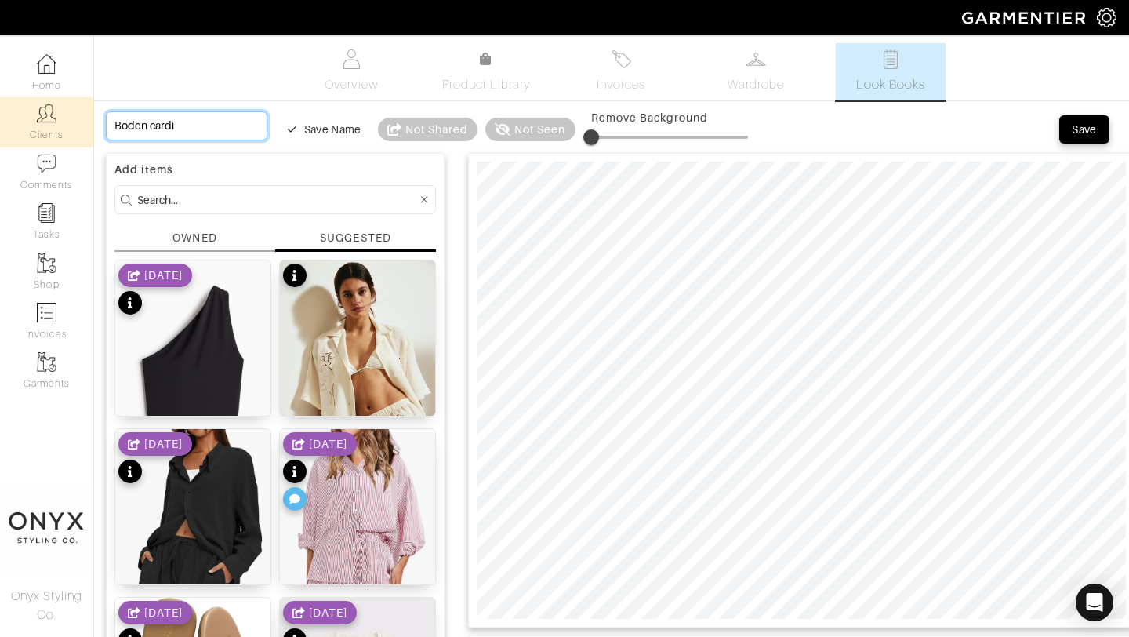
type input "Boden cardig"
type input "Boden cardiga"
type input "Boden cardigan"
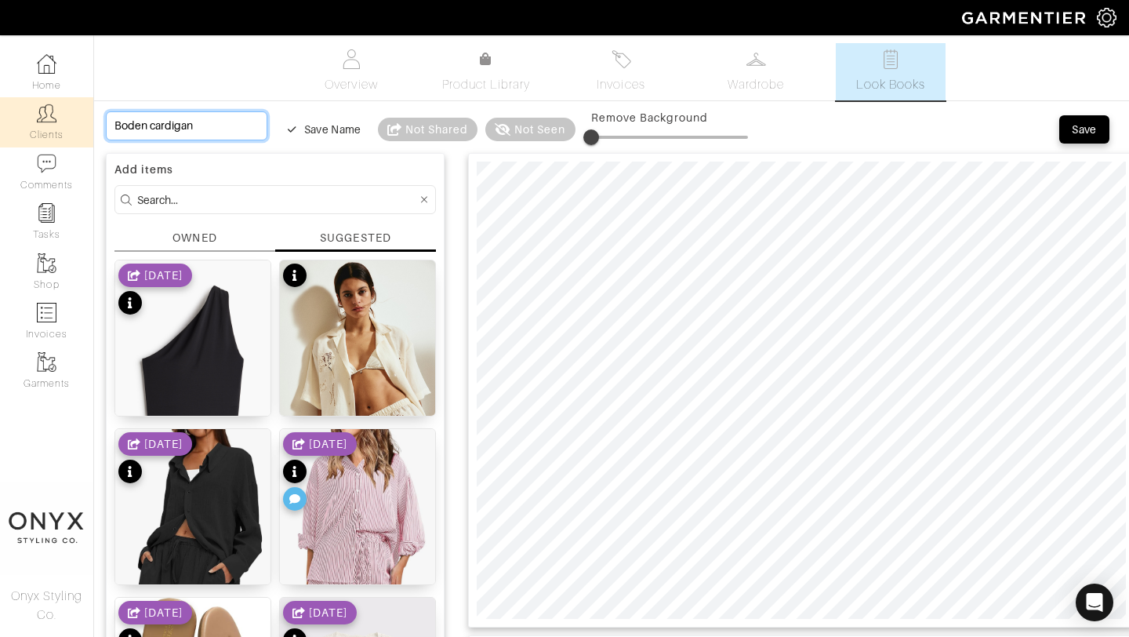
type input "Boden cardigan"
type input "Boden cardigan r"
type input "Boden cardigan re"
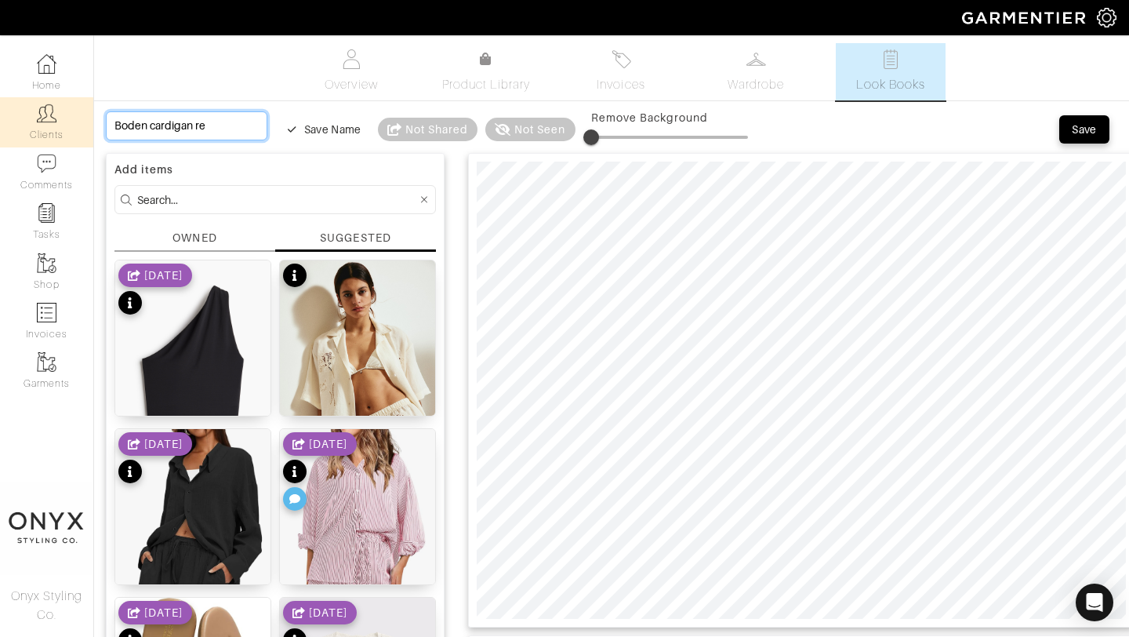
type input "Boden cardigan rep"
type input "Boden cardigan repl"
type input "Boden cardigan repla"
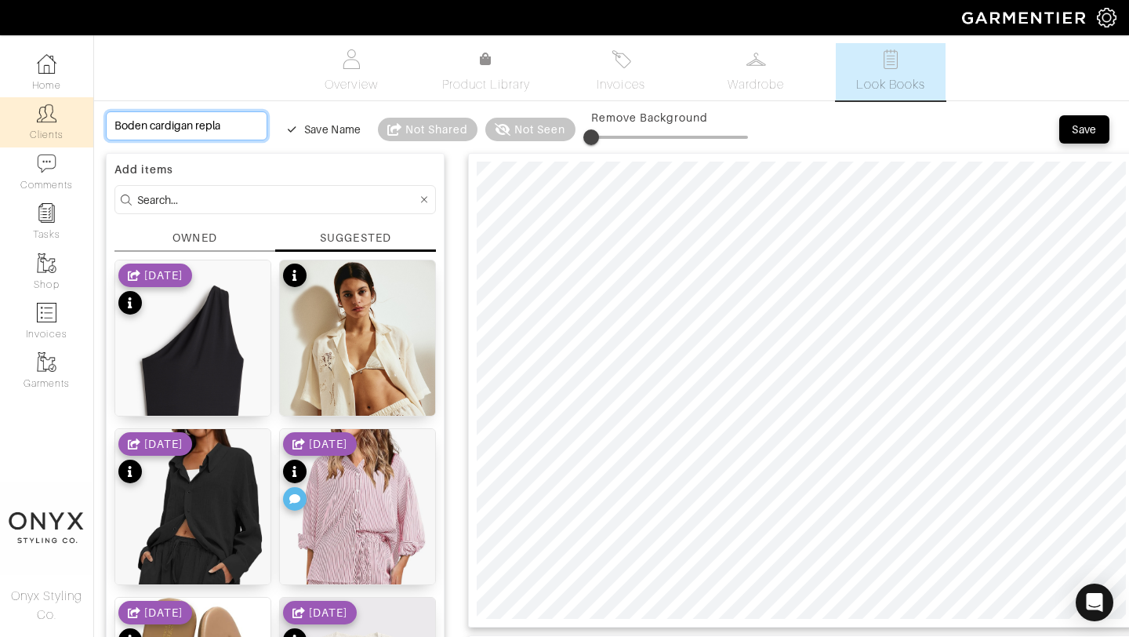
type input "Boden cardigan replac"
type input "Boden cardigan replace"
type input "[PERSON_NAME] replacem"
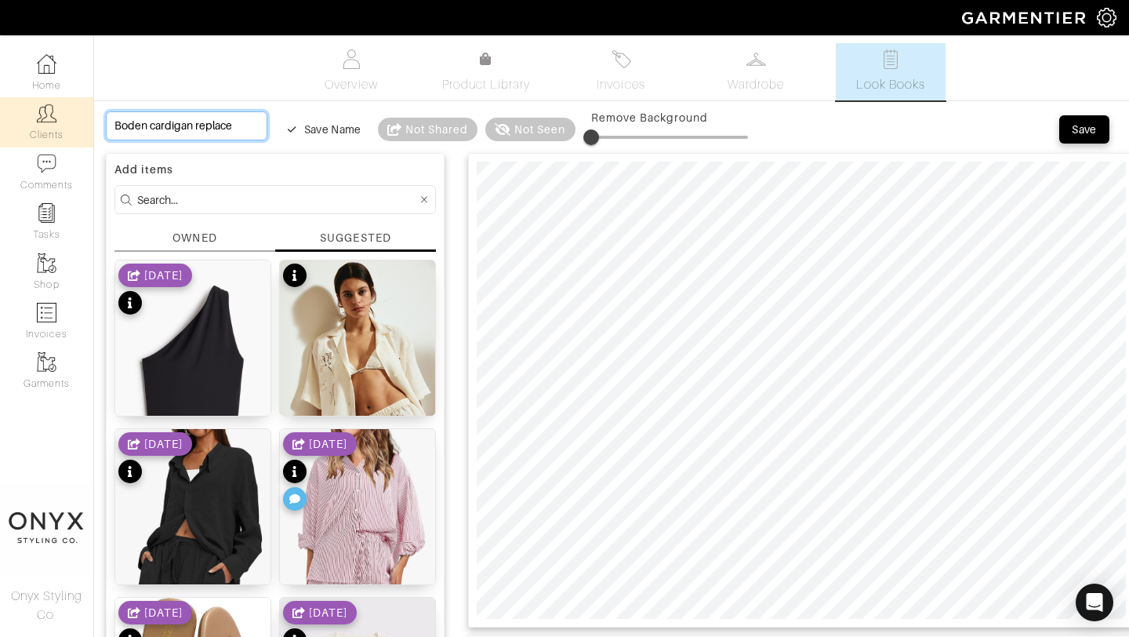
type input "[PERSON_NAME] replacem"
type input "[PERSON_NAME] replaceme"
type input "[PERSON_NAME] replacemen"
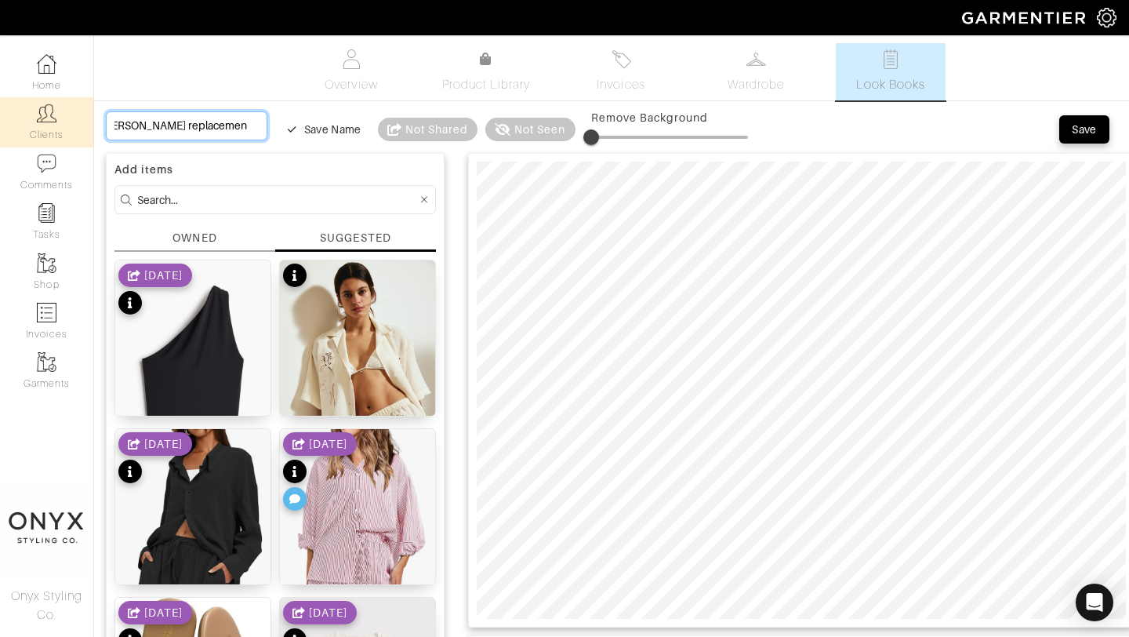
type input "Boden cardigan replacement"
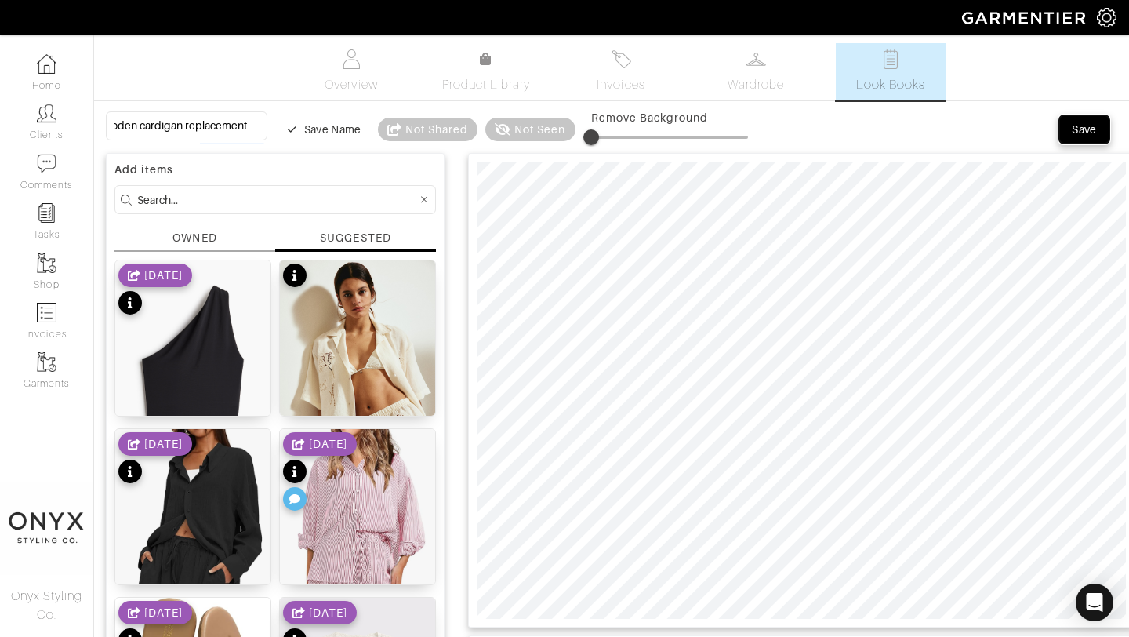
scroll to position [0, 0]
click at [1080, 131] on div "Save" at bounding box center [1084, 130] width 25 height 16
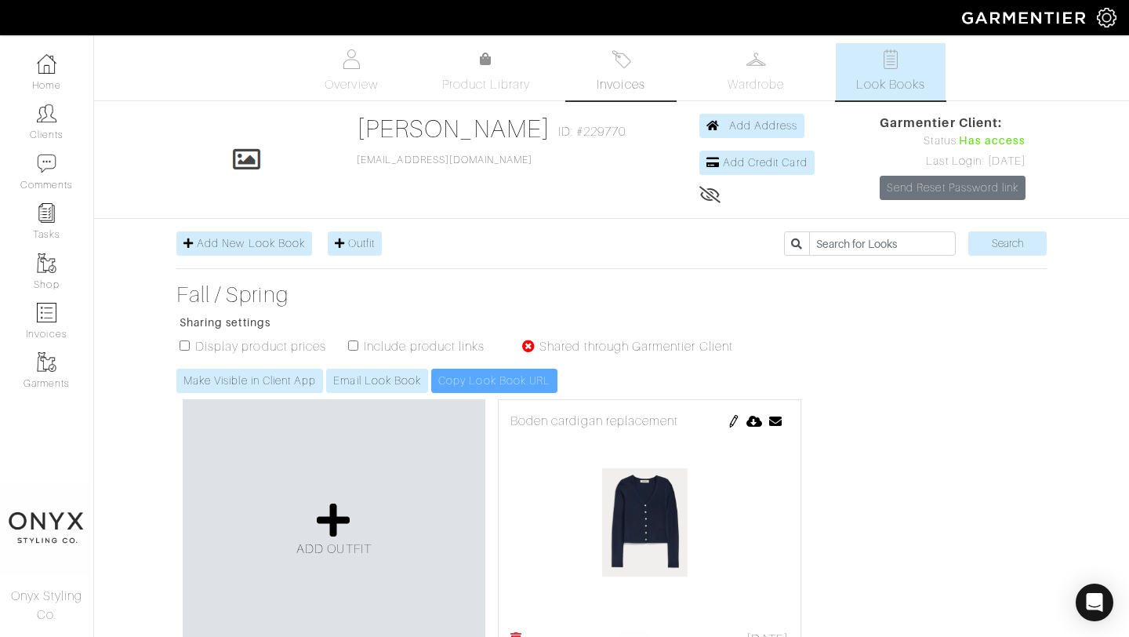
click at [620, 69] on link "Invoices" at bounding box center [621, 71] width 110 height 57
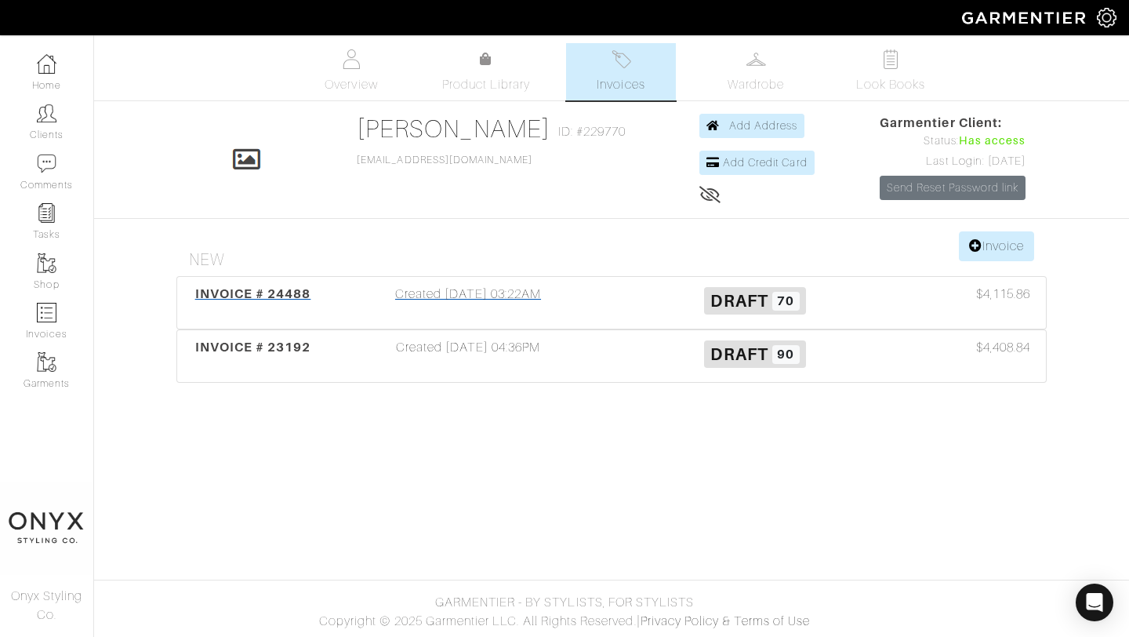
click at [267, 294] on span "INVOICE # 24488" at bounding box center [253, 293] width 116 height 15
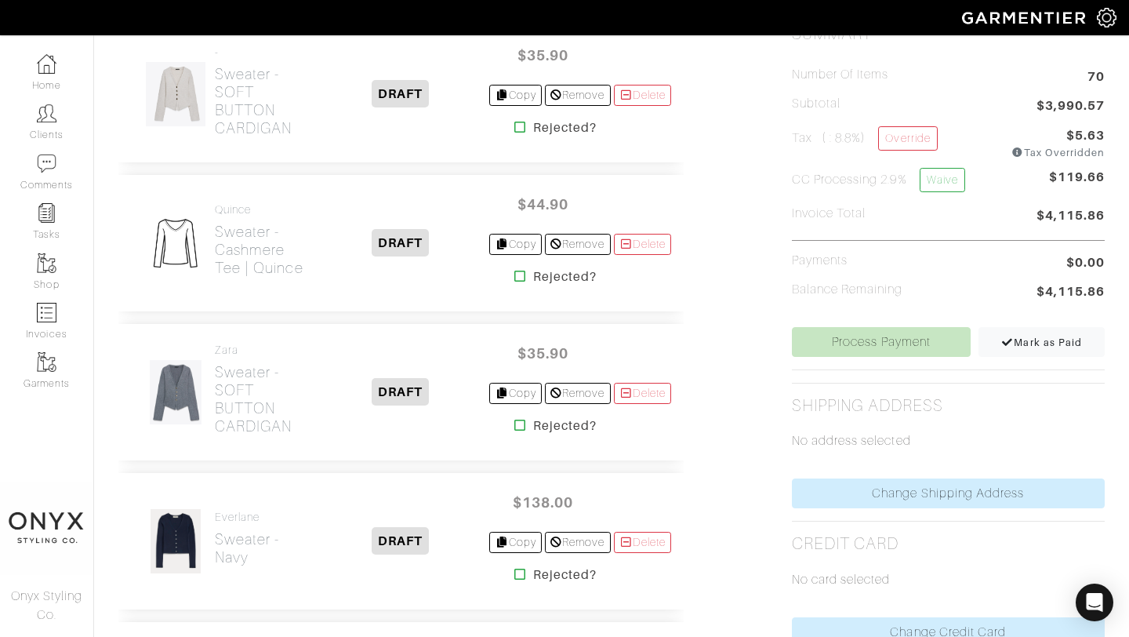
scroll to position [415, 0]
click at [254, 239] on h2 "Sweater - Cashmere Tee | Quince" at bounding box center [263, 248] width 96 height 54
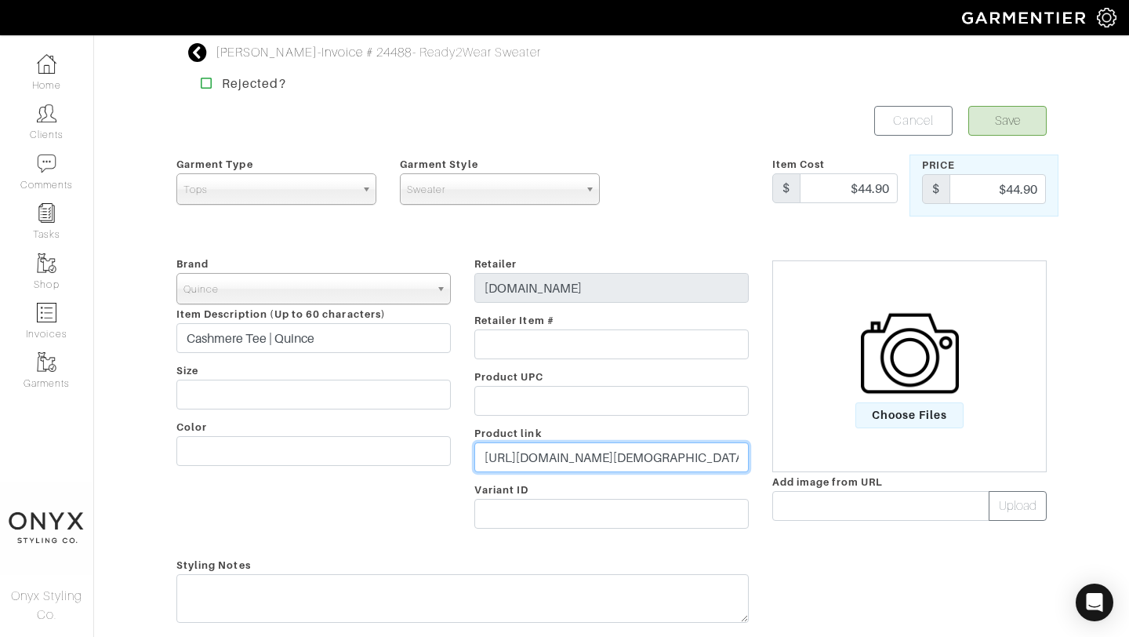
click at [618, 457] on input "[URL][DOMAIN_NAME][DEMOGRAPHIC_DATA]" at bounding box center [611, 457] width 274 height 30
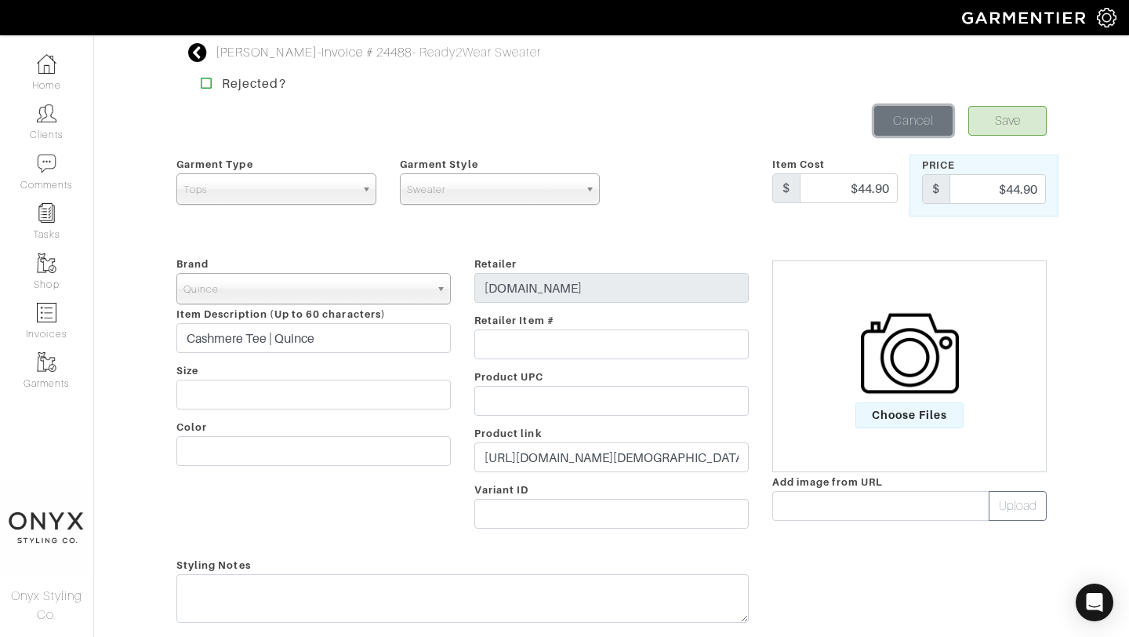
click at [914, 125] on link "Cancel" at bounding box center [913, 121] width 78 height 30
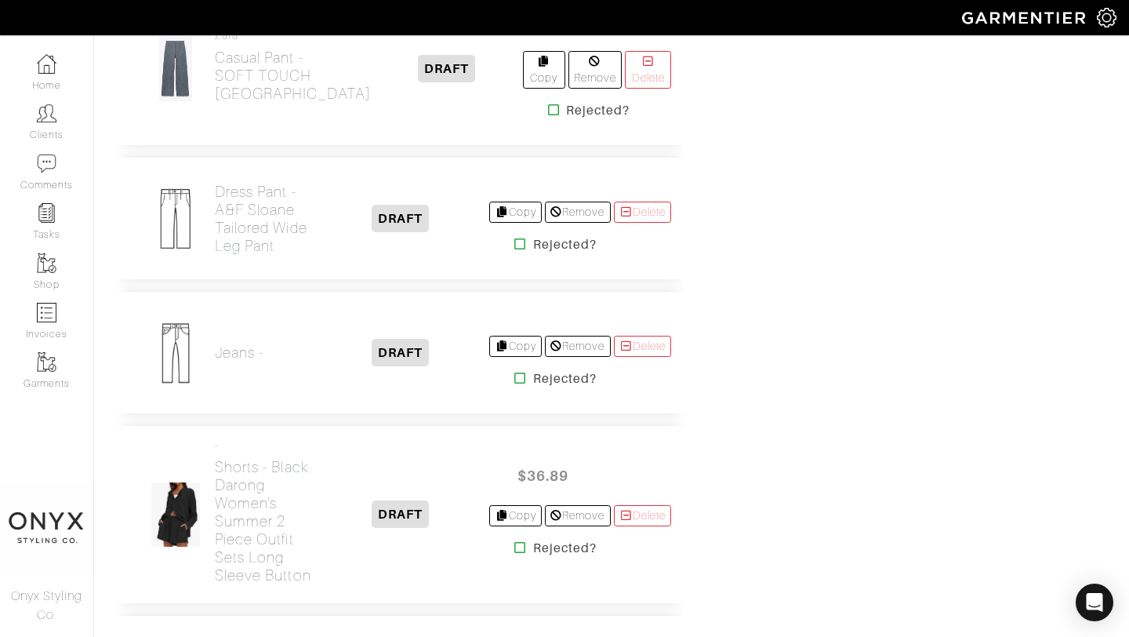
scroll to position [3801, 0]
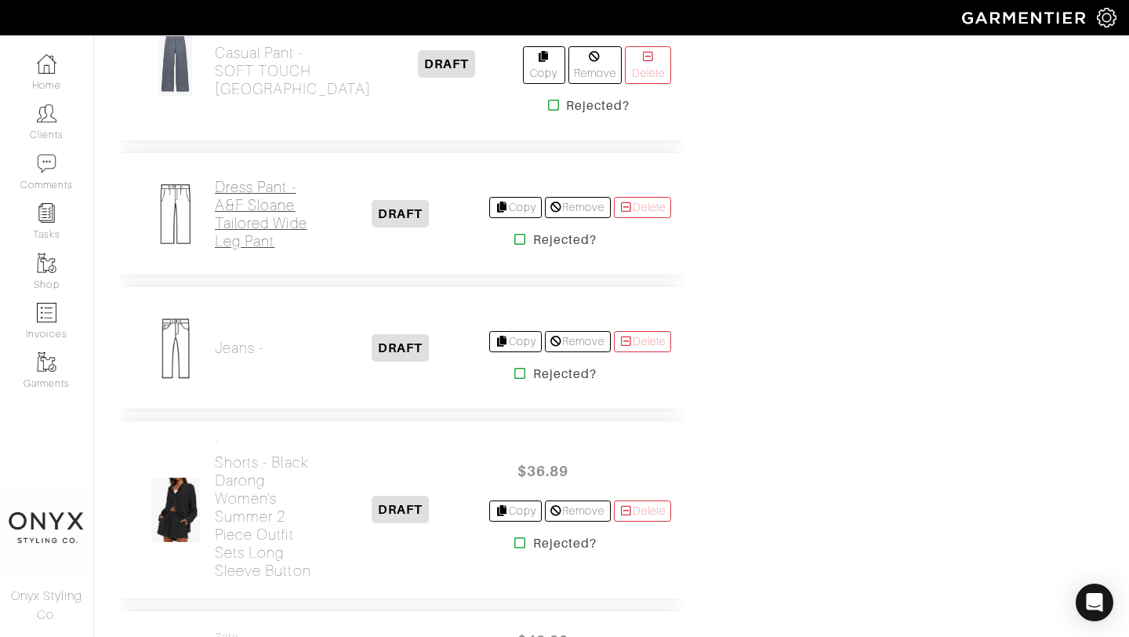
click at [267, 250] on h2 "Dress Pant - A&F Sloane Tailored Wide Leg Pant" at bounding box center [263, 214] width 96 height 72
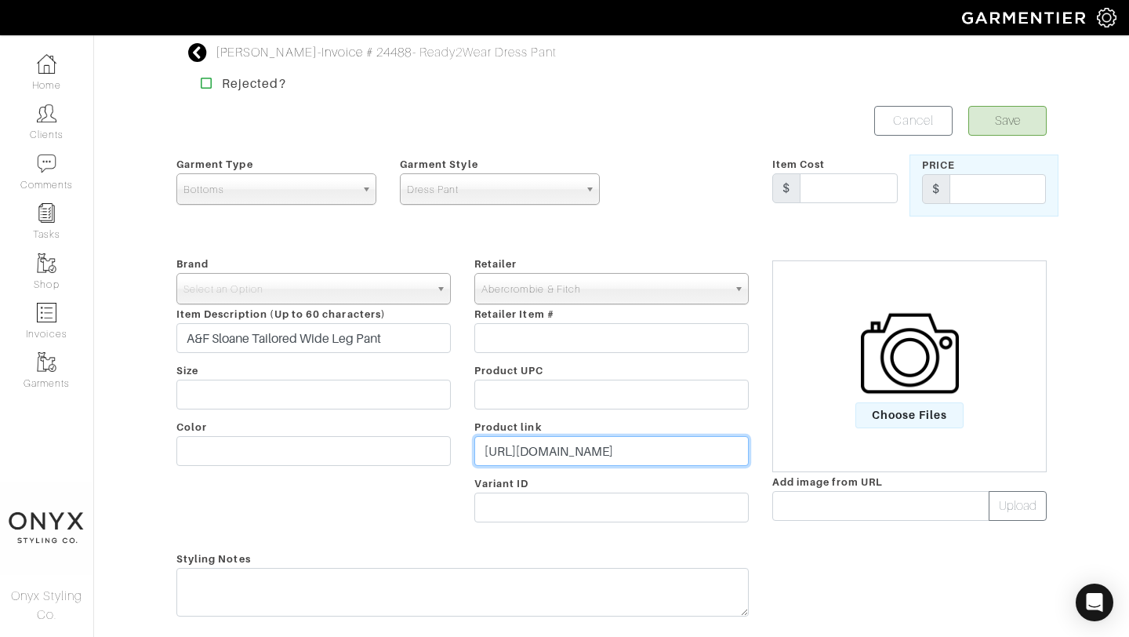
click at [580, 452] on input "https://www.abercrombie.com/shop/ProductDisplay?storeId=10051&seq=83&productId=…" at bounding box center [611, 451] width 274 height 30
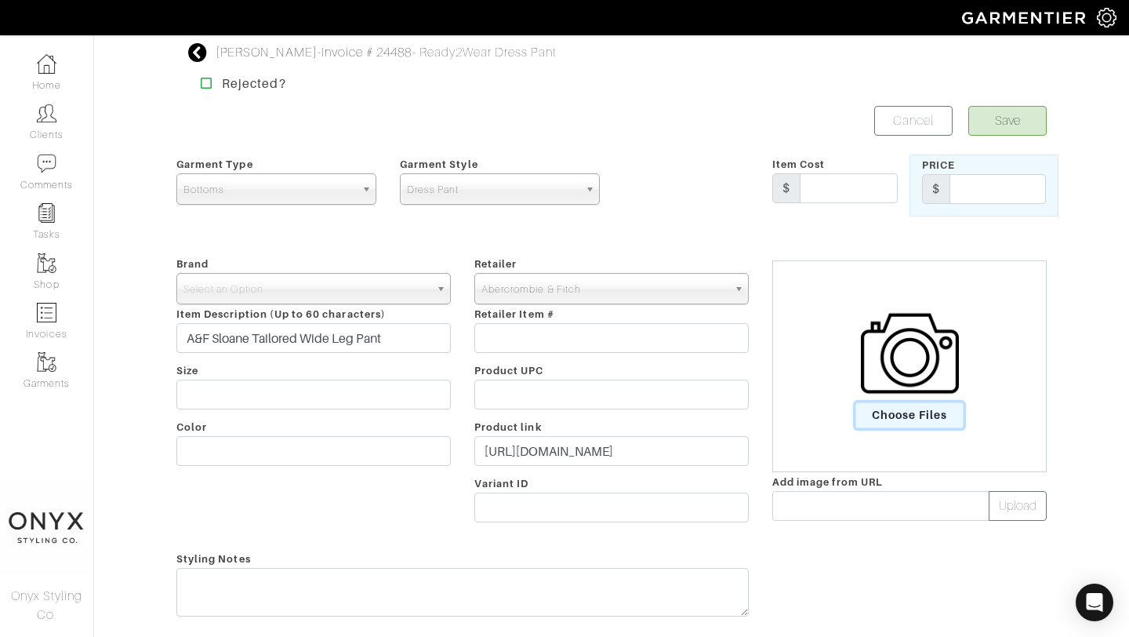
click at [889, 414] on span "Choose Files" at bounding box center [910, 415] width 109 height 26
click at [0, 0] on input "Choose Files" at bounding box center [0, 0] width 0 height 0
click at [440, 289] on b at bounding box center [443, 289] width 14 height 30
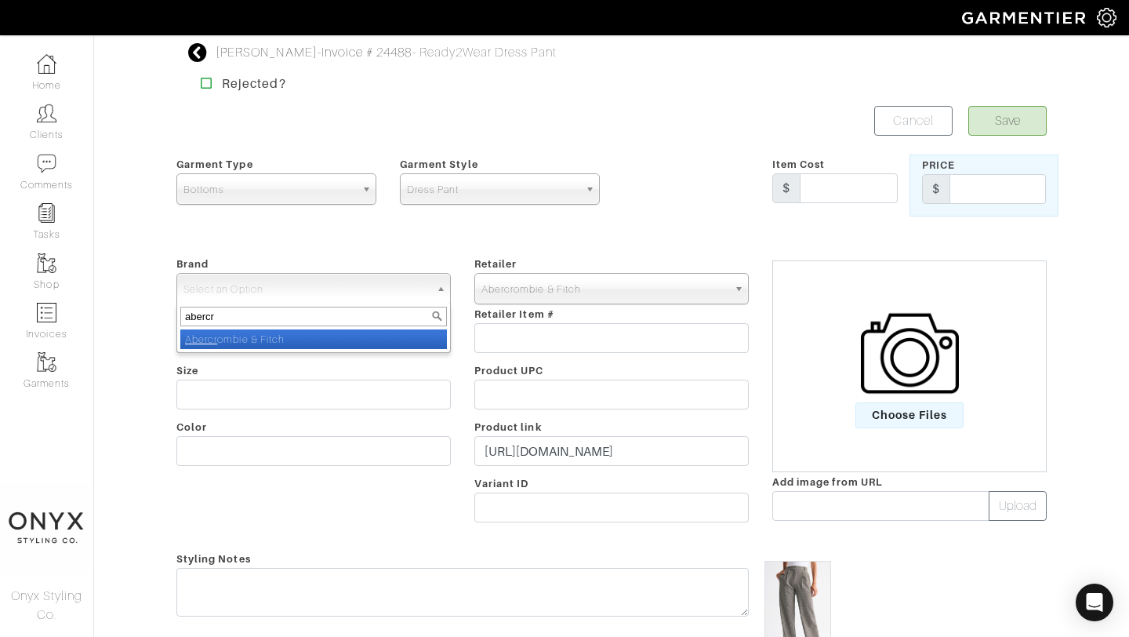
type input "abercr"
click at [422, 336] on li "Abercr ombie & Fitch" at bounding box center [313, 339] width 267 height 20
select select "Abercrombie & Fitch"
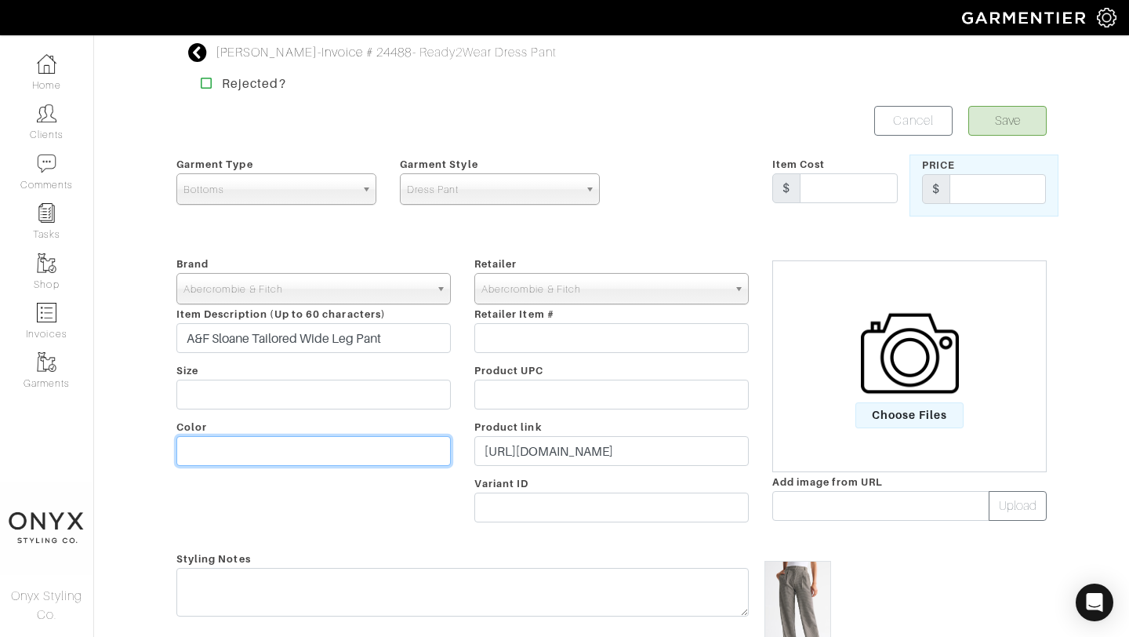
click at [286, 453] on input "text" at bounding box center [313, 451] width 274 height 30
type input "Brown Herringbone"
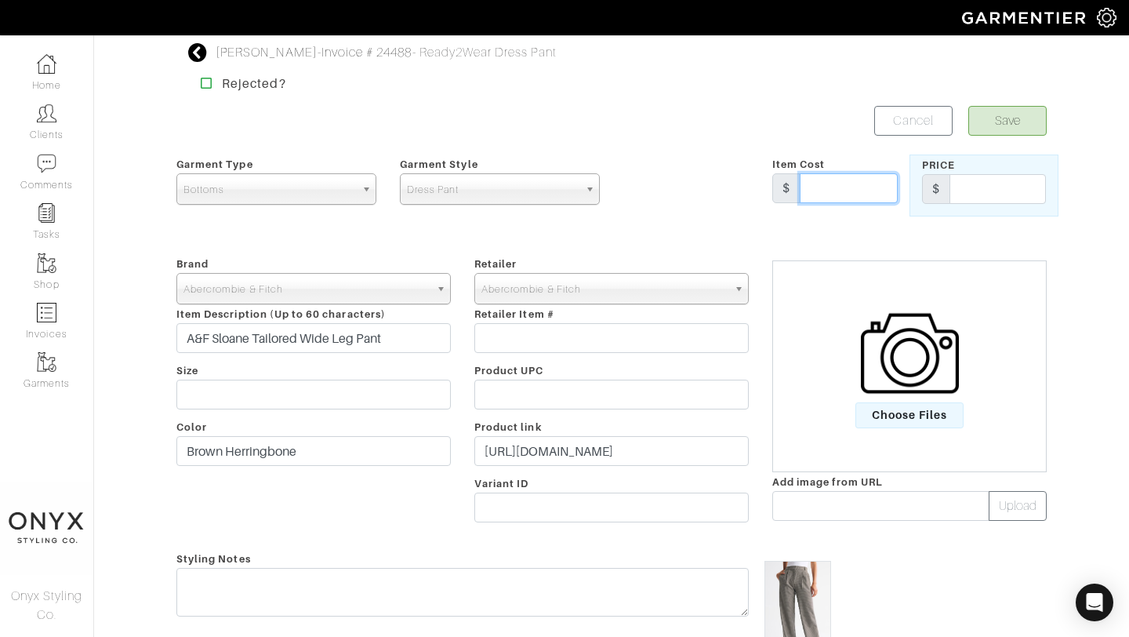
click at [851, 194] on input "text" at bounding box center [849, 188] width 98 height 30
type input "90"
click at [970, 187] on input "text" at bounding box center [998, 189] width 96 height 30
type input "90"
click at [1033, 130] on button "Save" at bounding box center [1008, 121] width 78 height 30
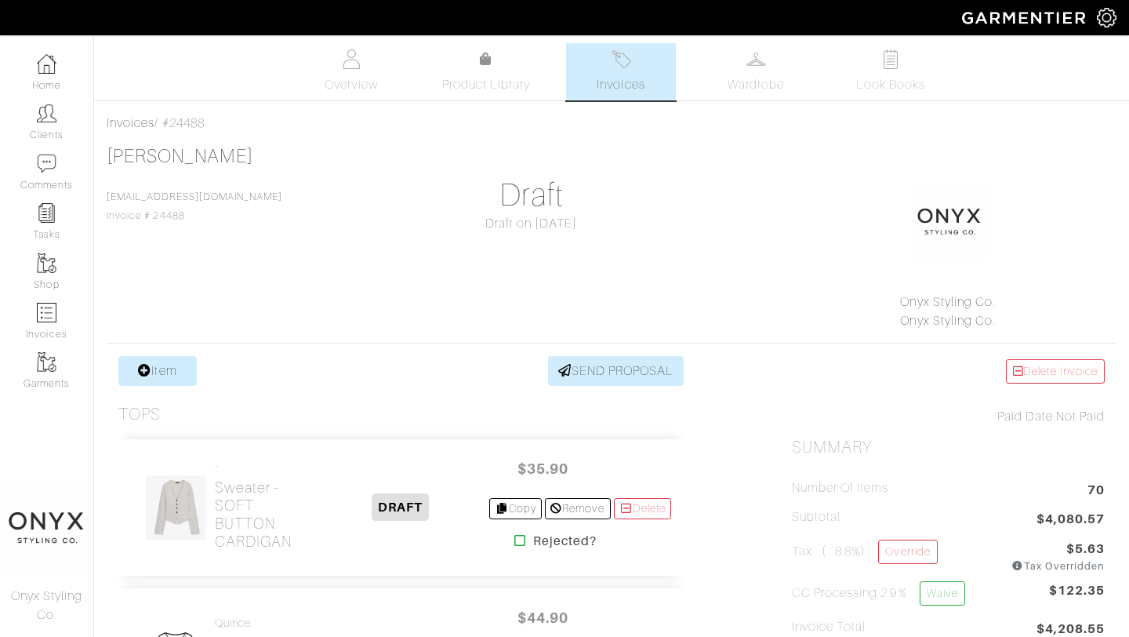
click at [888, 79] on span "Look Books" at bounding box center [891, 84] width 70 height 19
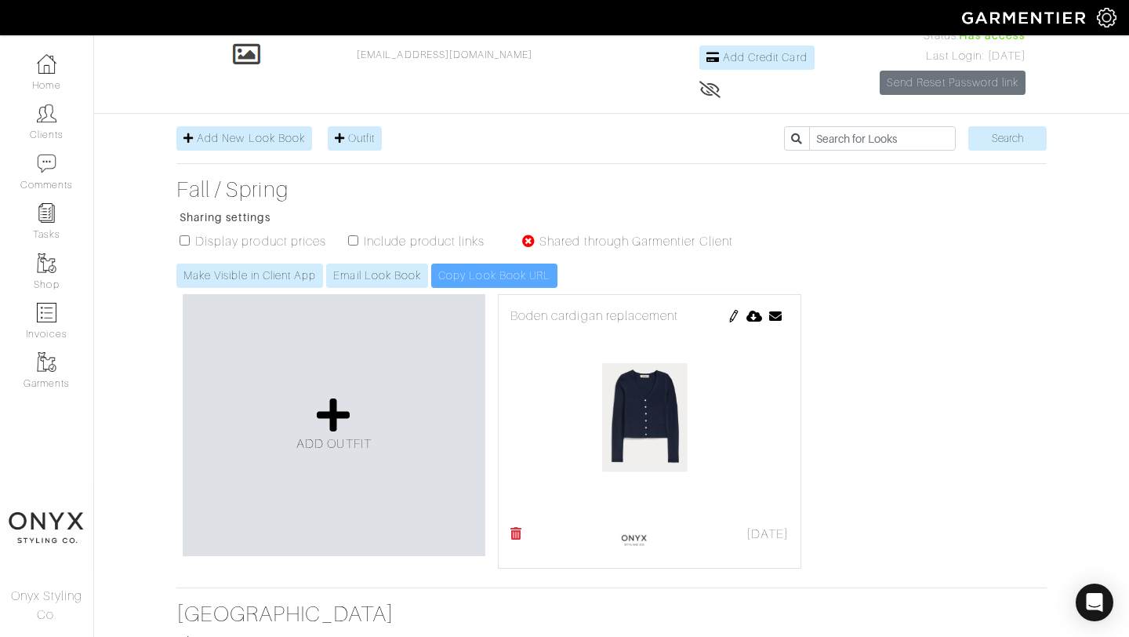
scroll to position [166, 0]
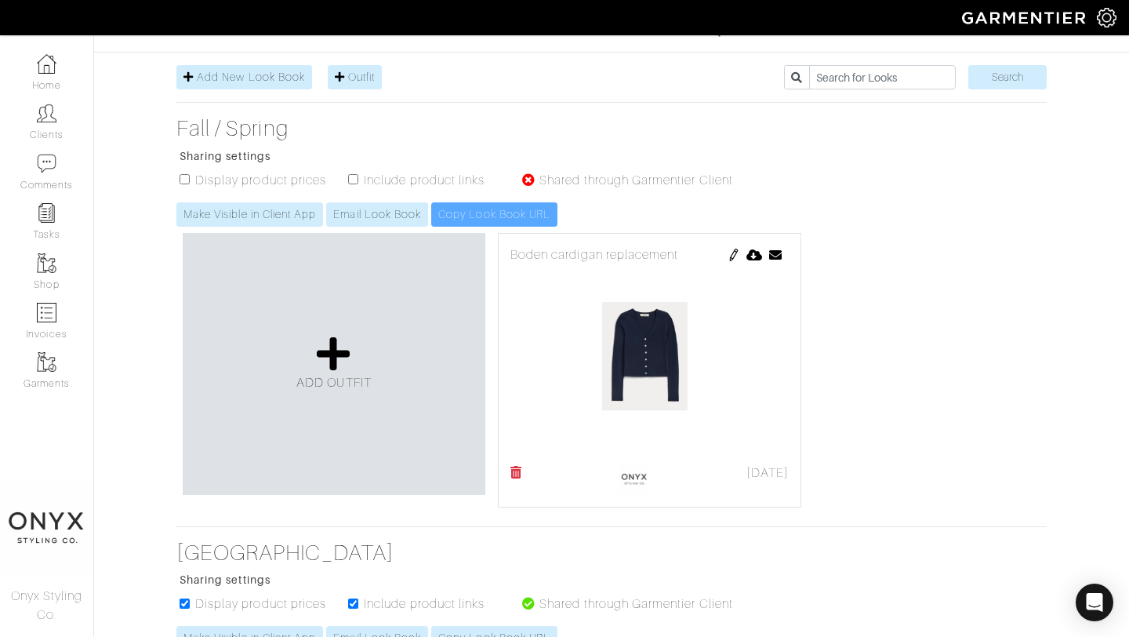
click at [732, 256] on img at bounding box center [734, 255] width 13 height 13
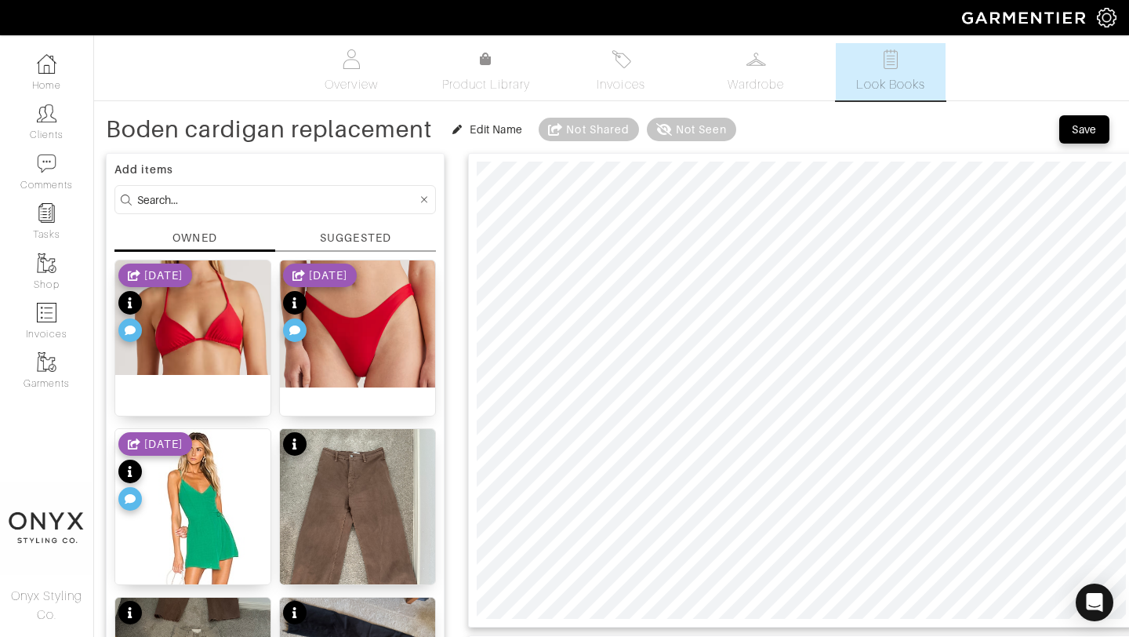
click at [365, 241] on div "SUGGESTED" at bounding box center [355, 238] width 71 height 16
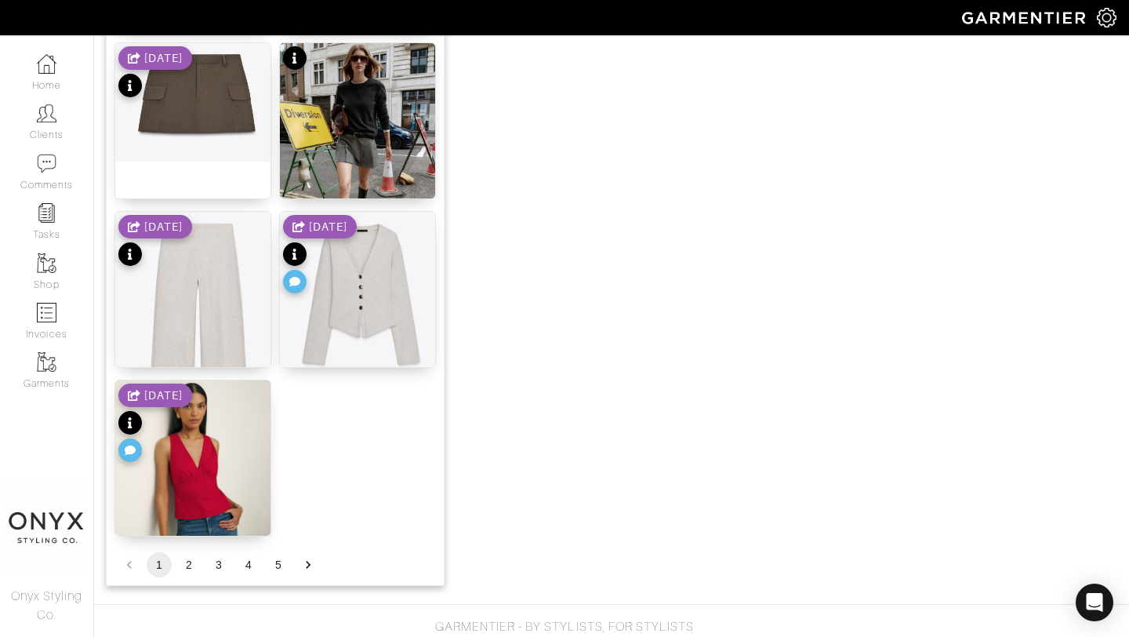
scroll to position [1928, 0]
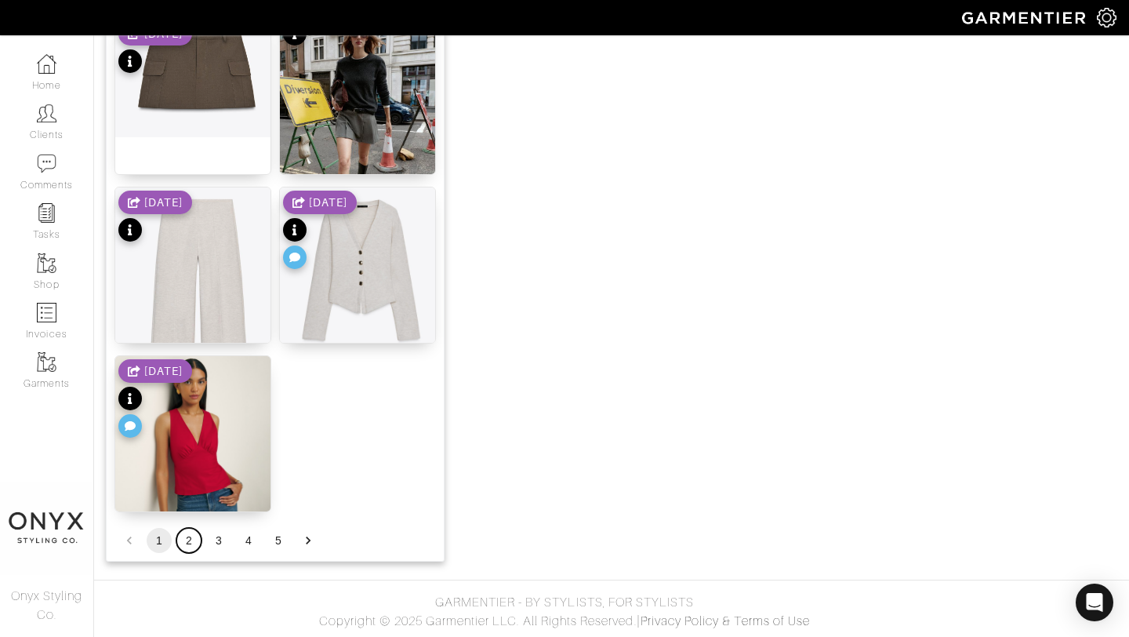
click at [188, 541] on button "2" at bounding box center [188, 540] width 25 height 25
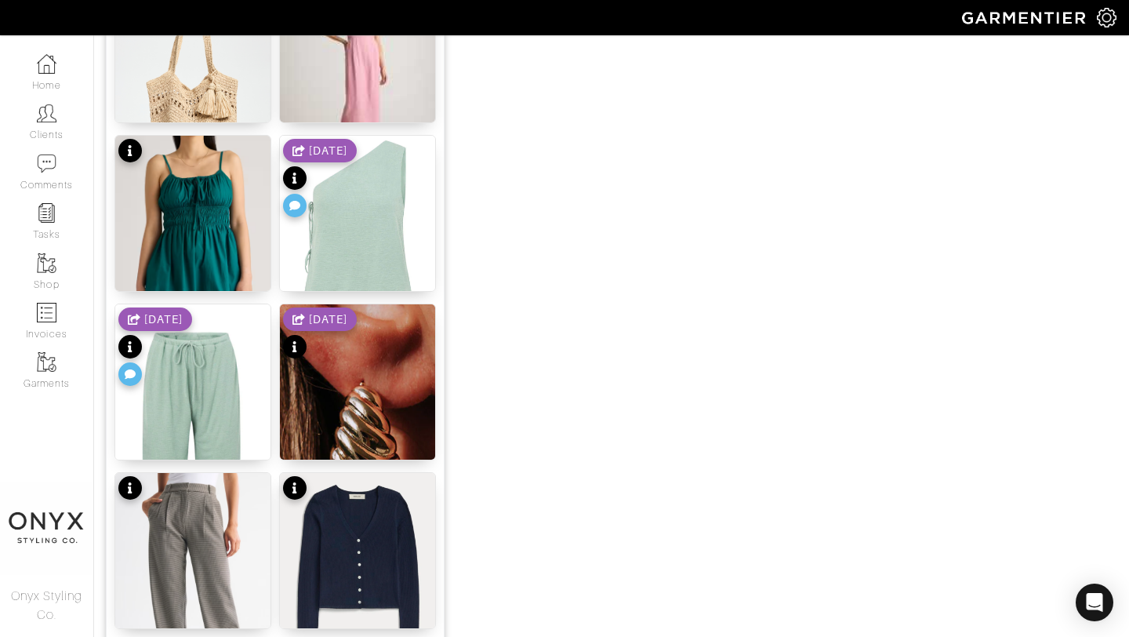
scroll to position [1153, 0]
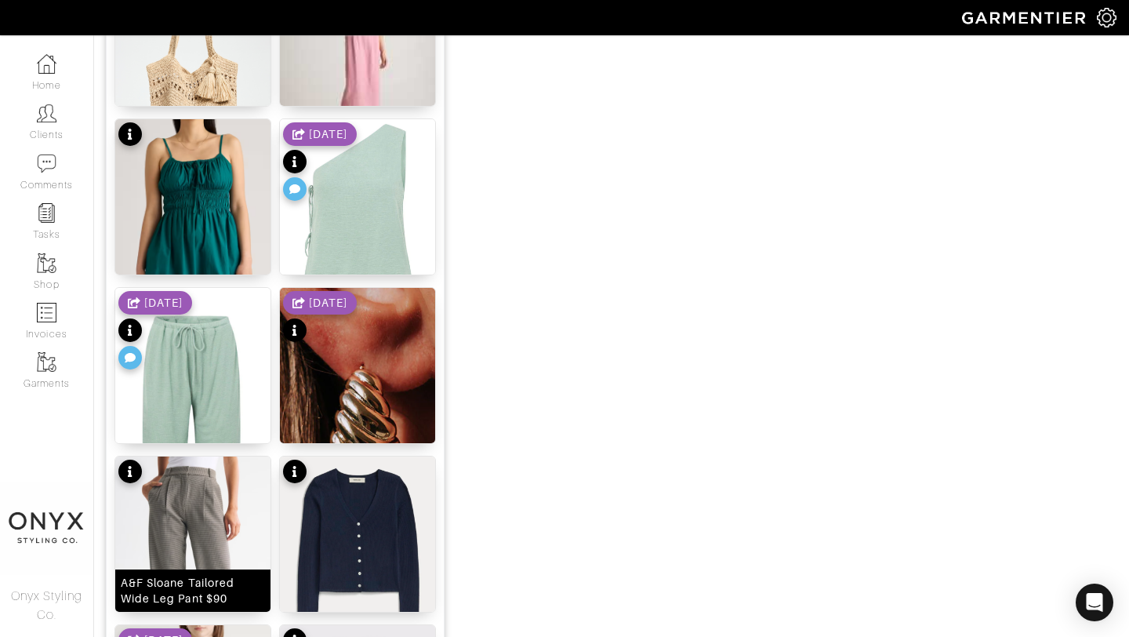
click at [220, 508] on img at bounding box center [192, 580] width 155 height 249
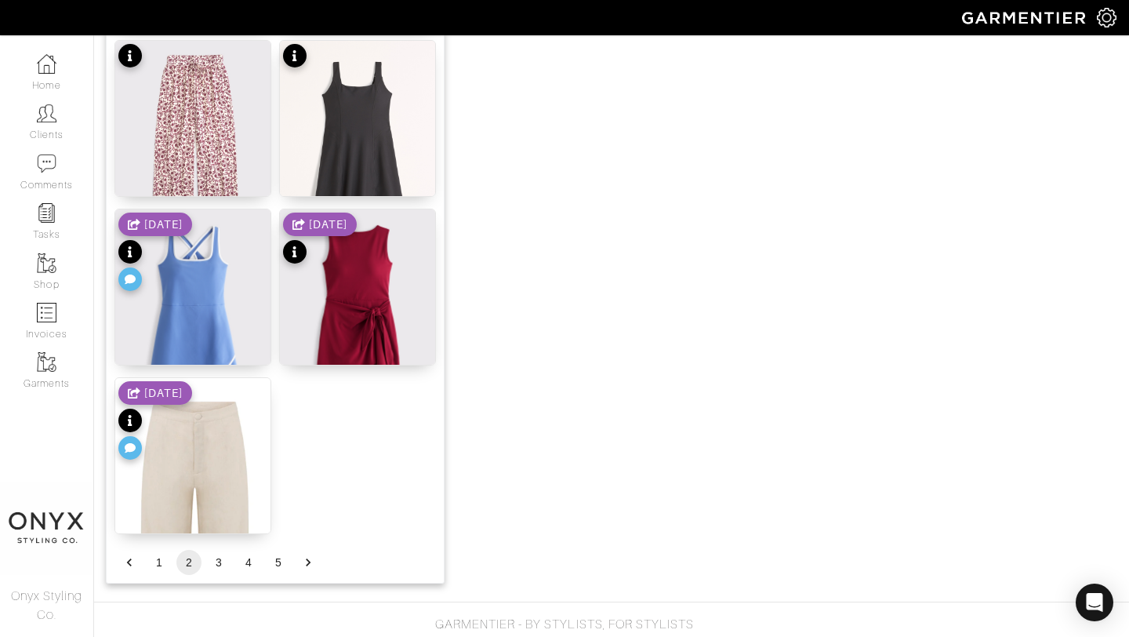
scroll to position [1928, 0]
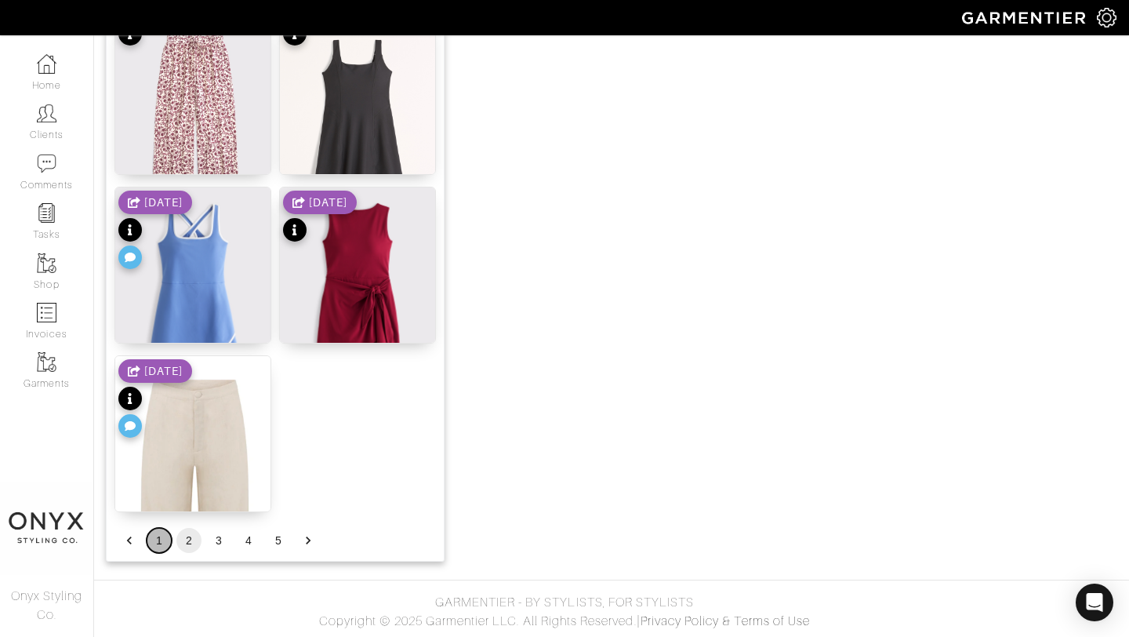
click at [151, 541] on button "1" at bounding box center [159, 540] width 25 height 25
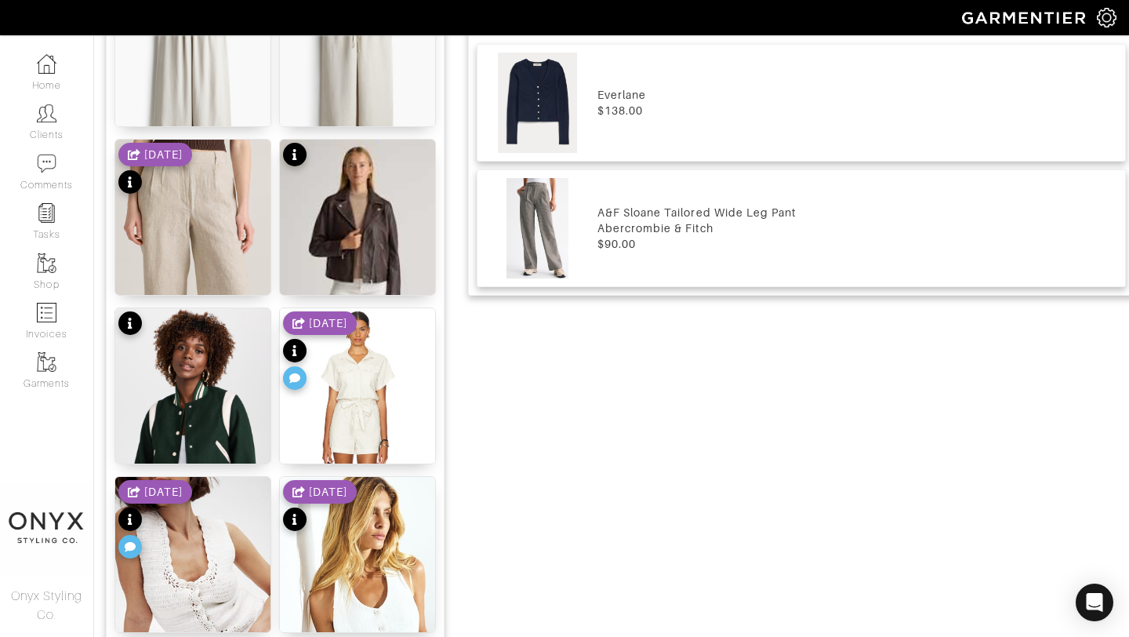
scroll to position [740, 0]
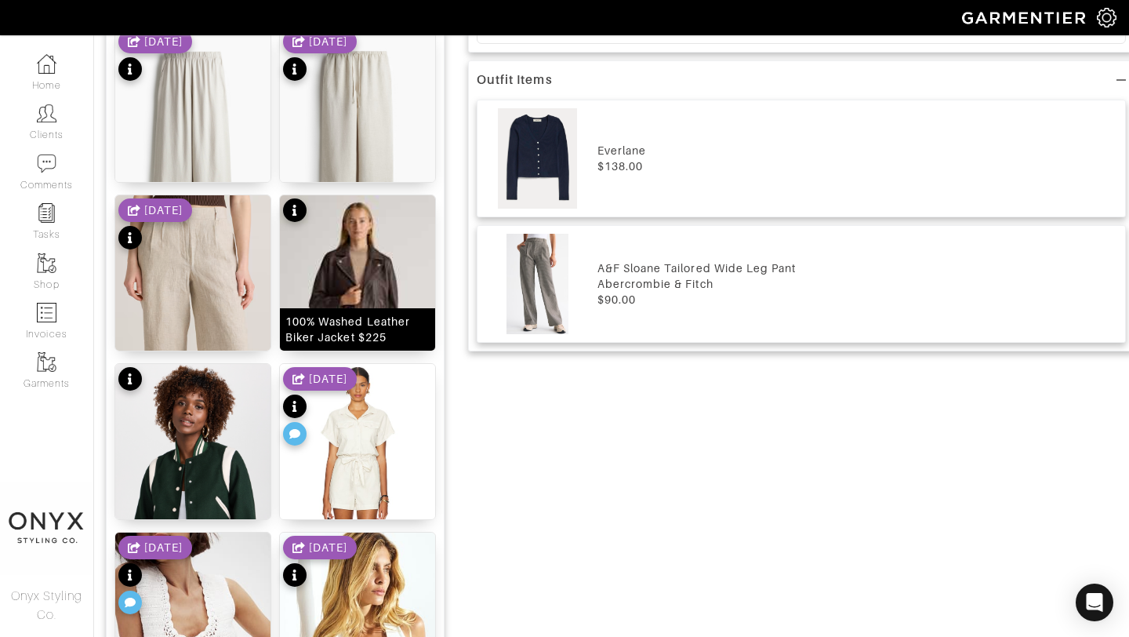
click at [367, 289] on img at bounding box center [357, 292] width 155 height 194
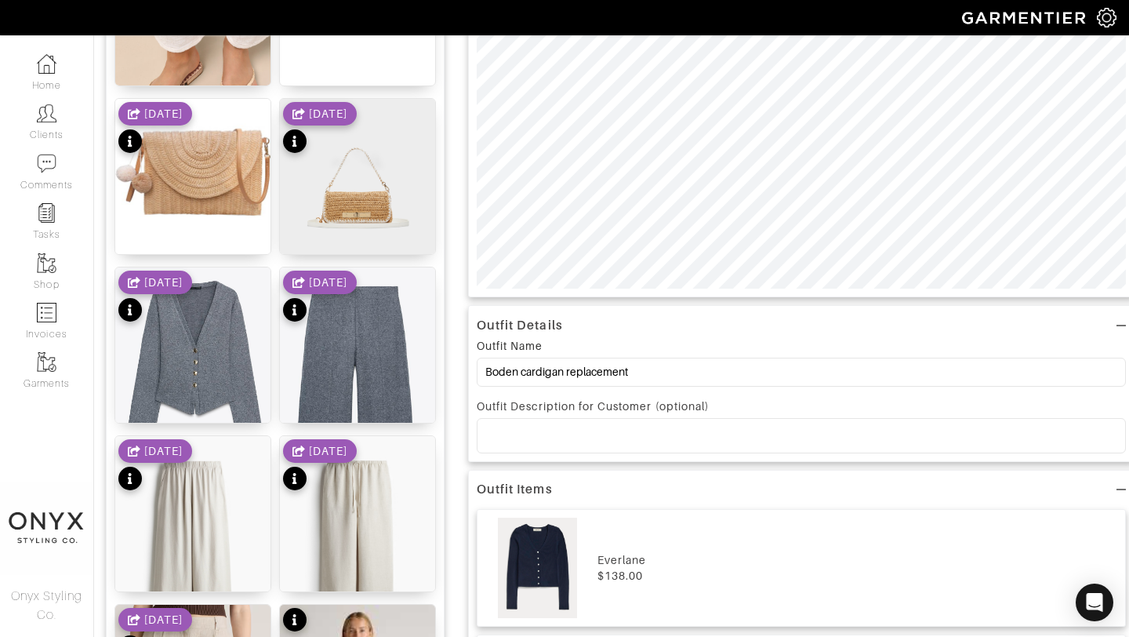
scroll to position [0, 0]
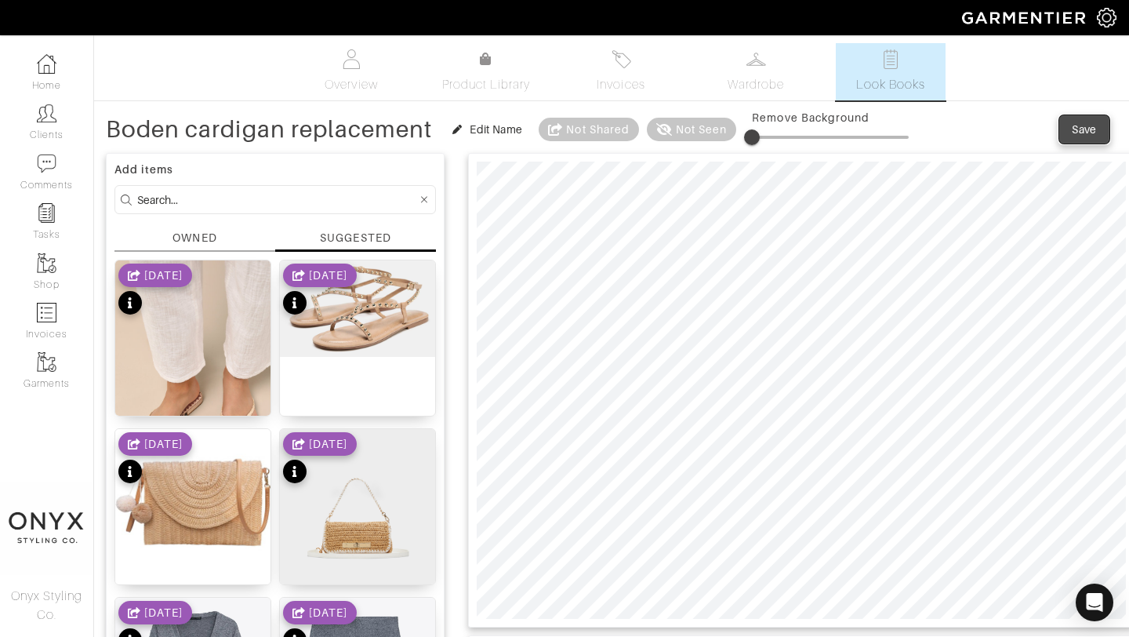
click at [1091, 133] on div "Save" at bounding box center [1084, 130] width 25 height 16
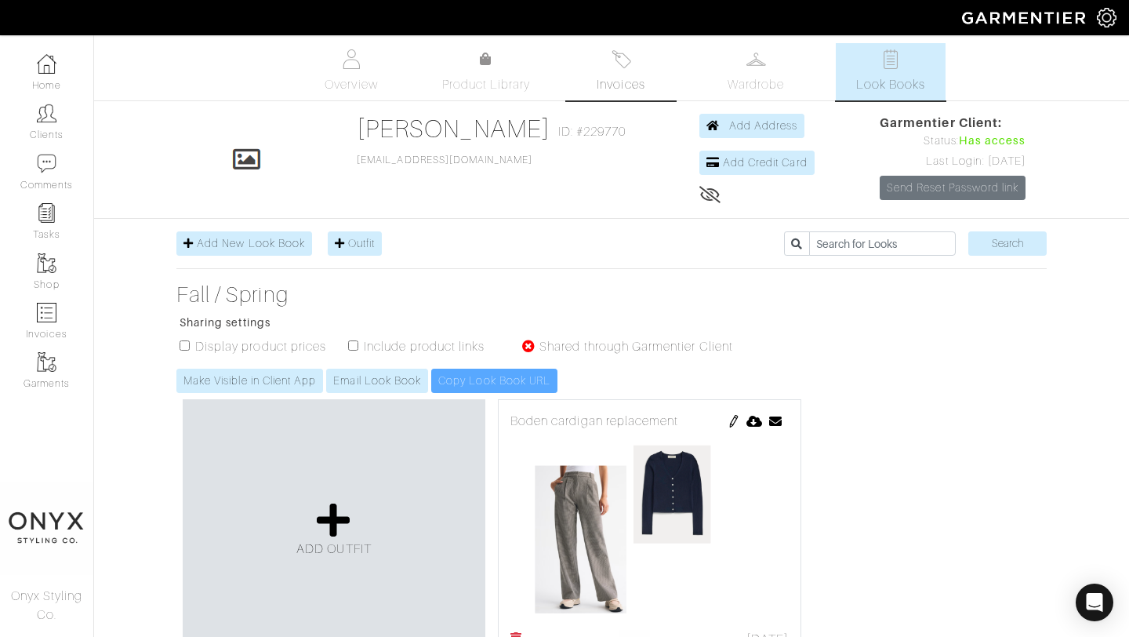
click at [620, 72] on link "Invoices" at bounding box center [621, 71] width 110 height 57
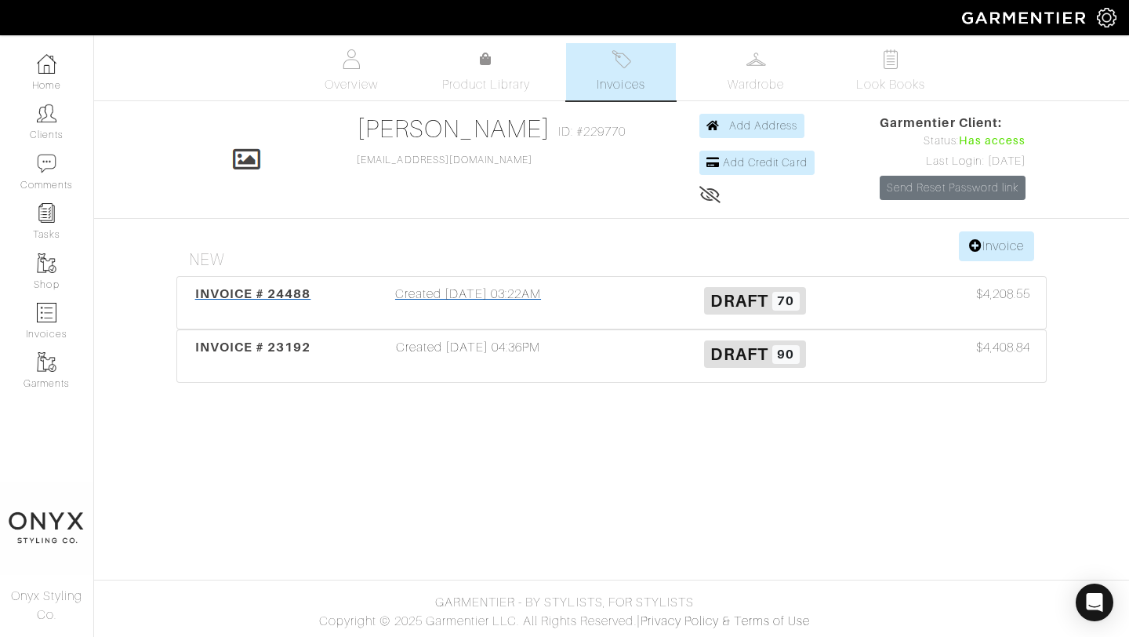
click at [244, 291] on span "INVOICE # 24488" at bounding box center [253, 293] width 116 height 15
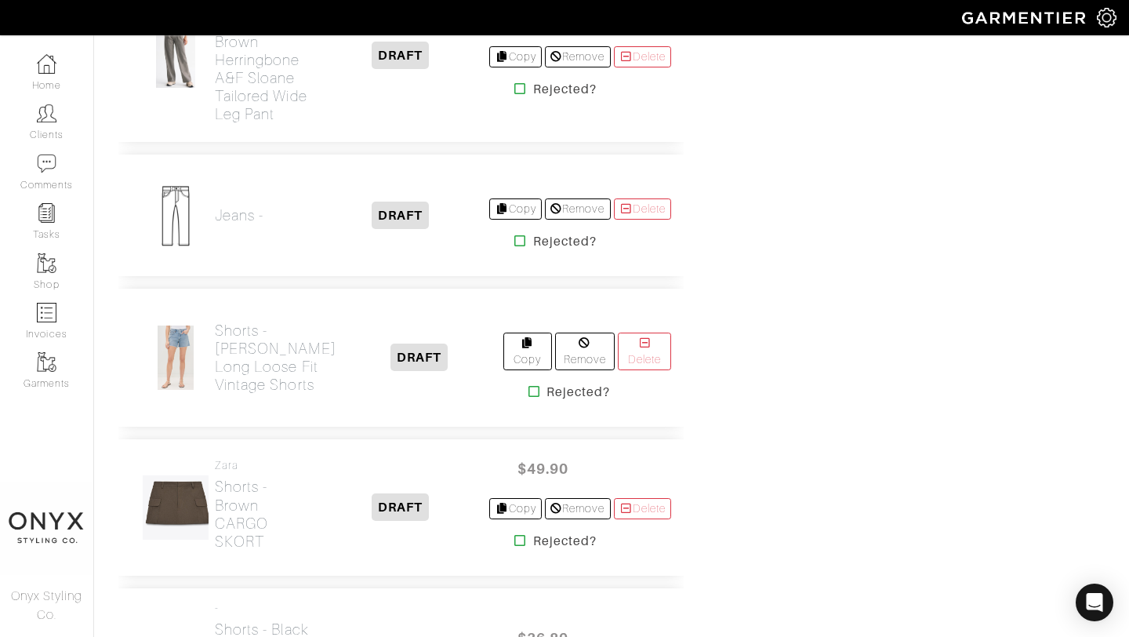
scroll to position [4015, 0]
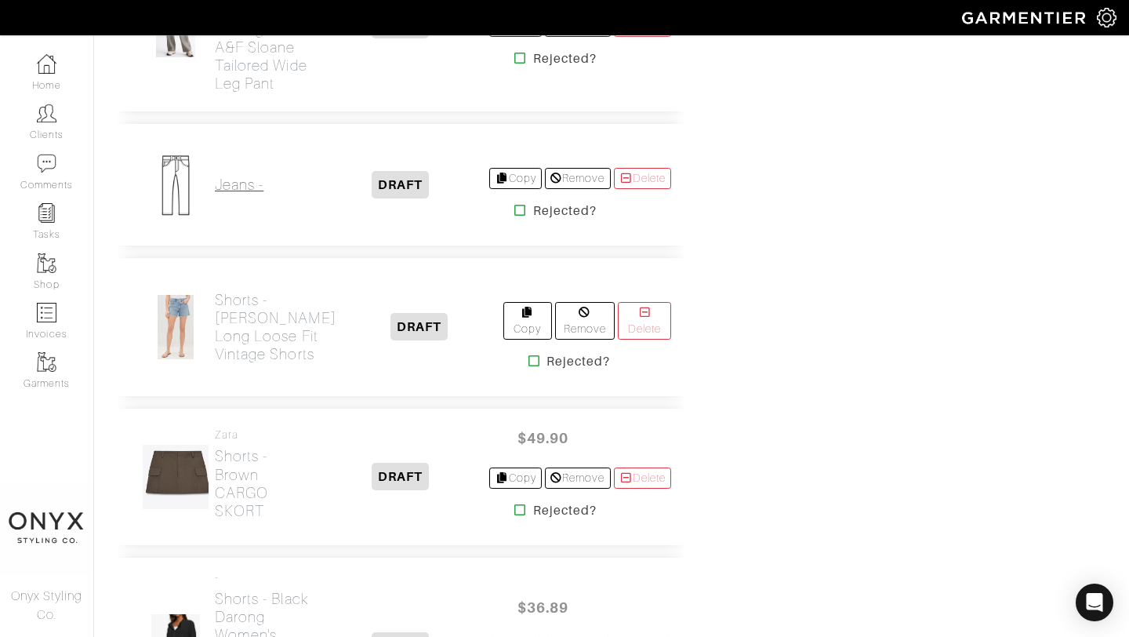
click at [239, 194] on h2 "Jeans -" at bounding box center [239, 185] width 49 height 18
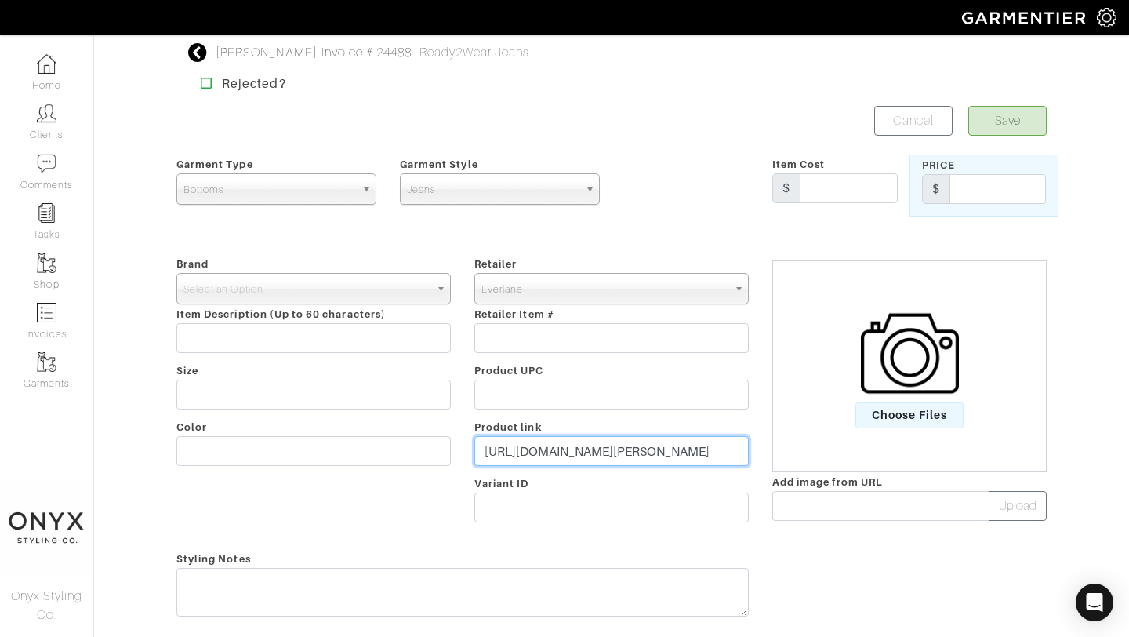
click at [605, 456] on input "[URL][DOMAIN_NAME][PERSON_NAME]" at bounding box center [611, 451] width 274 height 30
click at [605, 456] on input "https://www.everlane.com/products/womens-90s-cheeky-straight-jean-ank-wshdblk?v…" at bounding box center [611, 451] width 274 height 30
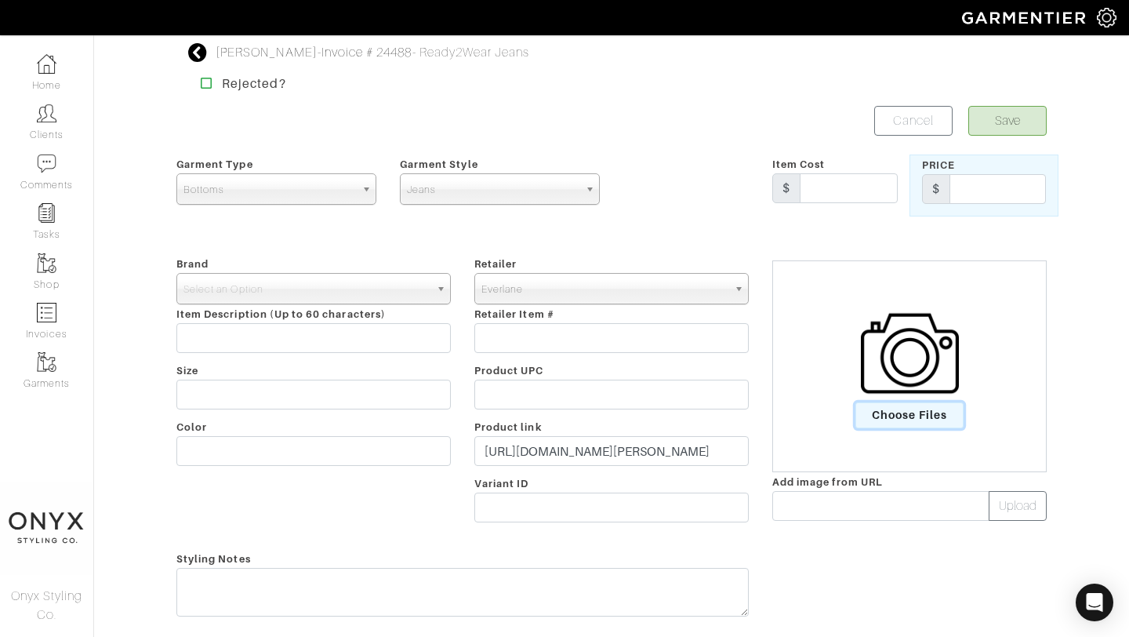
click at [927, 416] on span "Choose Files" at bounding box center [910, 415] width 109 height 26
click at [0, 0] on input "Choose Files" at bounding box center [0, 0] width 0 height 0
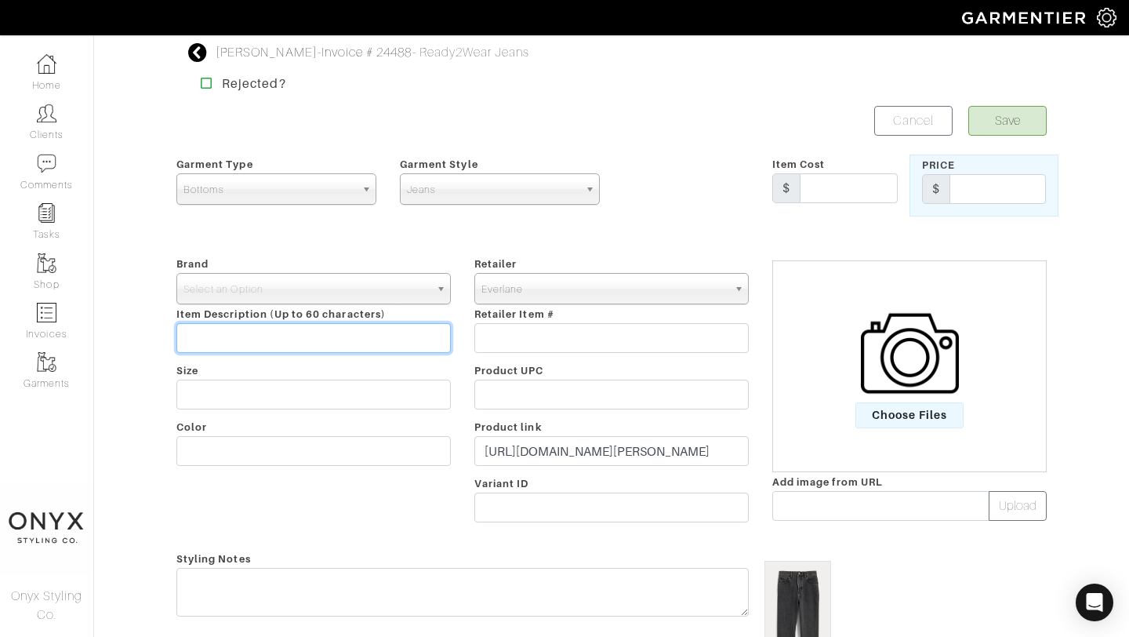
click at [383, 326] on input "text" at bounding box center [313, 338] width 274 height 30
paste input "The ’90s Cheeky® Jean"
type input "The ’90s Cheeky® Jean"
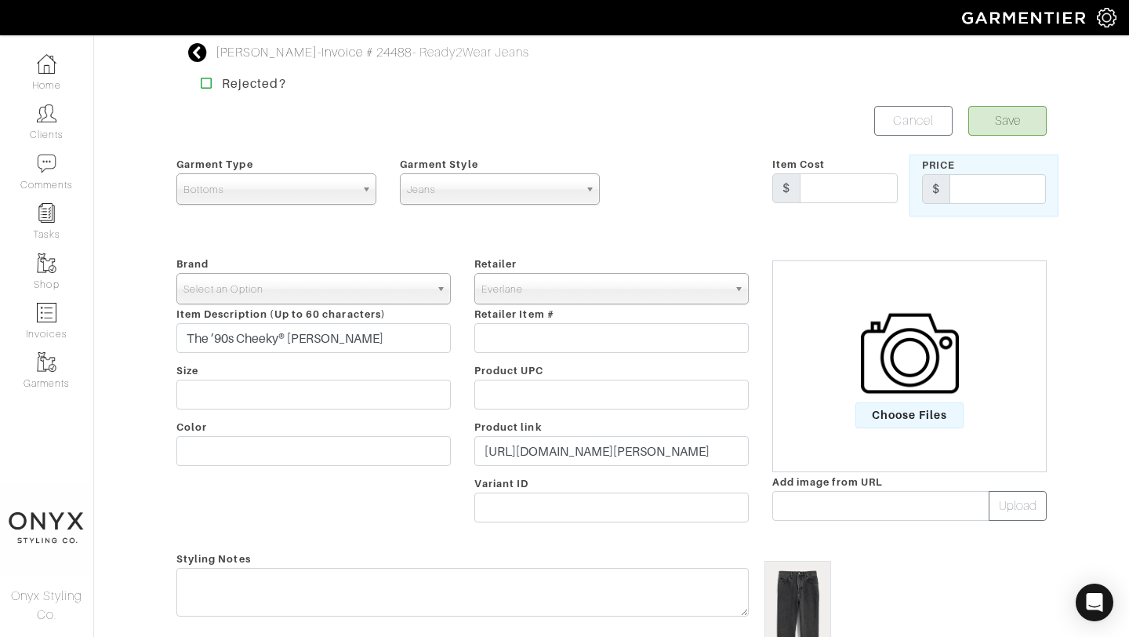
click at [329, 286] on span "Select an Option" at bounding box center [307, 289] width 246 height 31
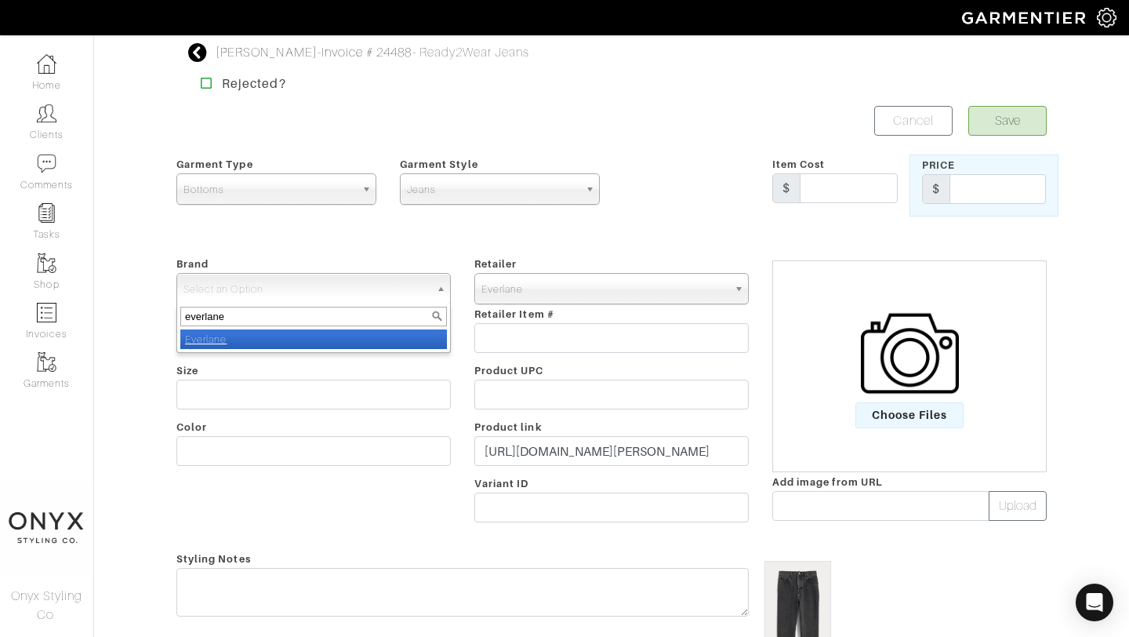
type input "everlane"
click at [334, 345] on li "Everlane" at bounding box center [313, 339] width 267 height 20
select select "Everlane"
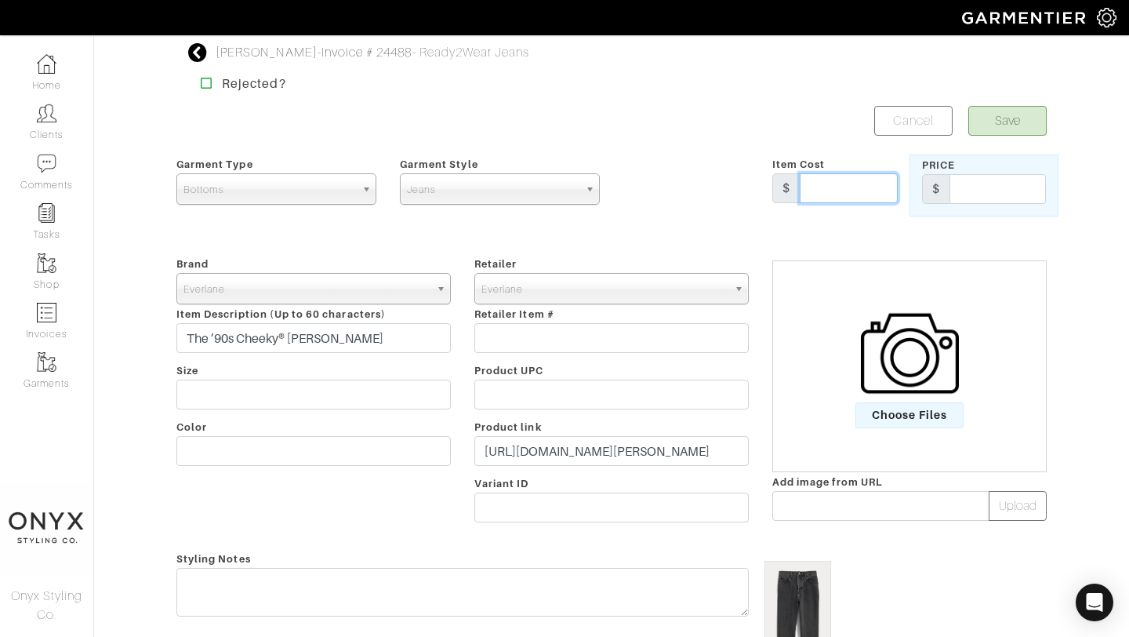
click at [838, 198] on input "text" at bounding box center [849, 188] width 98 height 30
type input "118"
click at [975, 190] on input "text" at bounding box center [998, 189] width 96 height 30
type input "118"
click at [1006, 119] on button "Save" at bounding box center [1008, 121] width 78 height 30
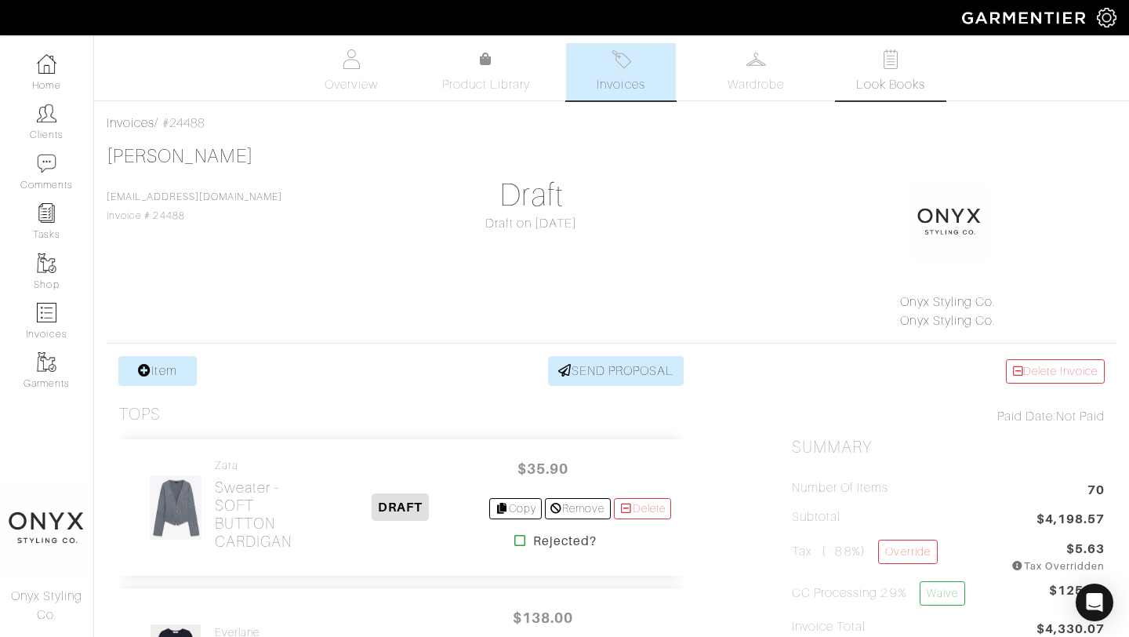
click at [903, 80] on span "Look Books" at bounding box center [891, 84] width 70 height 19
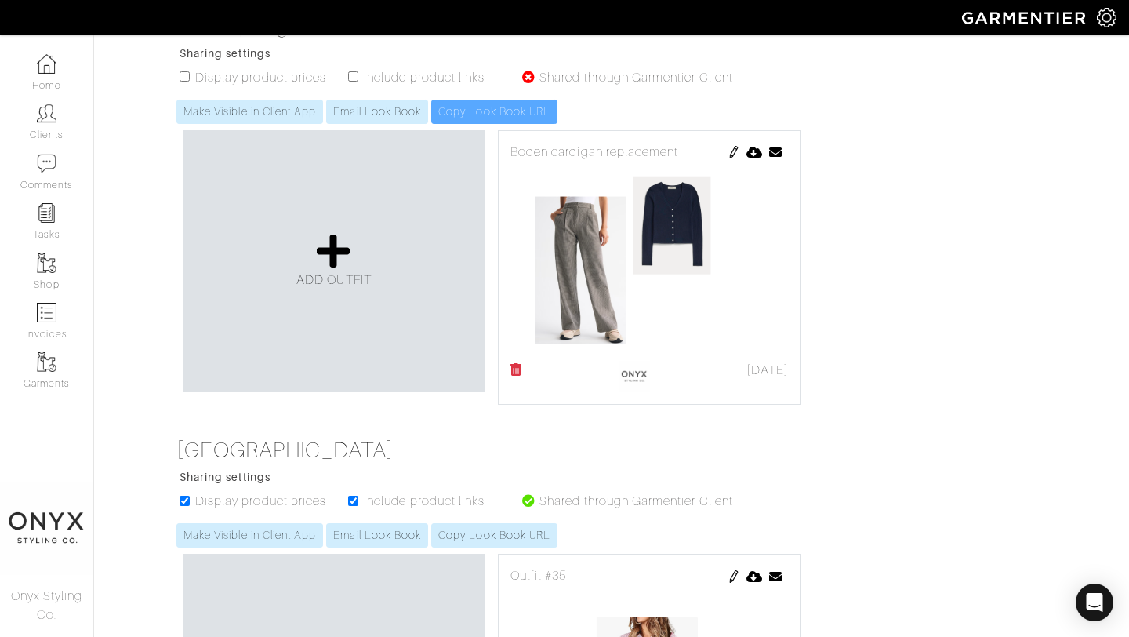
scroll to position [303, 0]
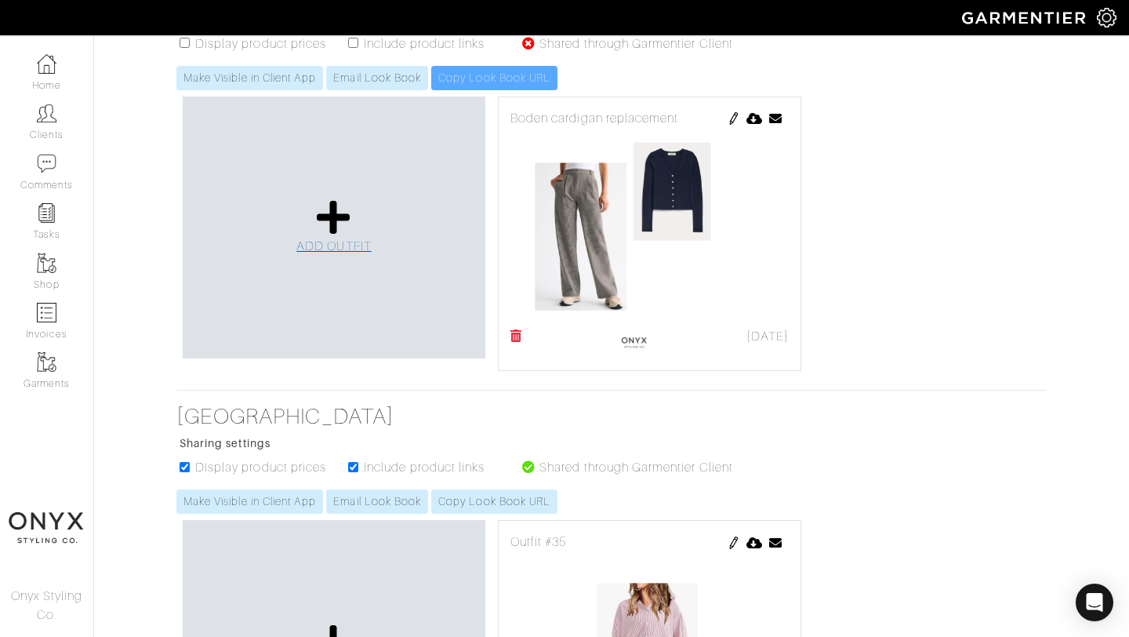
click at [332, 205] on icon at bounding box center [334, 217] width 34 height 38
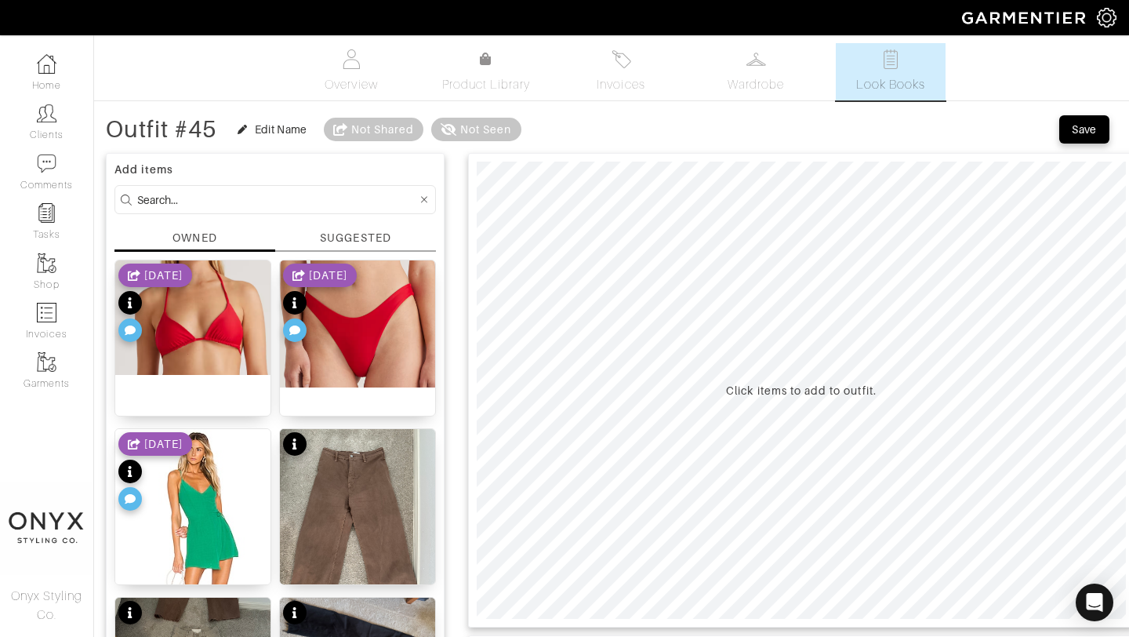
click at [369, 237] on div "SUGGESTED" at bounding box center [355, 238] width 71 height 16
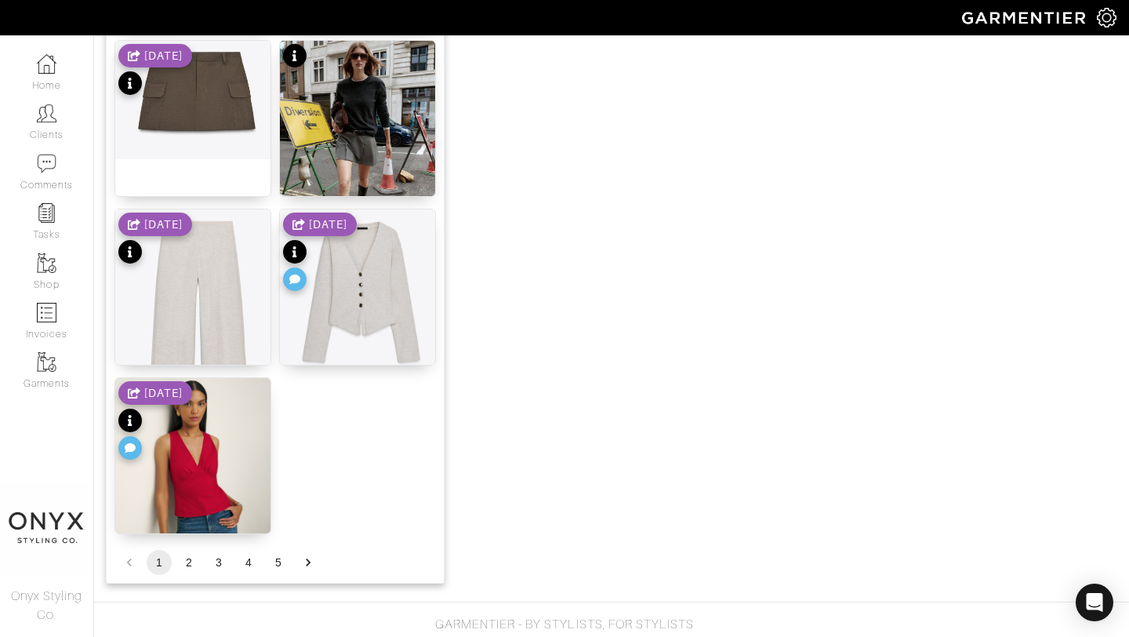
scroll to position [1917, 0]
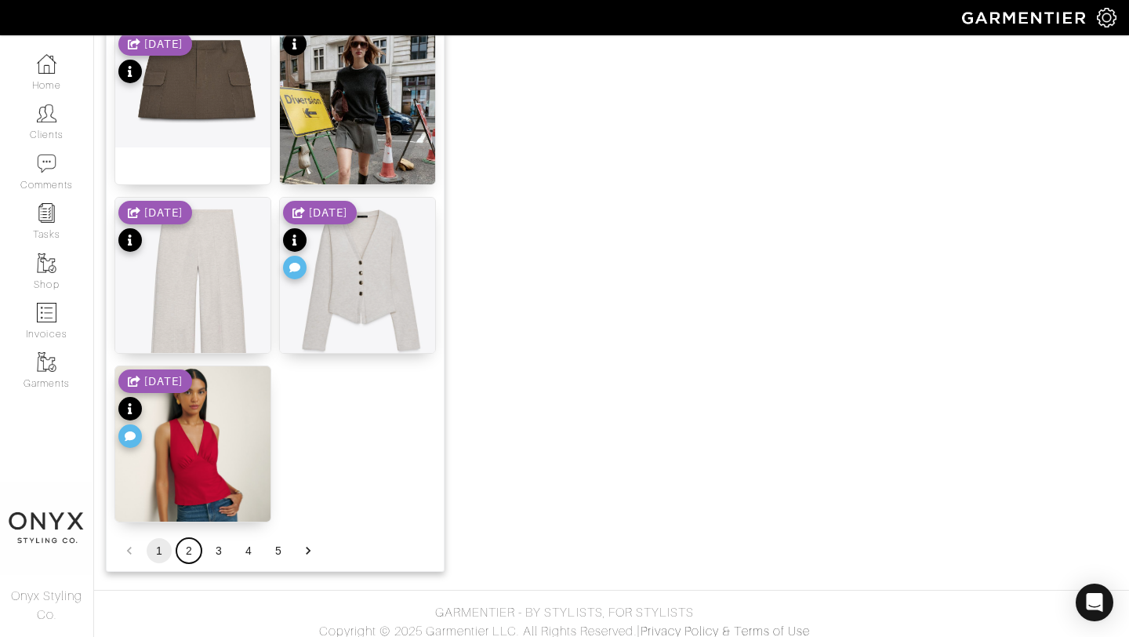
click at [191, 548] on button "2" at bounding box center [188, 550] width 25 height 25
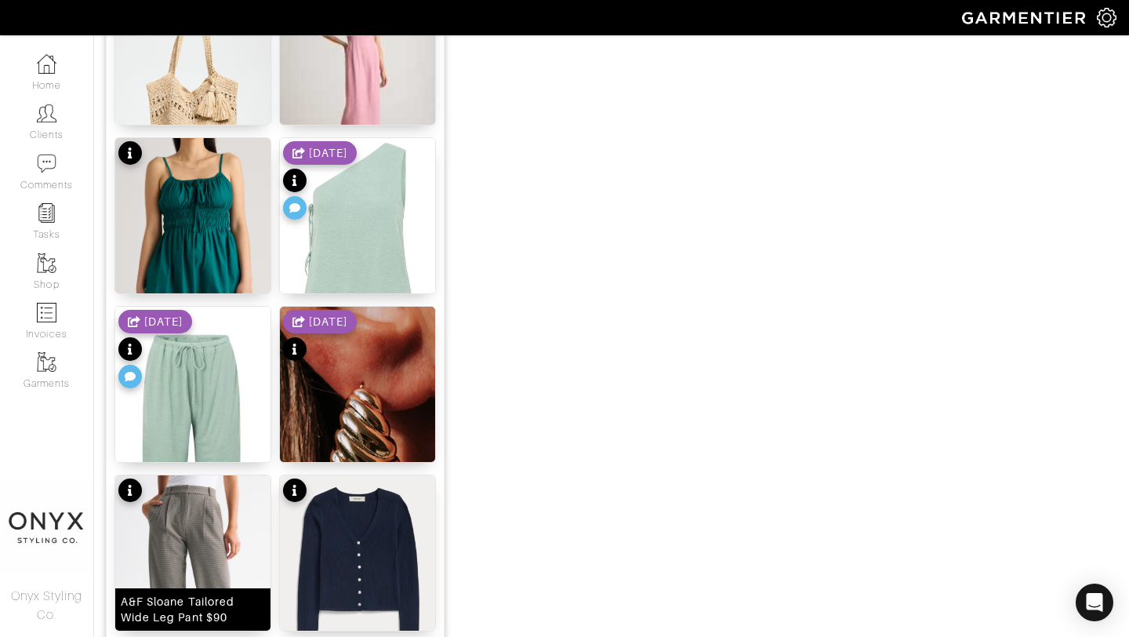
click at [209, 540] on img at bounding box center [192, 599] width 155 height 249
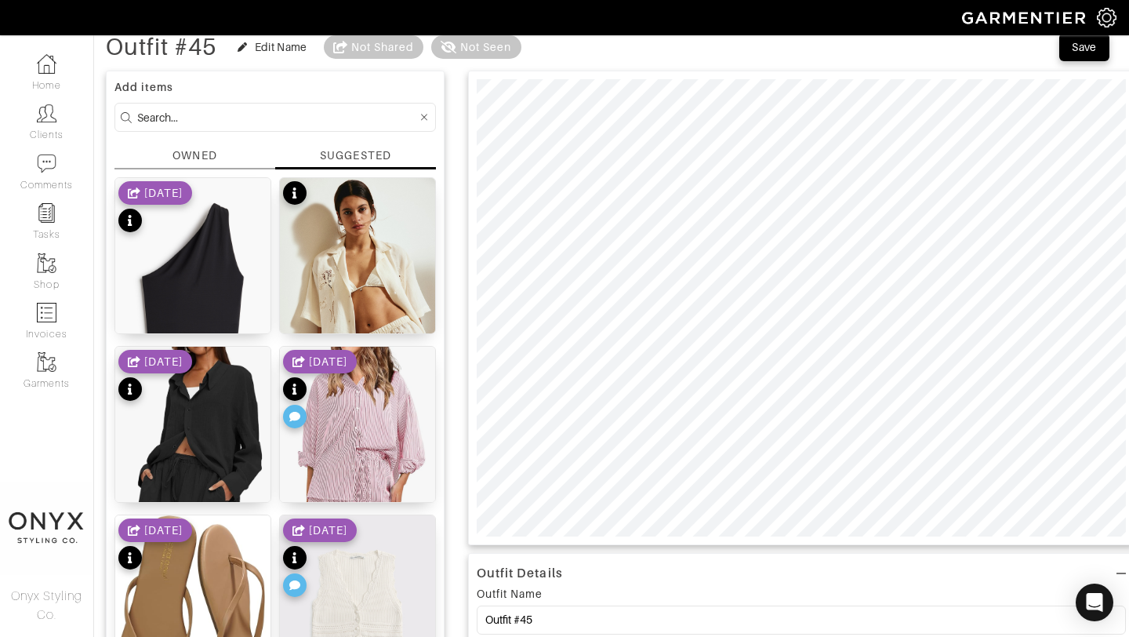
scroll to position [78, 0]
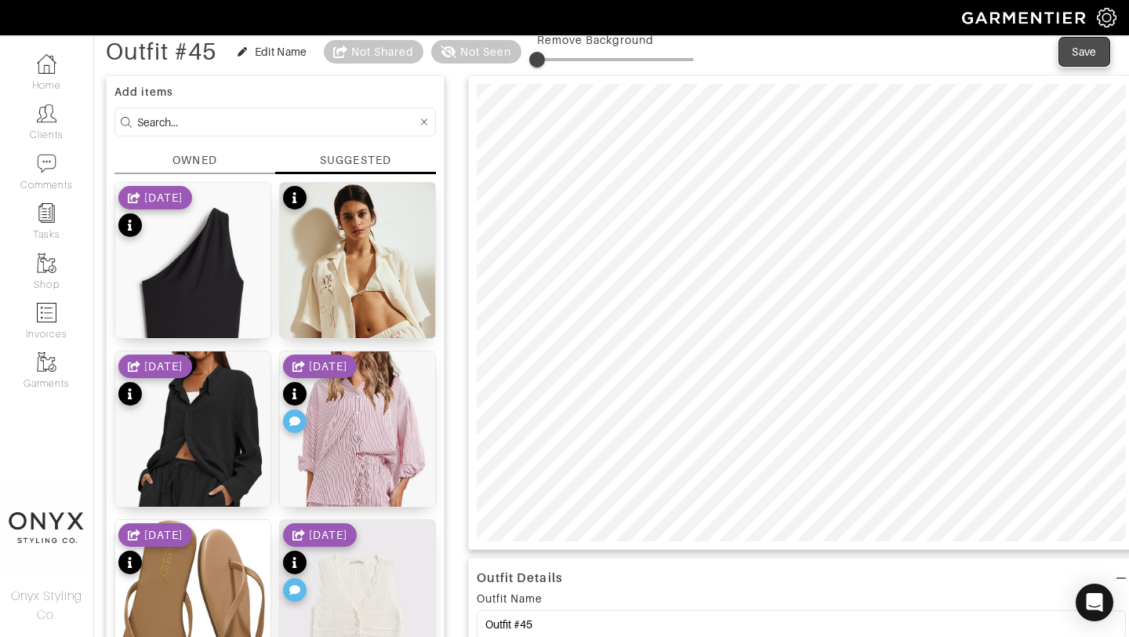
click at [1088, 57] on div "Save" at bounding box center [1084, 52] width 25 height 16
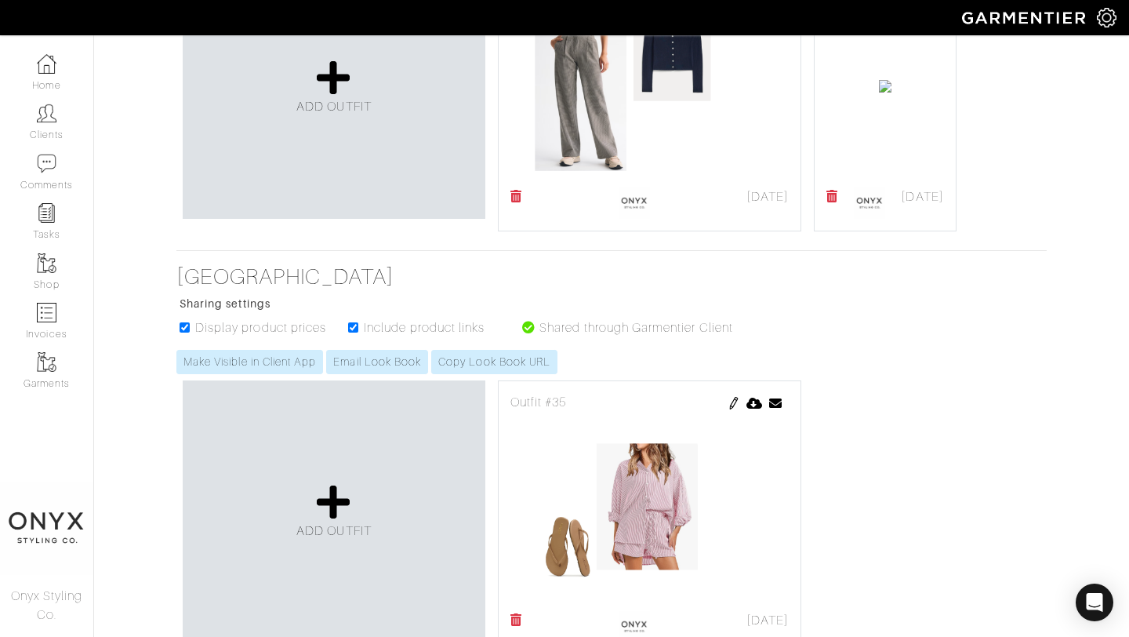
scroll to position [474, 0]
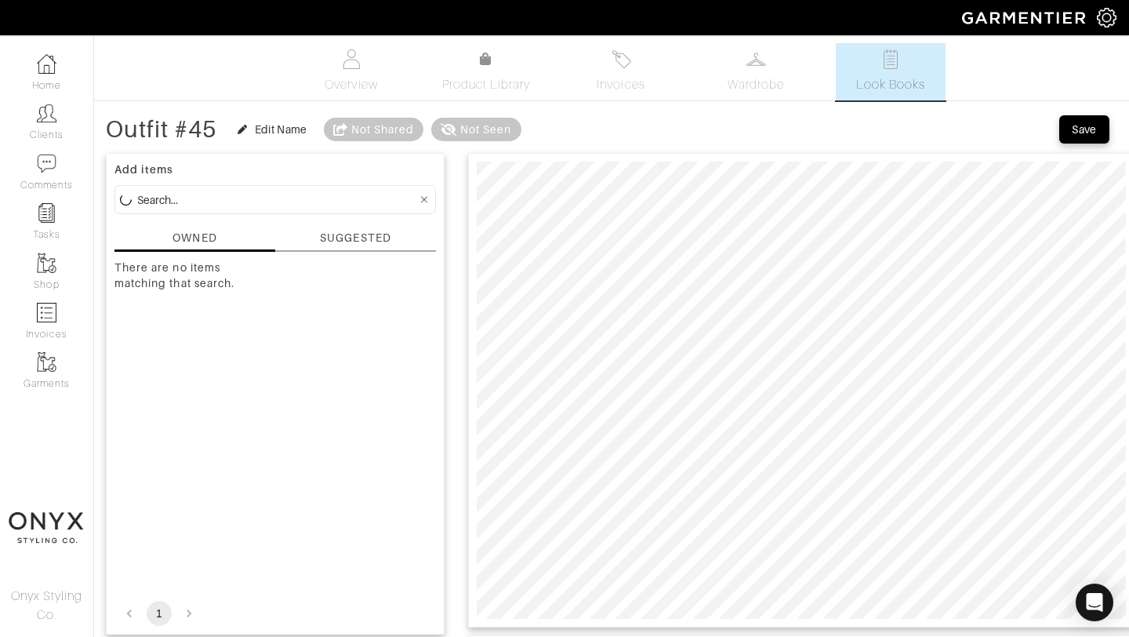
click at [368, 238] on div "SUGGESTED" at bounding box center [355, 238] width 71 height 16
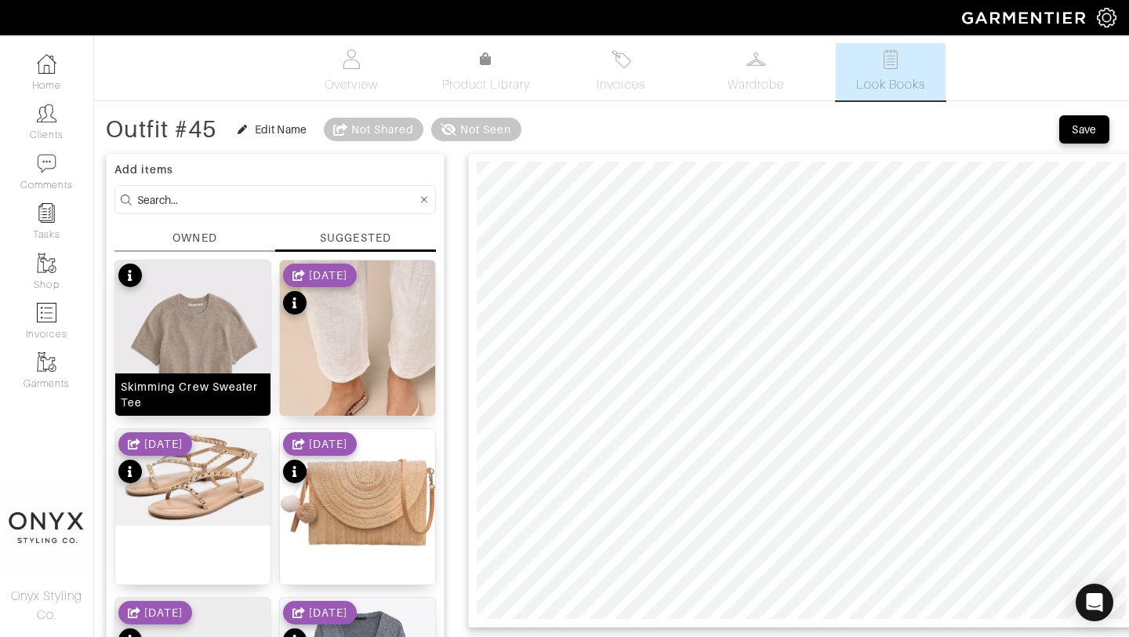
click at [234, 314] on img at bounding box center [192, 357] width 155 height 194
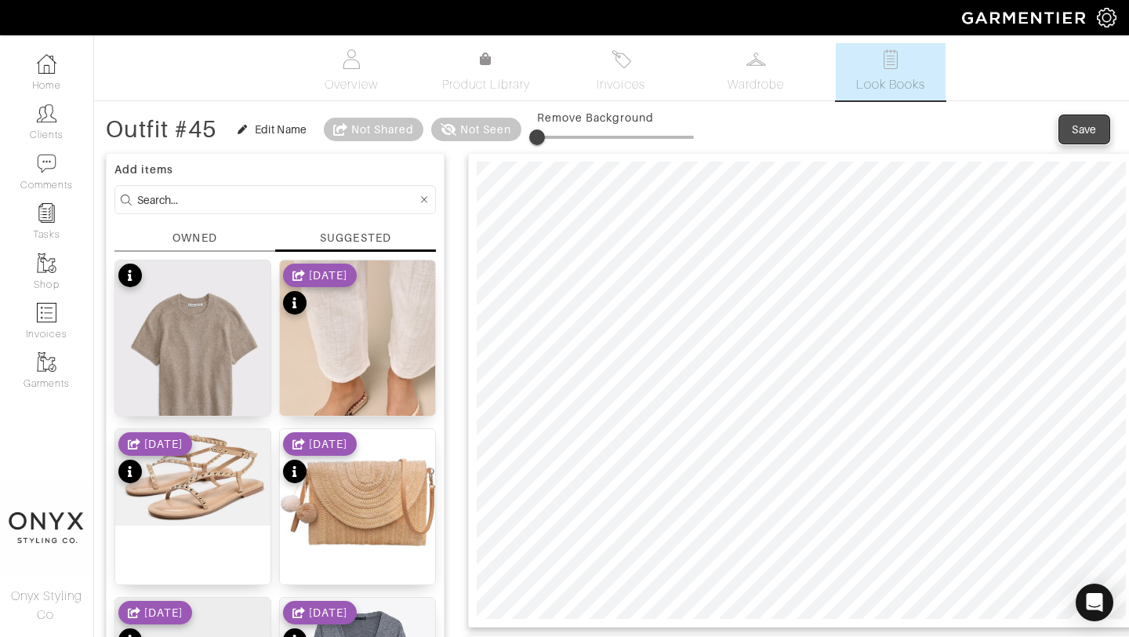
click at [1074, 134] on div "Save" at bounding box center [1084, 130] width 25 height 16
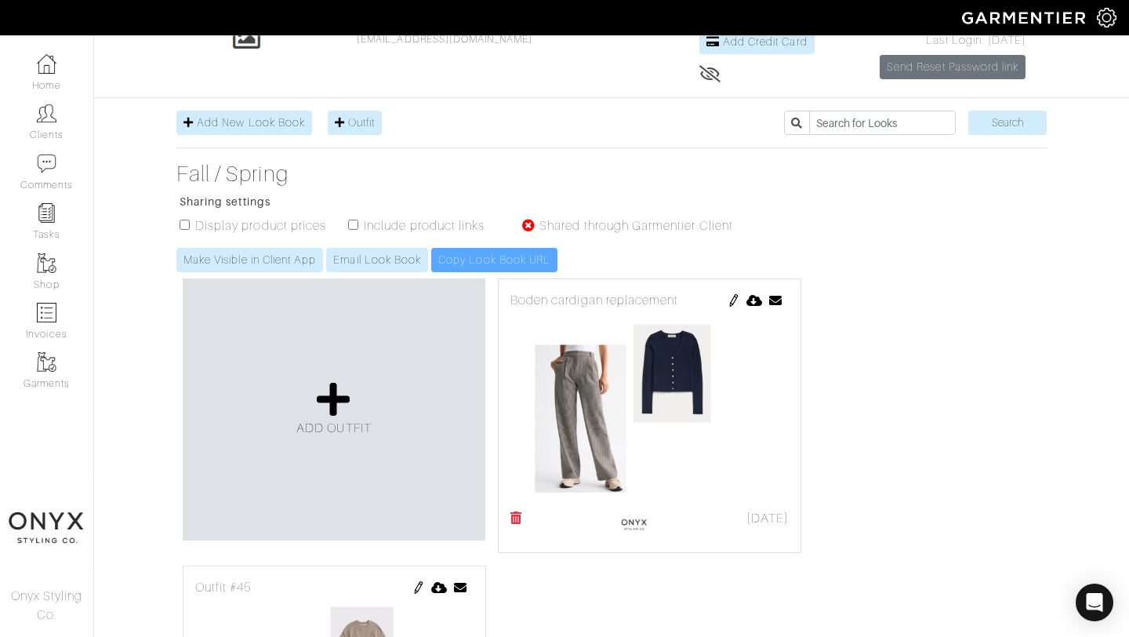
scroll to position [211, 0]
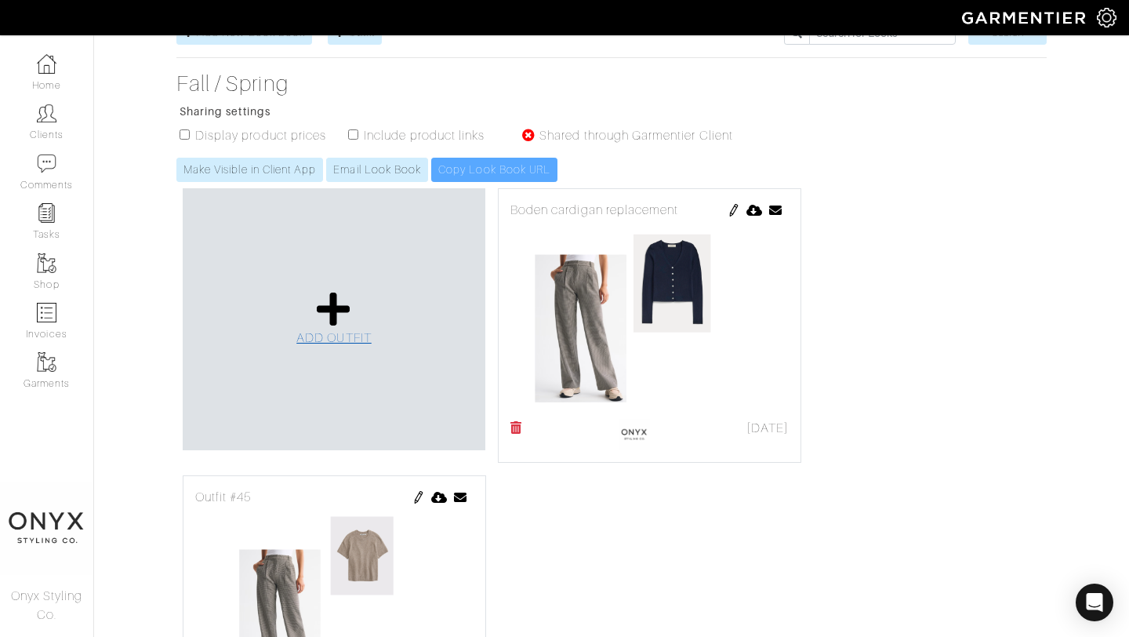
click at [335, 320] on icon at bounding box center [334, 309] width 34 height 38
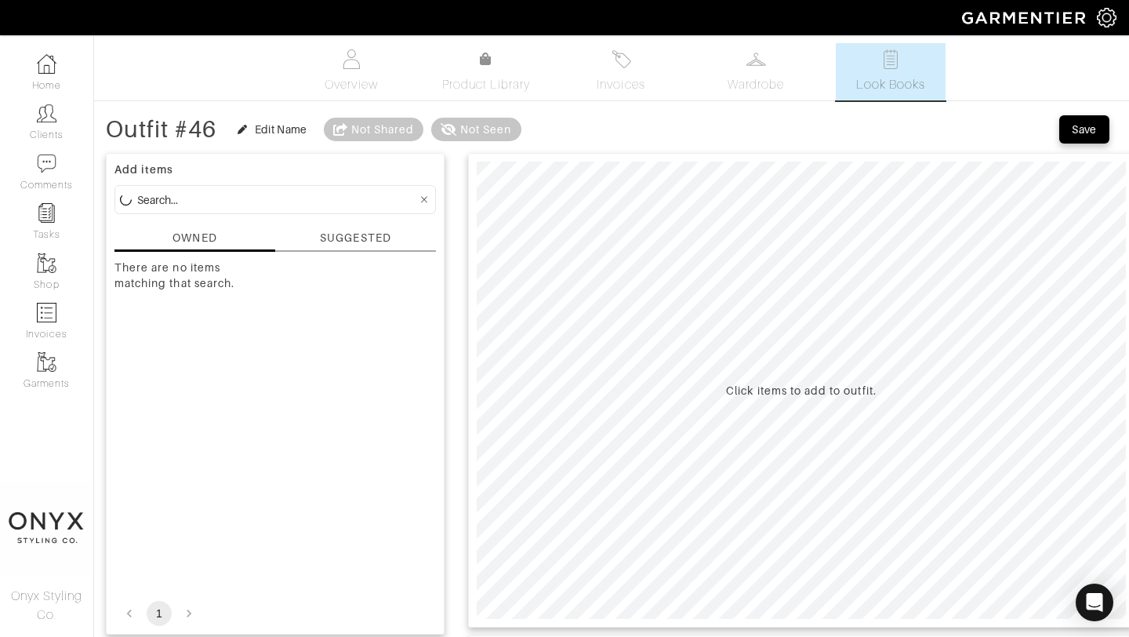
click at [347, 247] on div "SUGGESTED" at bounding box center [355, 241] width 161 height 22
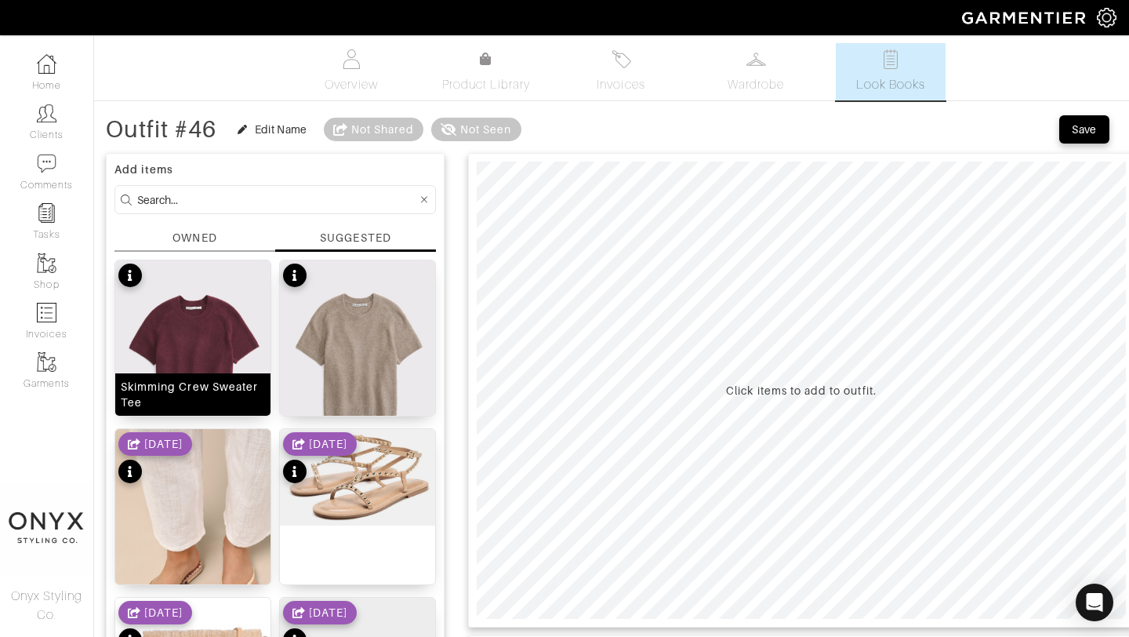
click at [231, 315] on img at bounding box center [192, 357] width 155 height 194
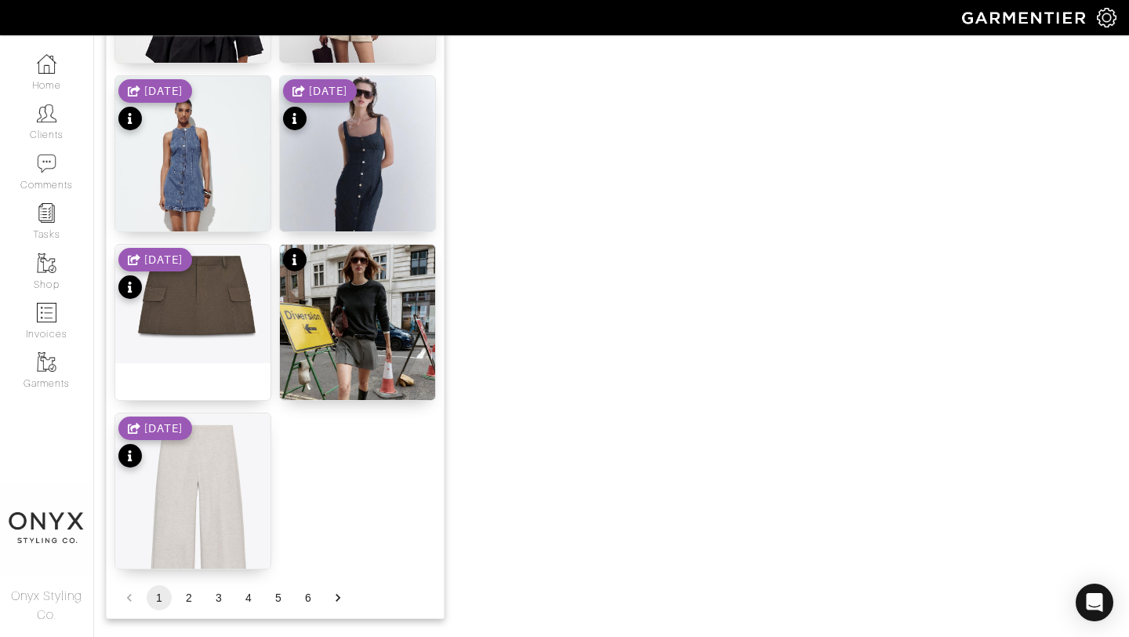
scroll to position [1928, 0]
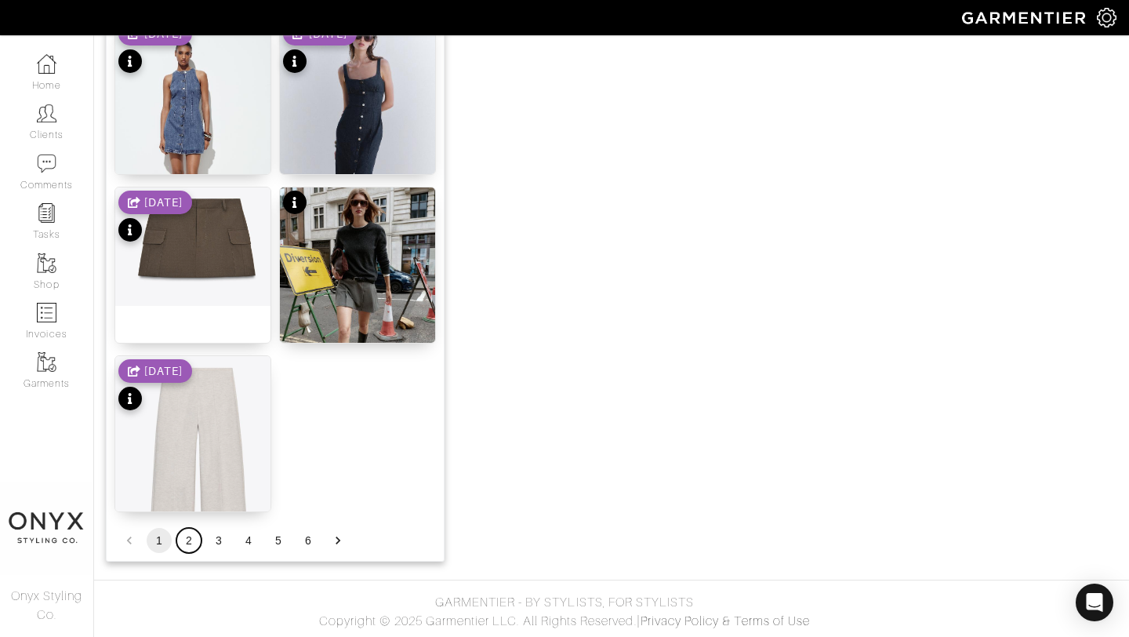
click at [194, 536] on button "2" at bounding box center [188, 540] width 25 height 25
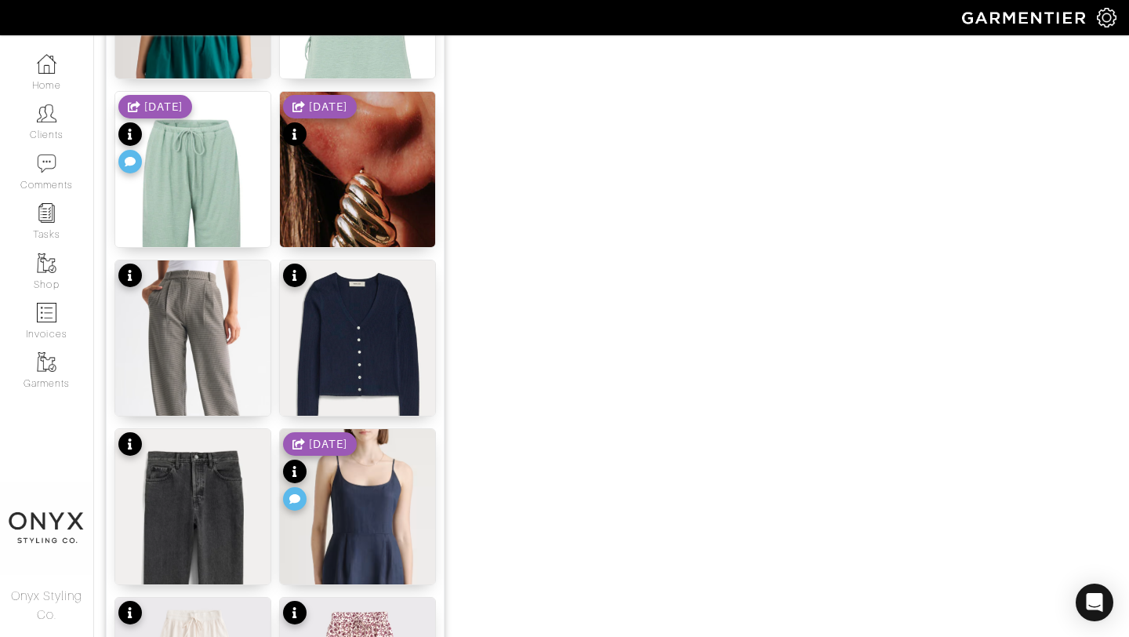
scroll to position [1515, 0]
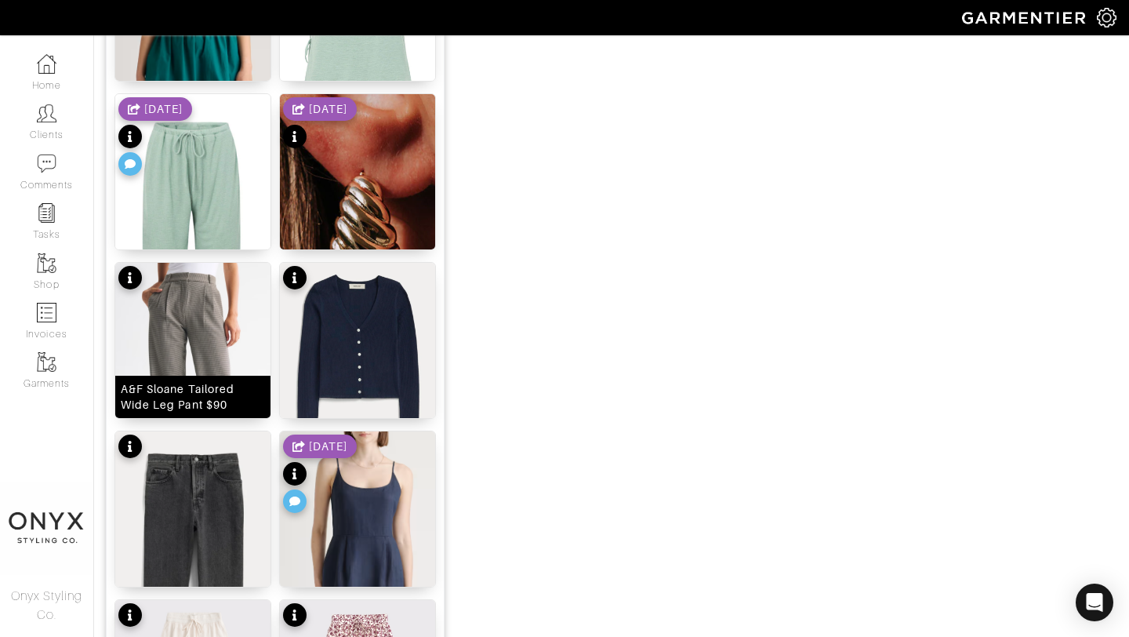
click at [205, 334] on img at bounding box center [192, 387] width 155 height 249
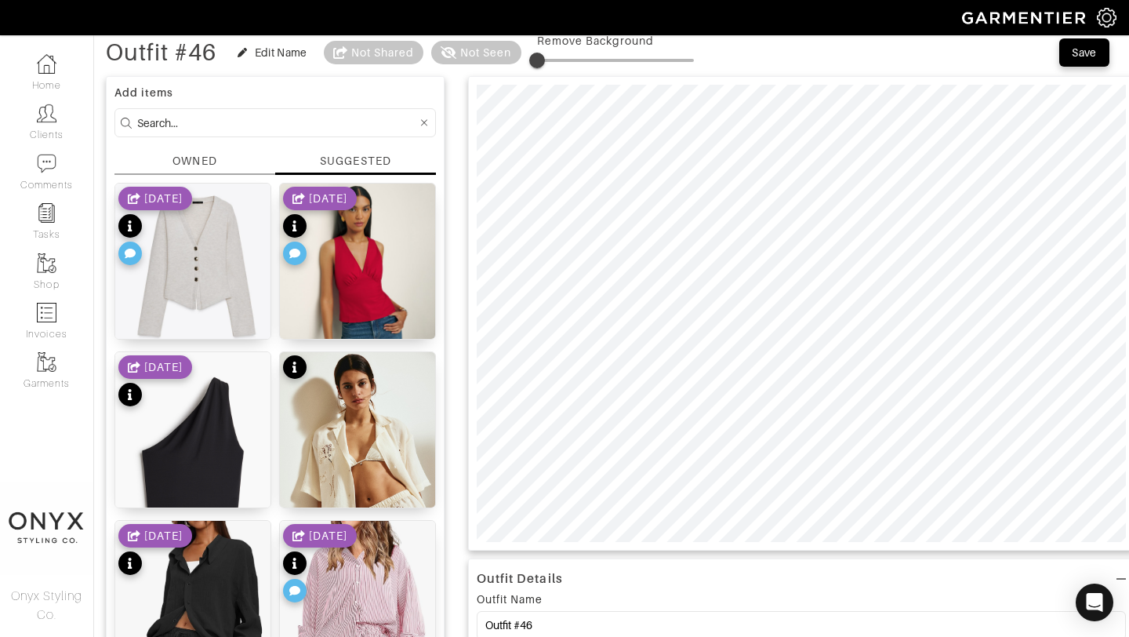
scroll to position [59, 0]
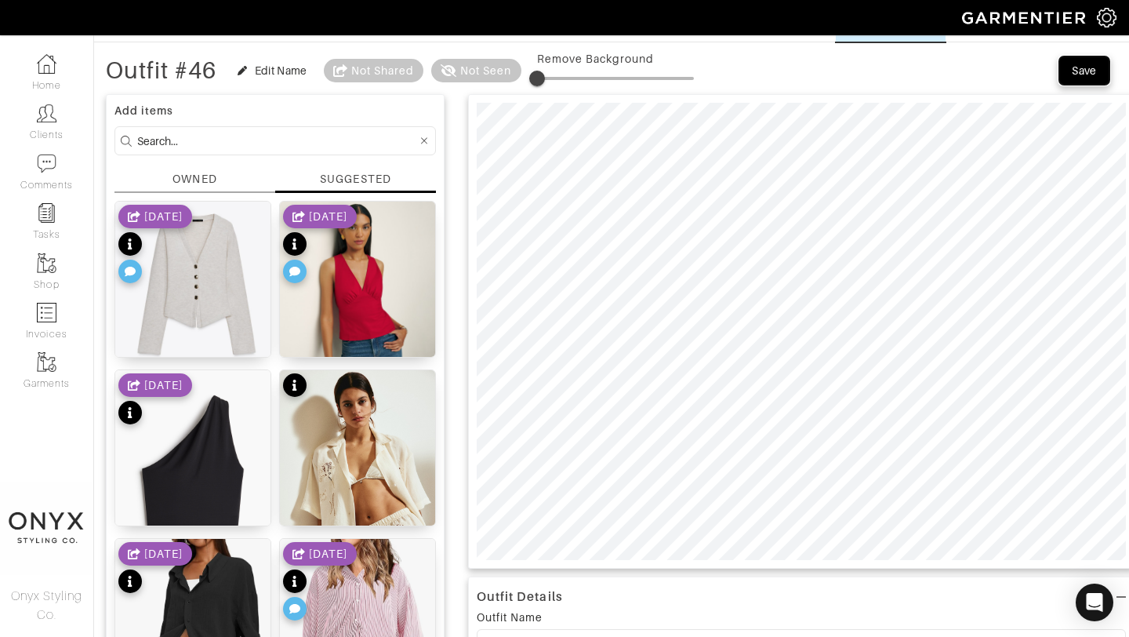
click at [1074, 69] on div "Save" at bounding box center [1084, 71] width 25 height 16
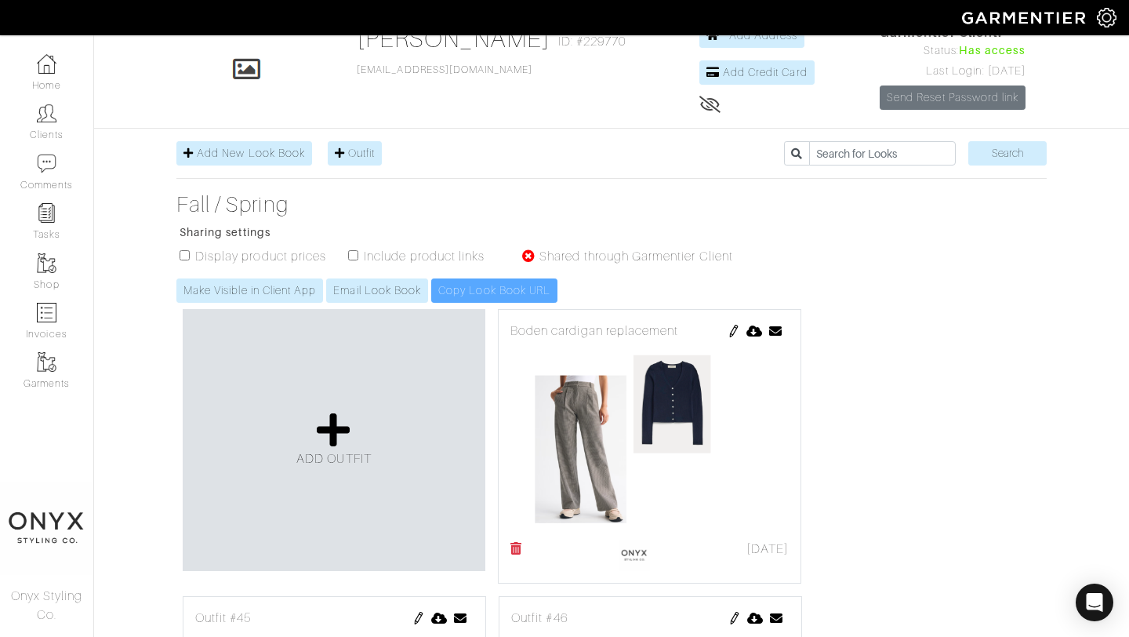
scroll to position [115, 0]
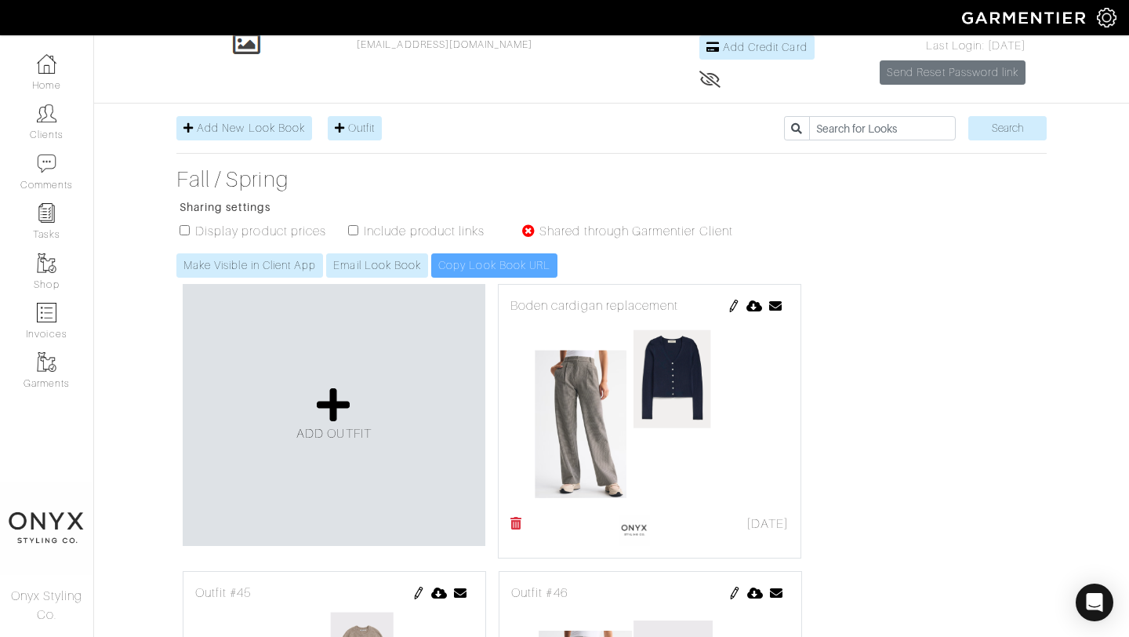
click at [735, 306] on img at bounding box center [734, 306] width 13 height 13
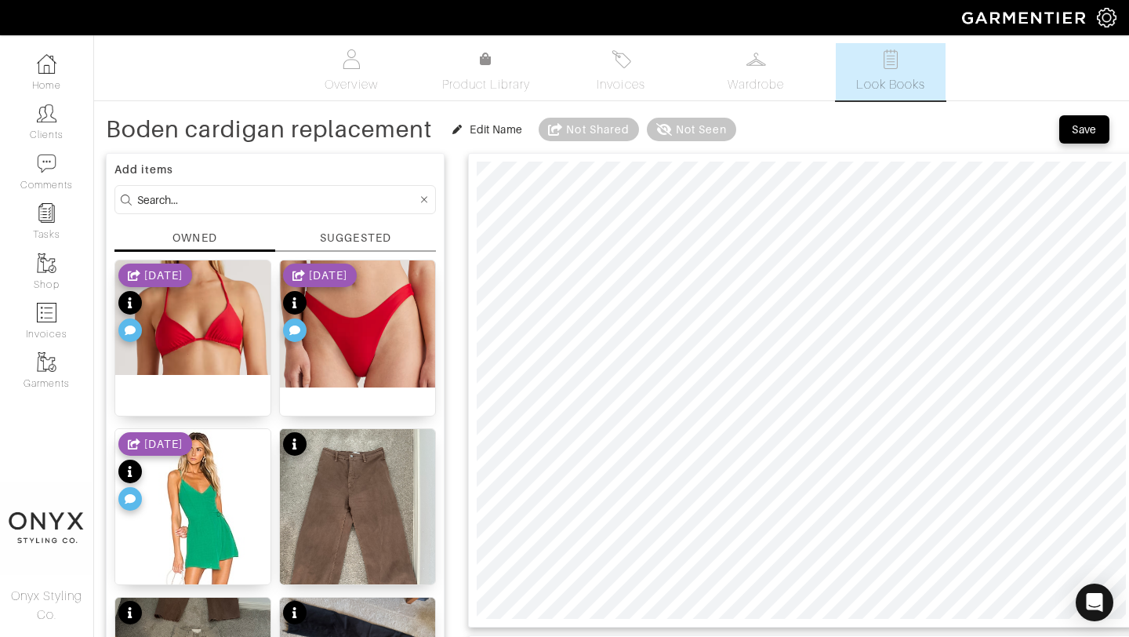
click at [357, 231] on div "SUGGESTED" at bounding box center [355, 238] width 71 height 16
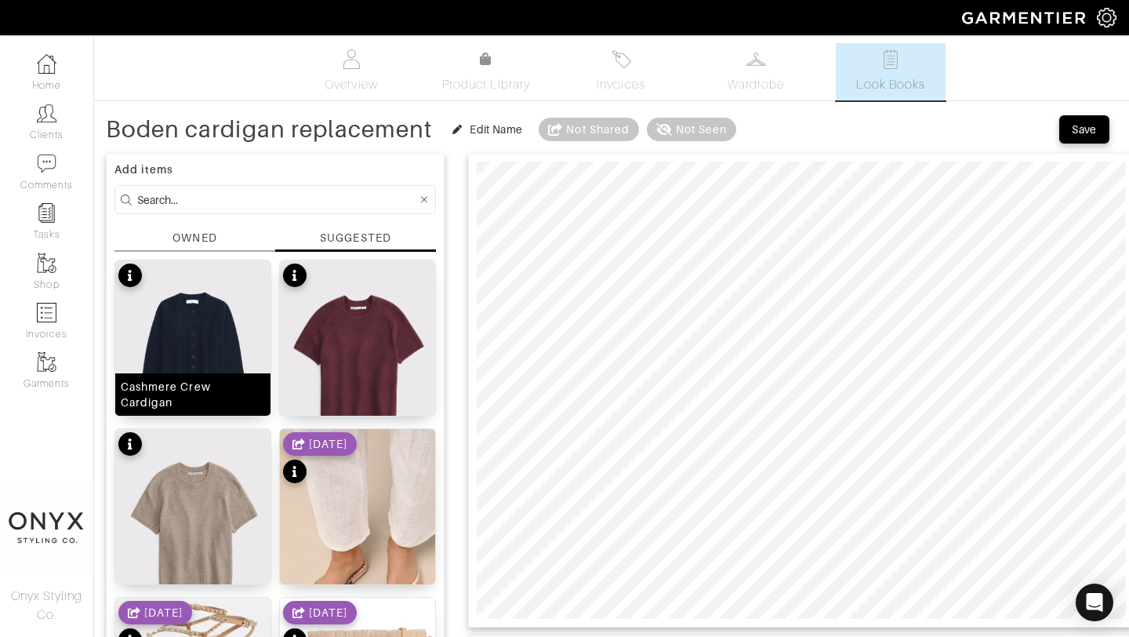
click at [211, 325] on img at bounding box center [192, 357] width 155 height 194
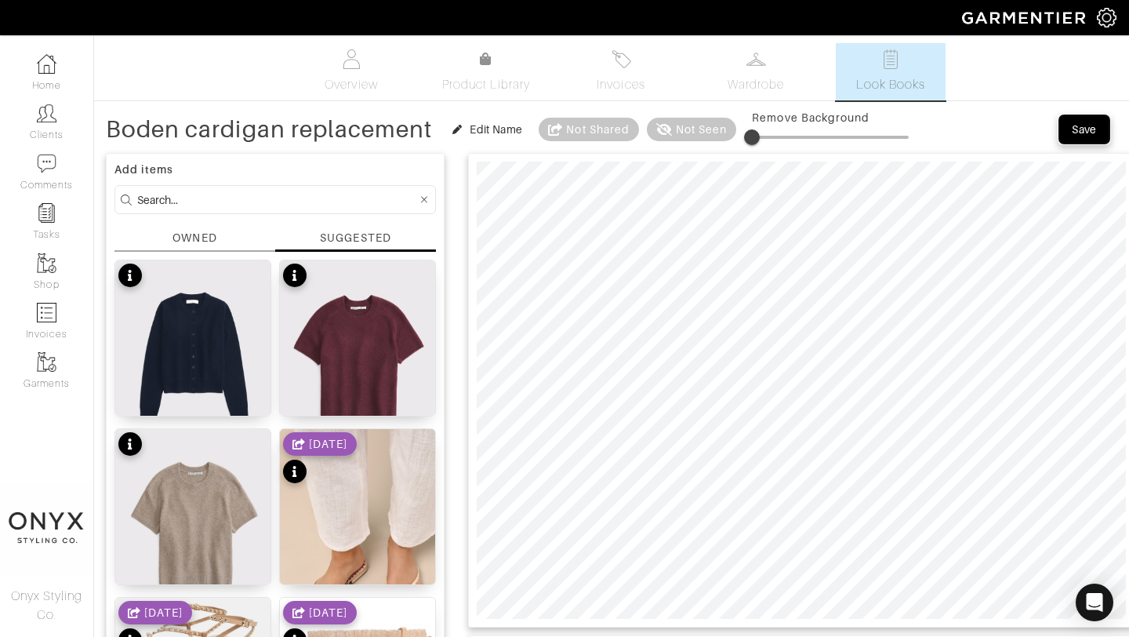
click at [1081, 132] on div "Save" at bounding box center [1084, 130] width 25 height 16
